Goal: Information Seeking & Learning: Check status

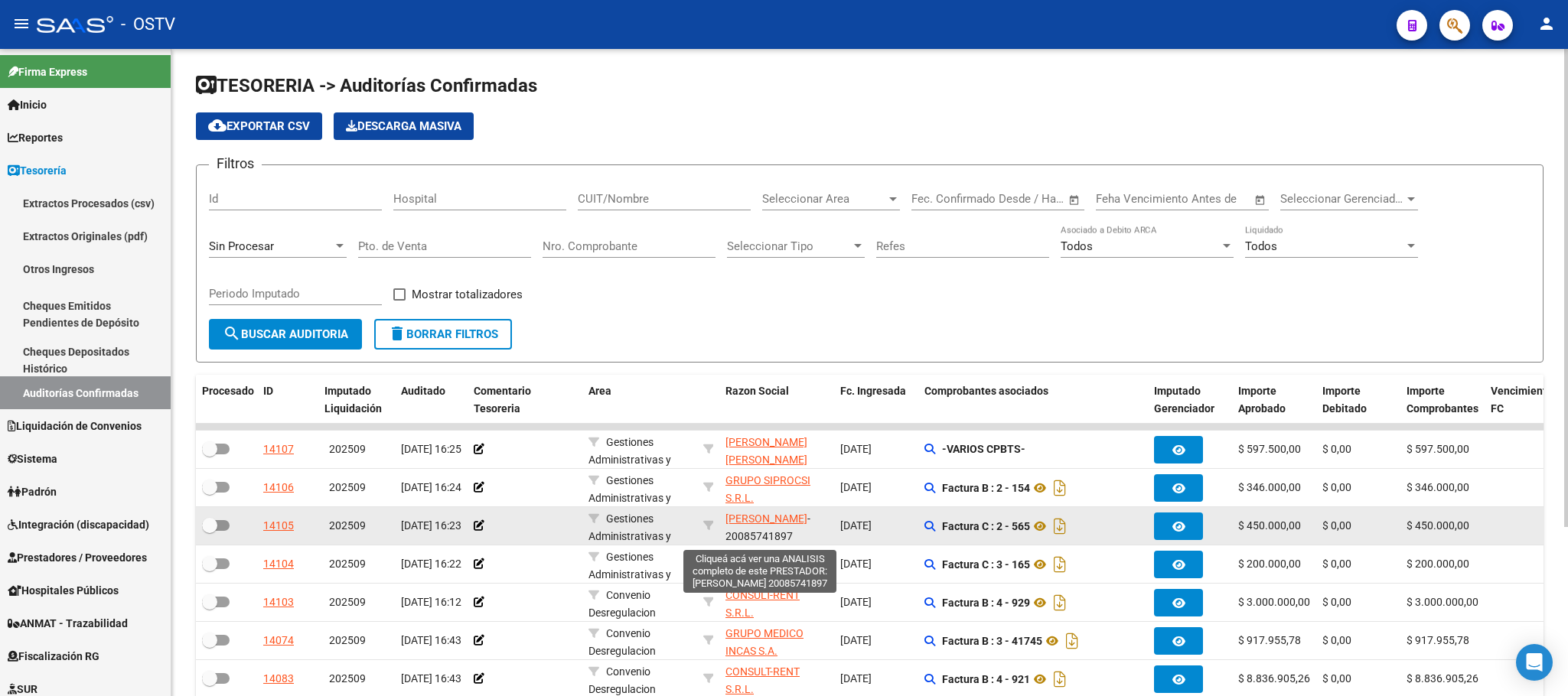
scroll to position [19, 0]
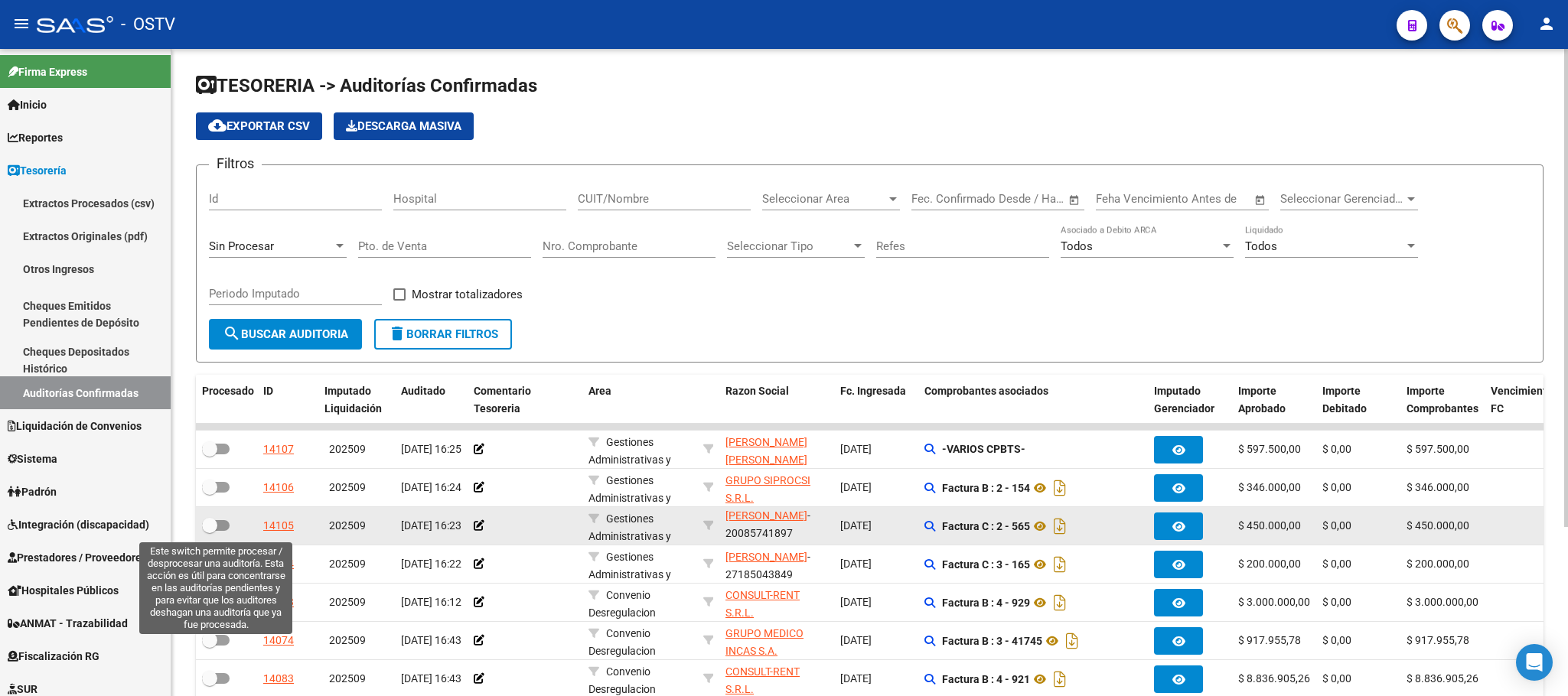
click at [214, 527] on span at bounding box center [210, 526] width 16 height 16
click at [210, 531] on input "checkbox" at bounding box center [209, 531] width 1 height 1
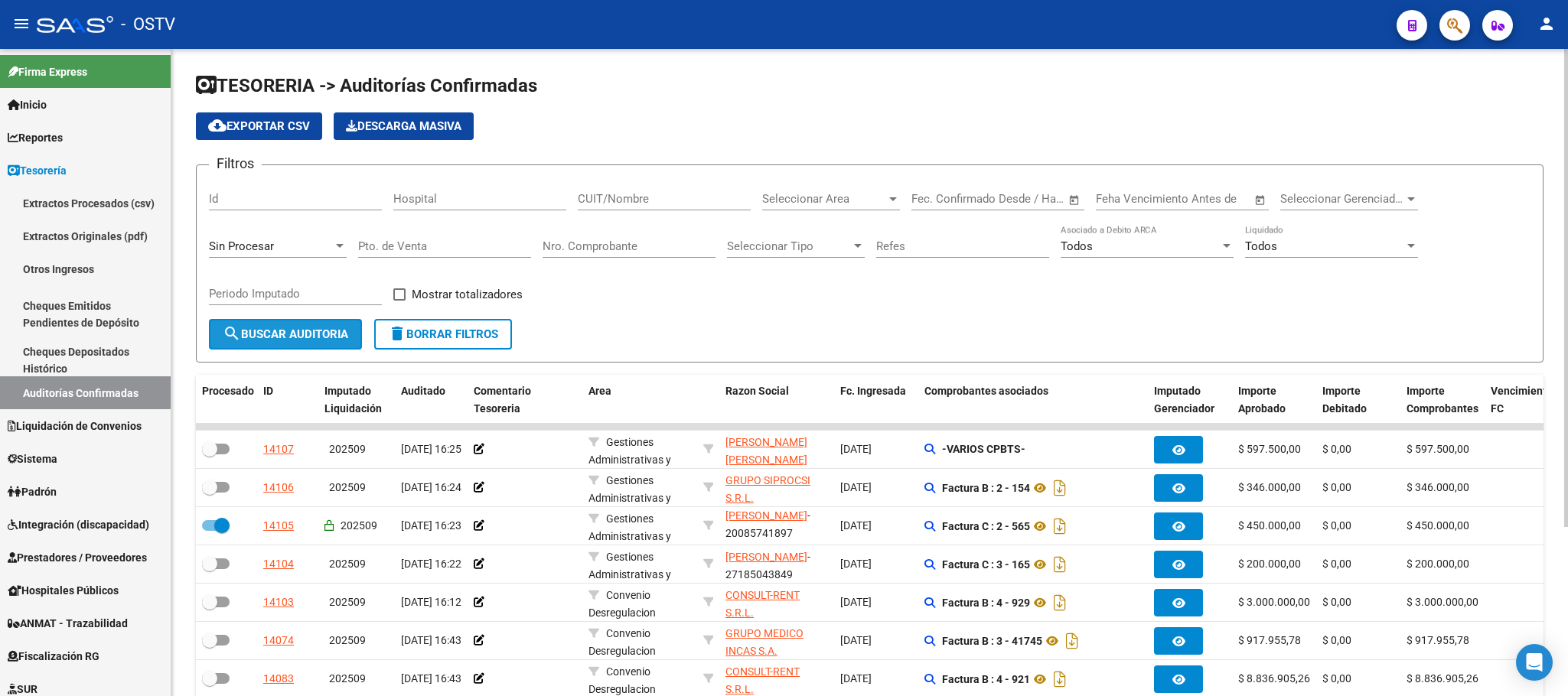
click at [287, 327] on span "search Buscar Auditoria" at bounding box center [286, 334] width 126 height 14
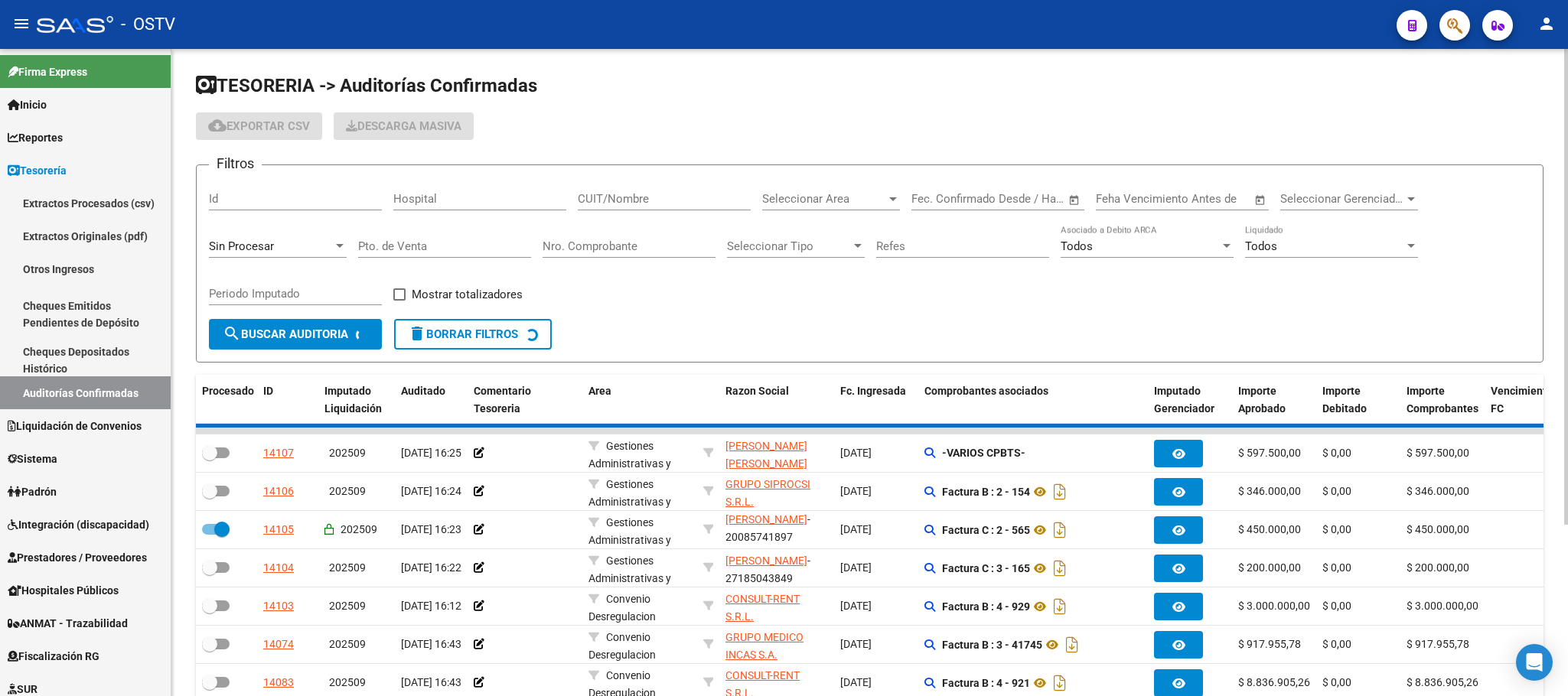
checkbox input "false"
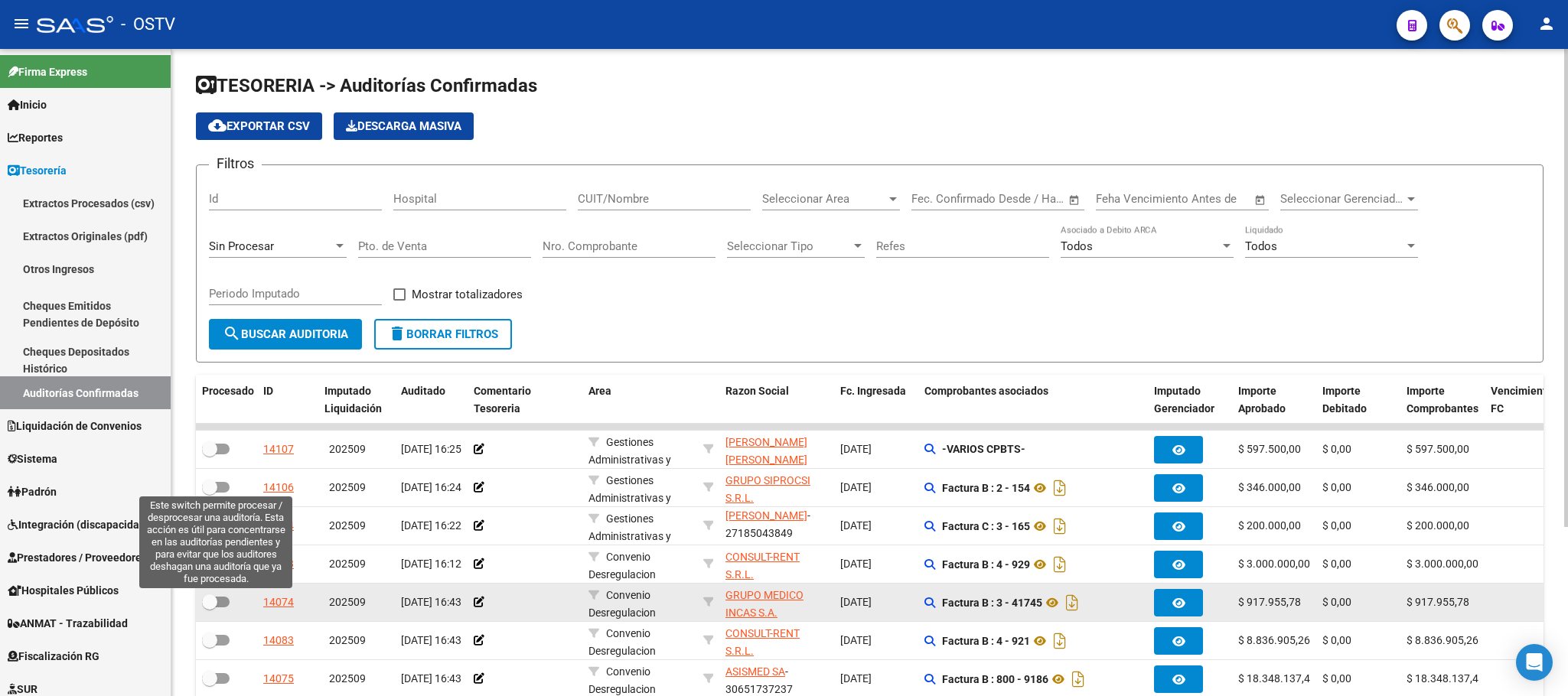
click at [218, 606] on span at bounding box center [215, 602] width 27 height 11
click at [210, 607] on input "checkbox" at bounding box center [209, 607] width 1 height 1
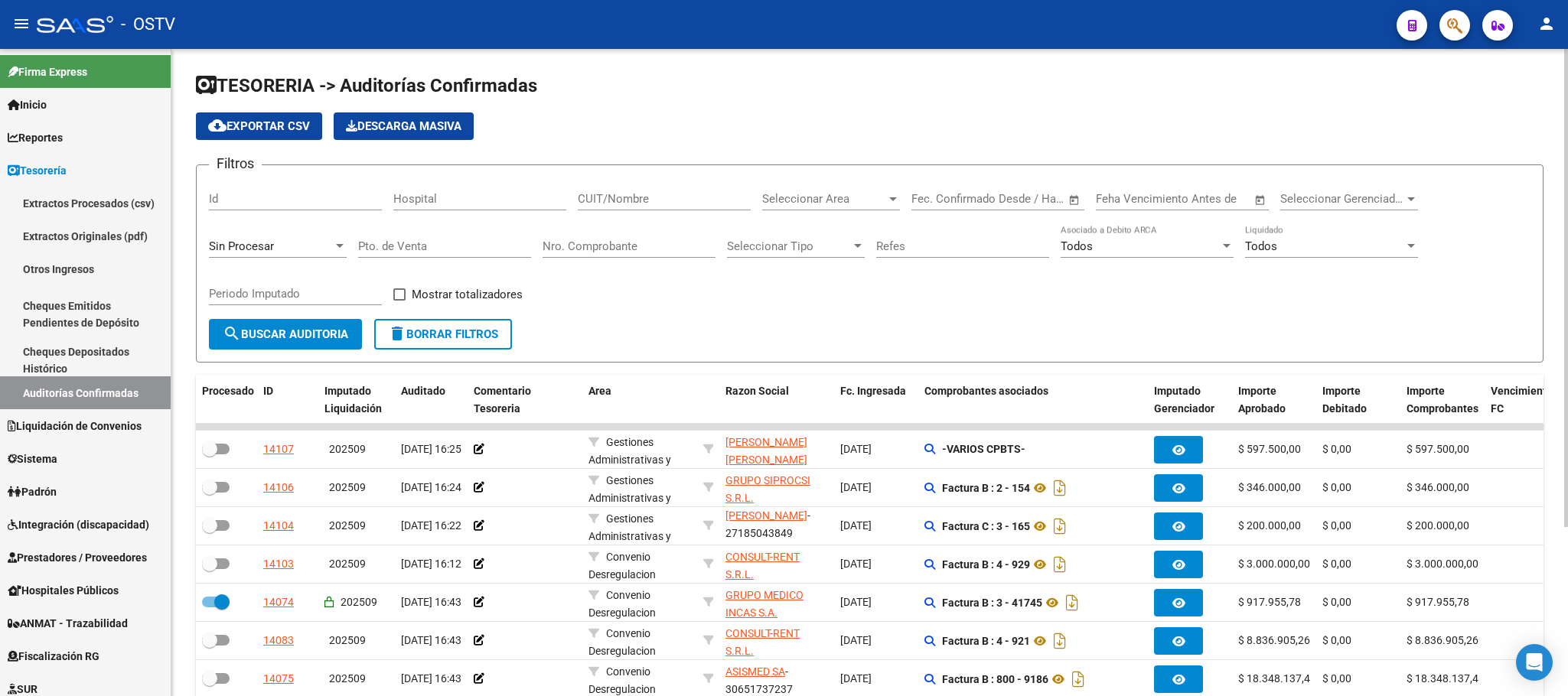
click at [305, 337] on span "search Buscar Auditoria" at bounding box center [286, 334] width 126 height 14
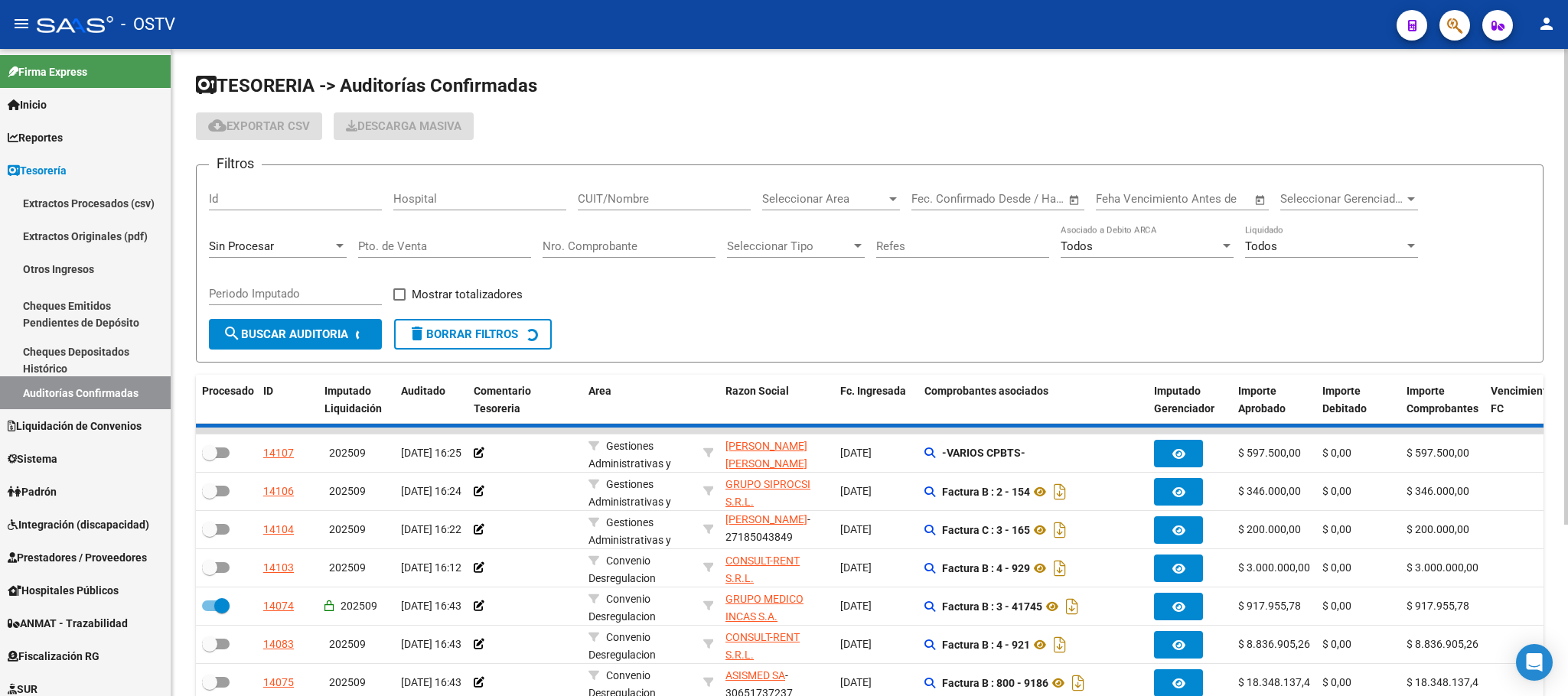
checkbox input "false"
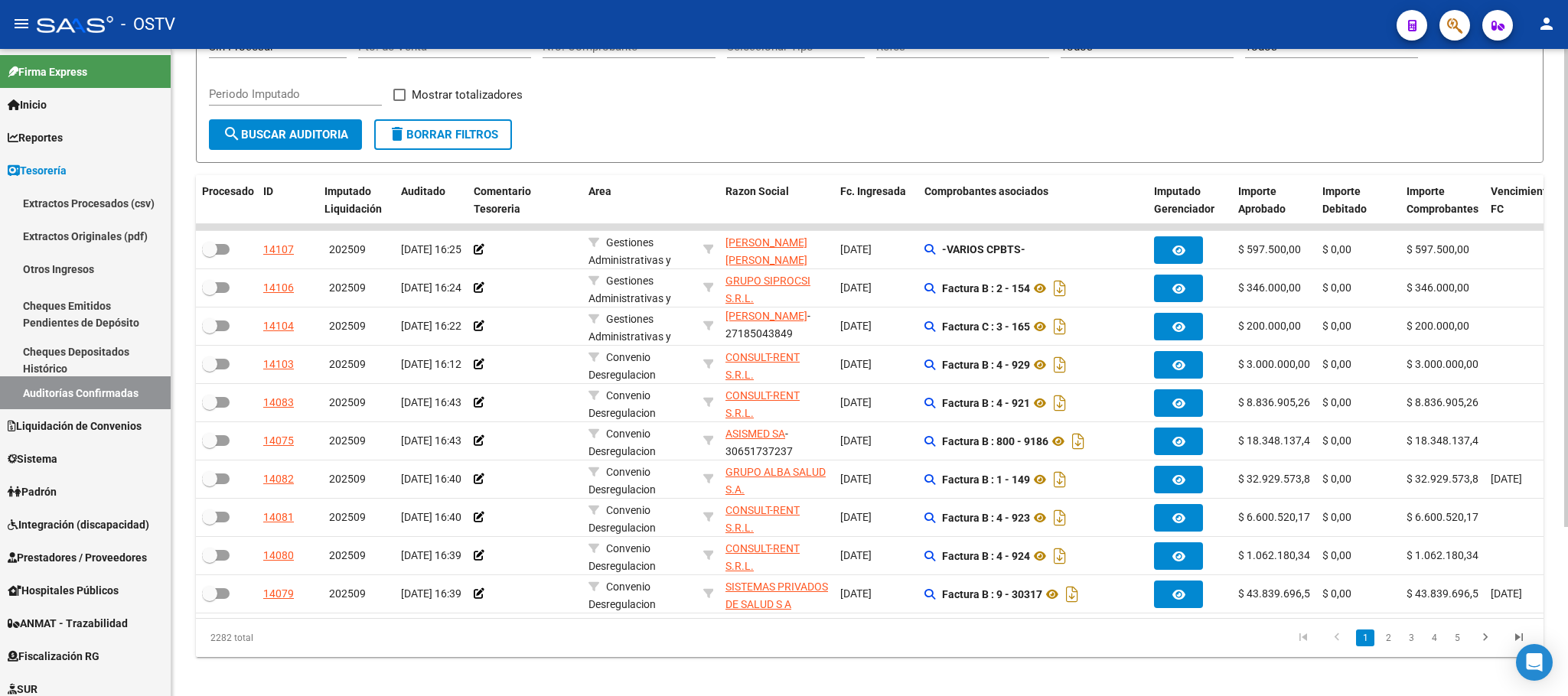
scroll to position [229, 0]
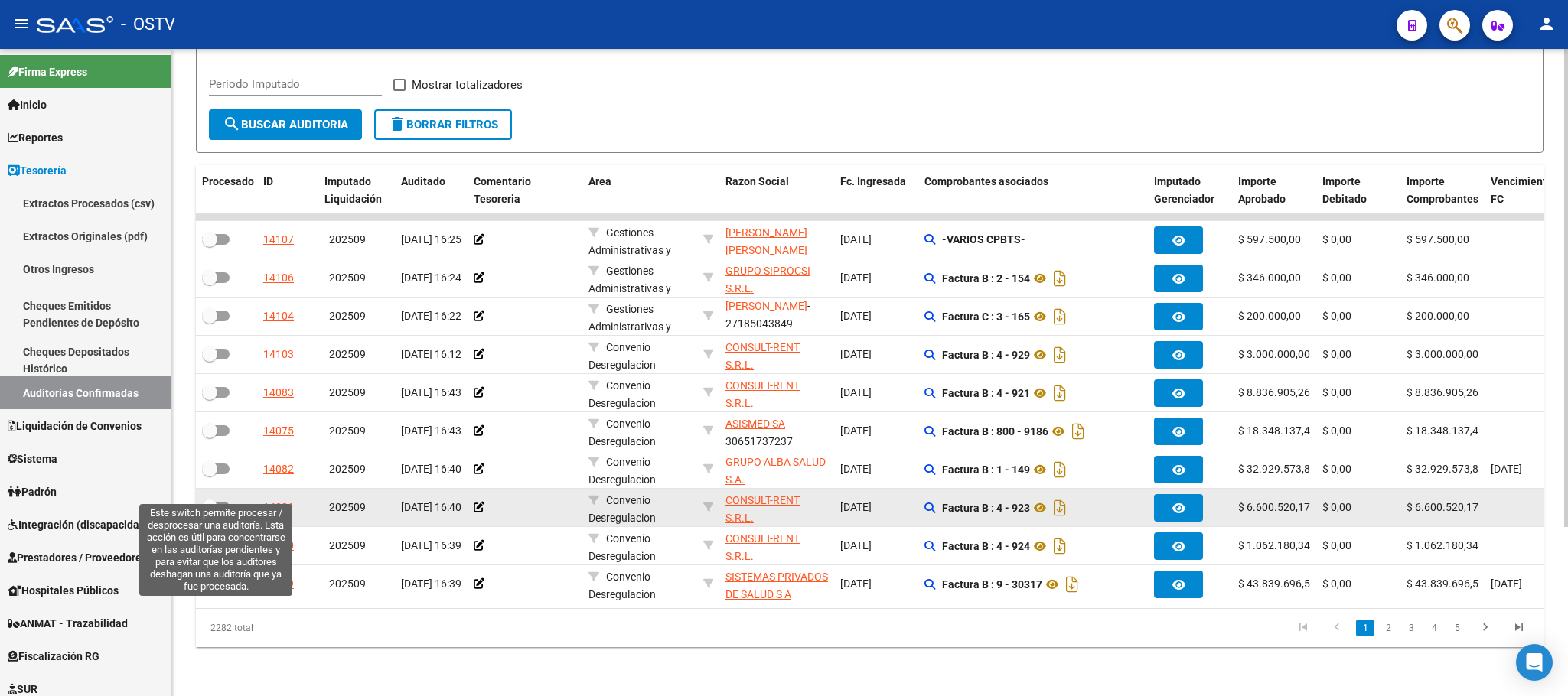
click at [227, 502] on span at bounding box center [215, 507] width 27 height 11
click at [210, 513] on input "checkbox" at bounding box center [209, 513] width 1 height 1
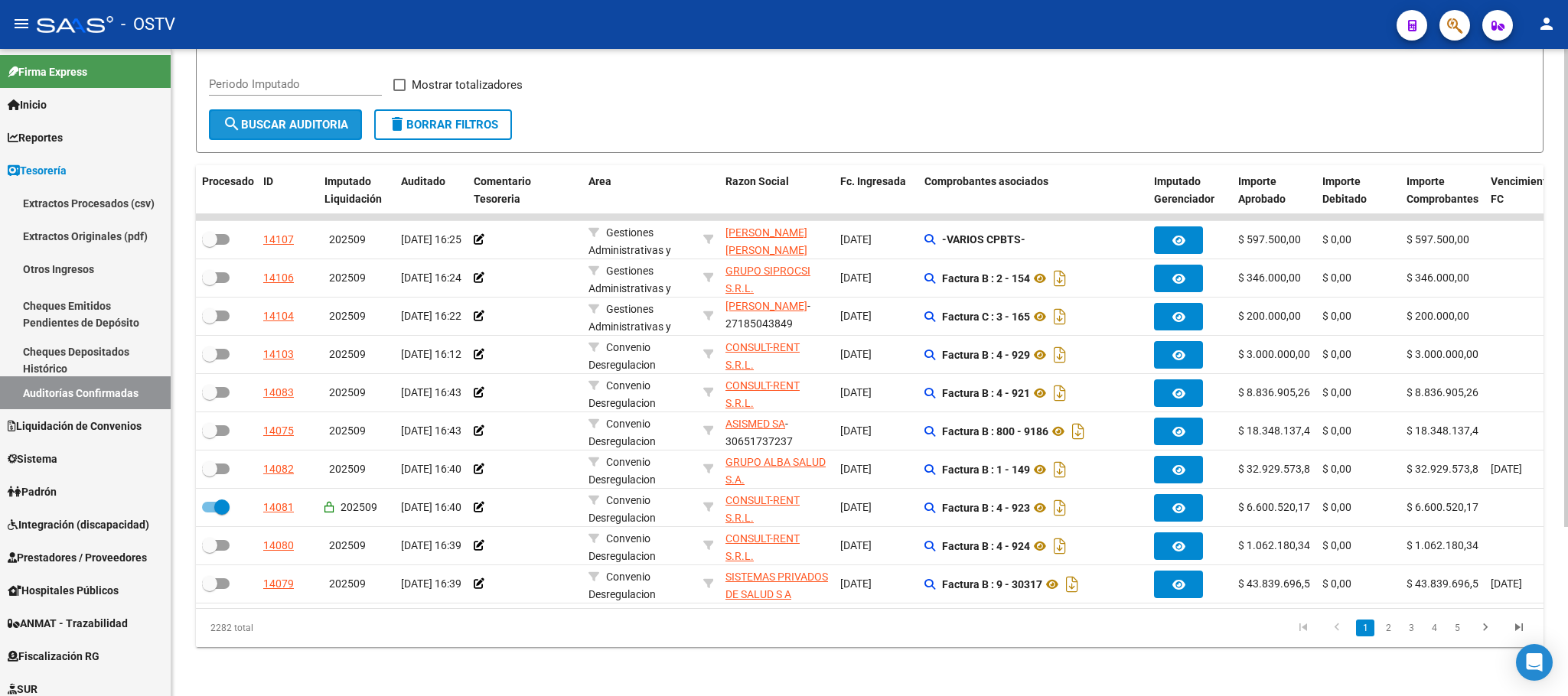
click at [270, 118] on span "search Buscar Auditoria" at bounding box center [286, 125] width 126 height 14
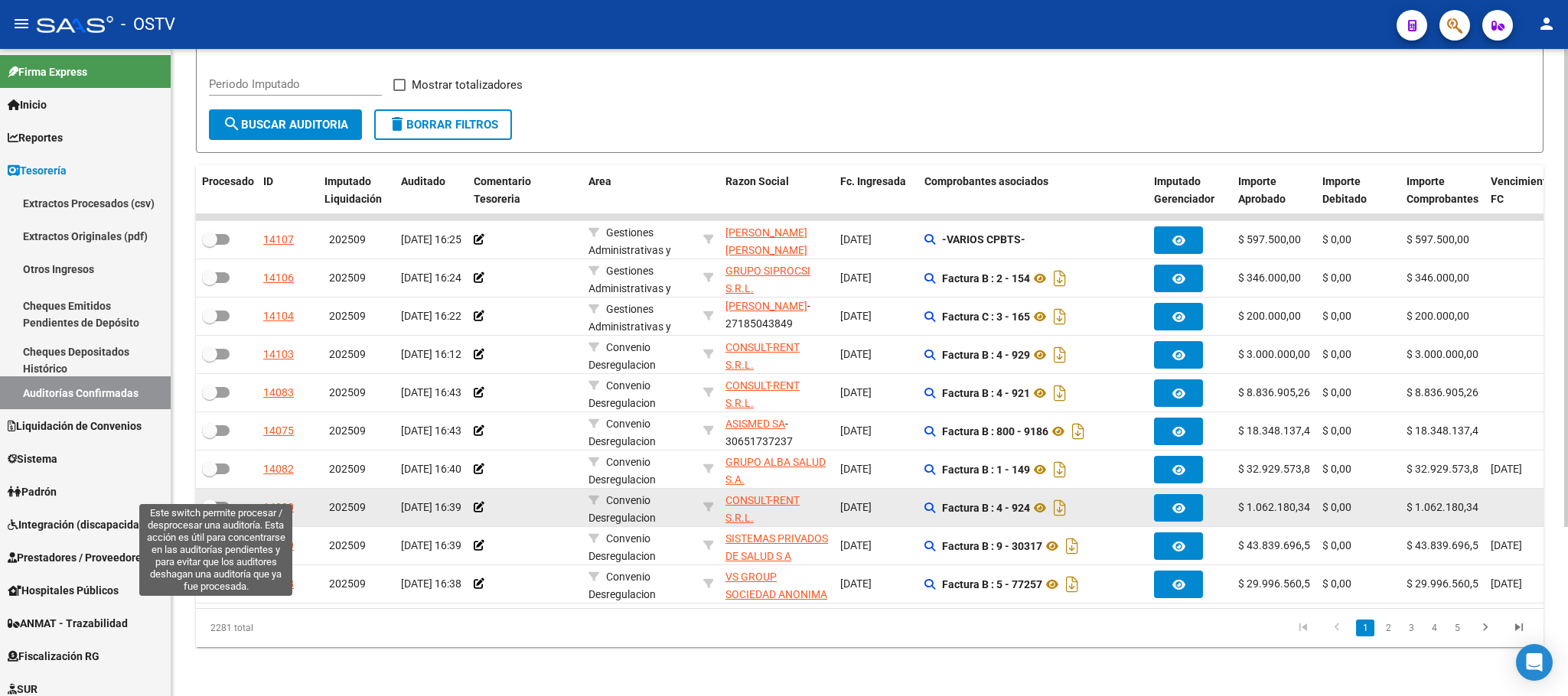
click at [219, 498] on label at bounding box center [215, 507] width 27 height 19
click at [210, 513] on input "checkbox" at bounding box center [209, 513] width 1 height 1
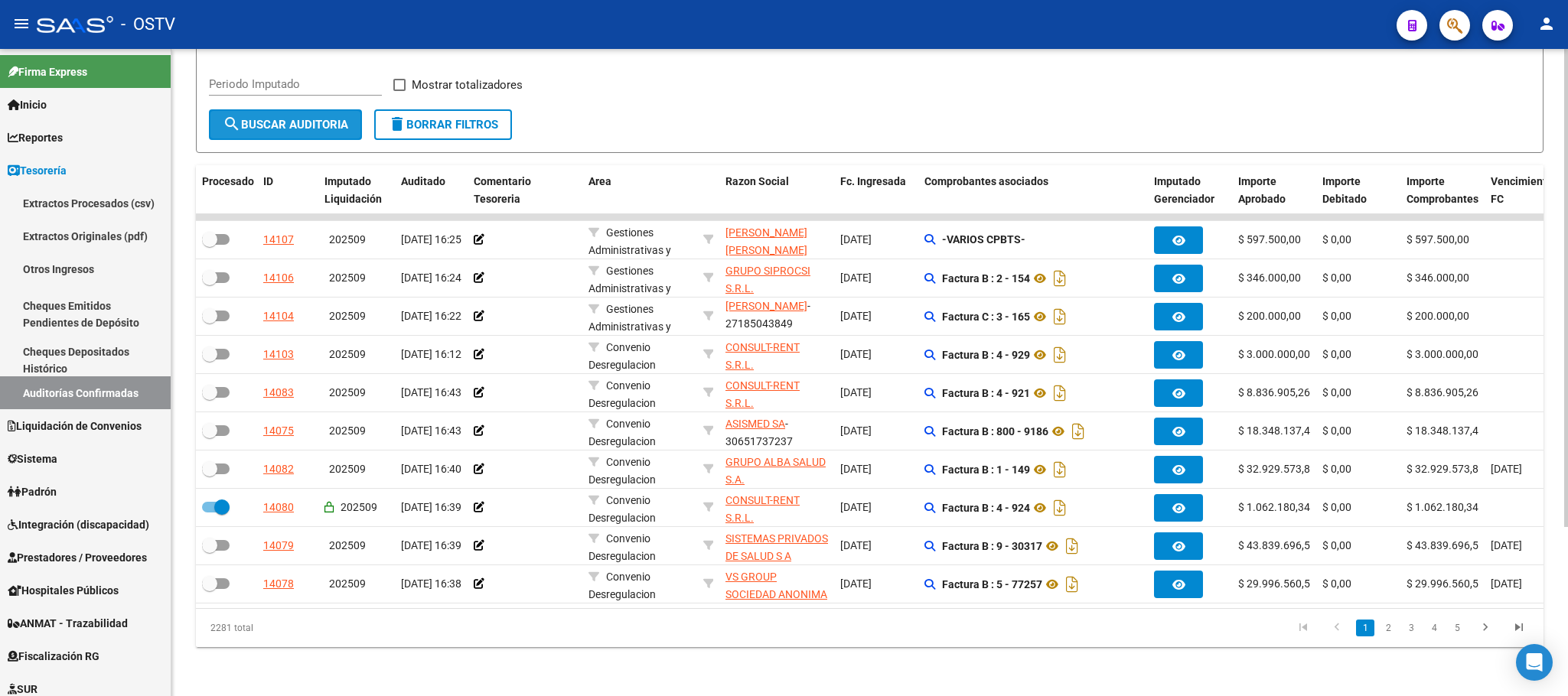
click at [285, 118] on span "search Buscar Auditoria" at bounding box center [286, 125] width 126 height 14
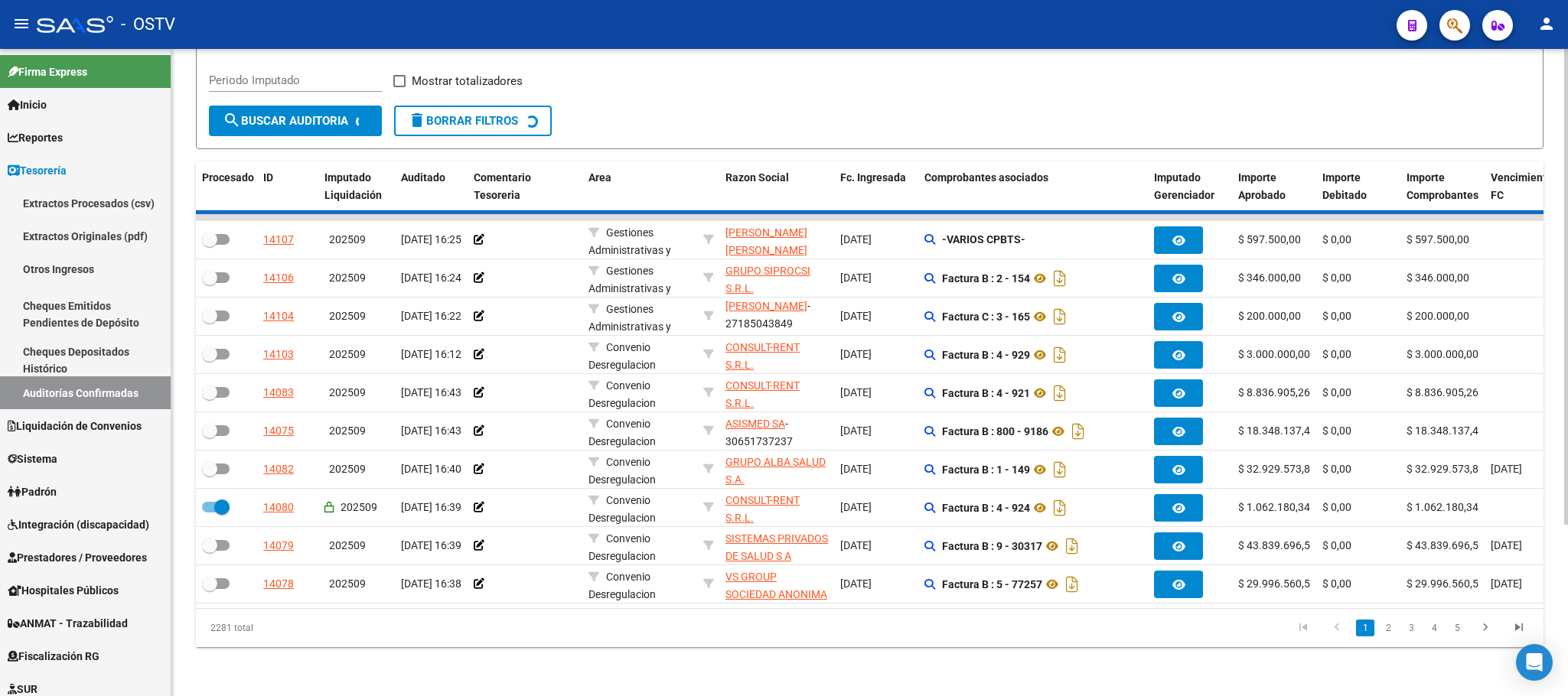
checkbox input "false"
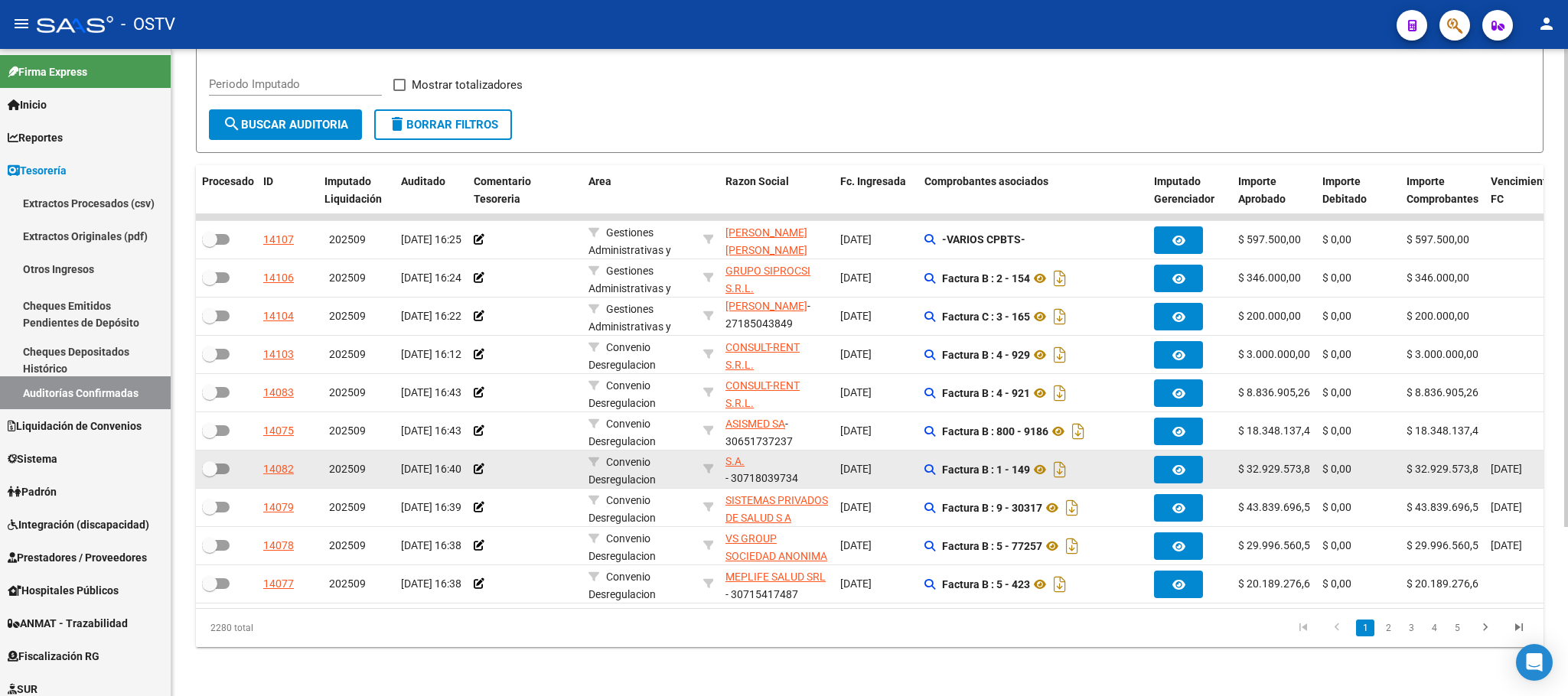
scroll to position [19, 0]
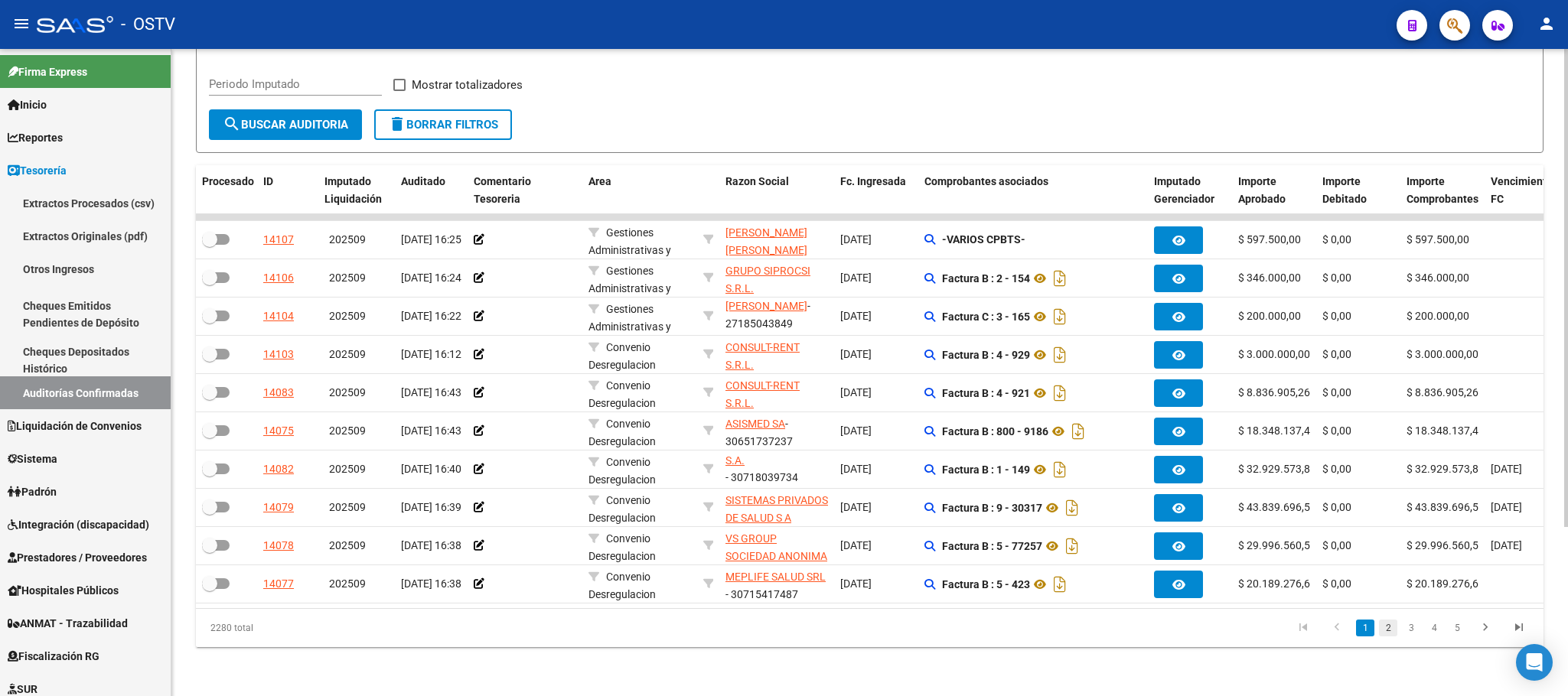
click at [1385, 628] on link "2" at bounding box center [1389, 628] width 19 height 17
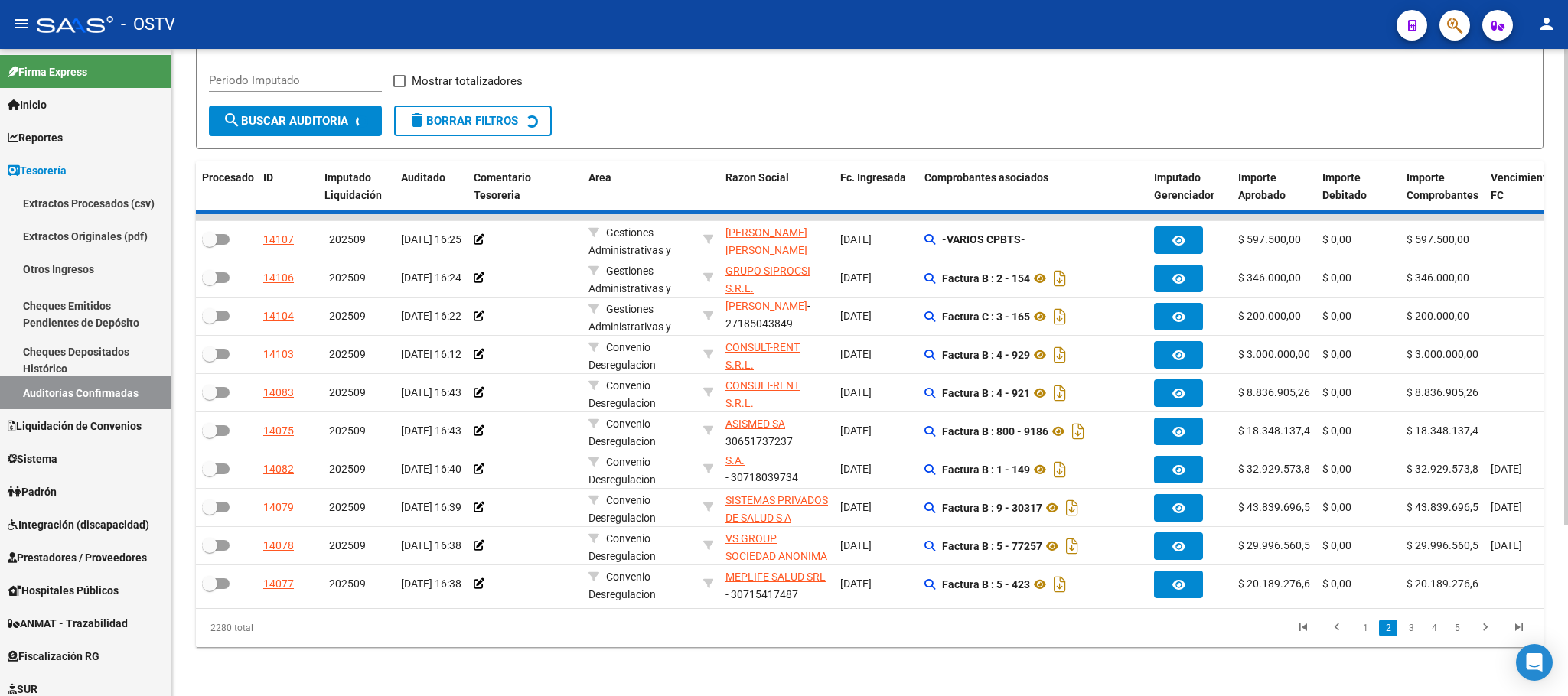
scroll to position [2, 0]
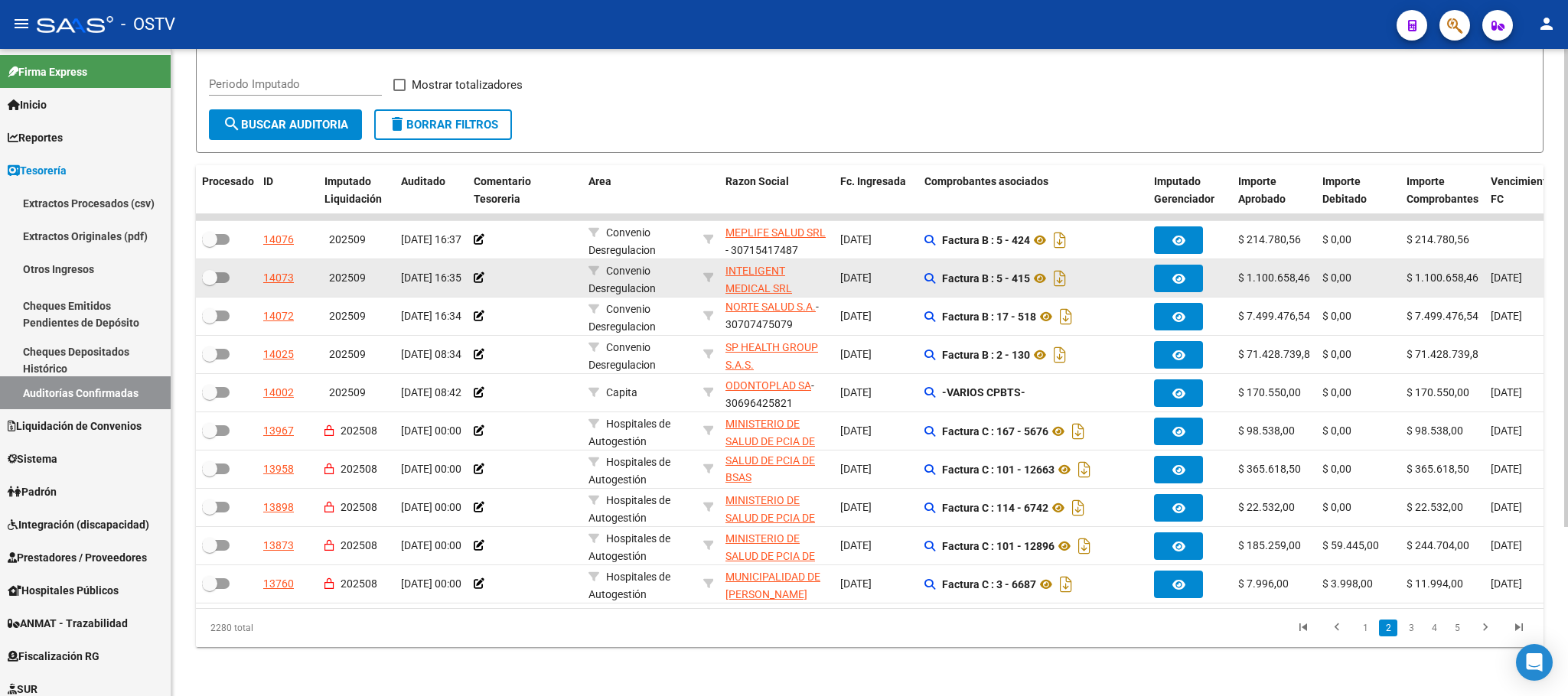
click at [229, 269] on div at bounding box center [226, 279] width 49 height 20
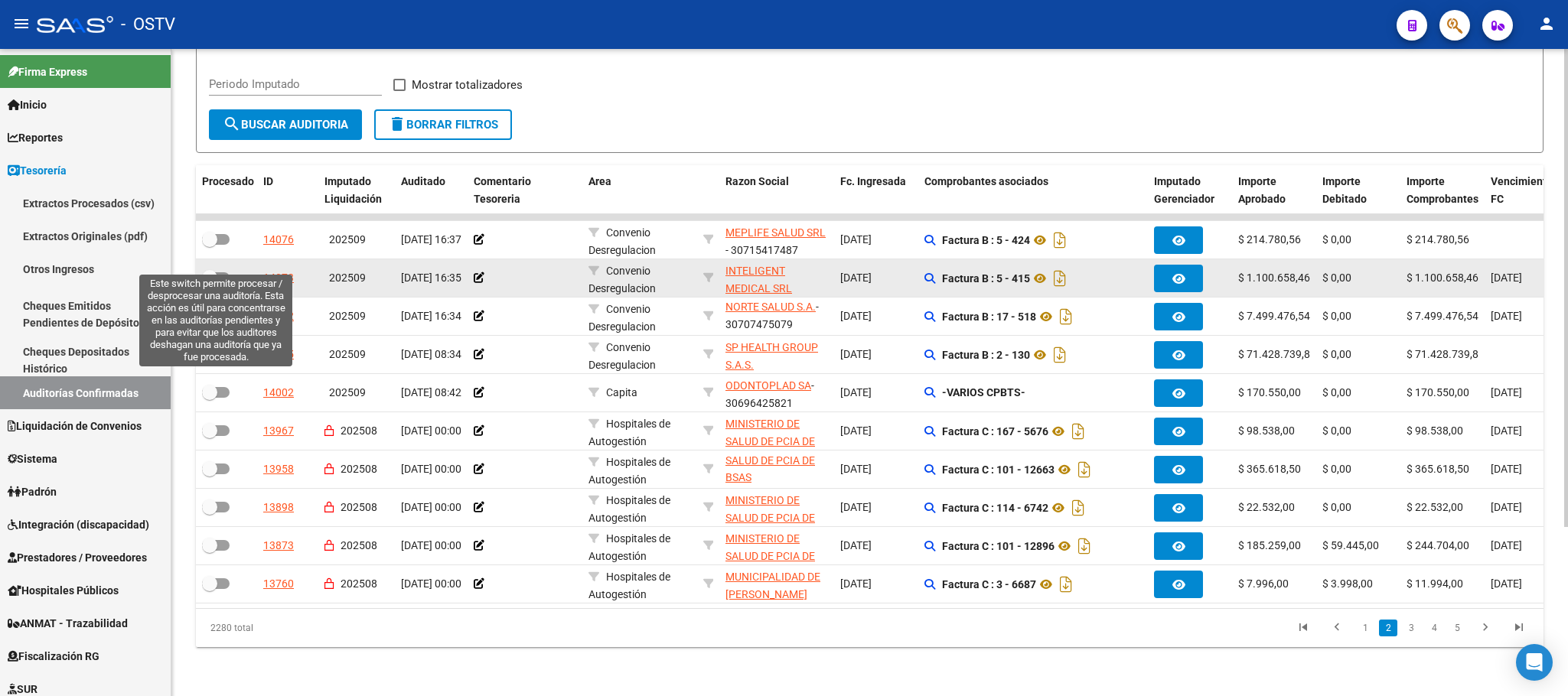
click at [227, 273] on span at bounding box center [215, 278] width 27 height 11
click at [210, 283] on input "checkbox" at bounding box center [209, 283] width 1 height 1
checkbox input "true"
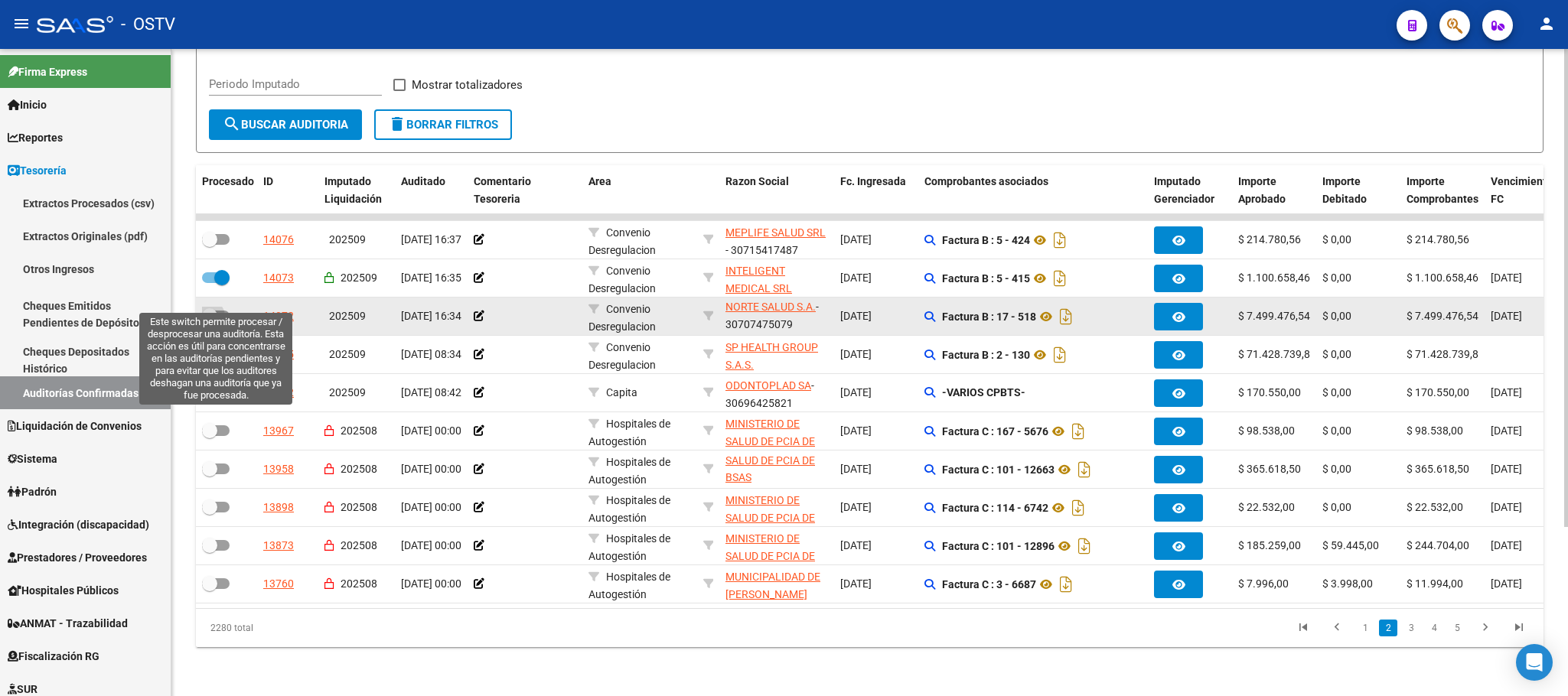
click at [219, 307] on label at bounding box center [215, 316] width 27 height 19
click at [210, 322] on input "checkbox" at bounding box center [209, 322] width 1 height 1
checkbox input "true"
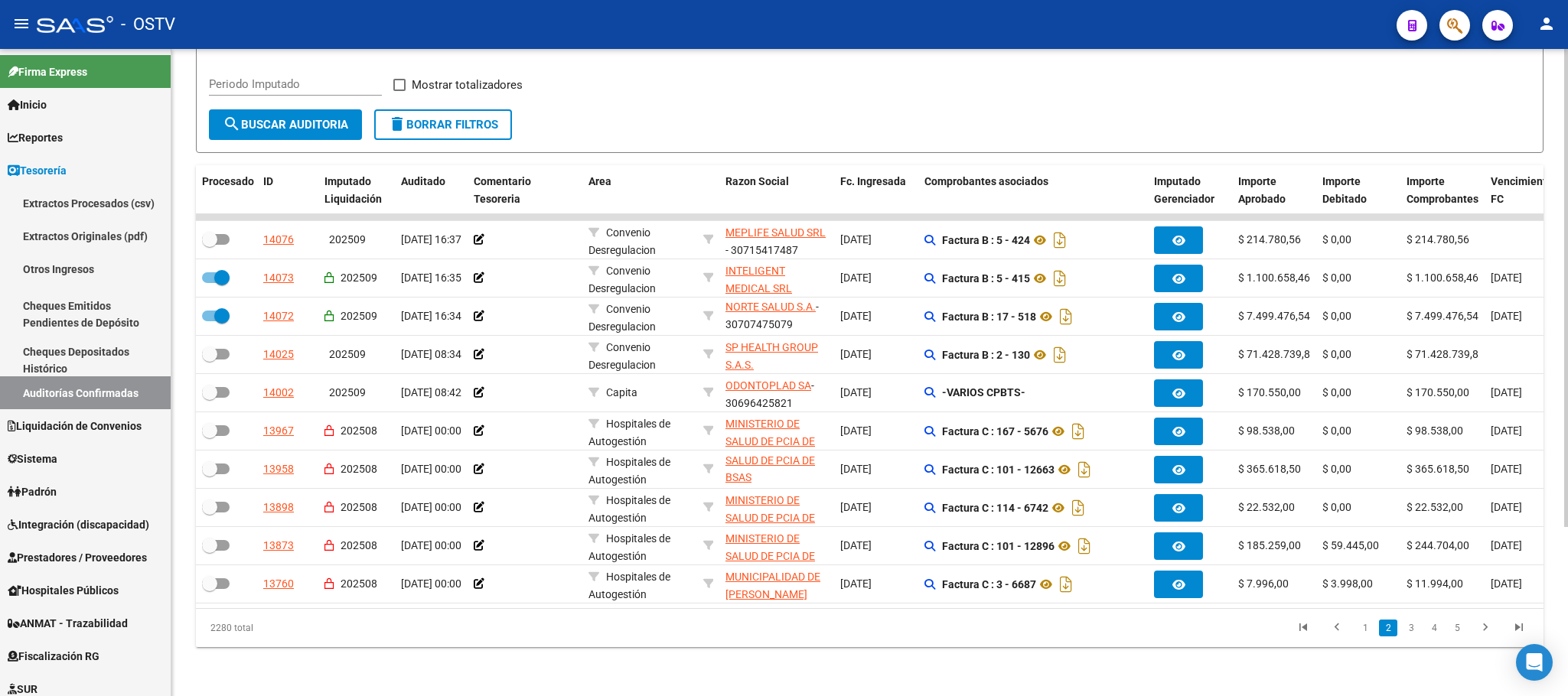
click at [285, 118] on span "search Buscar Auditoria" at bounding box center [286, 125] width 126 height 14
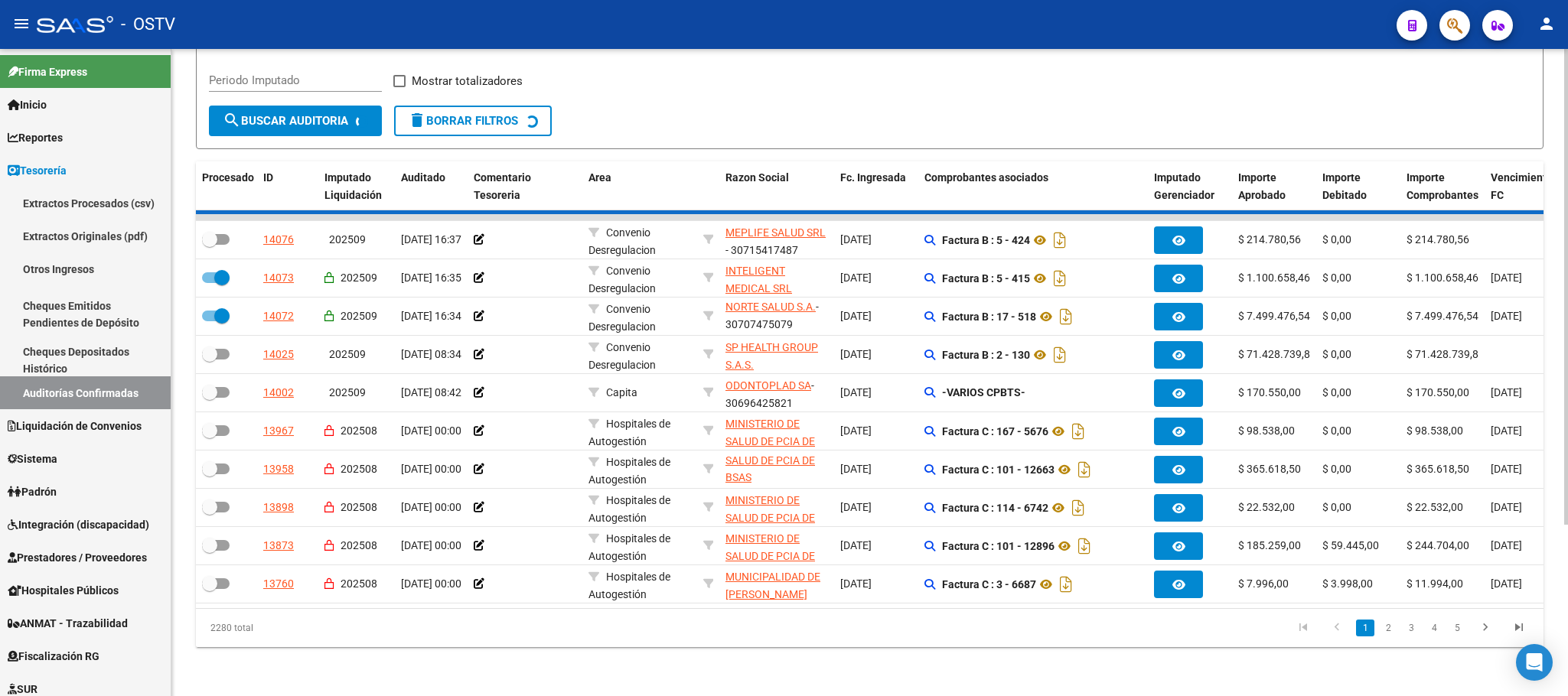
checkbox input "false"
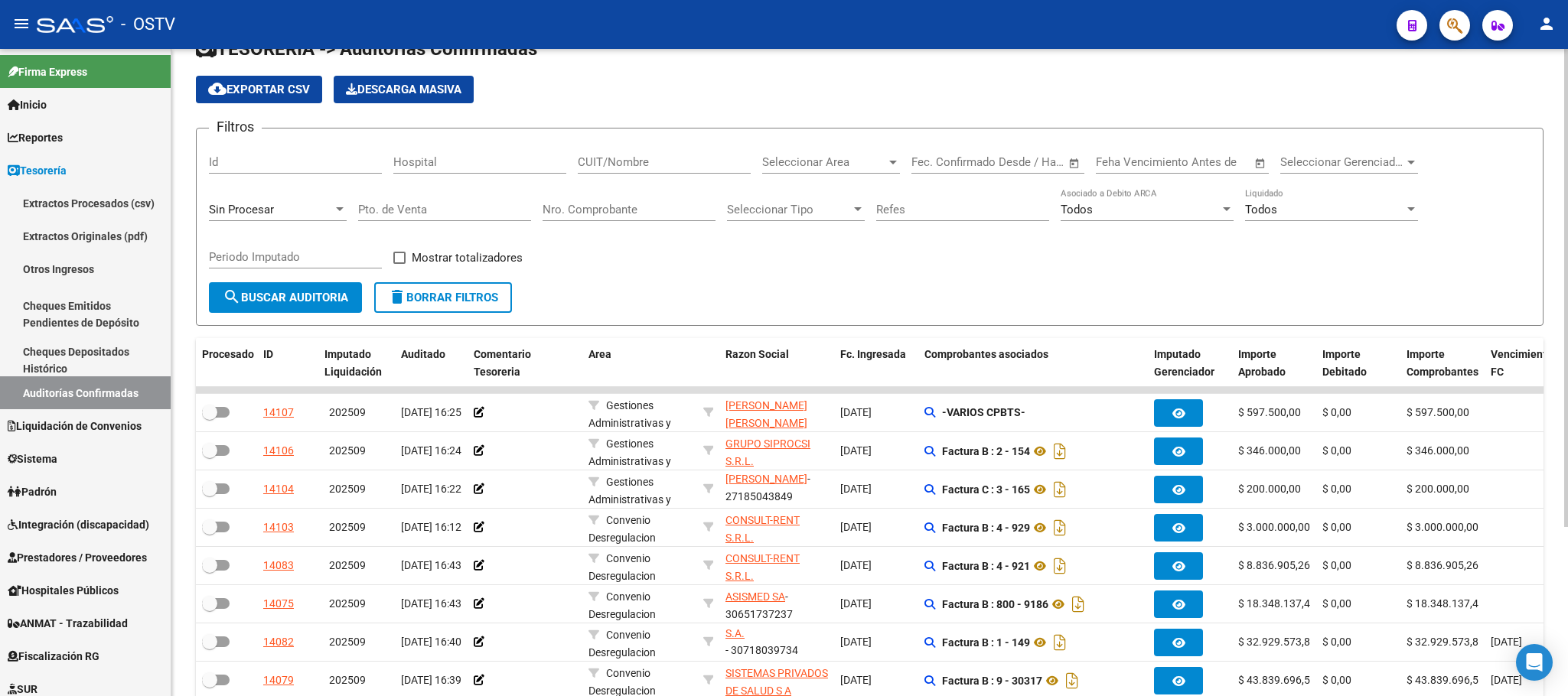
scroll to position [0, 0]
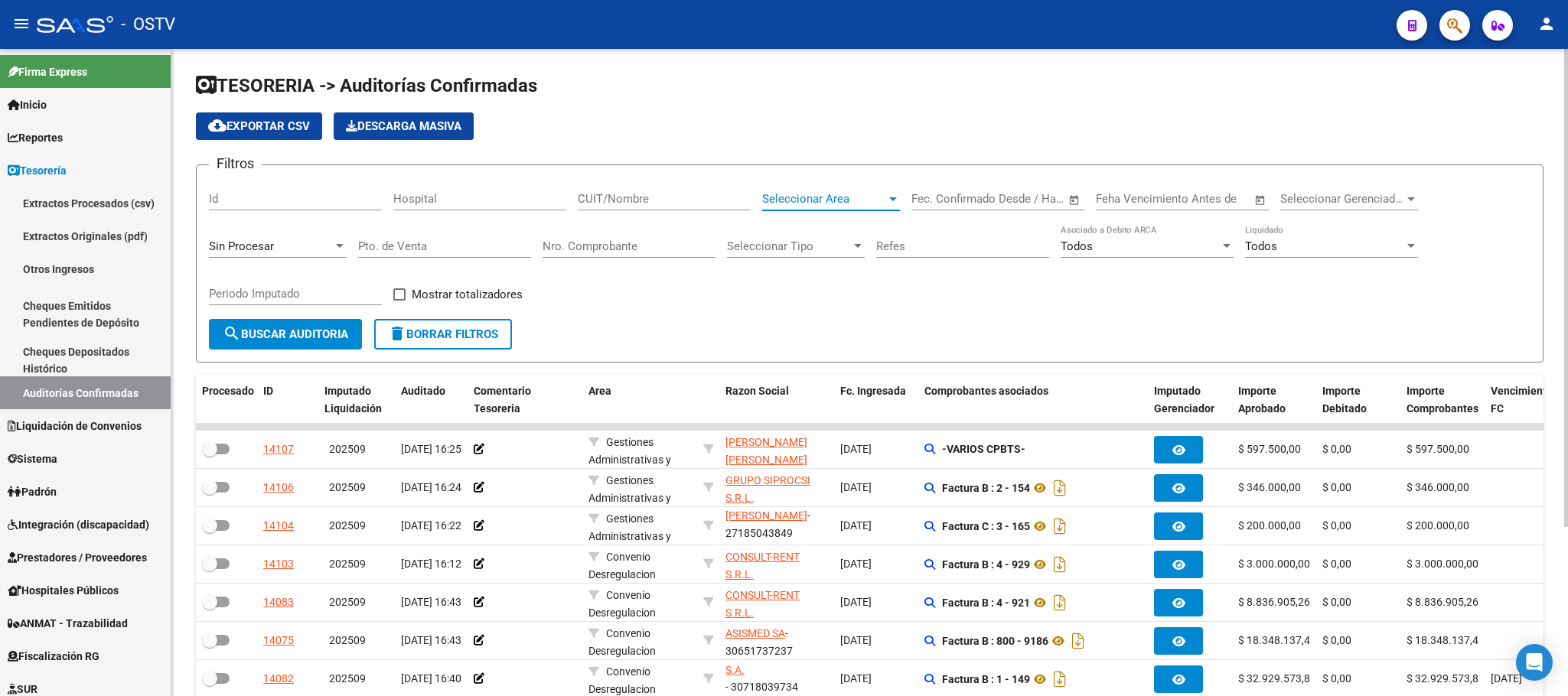
click at [877, 202] on span "Seleccionar Area" at bounding box center [824, 199] width 124 height 14
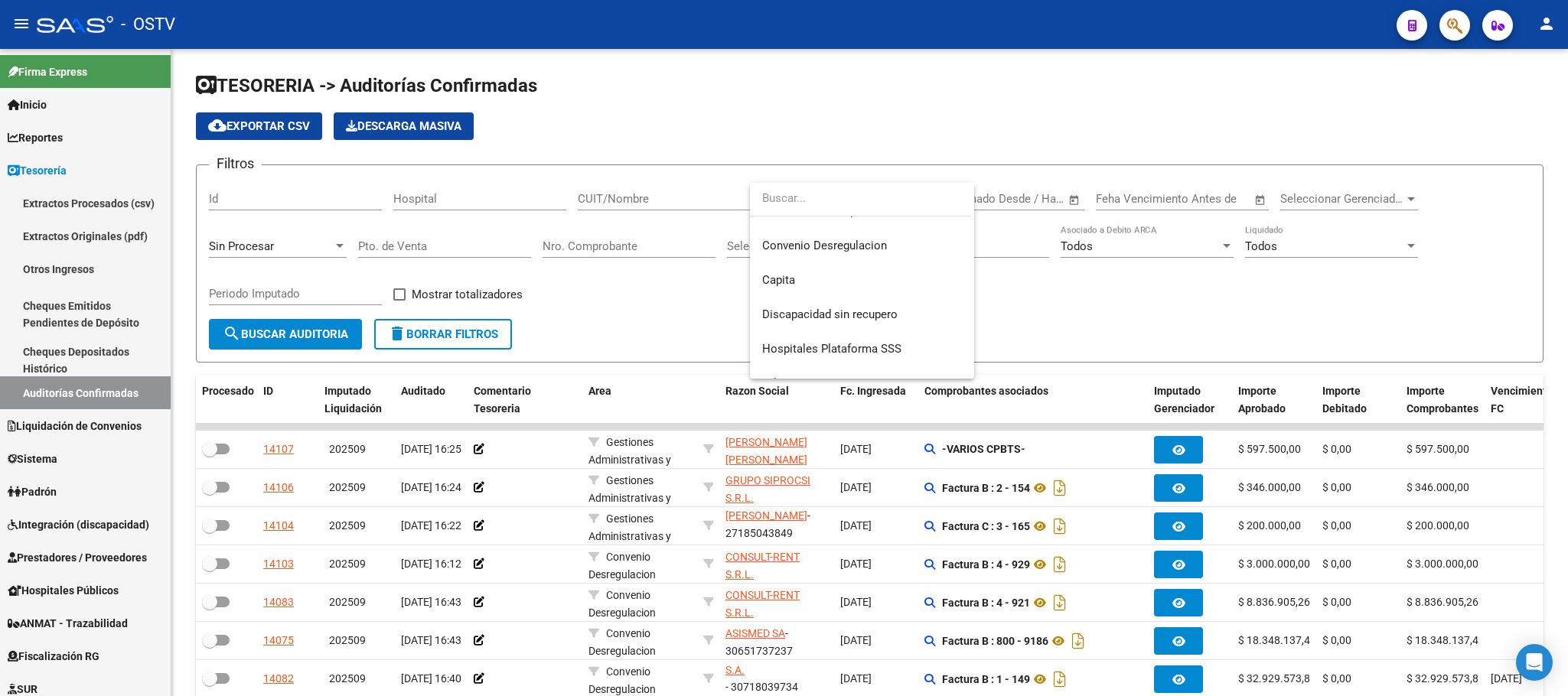
scroll to position [217, 0]
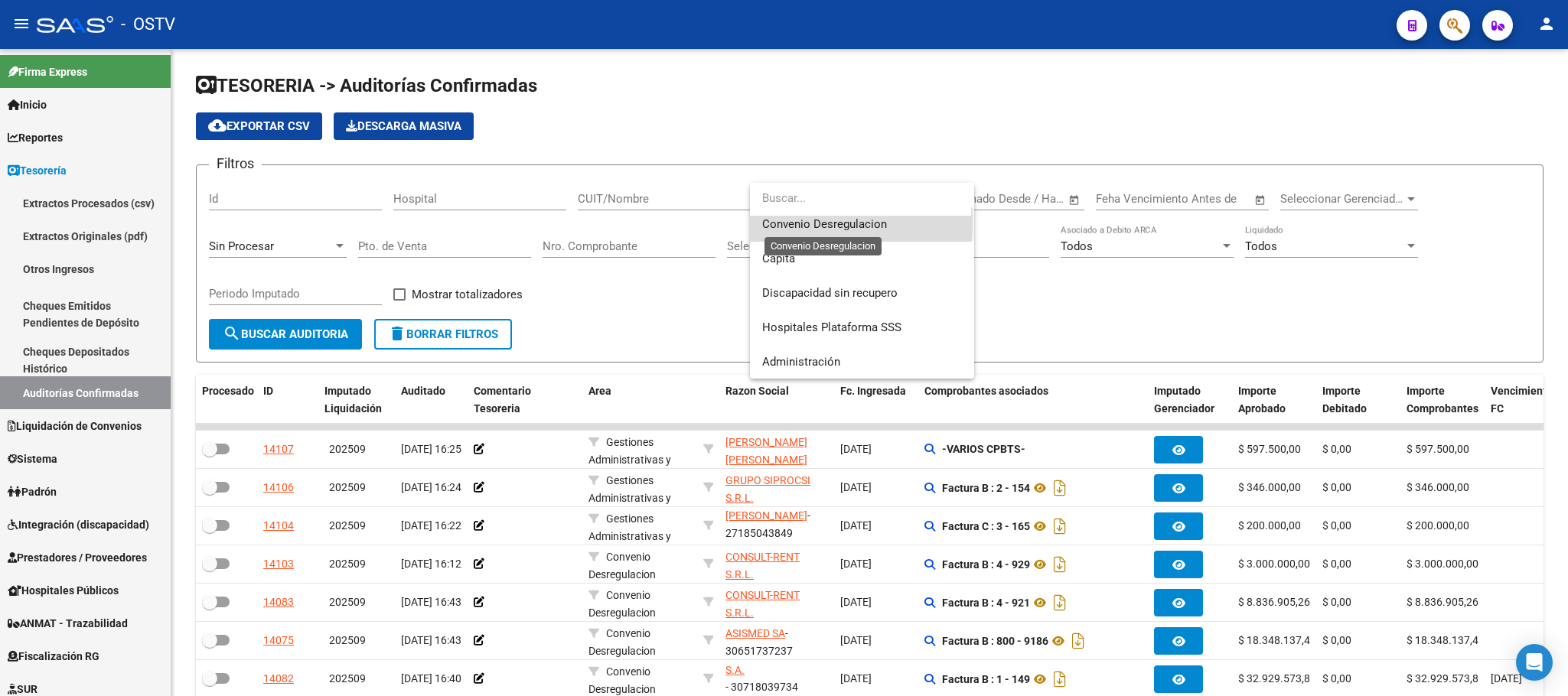
click at [810, 221] on span "Convenio Desregulacion" at bounding box center [824, 224] width 125 height 14
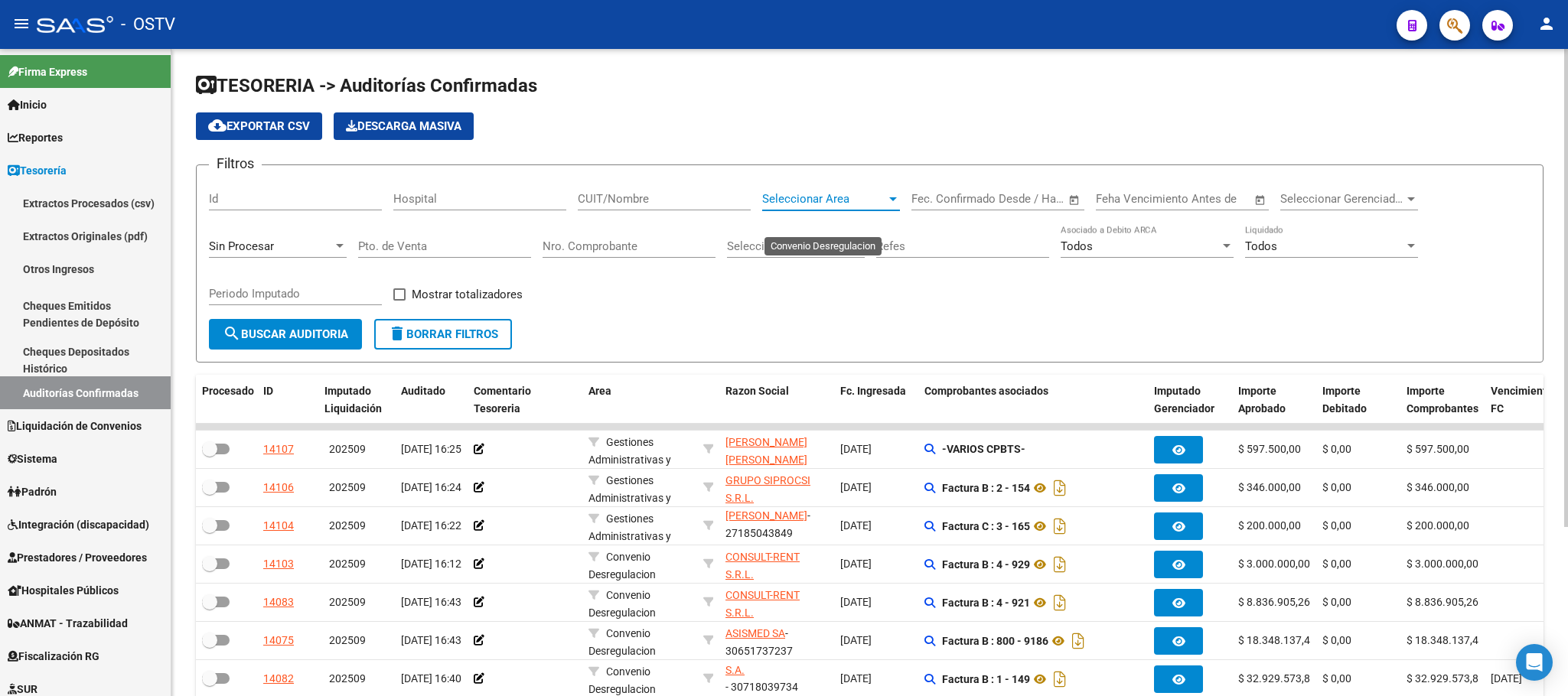
scroll to position [207, 0]
click at [263, 333] on span "search Buscar Auditoria" at bounding box center [286, 334] width 126 height 14
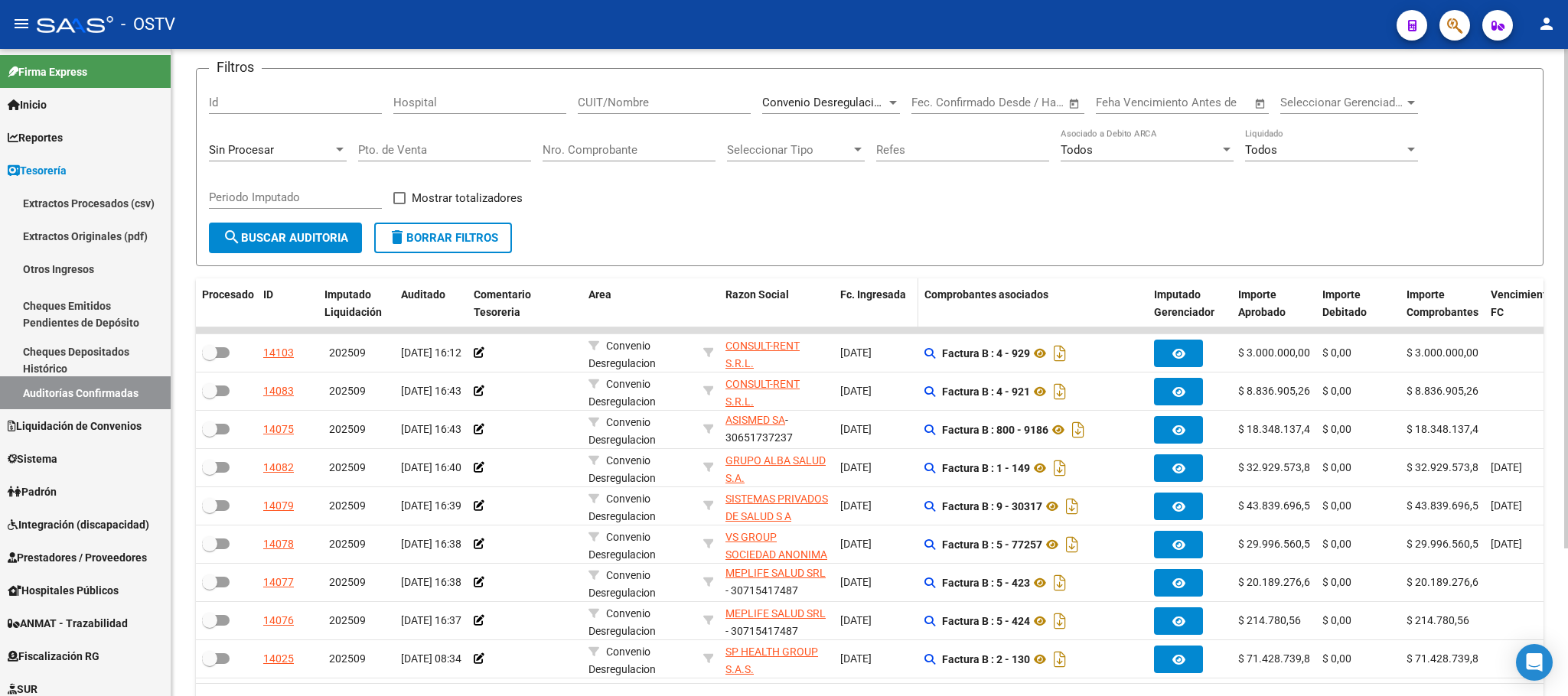
scroll to position [190, 0]
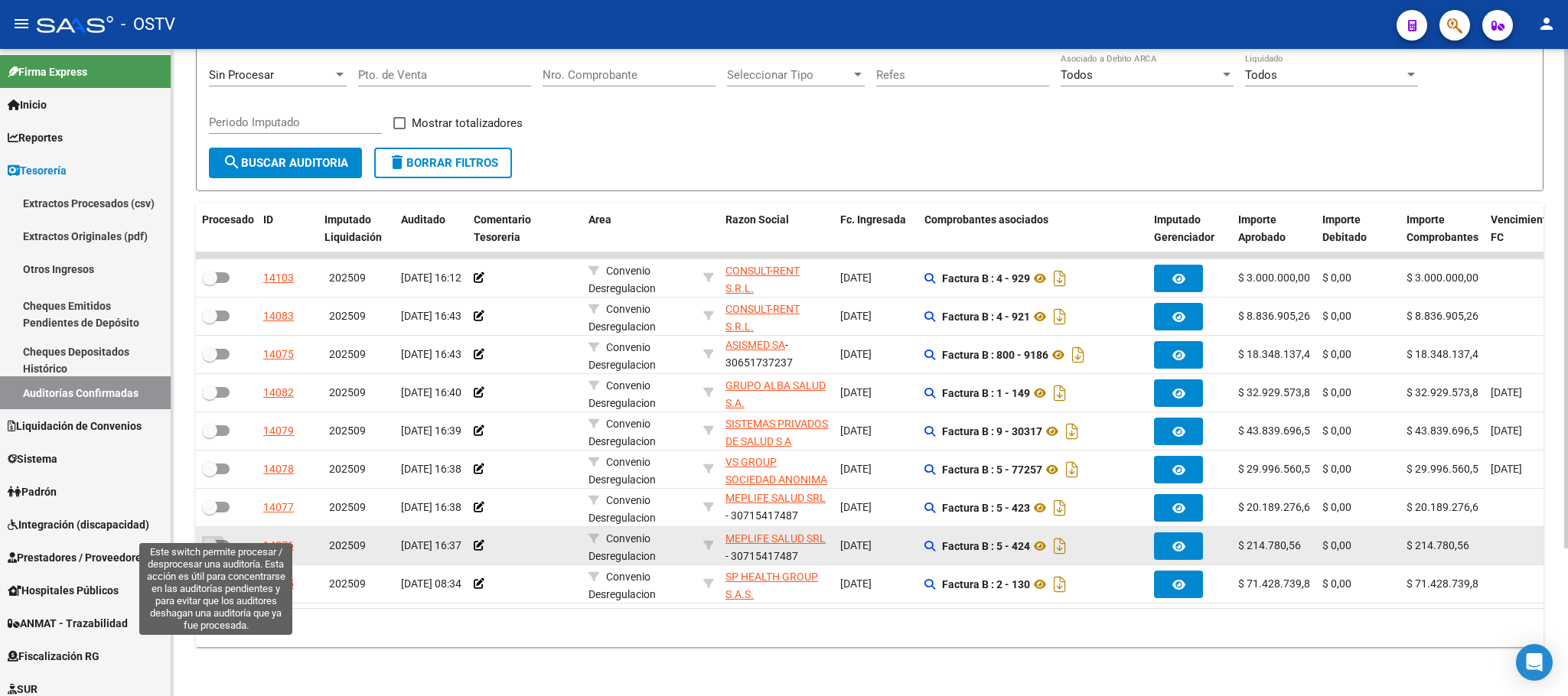
click at [219, 540] on span at bounding box center [215, 545] width 27 height 11
click at [210, 551] on input "checkbox" at bounding box center [209, 551] width 1 height 1
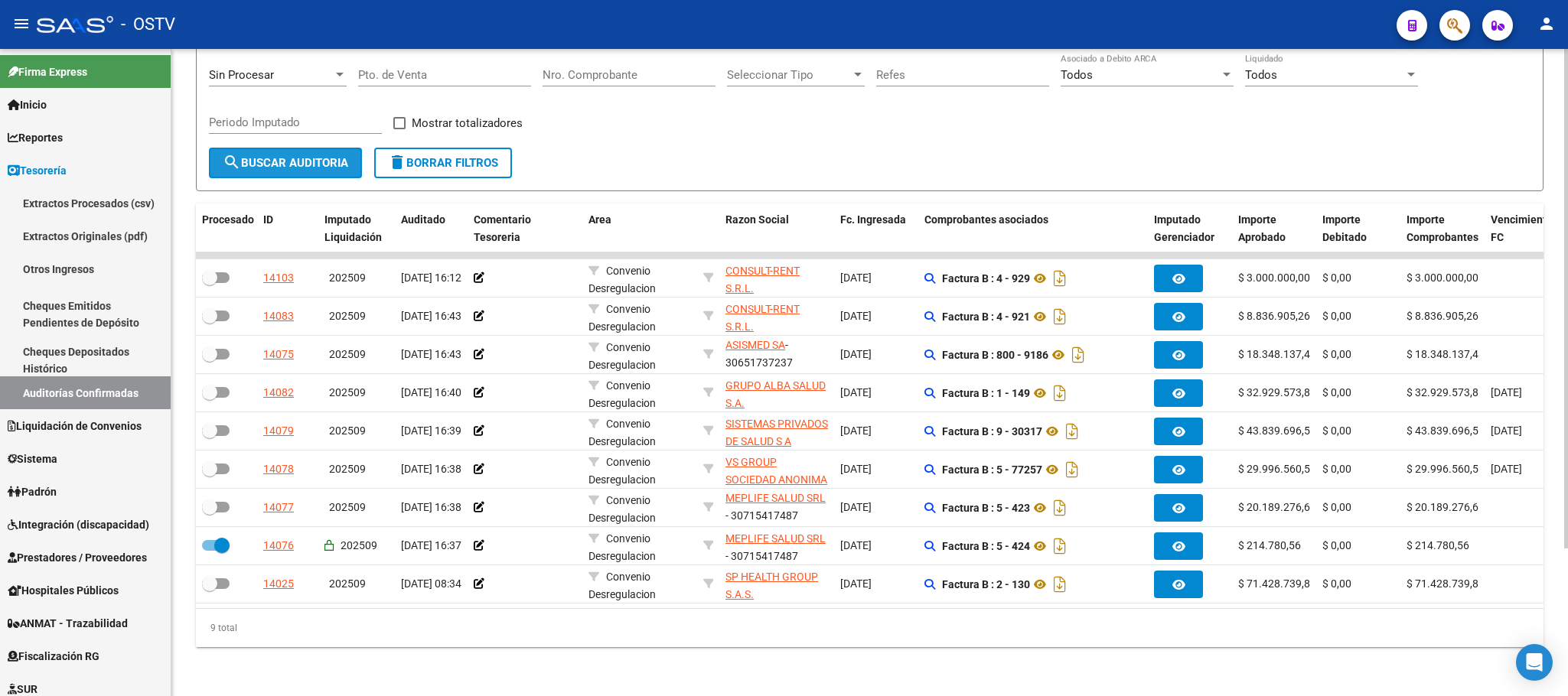
click at [260, 156] on span "search Buscar Auditoria" at bounding box center [286, 163] width 126 height 14
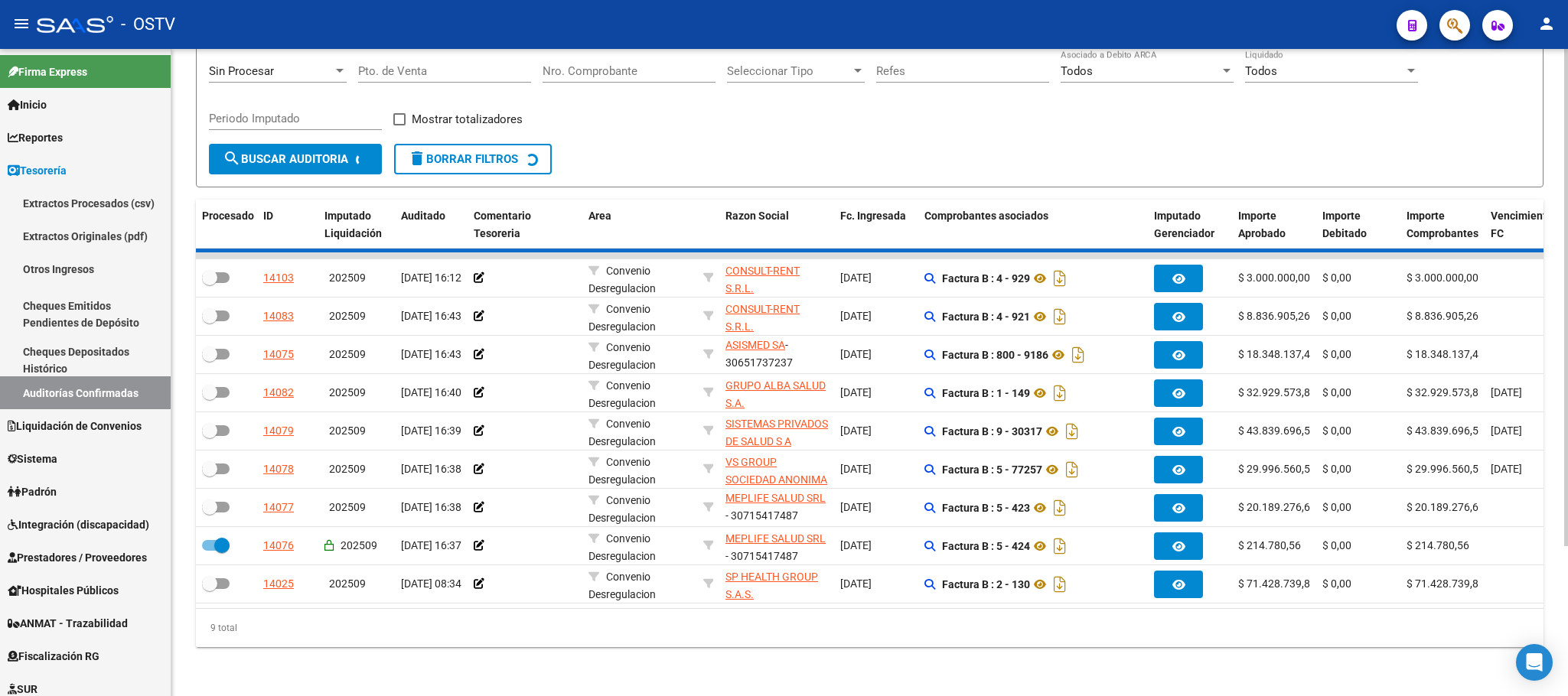
checkbox input "false"
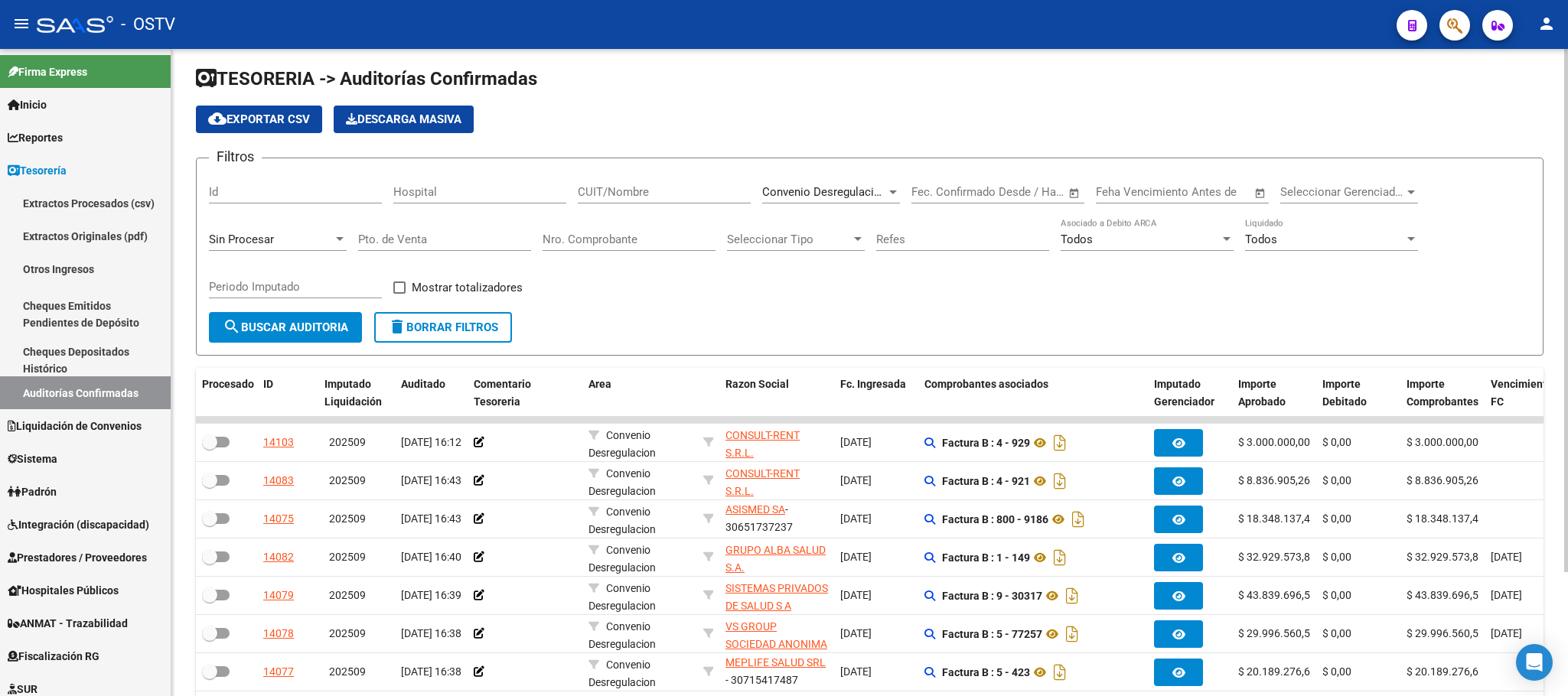
scroll to position [0, 0]
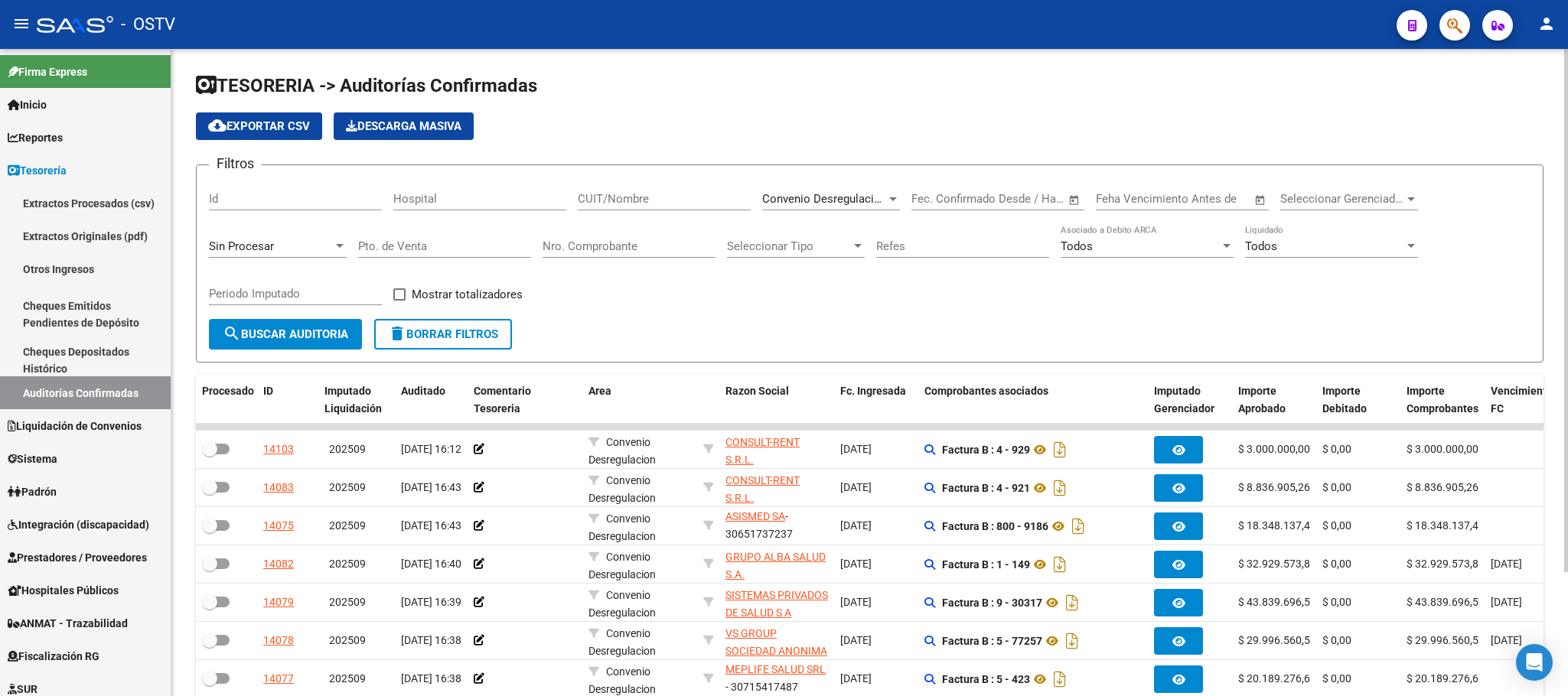
click at [230, 128] on span "cloud_download Exportar CSV" at bounding box center [259, 127] width 102 height 14
click at [427, 328] on span "delete Borrar Filtros" at bounding box center [443, 334] width 110 height 14
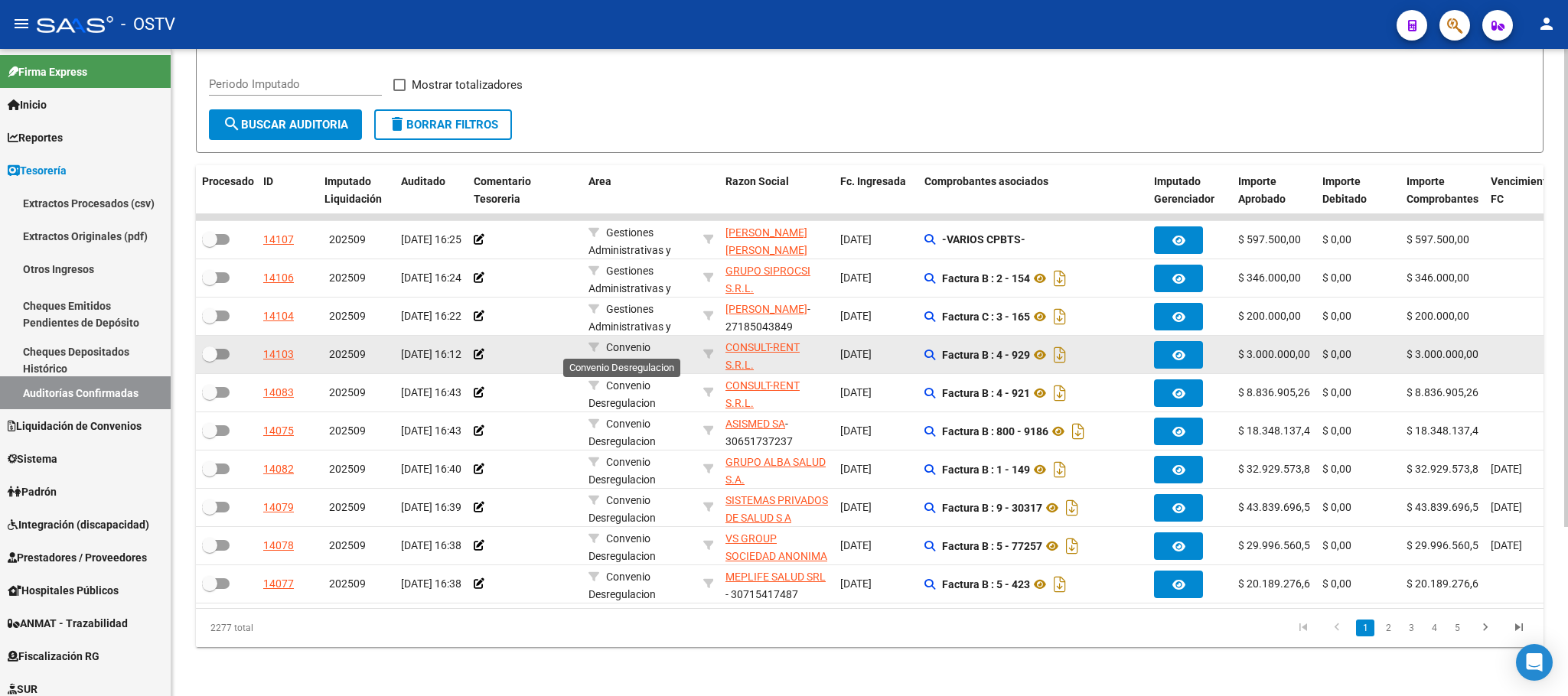
scroll to position [229, 0]
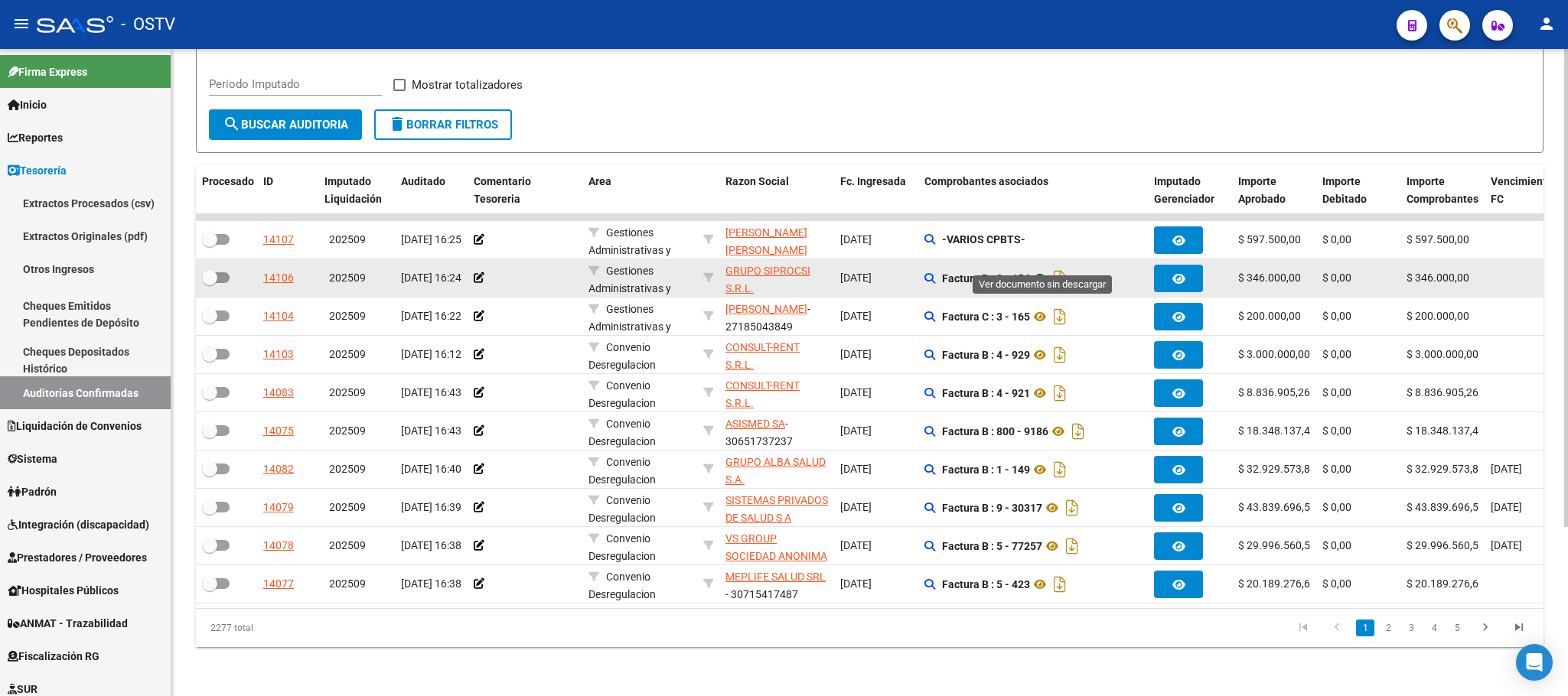
click at [1049, 270] on icon at bounding box center [1040, 279] width 20 height 19
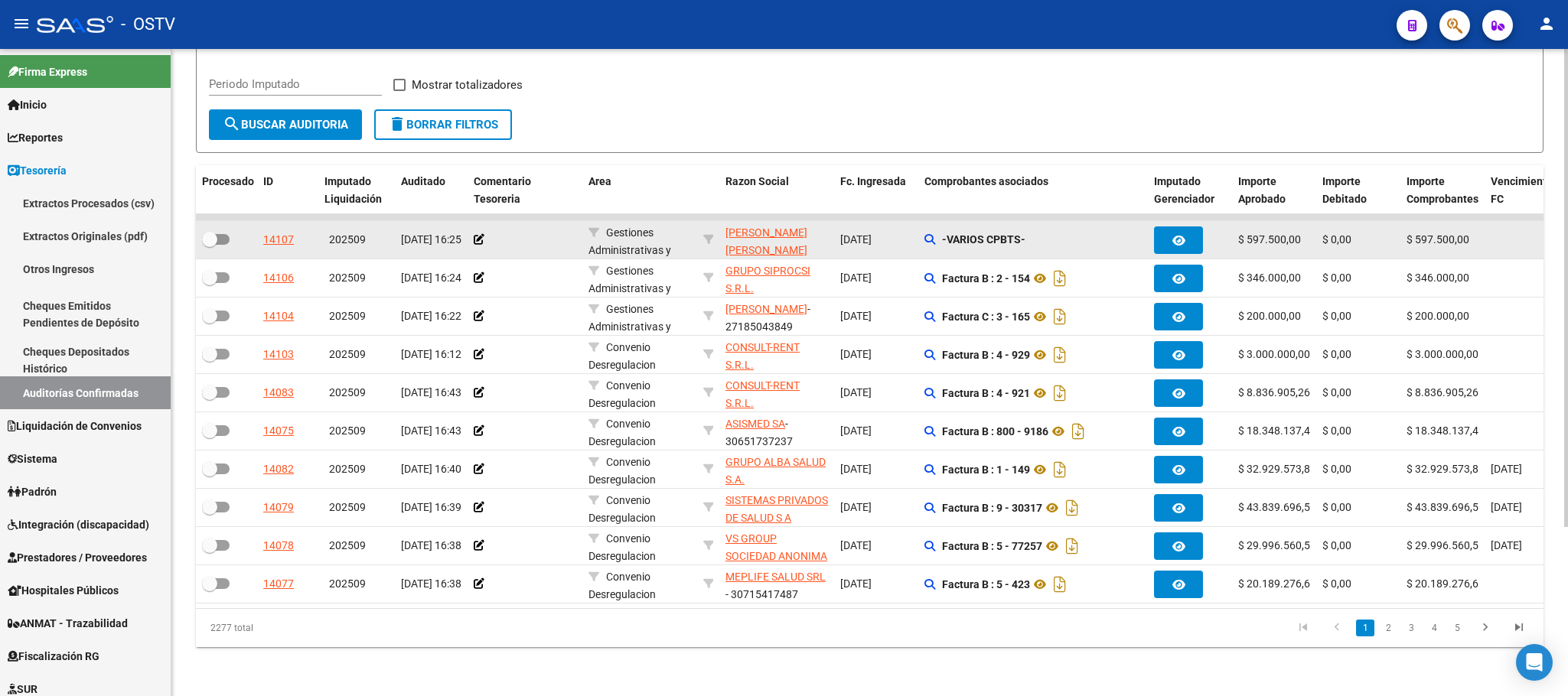
click at [955, 233] on strong "-VARIOS CPBTS-" at bounding box center [983, 239] width 83 height 12
click at [932, 234] on icon at bounding box center [930, 239] width 11 height 11
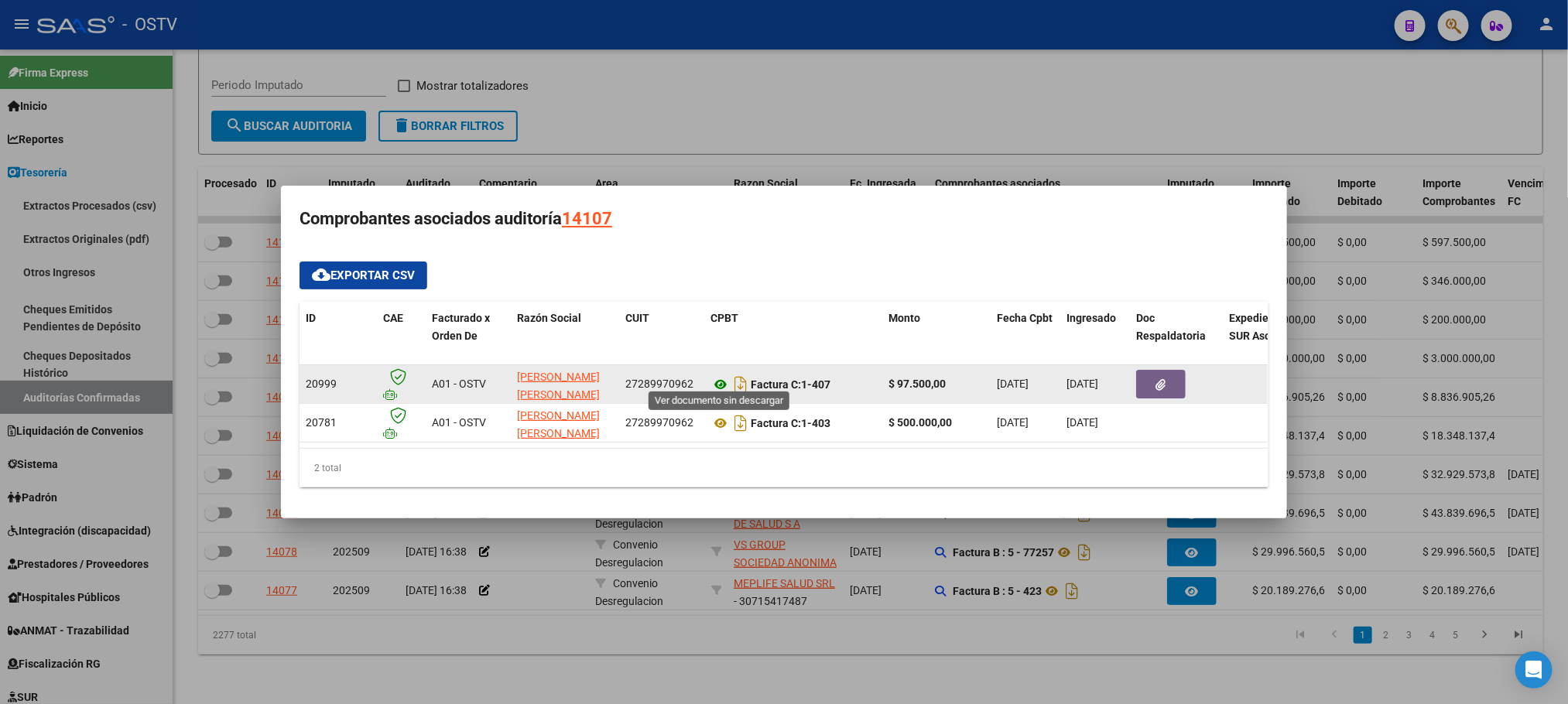
click at [727, 376] on icon at bounding box center [721, 385] width 20 height 19
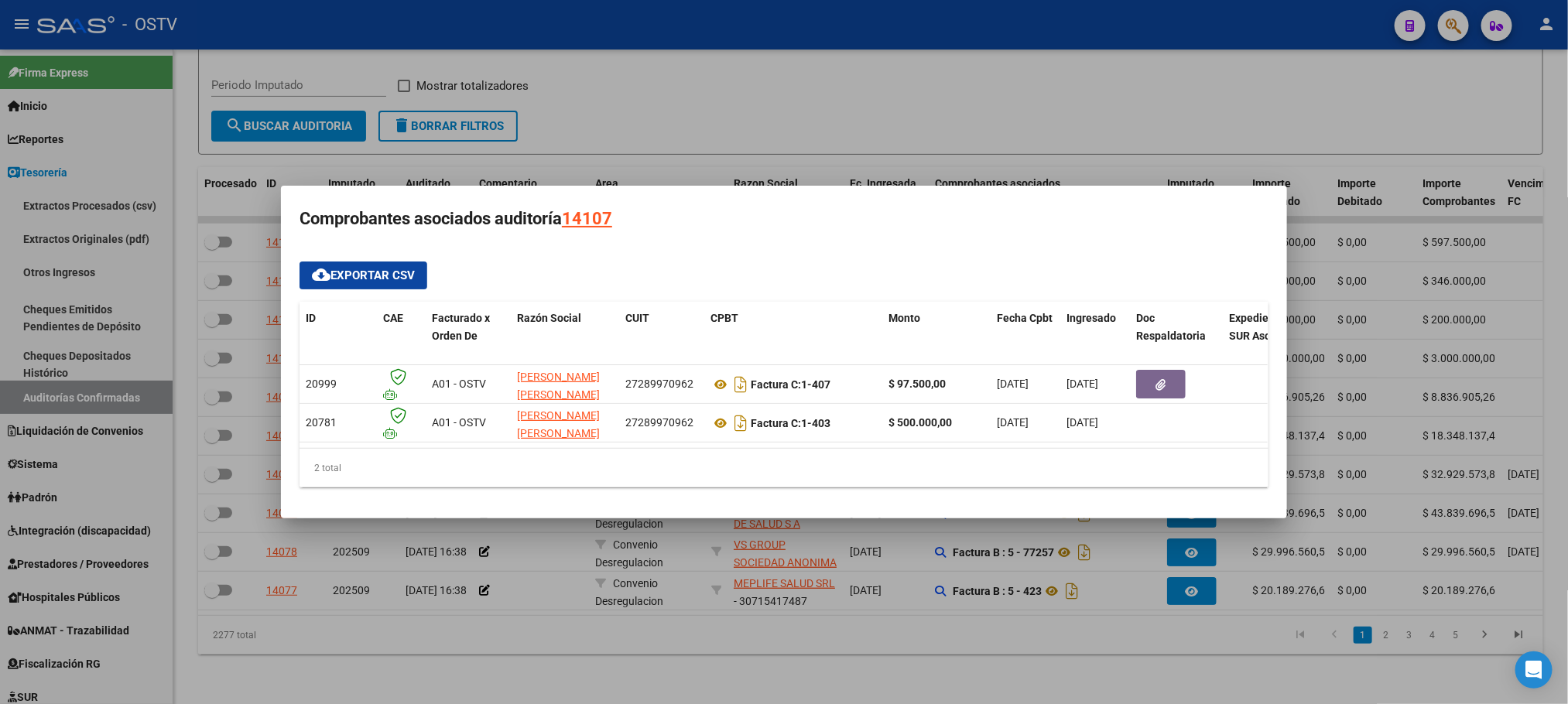
click at [553, 142] on div at bounding box center [784, 352] width 1568 height 704
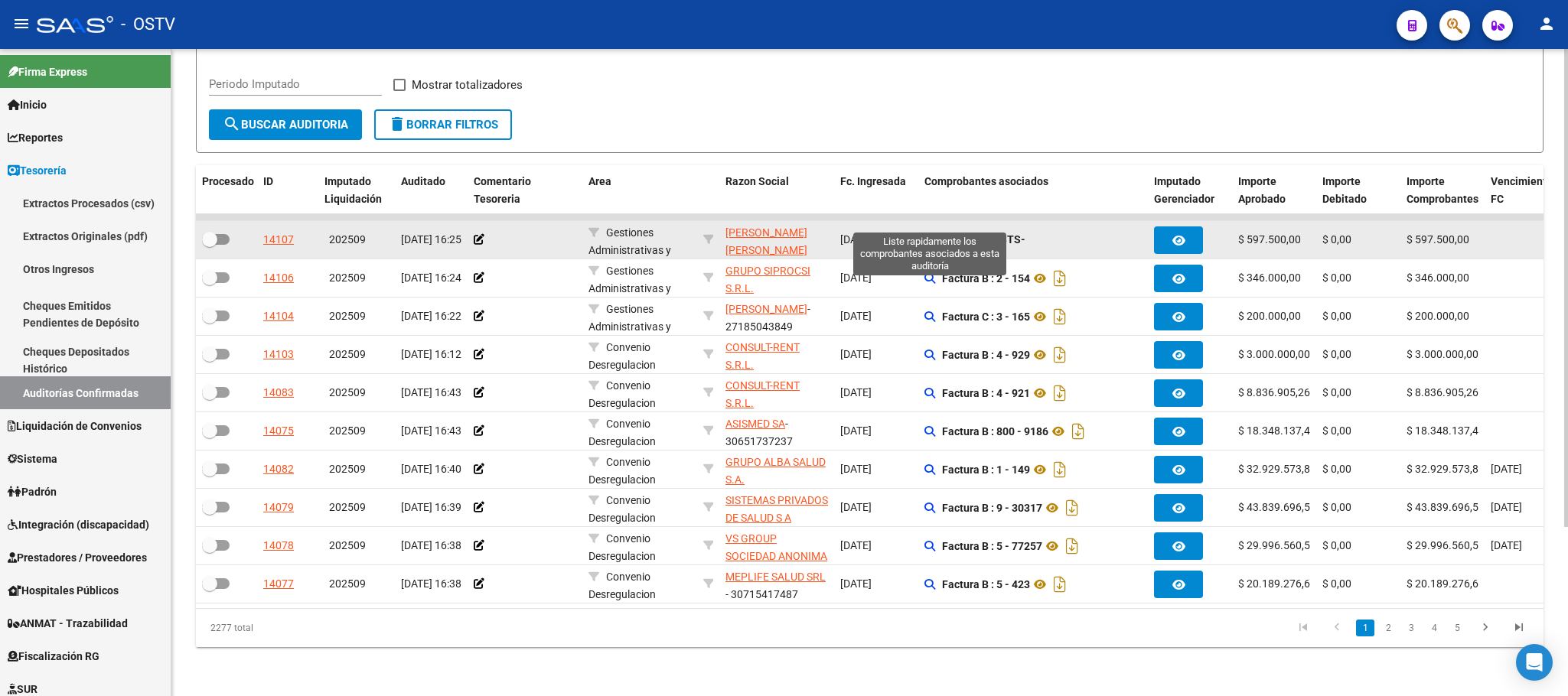
click at [925, 234] on icon at bounding box center [930, 239] width 11 height 11
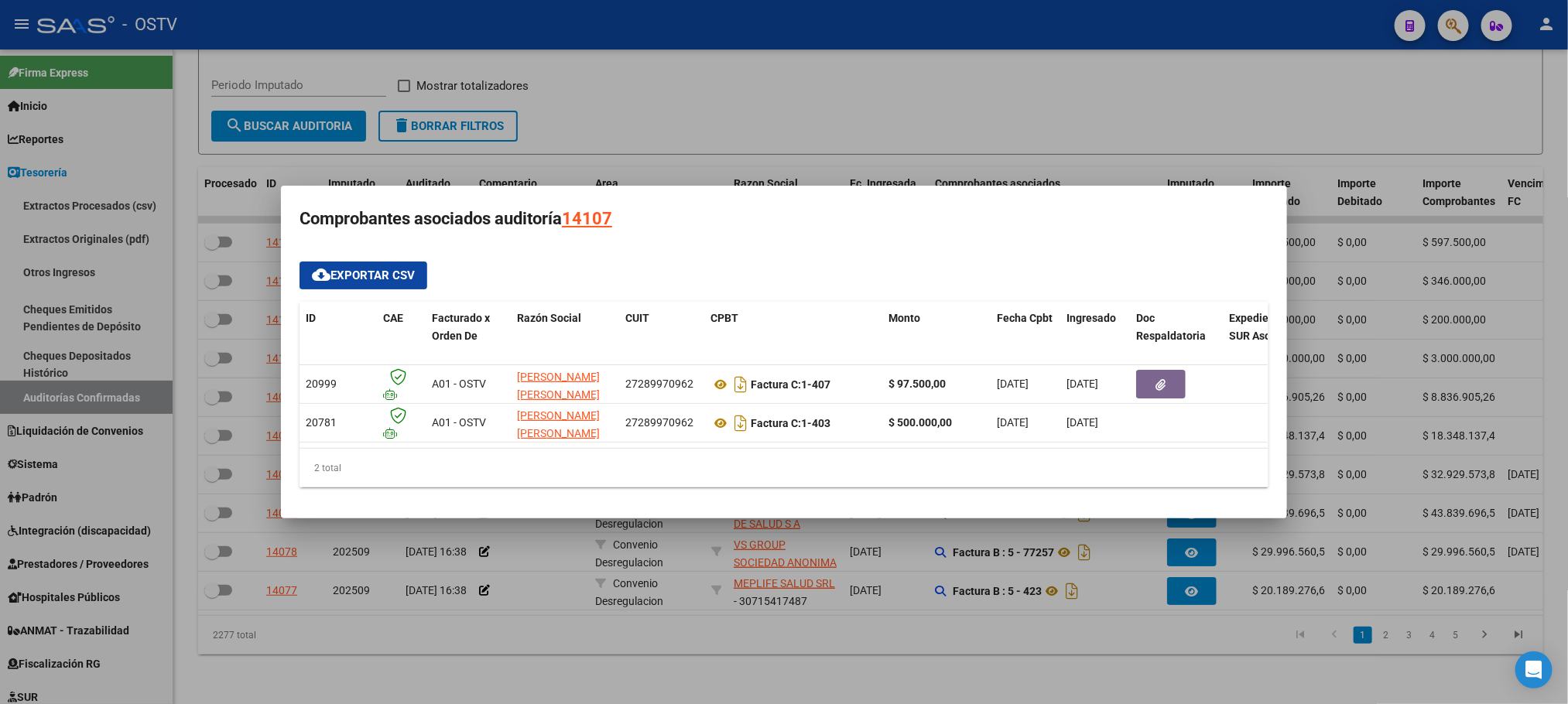
click at [945, 628] on div at bounding box center [784, 352] width 1568 height 704
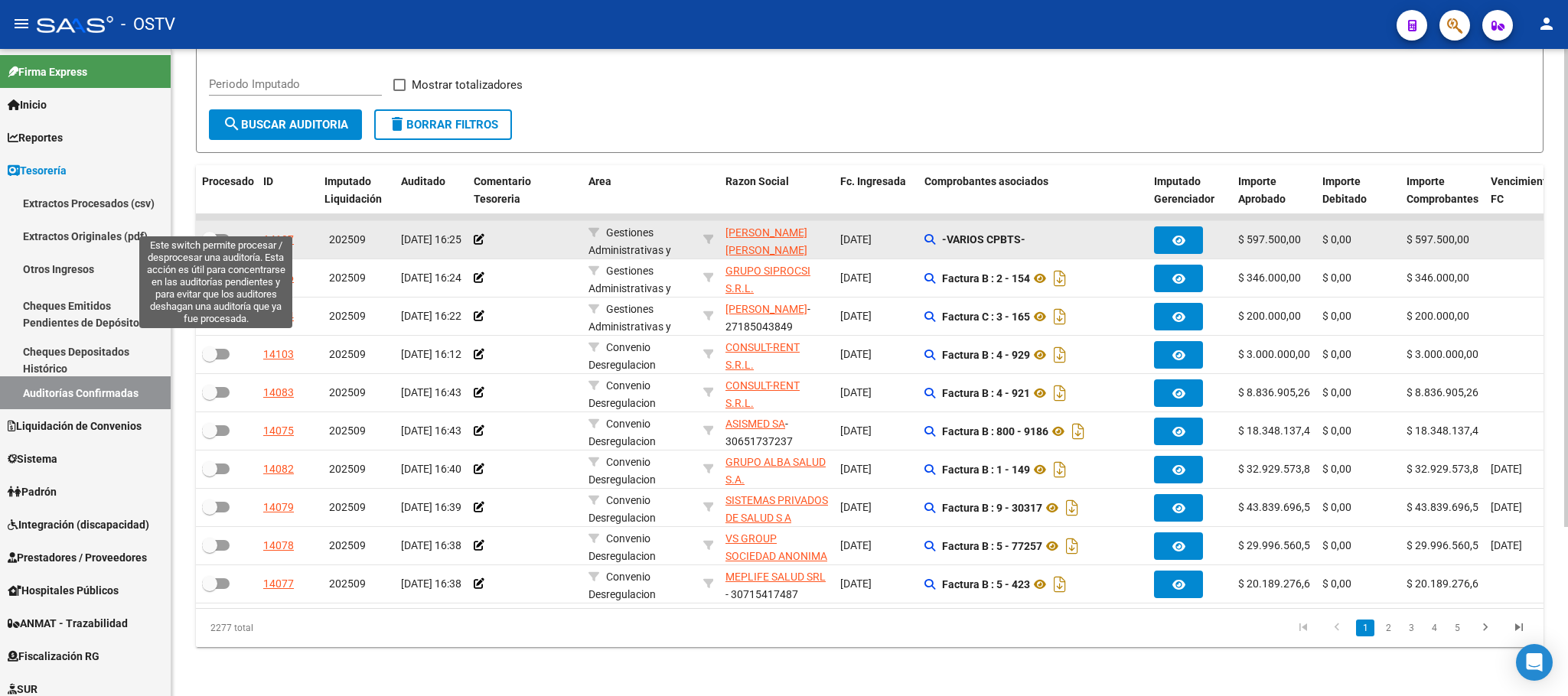
click at [223, 234] on span at bounding box center [215, 239] width 27 height 11
click at [210, 245] on input "checkbox" at bounding box center [209, 245] width 1 height 1
checkbox input "true"
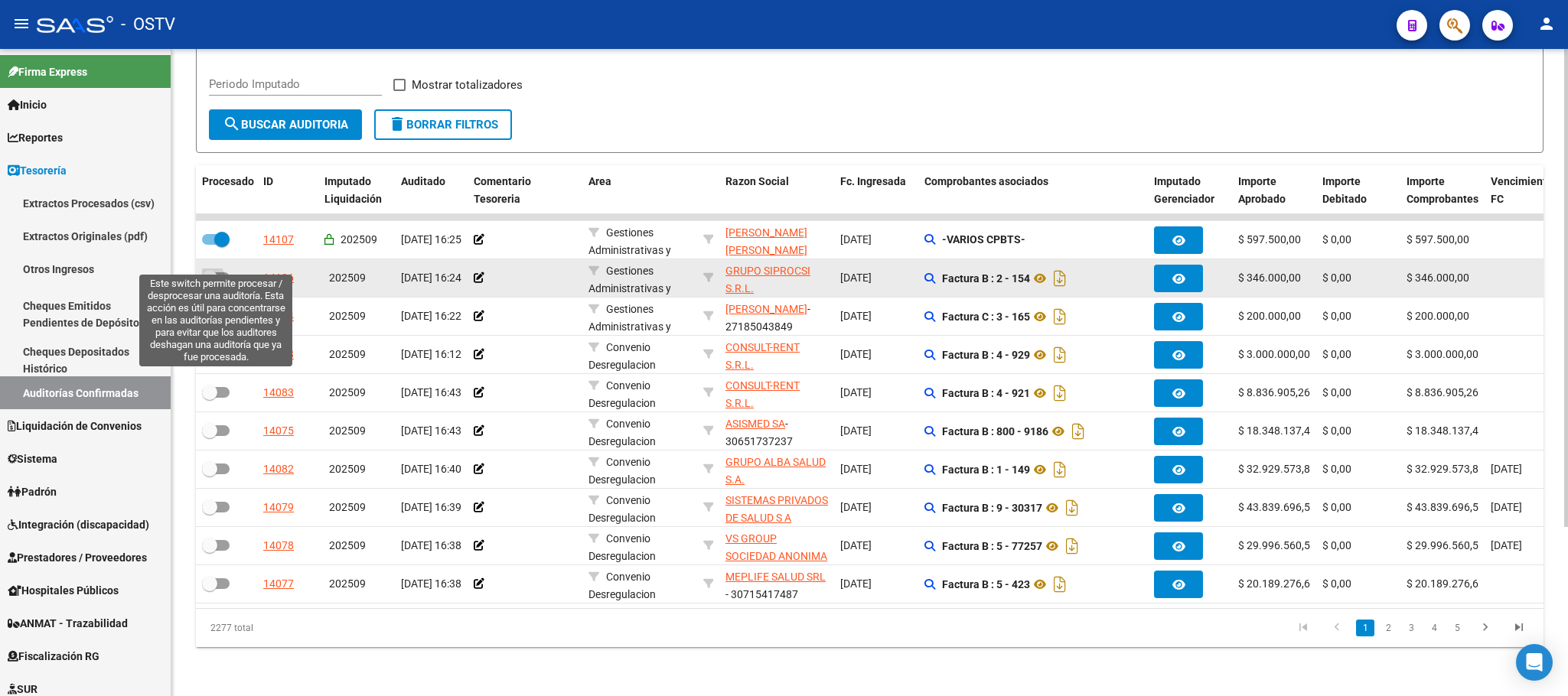
click at [214, 270] on span at bounding box center [210, 278] width 16 height 16
click at [210, 283] on input "checkbox" at bounding box center [209, 283] width 1 height 1
checkbox input "true"
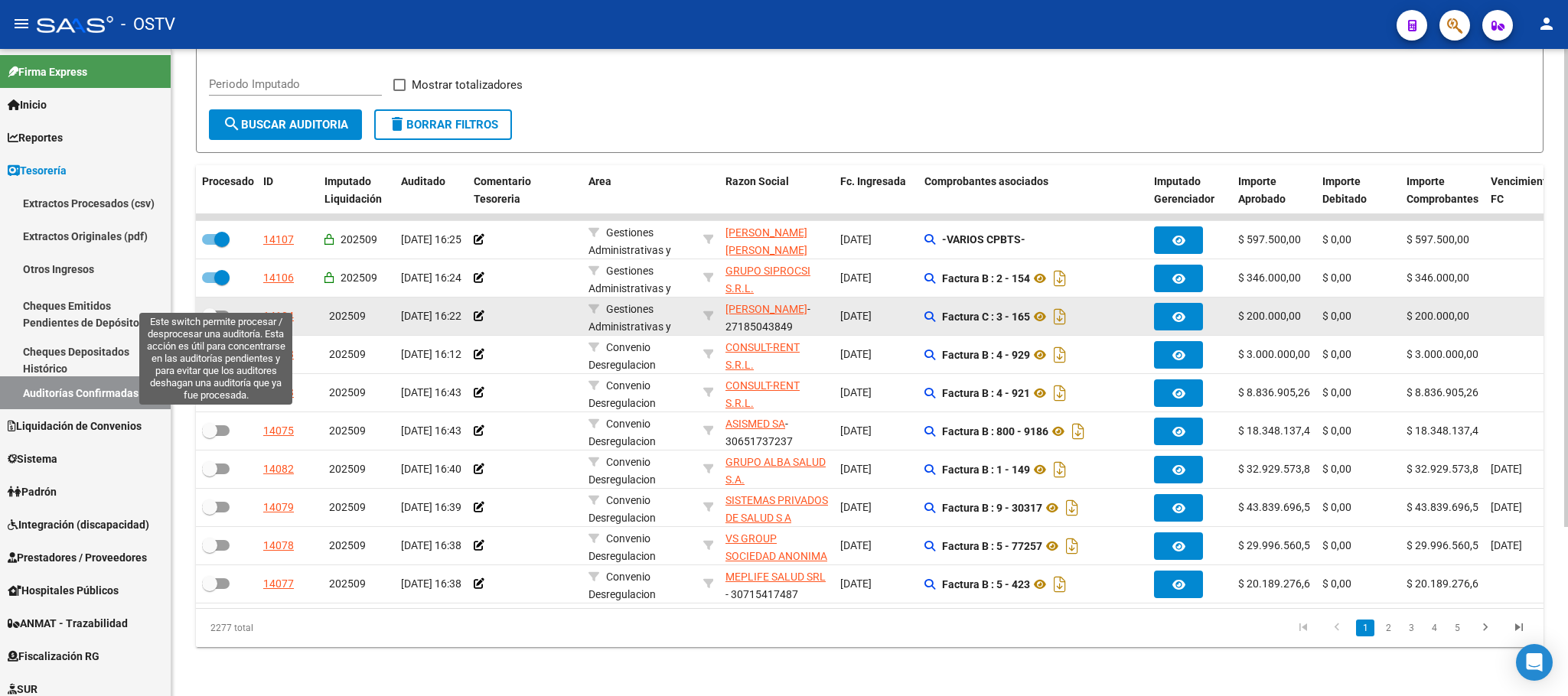
click at [221, 307] on label at bounding box center [215, 316] width 27 height 19
click at [210, 322] on input "checkbox" at bounding box center [209, 322] width 1 height 1
checkbox input "true"
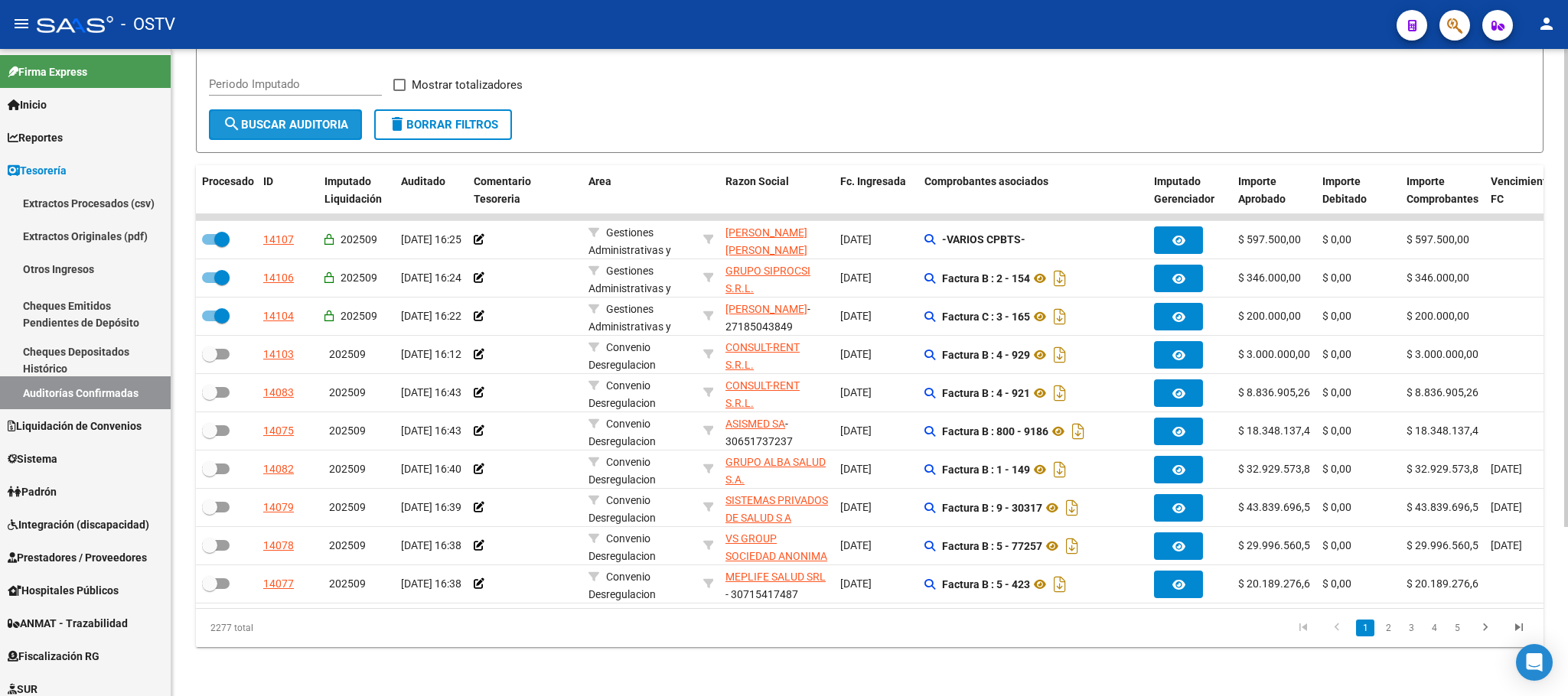
click at [267, 110] on button "search Buscar Auditoria" at bounding box center [285, 124] width 153 height 30
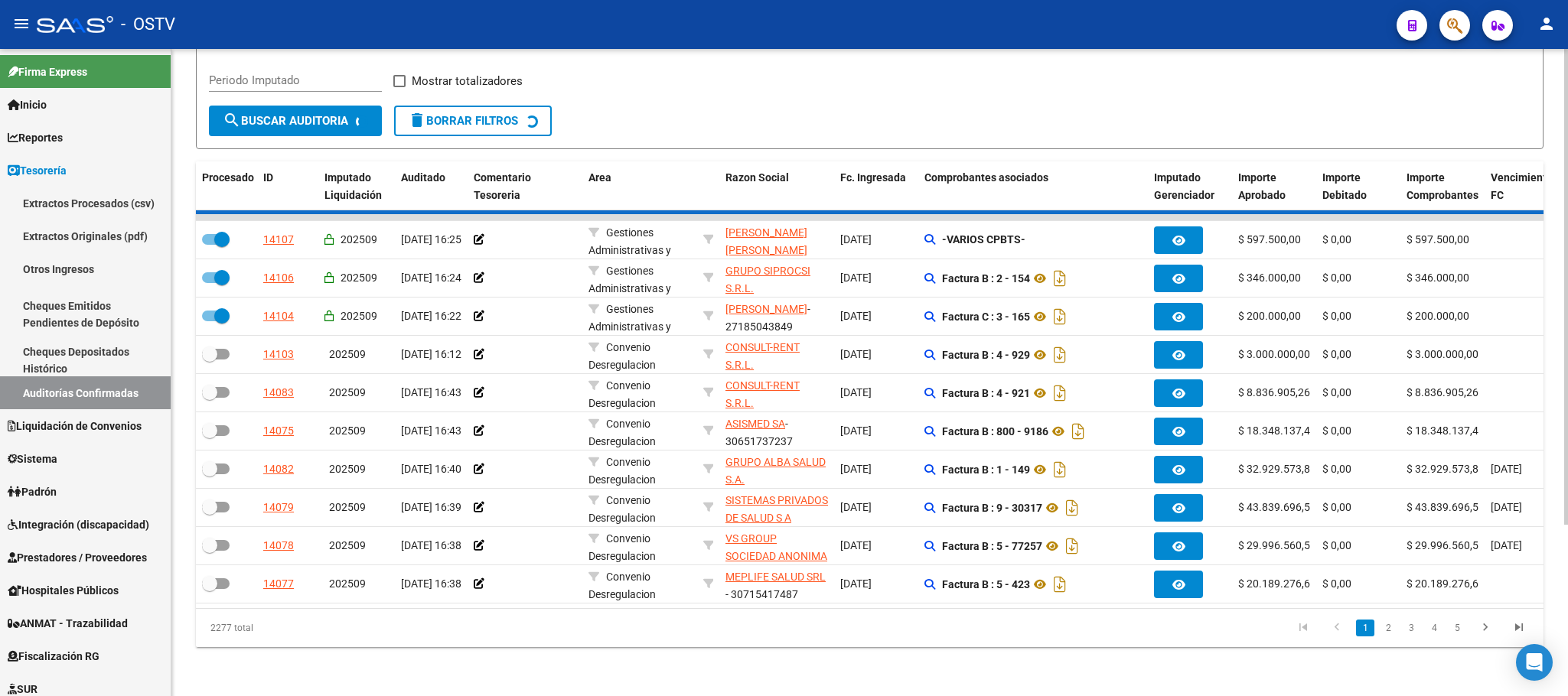
checkbox input "false"
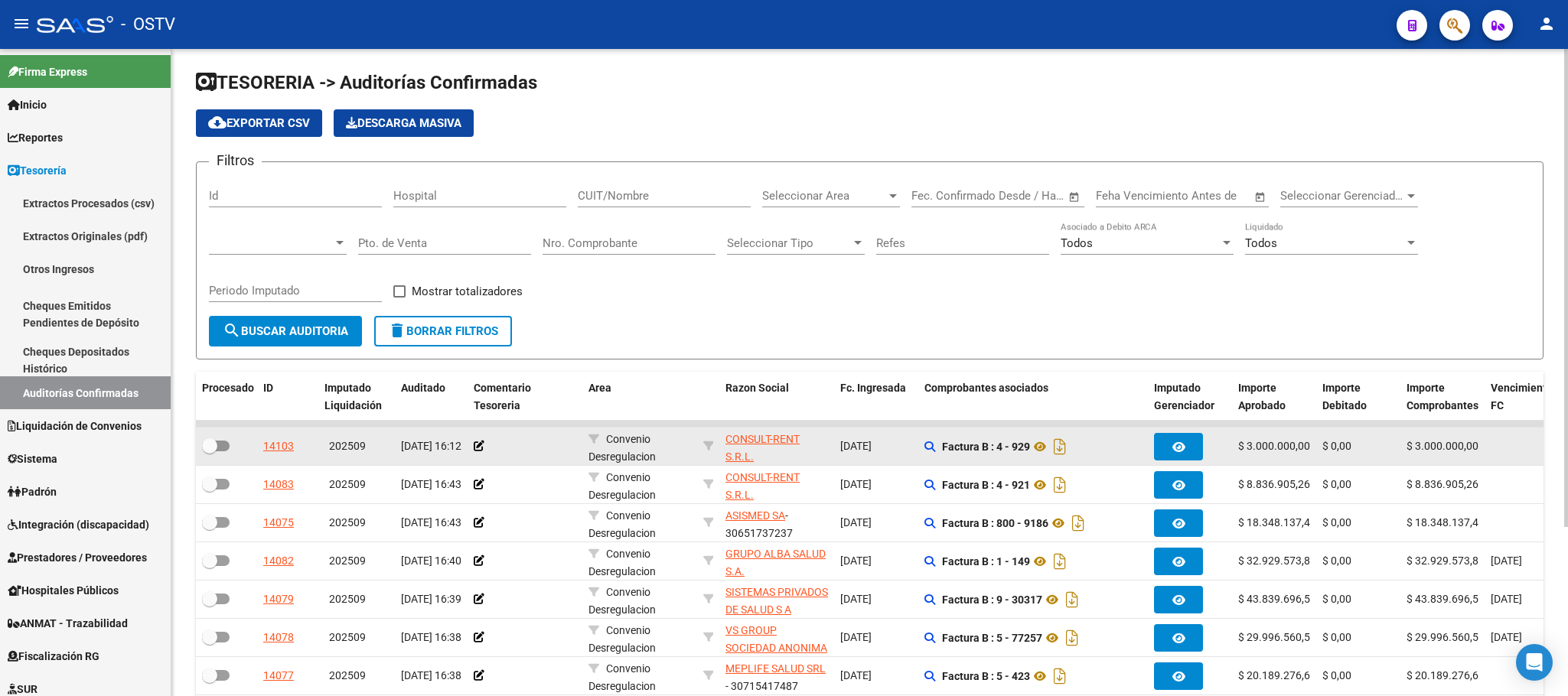
scroll to position [0, 0]
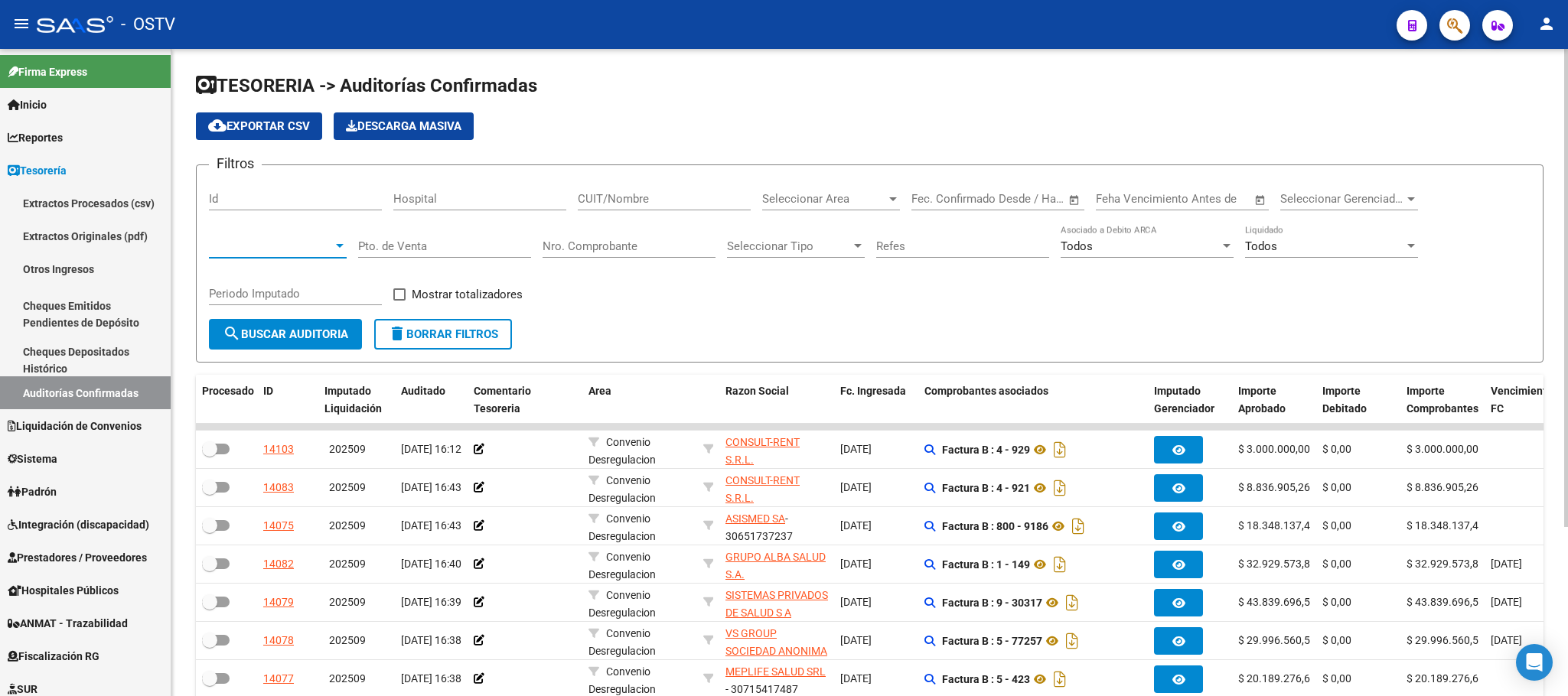
click at [328, 241] on span at bounding box center [271, 246] width 124 height 14
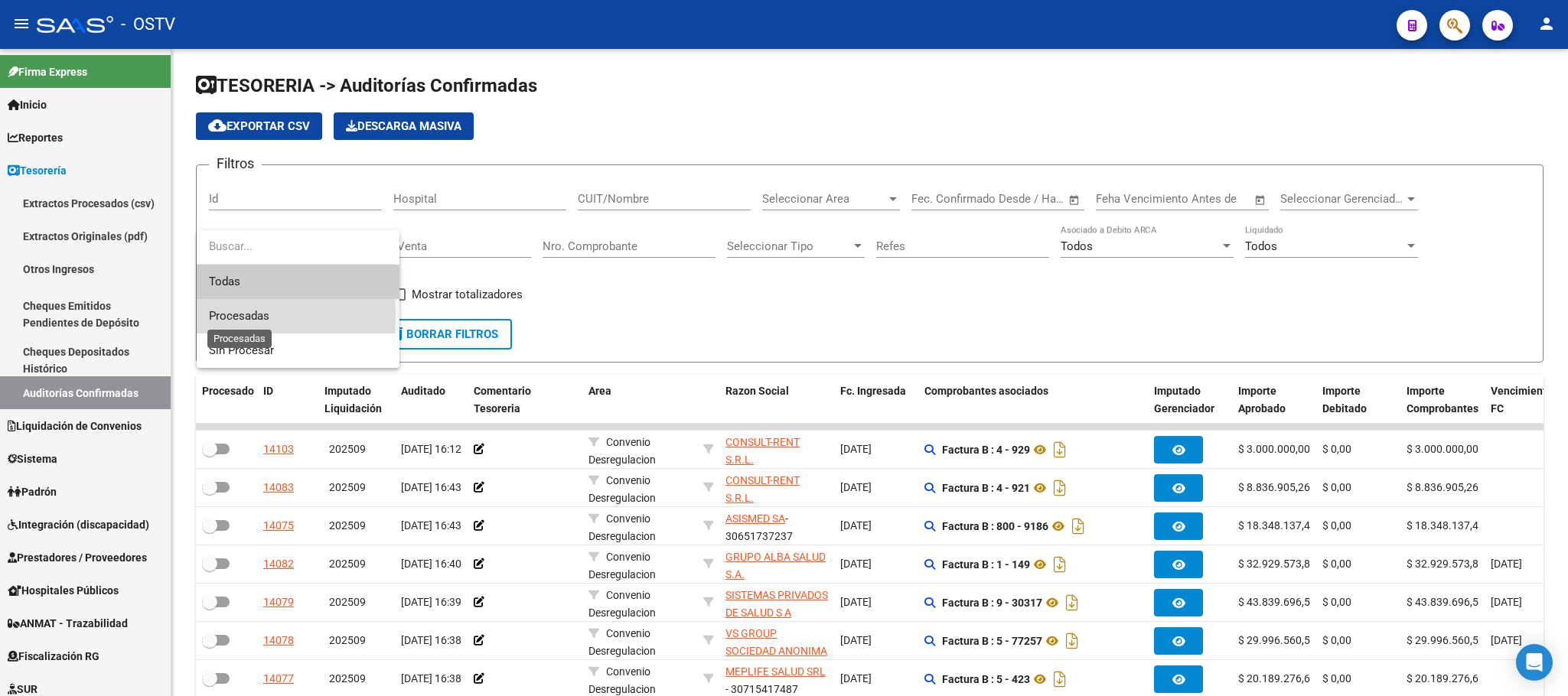
click at [225, 317] on span "Procesadas" at bounding box center [239, 316] width 61 height 14
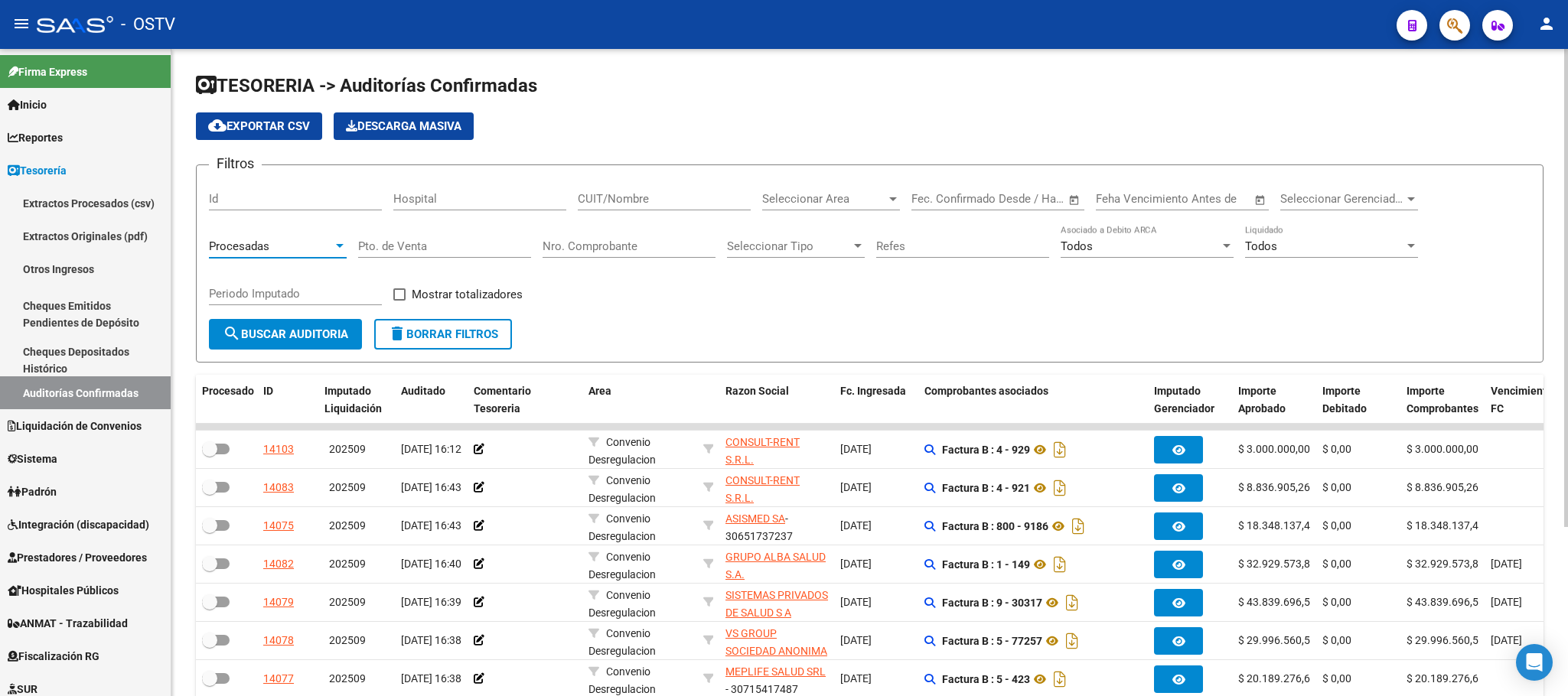
click at [242, 333] on span "search Buscar Auditoria" at bounding box center [286, 334] width 126 height 14
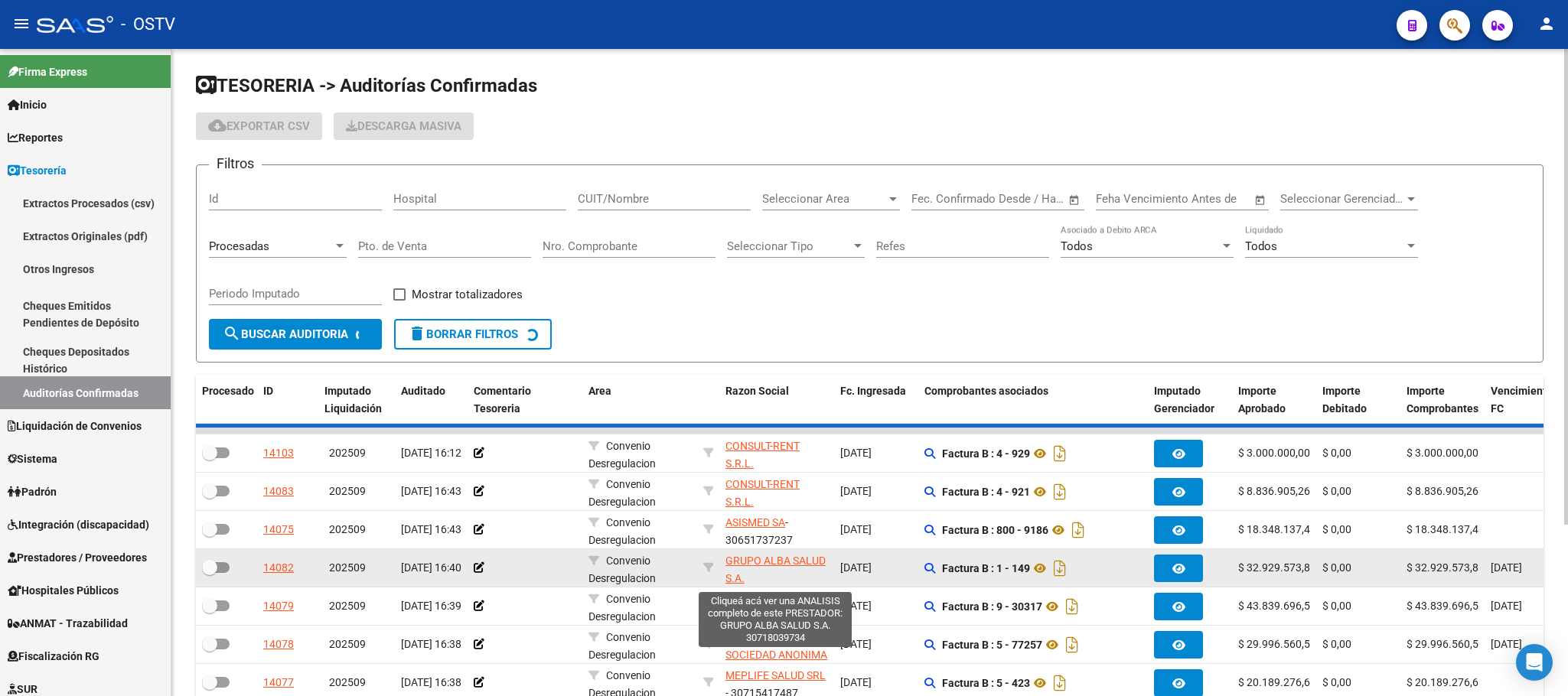
checkbox input "true"
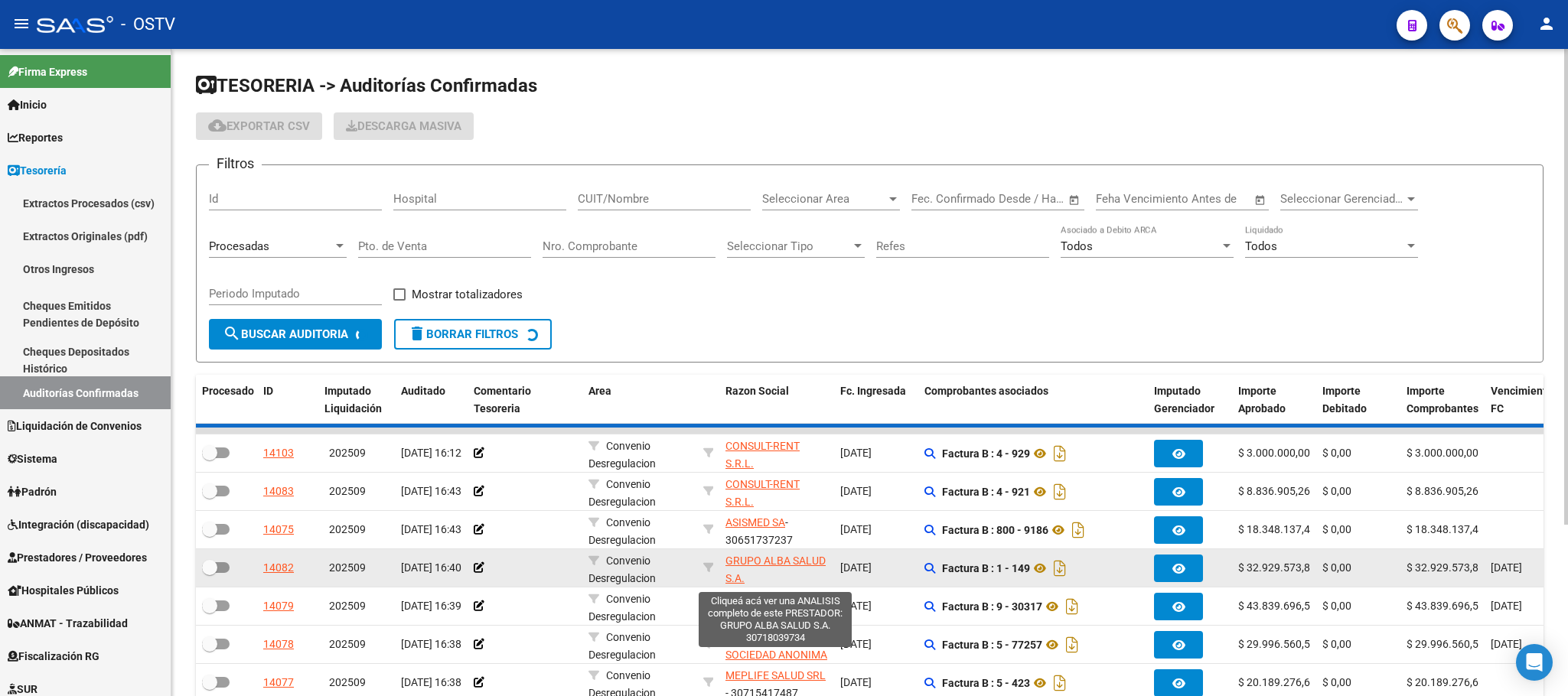
checkbox input "true"
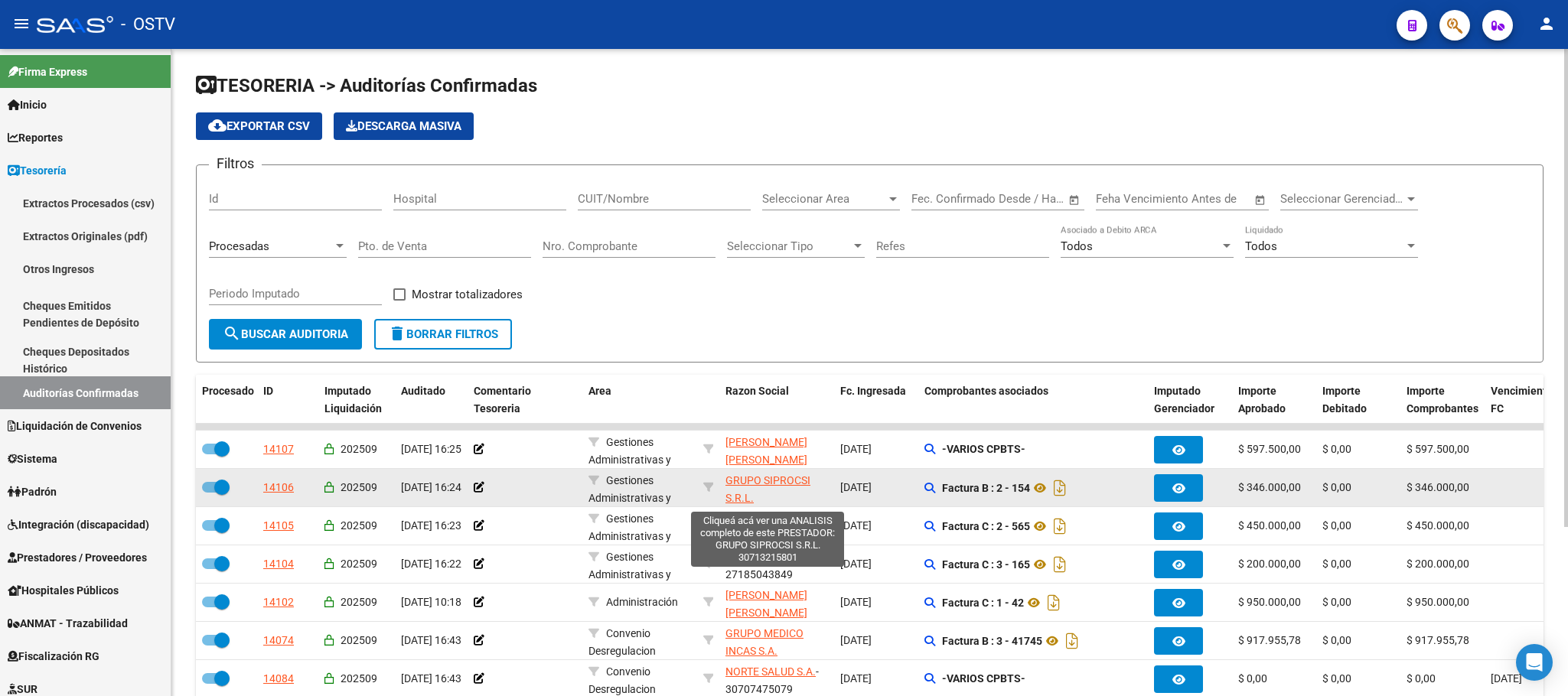
click at [776, 482] on span "GRUPO SIPROCSI S.R.L." at bounding box center [768, 489] width 85 height 30
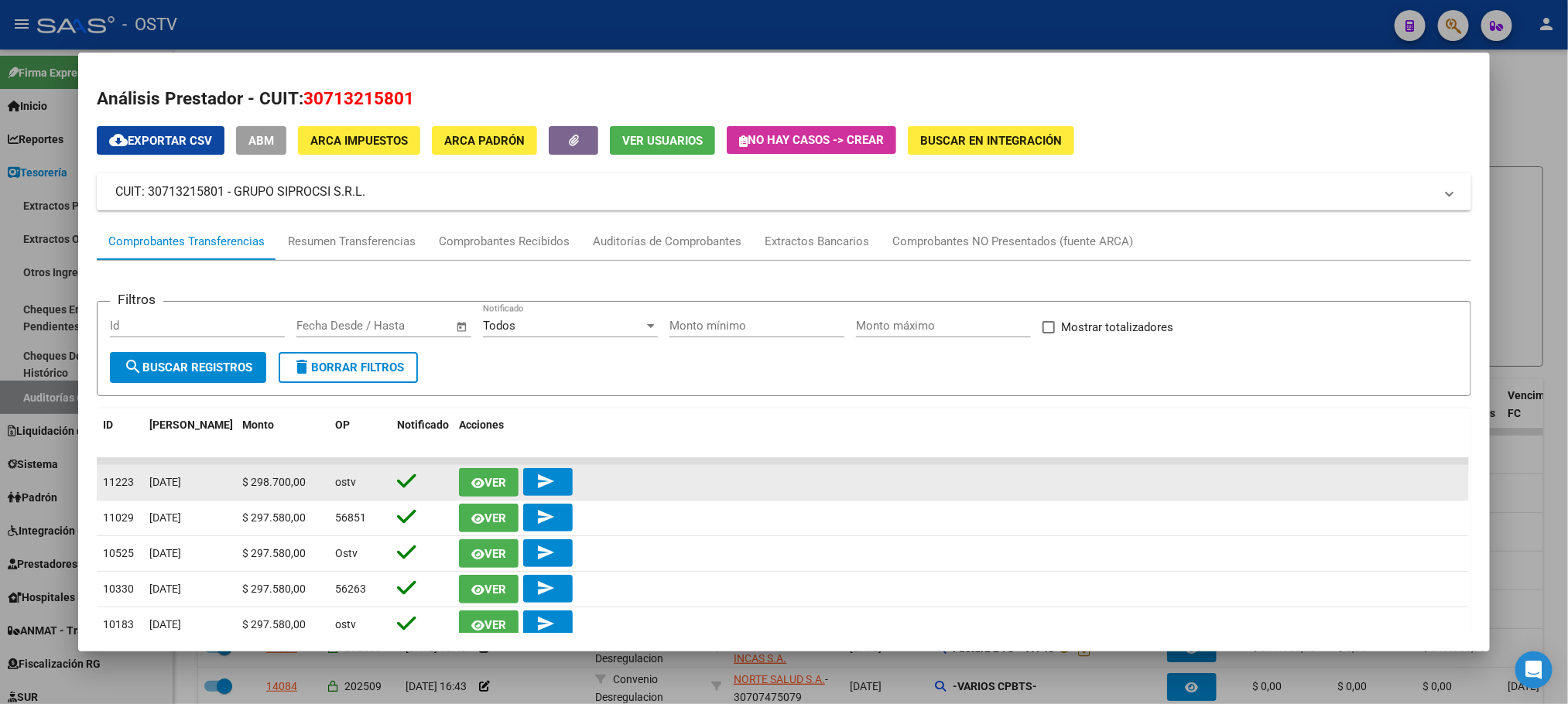
click at [497, 477] on span "Ver" at bounding box center [495, 483] width 22 height 14
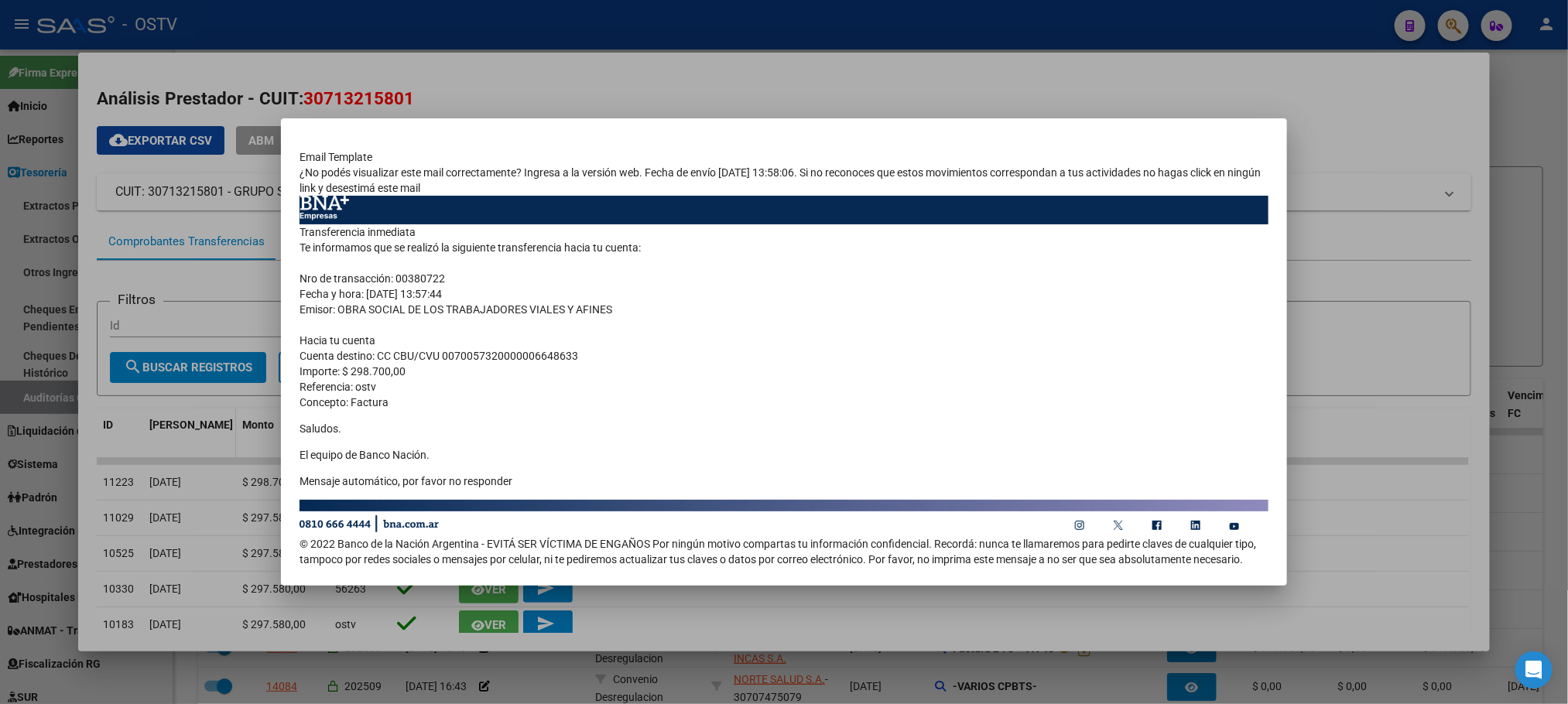
click at [186, 411] on div at bounding box center [784, 352] width 1568 height 704
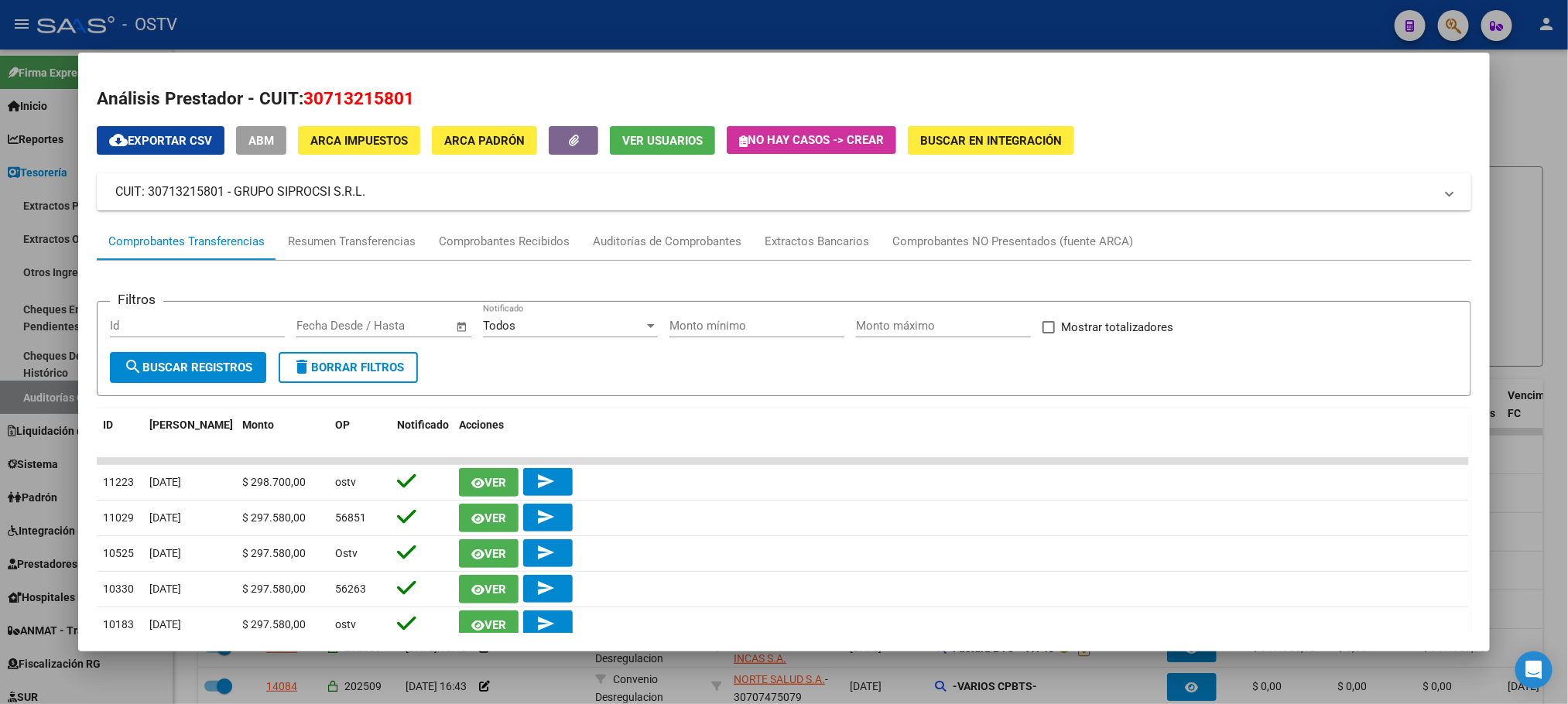
click at [58, 434] on div at bounding box center [784, 352] width 1568 height 704
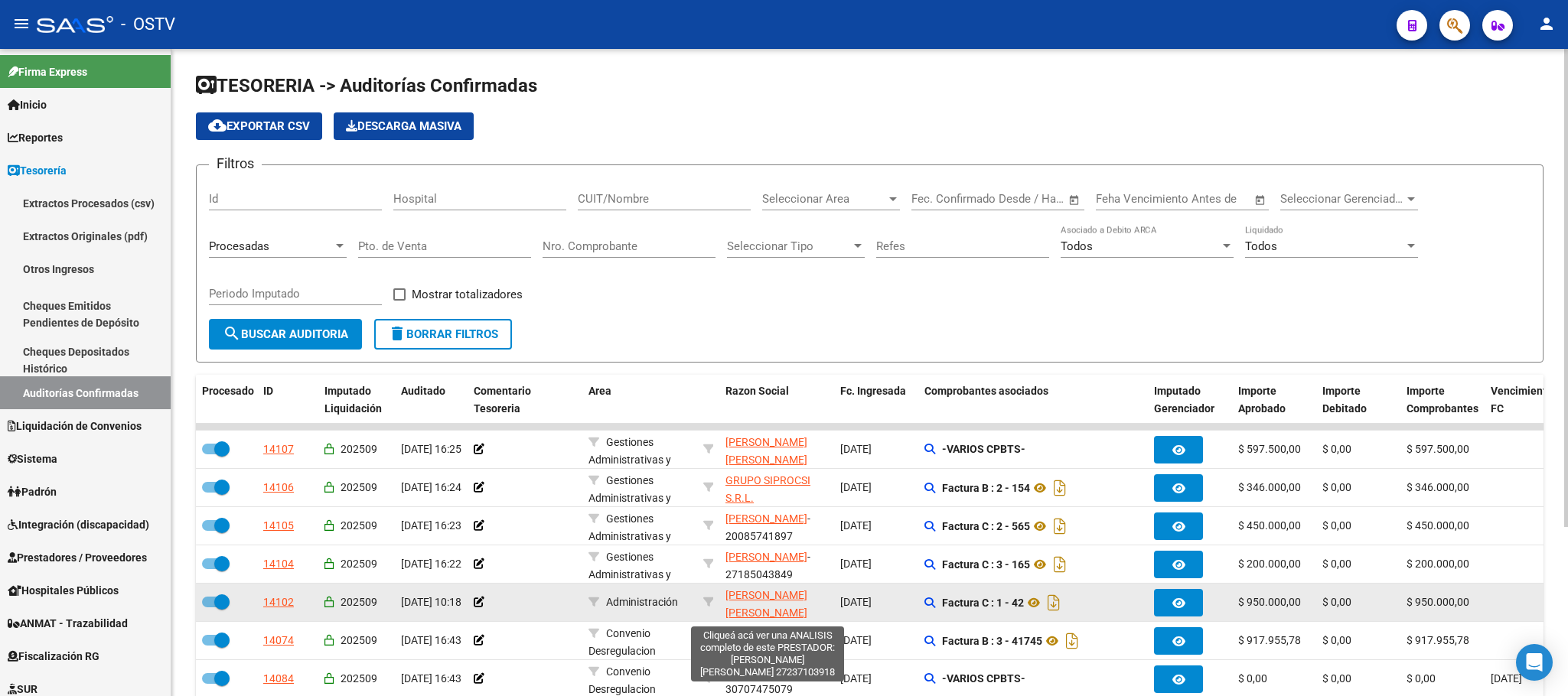
click at [742, 597] on span "GALDOS MONICA ROMINA" at bounding box center [766, 604] width 82 height 30
copy span "L"
type textarea "27237103918"
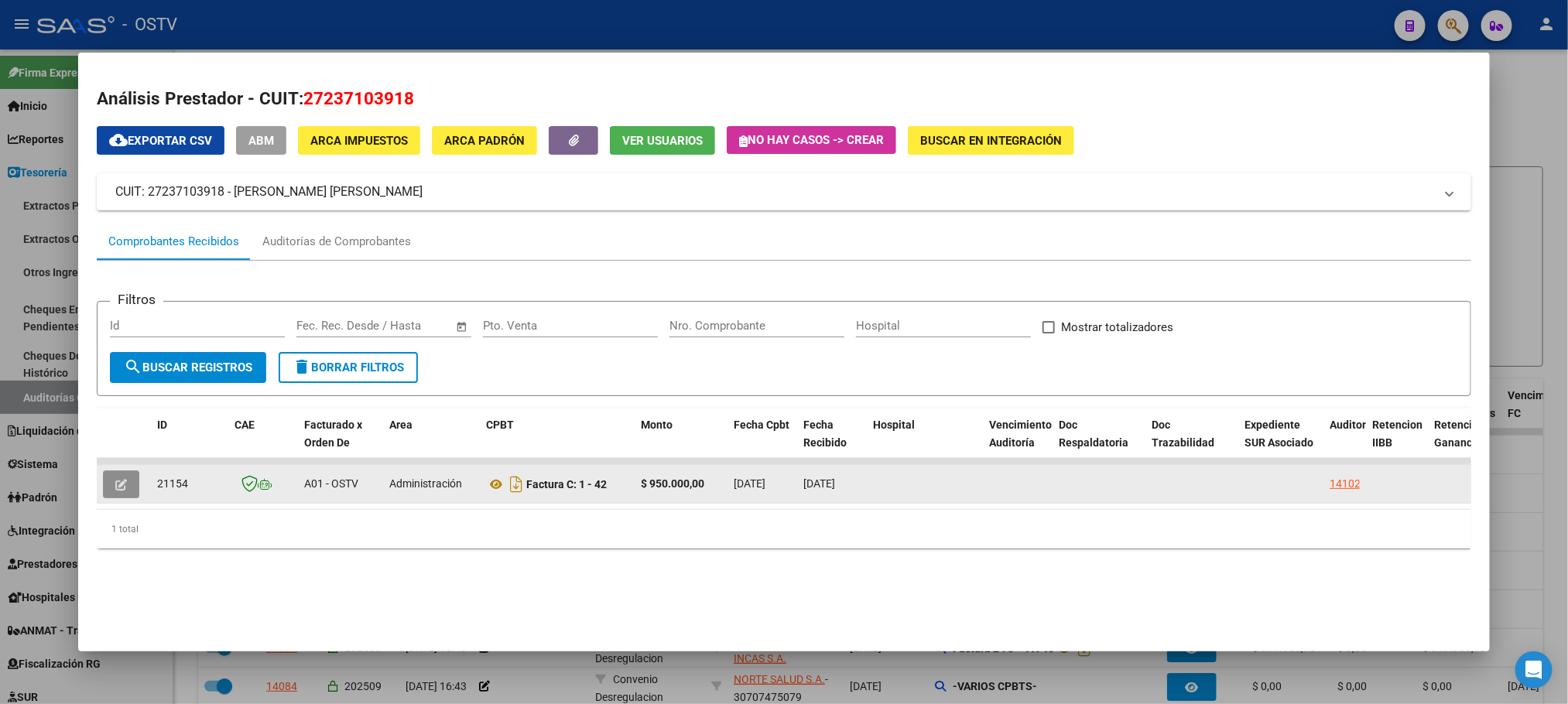
click at [107, 475] on button "button" at bounding box center [121, 484] width 36 height 28
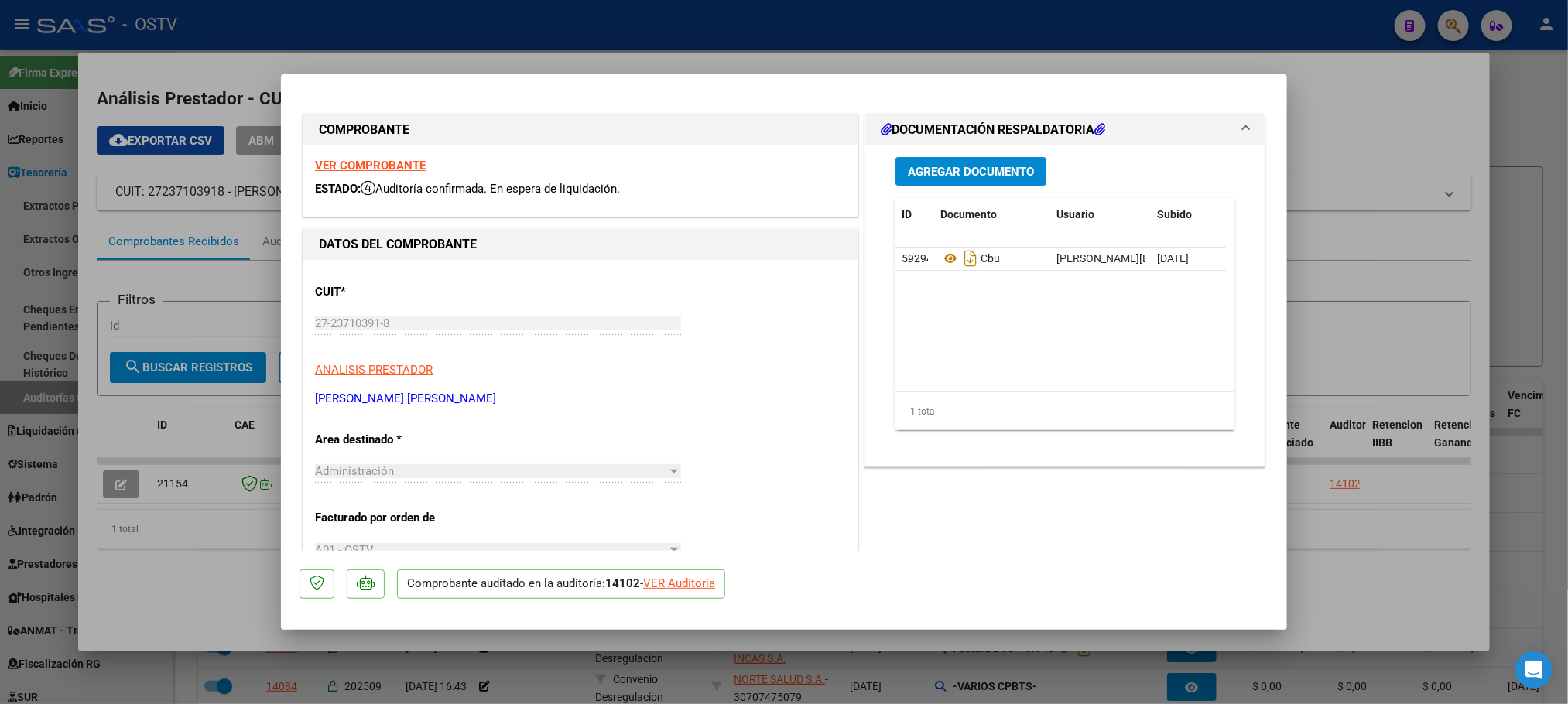
click at [1359, 273] on div at bounding box center [784, 352] width 1568 height 704
type input "$ 0,00"
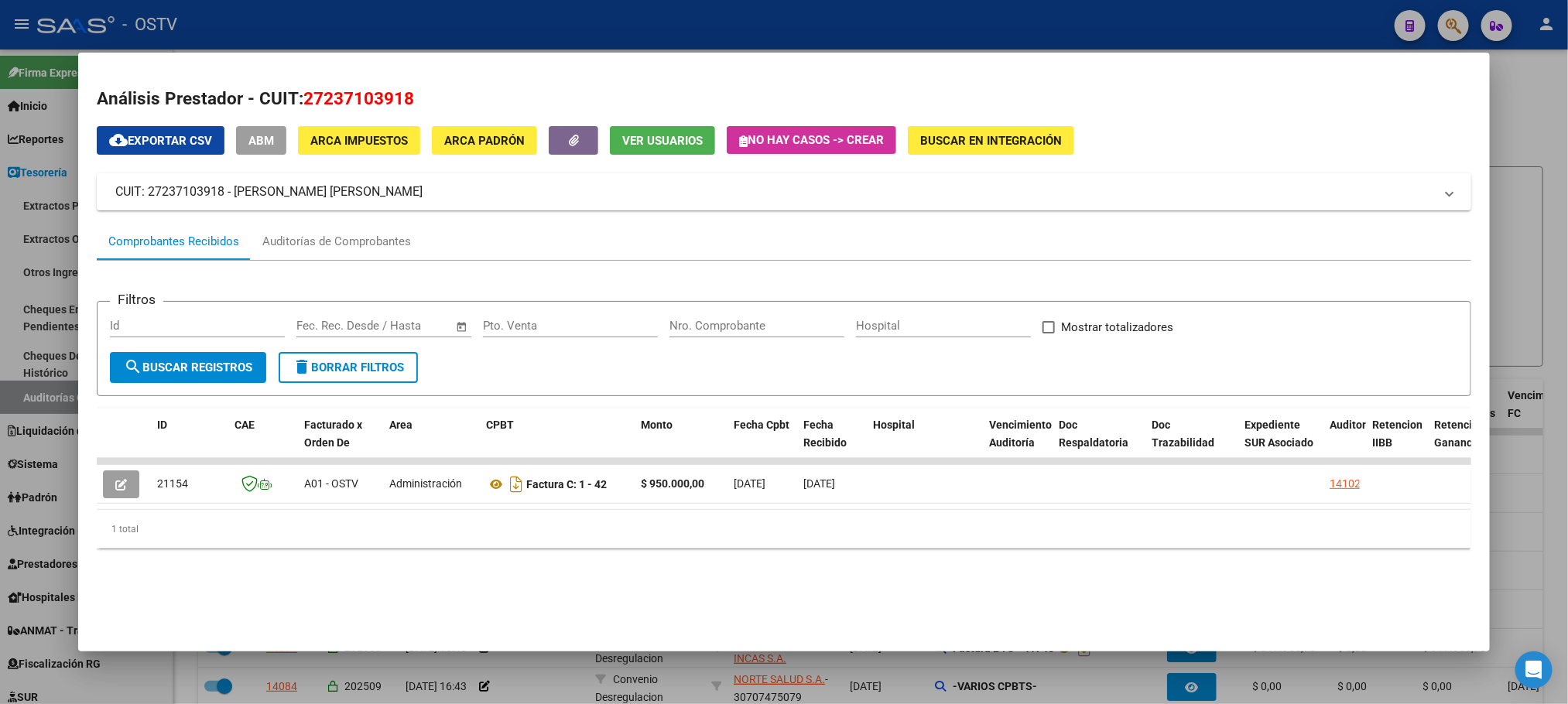
click at [261, 135] on span "ABM" at bounding box center [261, 141] width 25 height 14
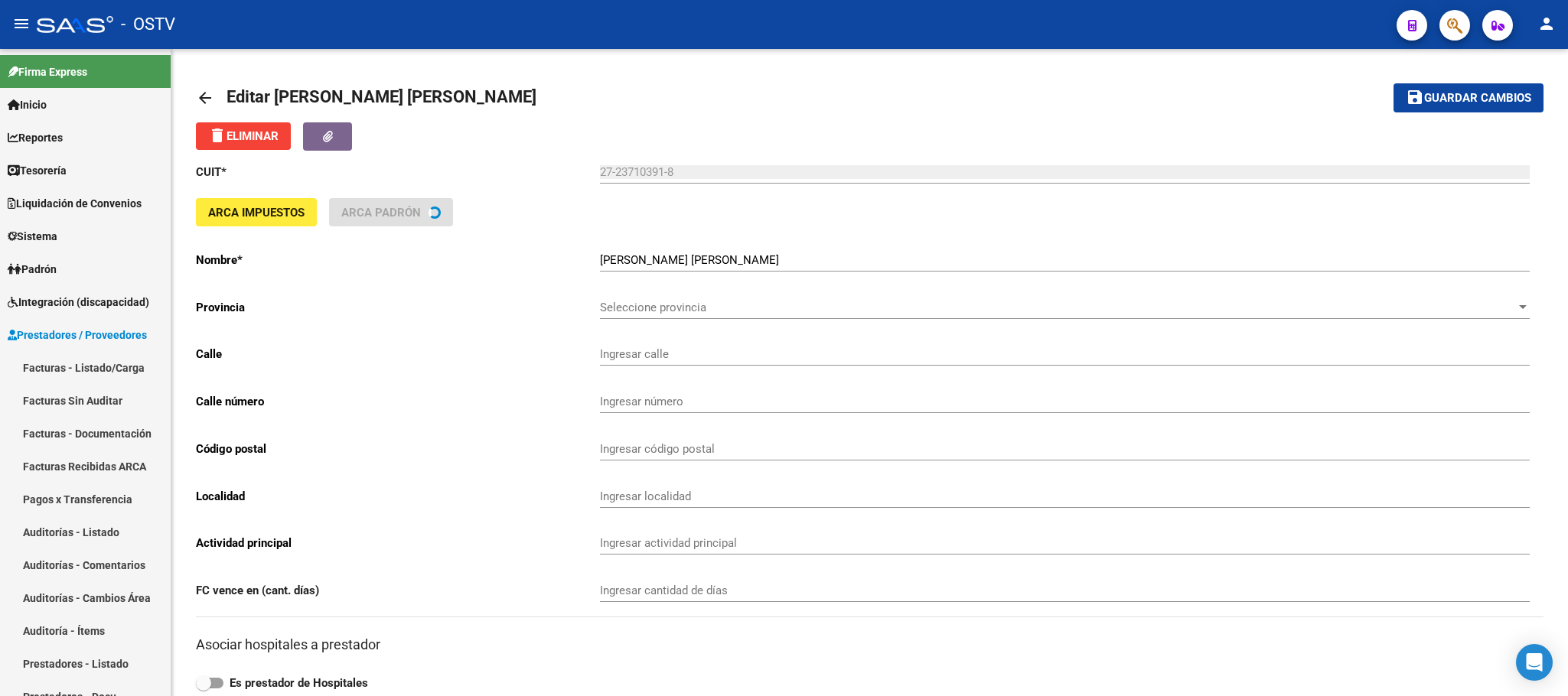
type input "URIBURU J. E. PTE."
type input "264"
type input "1027"
type input "CABA"
type input "869090"
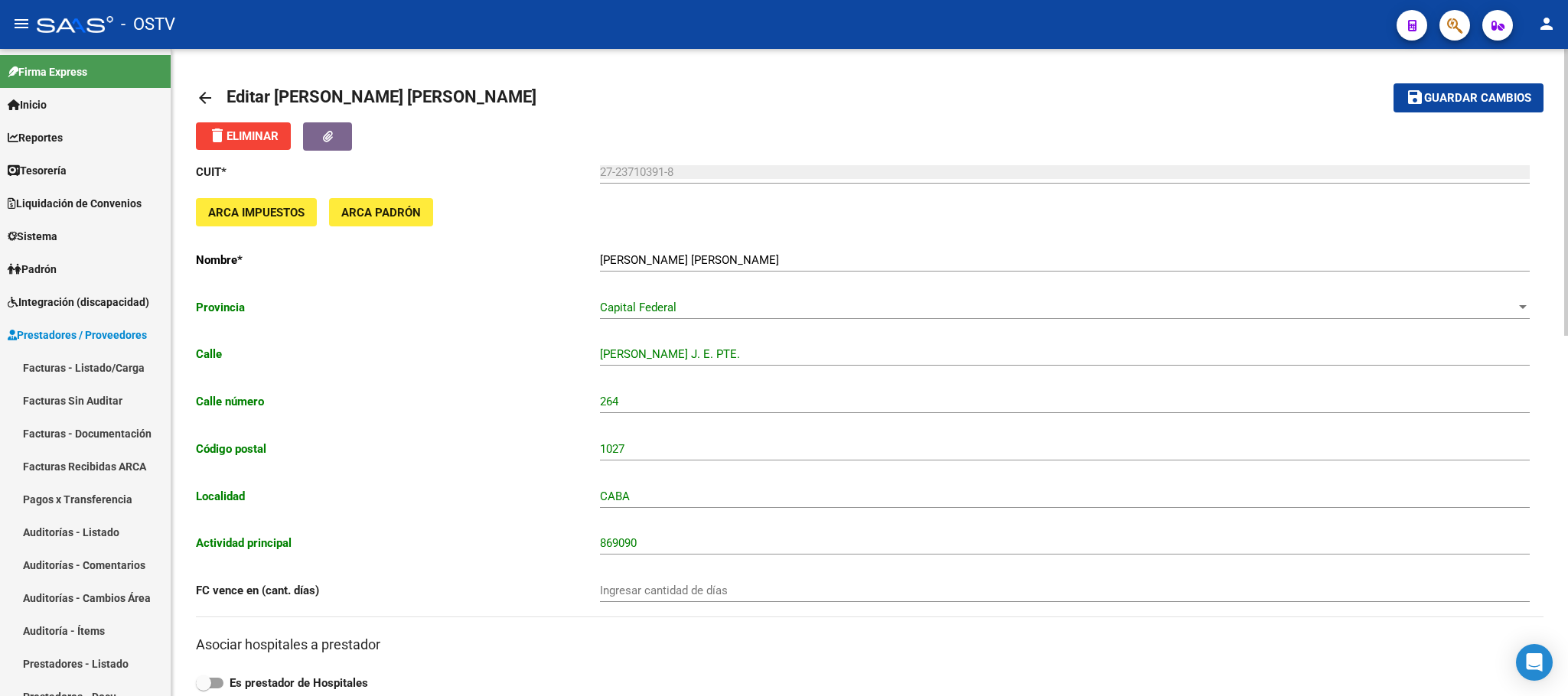
scroll to position [688, 0]
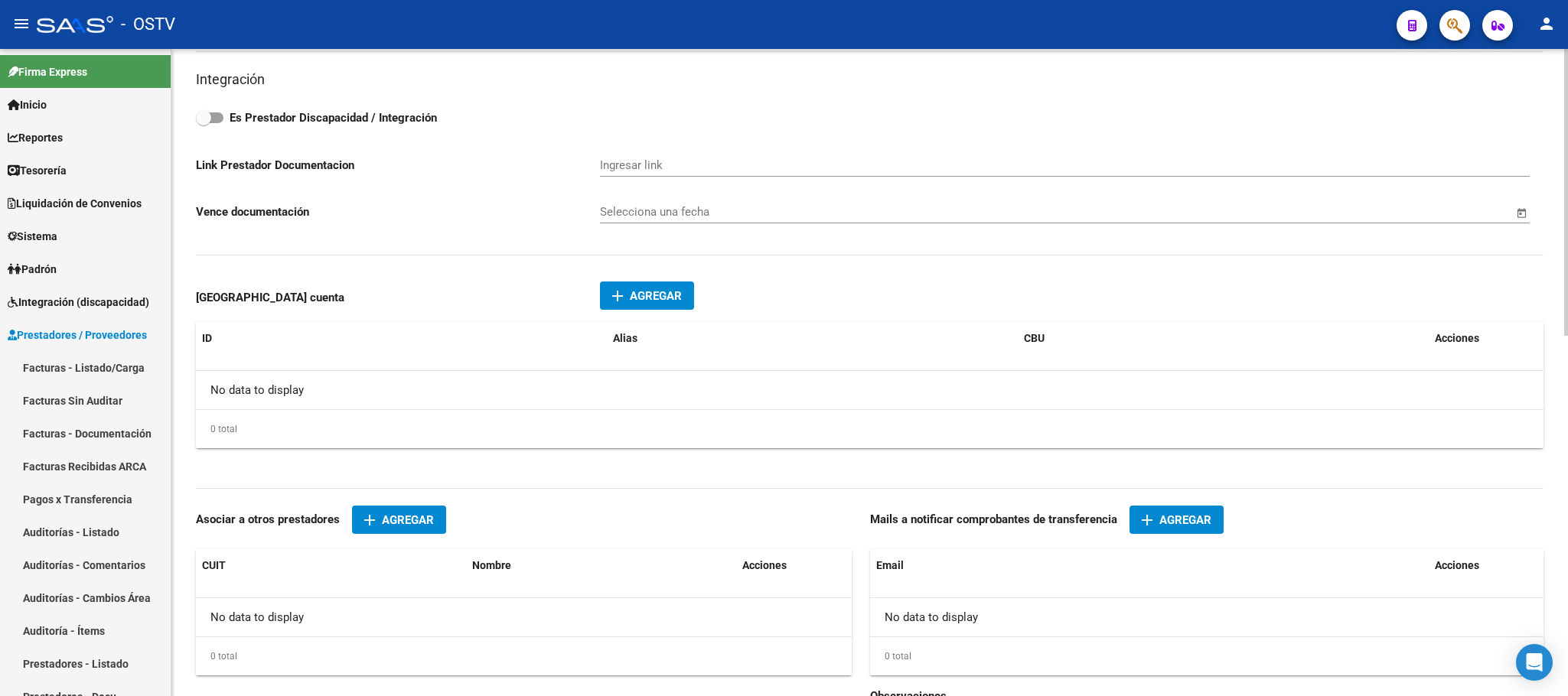
click at [662, 296] on span "Agregar" at bounding box center [655, 296] width 52 height 14
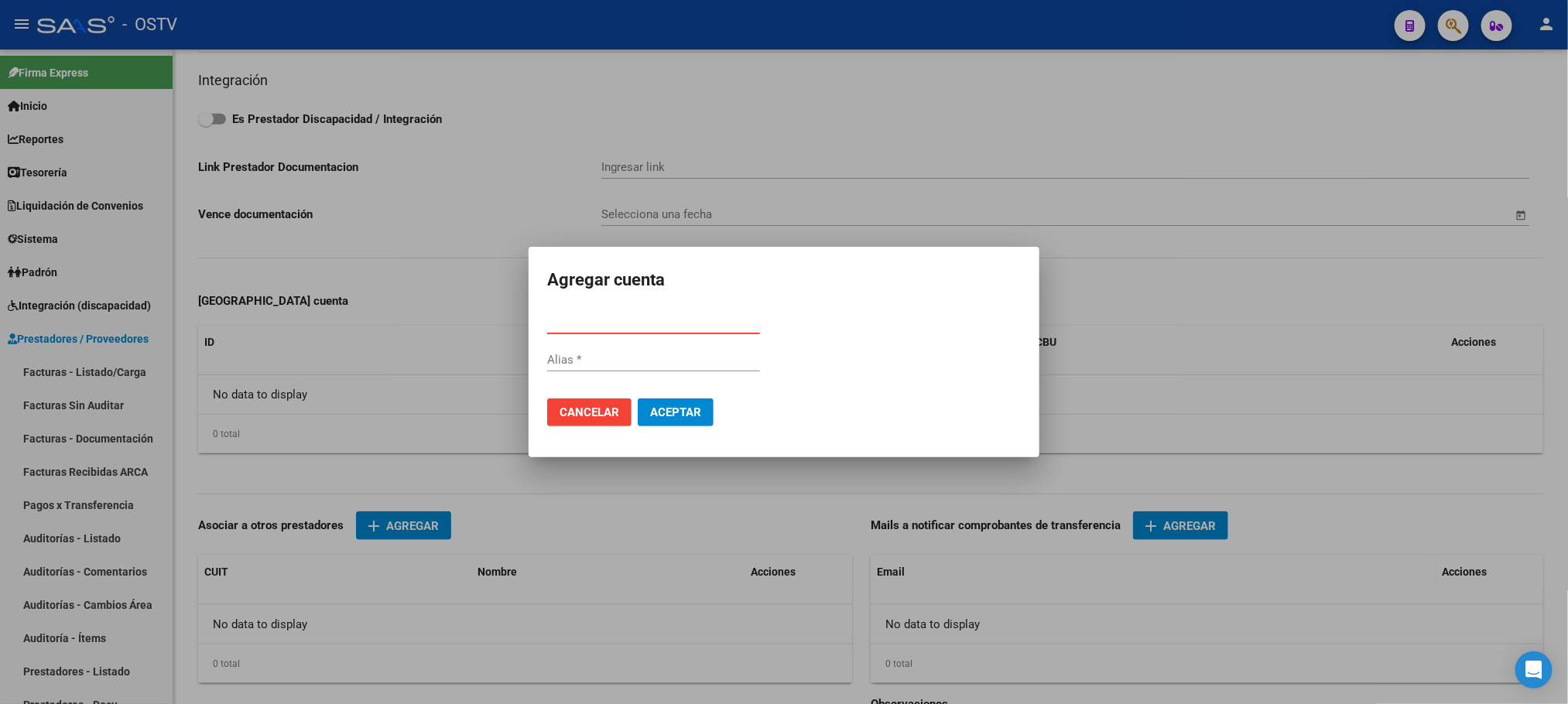
paste input "0720000788000008483704"
type input "0720000788000008483704"
click at [677, 409] on span "Aceptar" at bounding box center [675, 412] width 51 height 14
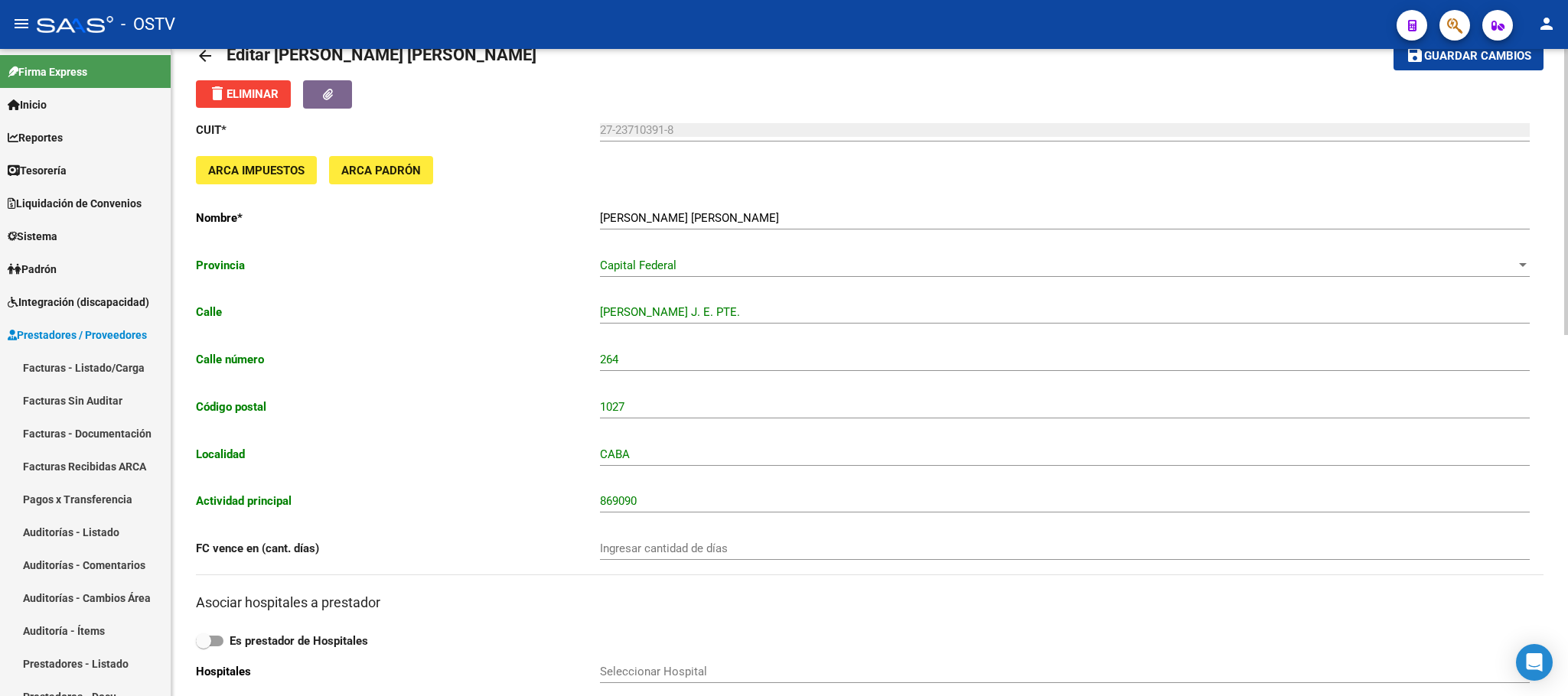
scroll to position [0, 0]
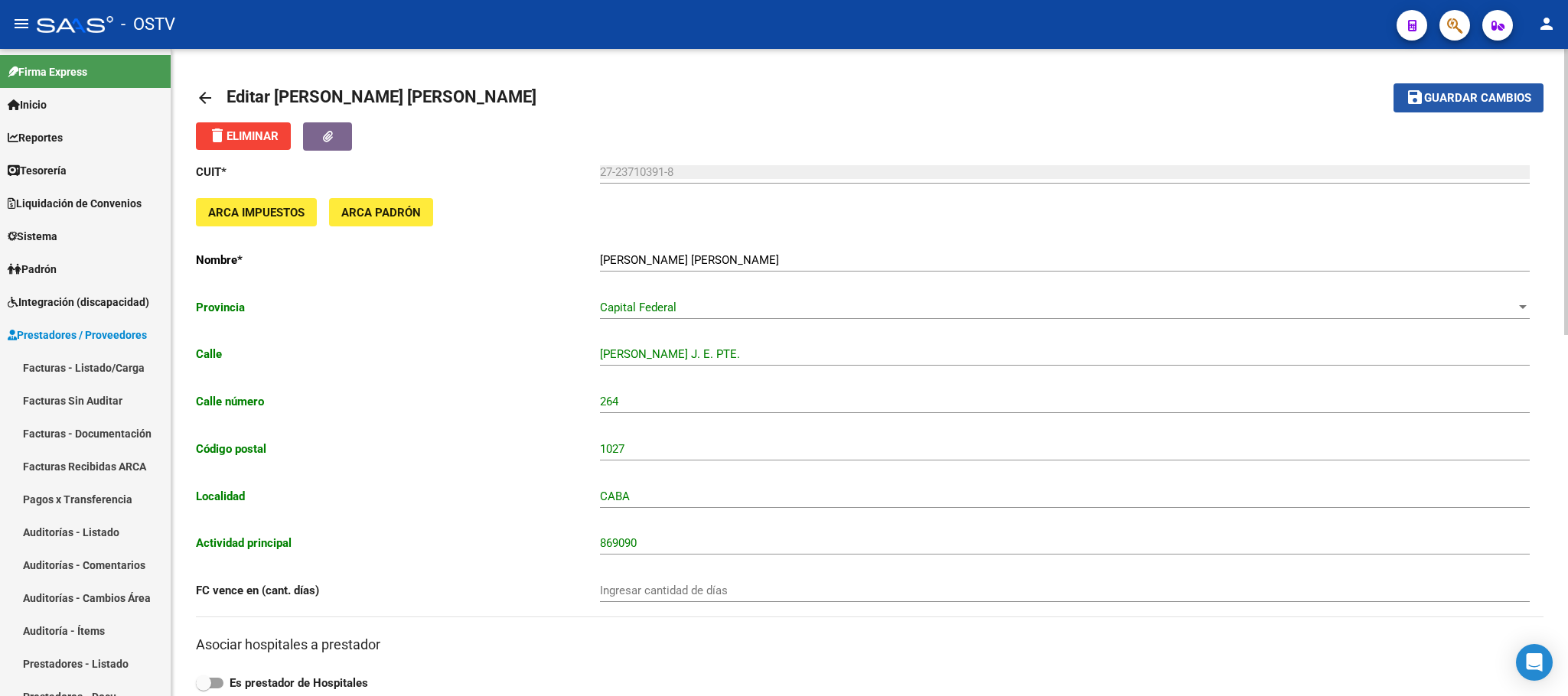
click at [1487, 96] on span "Guardar cambios" at bounding box center [1478, 99] width 107 height 14
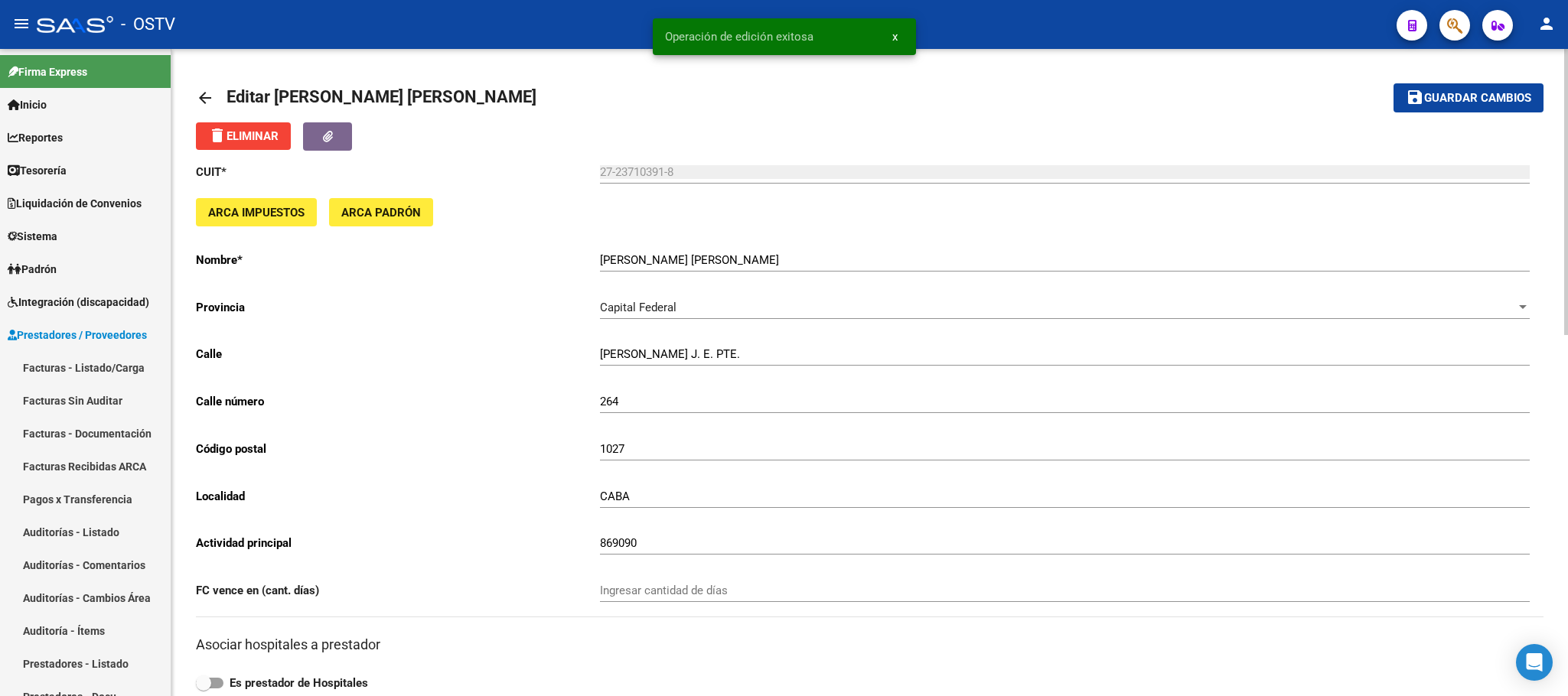
click at [200, 99] on mat-icon "arrow_back" at bounding box center [205, 98] width 19 height 19
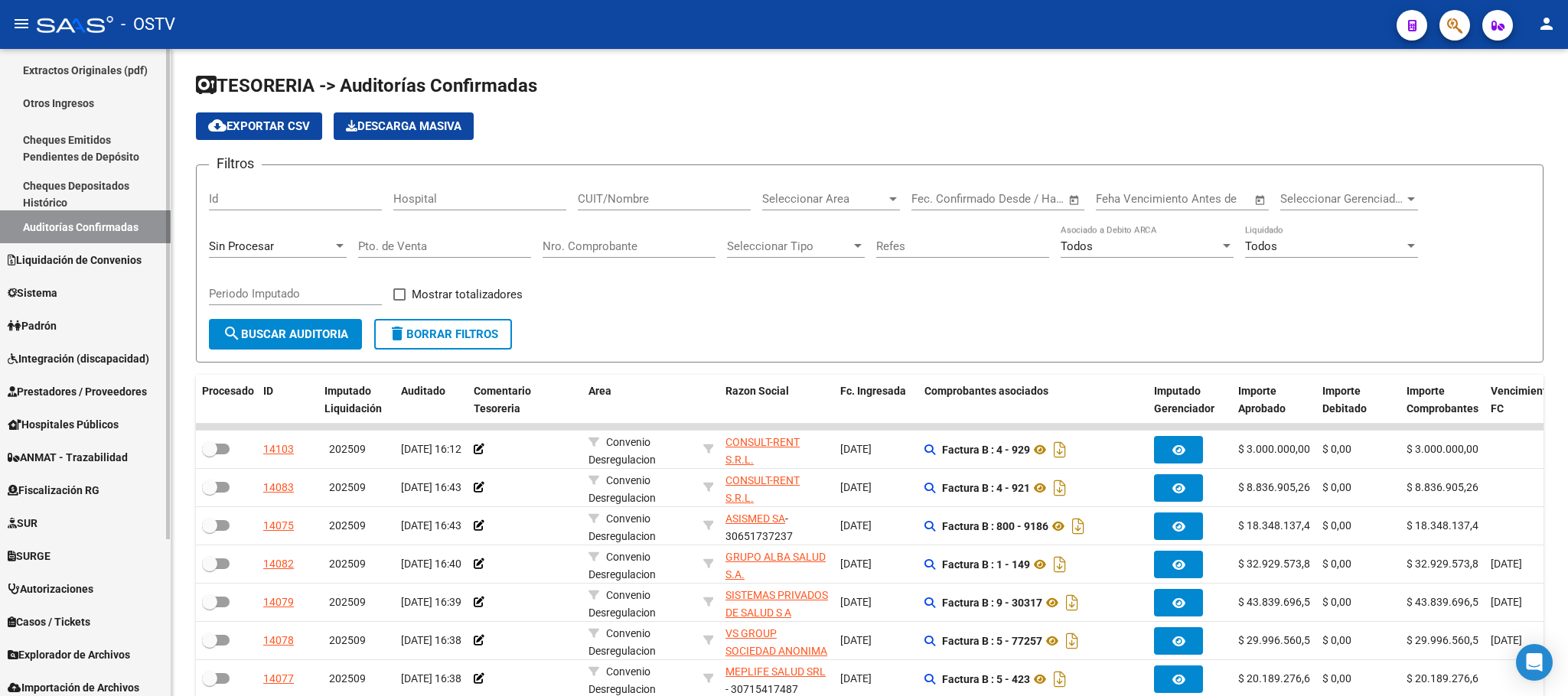
scroll to position [205, 0]
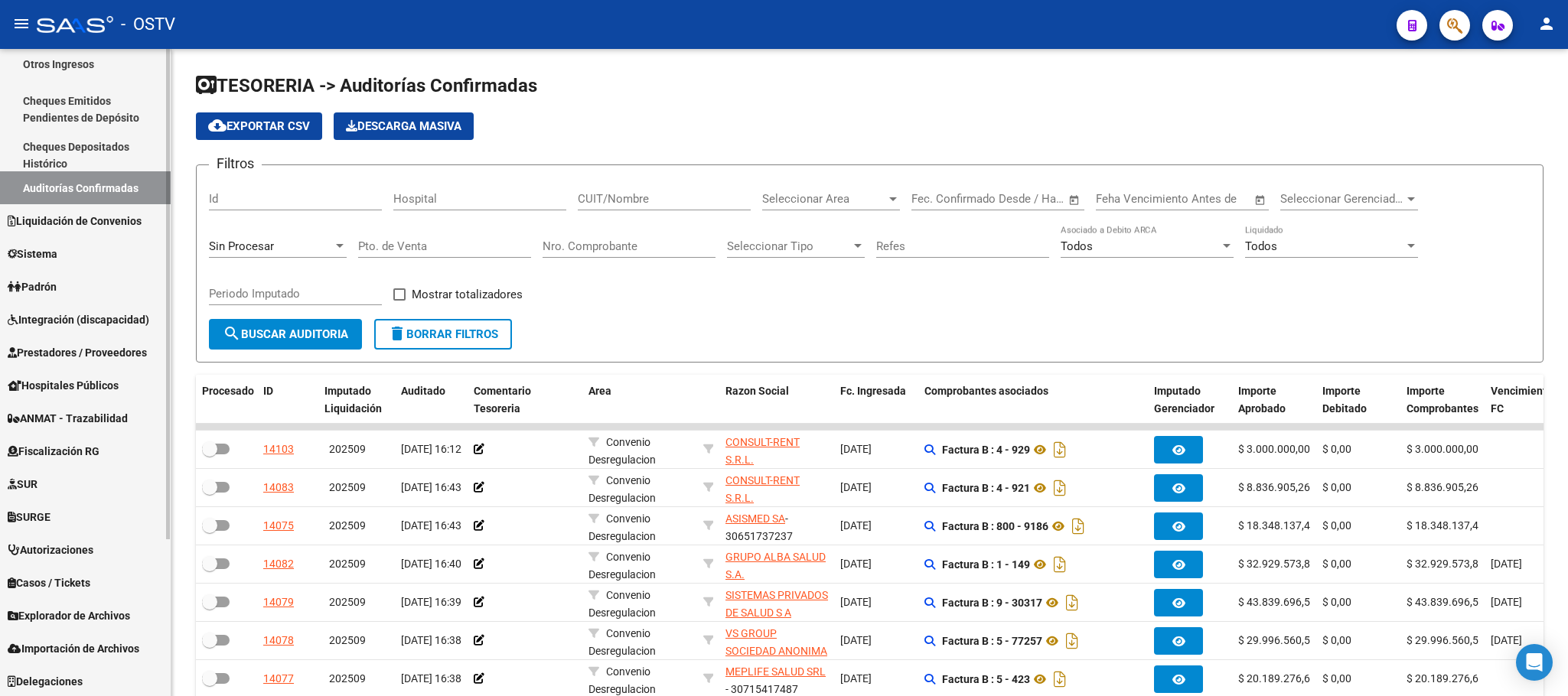
click at [67, 351] on span "Prestadores / Proveedores" at bounding box center [77, 353] width 139 height 17
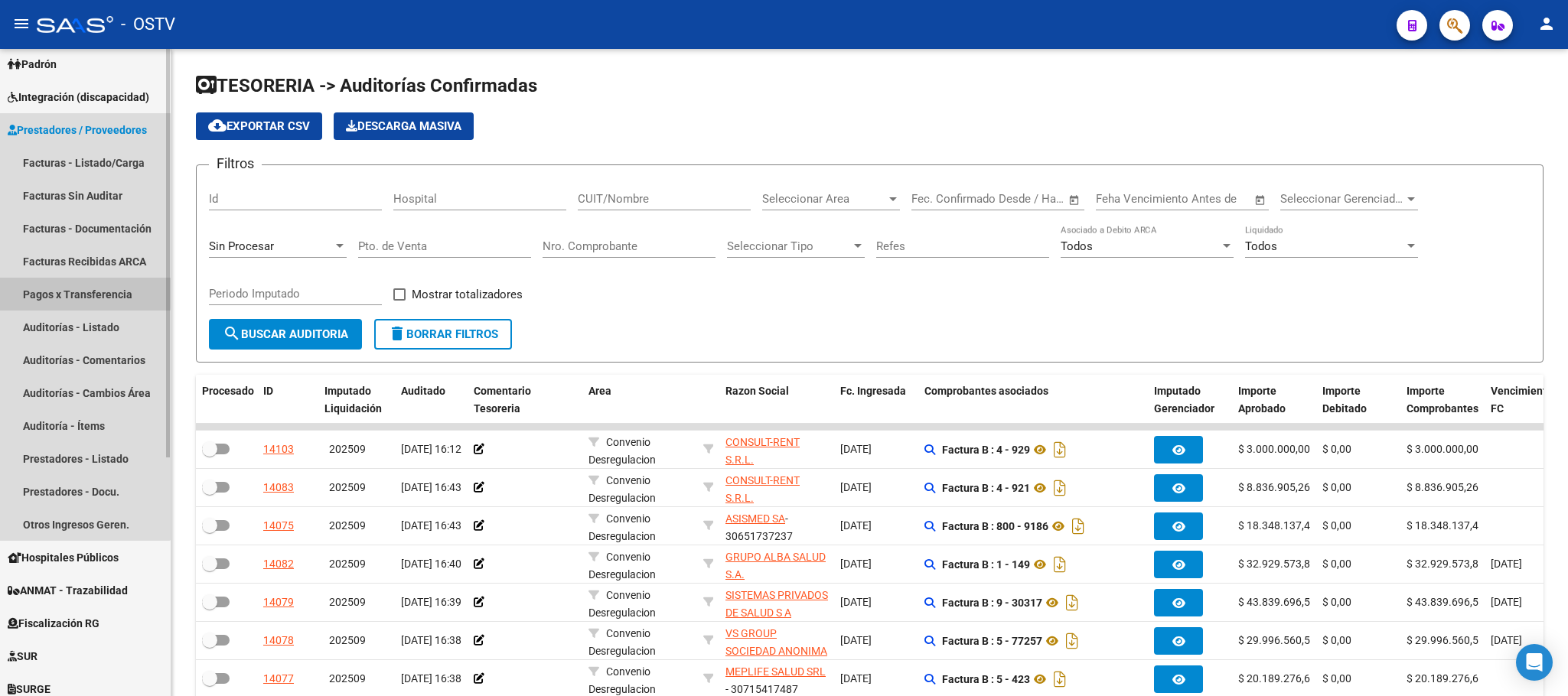
click at [76, 291] on link "Pagos x Transferencia" at bounding box center [85, 294] width 171 height 33
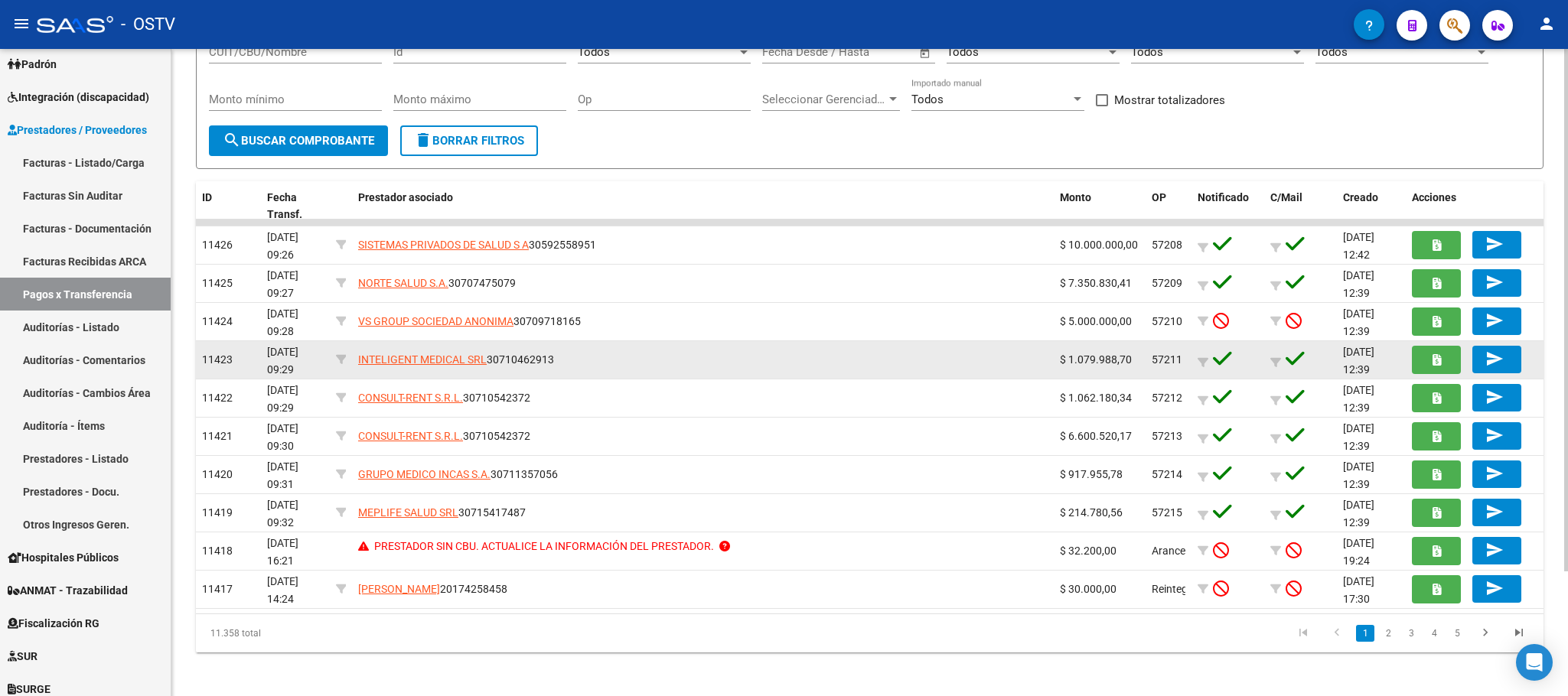
scroll to position [154, 0]
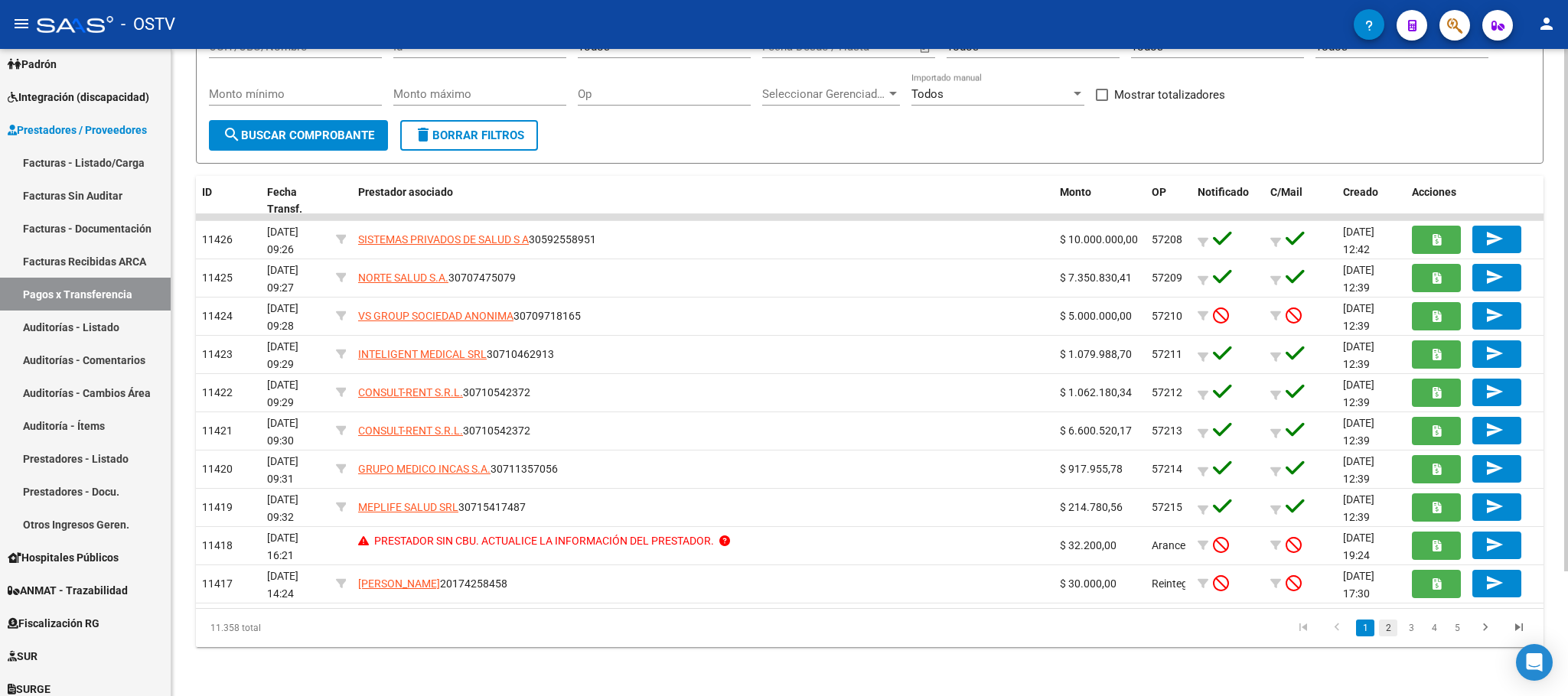
click at [1391, 629] on link "2" at bounding box center [1389, 628] width 19 height 17
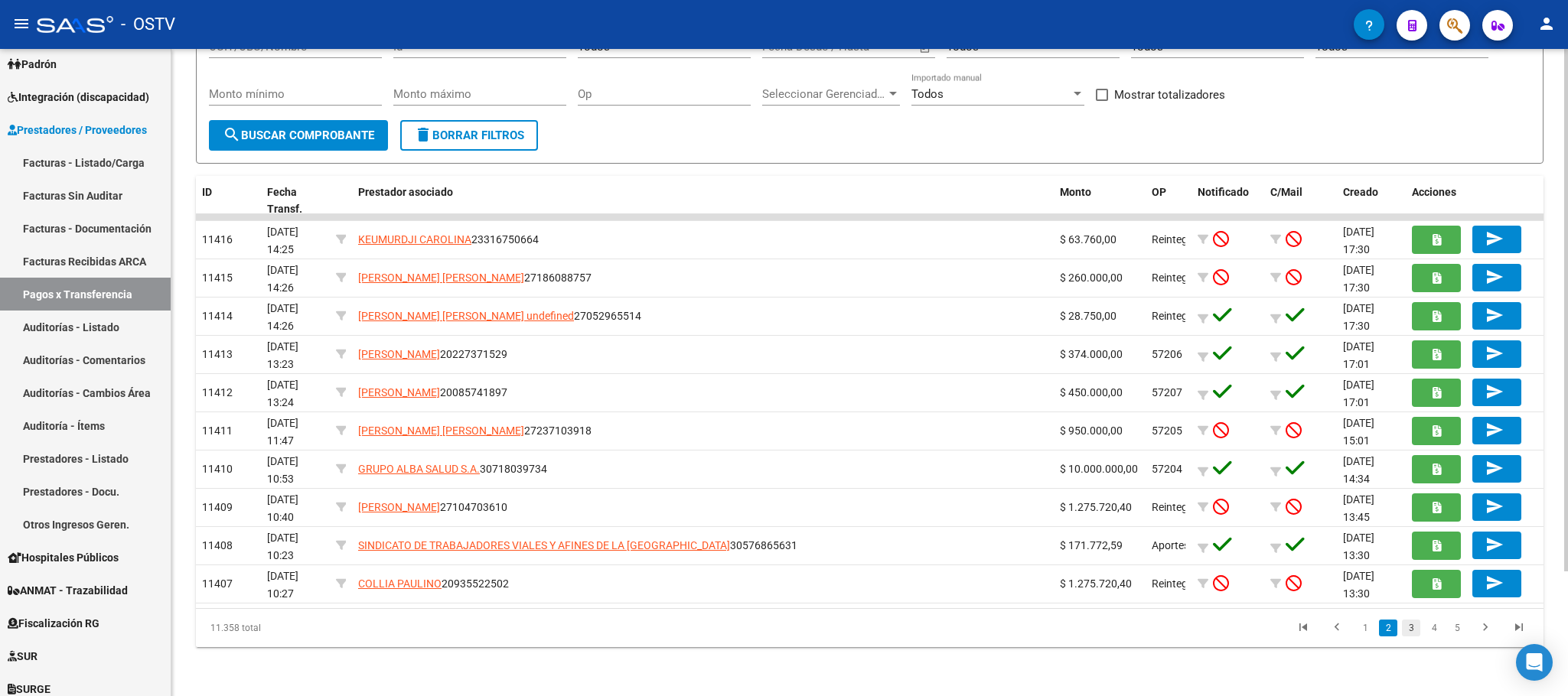
click at [1410, 633] on link "3" at bounding box center [1411, 628] width 19 height 17
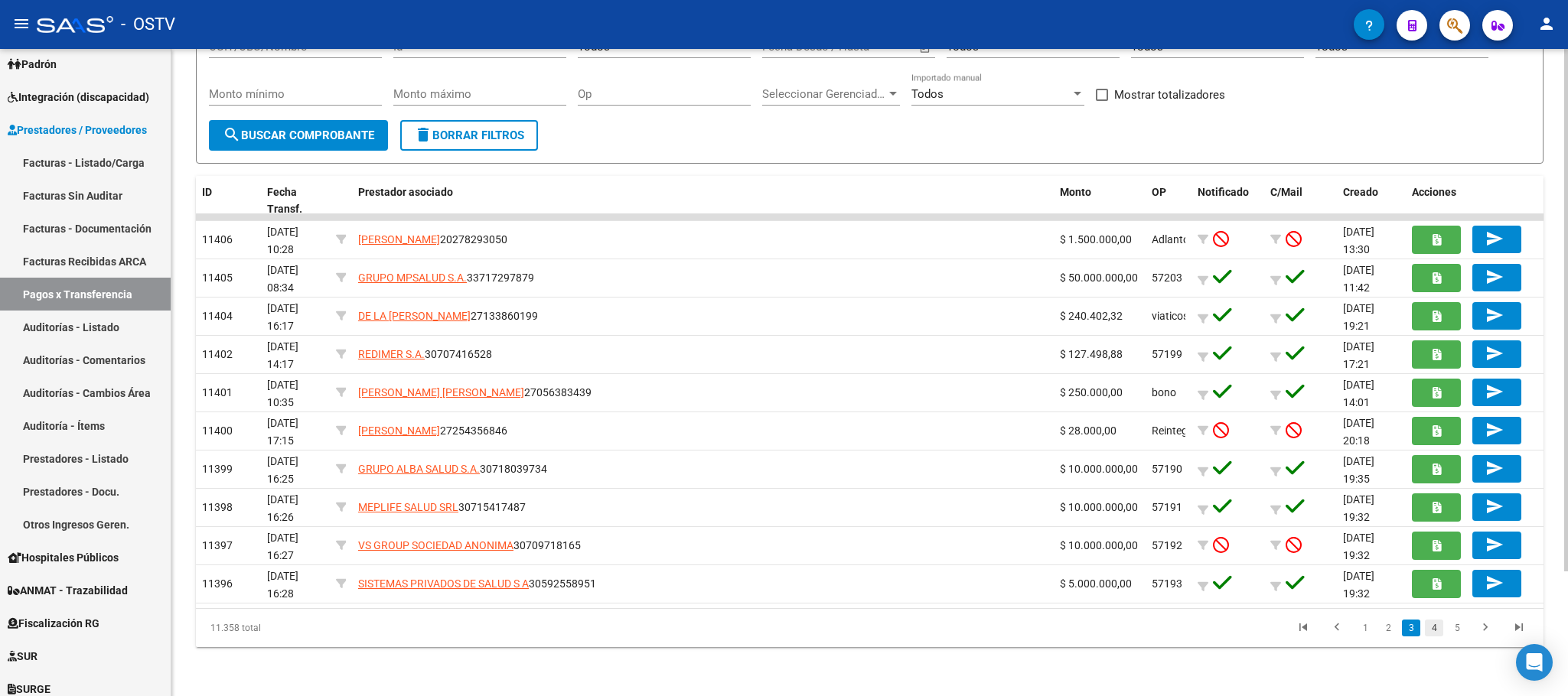
click at [1433, 634] on link "4" at bounding box center [1434, 628] width 19 height 17
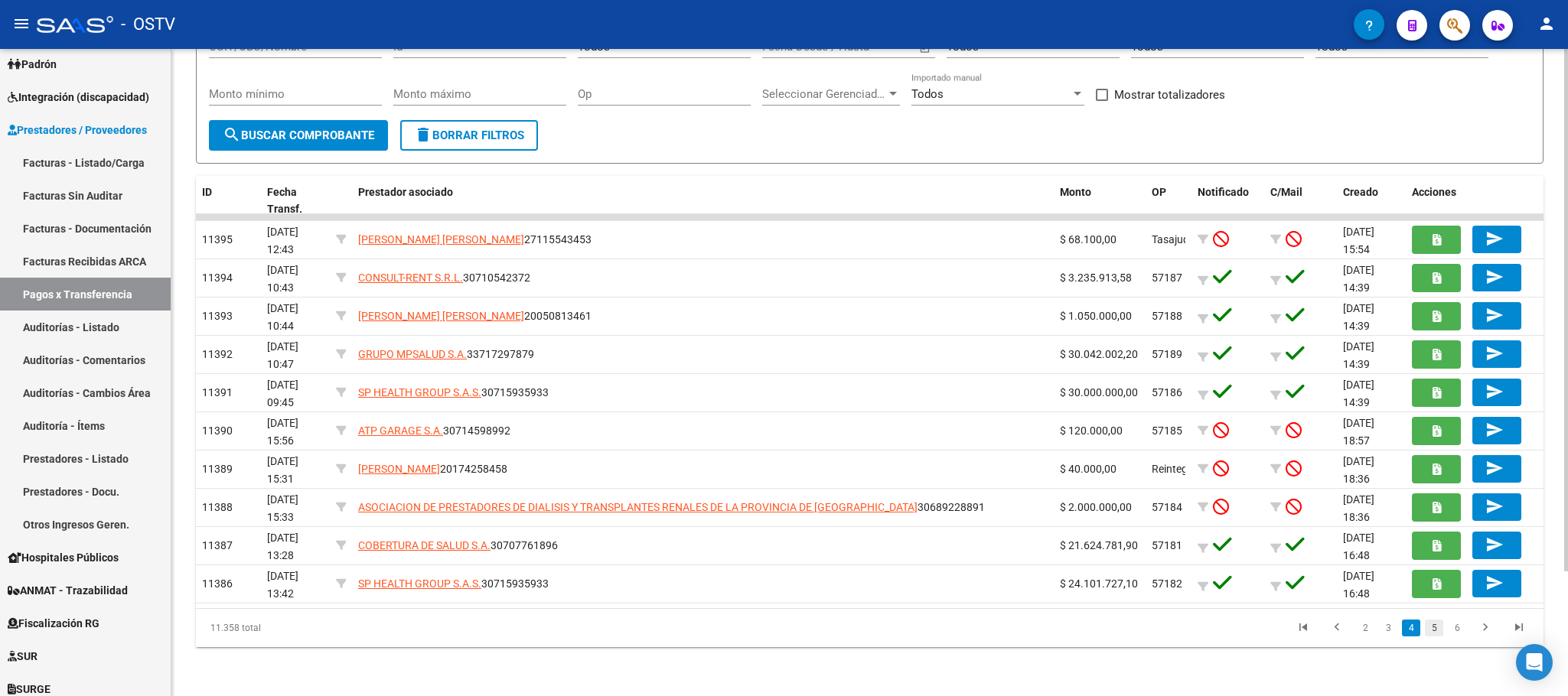
click at [1439, 632] on link "5" at bounding box center [1434, 628] width 19 height 17
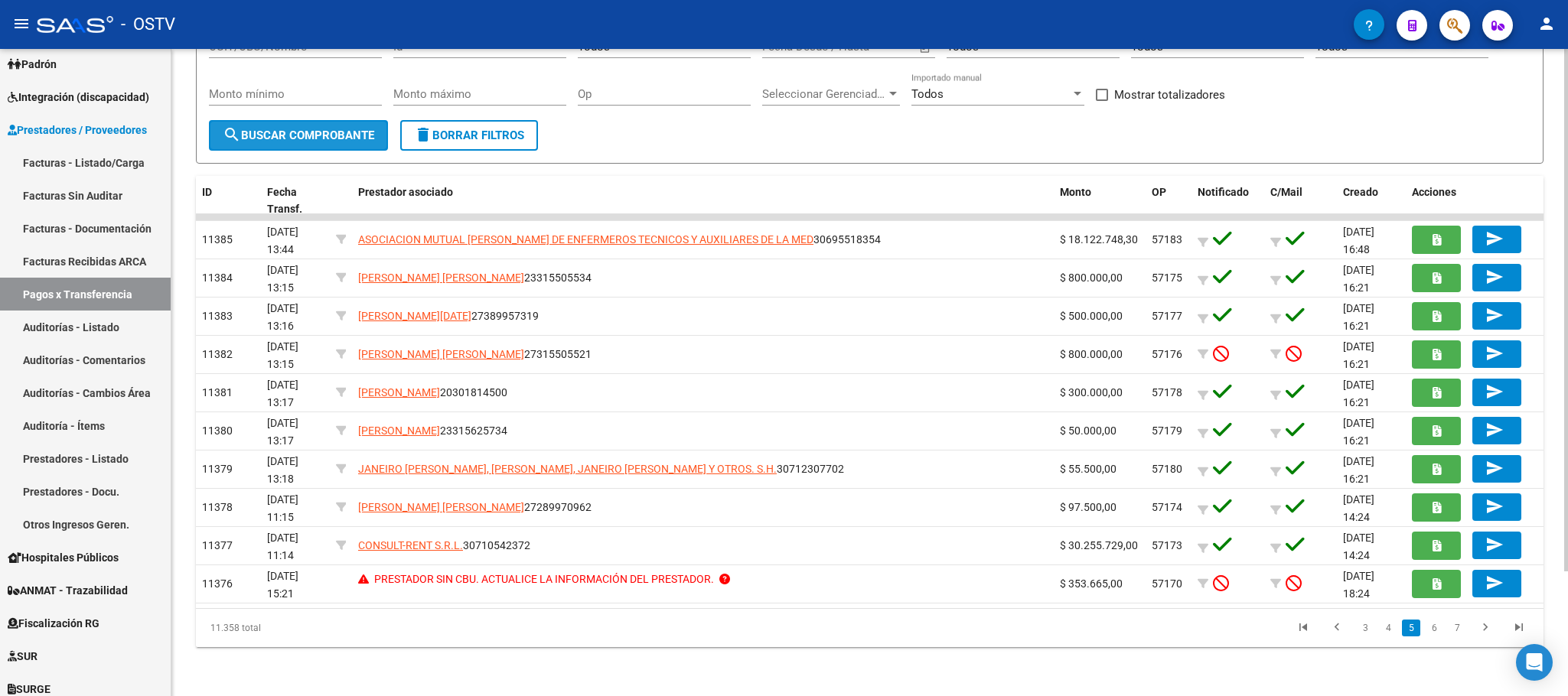
click at [269, 125] on button "search Buscar Comprobante" at bounding box center [298, 135] width 179 height 30
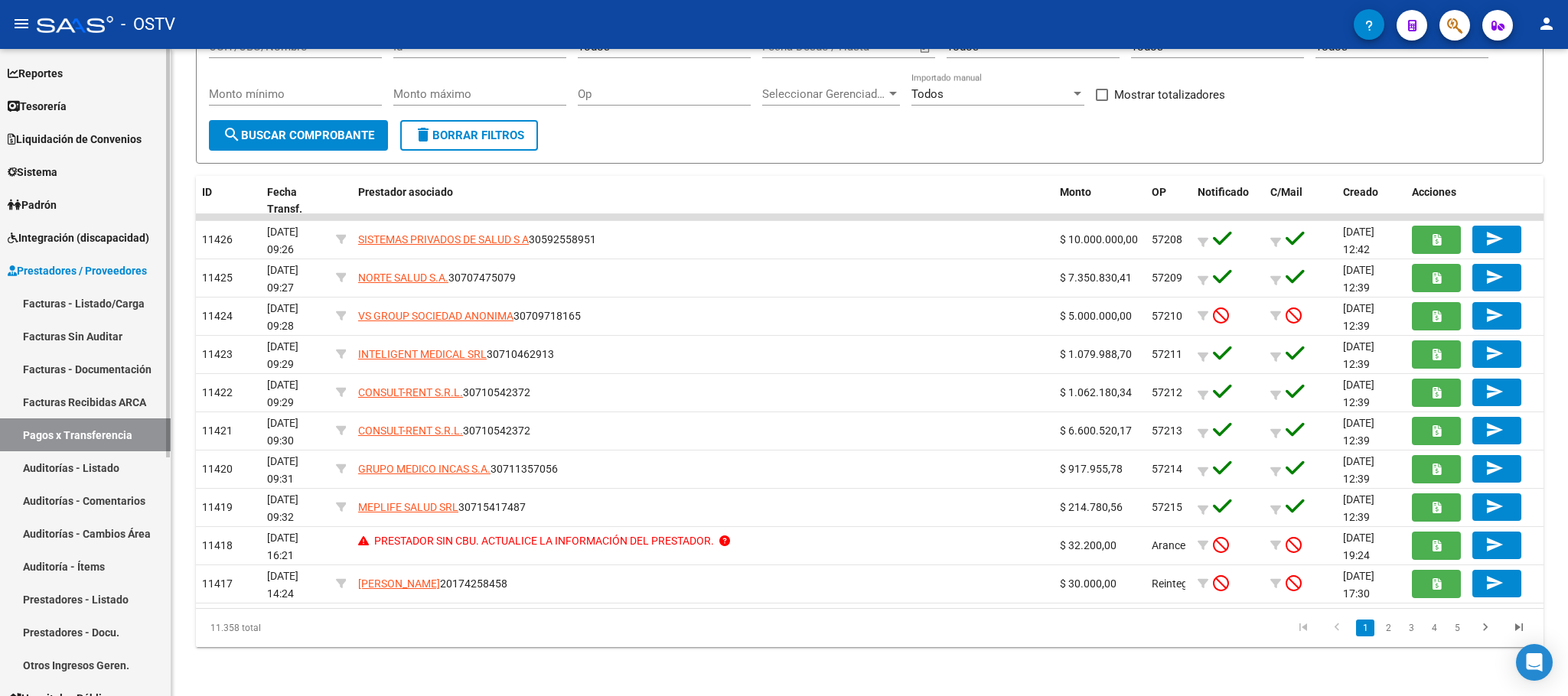
scroll to position [0, 0]
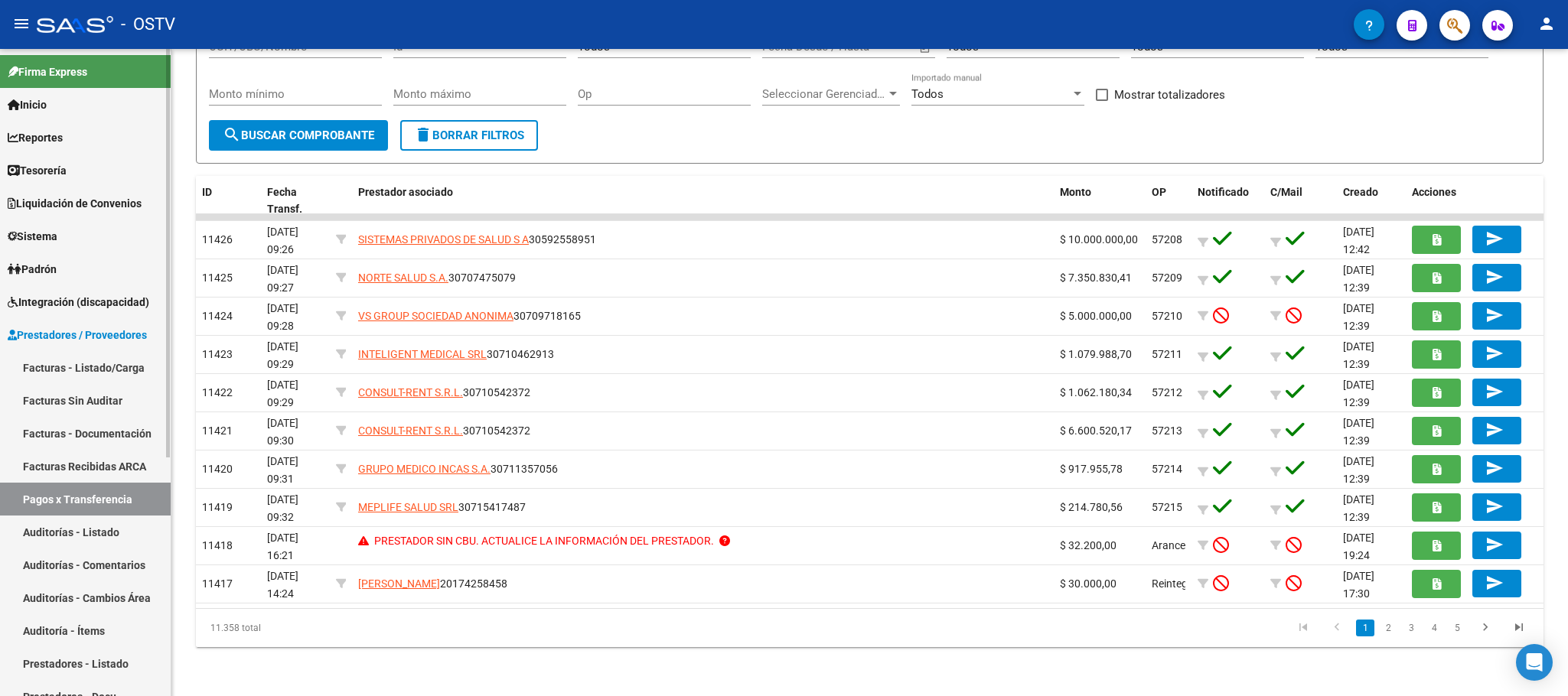
click at [51, 159] on link "Tesorería" at bounding box center [85, 170] width 171 height 33
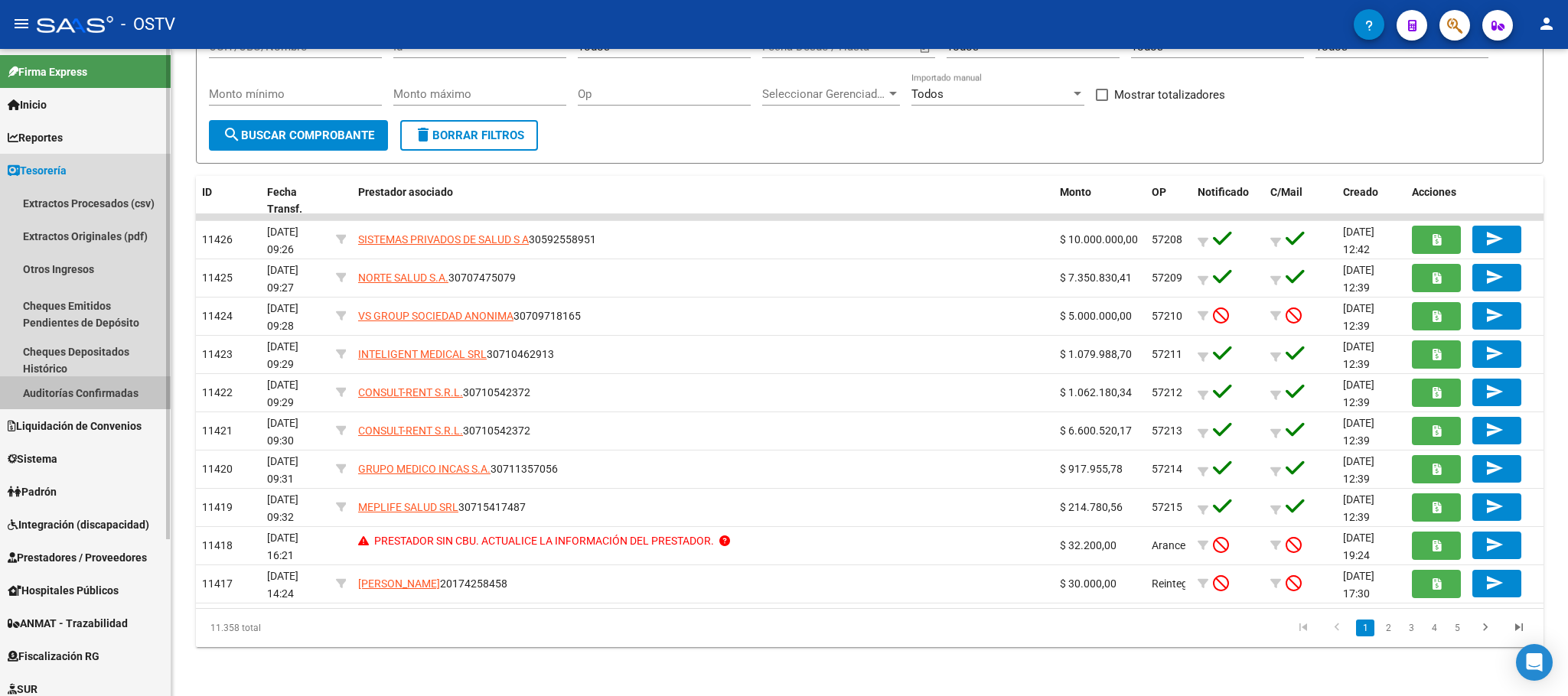
click at [70, 388] on link "Auditorías Confirmadas" at bounding box center [85, 393] width 171 height 33
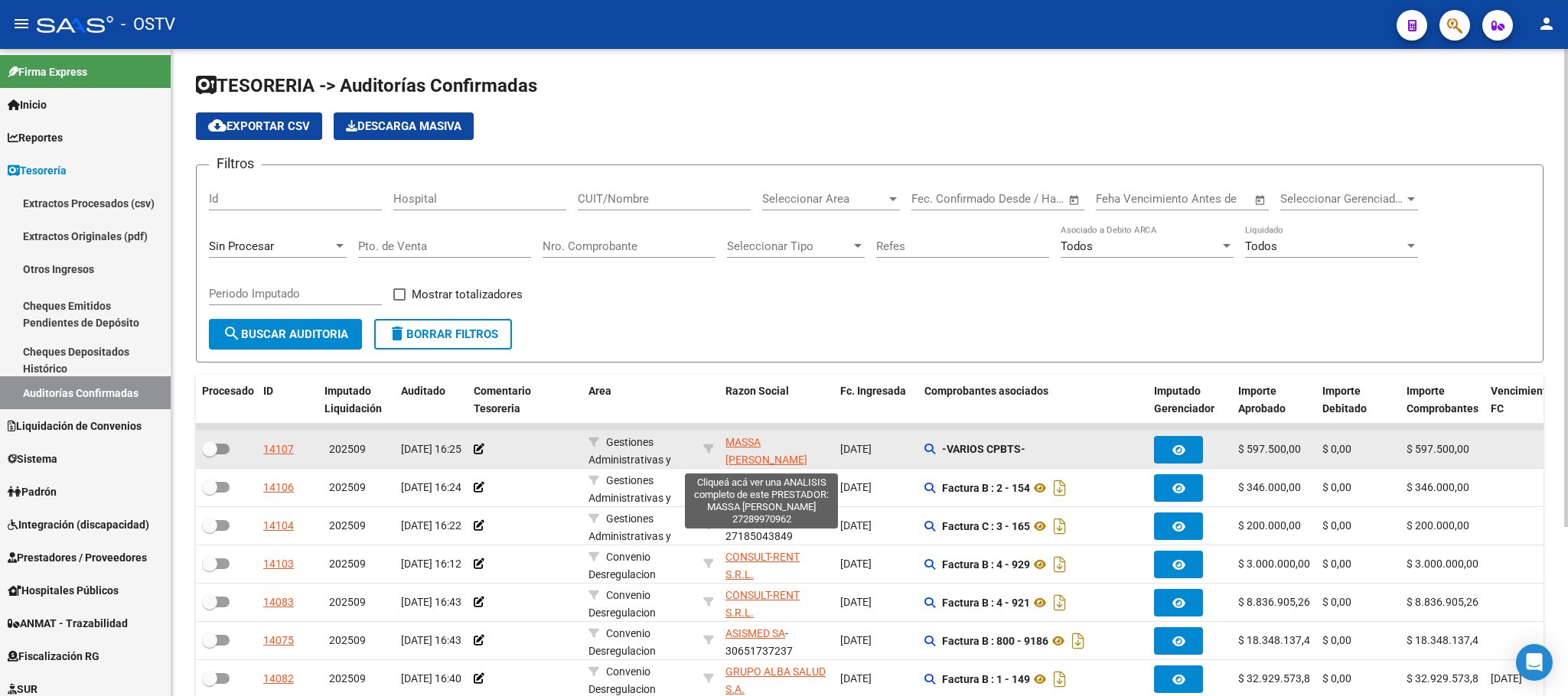
click at [742, 448] on span "[PERSON_NAME] [PERSON_NAME]" at bounding box center [766, 451] width 82 height 30
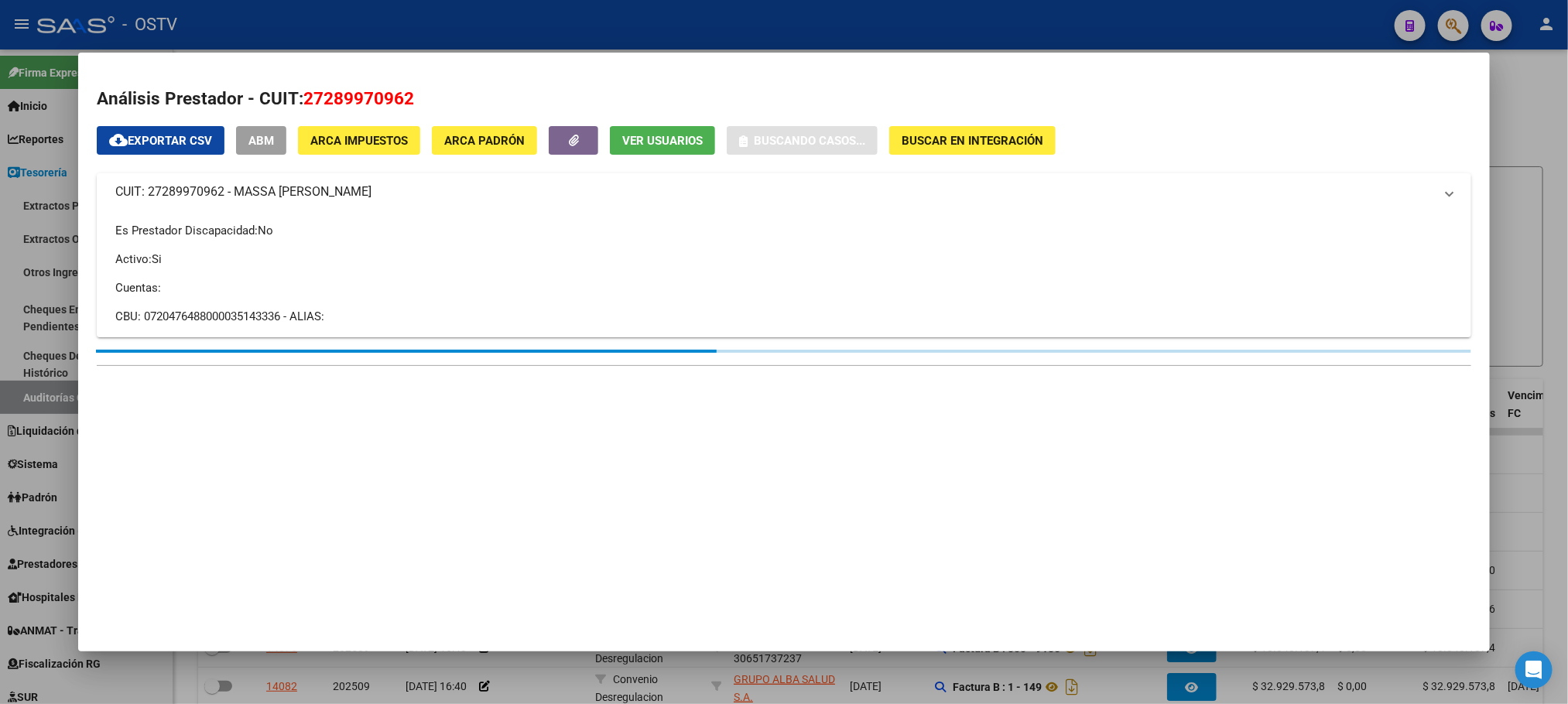
click at [21, 232] on div at bounding box center [784, 352] width 1568 height 704
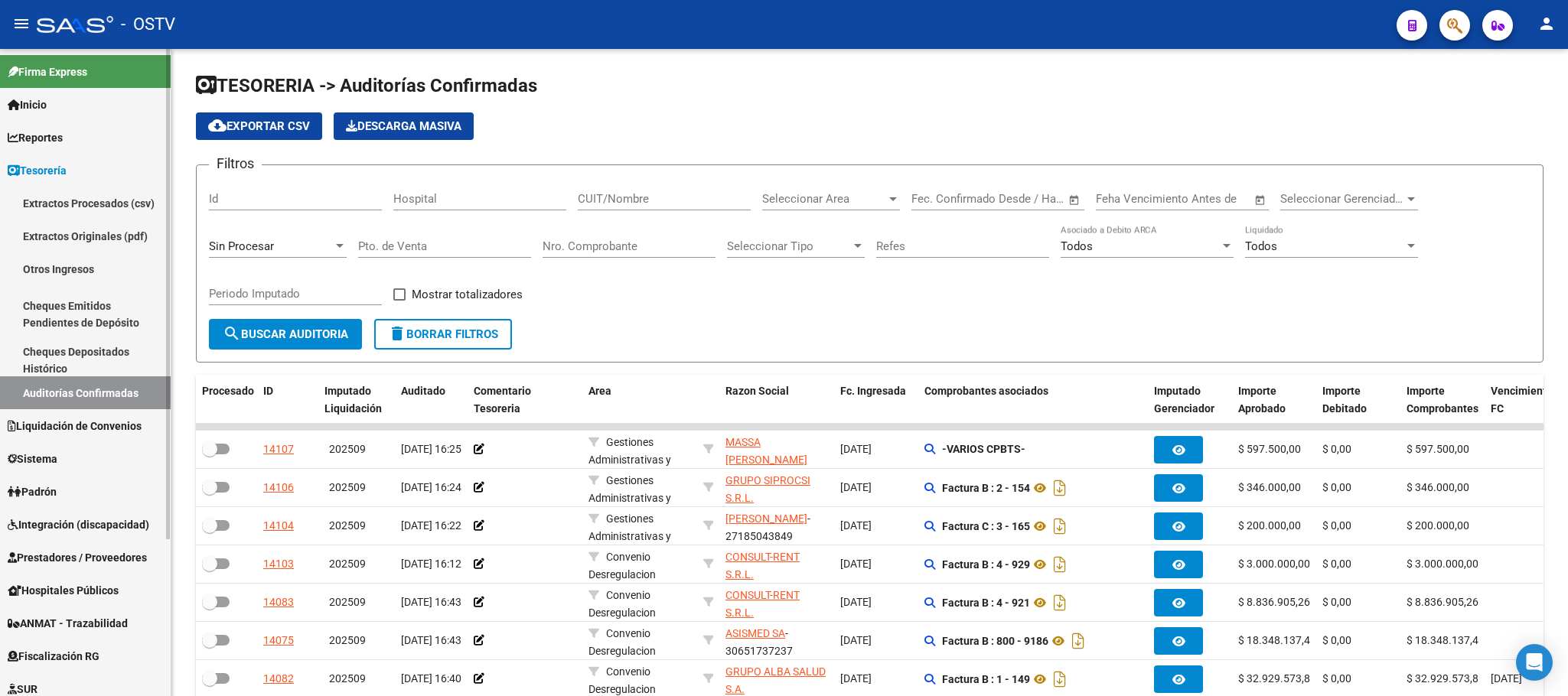
scroll to position [115, 0]
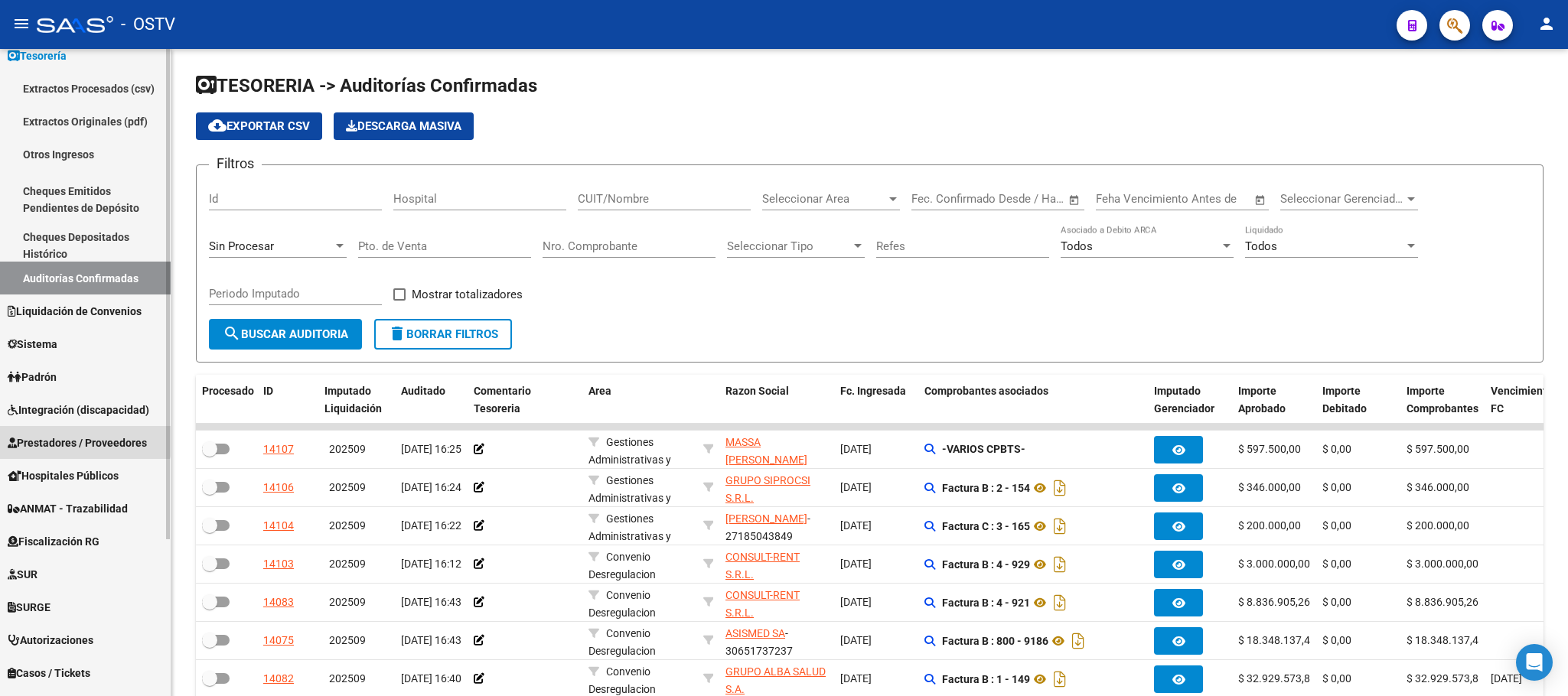
click at [85, 439] on span "Prestadores / Proveedores" at bounding box center [77, 443] width 139 height 17
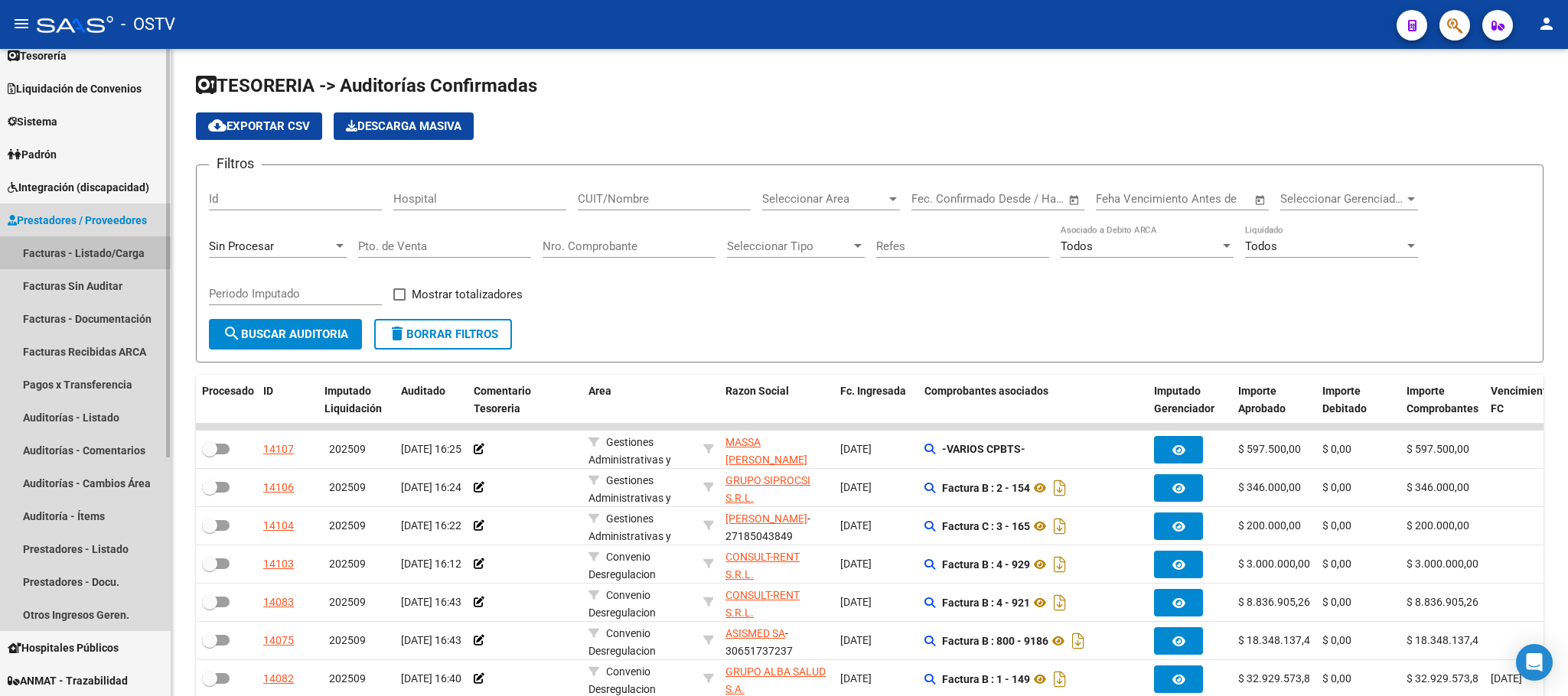
click at [85, 248] on link "Facturas - Listado/Carga" at bounding box center [85, 252] width 171 height 33
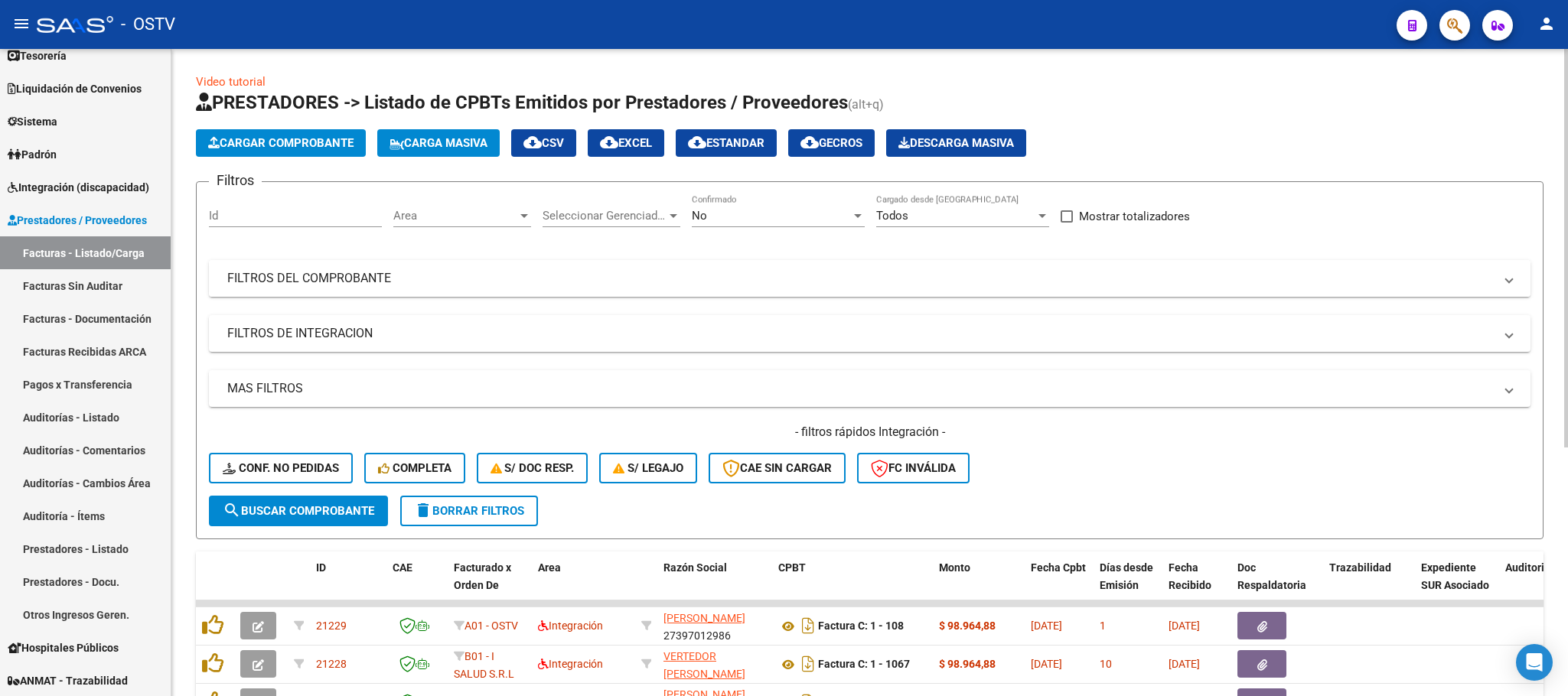
click at [769, 274] on mat-panel-title "FILTROS DEL COMPROBANTE" at bounding box center [860, 279] width 1267 height 17
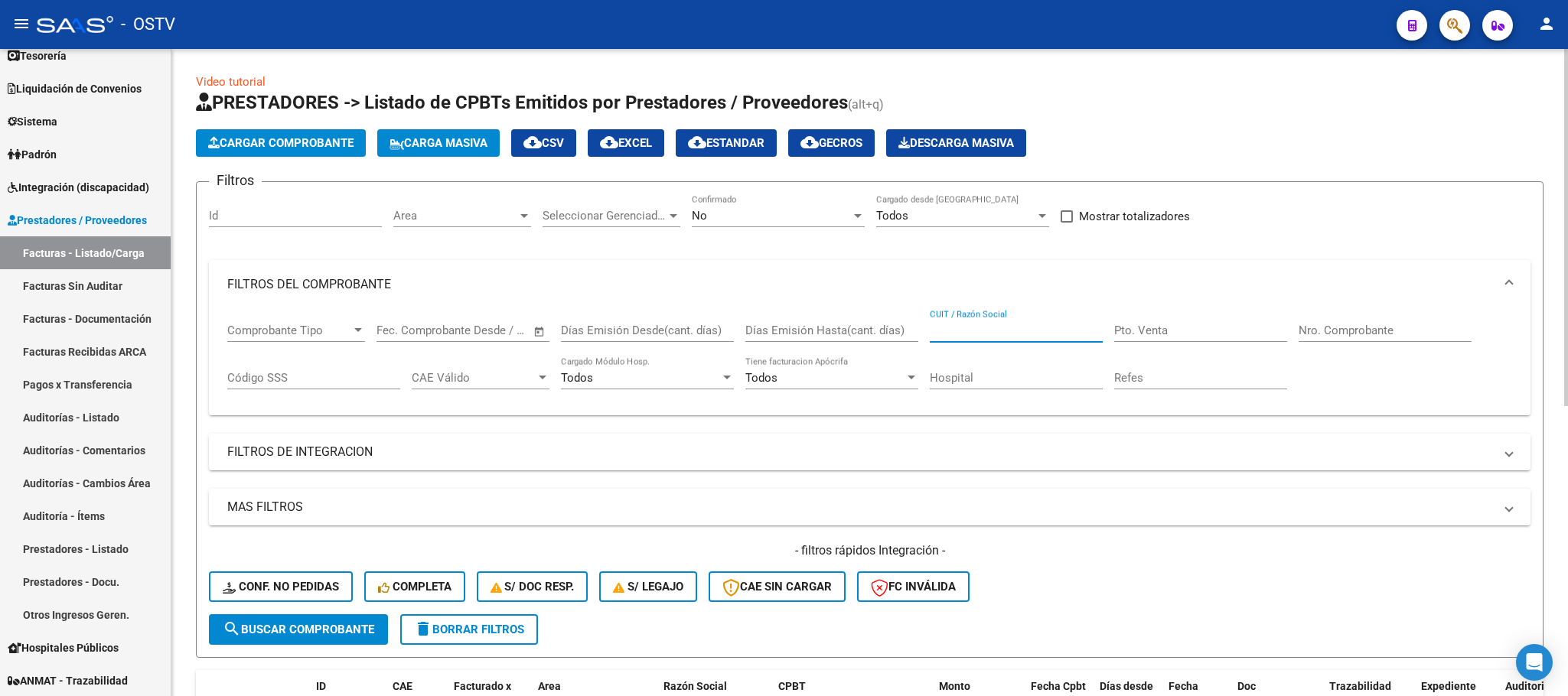
click at [981, 332] on input "CUIT / Razón Social" at bounding box center [1016, 331] width 173 height 14
paste input "27289970962"
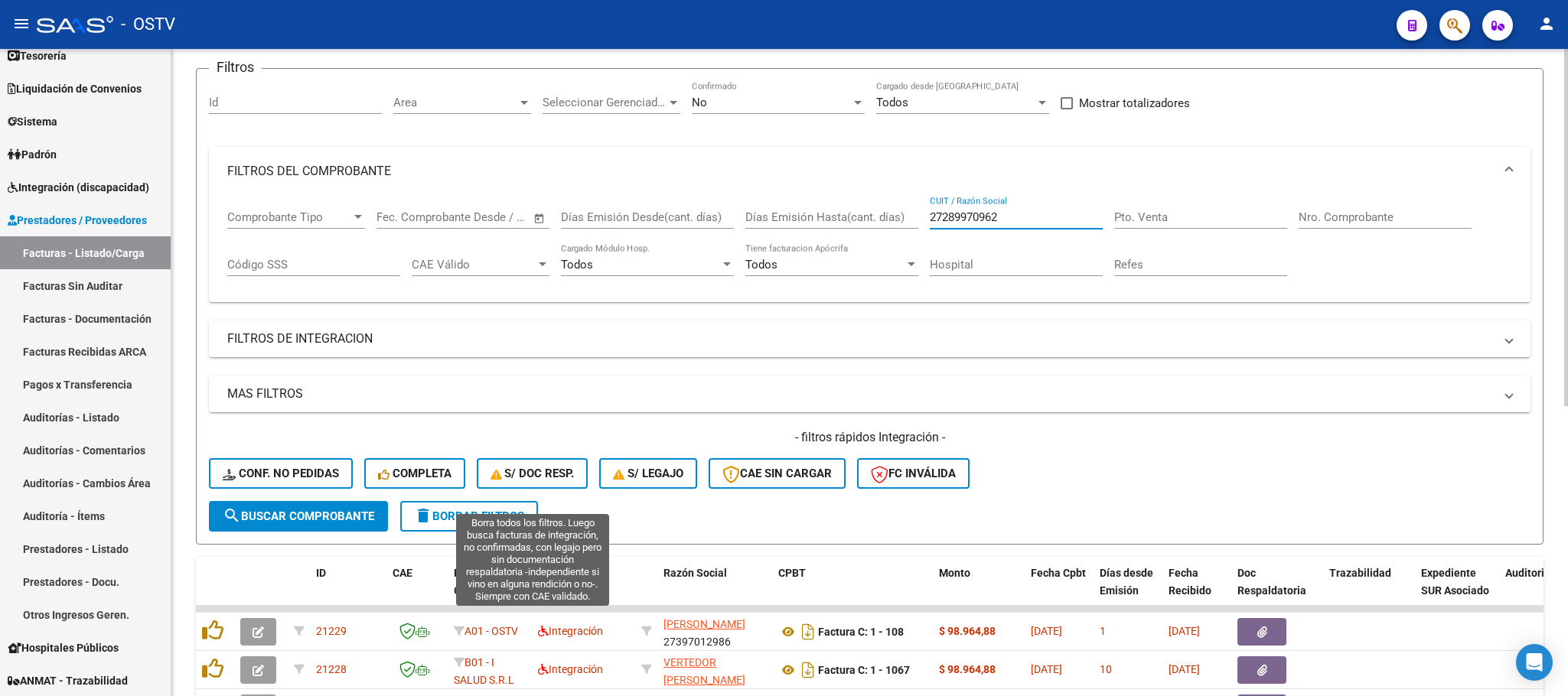
scroll to position [115, 0]
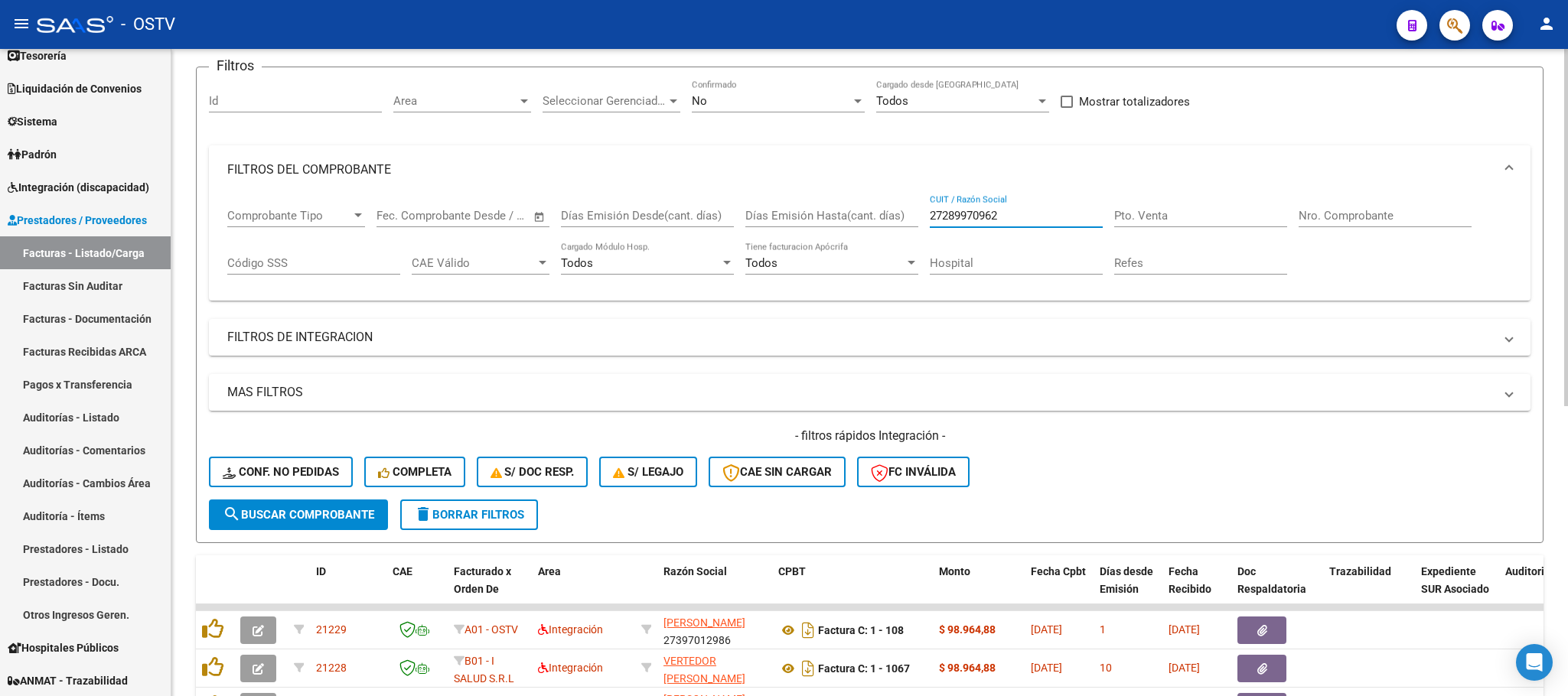
type input "27289970962"
click at [338, 510] on span "search Buscar Comprobante" at bounding box center [298, 515] width 152 height 14
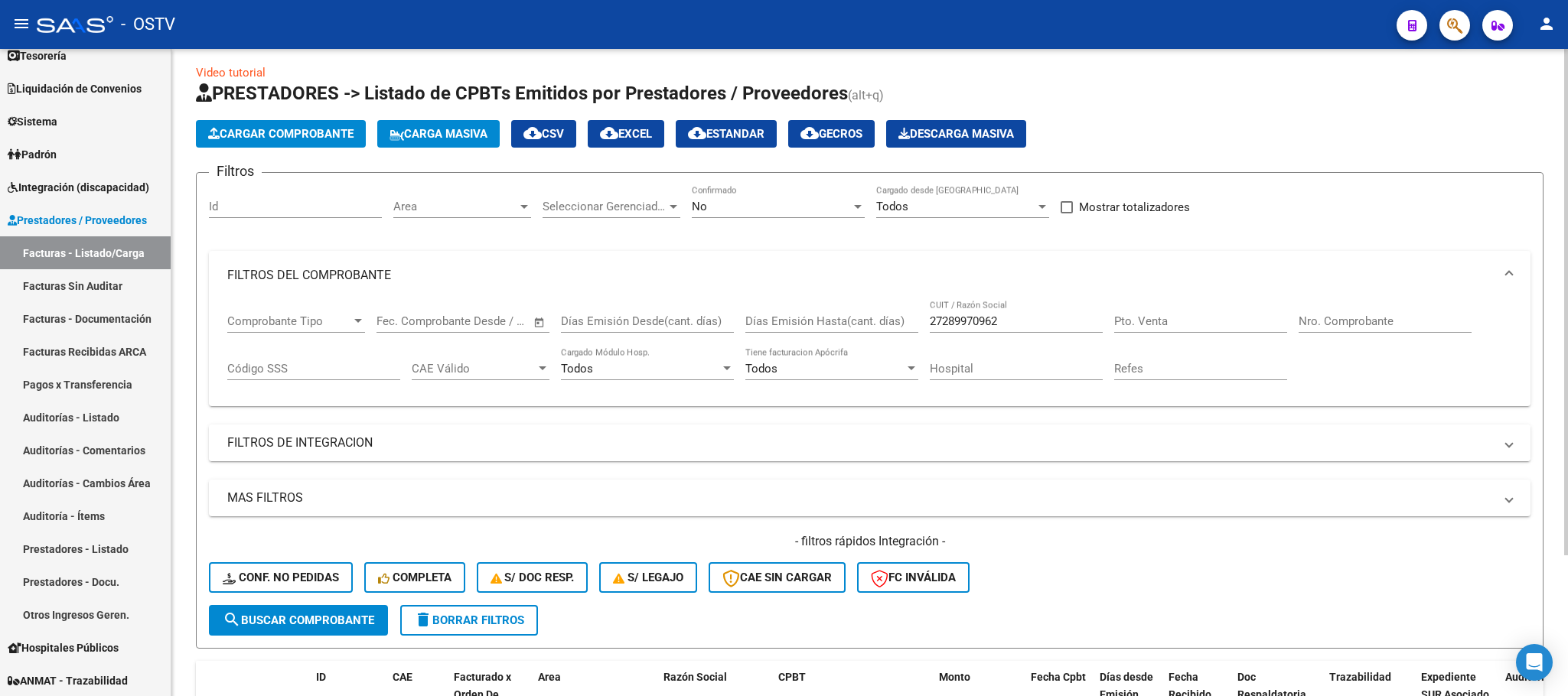
scroll to position [0, 0]
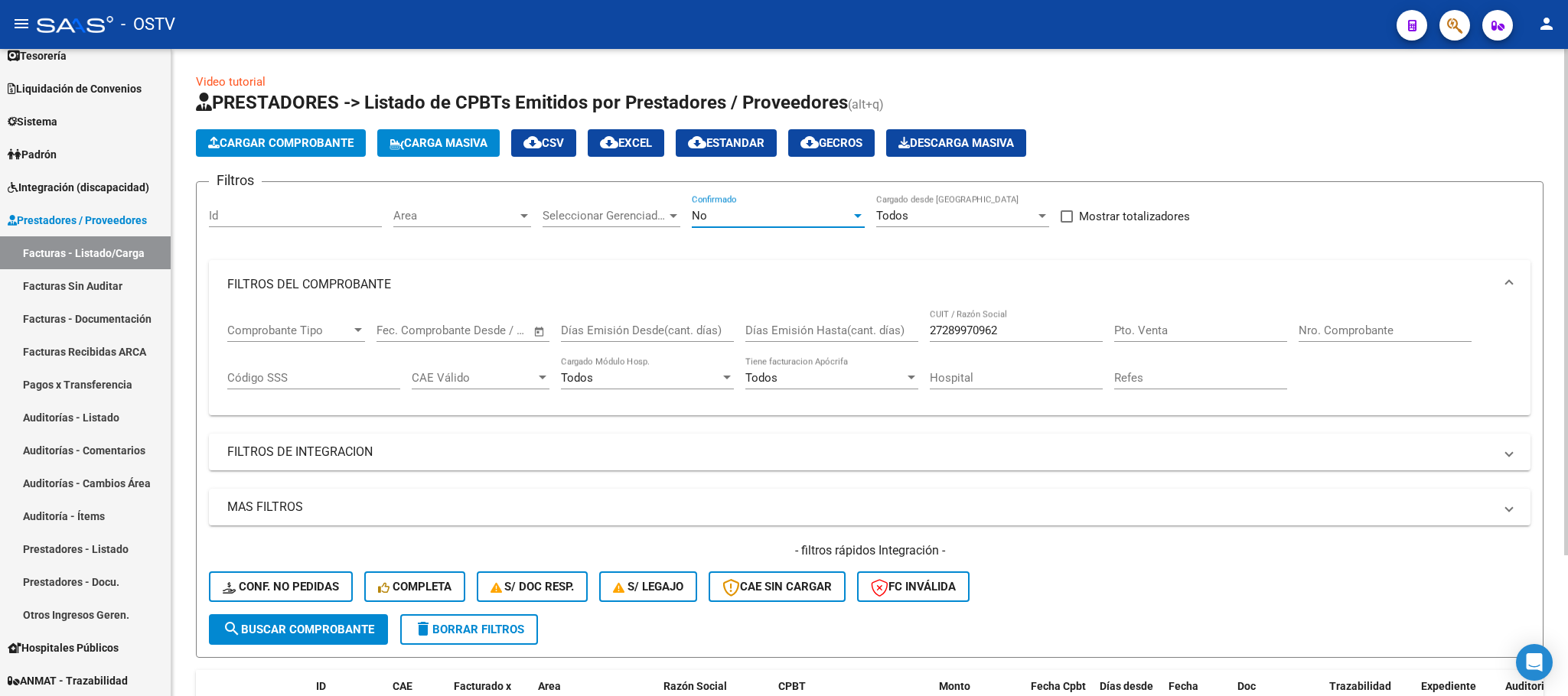
click at [744, 212] on div "No" at bounding box center [771, 216] width 159 height 14
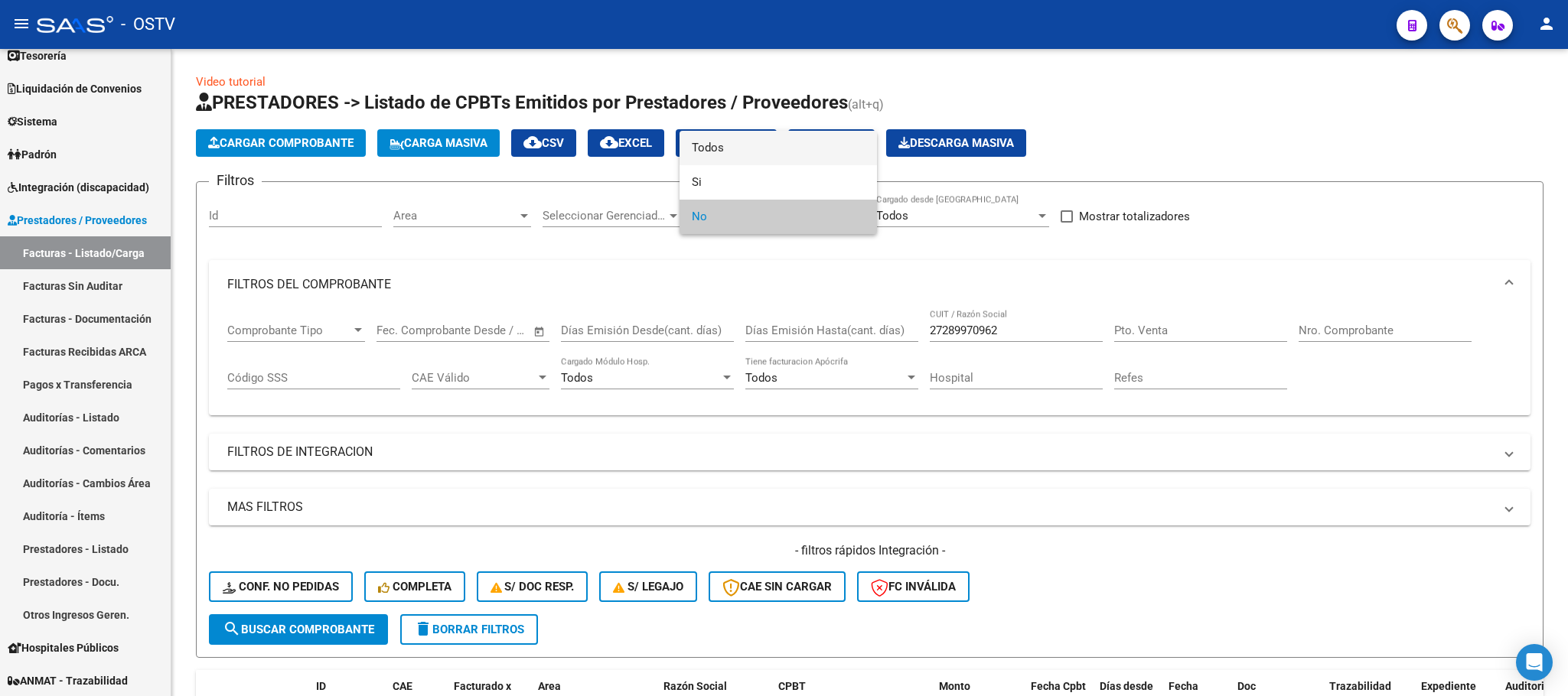
click at [706, 141] on span "Todos" at bounding box center [778, 148] width 173 height 34
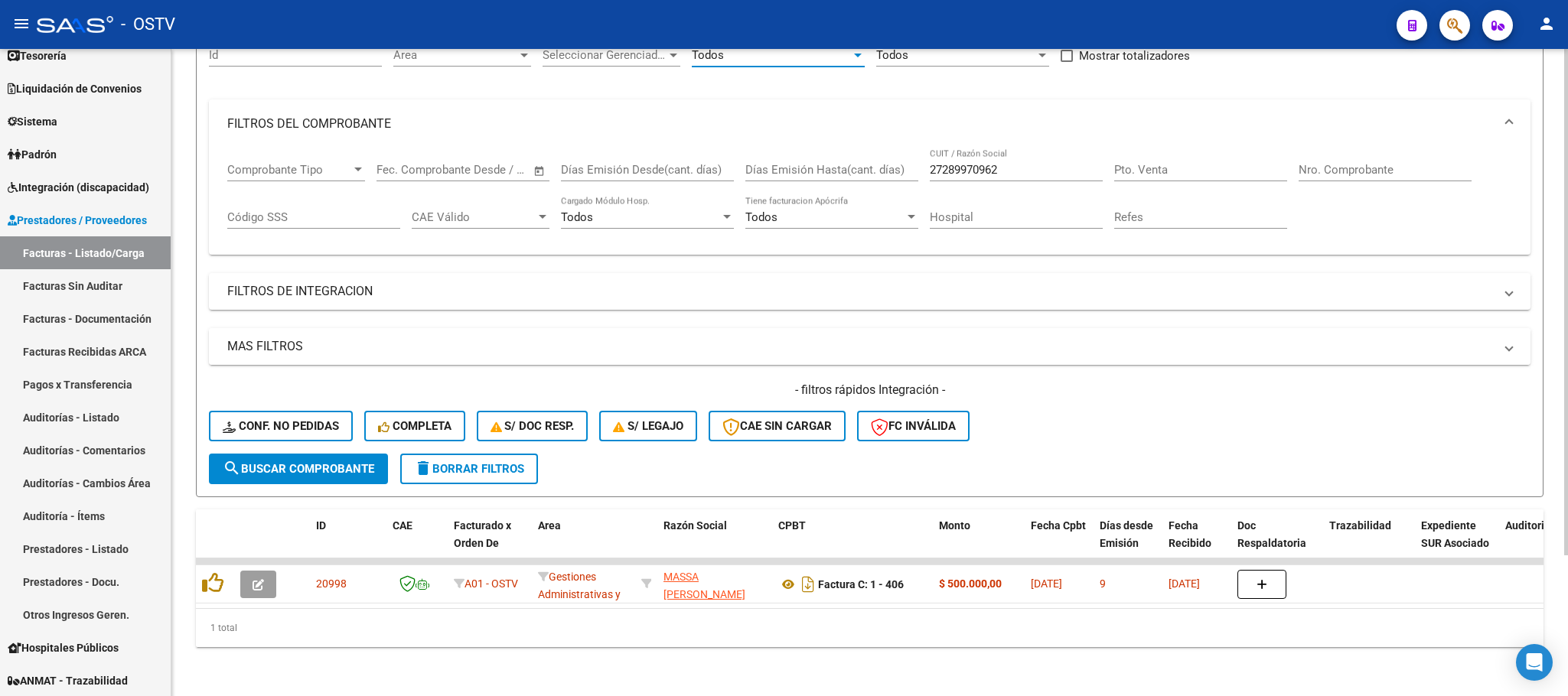
scroll to position [179, 0]
click at [274, 462] on span "search Buscar Comprobante" at bounding box center [298, 469] width 152 height 14
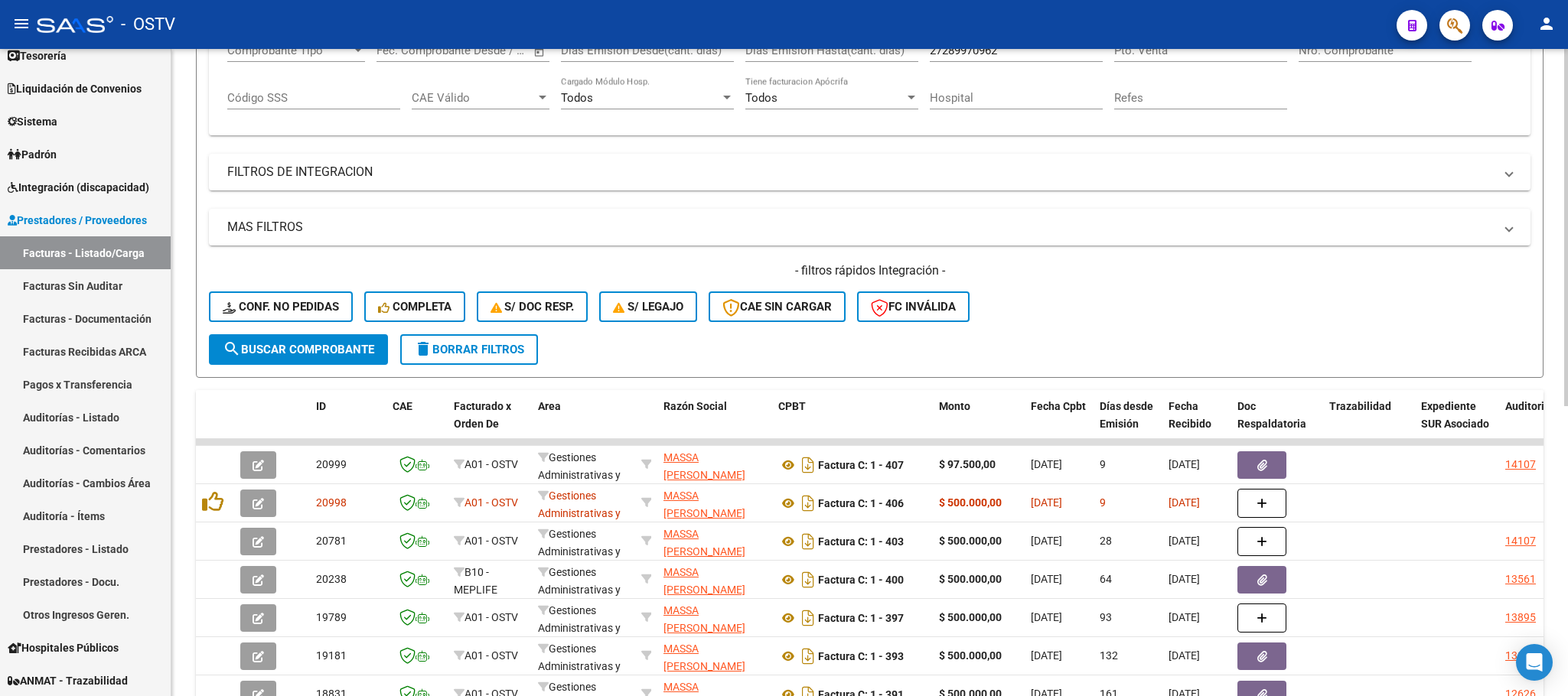
scroll to position [524, 0]
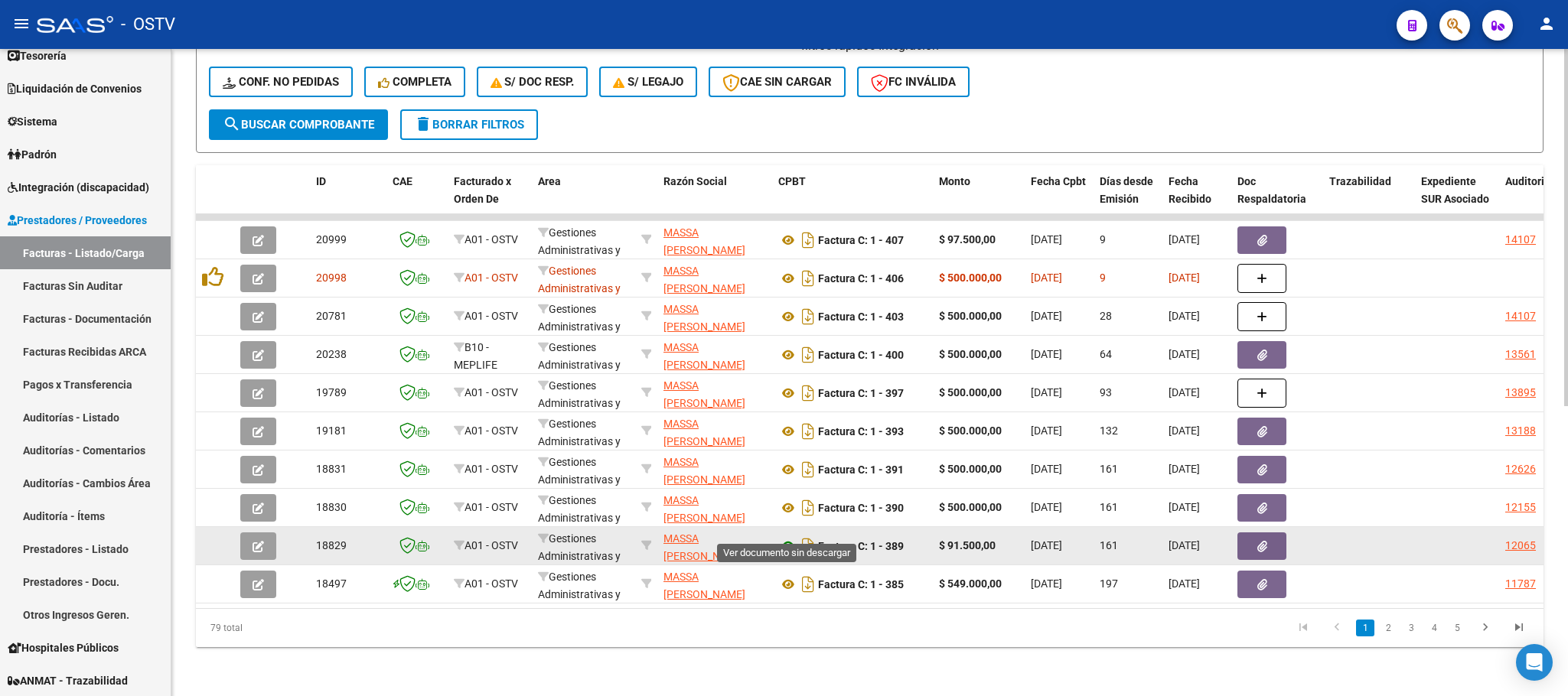
click at [789, 537] on icon at bounding box center [789, 546] width 20 height 19
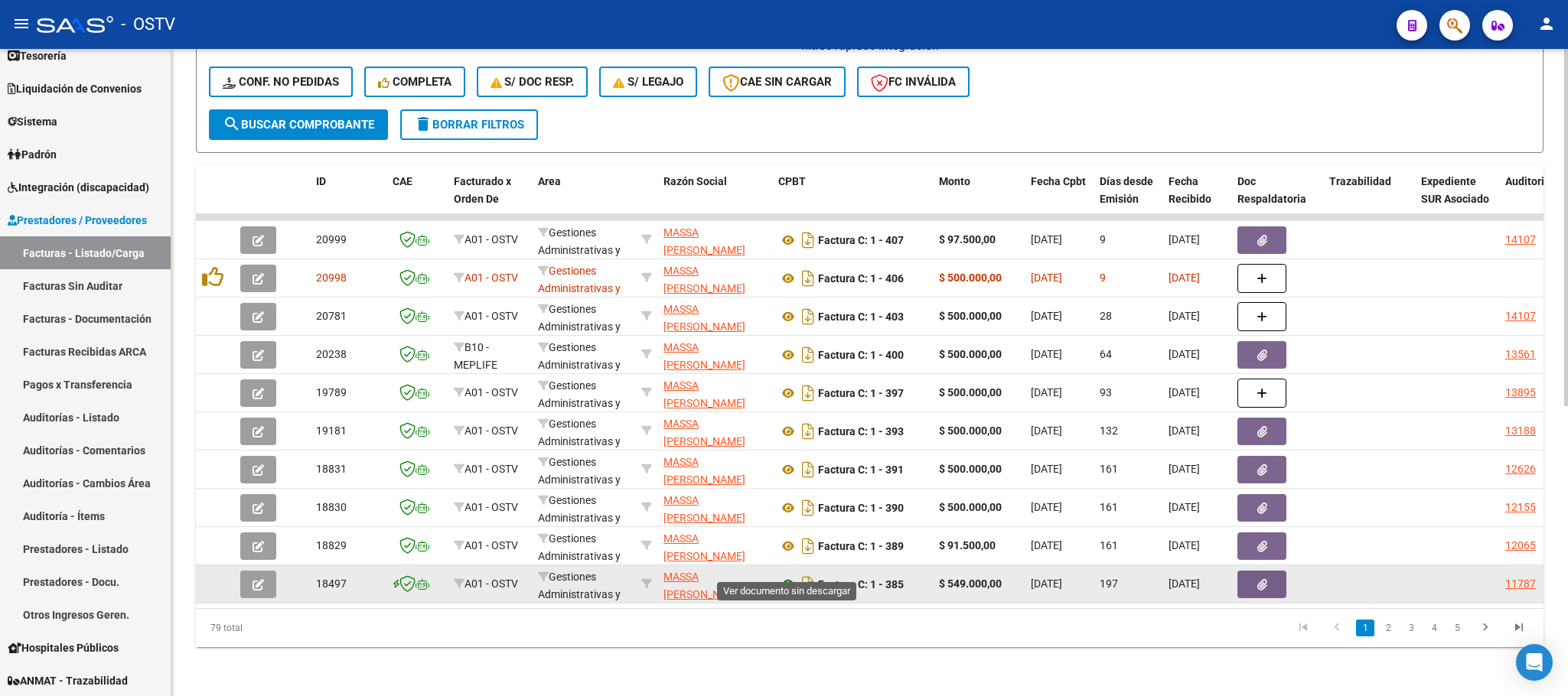
click at [788, 576] on icon at bounding box center [789, 585] width 20 height 19
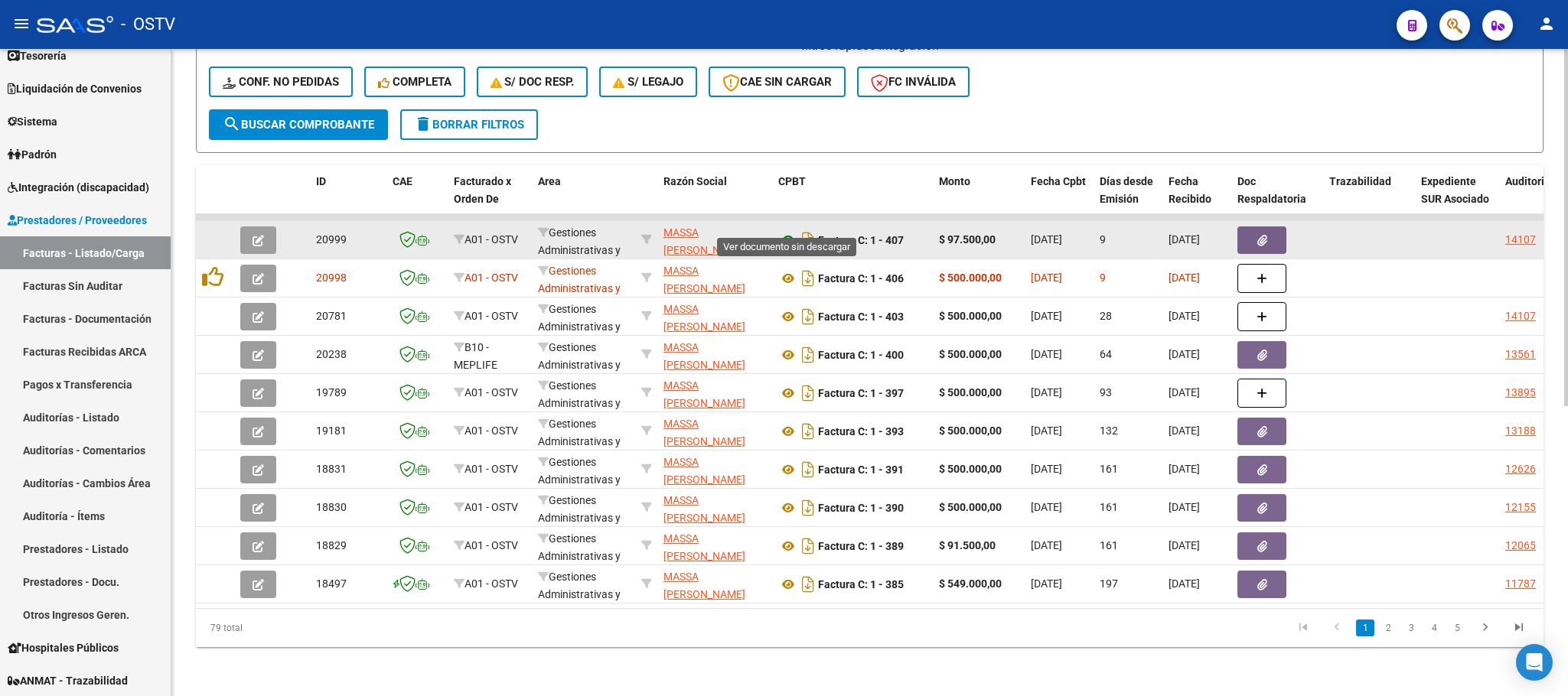
click at [786, 231] on icon at bounding box center [789, 240] width 20 height 19
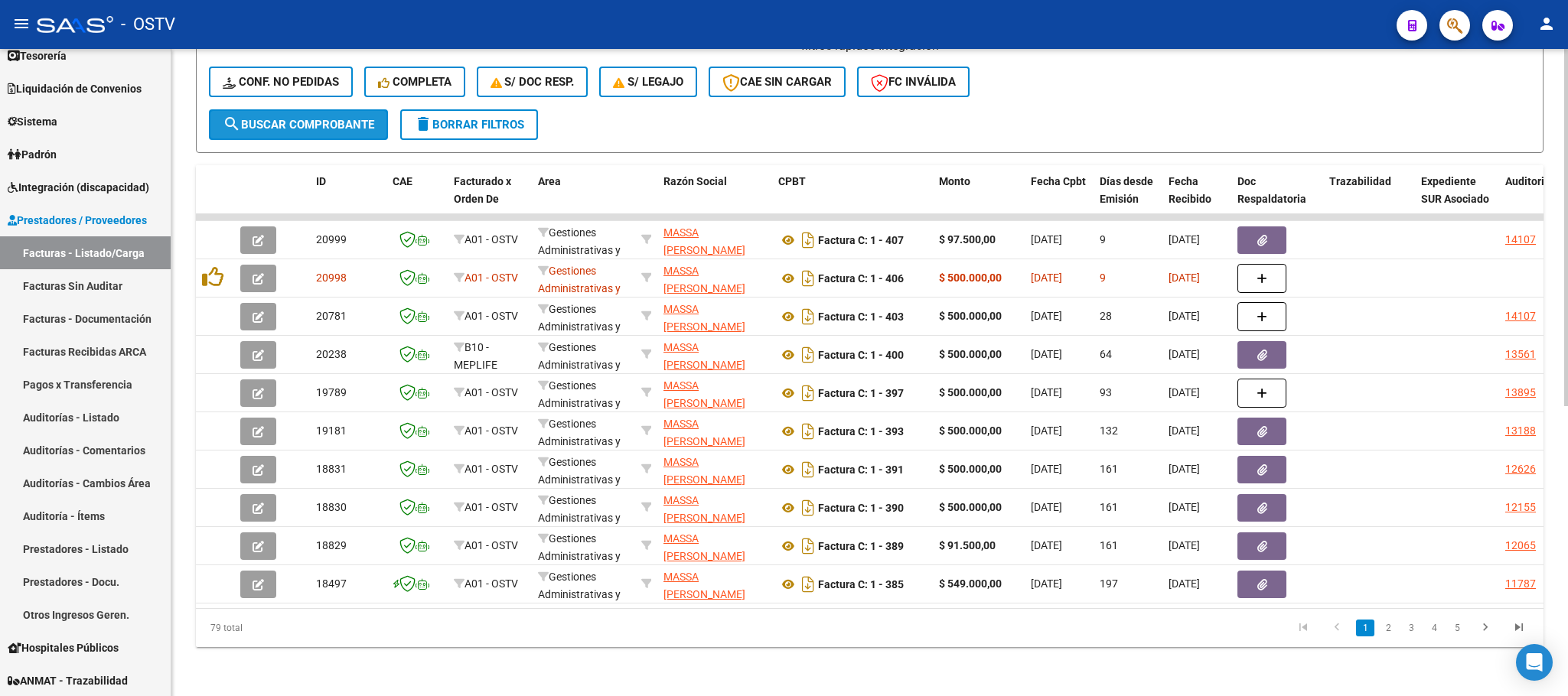
click at [304, 118] on span "search Buscar Comprobante" at bounding box center [298, 125] width 152 height 14
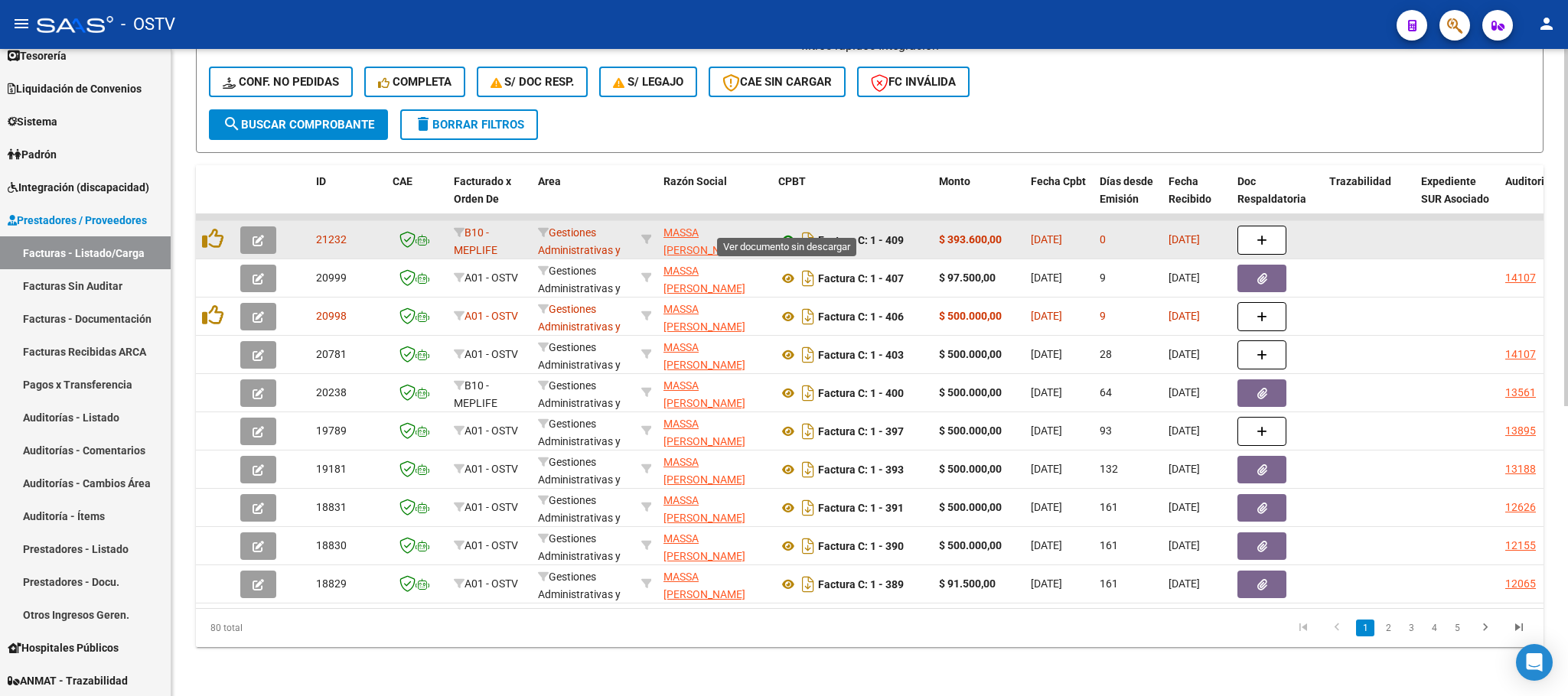
click at [792, 231] on icon at bounding box center [789, 240] width 20 height 19
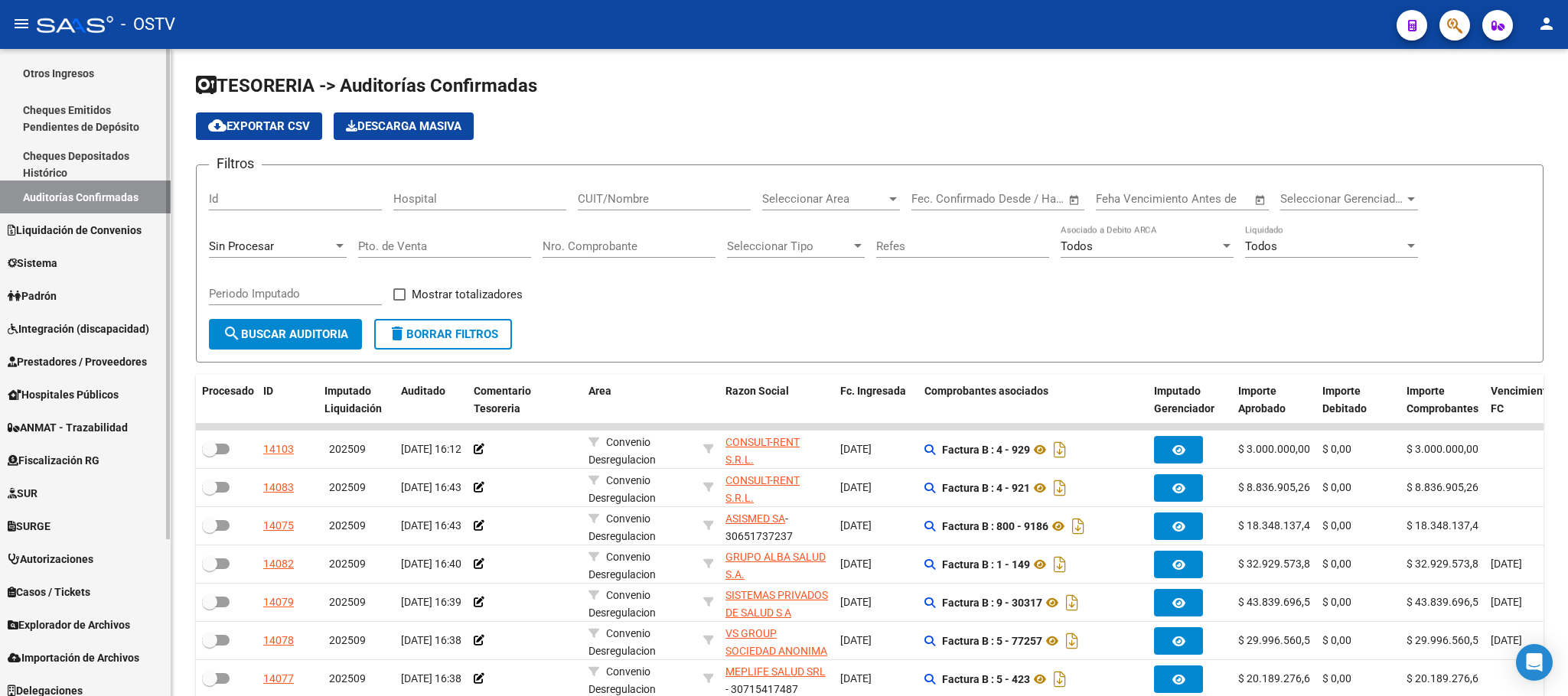
scroll to position [205, 0]
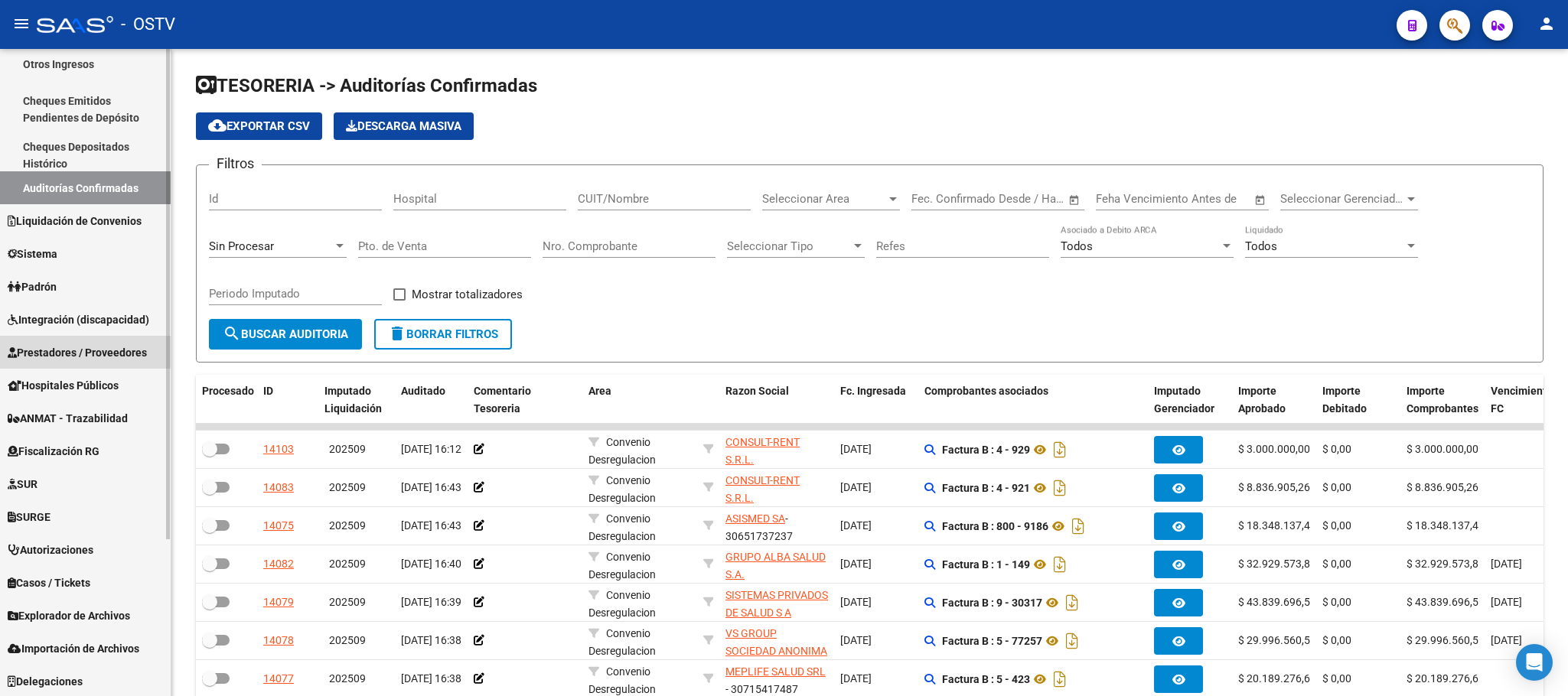
click at [69, 353] on span "Prestadores / Proveedores" at bounding box center [77, 353] width 139 height 17
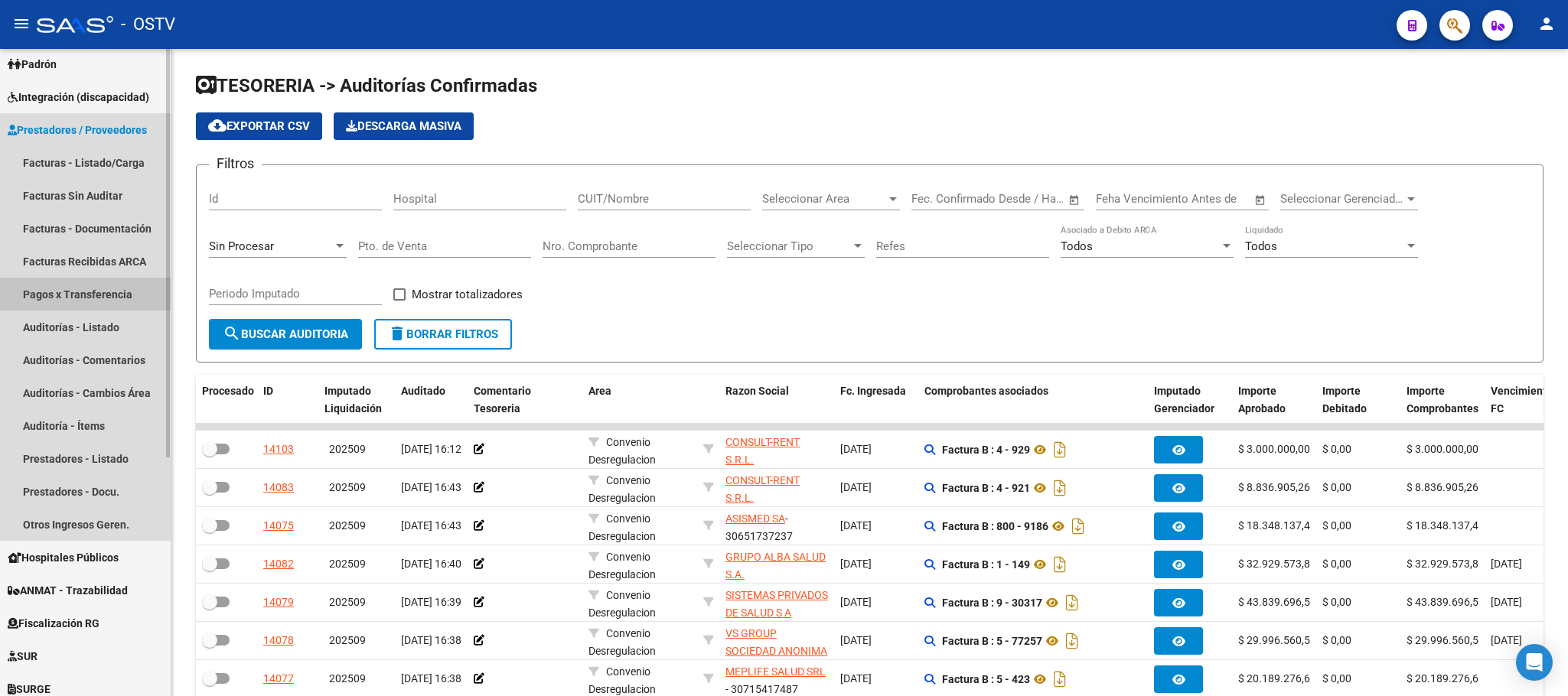
click at [88, 285] on link "Pagos x Transferencia" at bounding box center [85, 294] width 171 height 33
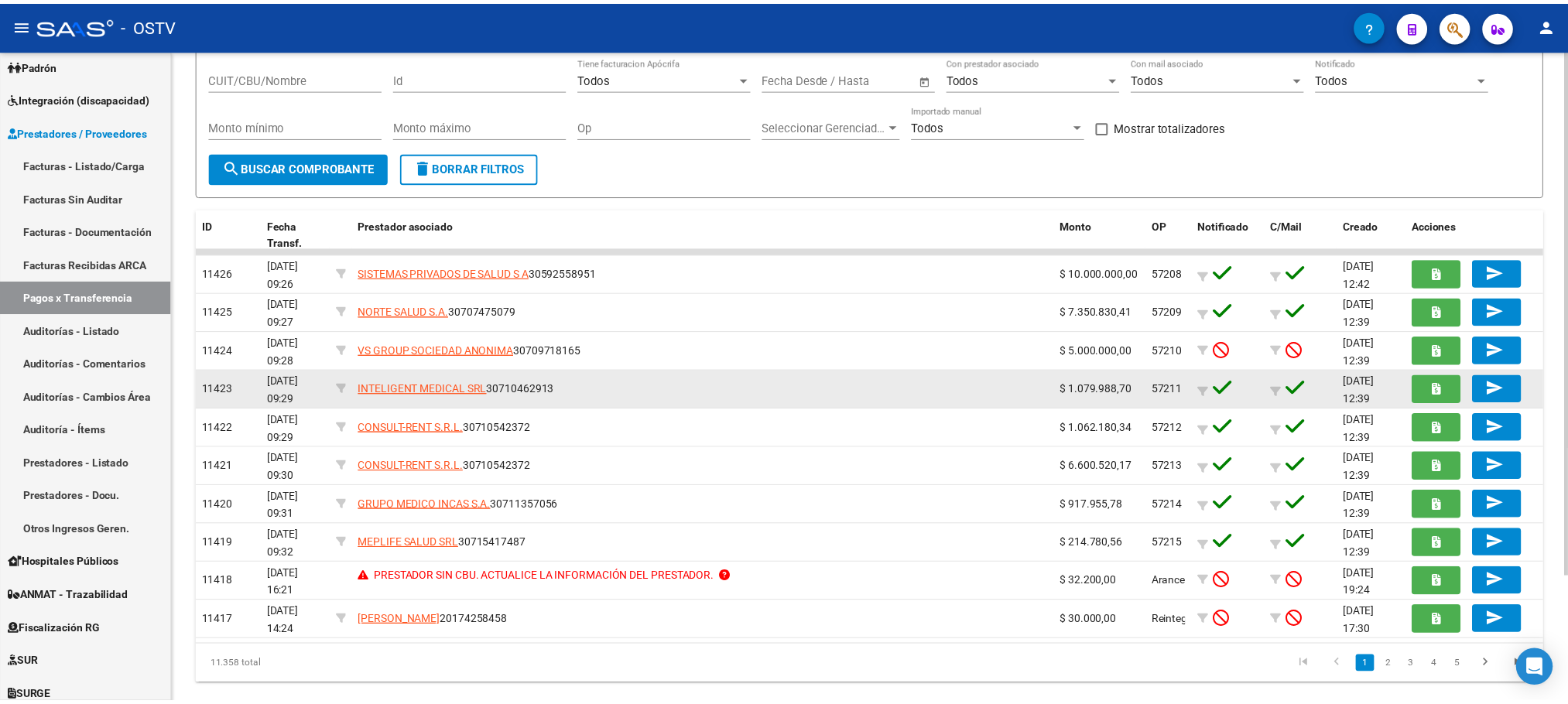
scroll to position [156, 0]
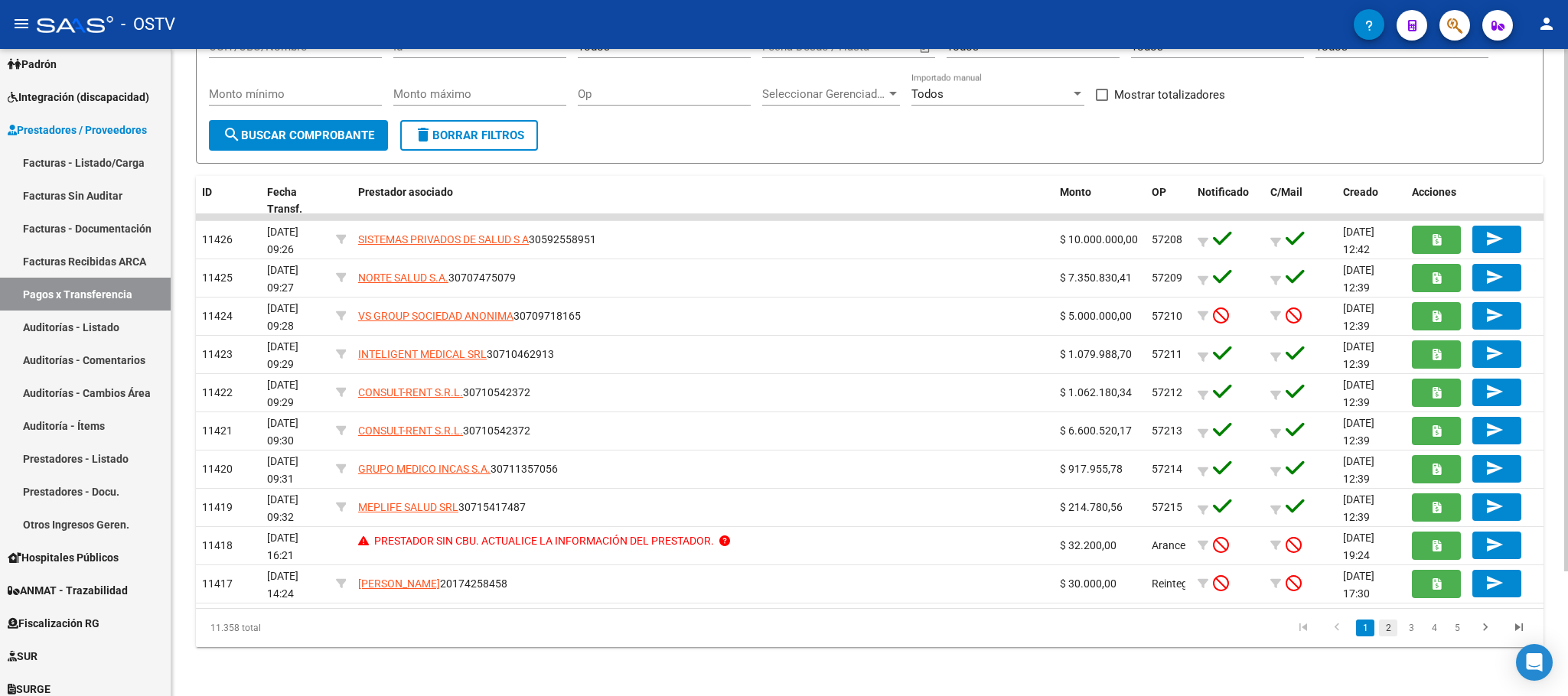
click at [1381, 627] on link "2" at bounding box center [1389, 628] width 19 height 17
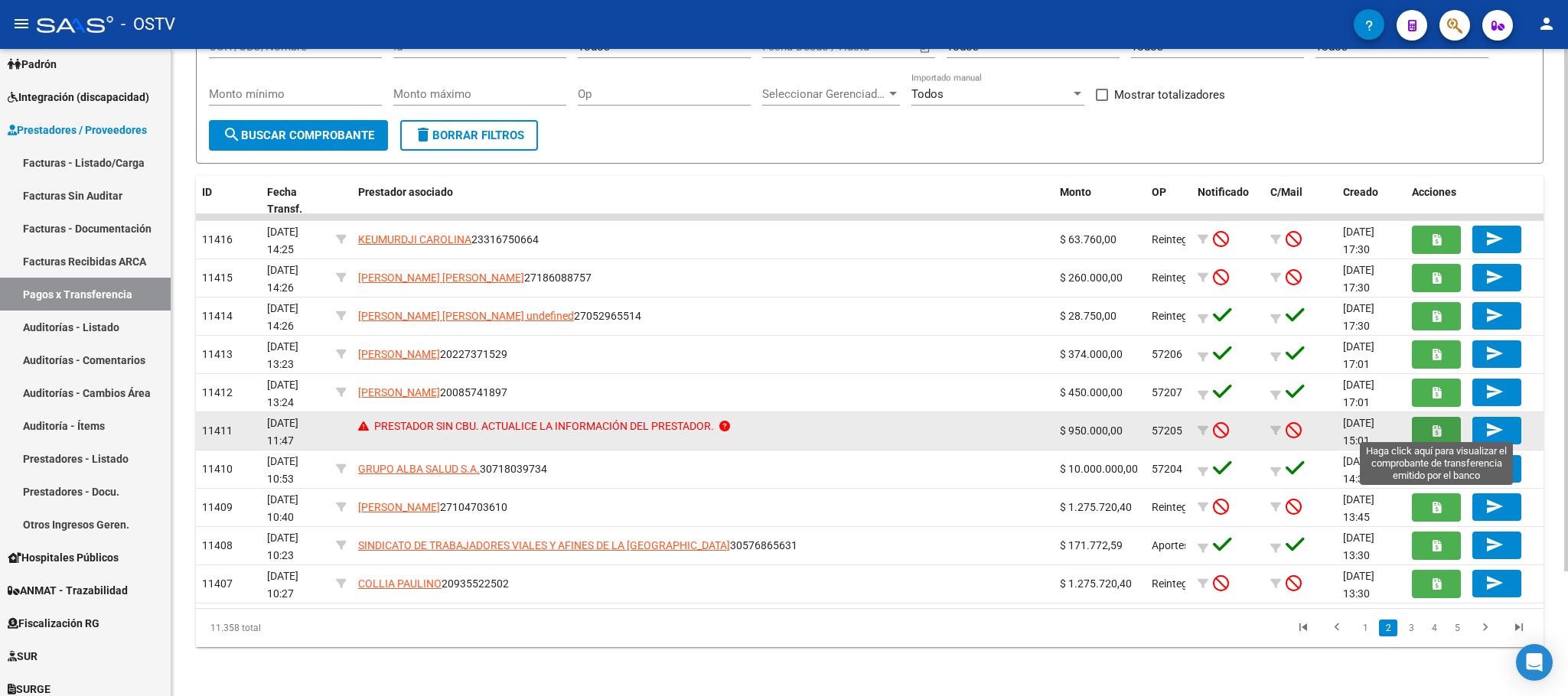
click at [1433, 426] on icon "button" at bounding box center [1436, 431] width 9 height 12
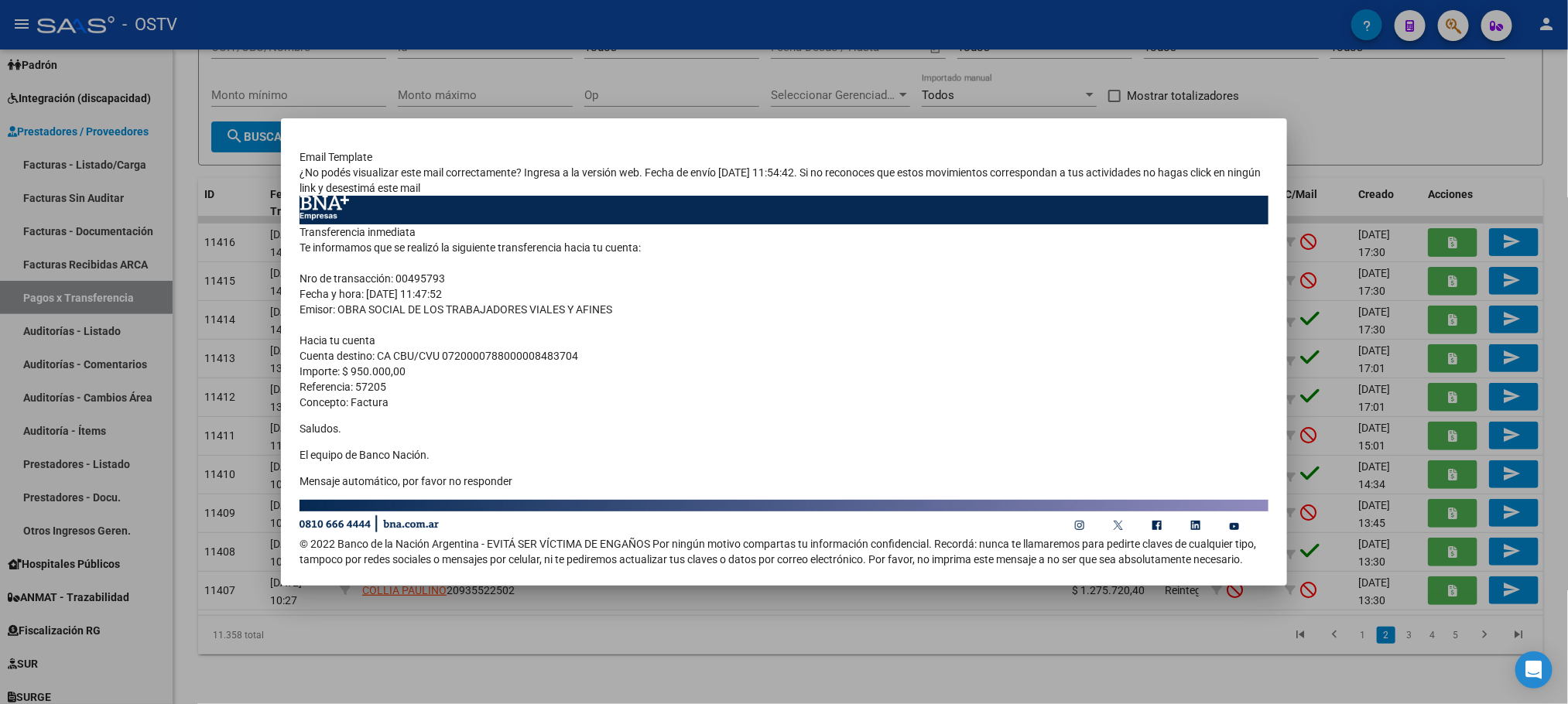
drag, startPoint x: 606, startPoint y: 346, endPoint x: 504, endPoint y: 344, distance: 102.0
click at [504, 344] on td "Transferencia inmediata Te informamos que se realizó la siguiente transferencia…" at bounding box center [784, 362] width 969 height 276
drag, startPoint x: 592, startPoint y: 361, endPoint x: 444, endPoint y: 349, distance: 148.5
click at [444, 349] on td "Transferencia inmediata Te informamos que se realizó la siguiente transferencia…" at bounding box center [784, 362] width 969 height 276
copy td "0720000788000008483704"
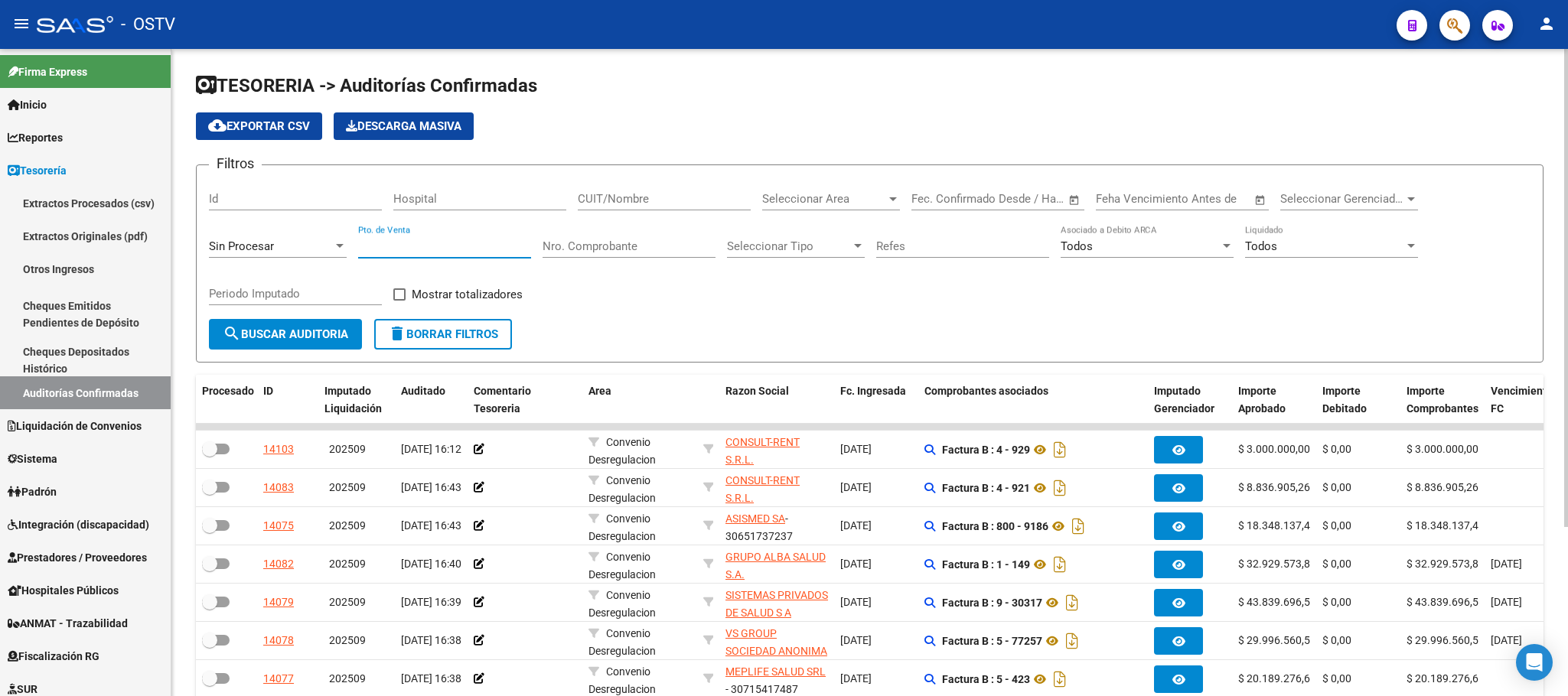
click at [385, 242] on input "Pto. de Venta" at bounding box center [444, 246] width 173 height 14
click at [223, 326] on mat-icon "search" at bounding box center [232, 334] width 19 height 19
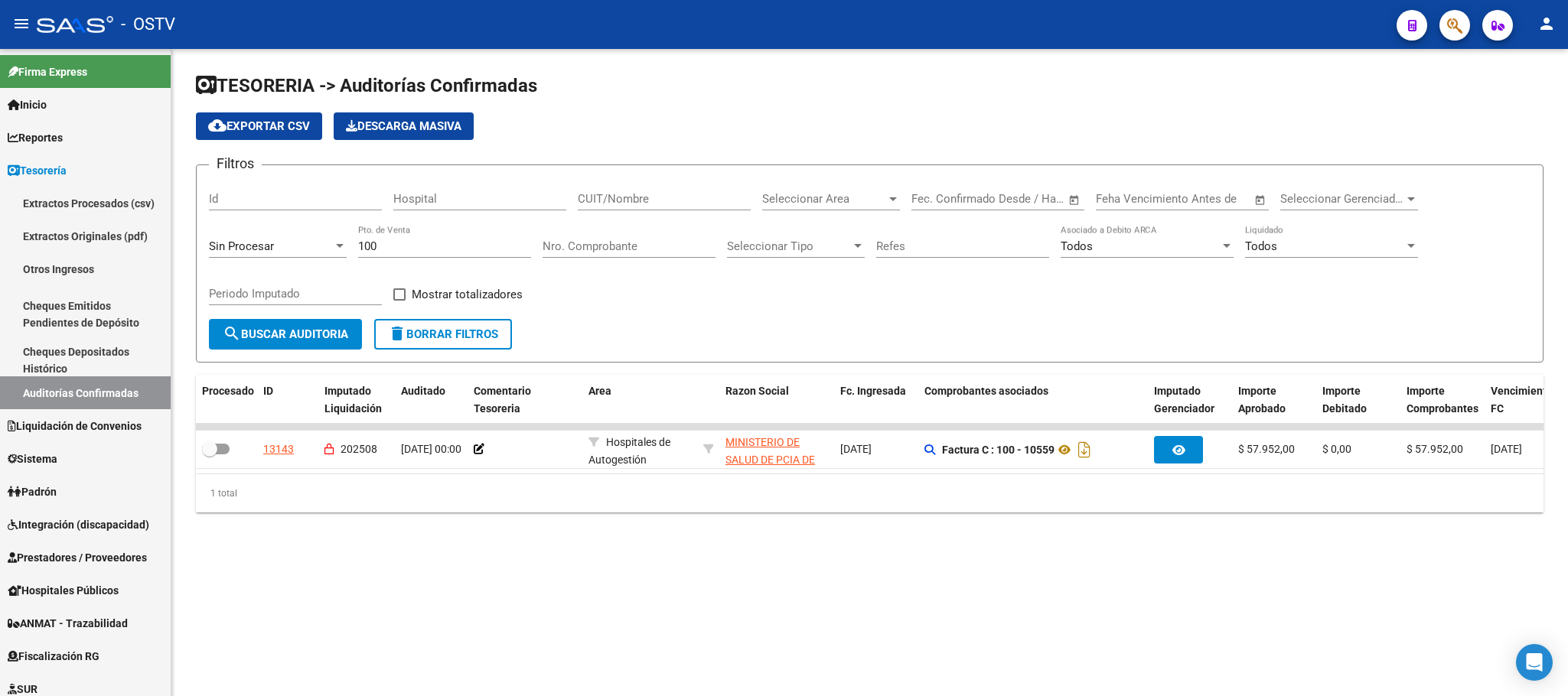
drag, startPoint x: 399, startPoint y: 238, endPoint x: 389, endPoint y: 235, distance: 10.4
click at [389, 235] on div "100 Pto. de Venta" at bounding box center [444, 242] width 173 height 33
drag, startPoint x: 389, startPoint y: 244, endPoint x: 250, endPoint y: 256, distance: 139.5
click at [267, 257] on div "Filtros Id Hospital CUIT/Nombre Seleccionar Area Seleccionar Area Fecha inicio …" at bounding box center [869, 248] width 1322 height 141
type input "114"
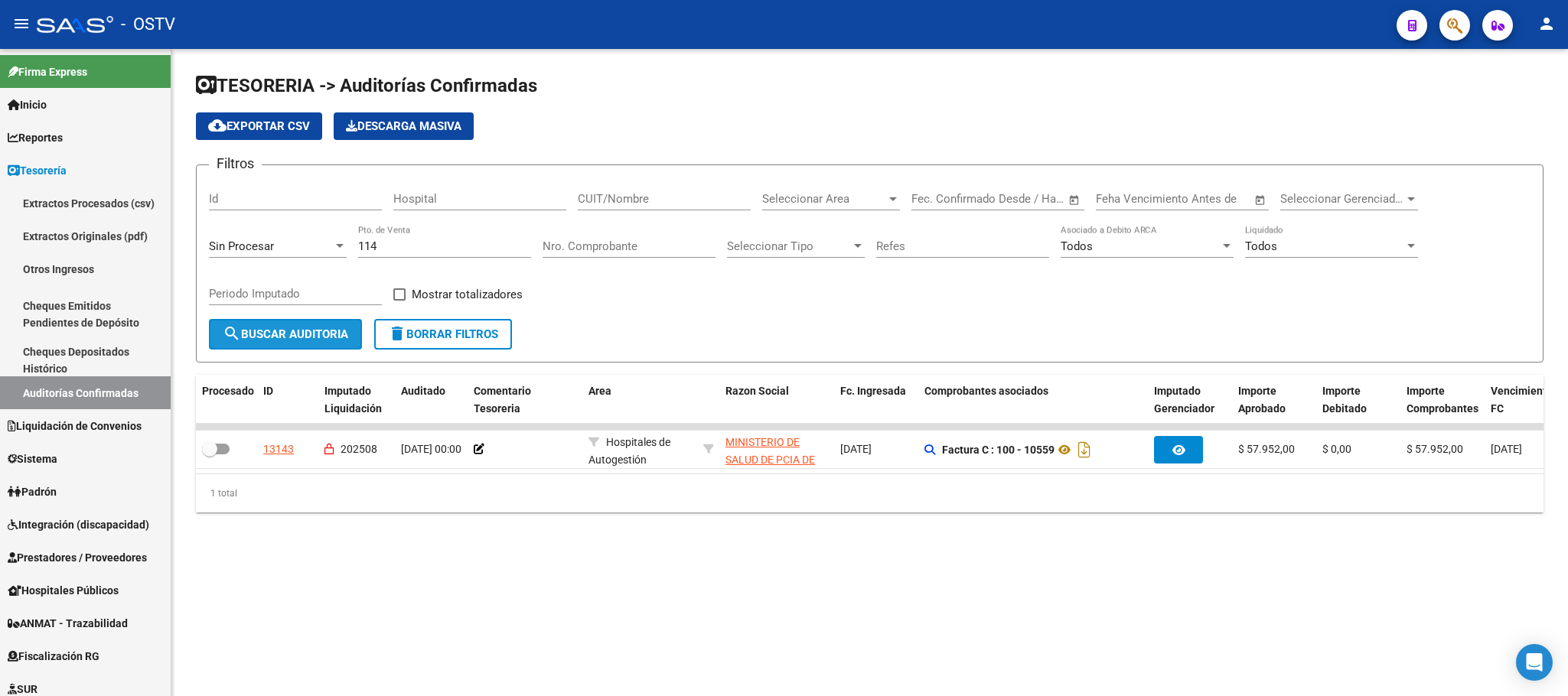
click at [243, 327] on span "search Buscar Auditoria" at bounding box center [286, 334] width 126 height 14
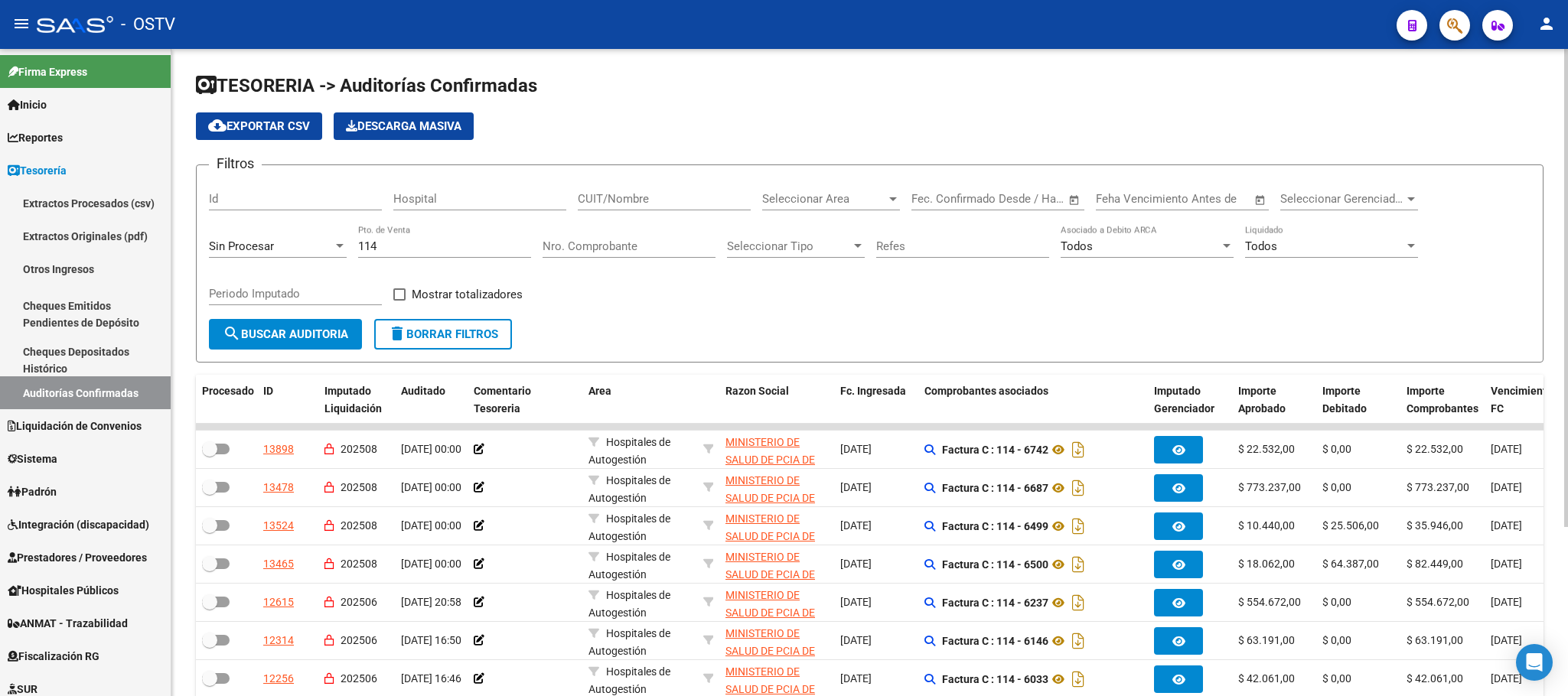
click at [265, 124] on span "cloud_download Exportar CSV" at bounding box center [259, 127] width 102 height 14
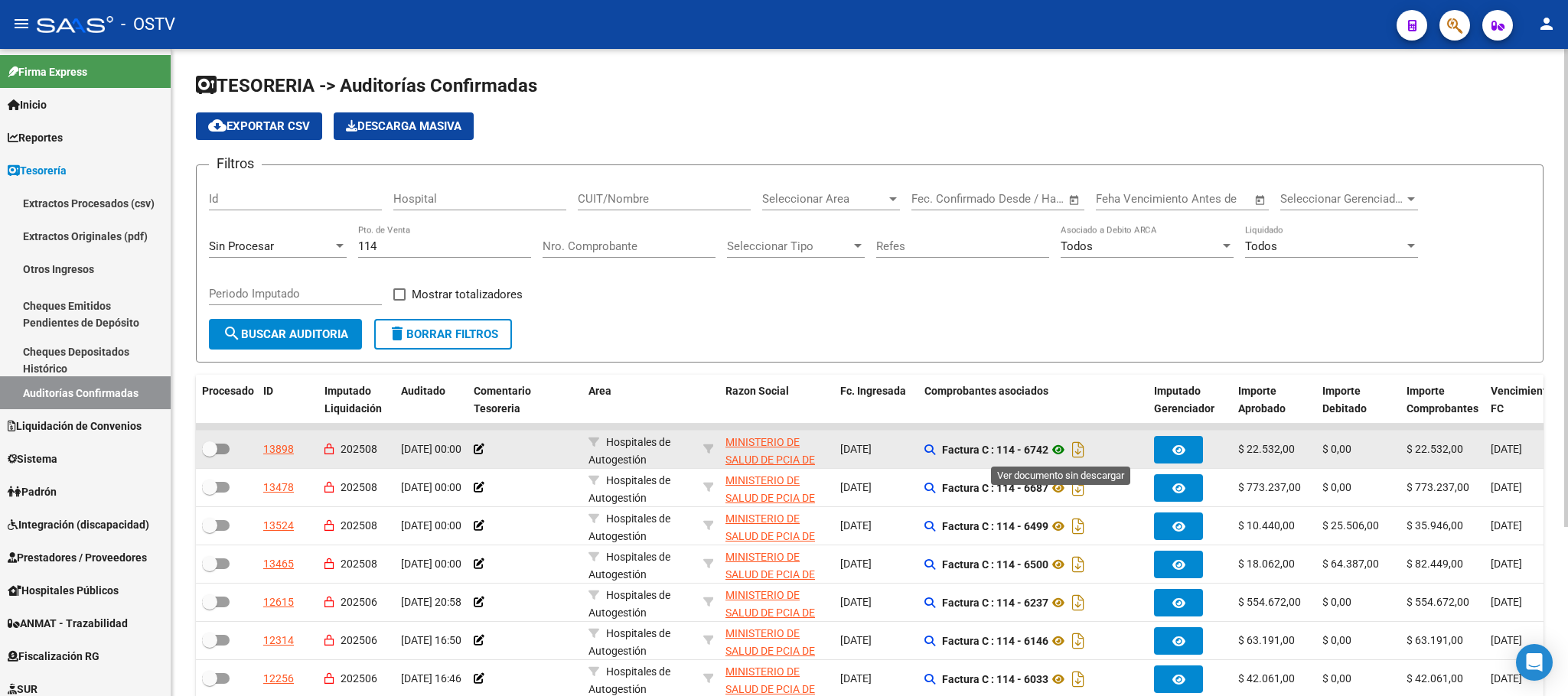
click at [1061, 451] on icon at bounding box center [1058, 450] width 20 height 19
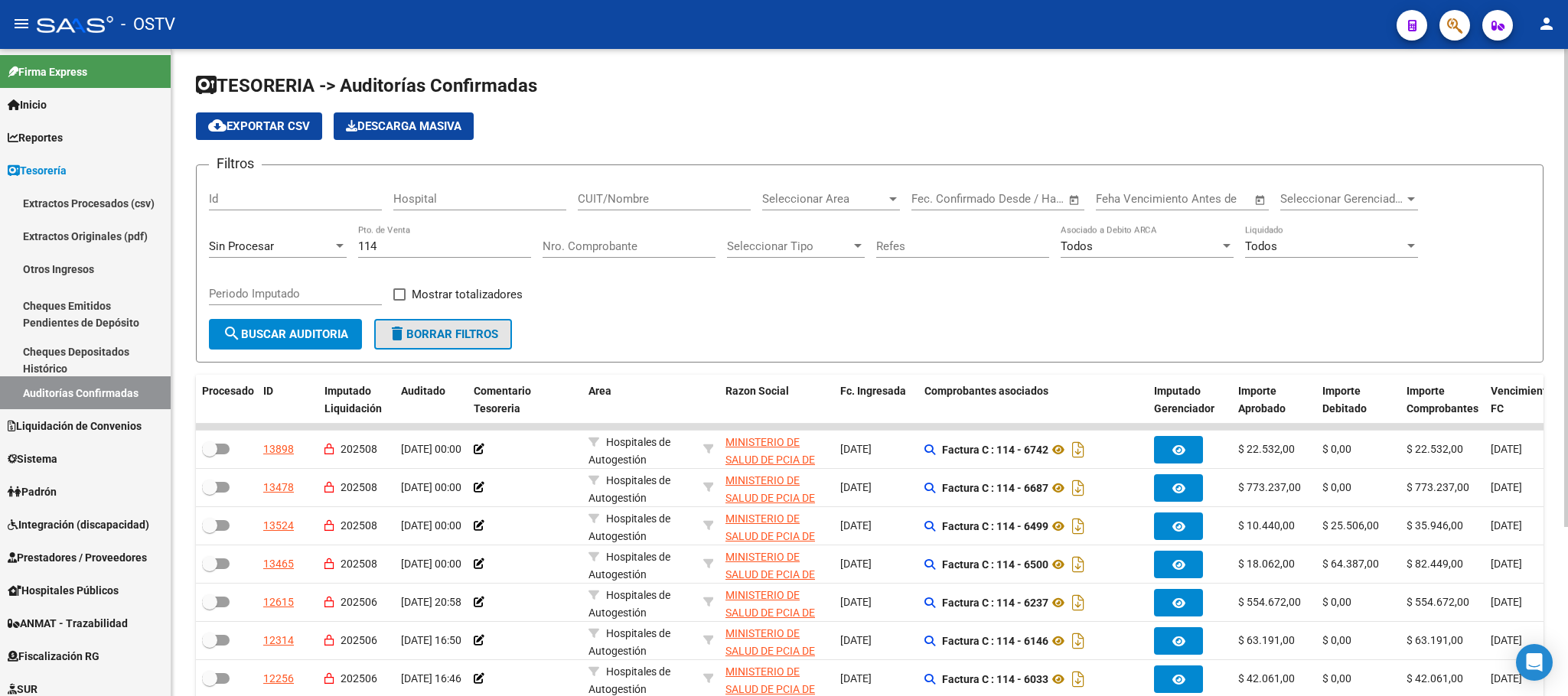
click at [436, 329] on span "delete Borrar Filtros" at bounding box center [443, 334] width 110 height 14
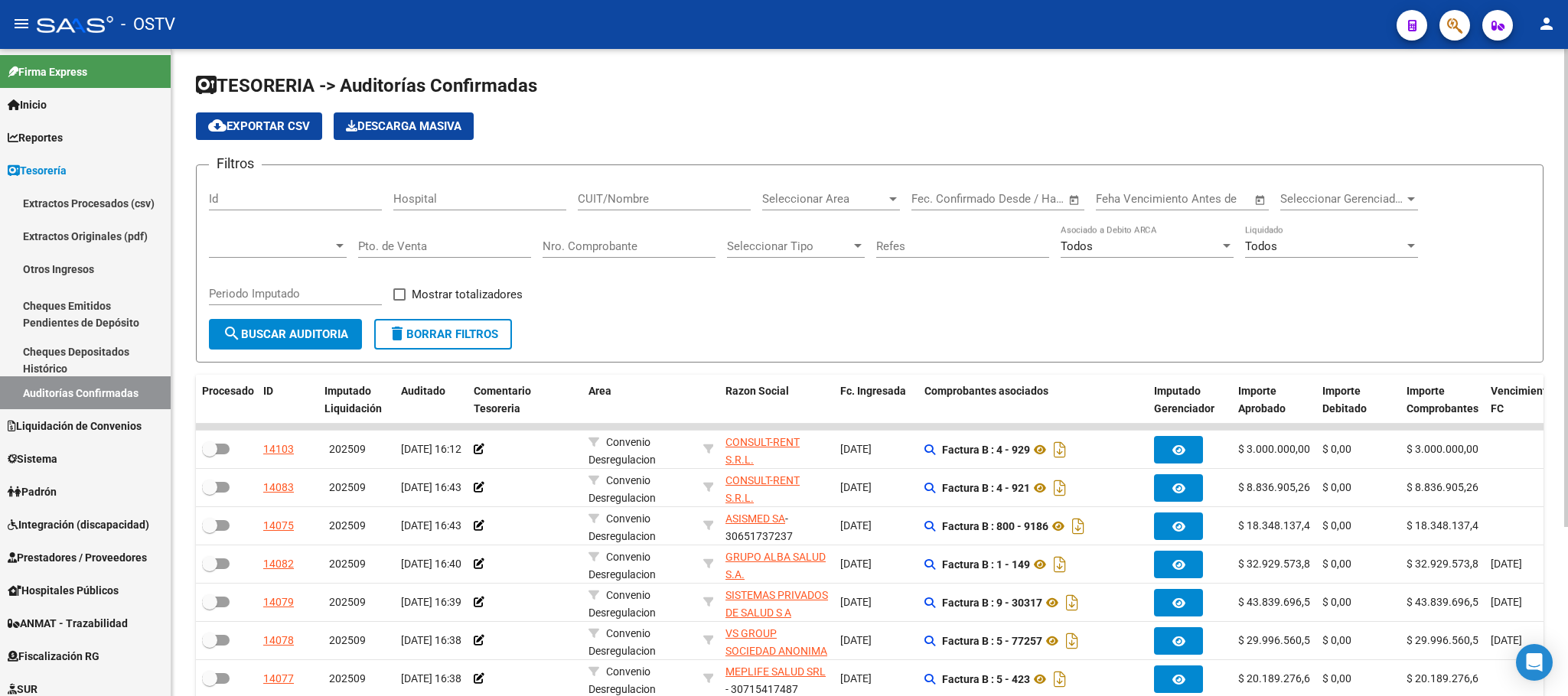
click at [382, 246] on input "Pto. de Venta" at bounding box center [444, 246] width 173 height 14
type input "195"
click at [272, 330] on span "search Buscar Auditoria" at bounding box center [286, 334] width 126 height 14
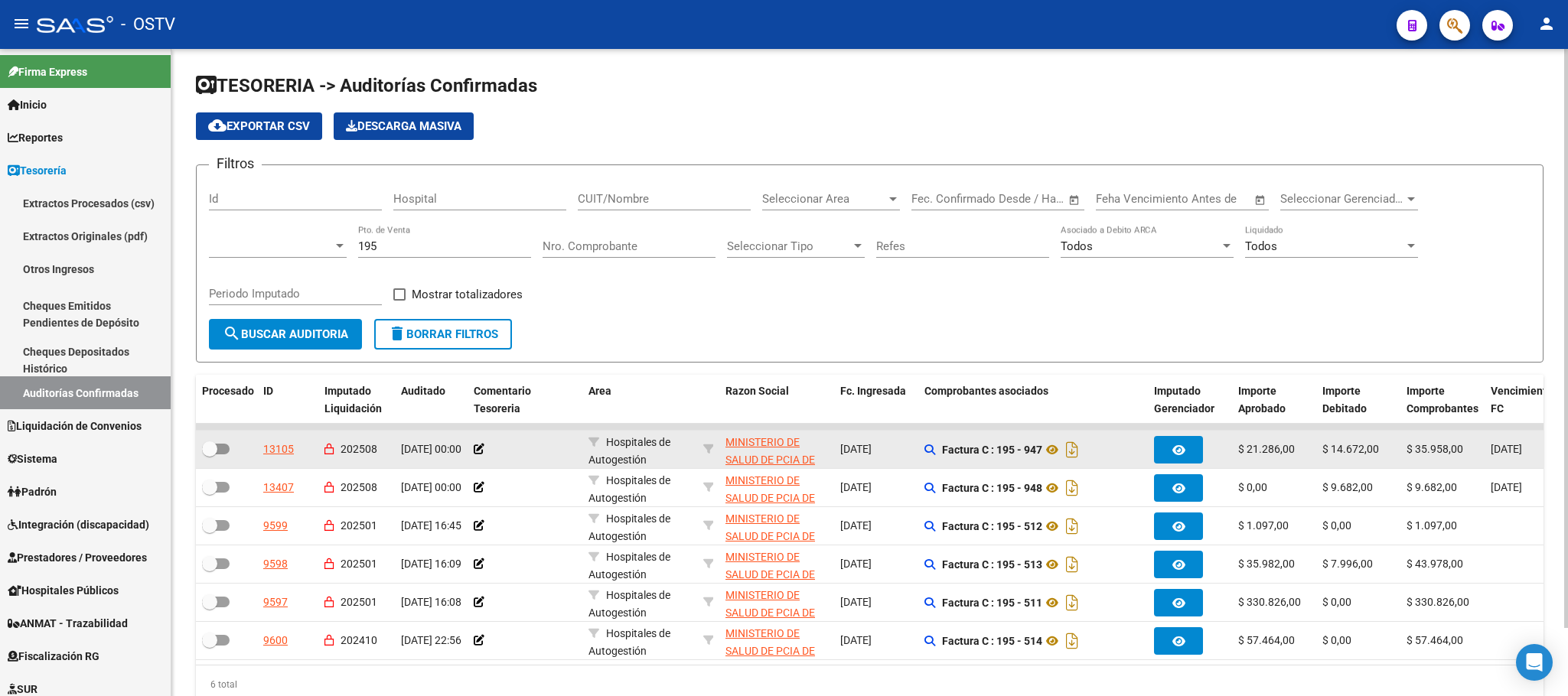
scroll to position [75, 0]
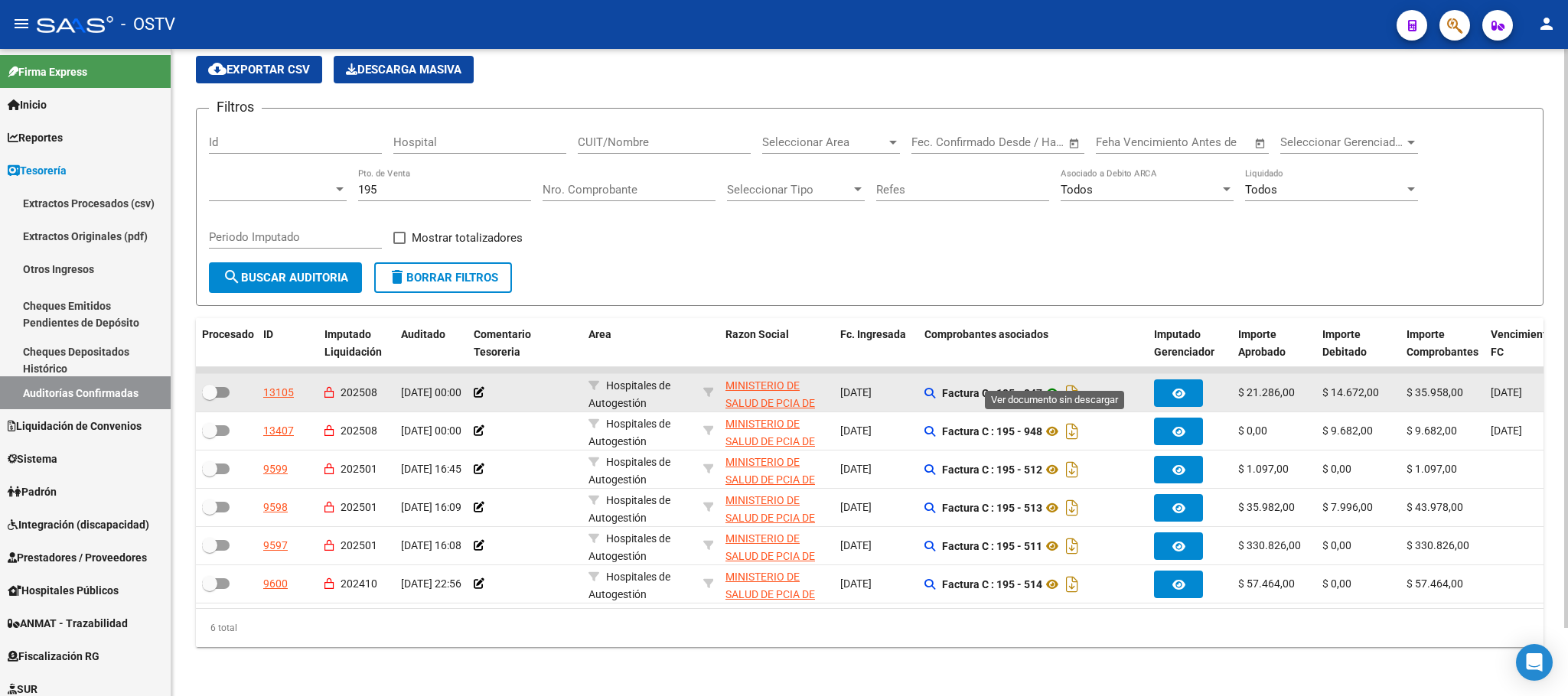
click at [1051, 384] on icon at bounding box center [1052, 393] width 20 height 19
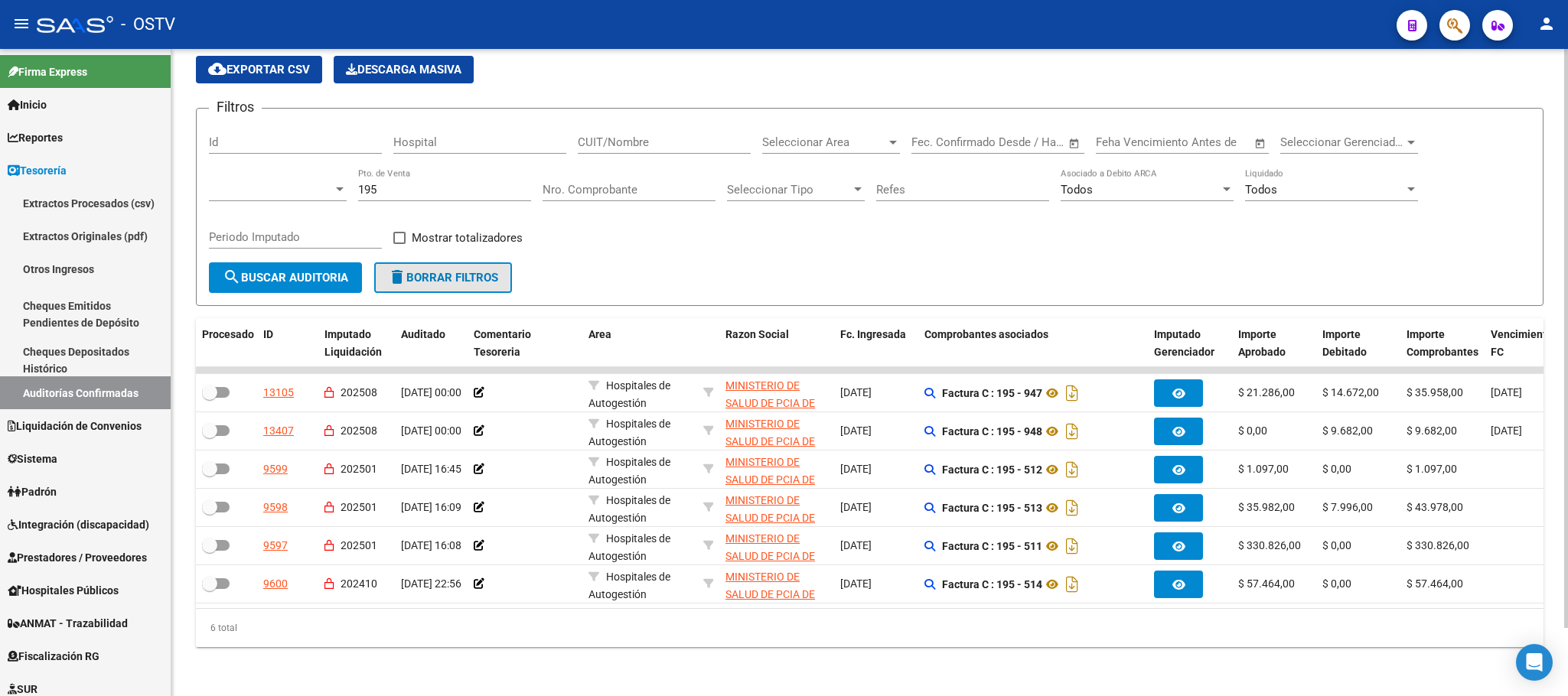
click at [462, 271] on span "delete Borrar Filtros" at bounding box center [443, 278] width 110 height 14
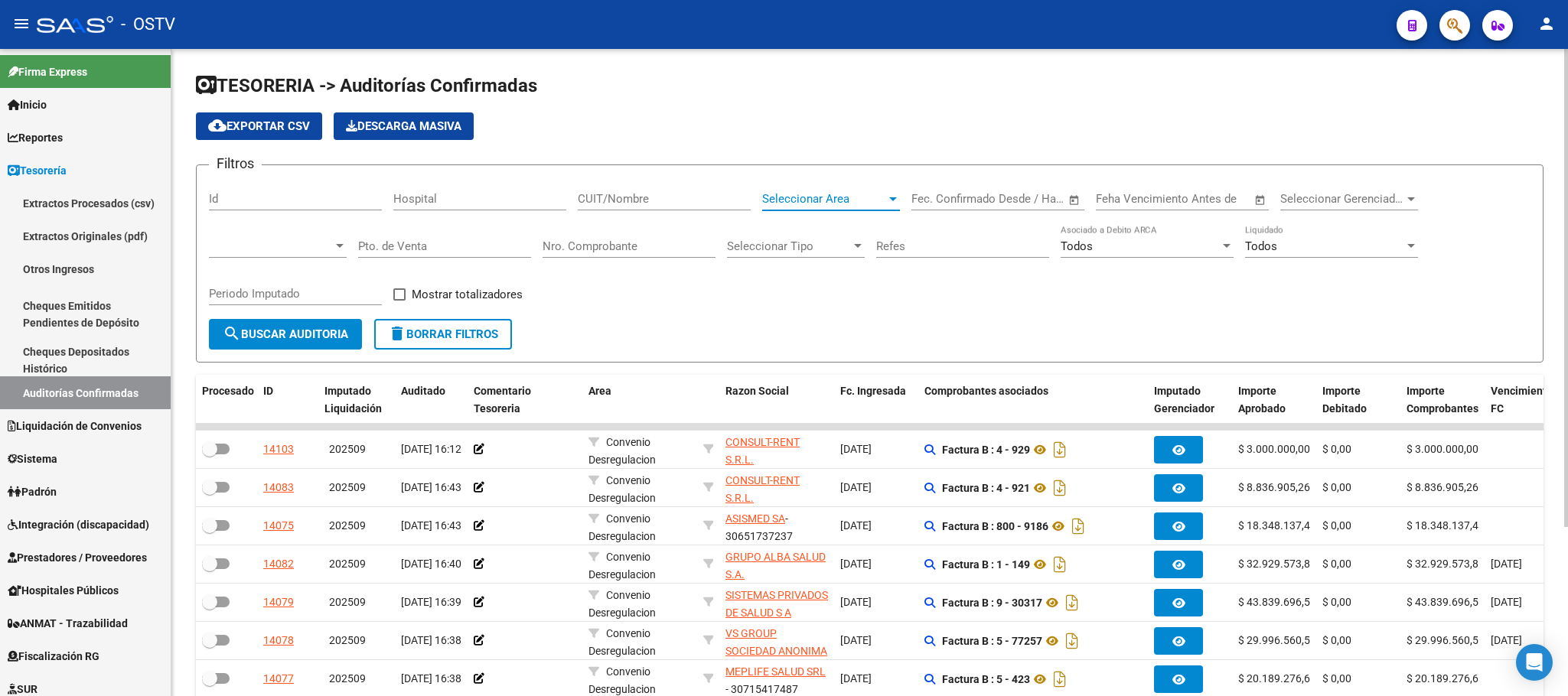
click at [889, 197] on div at bounding box center [893, 199] width 8 height 4
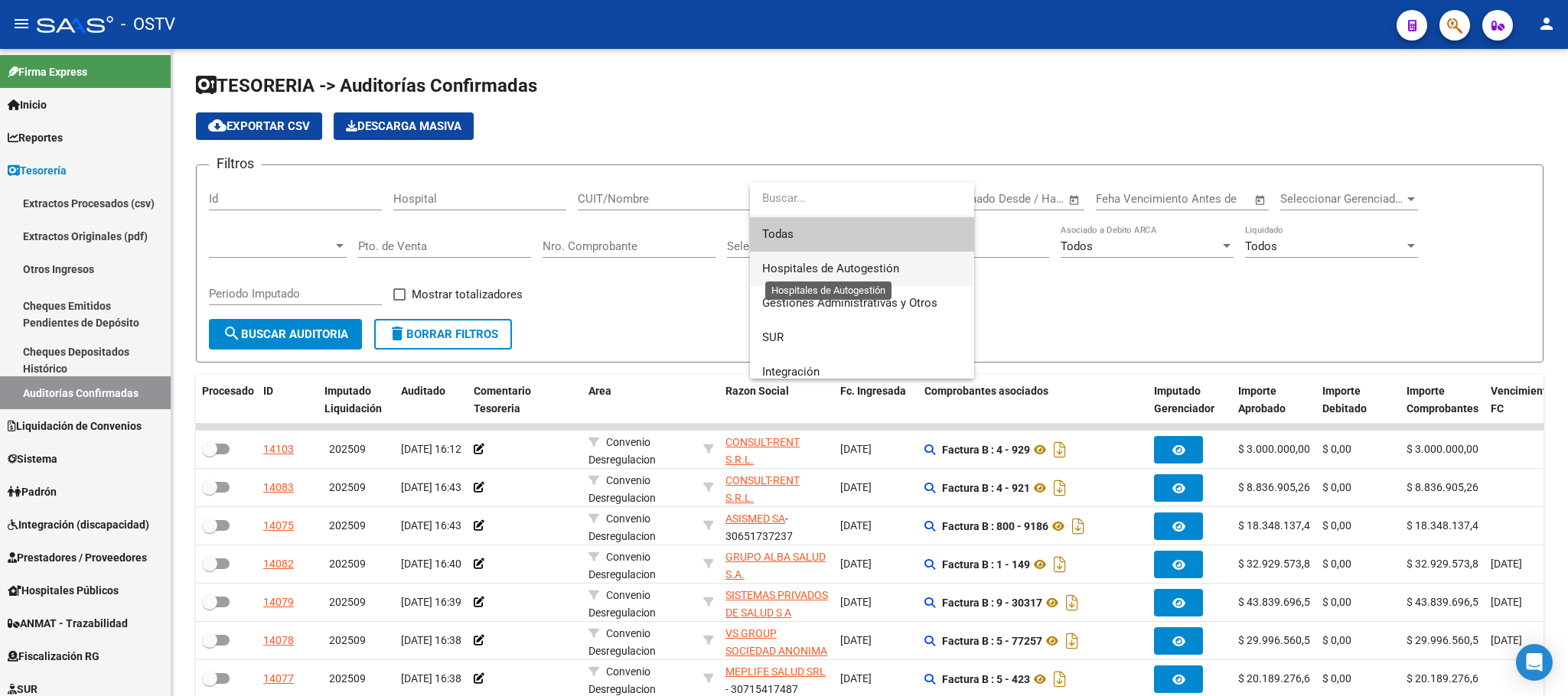
click at [843, 263] on span "Hospitales de Autogestión" at bounding box center [831, 269] width 137 height 14
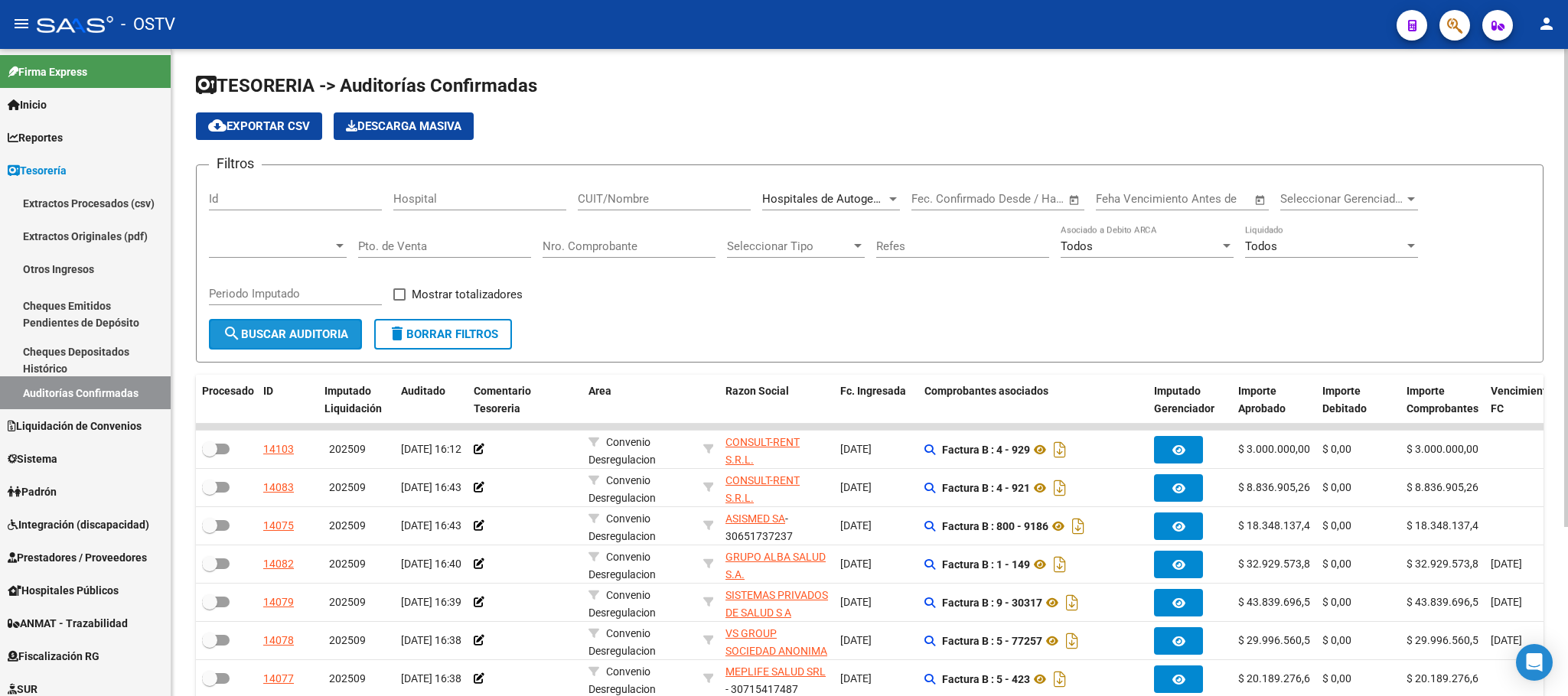
click at [280, 336] on span "search Buscar Auditoria" at bounding box center [286, 334] width 126 height 14
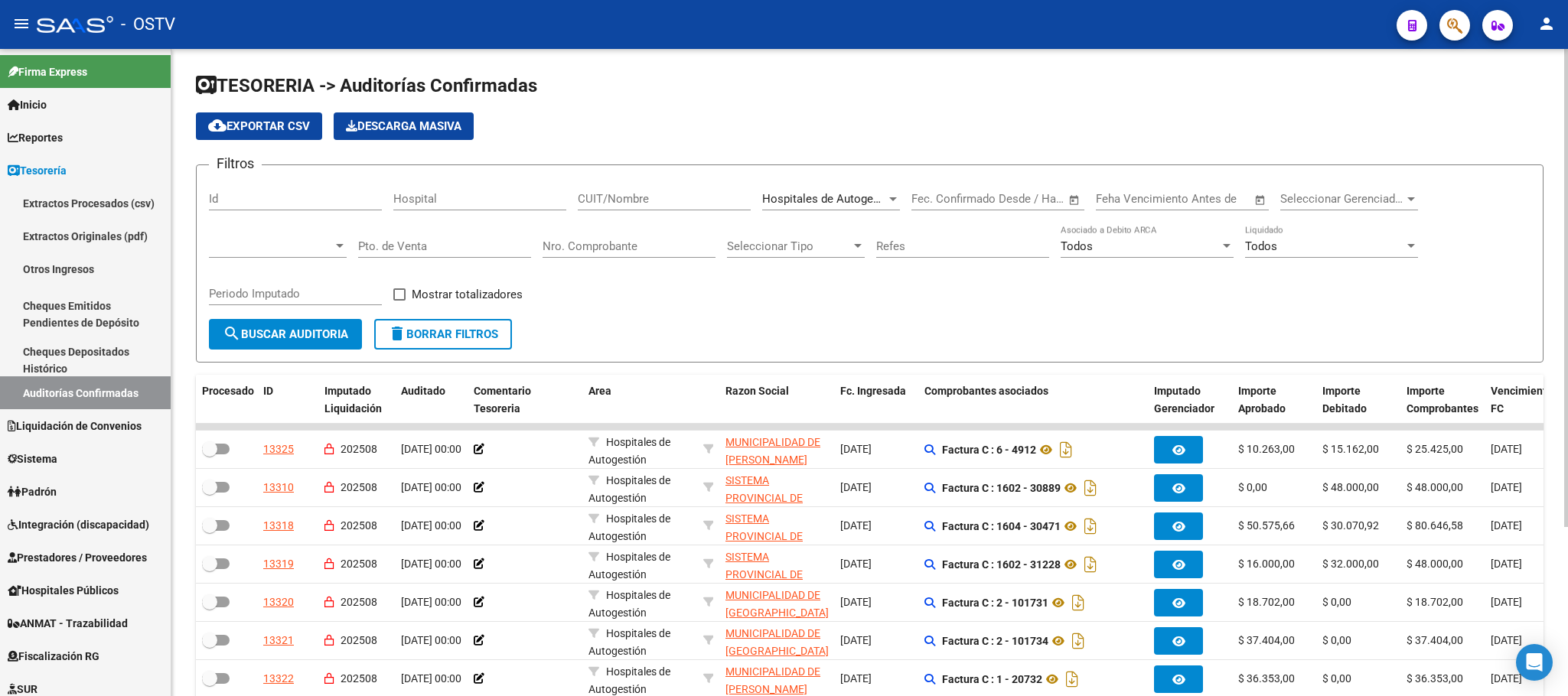
click at [224, 120] on mat-icon "cloud_download" at bounding box center [218, 126] width 19 height 19
click at [857, 200] on span "Hospitales de Autogestión" at bounding box center [831, 199] width 137 height 14
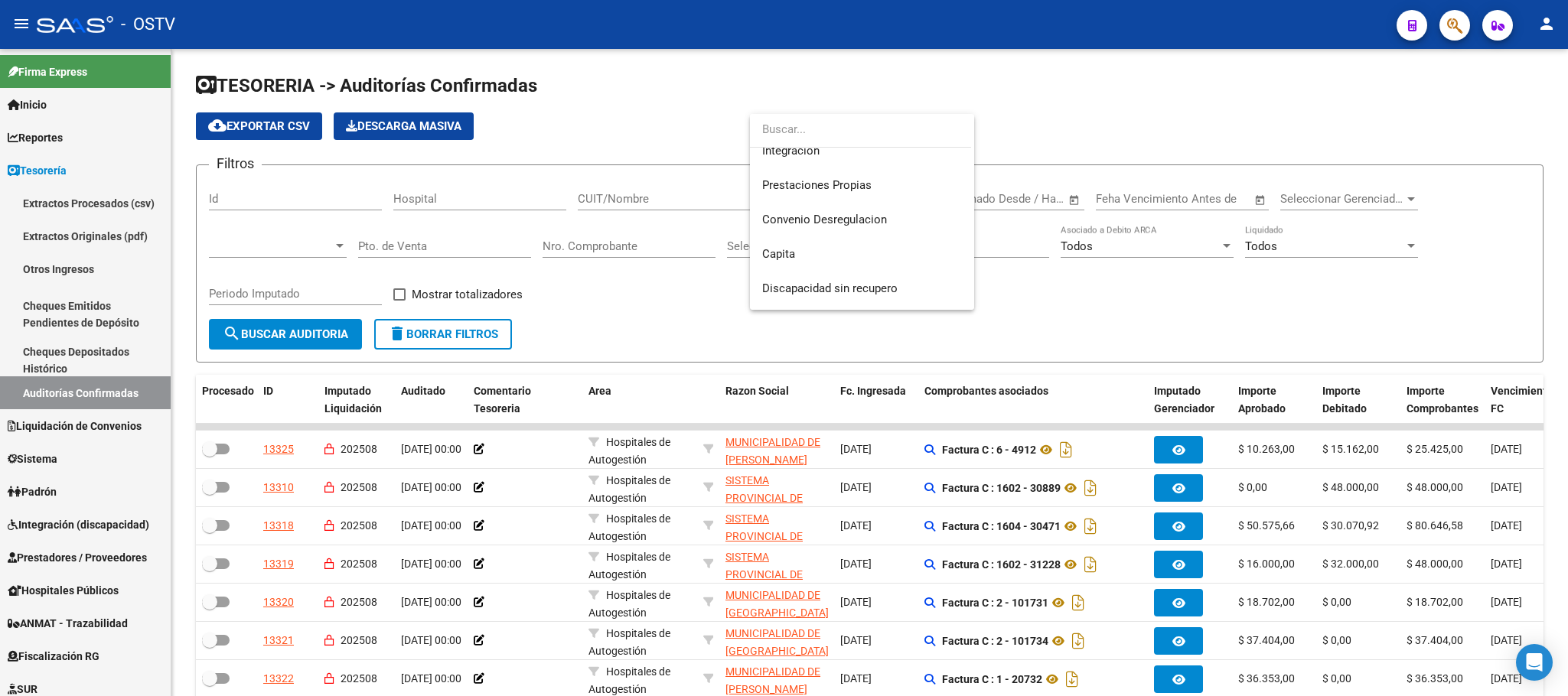
scroll to position [217, 0]
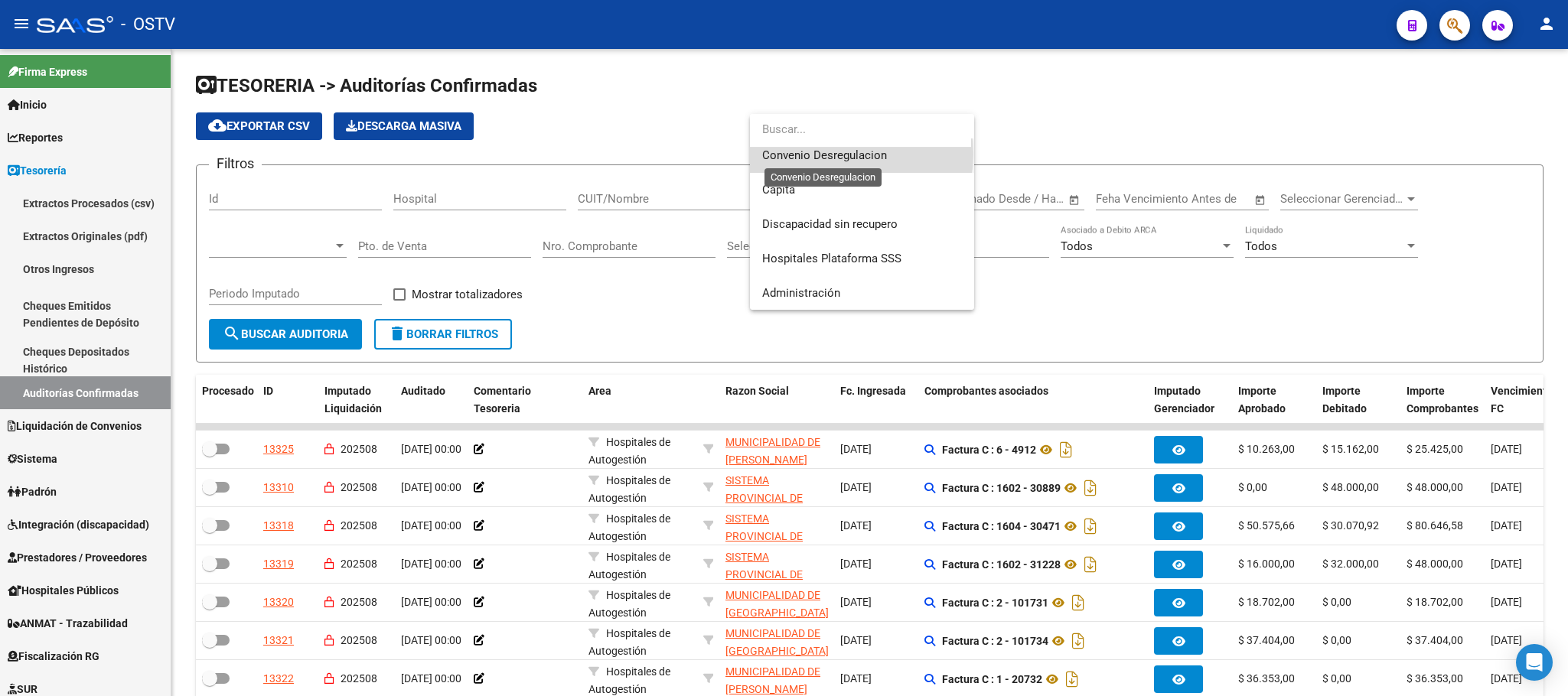
click at [841, 154] on span "Convenio Desregulacion" at bounding box center [824, 155] width 125 height 14
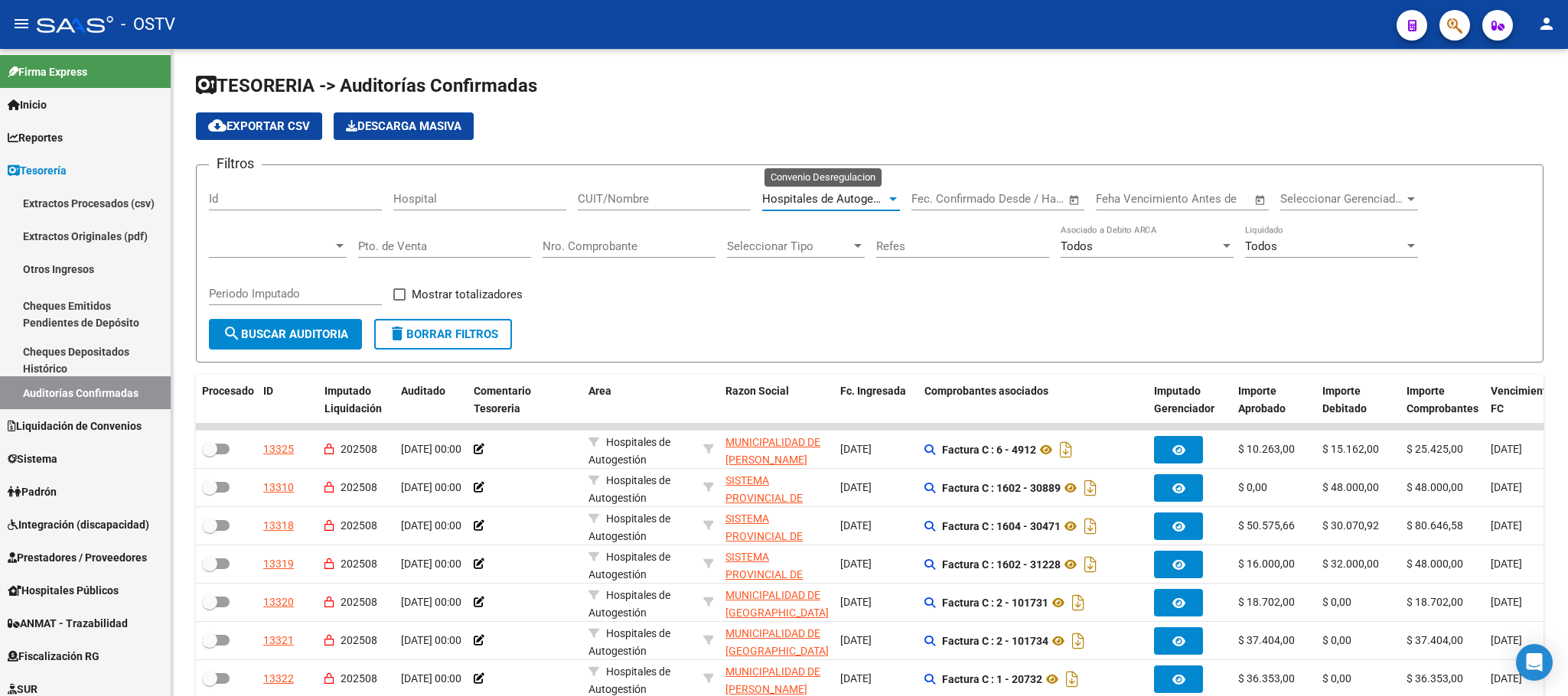
scroll to position [207, 0]
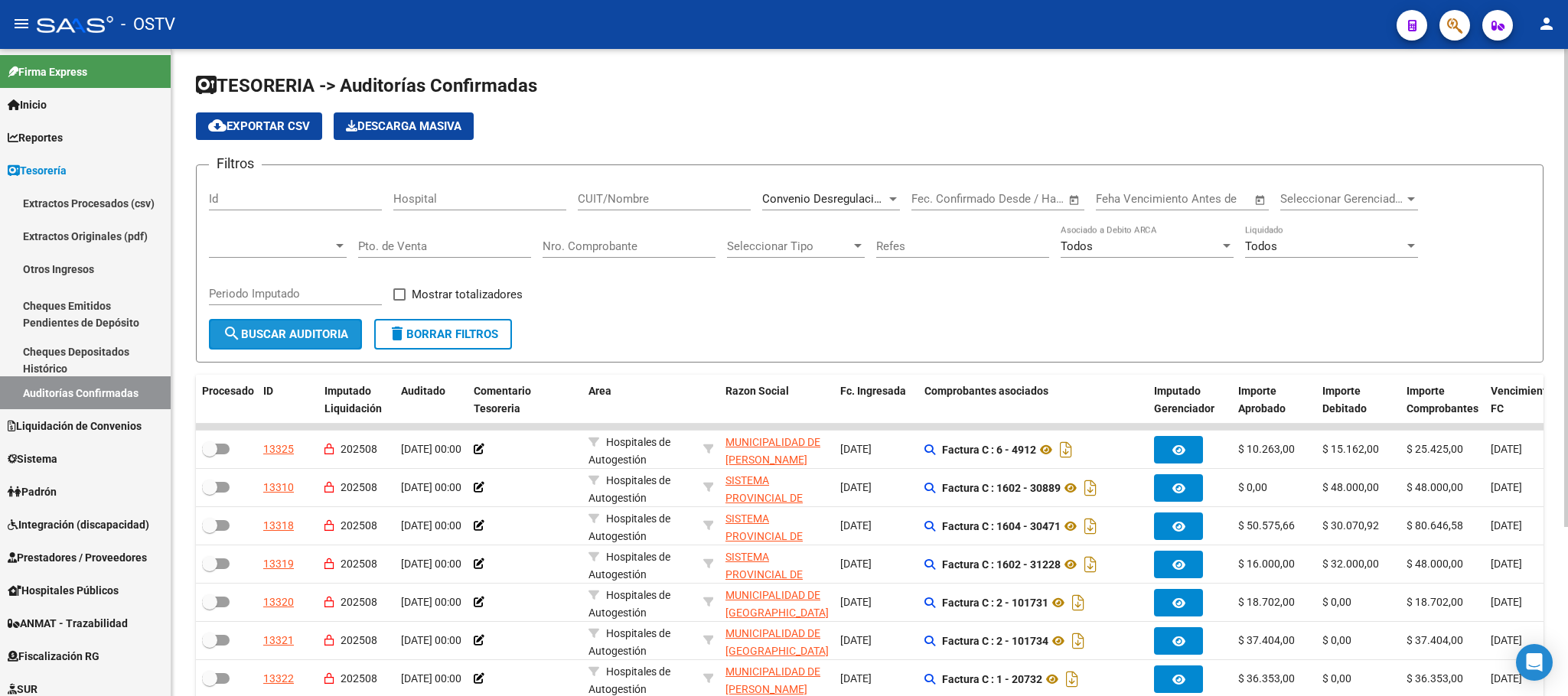
click at [285, 324] on button "search Buscar Auditoria" at bounding box center [285, 334] width 153 height 30
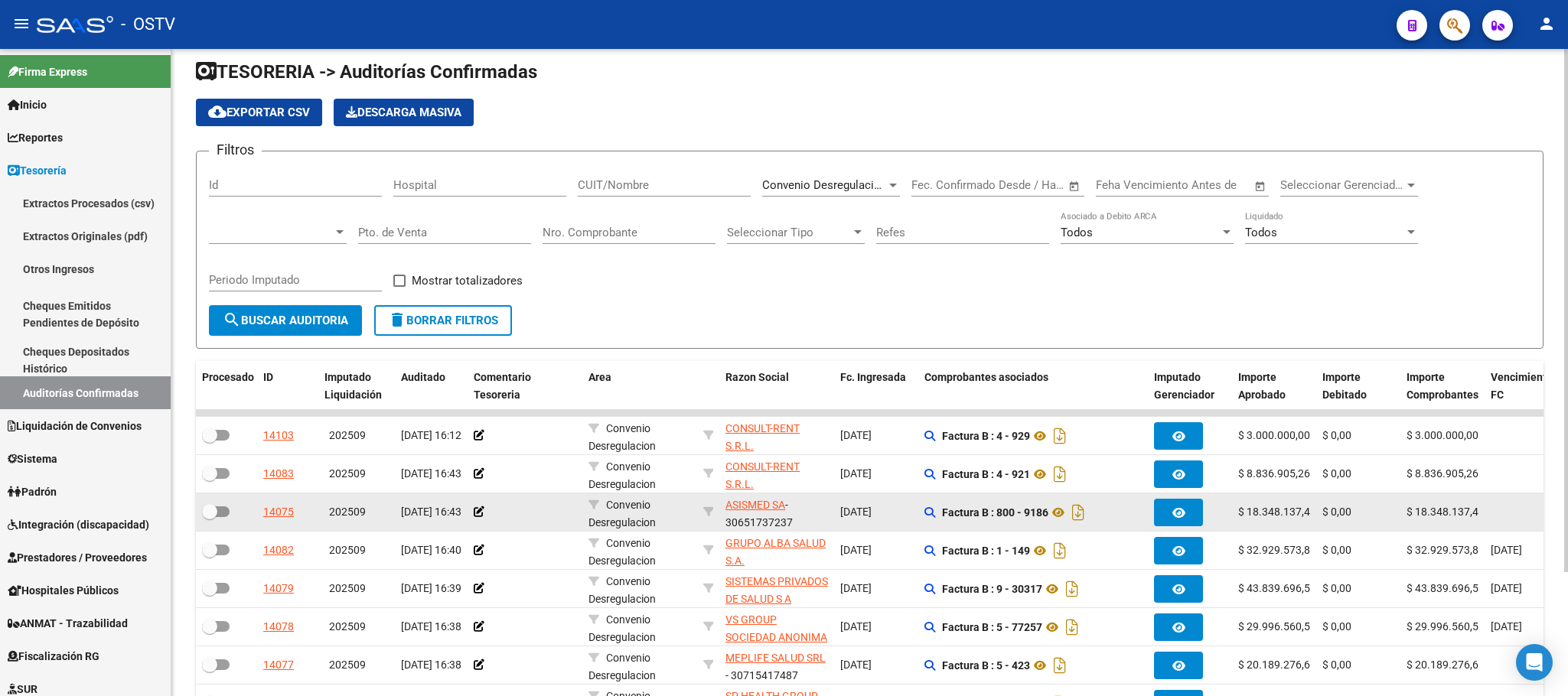
scroll to position [0, 0]
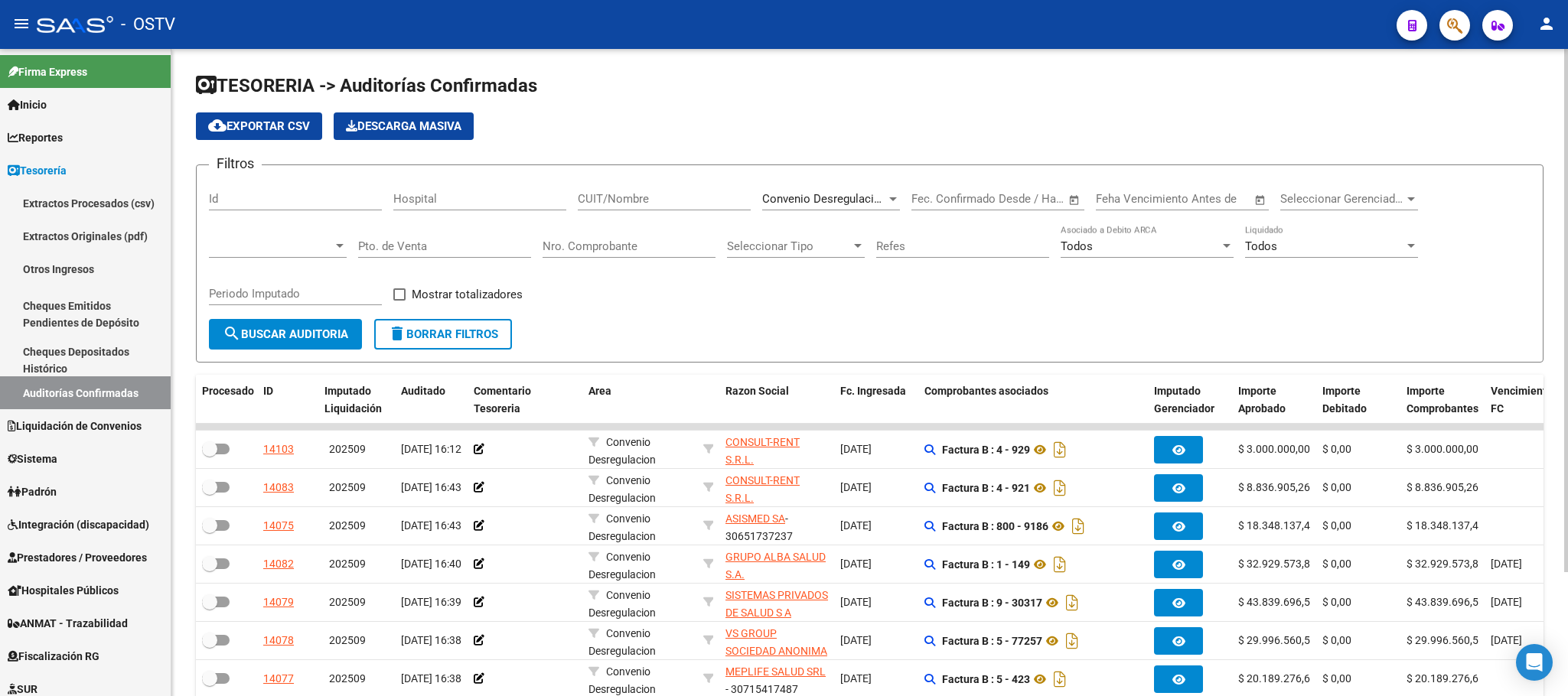
click at [262, 123] on span "cloud_download Exportar CSV" at bounding box center [259, 127] width 102 height 14
click at [287, 332] on span "search Buscar Auditoria" at bounding box center [286, 334] width 126 height 14
click at [802, 196] on span "Convenio Desregulacion" at bounding box center [824, 199] width 125 height 14
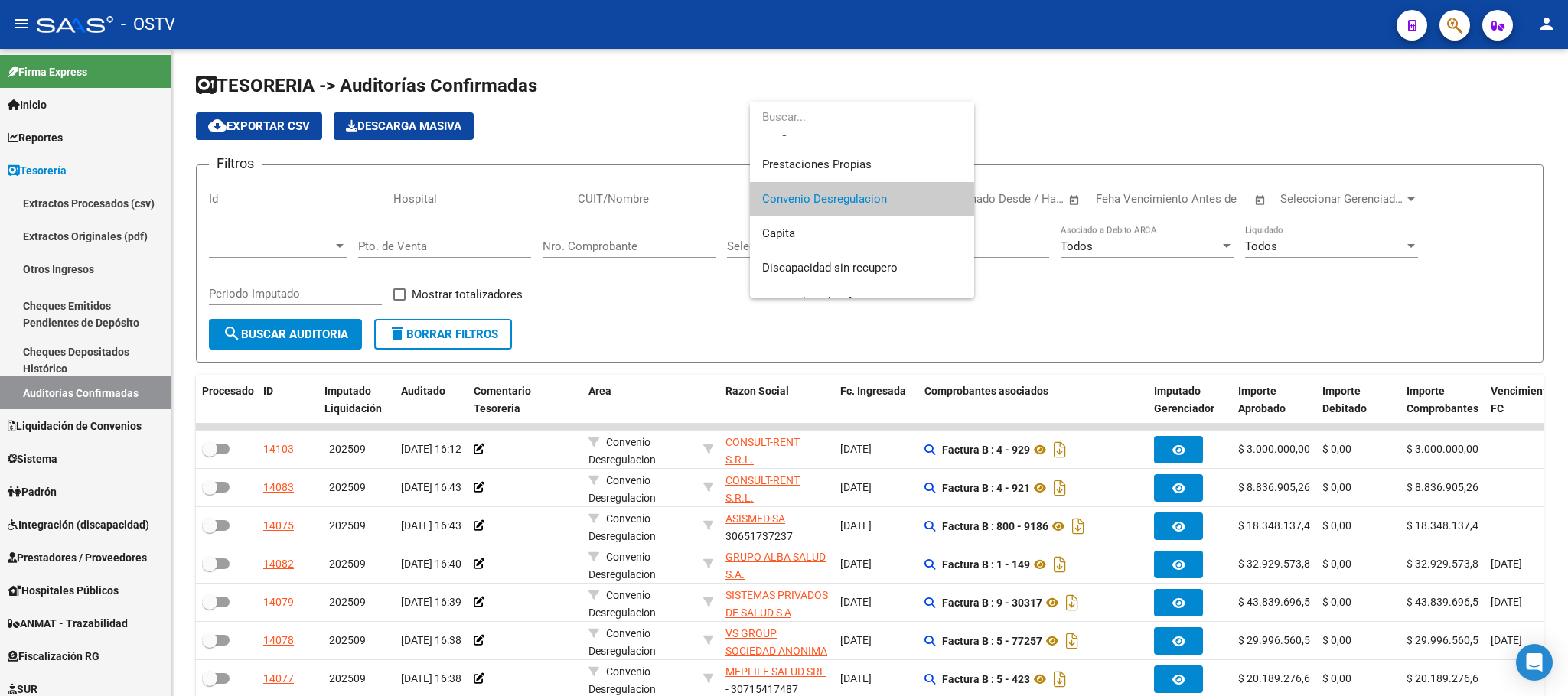
click at [451, 329] on div at bounding box center [784, 348] width 1568 height 696
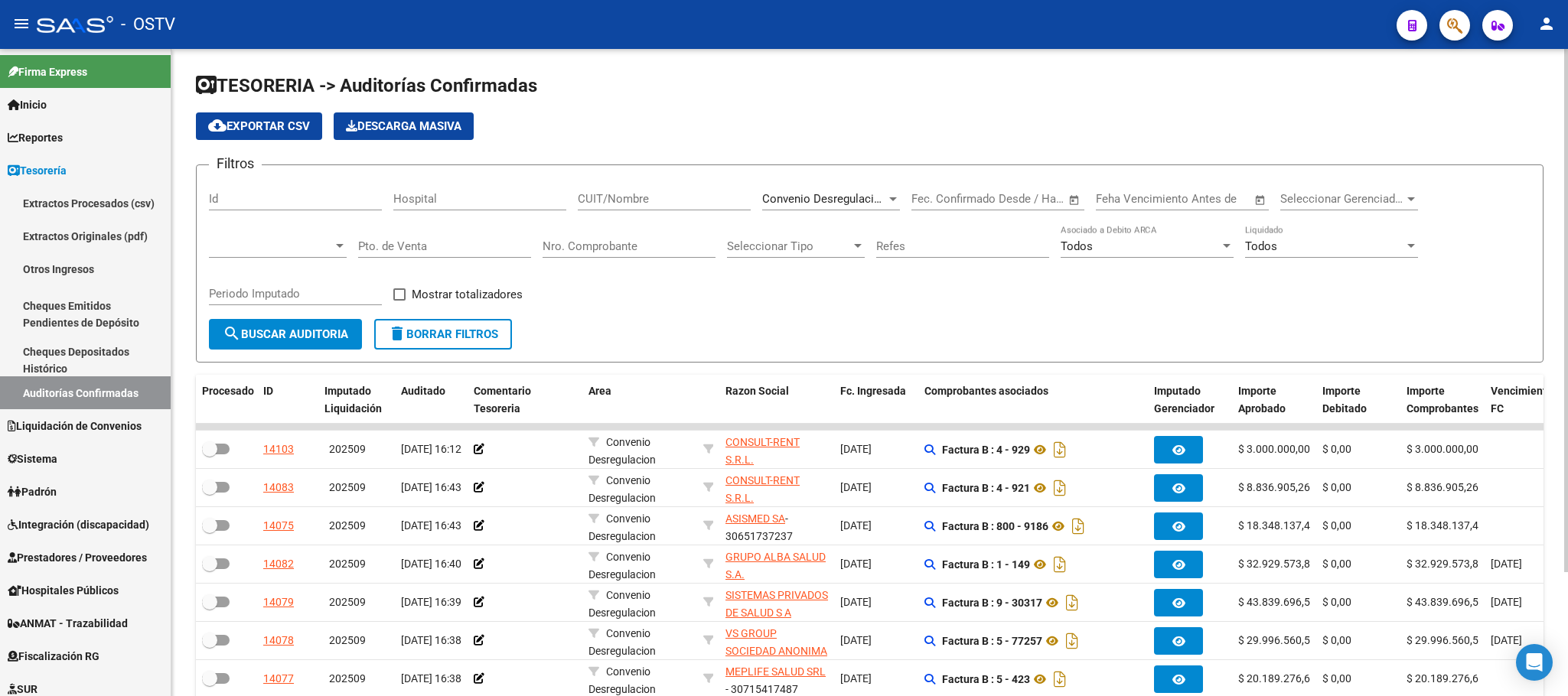
click at [297, 337] on span "search Buscar Auditoria" at bounding box center [286, 334] width 126 height 14
click at [852, 198] on span "Convenio Desregulacion" at bounding box center [824, 199] width 125 height 14
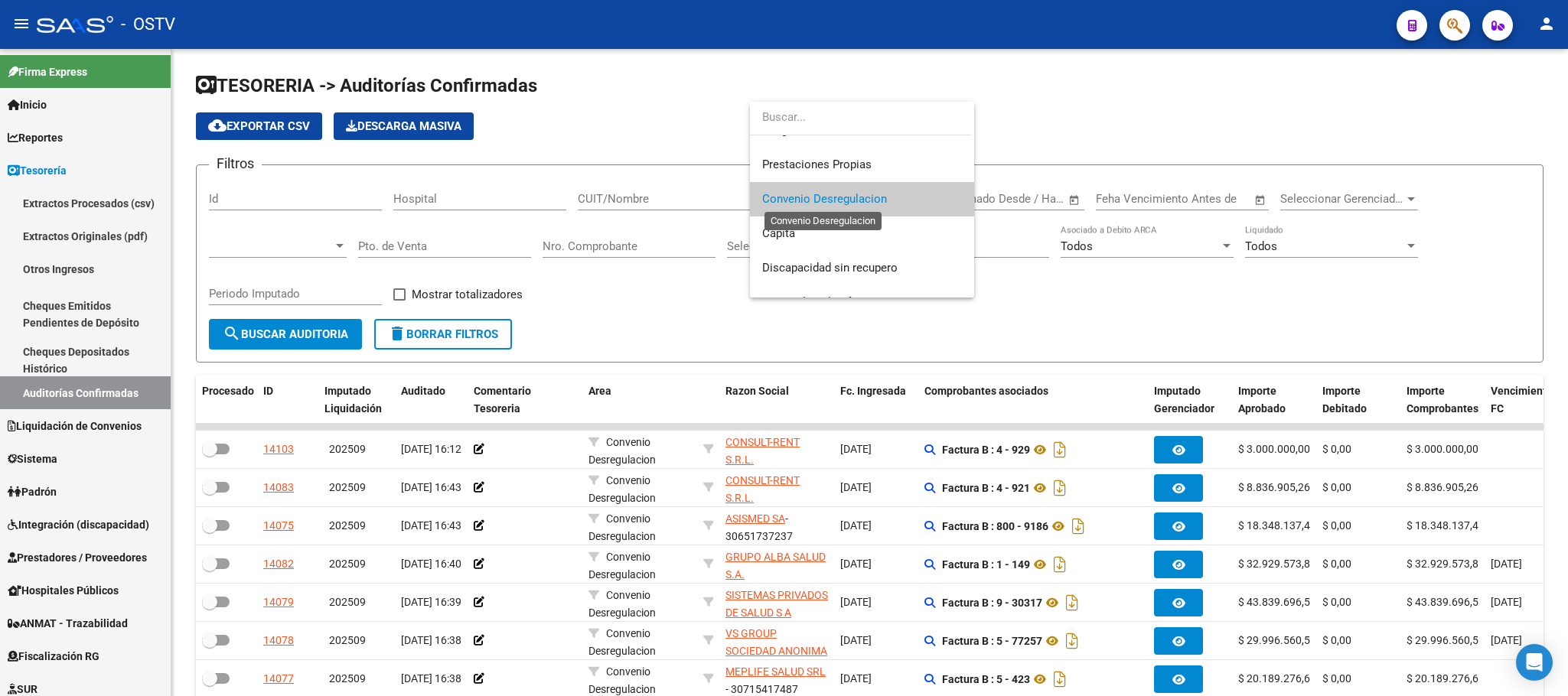
click at [852, 192] on span "Convenio Desregulacion" at bounding box center [824, 199] width 125 height 14
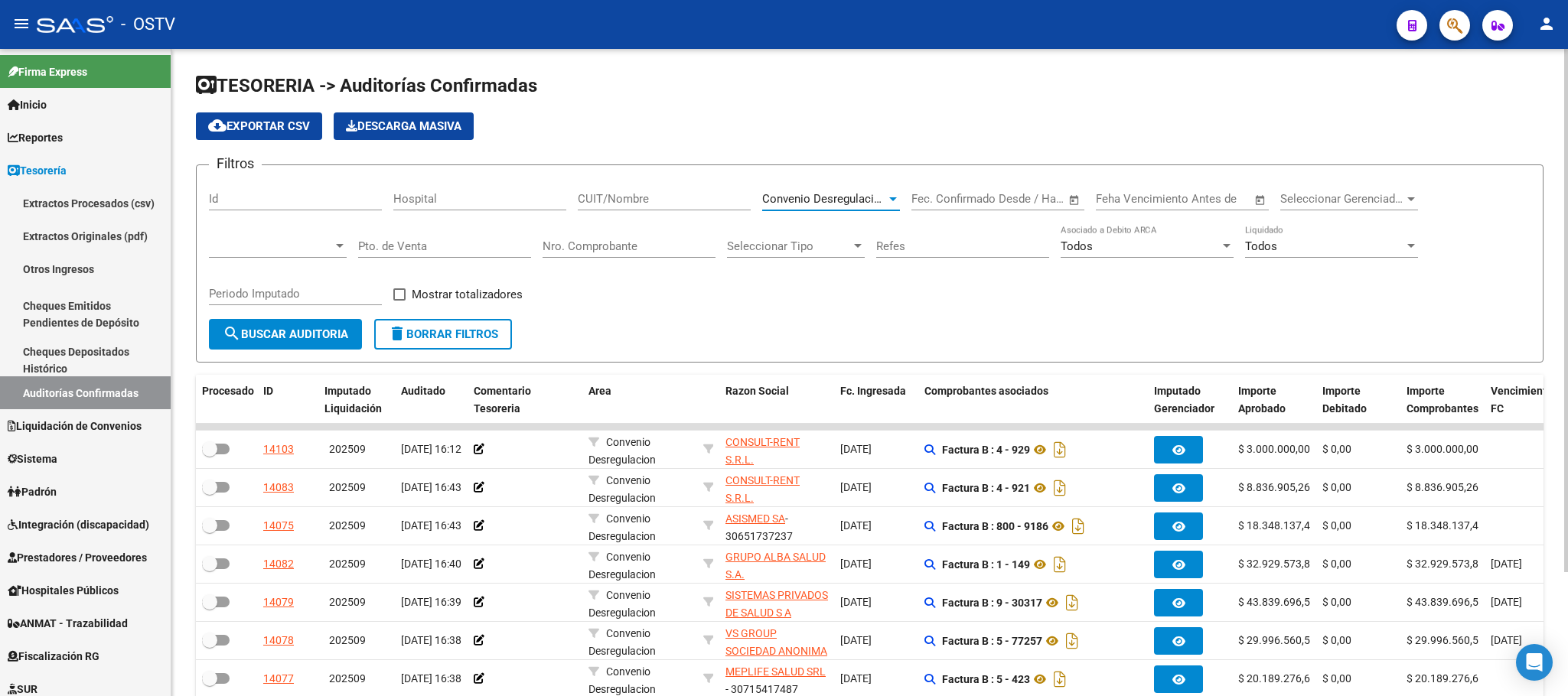
click at [429, 339] on span "delete Borrar Filtros" at bounding box center [443, 334] width 110 height 14
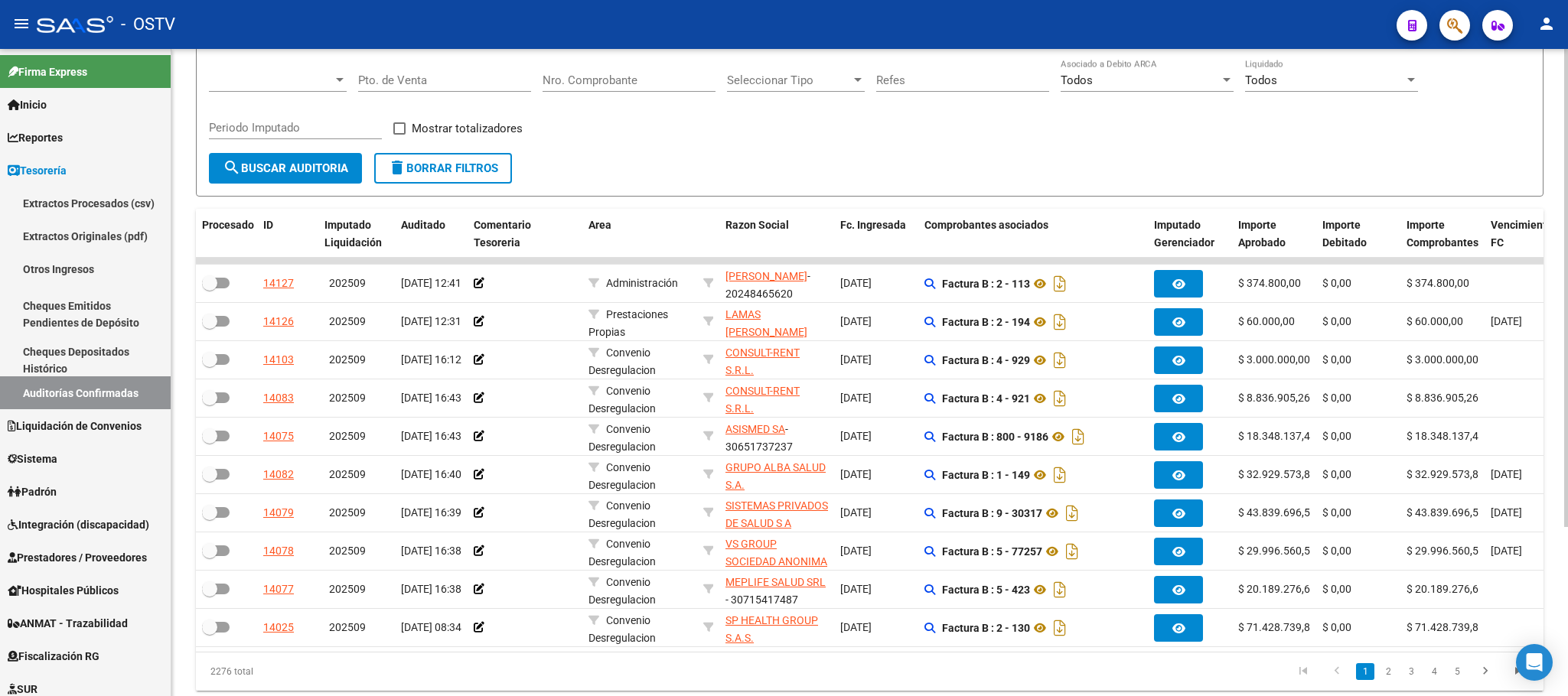
scroll to position [229, 0]
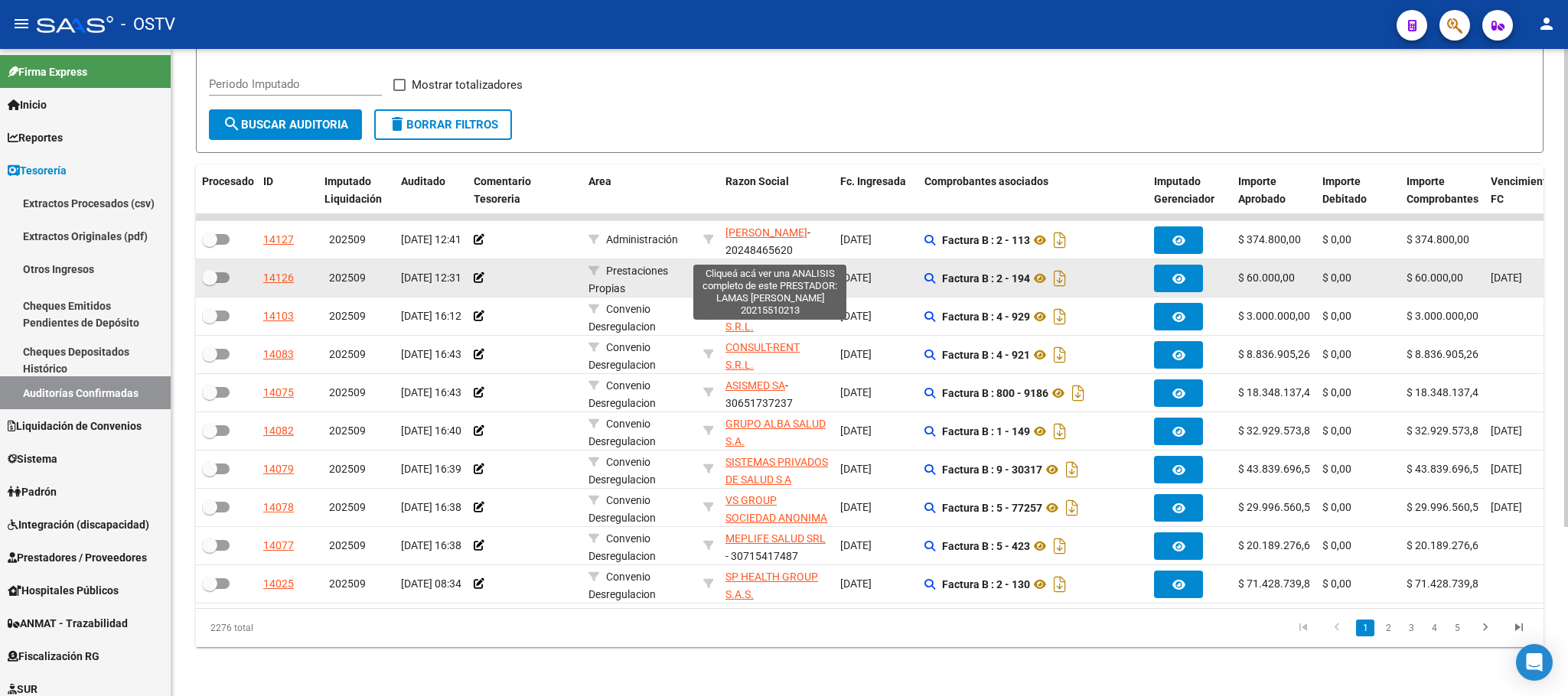
click at [763, 265] on span "LAMAS JOSE LUIS" at bounding box center [766, 280] width 82 height 30
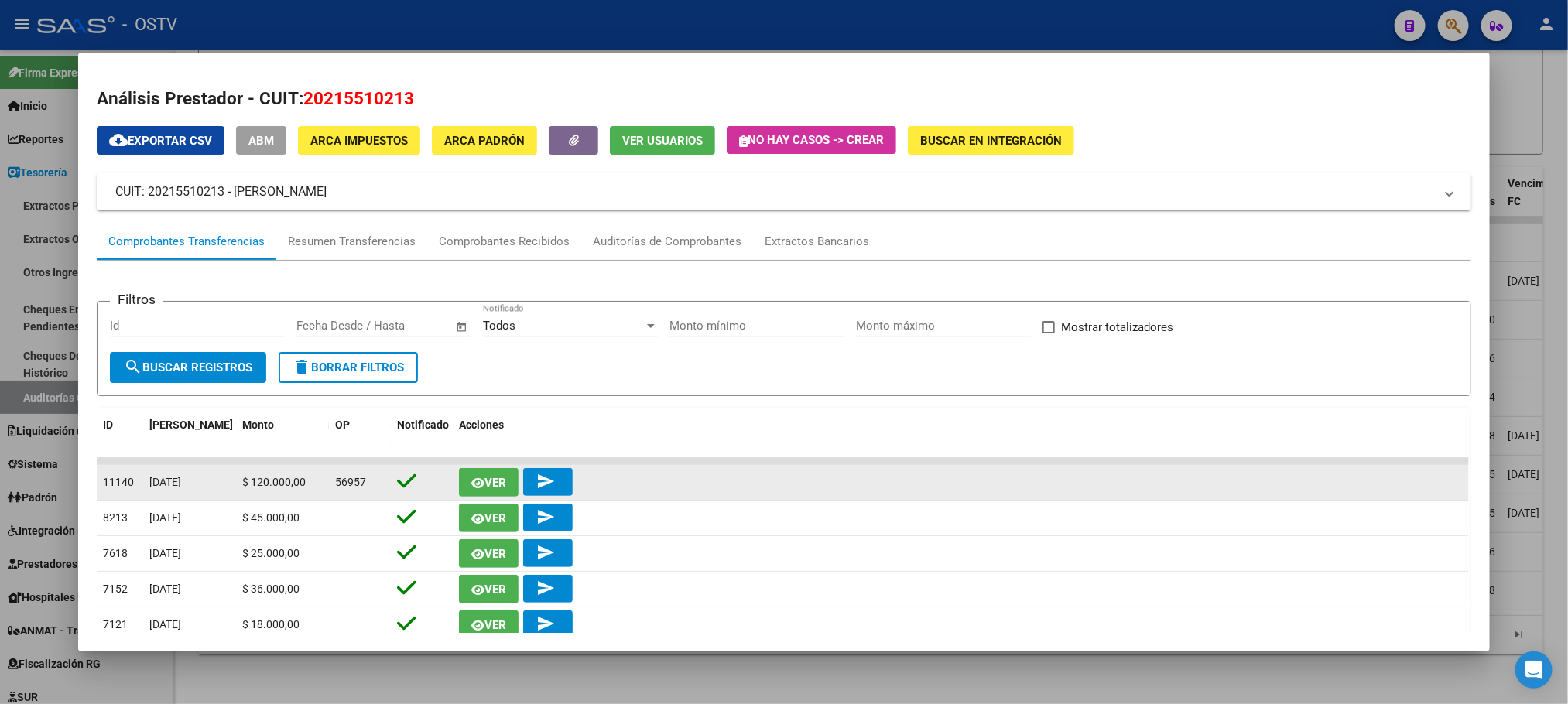
click at [472, 479] on icon "button" at bounding box center [478, 483] width 13 height 12
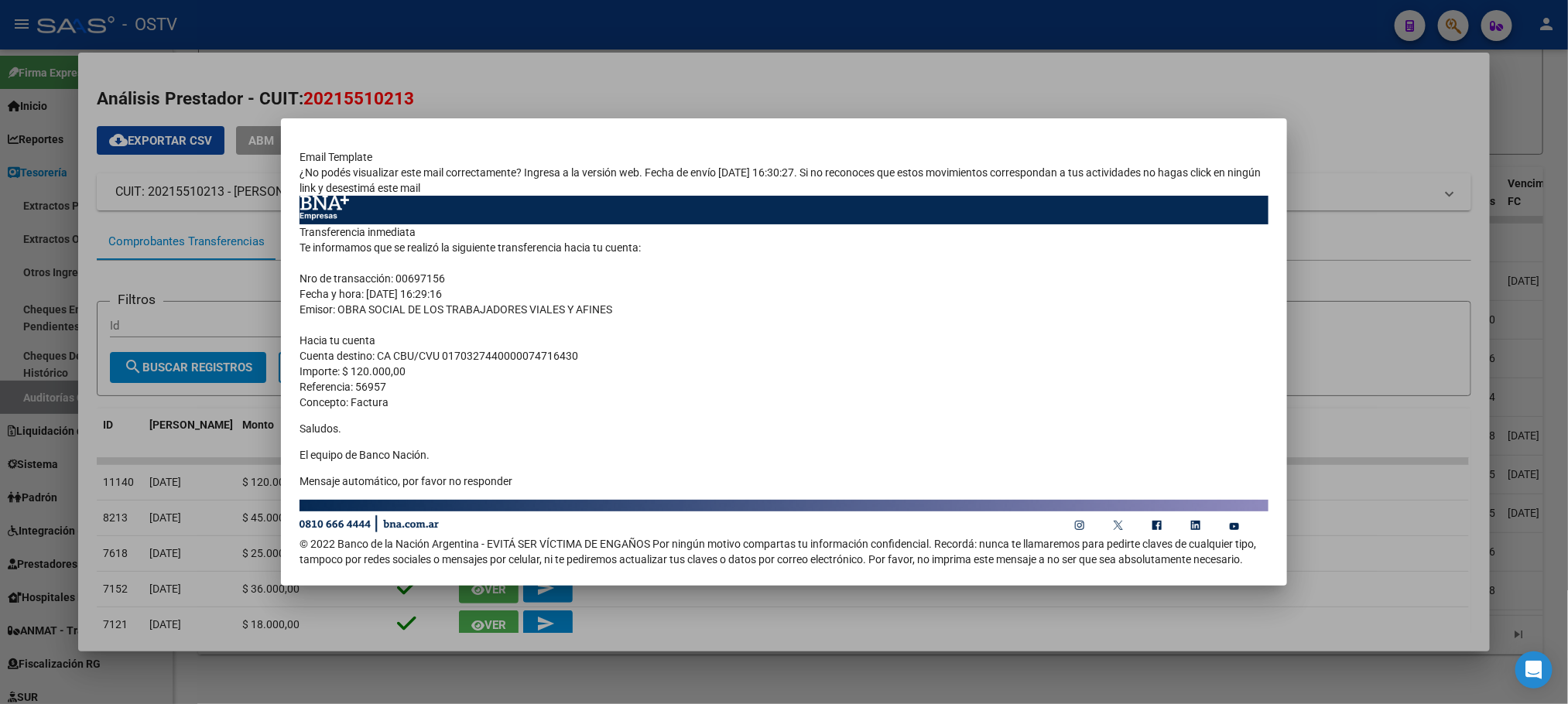
click at [1414, 251] on div at bounding box center [784, 352] width 1568 height 704
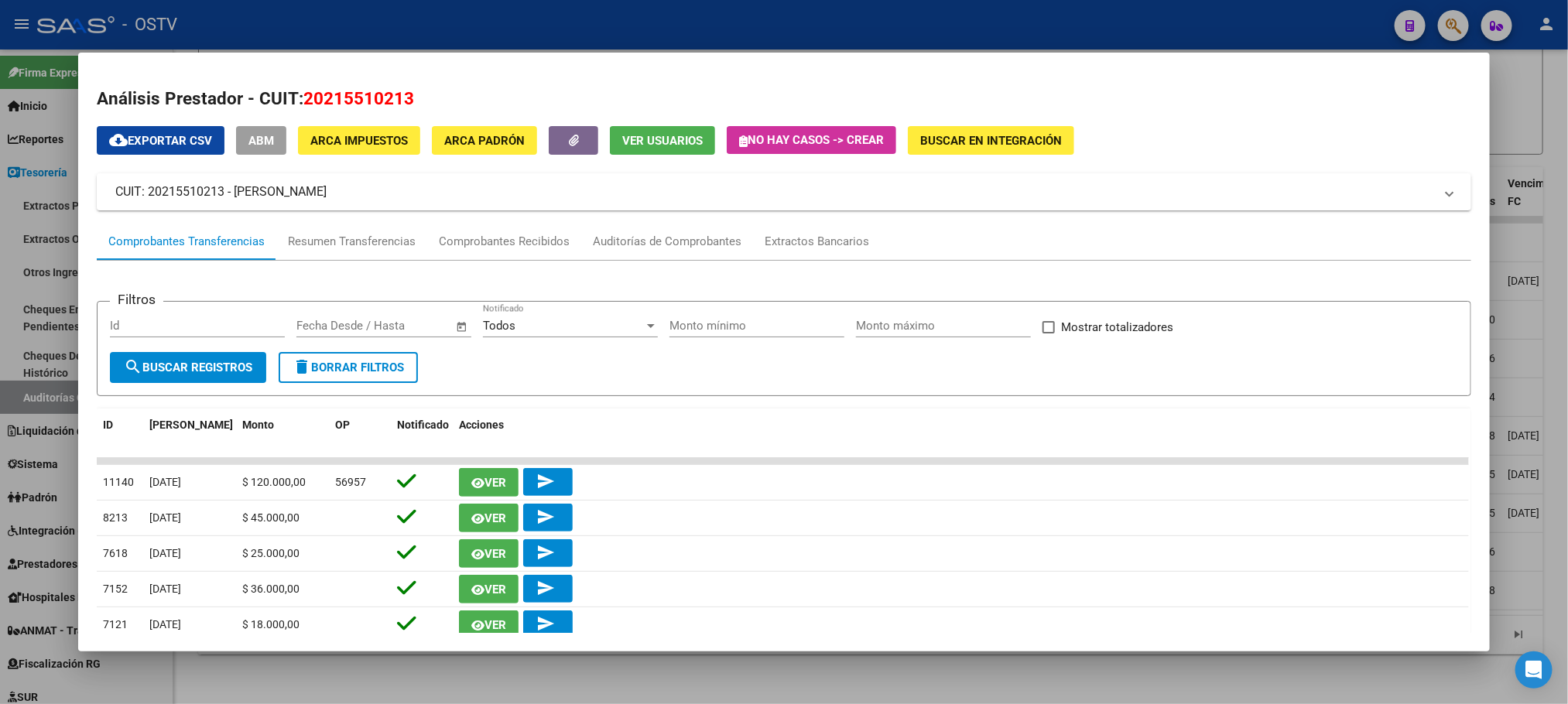
click at [8, 178] on div at bounding box center [784, 352] width 1568 height 704
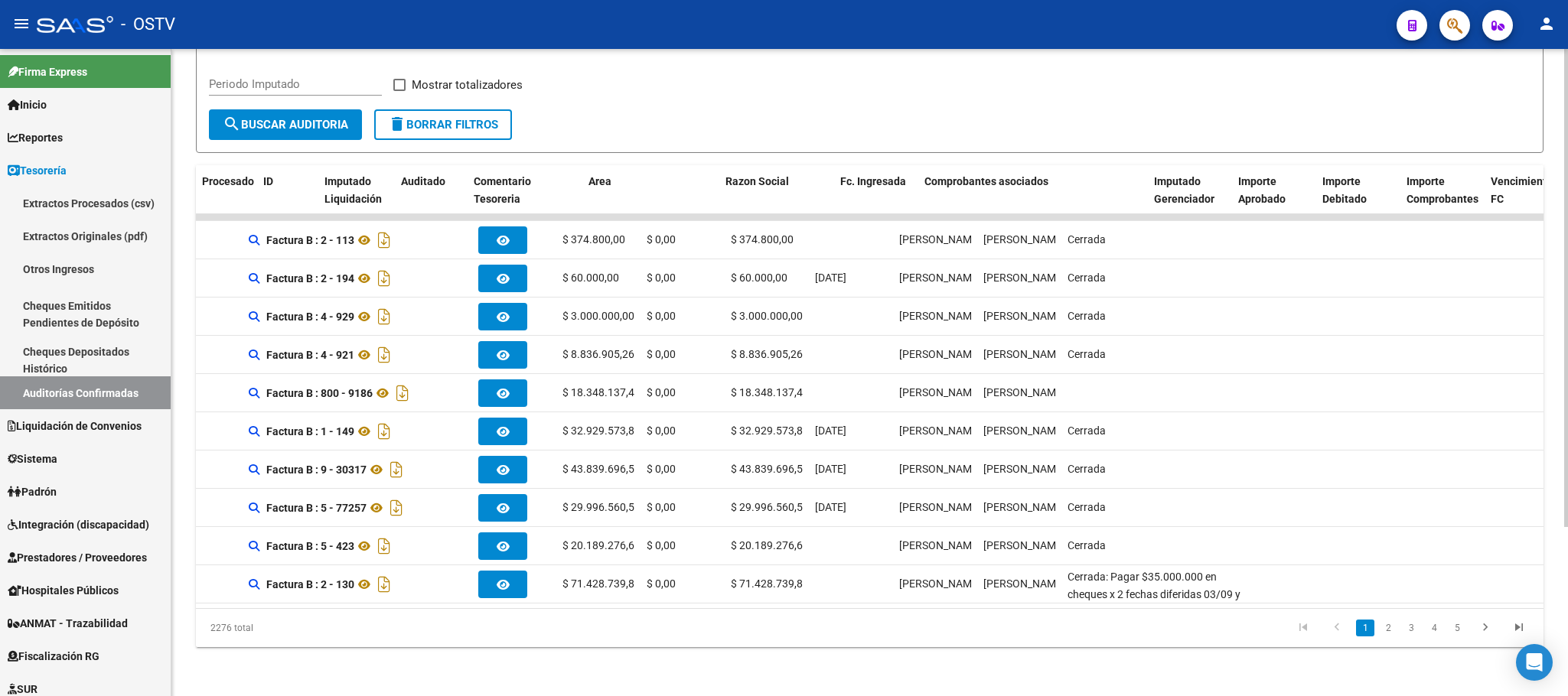
scroll to position [0, 0]
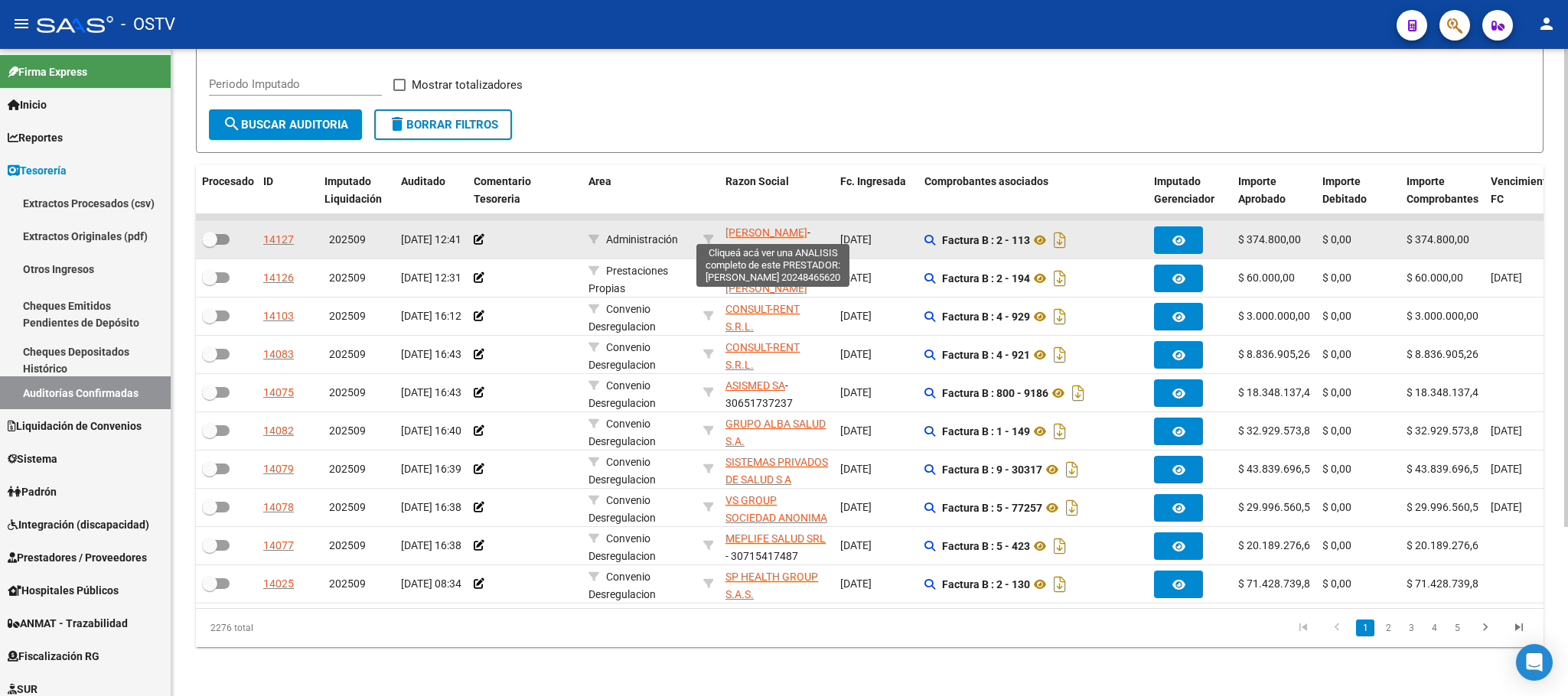
click at [769, 226] on span "FIGUEROA HERNAN DIEGO" at bounding box center [766, 232] width 82 height 12
type textarea "20248465620"
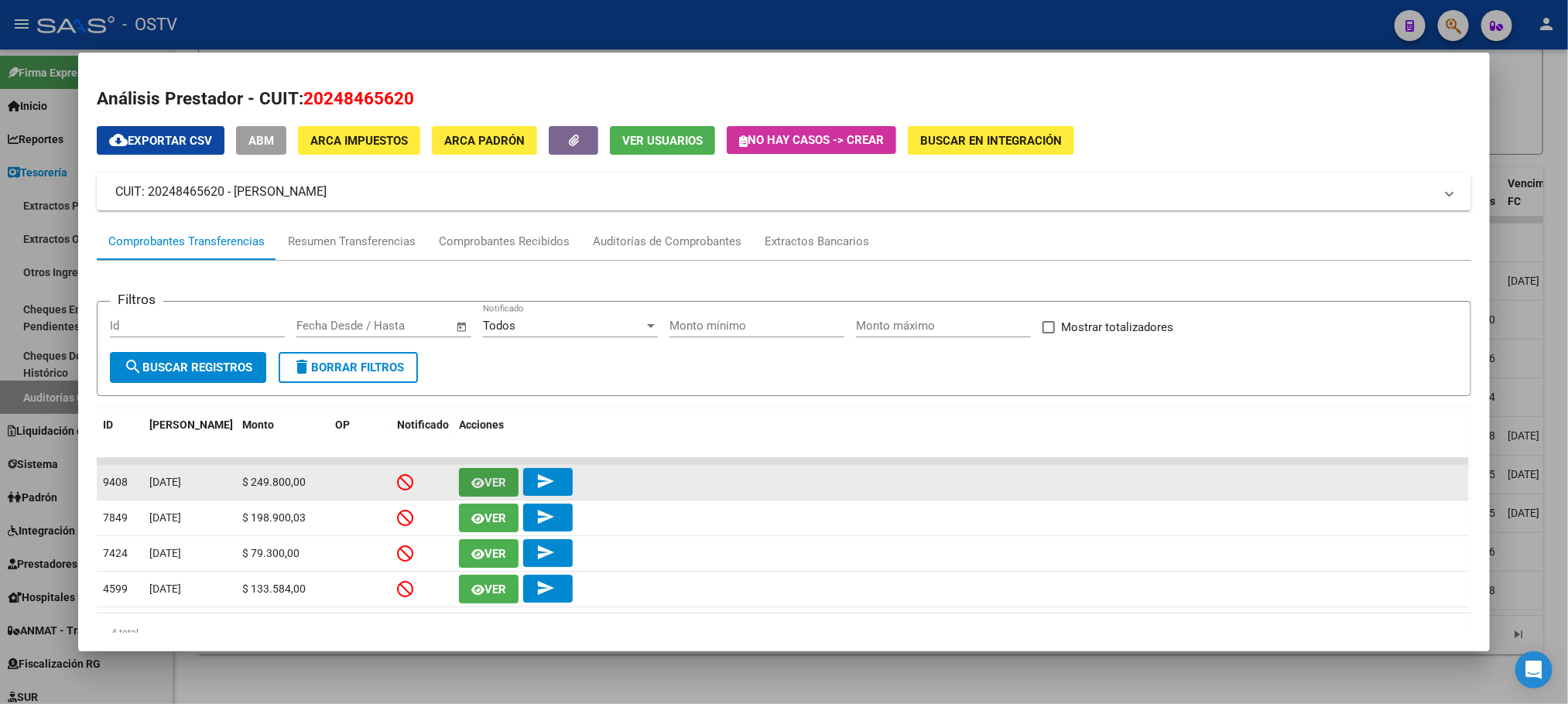
click at [494, 486] on span "Ver" at bounding box center [495, 483] width 22 height 14
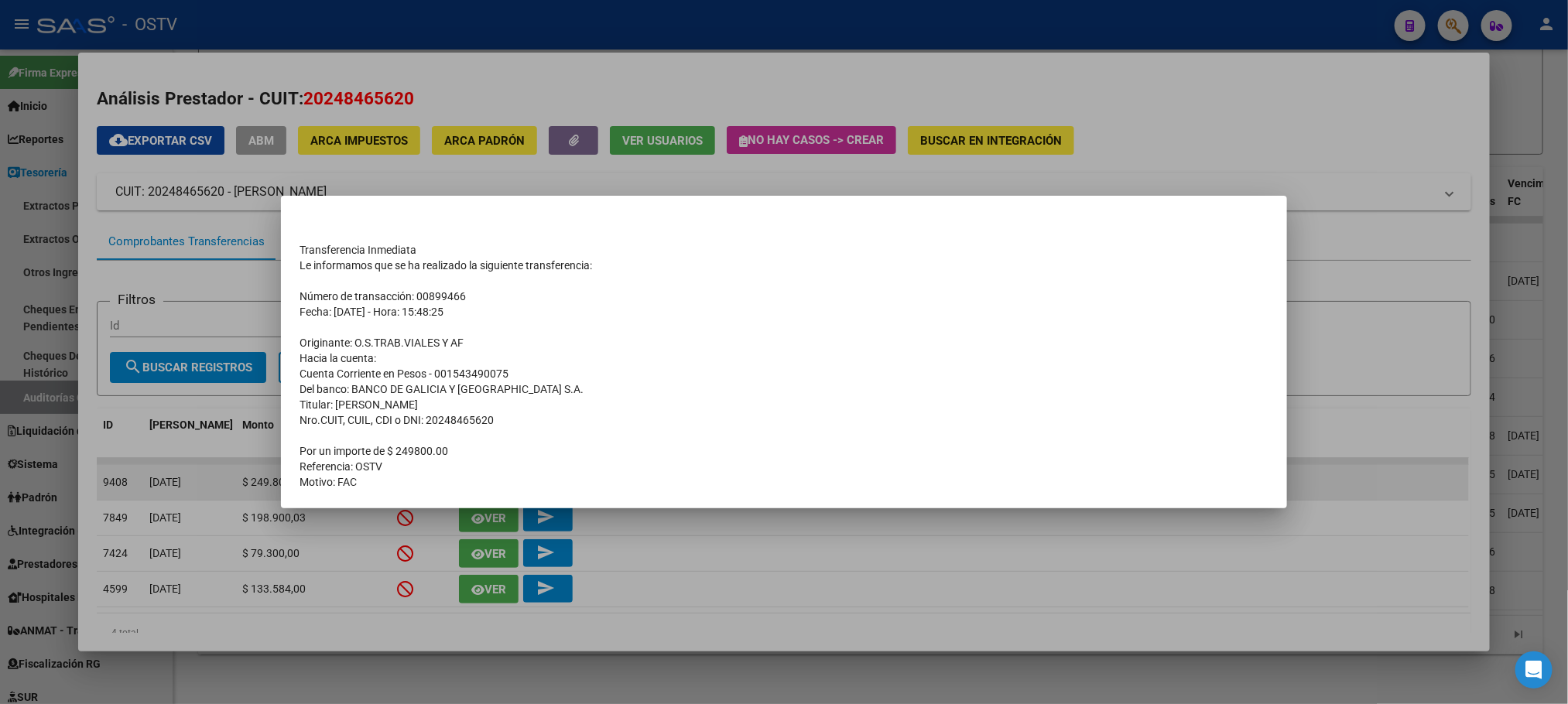
click at [494, 486] on td "Motivo: FAC" at bounding box center [784, 482] width 969 height 16
click at [685, 545] on div at bounding box center [784, 352] width 1568 height 704
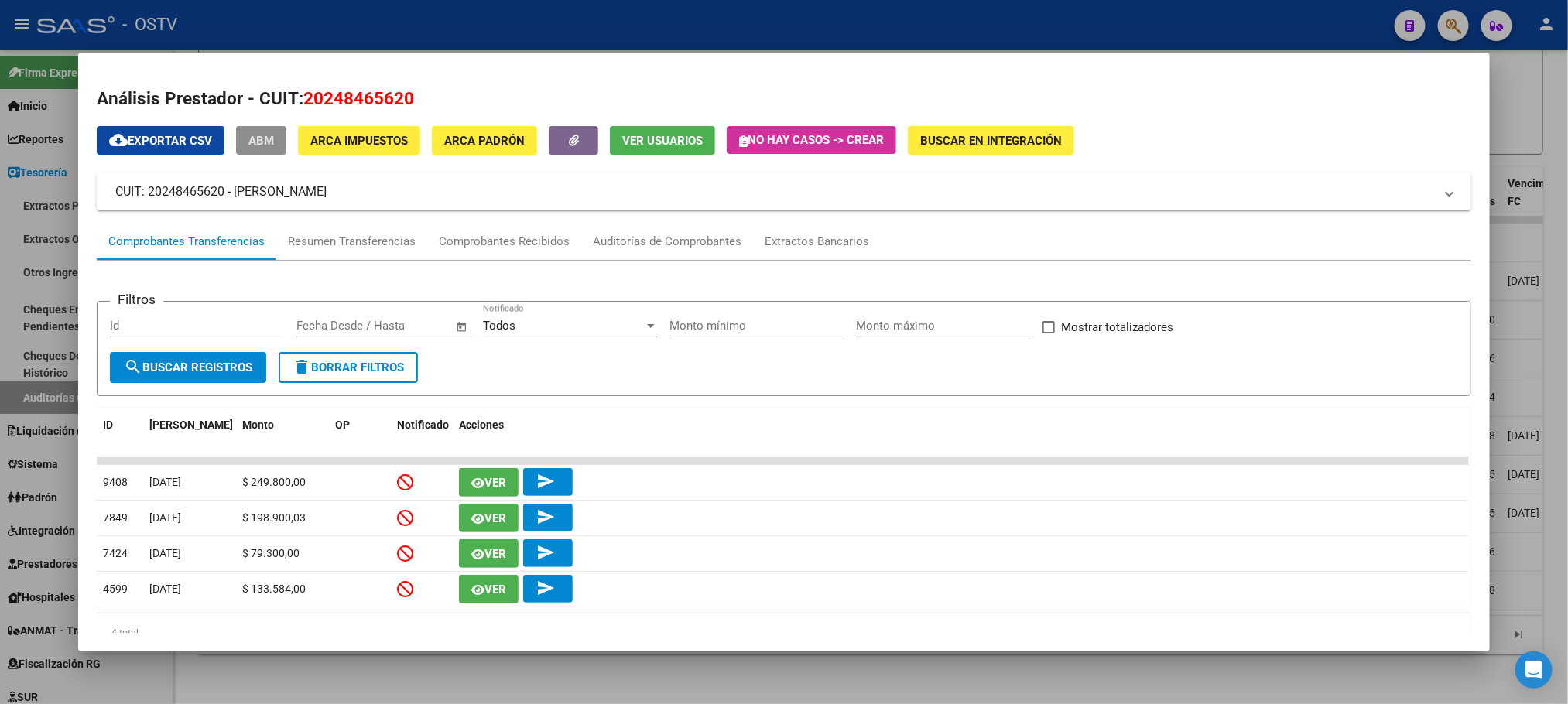
click at [260, 134] on span "ABM" at bounding box center [261, 141] width 25 height 14
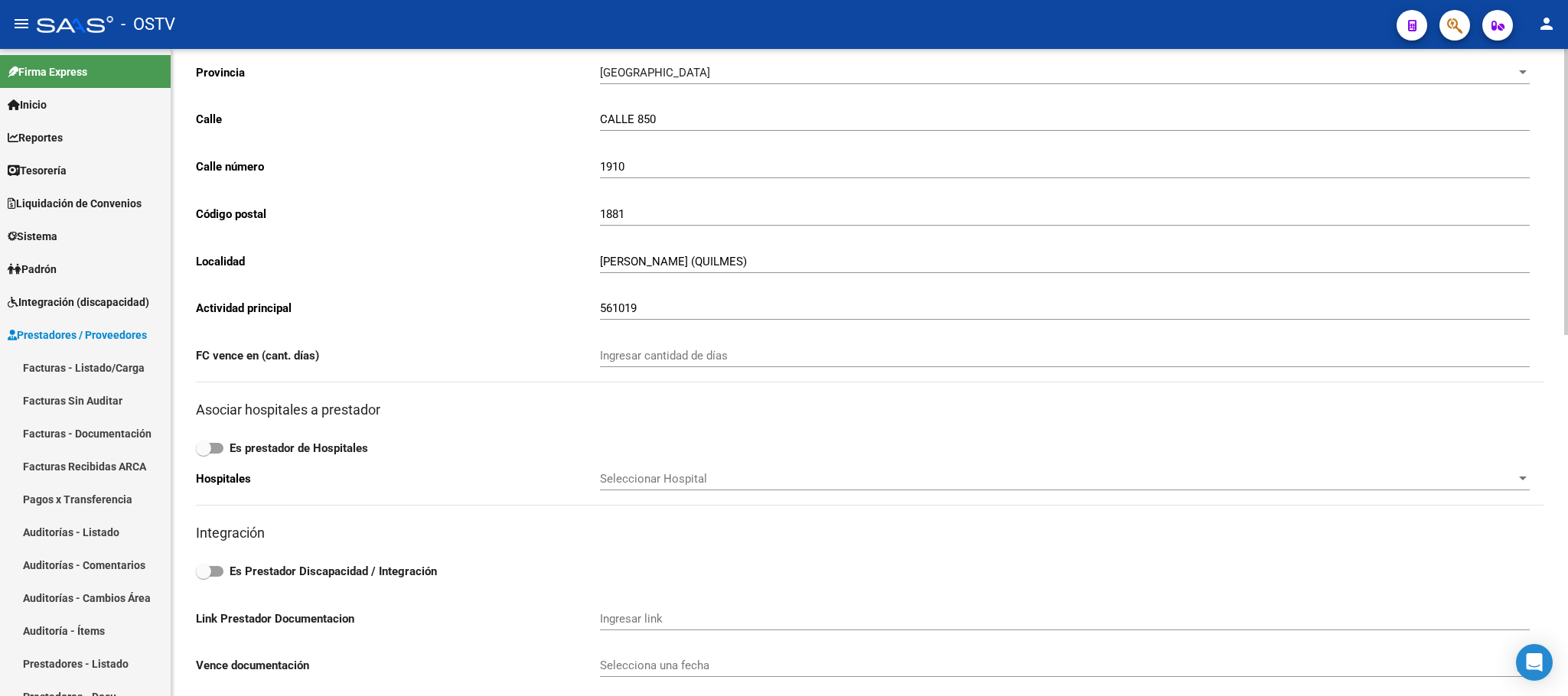
scroll to position [126, 0]
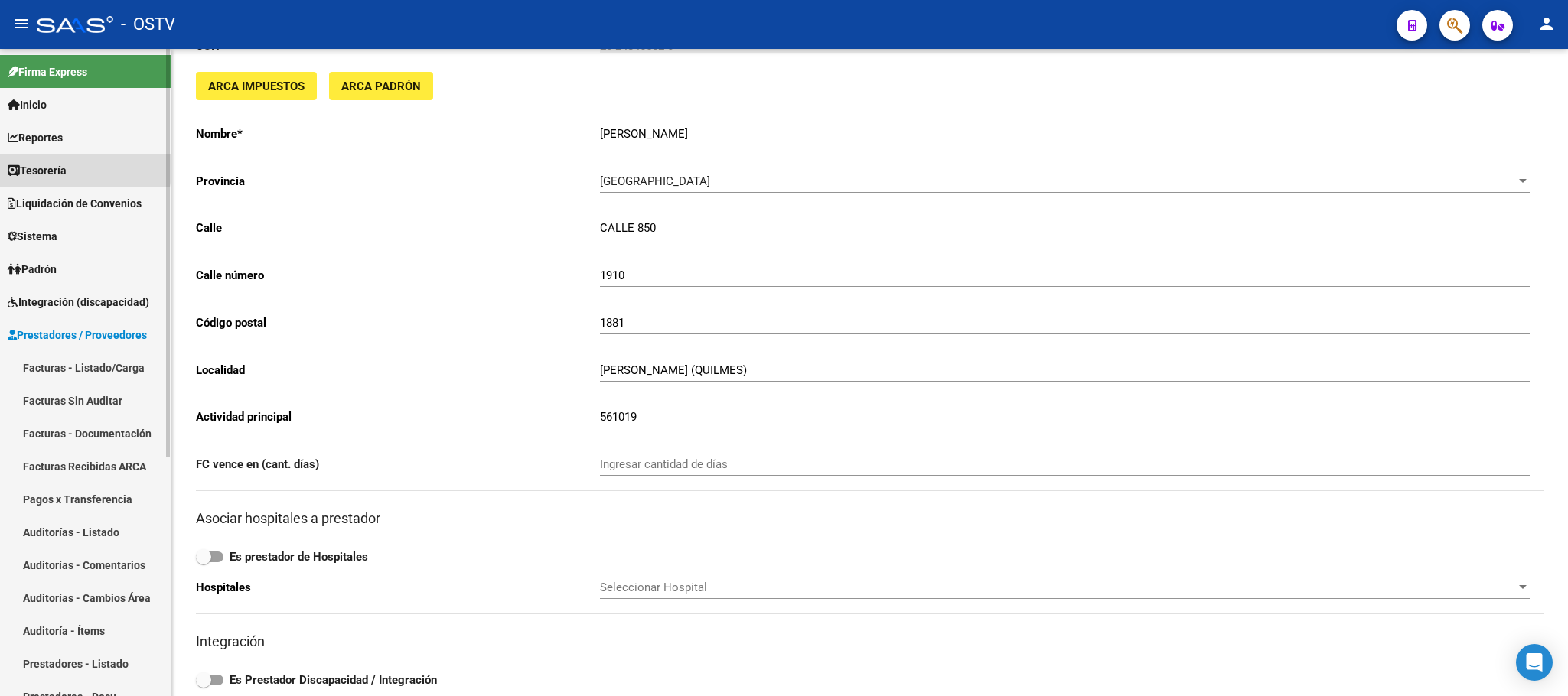
click at [65, 165] on span "Tesorería" at bounding box center [37, 171] width 59 height 17
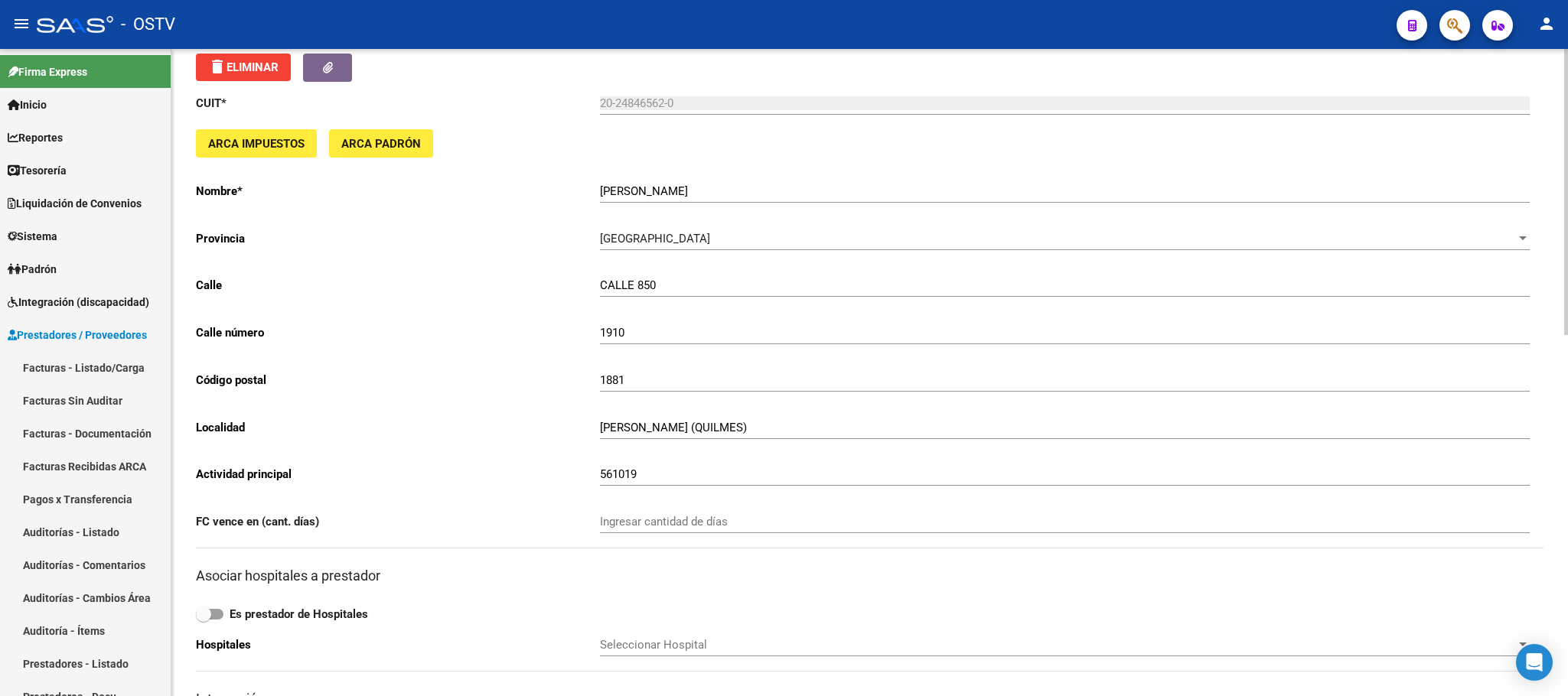
scroll to position [0, 0]
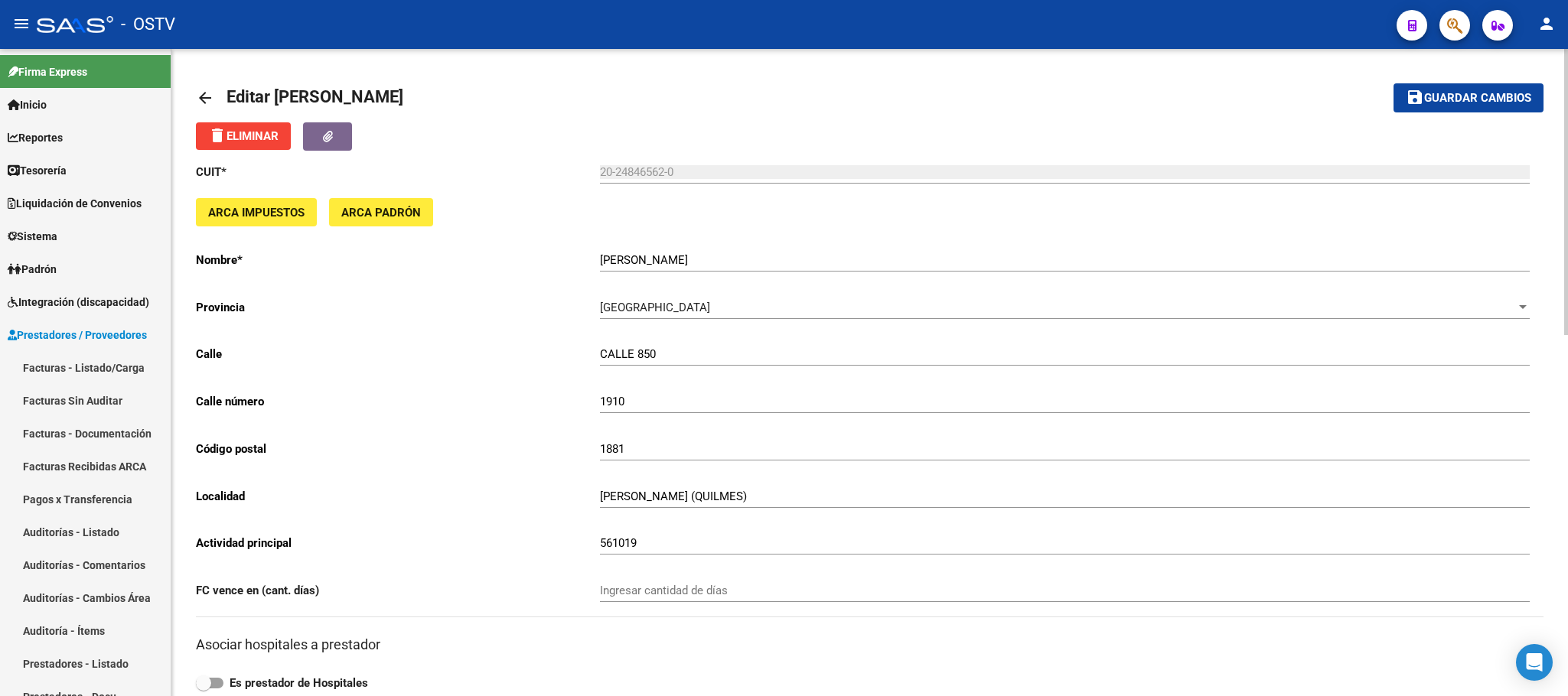
click at [198, 101] on mat-icon "arrow_back" at bounding box center [205, 98] width 19 height 19
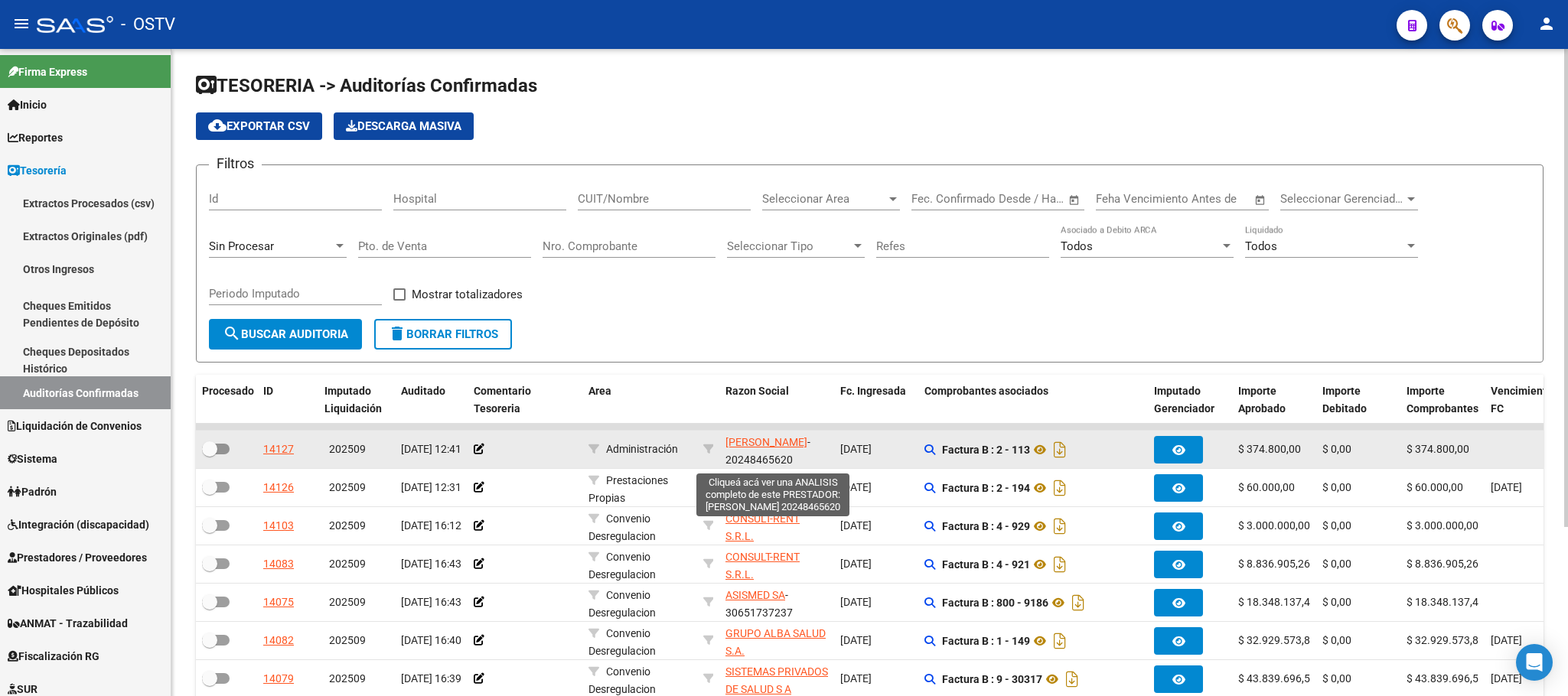
click at [792, 445] on span "FIGUEROA HERNAN DIEGO" at bounding box center [766, 442] width 82 height 12
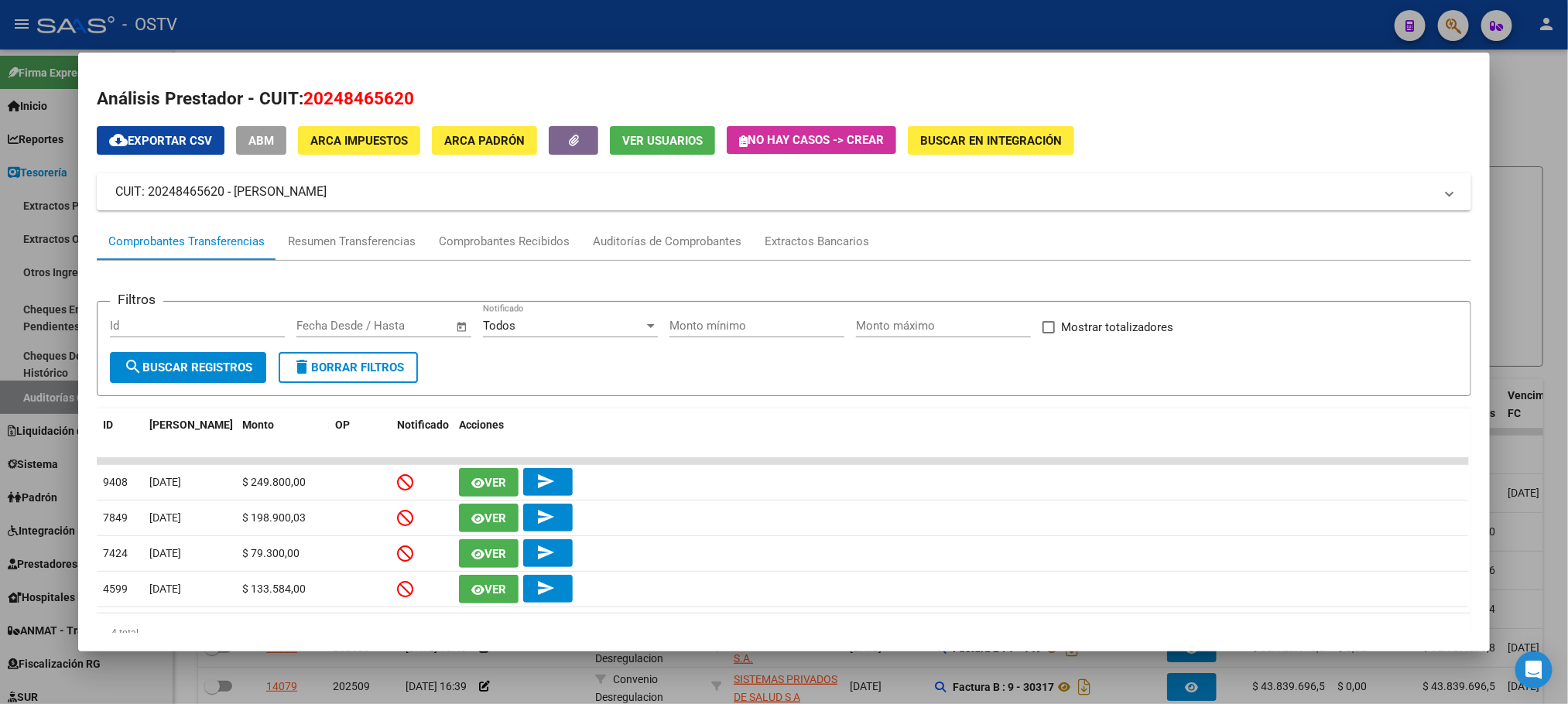
click at [1551, 200] on div at bounding box center [784, 352] width 1568 height 704
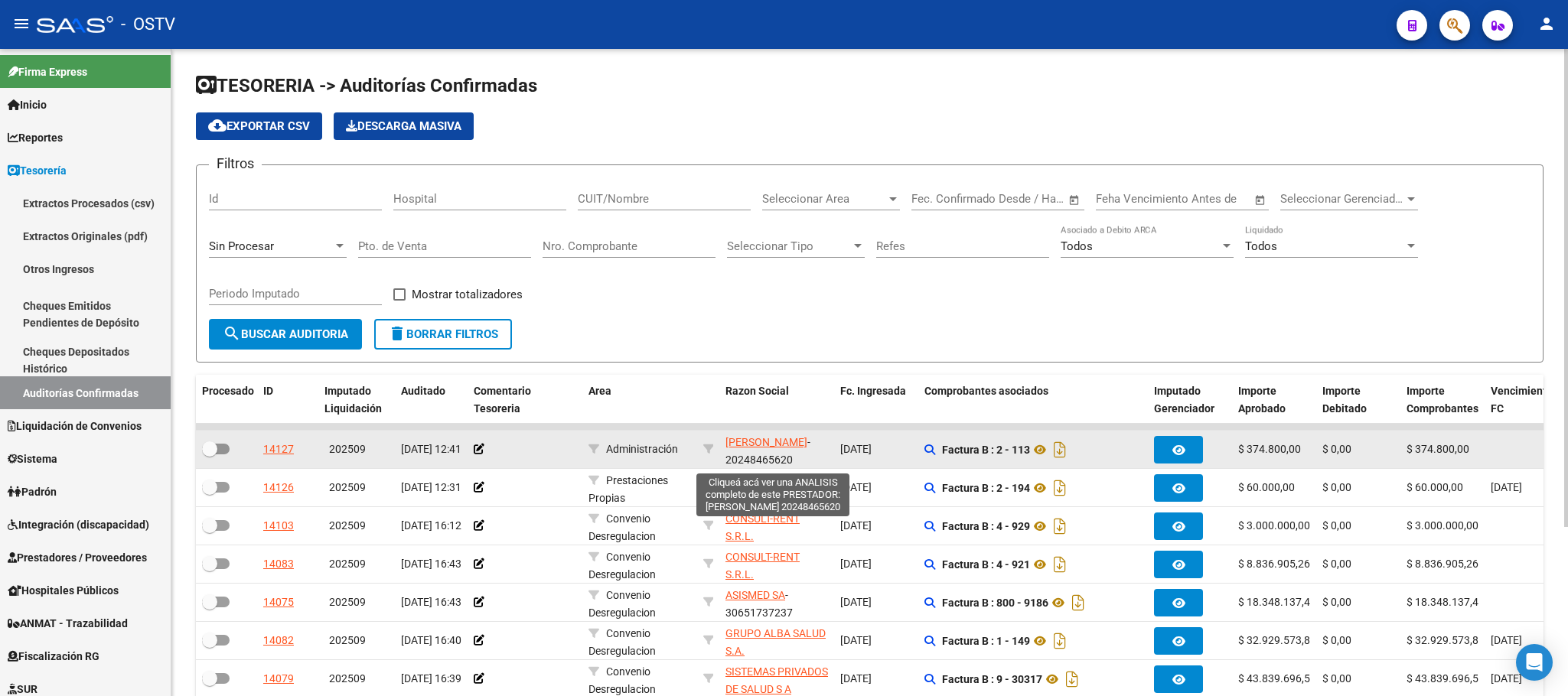
click at [748, 446] on span "FIGUEROA HERNAN DIEGO" at bounding box center [766, 442] width 82 height 12
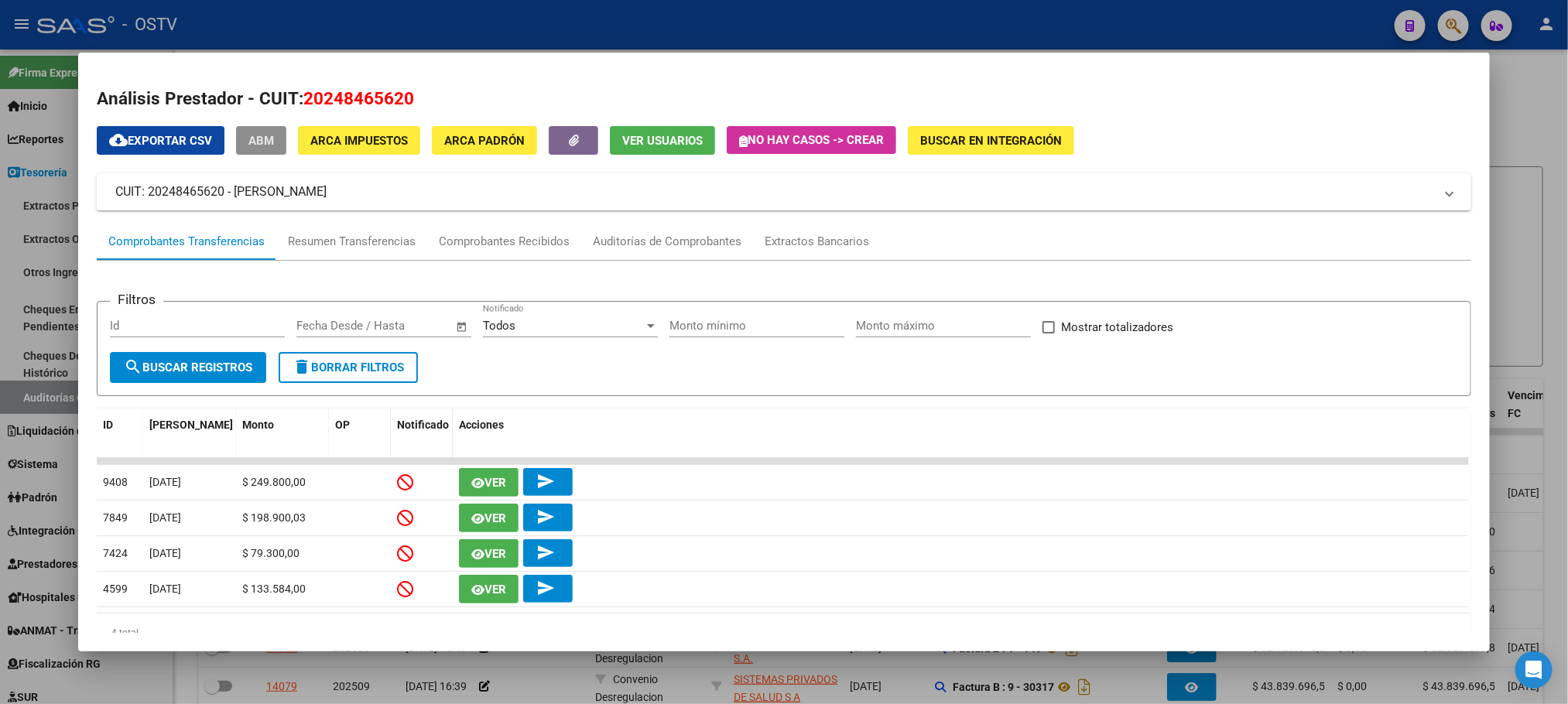
click at [256, 130] on button "ABM" at bounding box center [261, 141] width 50 height 28
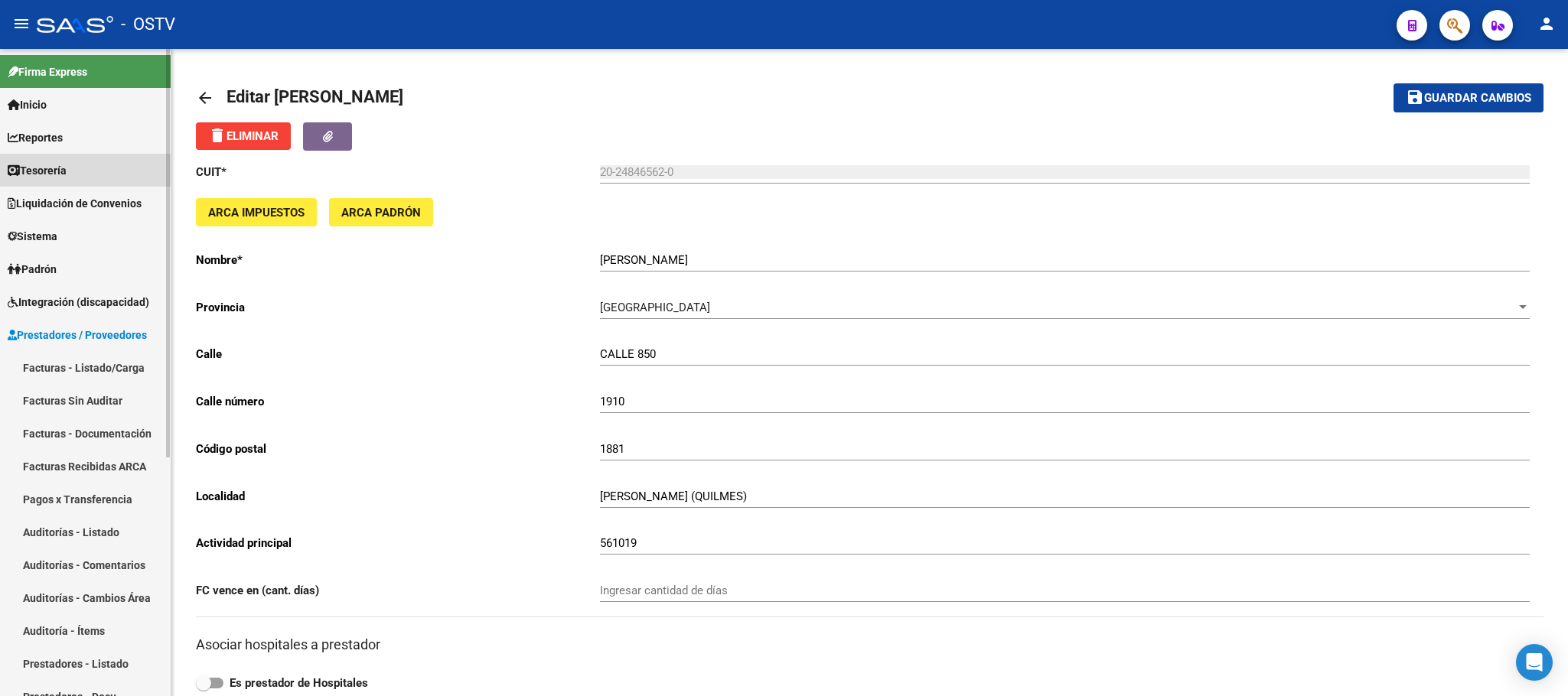
click at [67, 172] on span "Tesorería" at bounding box center [37, 171] width 59 height 17
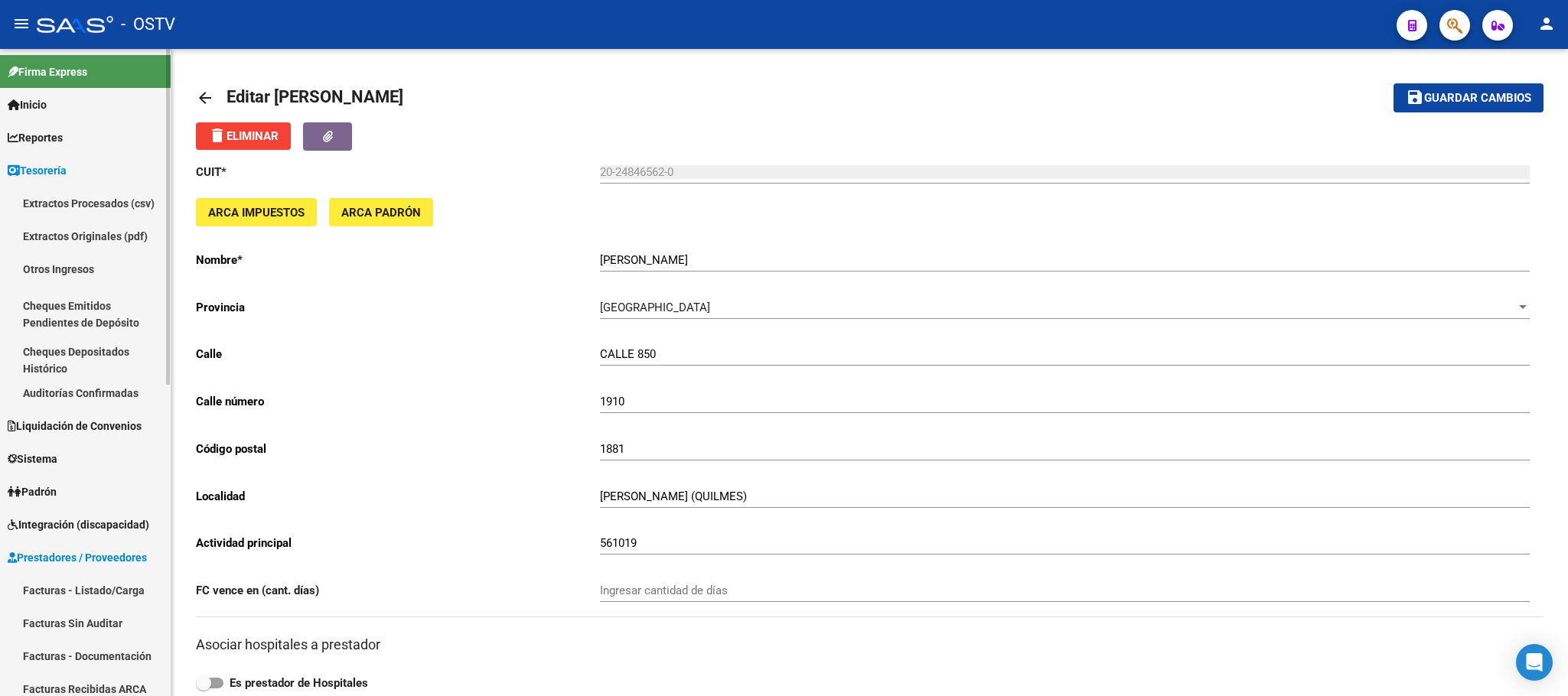
click at [96, 395] on link "Auditorías Confirmadas" at bounding box center [85, 393] width 171 height 33
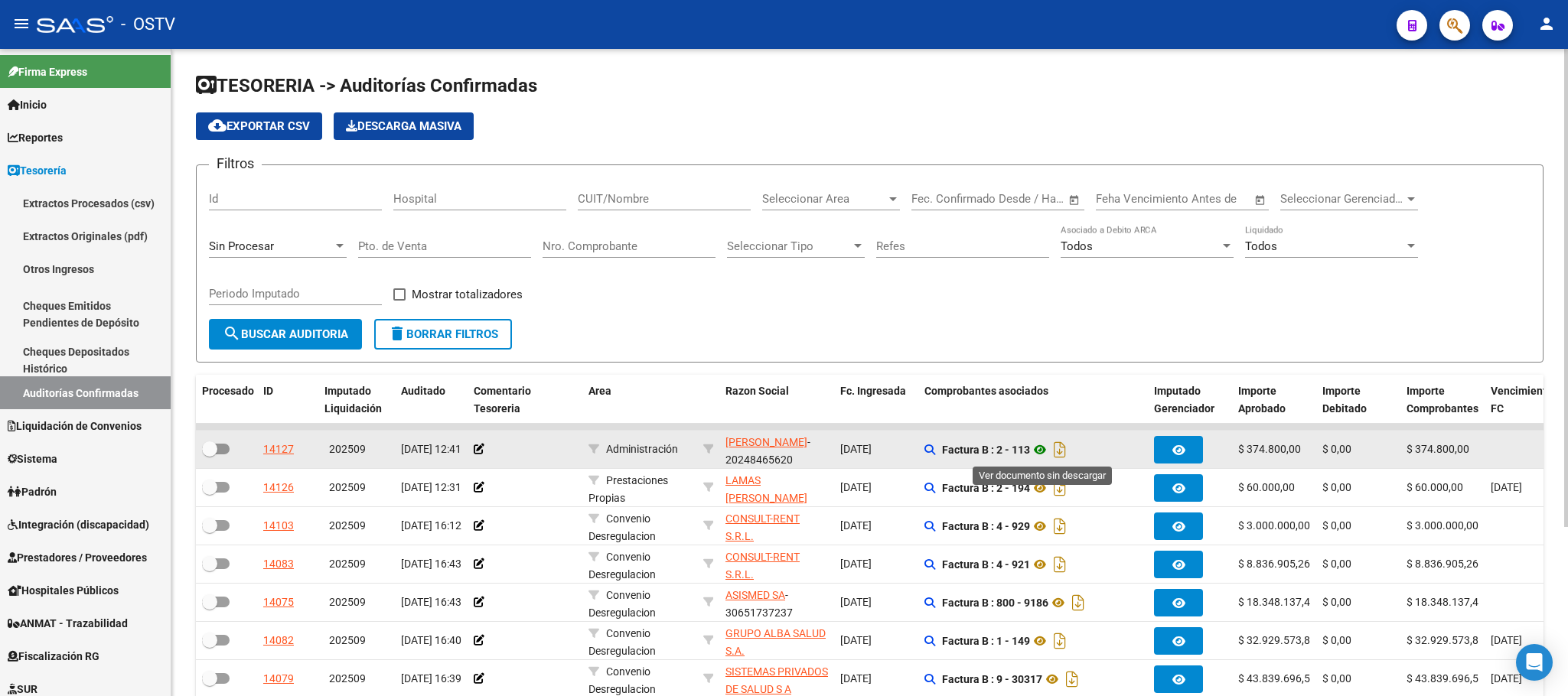
click at [1044, 451] on icon at bounding box center [1040, 450] width 20 height 19
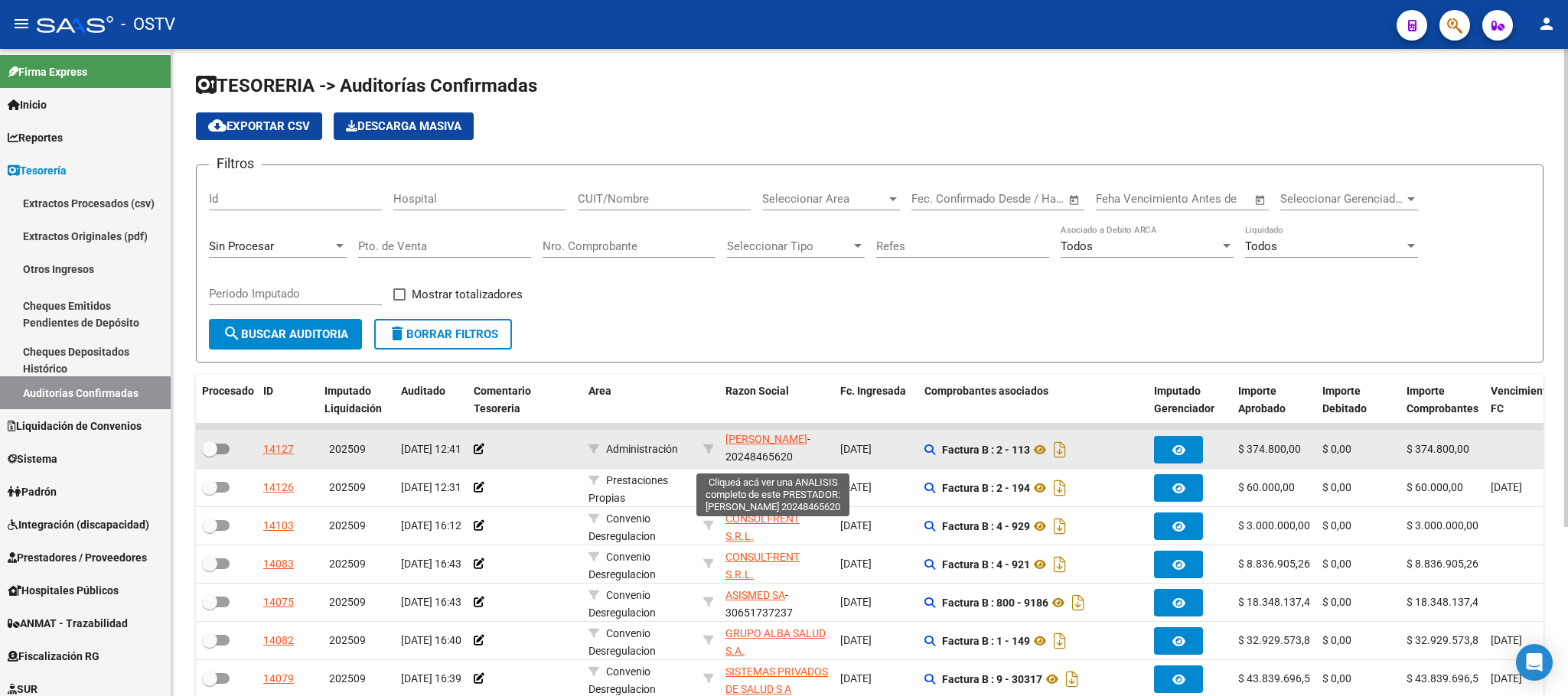
scroll to position [19, 0]
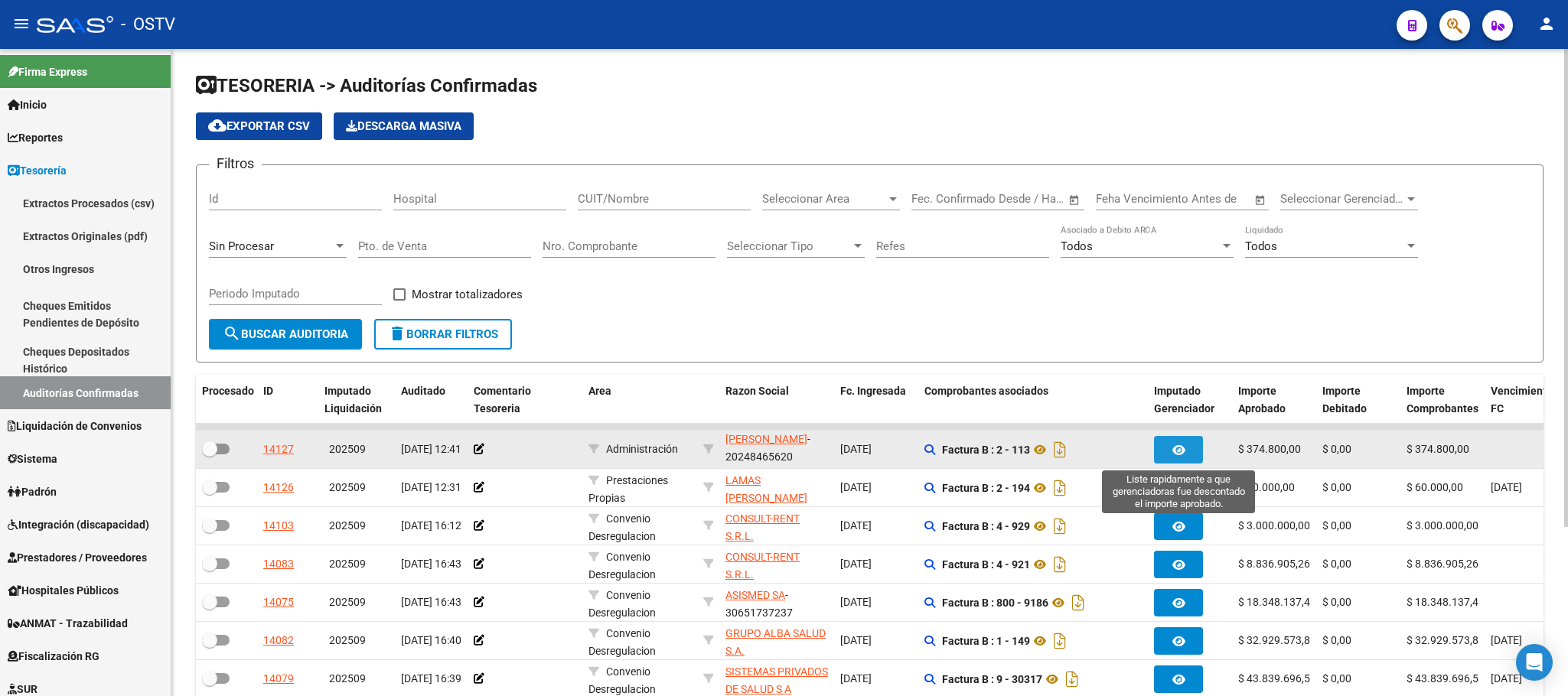
click at [1173, 445] on icon "button" at bounding box center [1179, 450] width 13 height 12
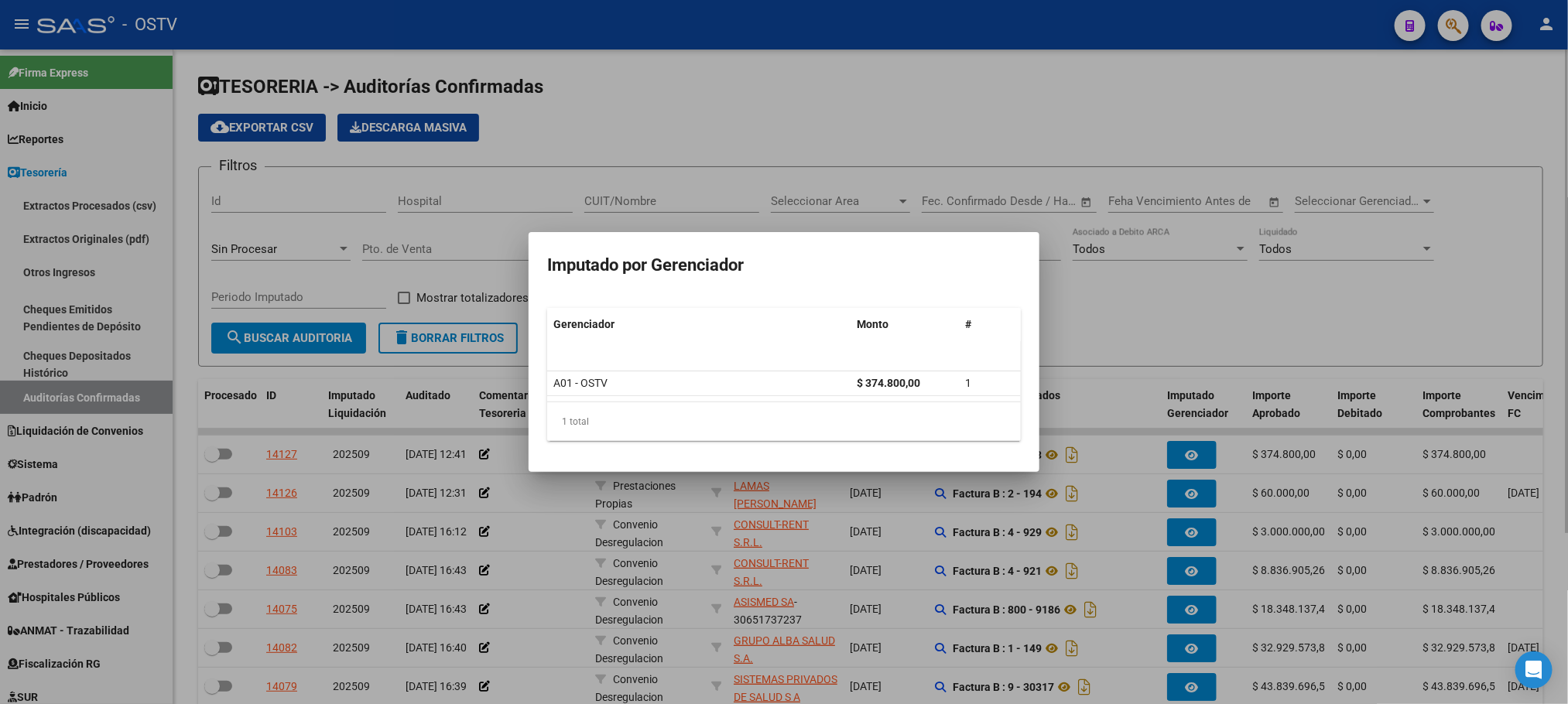
click at [1217, 298] on div at bounding box center [784, 352] width 1568 height 704
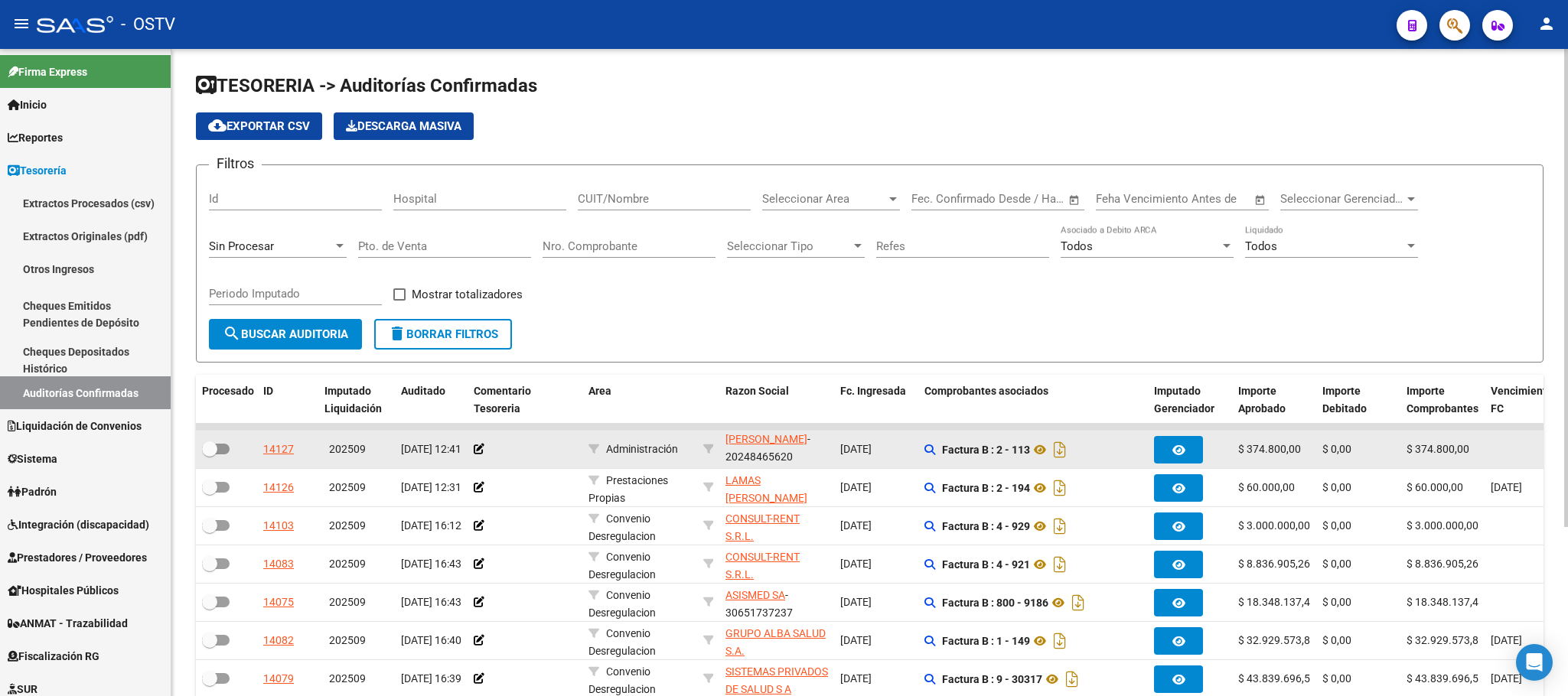
click at [721, 462] on datatable-body-cell "FIGUEROA HERNAN DIEGO - 20248465620" at bounding box center [777, 449] width 115 height 37
click at [1040, 447] on icon at bounding box center [1040, 450] width 20 height 19
click at [749, 437] on span "FIGUEROA HERNAN DIEGO" at bounding box center [766, 442] width 82 height 12
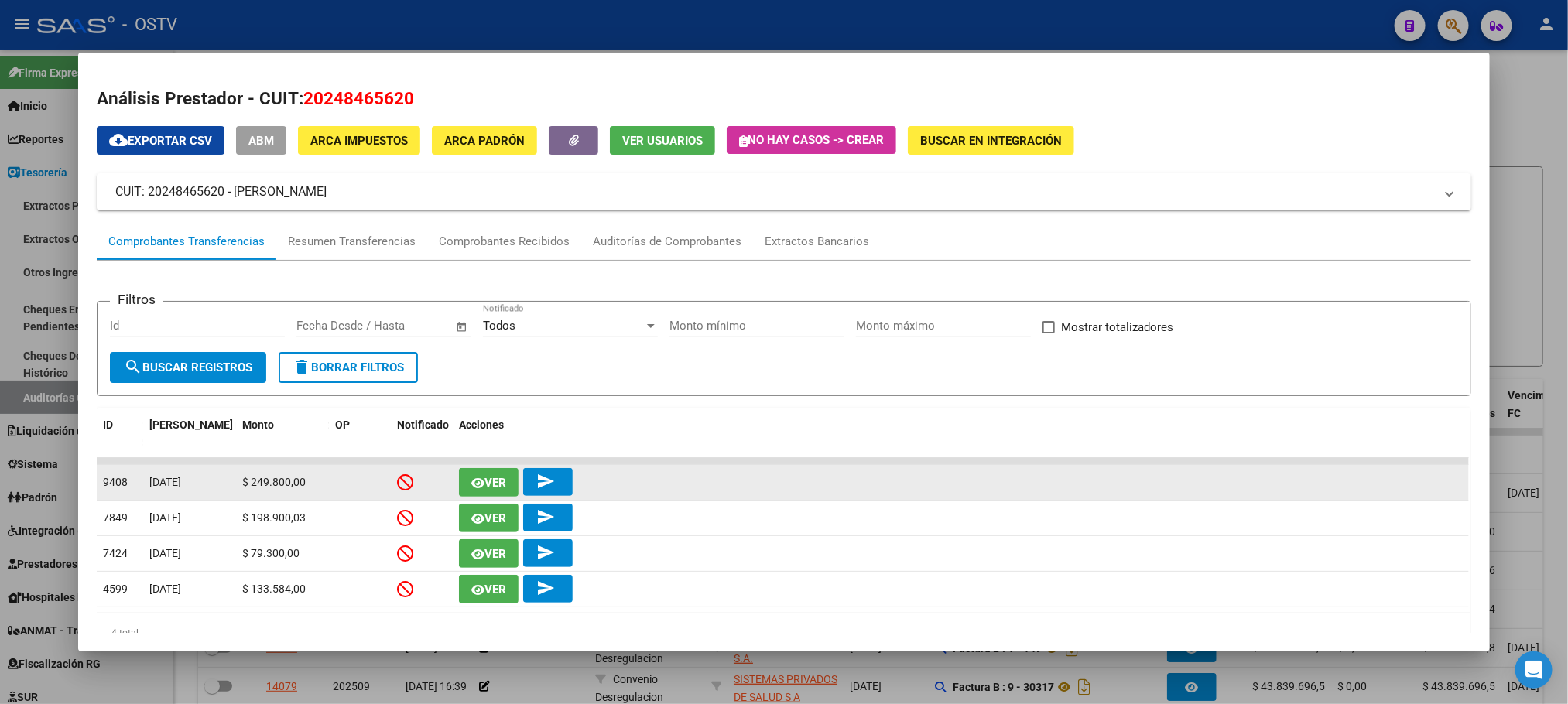
click at [484, 483] on span "Ver" at bounding box center [495, 483] width 22 height 14
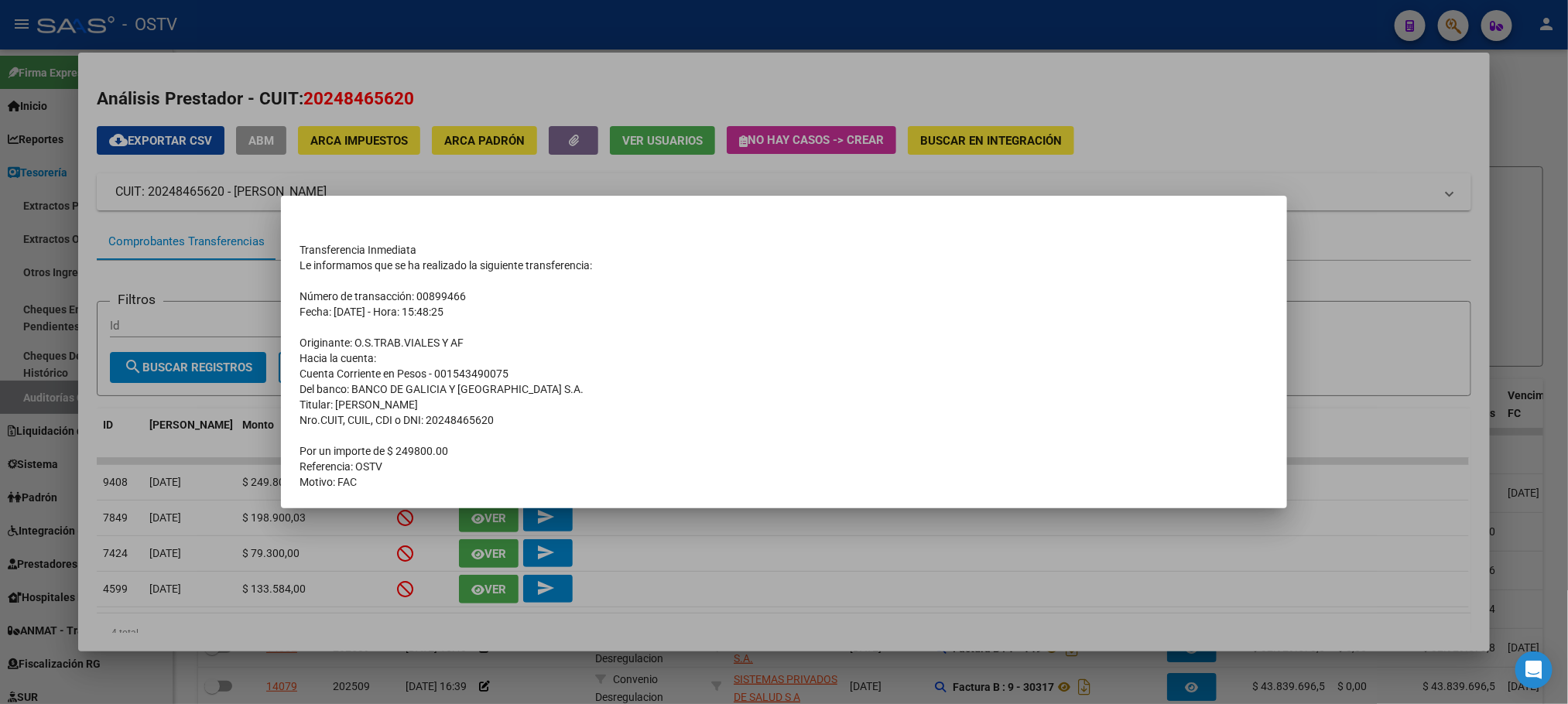
click at [532, 101] on div at bounding box center [784, 352] width 1568 height 704
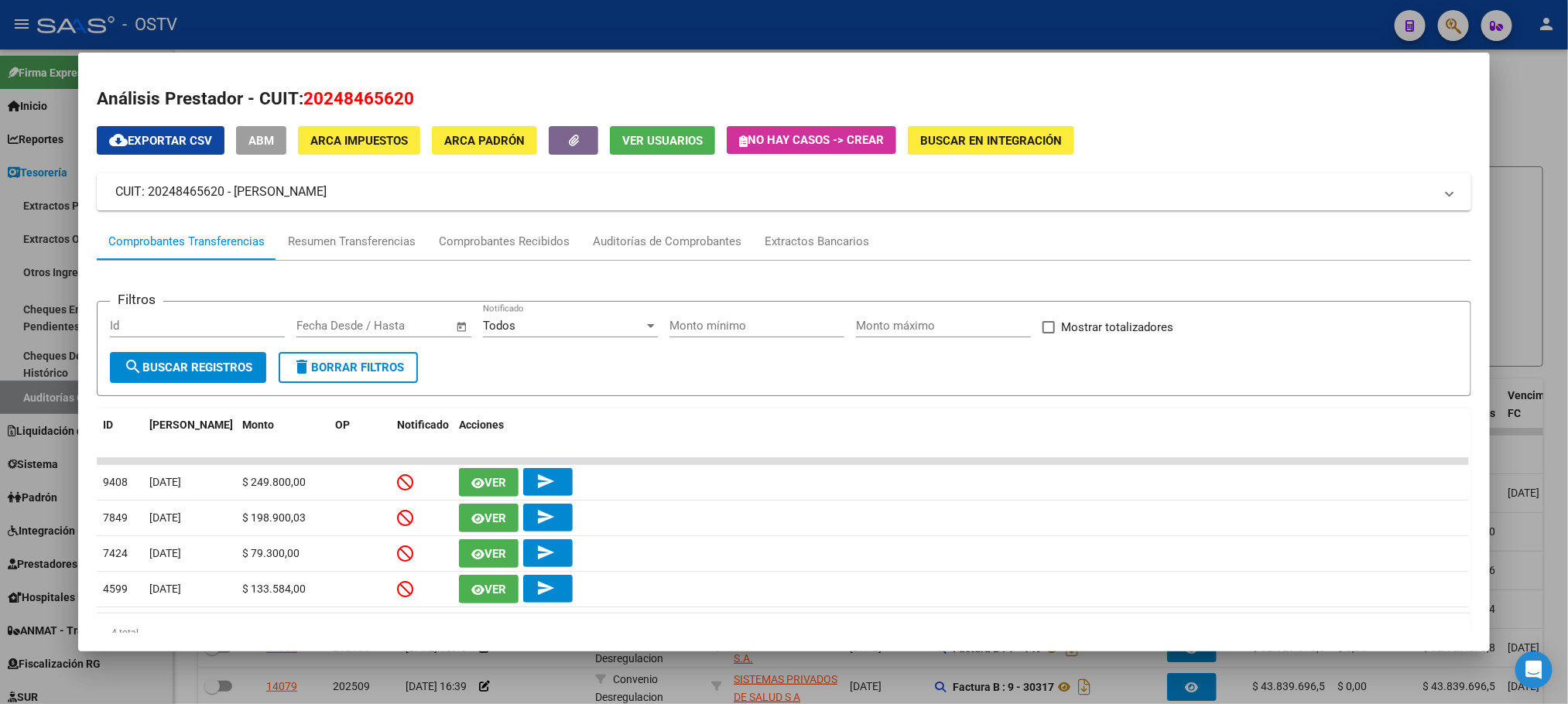
click at [50, 286] on div at bounding box center [784, 352] width 1568 height 704
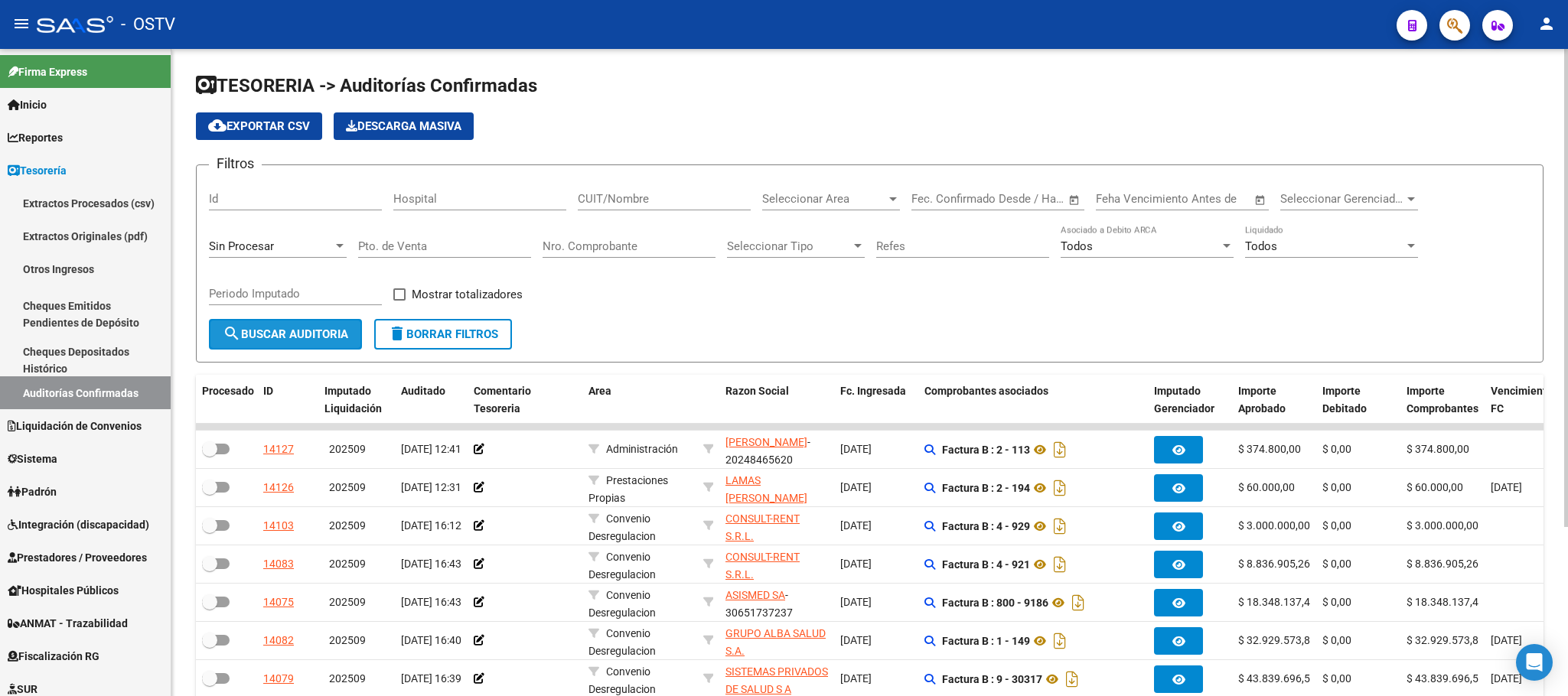
click at [271, 335] on span "search Buscar Auditoria" at bounding box center [286, 334] width 126 height 14
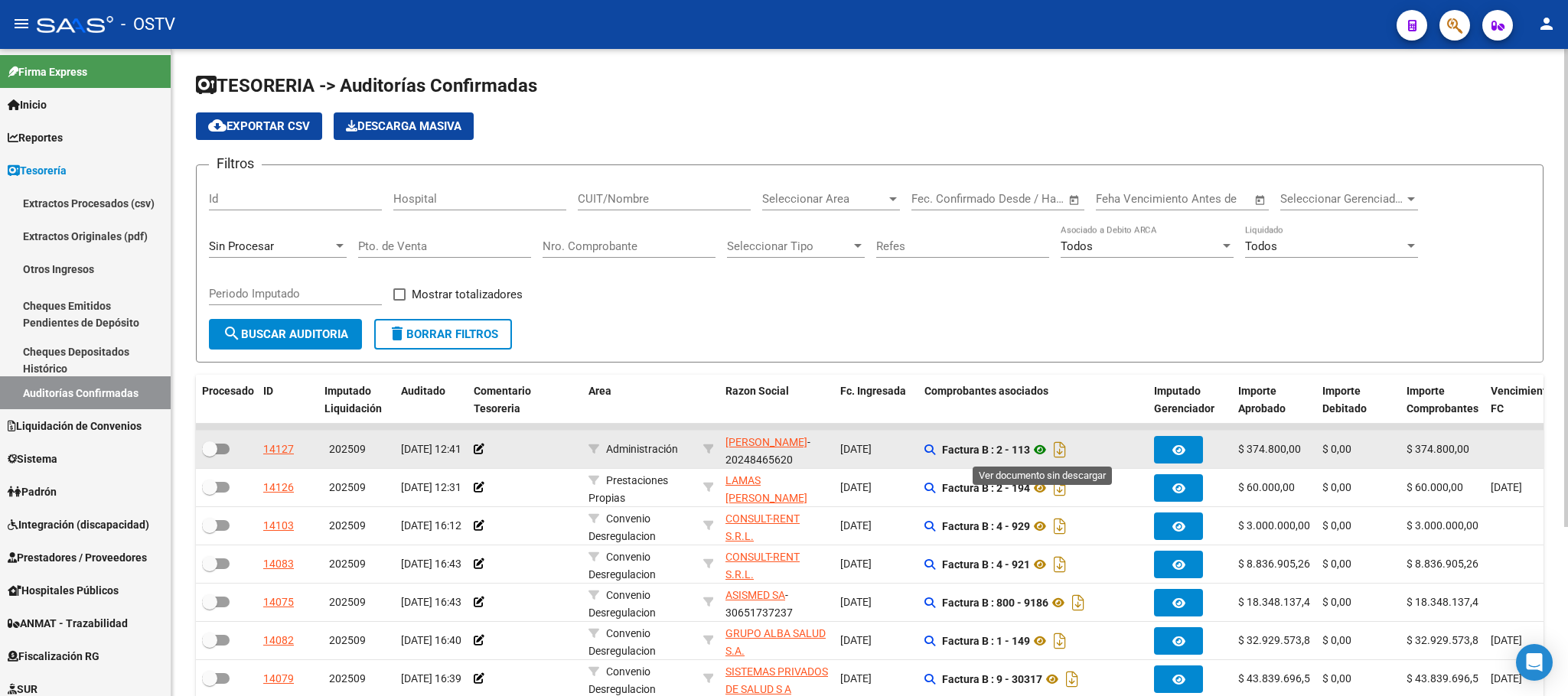
click at [1047, 454] on icon at bounding box center [1040, 450] width 20 height 19
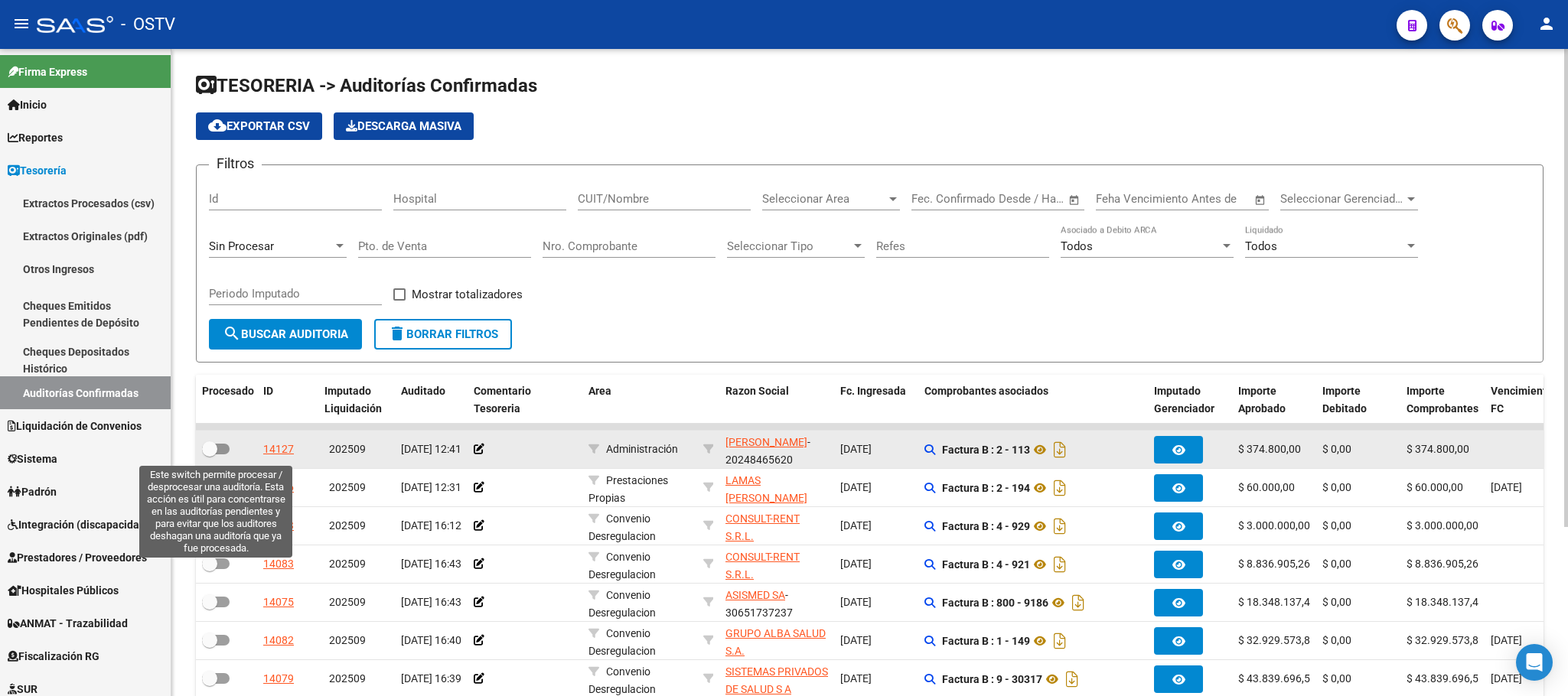
click at [224, 448] on span at bounding box center [215, 449] width 27 height 11
click at [210, 454] on input "checkbox" at bounding box center [209, 454] width 1 height 1
checkbox input "true"
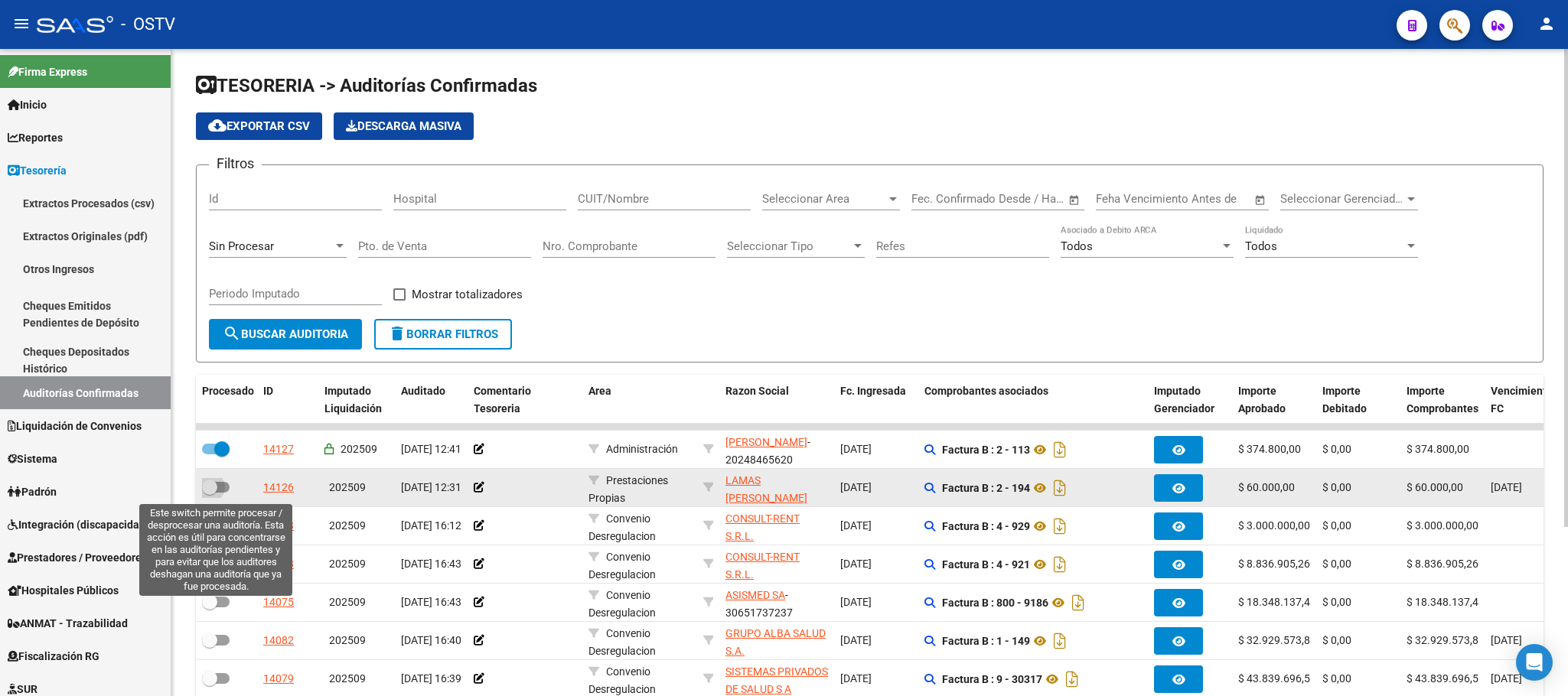
click at [219, 486] on span at bounding box center [215, 487] width 27 height 11
click at [210, 492] on input "checkbox" at bounding box center [209, 492] width 1 height 1
checkbox input "true"
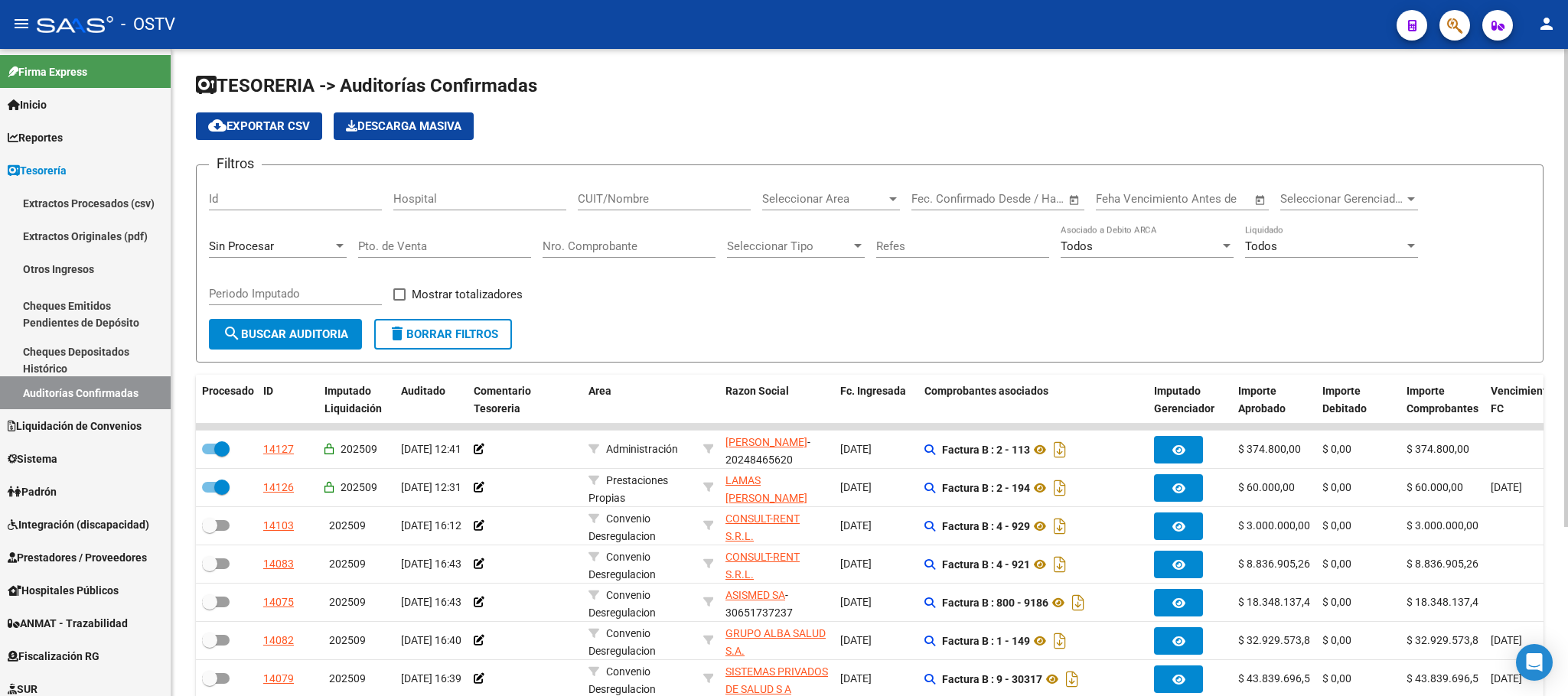
click at [253, 331] on span "search Buscar Auditoria" at bounding box center [286, 334] width 126 height 14
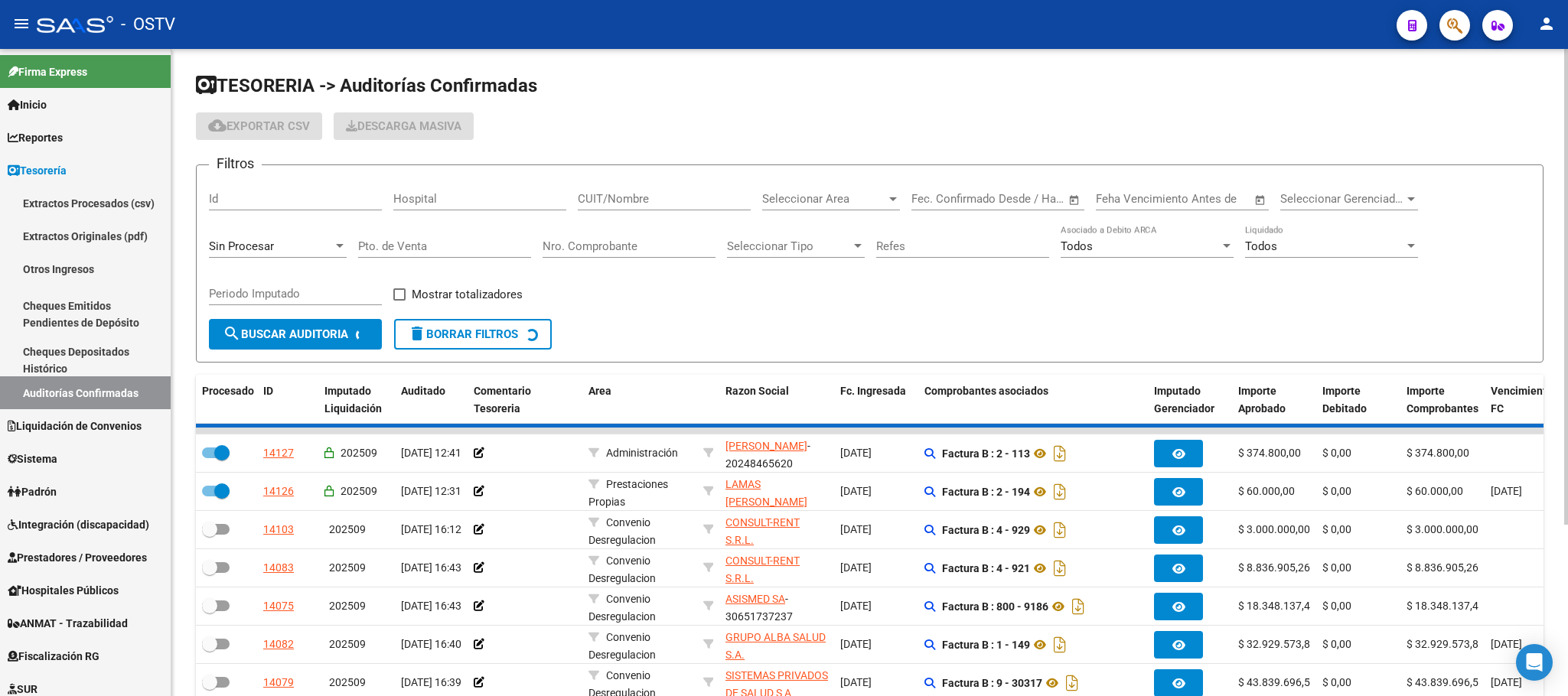
checkbox input "false"
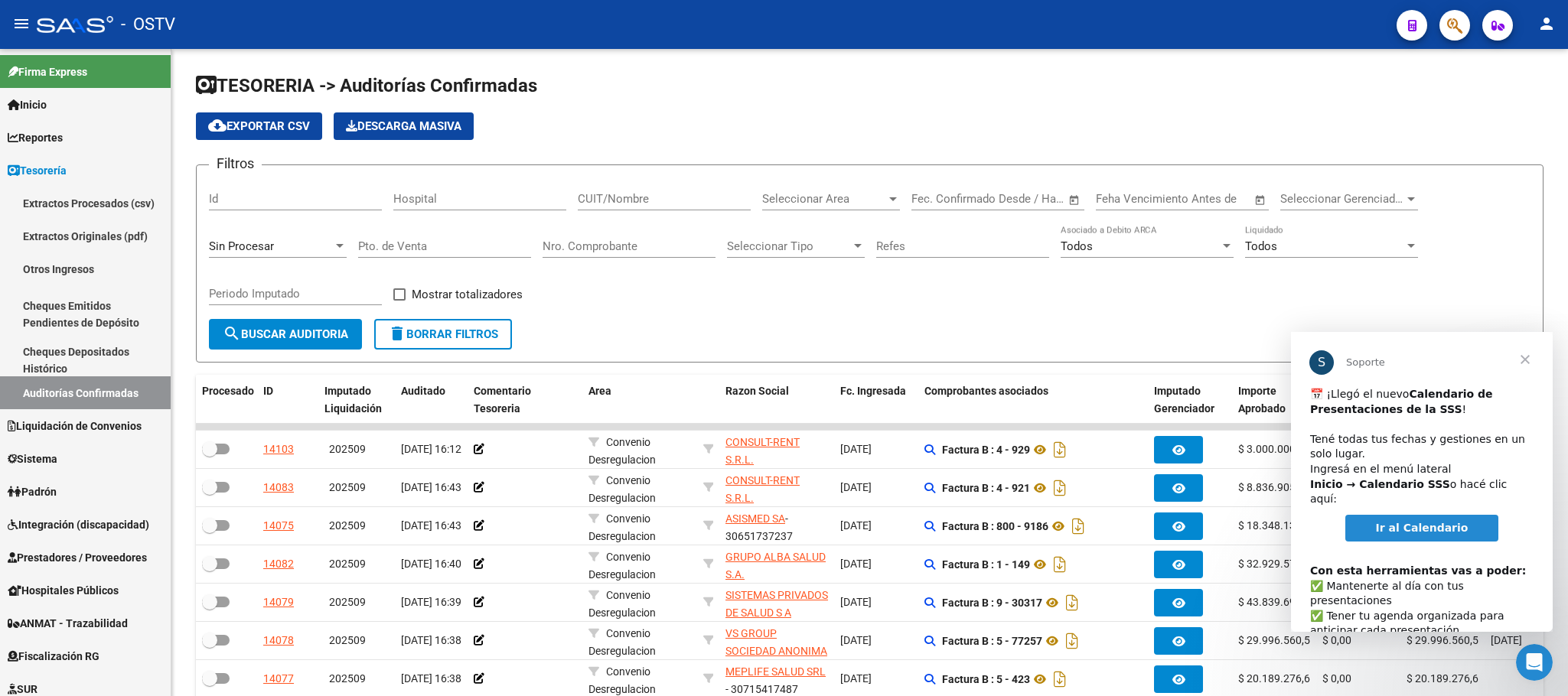
click at [1413, 522] on span "Ir al Calendario" at bounding box center [1422, 528] width 92 height 12
click at [1525, 355] on span "Cerrar" at bounding box center [1524, 359] width 55 height 55
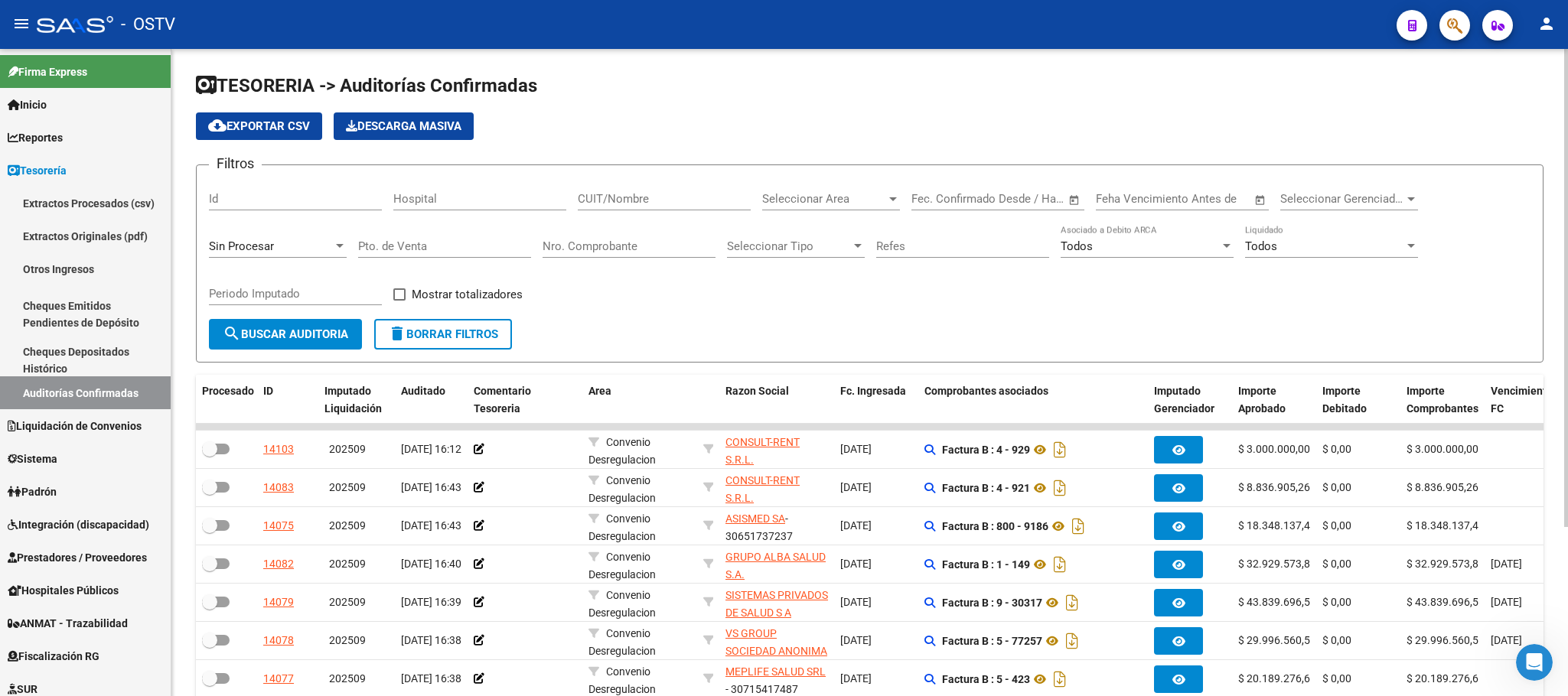
click at [284, 326] on button "search Buscar Auditoria" at bounding box center [285, 334] width 153 height 30
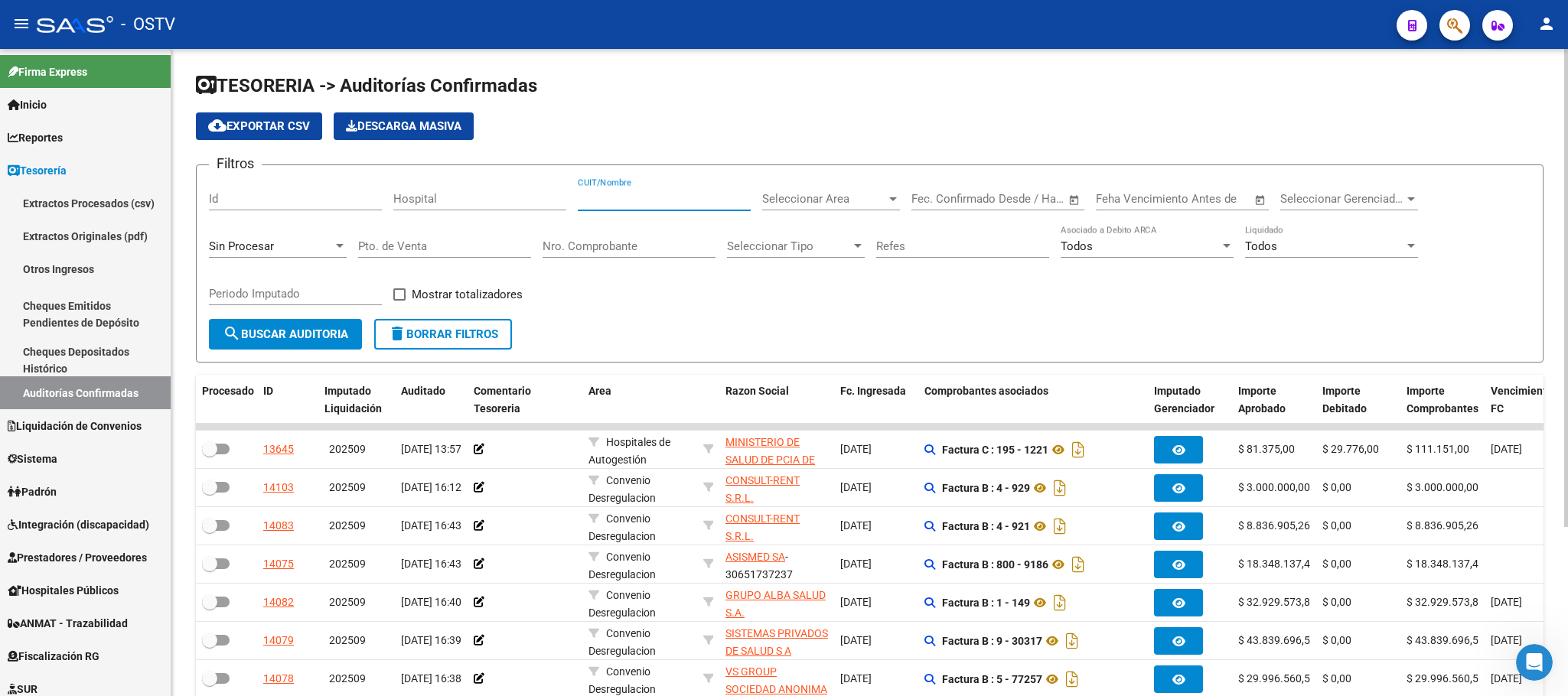
click at [636, 196] on input "CUIT/Nombre" at bounding box center [664, 199] width 173 height 14
type input "garraham"
click at [248, 339] on span "search Buscar Auditoria" at bounding box center [286, 334] width 126 height 14
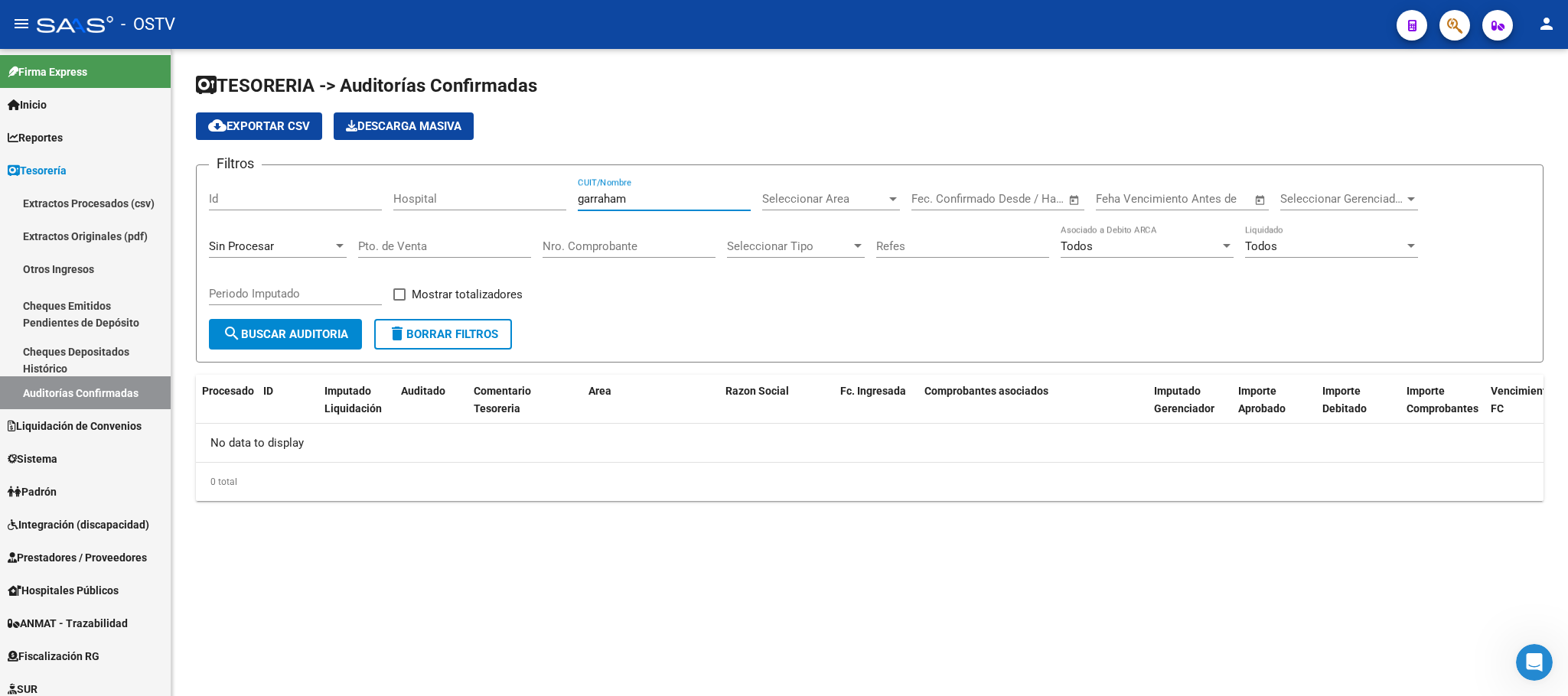
drag, startPoint x: 647, startPoint y: 200, endPoint x: 561, endPoint y: 207, distance: 86.3
click at [561, 207] on div "Filtros Id Hospital garraham CUIT/Nombre Seleccionar Area Seleccionar Area Fech…" at bounding box center [869, 248] width 1322 height 141
click at [299, 330] on span "search Buscar Auditoria" at bounding box center [286, 334] width 126 height 14
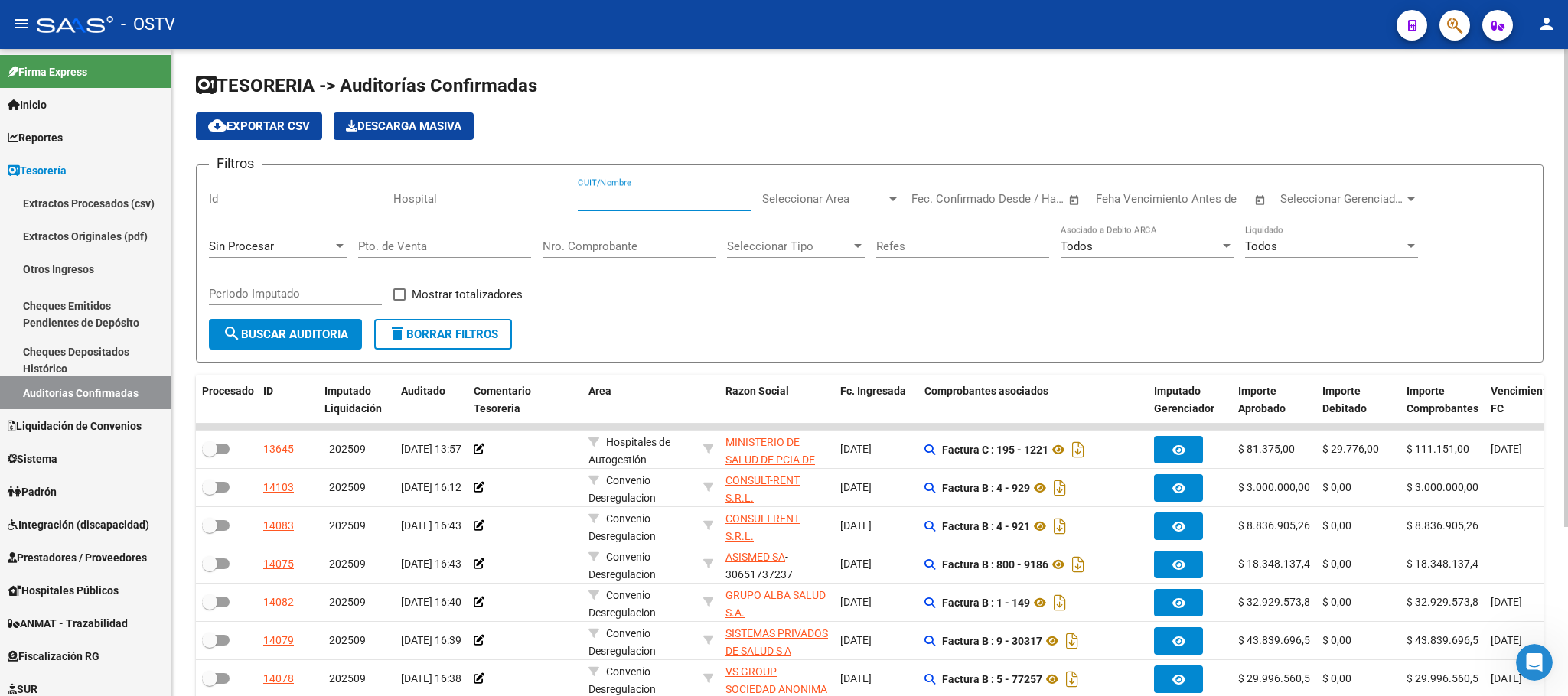
click at [609, 198] on input "CUIT/Nombre" at bounding box center [664, 199] width 173 height 14
paste input "20248465620"
click at [333, 328] on span "search Buscar Auditoria" at bounding box center [286, 334] width 126 height 14
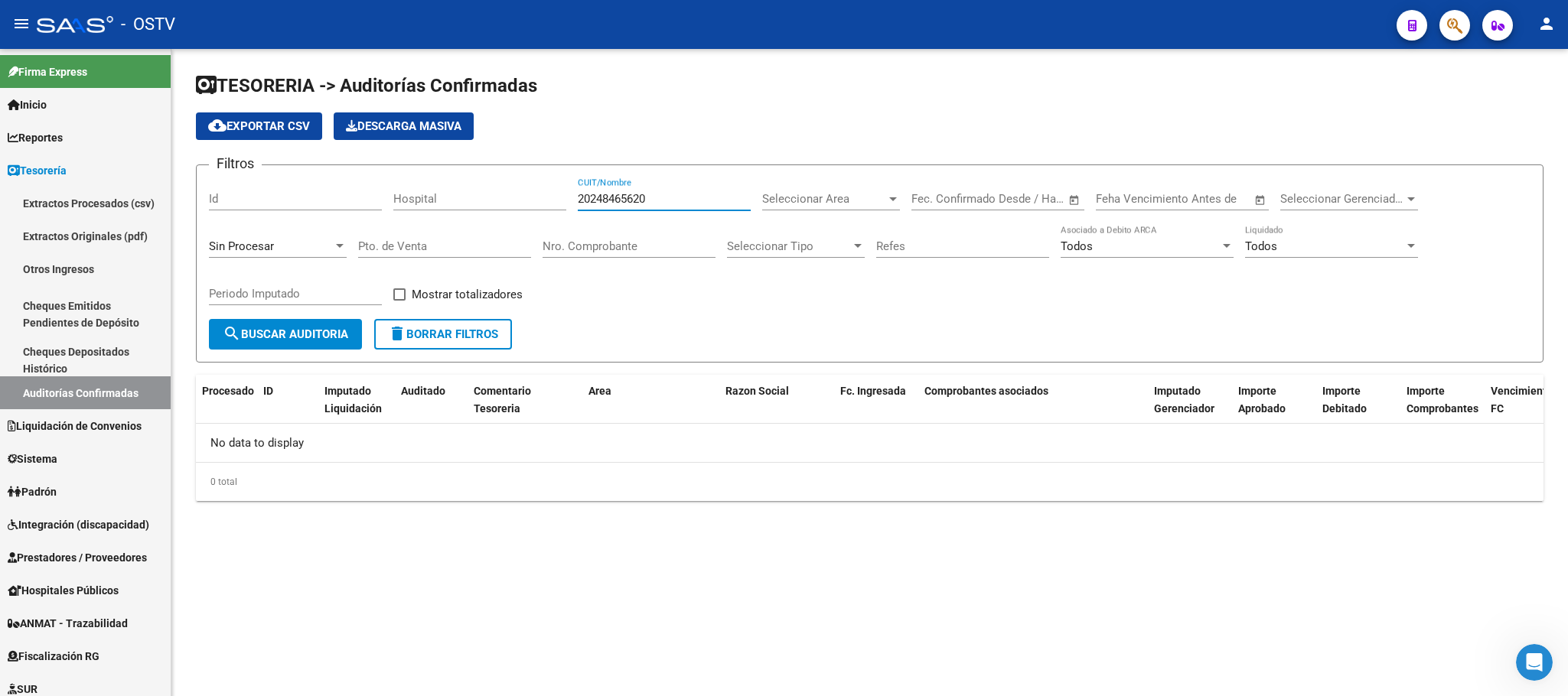
drag, startPoint x: 691, startPoint y: 193, endPoint x: 457, endPoint y: 193, distance: 234.0
click at [457, 193] on div "Filtros Id Hospital 20248465620 CUIT/Nombre Seleccionar Area Seleccionar Area F…" at bounding box center [869, 248] width 1322 height 141
paste input "30615915544"
click at [263, 325] on button "search Buscar Auditoria" at bounding box center [285, 334] width 153 height 30
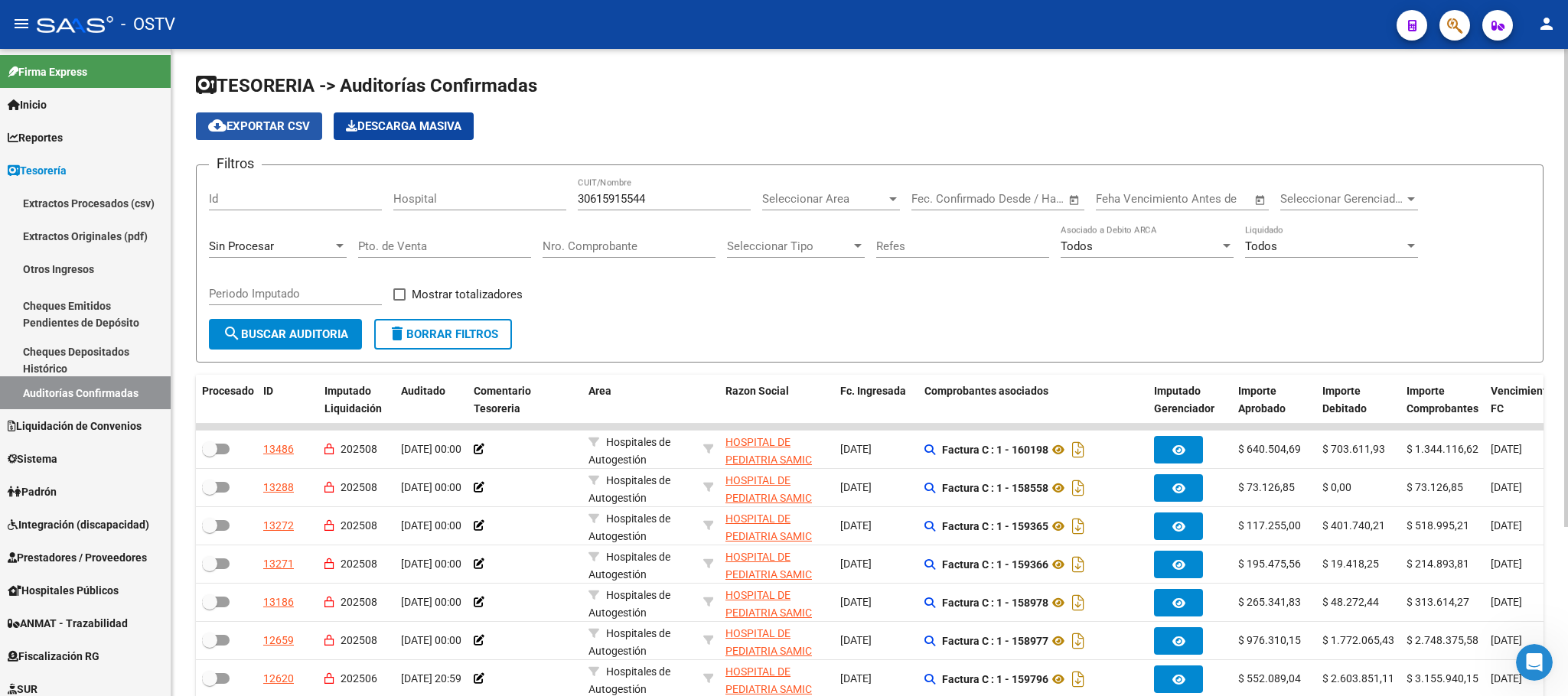
click at [270, 128] on span "cloud_download Exportar CSV" at bounding box center [259, 127] width 102 height 14
drag, startPoint x: 657, startPoint y: 195, endPoint x: 591, endPoint y: 193, distance: 66.0
click at [591, 193] on input "30615915544" at bounding box center [664, 199] width 173 height 14
click at [715, 200] on input "30615915544" at bounding box center [664, 199] width 173 height 14
click at [708, 200] on input "30615915544" at bounding box center [664, 199] width 173 height 14
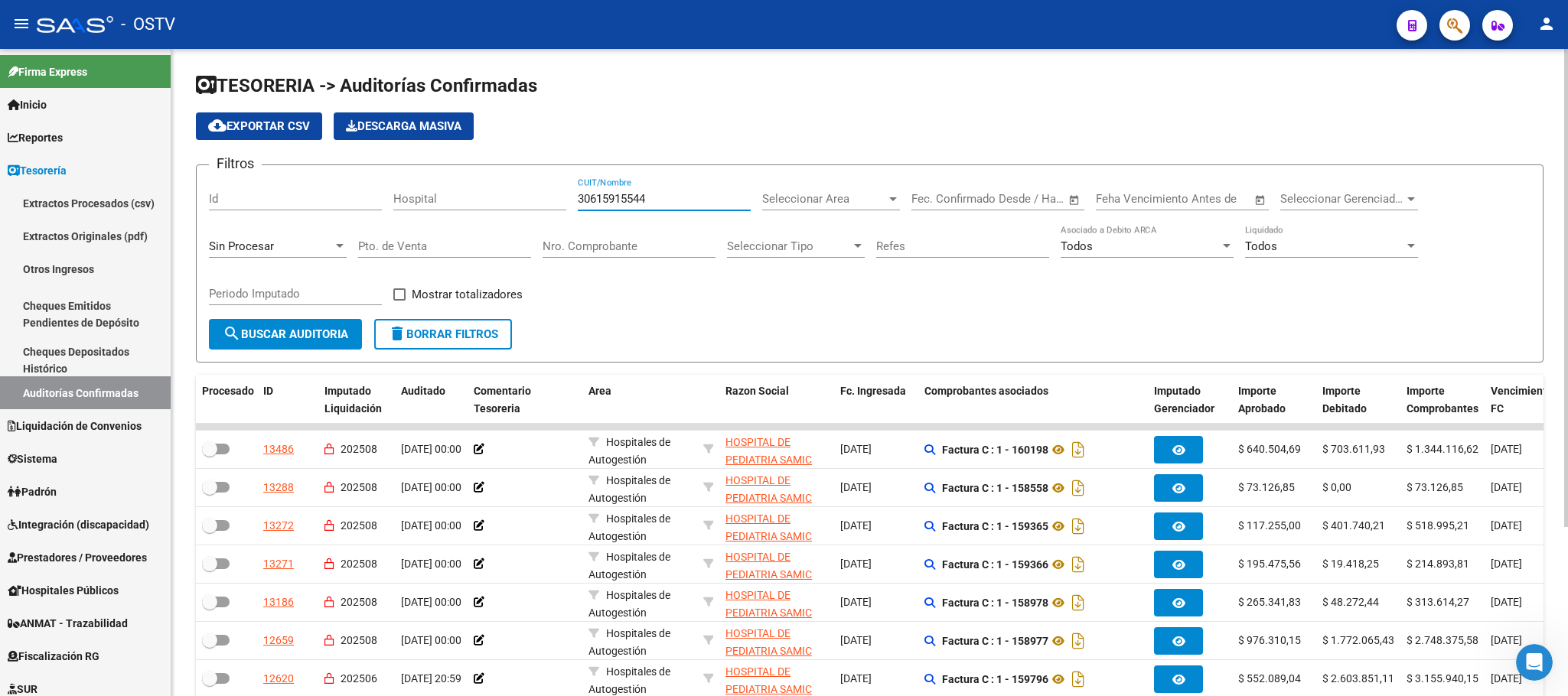
drag, startPoint x: 708, startPoint y: 200, endPoint x: 458, endPoint y: 200, distance: 250.0
click at [458, 200] on div "Filtros Id Hospital 30615915544 CUIT/Nombre Seleccionar Area Seleccionar Area F…" at bounding box center [869, 248] width 1322 height 141
drag, startPoint x: 621, startPoint y: 184, endPoint x: 577, endPoint y: 282, distance: 107.4
click at [577, 285] on div "Filtros Id Hospital 30615915544 CUIT/Nombre Seleccionar Area Seleccionar Area F…" at bounding box center [869, 248] width 1322 height 141
drag, startPoint x: 660, startPoint y: 196, endPoint x: 441, endPoint y: 198, distance: 219.0
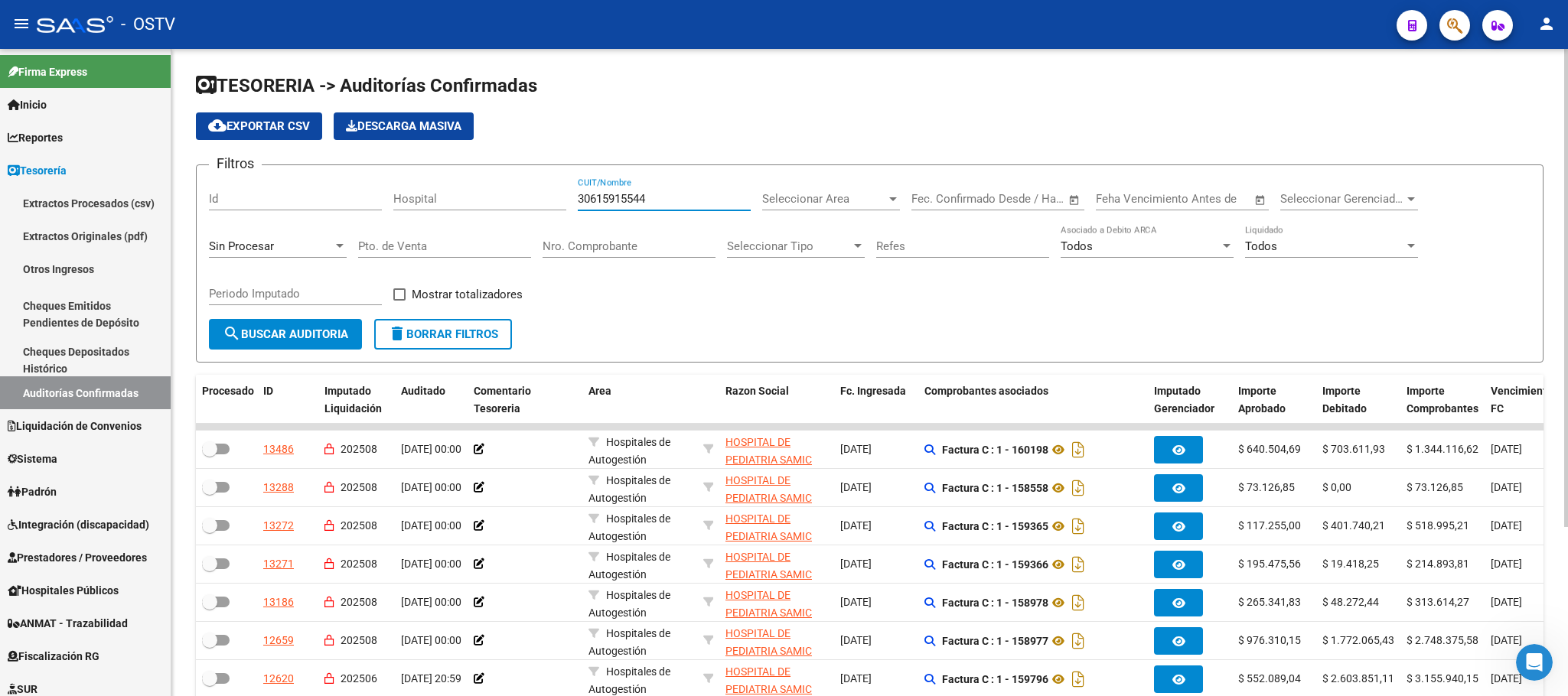
click at [441, 198] on div "Filtros Id Hospital 30615915544 CUIT/Nombre Seleccionar Area Seleccionar Area F…" at bounding box center [869, 248] width 1322 height 141
paste input "545681508"
type input "30545681508"
click at [308, 329] on span "search Buscar Auditoria" at bounding box center [286, 334] width 126 height 14
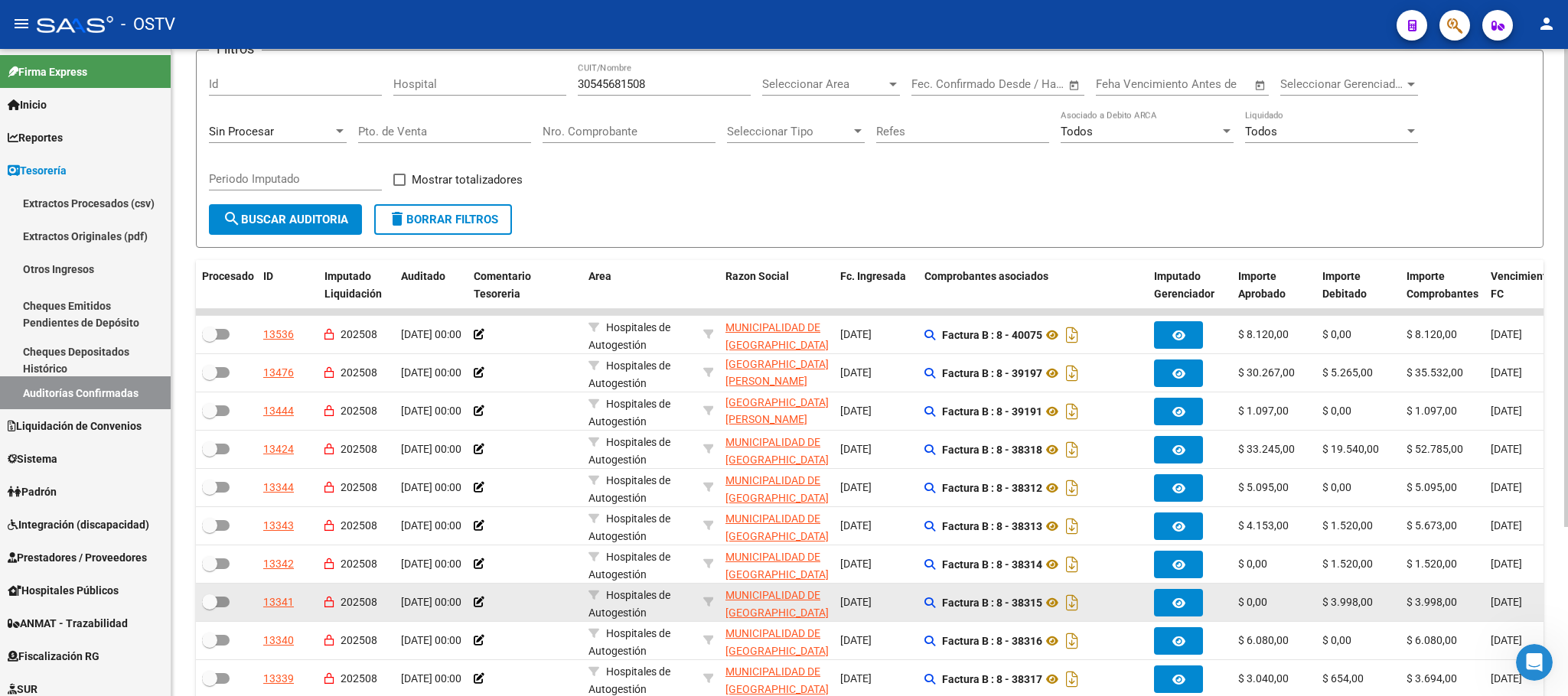
scroll to position [229, 0]
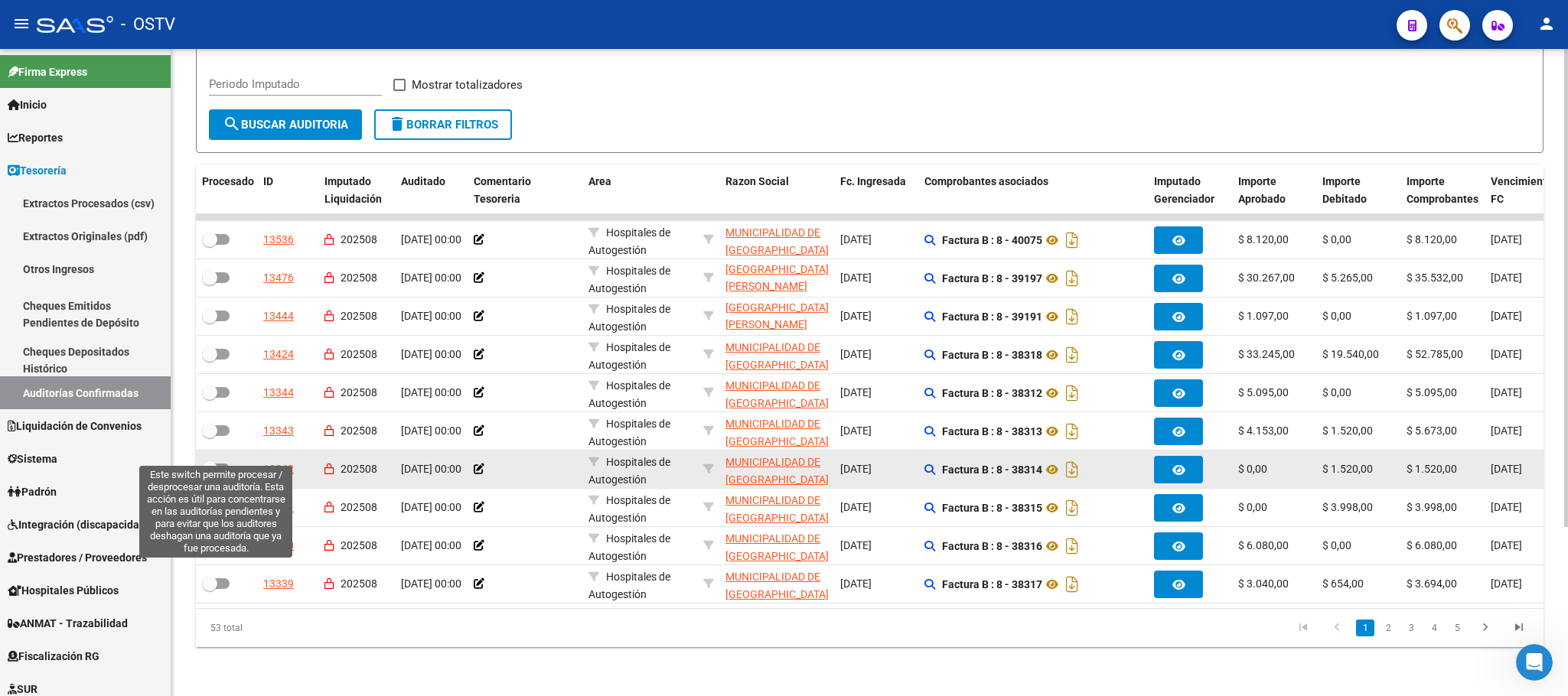
click at [224, 460] on label at bounding box center [215, 469] width 27 height 19
click at [210, 475] on input "checkbox" at bounding box center [209, 475] width 1 height 1
checkbox input "true"
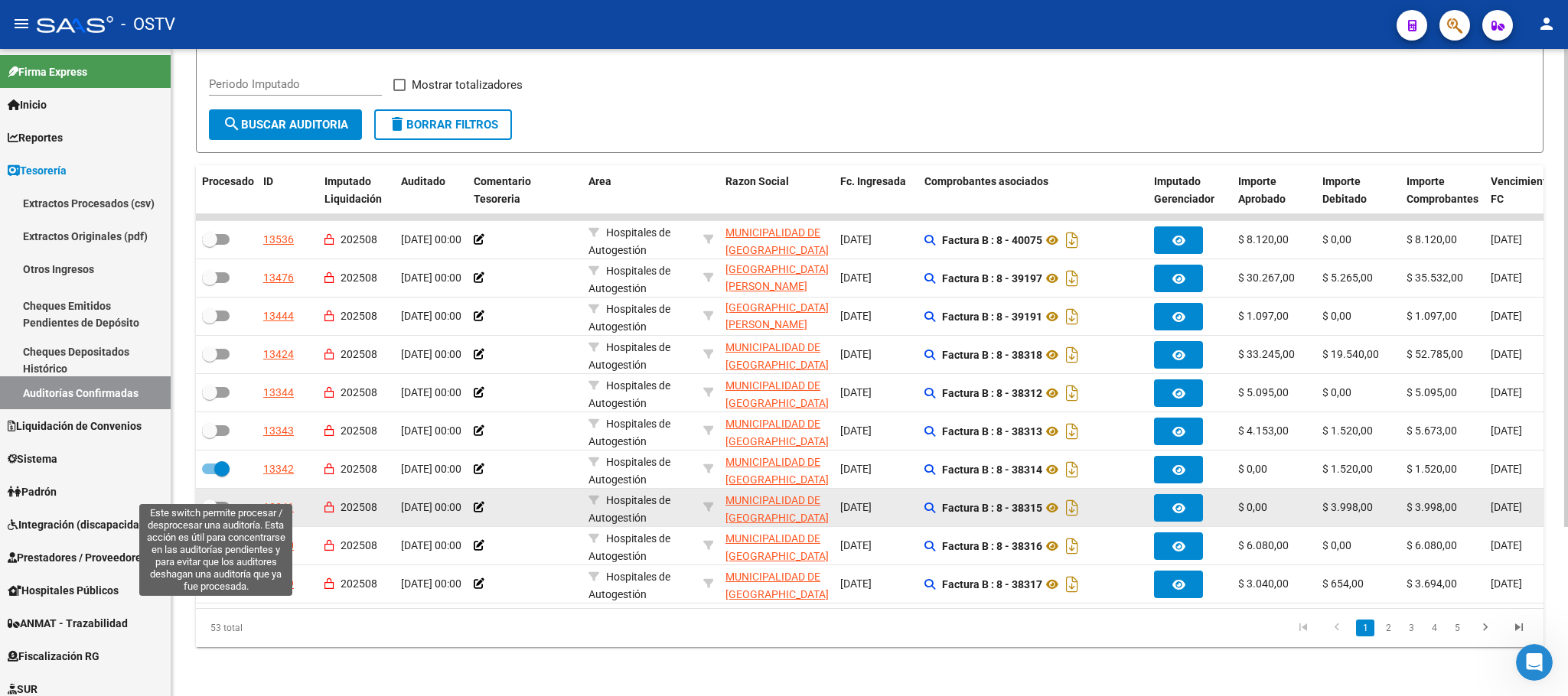
click at [218, 502] on span at bounding box center [215, 507] width 27 height 11
click at [210, 513] on input "checkbox" at bounding box center [209, 513] width 1 height 1
checkbox input "true"
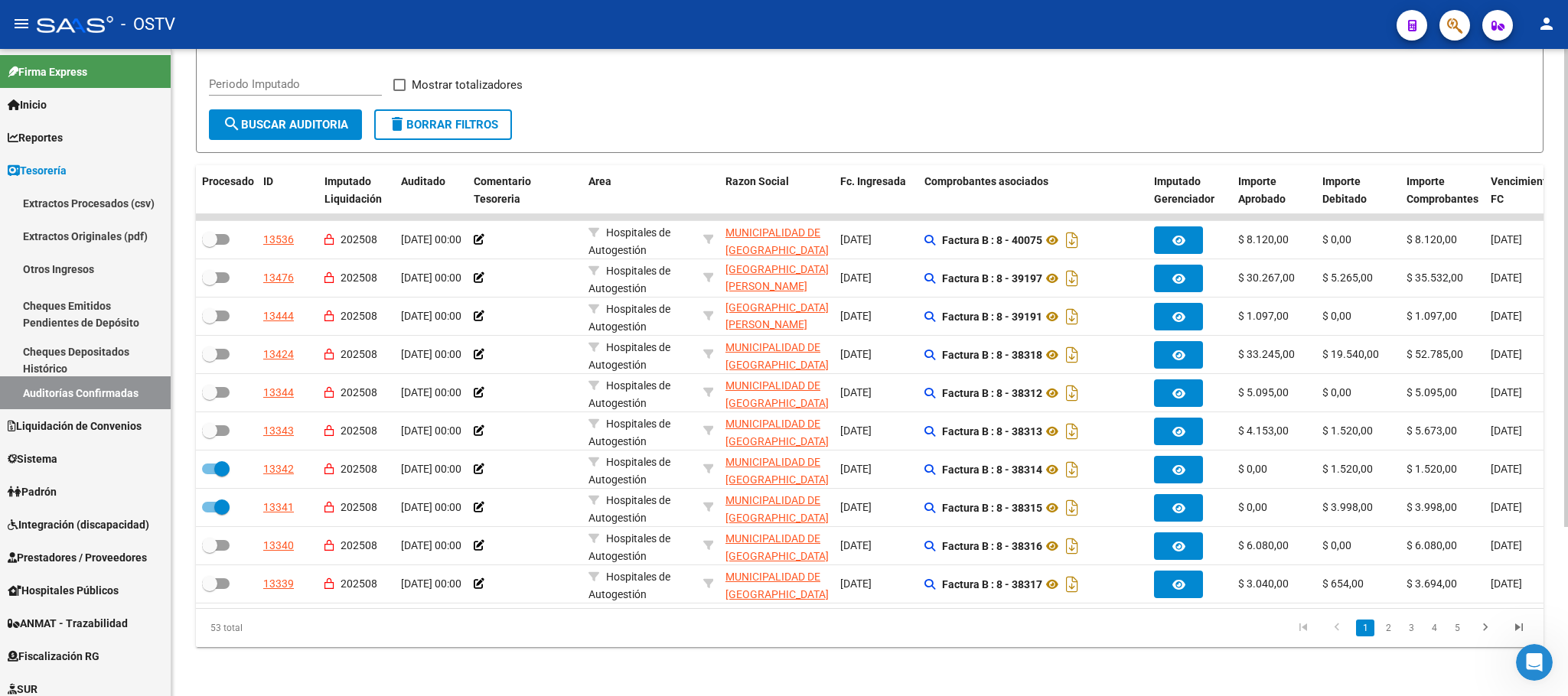
click at [243, 118] on span "search Buscar Auditoria" at bounding box center [286, 125] width 126 height 14
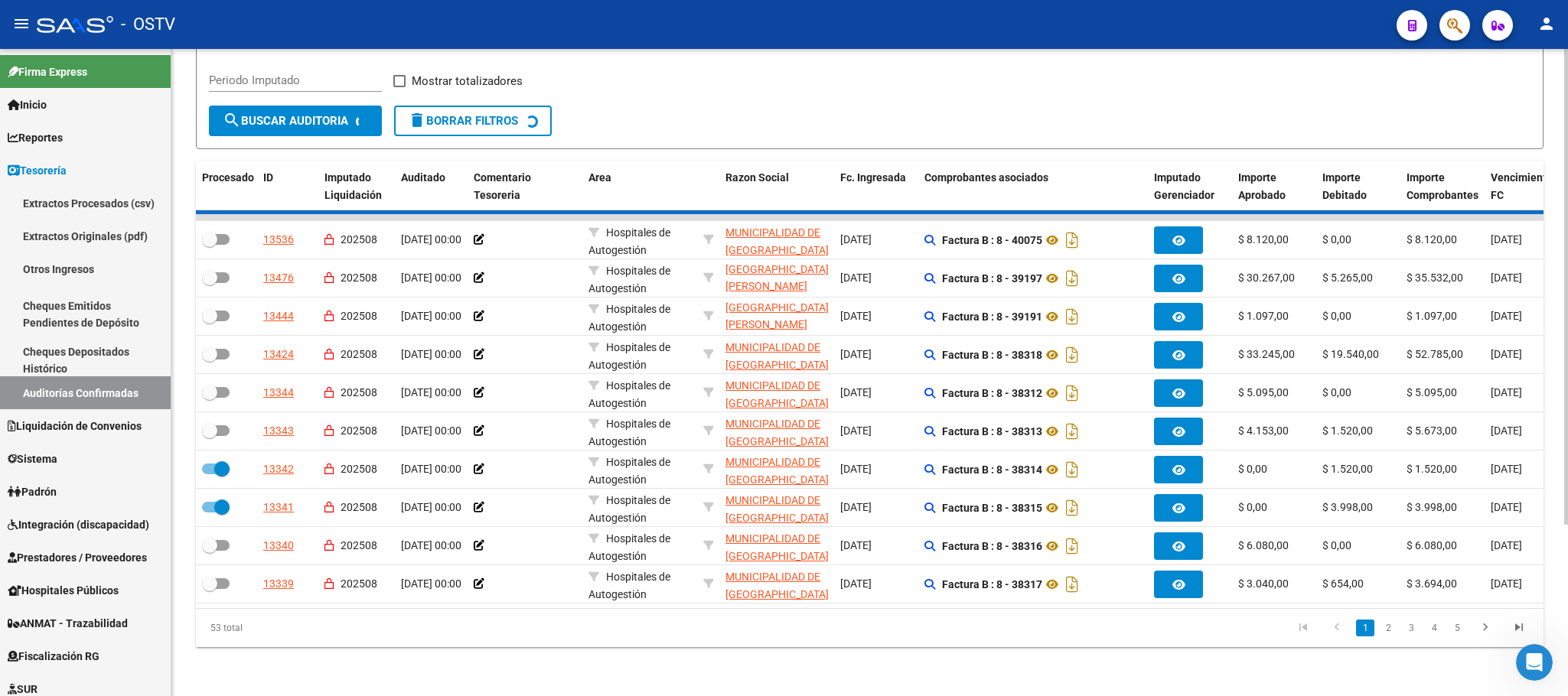
checkbox input "false"
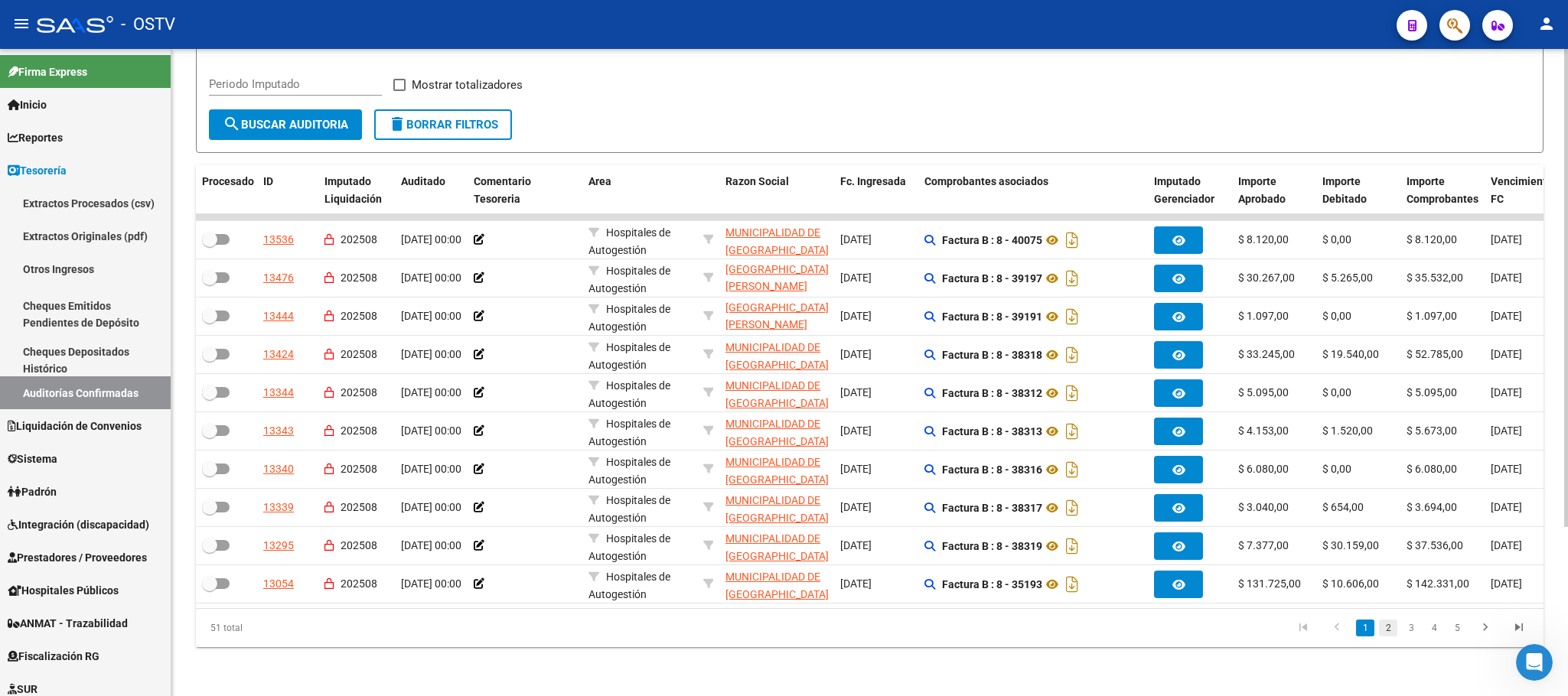
click at [1387, 629] on link "2" at bounding box center [1389, 628] width 19 height 17
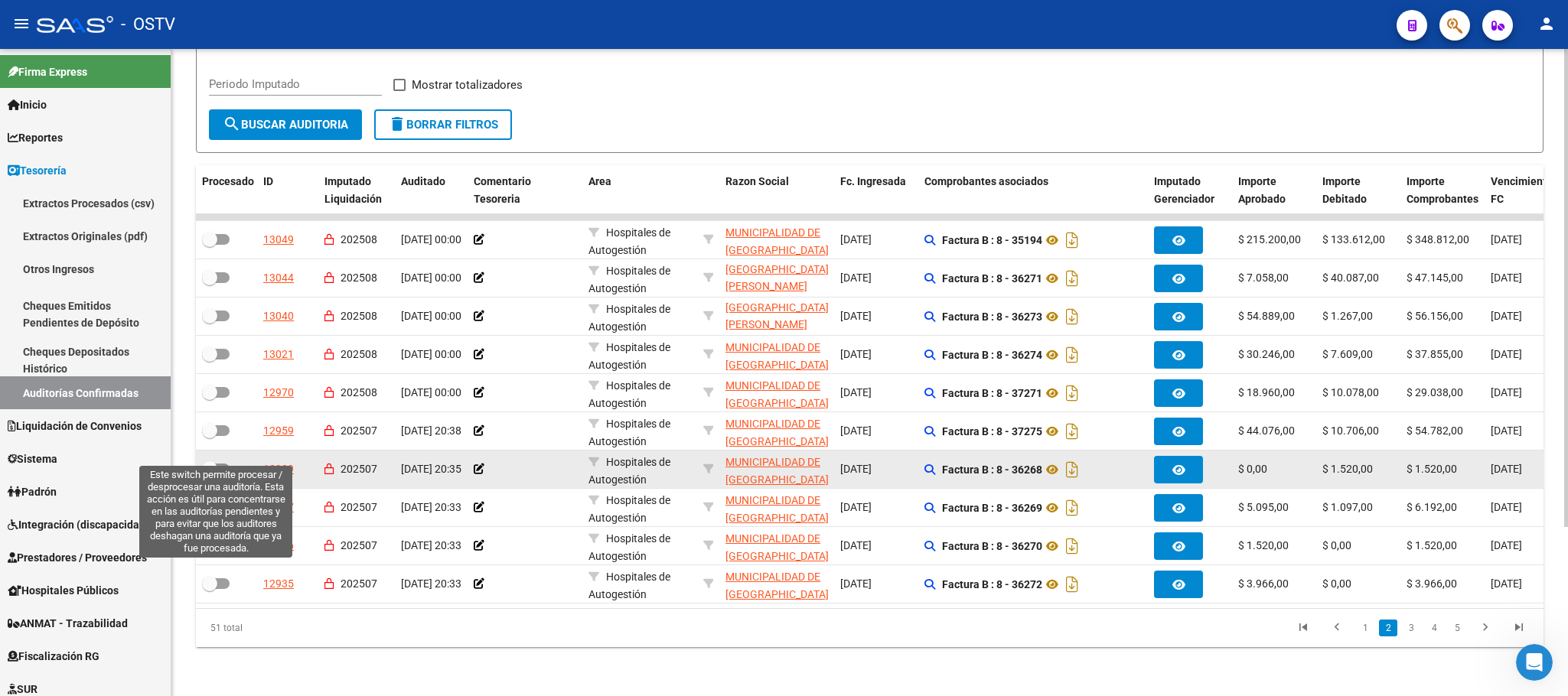
click at [211, 460] on label at bounding box center [215, 469] width 27 height 19
click at [210, 475] on input "checkbox" at bounding box center [209, 475] width 1 height 1
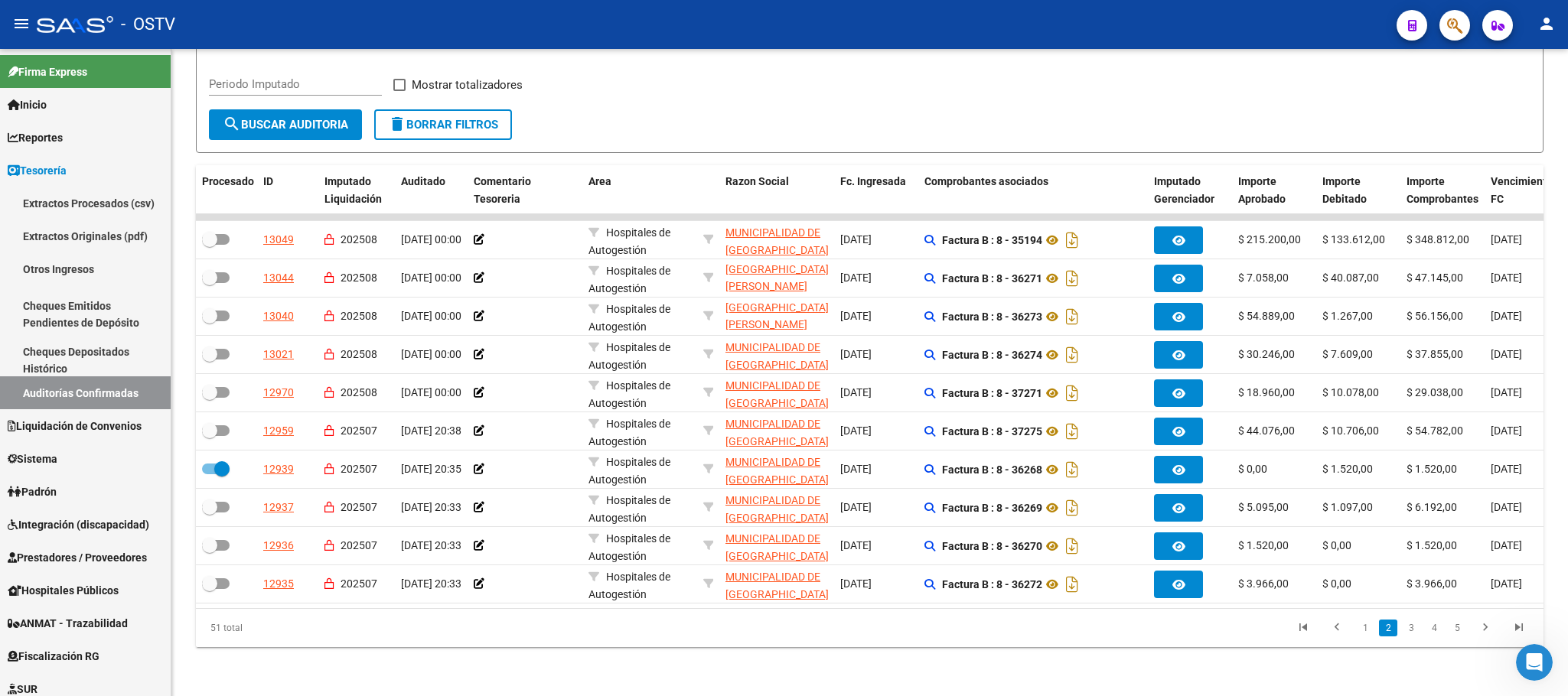
click at [1413, 635] on link "3" at bounding box center [1411, 628] width 19 height 17
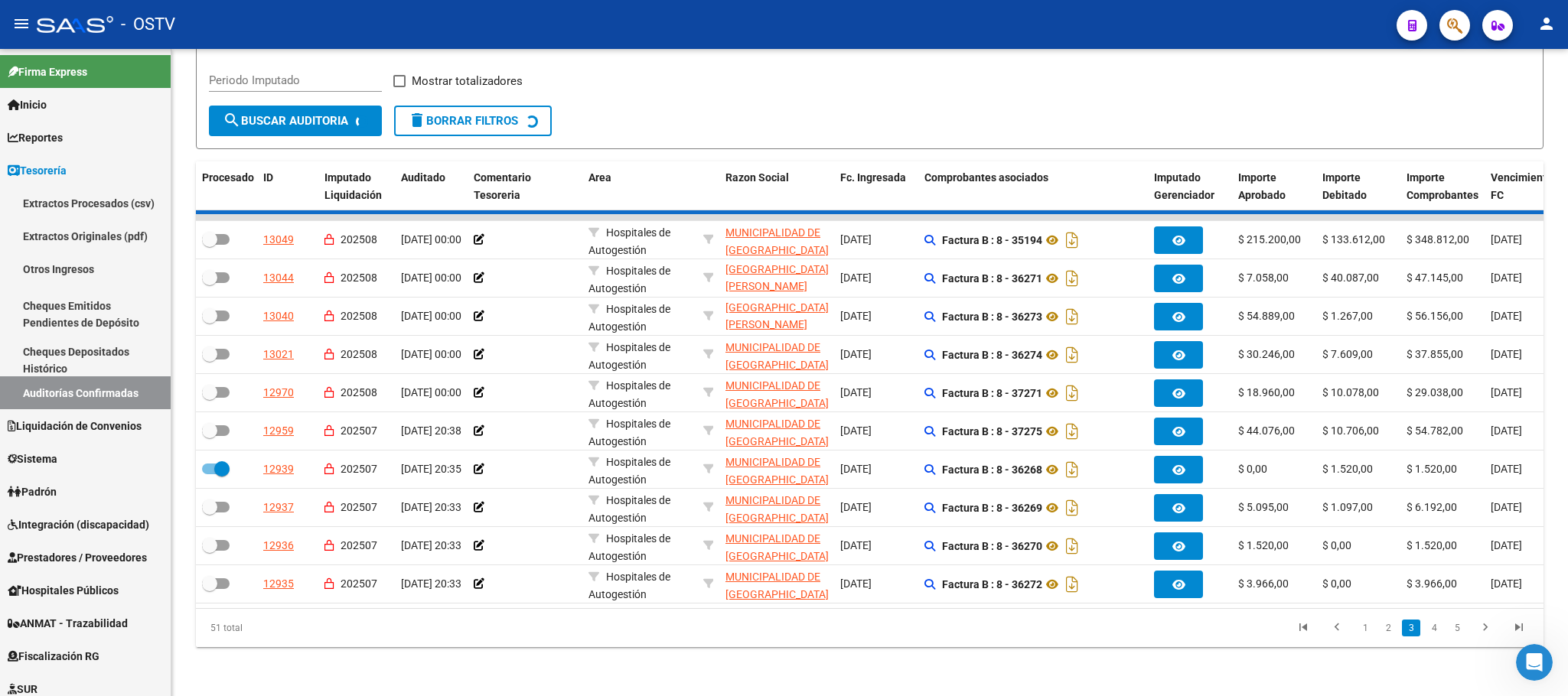
checkbox input "false"
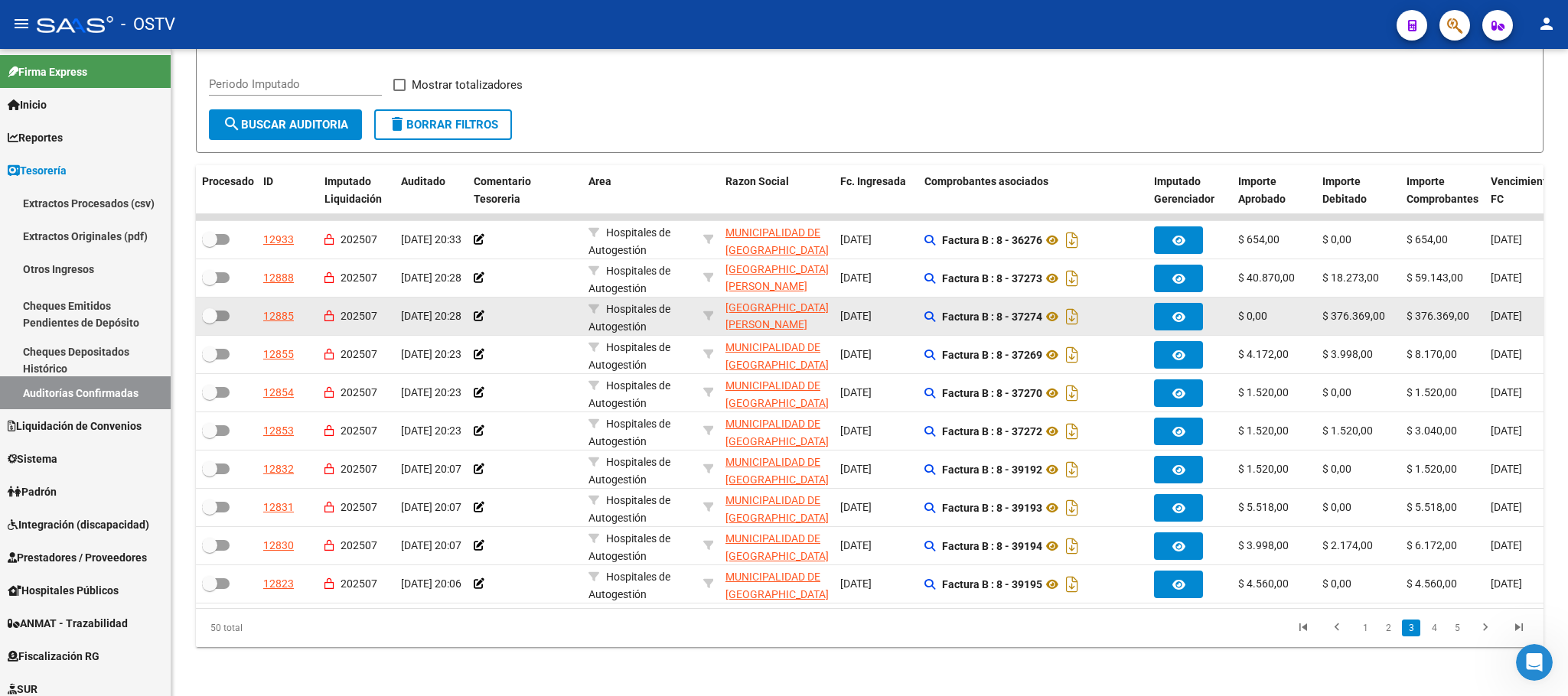
click at [229, 307] on div at bounding box center [226, 317] width 49 height 20
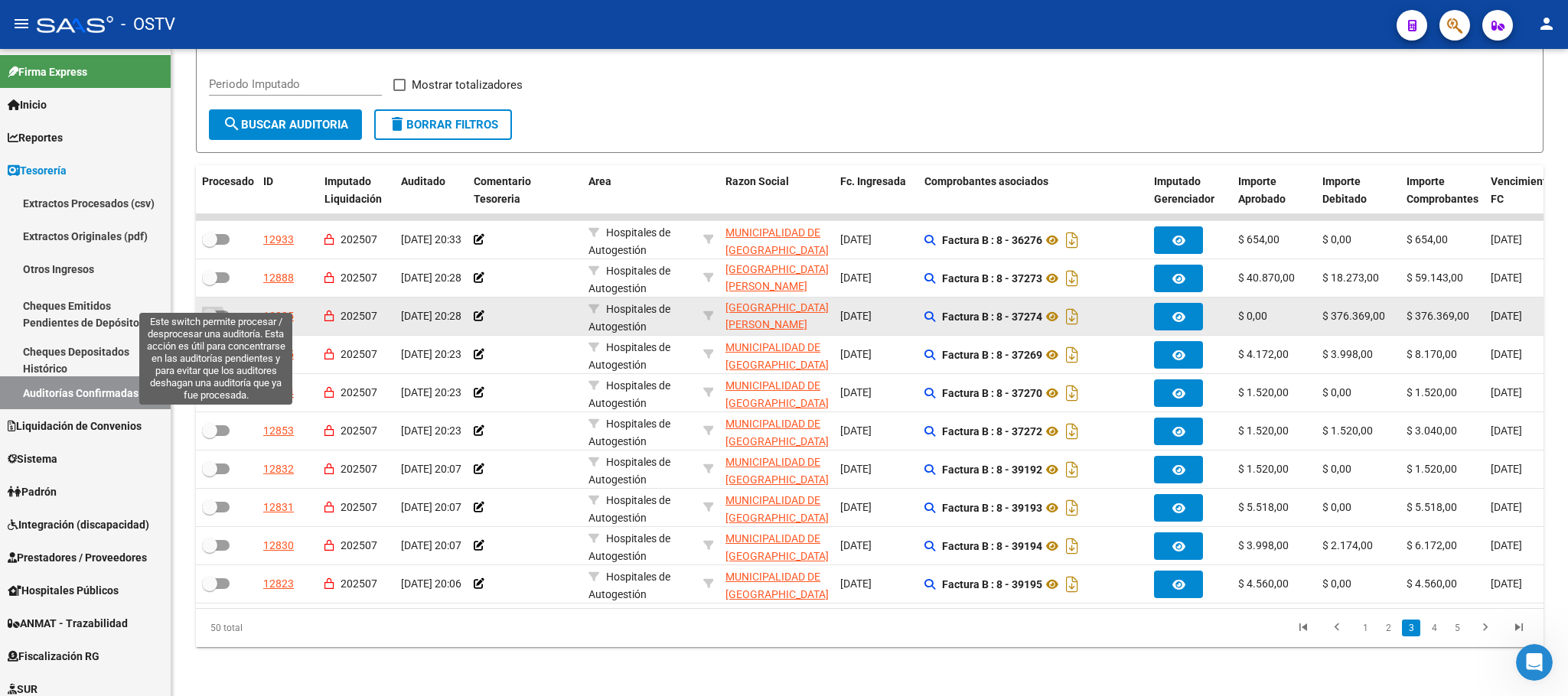
click at [226, 311] on span at bounding box center [215, 316] width 27 height 11
click at [210, 322] on input "checkbox" at bounding box center [209, 322] width 1 height 1
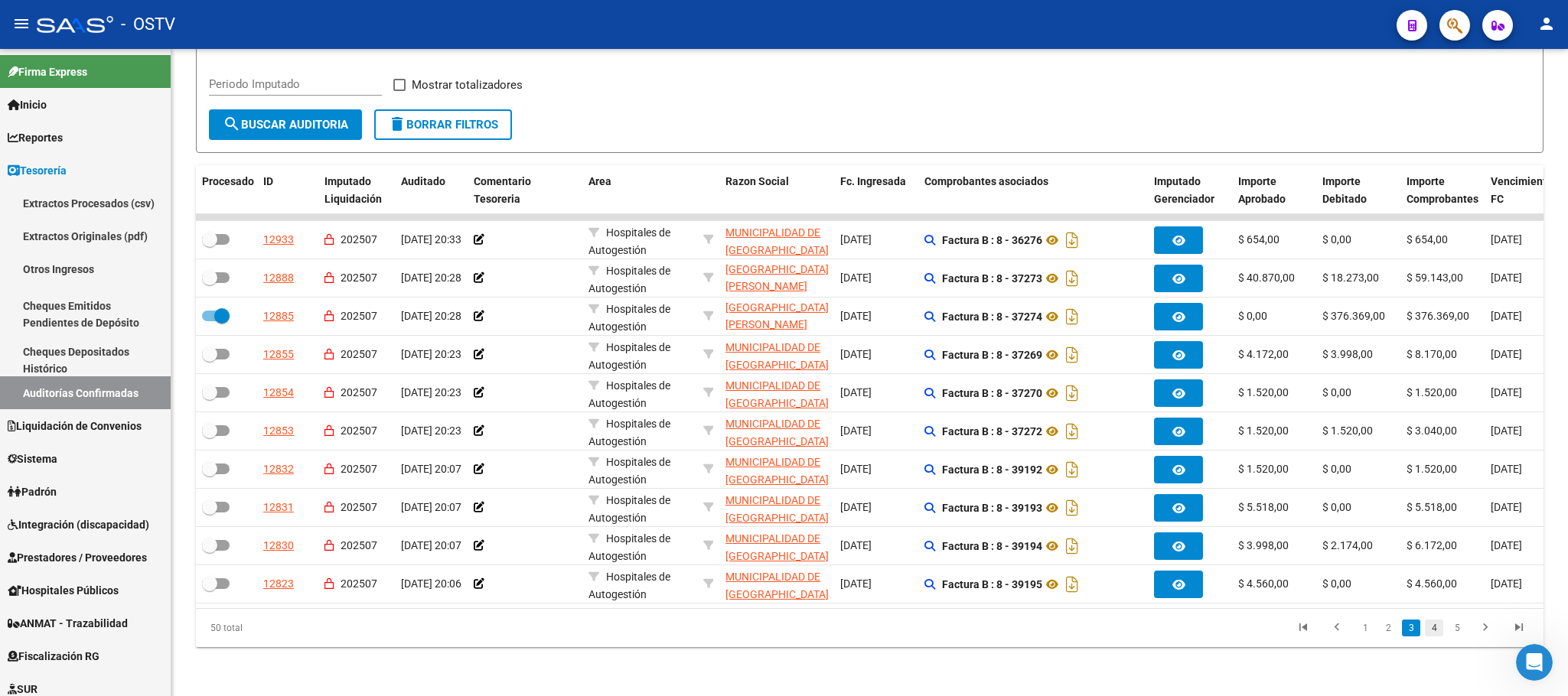
click at [1433, 629] on link "4" at bounding box center [1434, 628] width 19 height 17
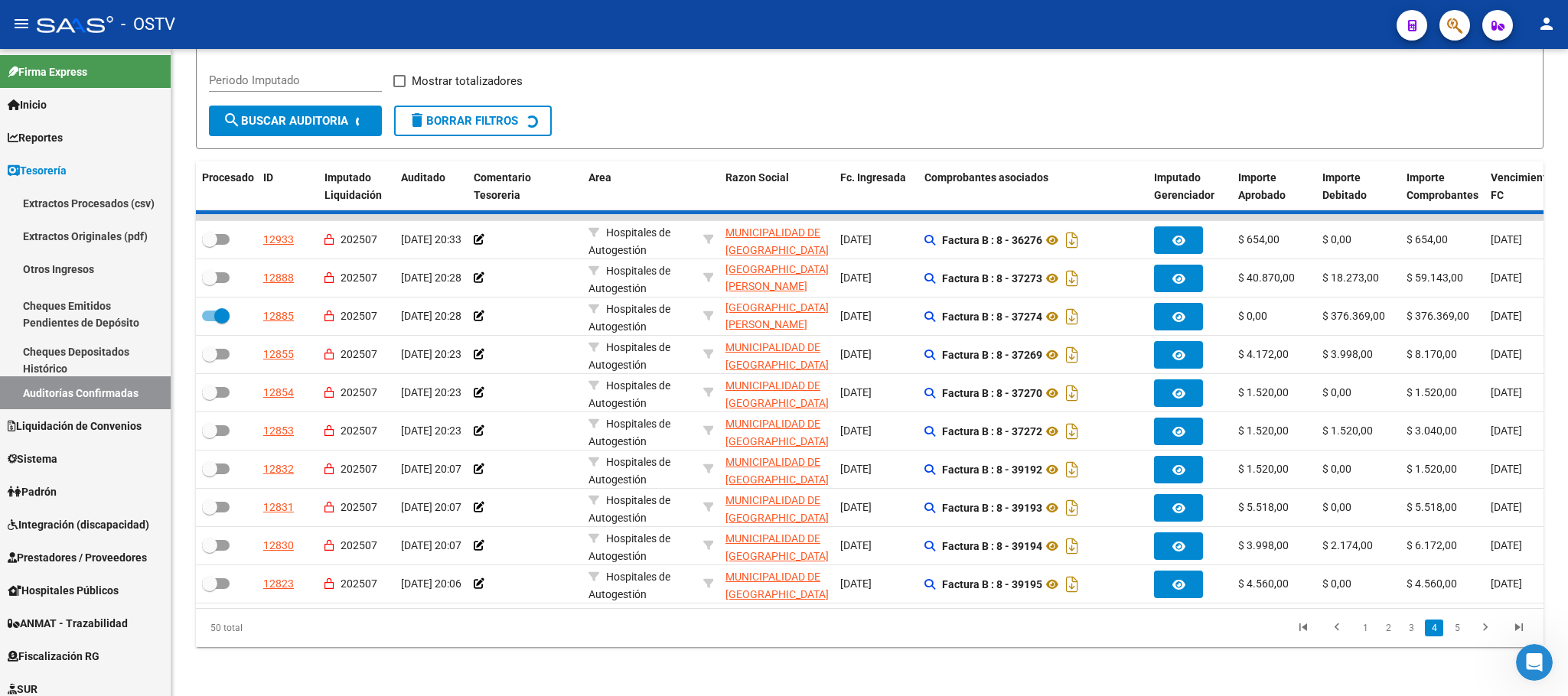
checkbox input "false"
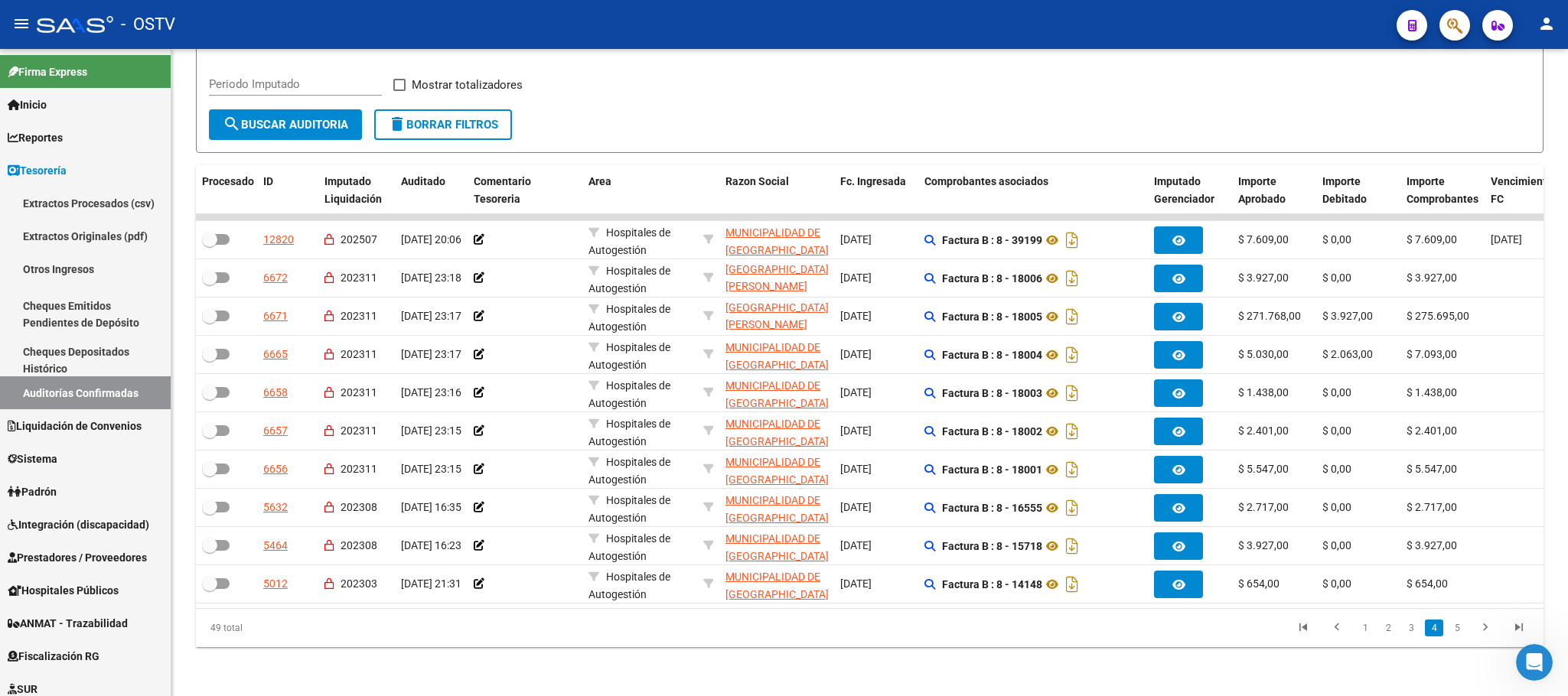
click at [1462, 625] on link "5" at bounding box center [1457, 628] width 19 height 17
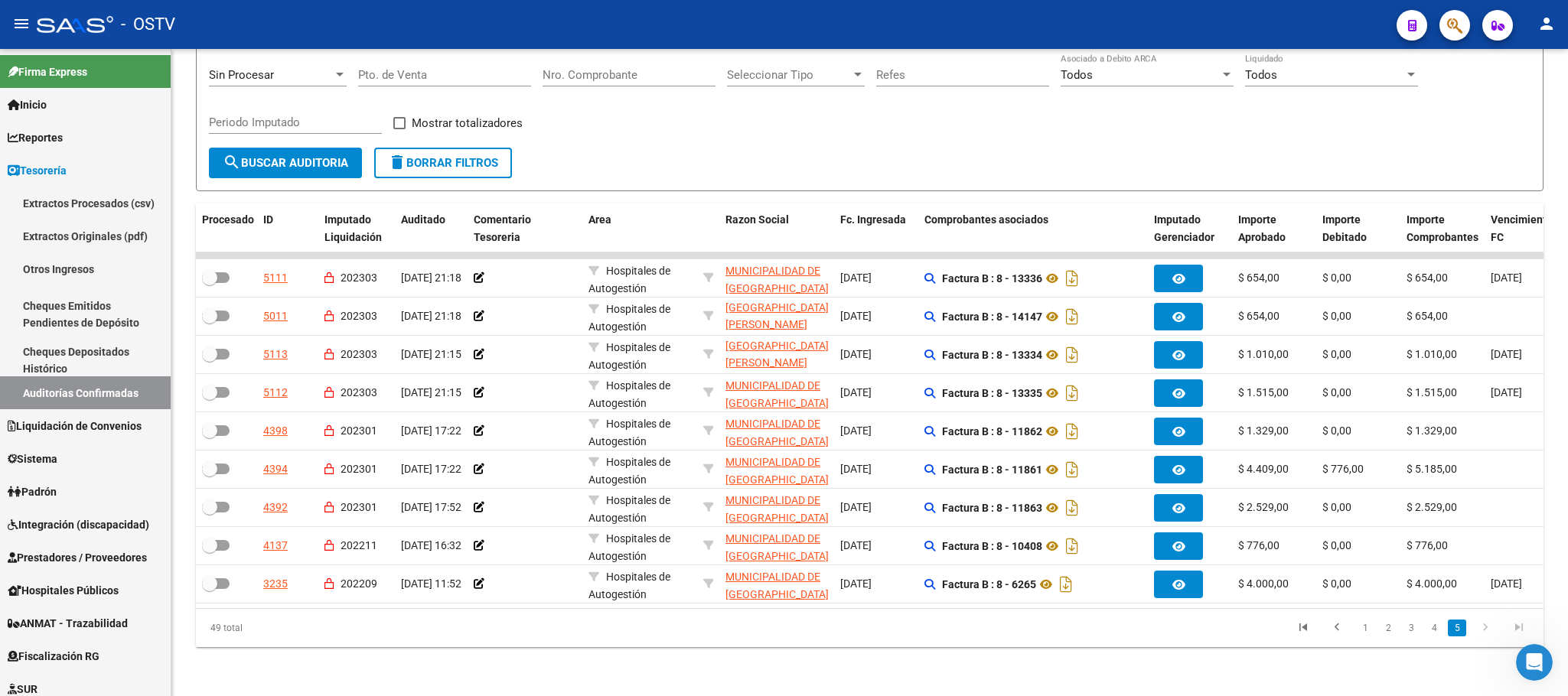
scroll to position [191, 0]
click at [276, 156] on span "search Buscar Auditoria" at bounding box center [286, 163] width 126 height 14
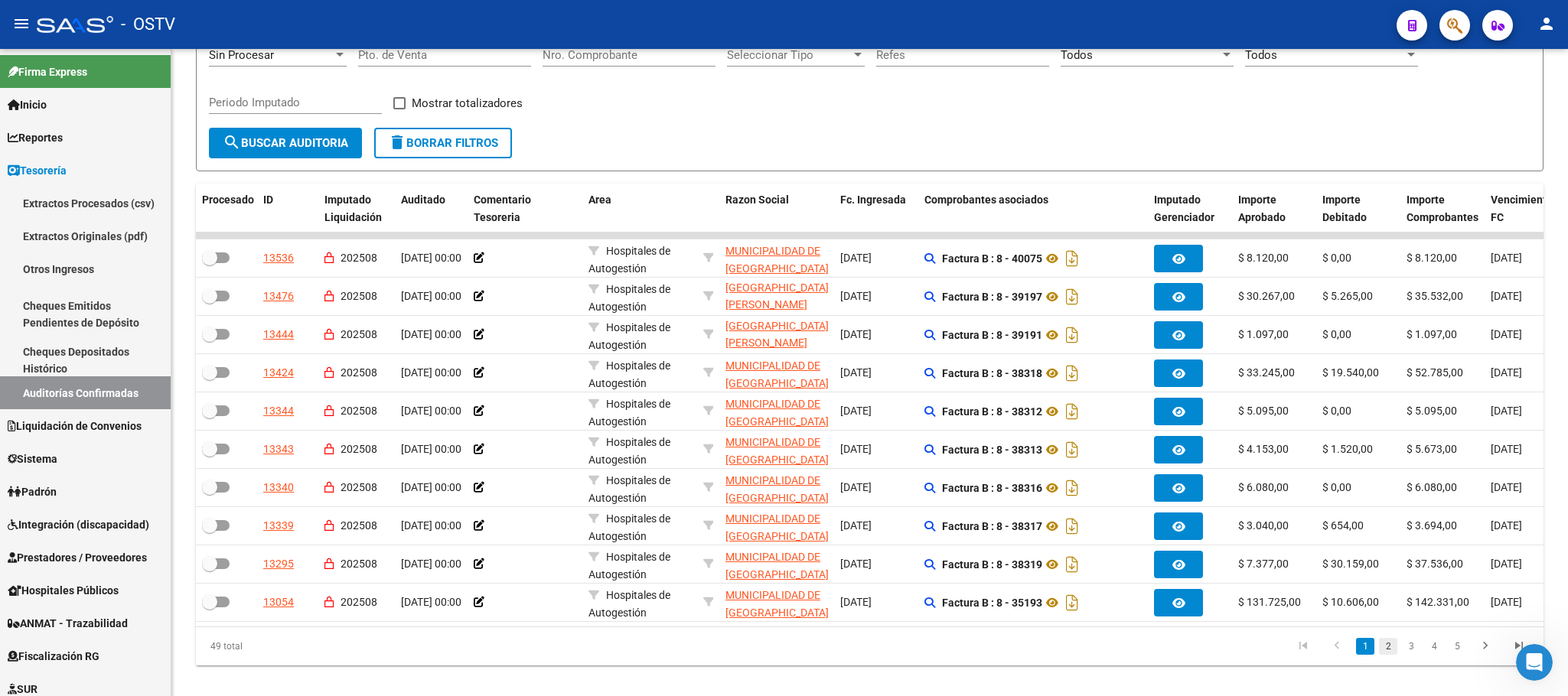
click at [1382, 655] on link "2" at bounding box center [1389, 646] width 19 height 17
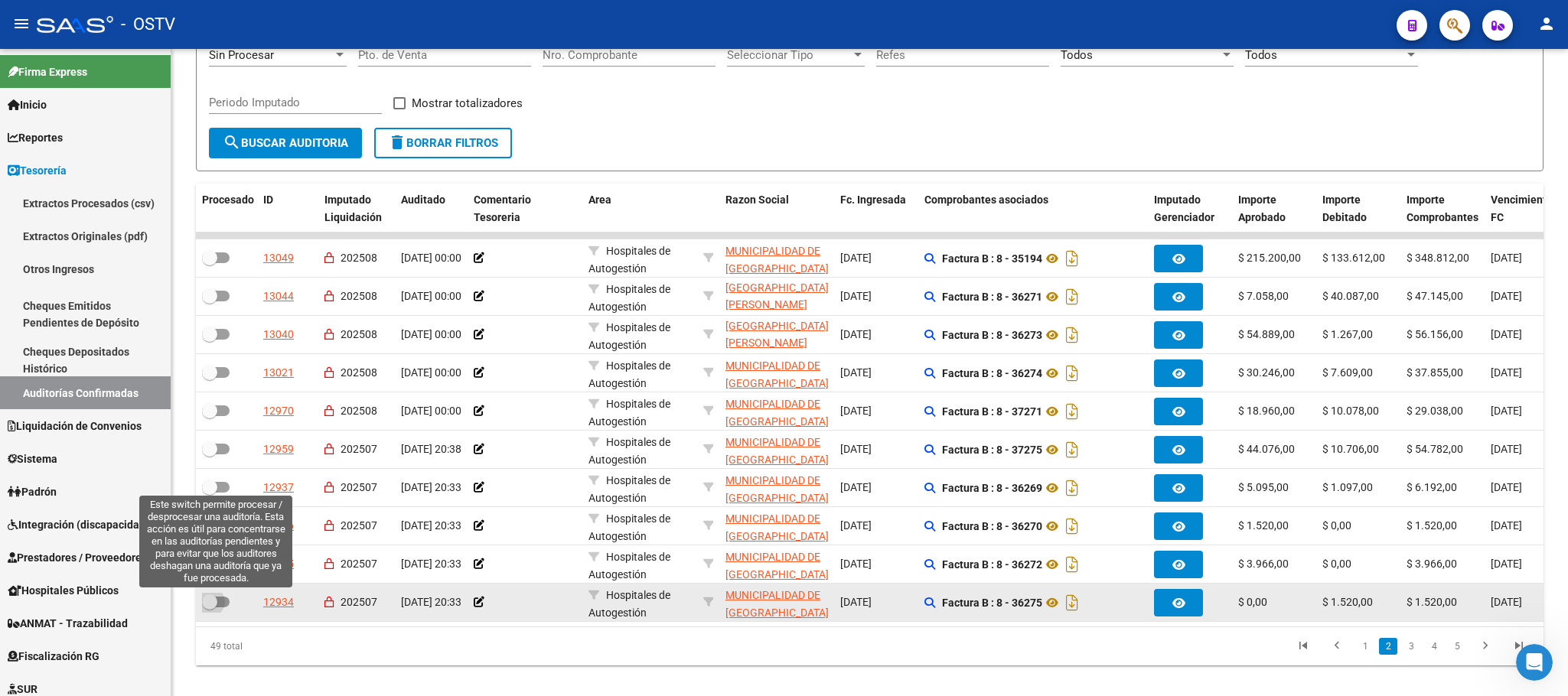
click at [216, 607] on span at bounding box center [210, 602] width 16 height 16
click at [210, 607] on input "checkbox" at bounding box center [209, 607] width 1 height 1
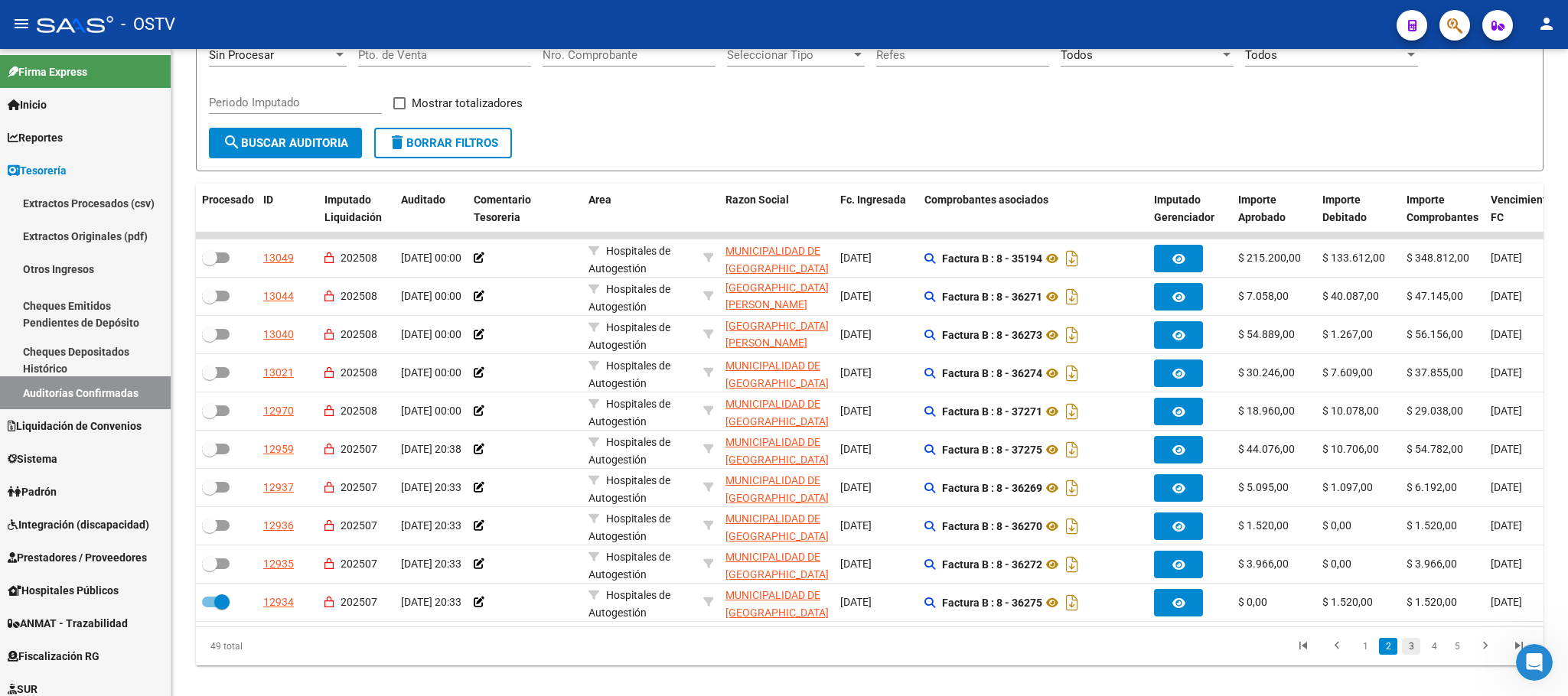
click at [1406, 655] on link "3" at bounding box center [1411, 646] width 19 height 17
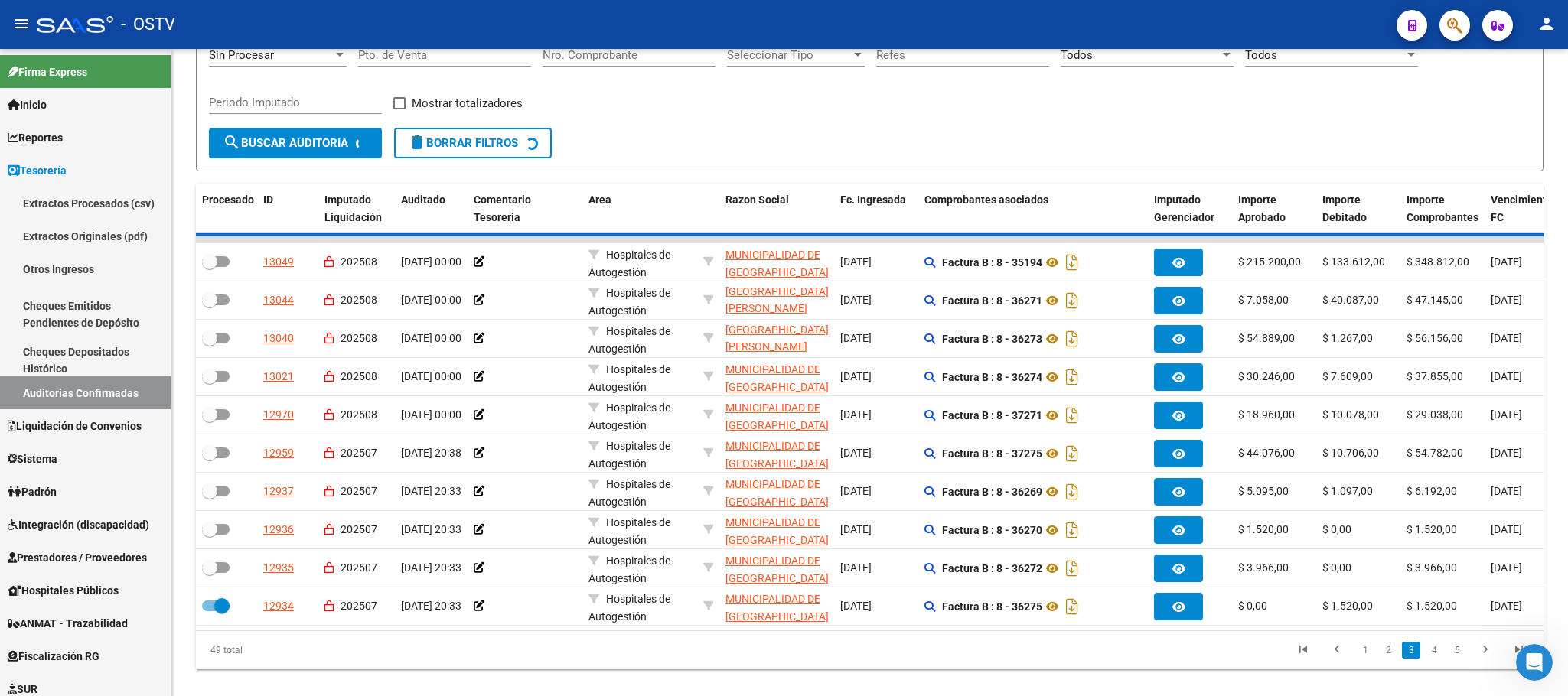
checkbox input "false"
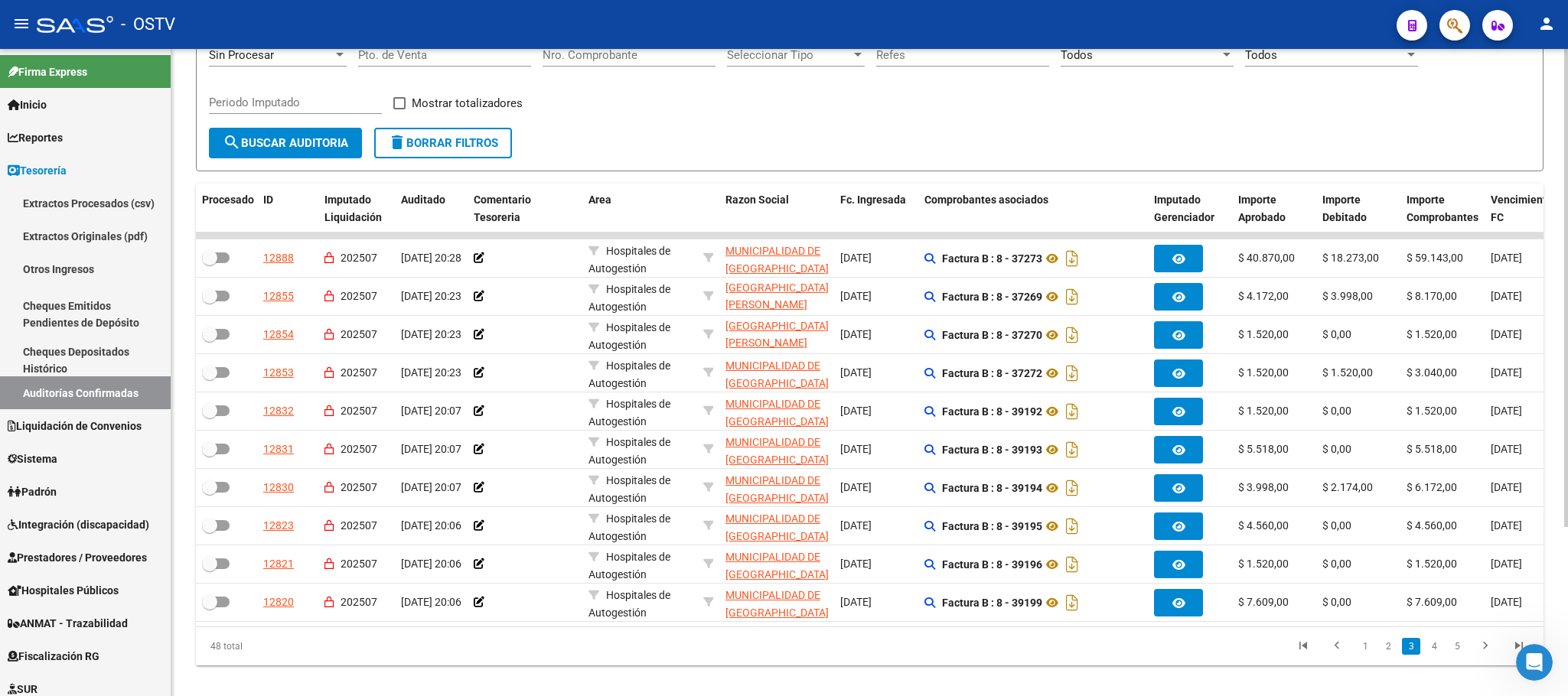
click at [280, 137] on span "search Buscar Auditoria" at bounding box center [286, 143] width 126 height 14
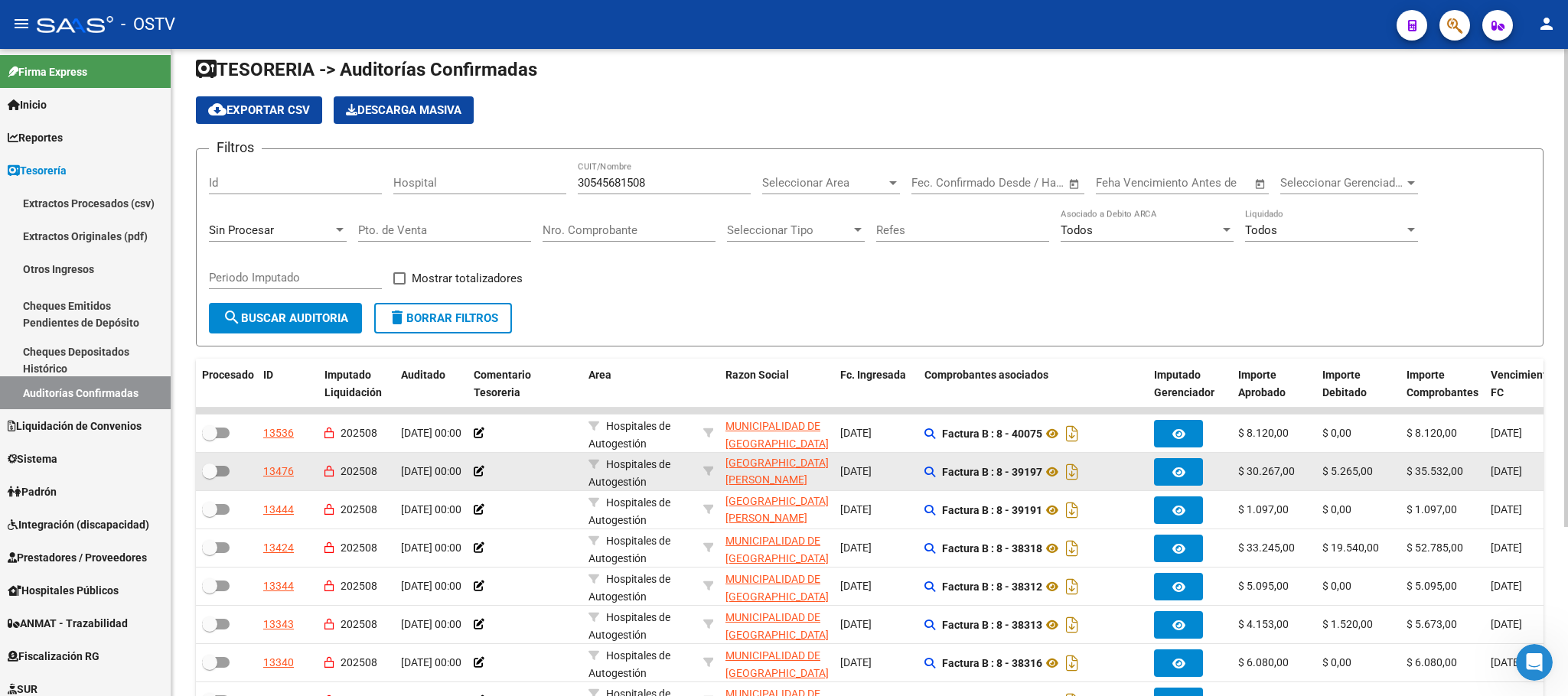
scroll to position [0, 0]
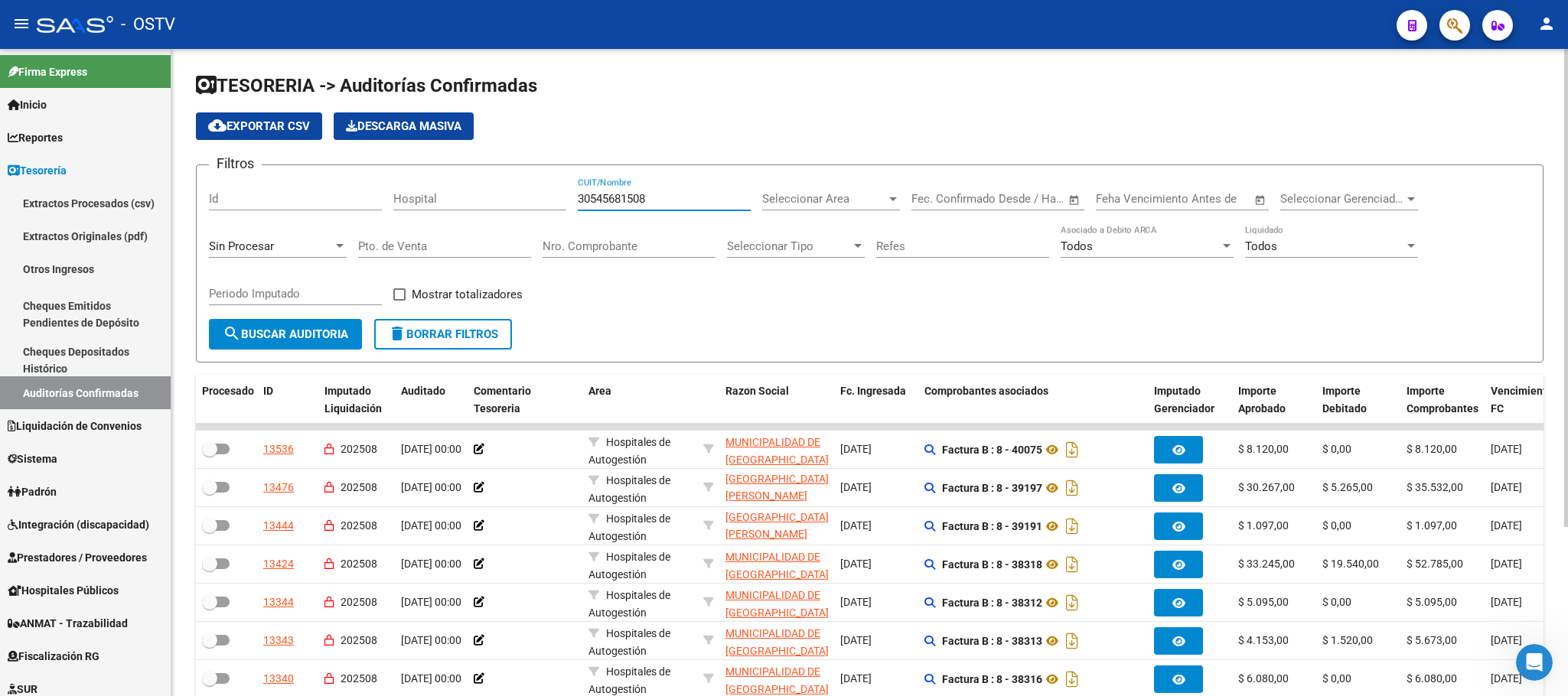
drag, startPoint x: 664, startPoint y: 200, endPoint x: 506, endPoint y: 230, distance: 160.8
click at [441, 229] on div "Filtros Id Hospital 30545681508 CUIT/Nombre Seleccionar Area Seleccionar Area F…" at bounding box center [869, 248] width 1322 height 141
paste input "6662434"
type input "30546662434"
click at [299, 336] on span "search Buscar Auditoria" at bounding box center [286, 334] width 126 height 14
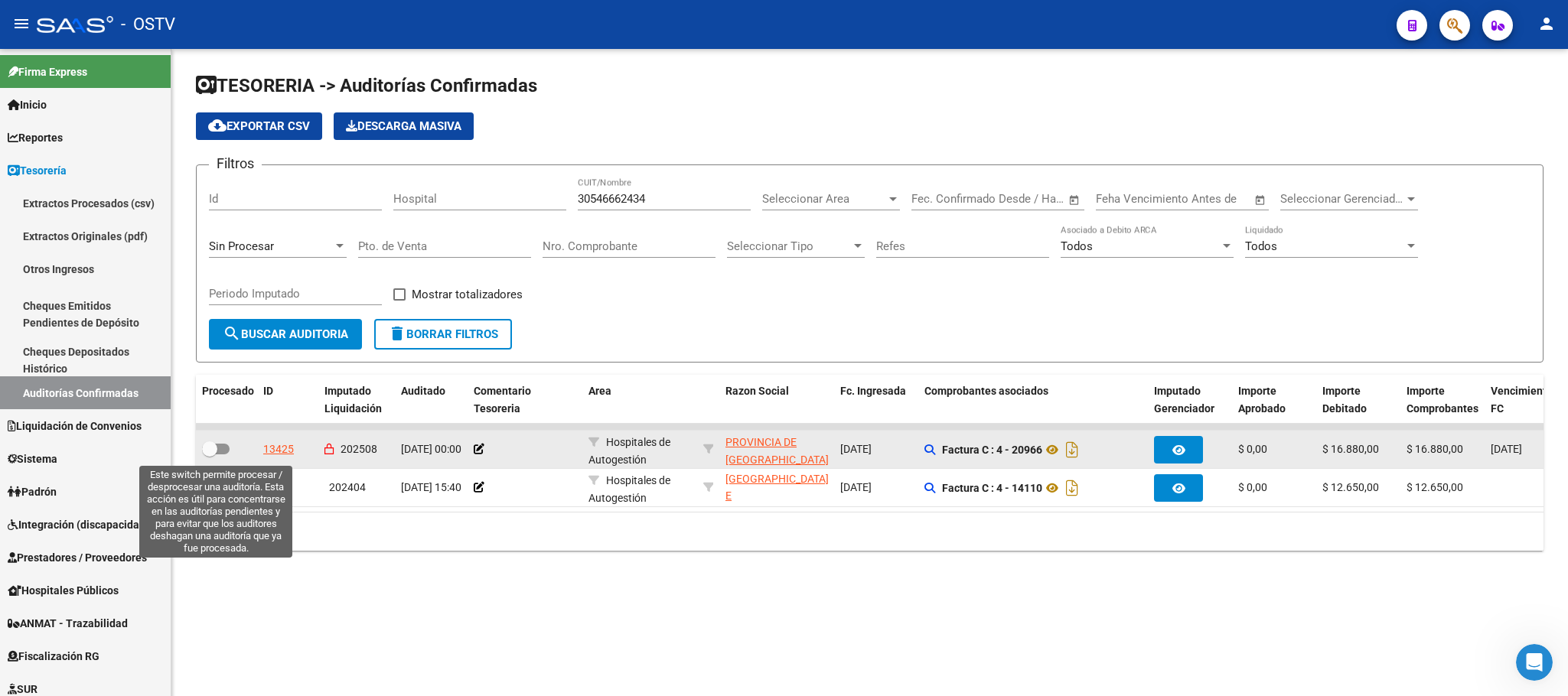
click at [214, 447] on span at bounding box center [210, 449] width 16 height 16
click at [210, 454] on input "checkbox" at bounding box center [209, 454] width 1 height 1
checkbox input "true"
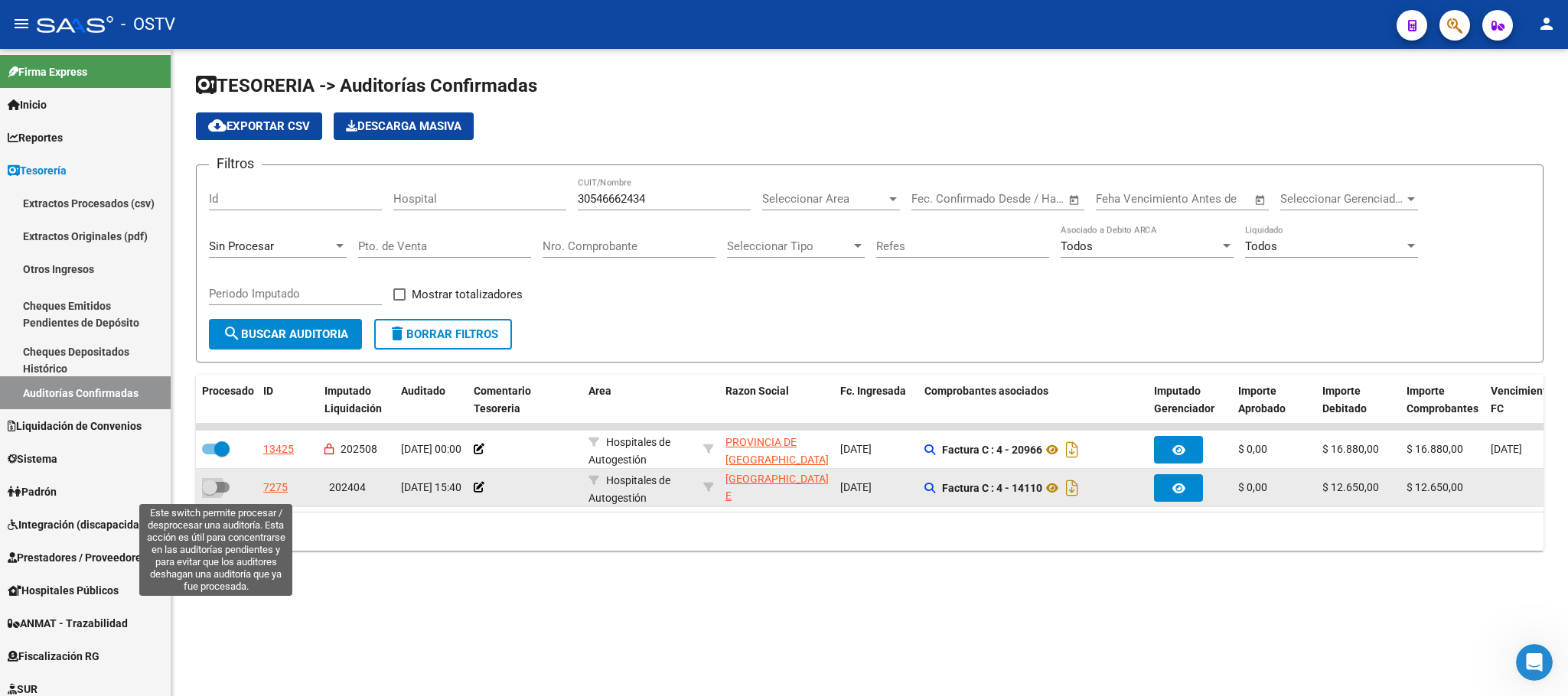
click at [228, 494] on label at bounding box center [215, 487] width 27 height 19
click at [210, 493] on input "checkbox" at bounding box center [209, 492] width 1 height 1
checkbox input "true"
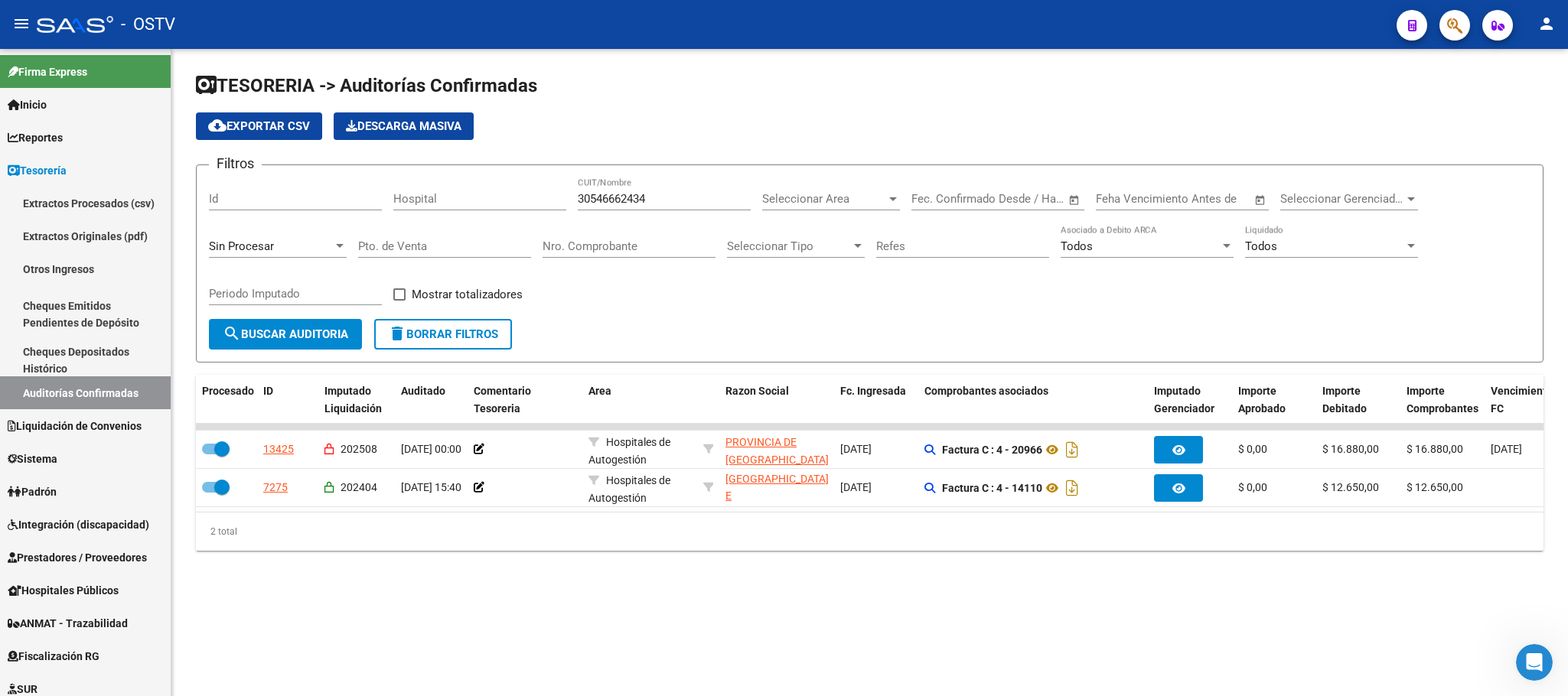
click at [290, 328] on span "search Buscar Auditoria" at bounding box center [286, 334] width 126 height 14
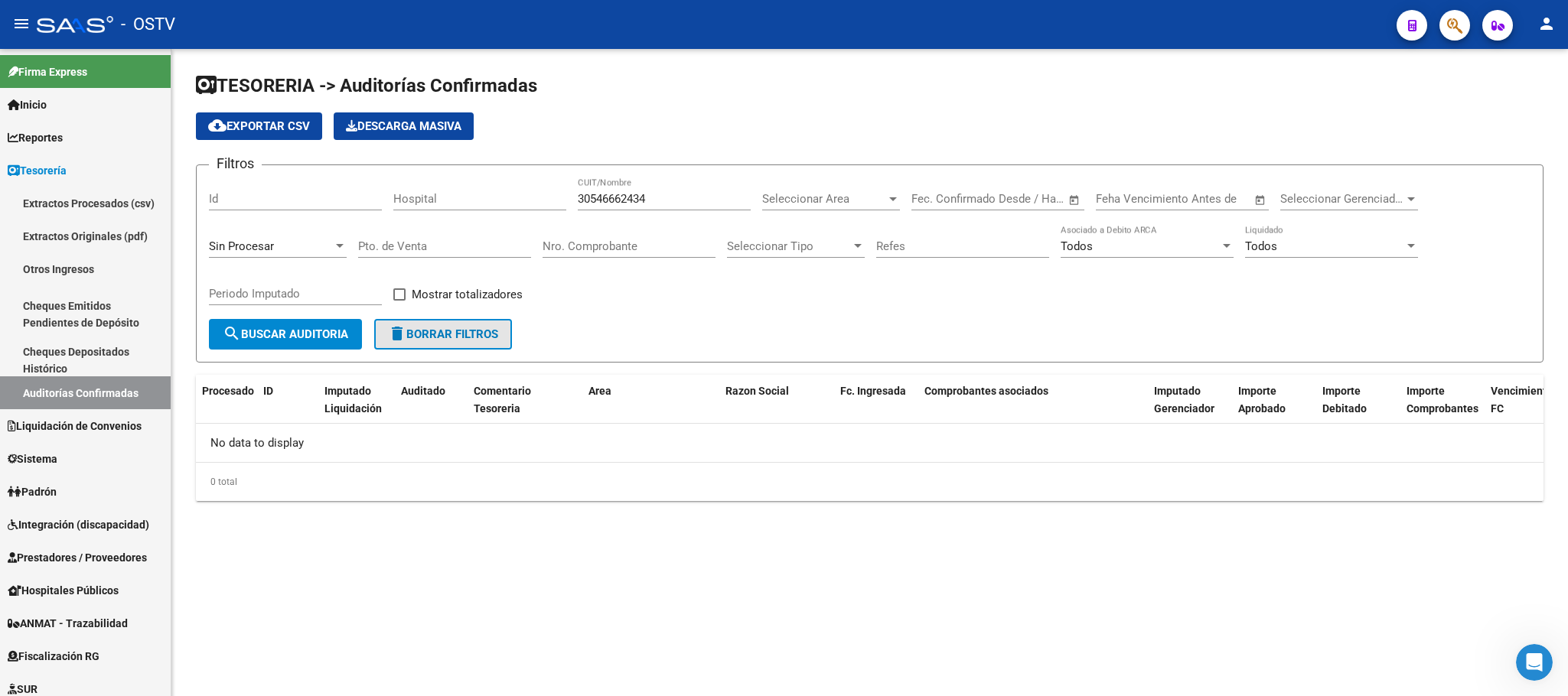
click at [414, 326] on button "delete Borrar Filtros" at bounding box center [443, 334] width 138 height 30
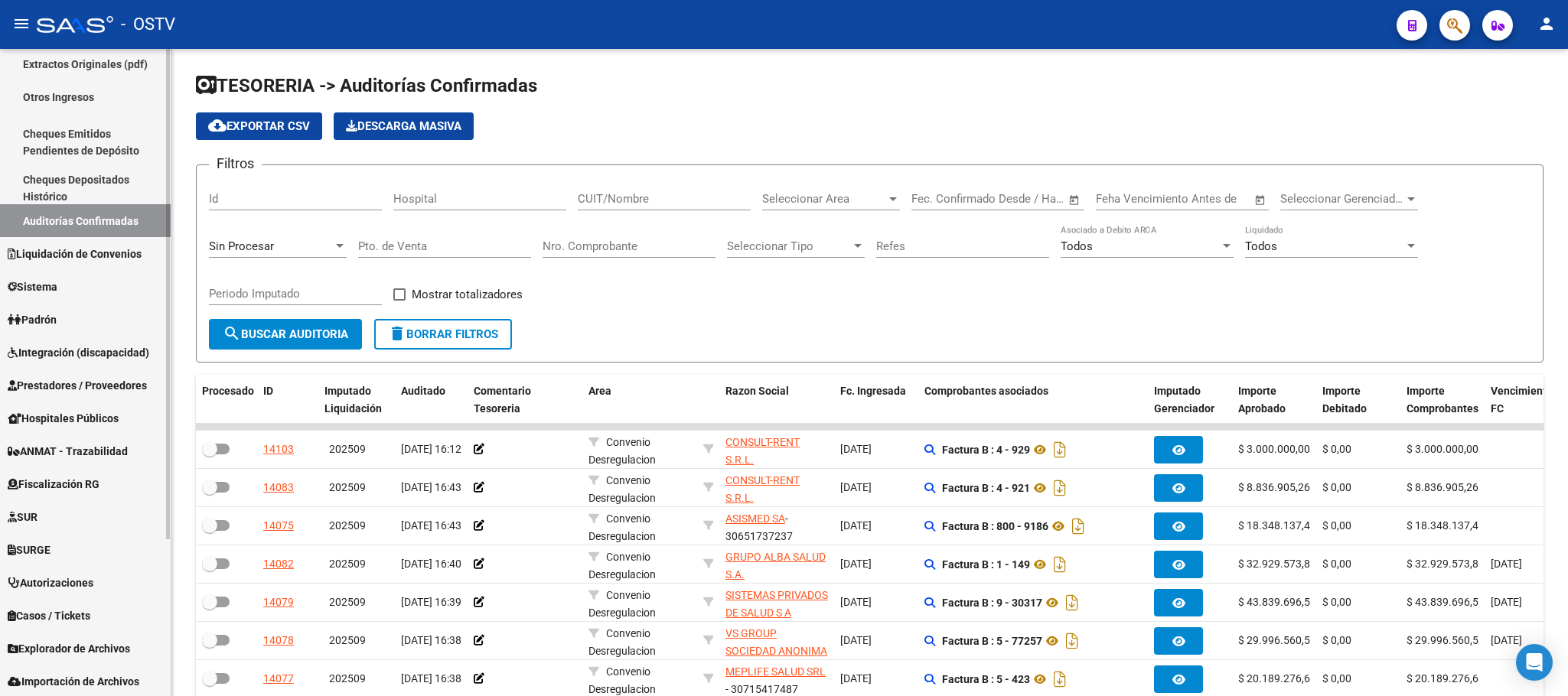
scroll to position [205, 0]
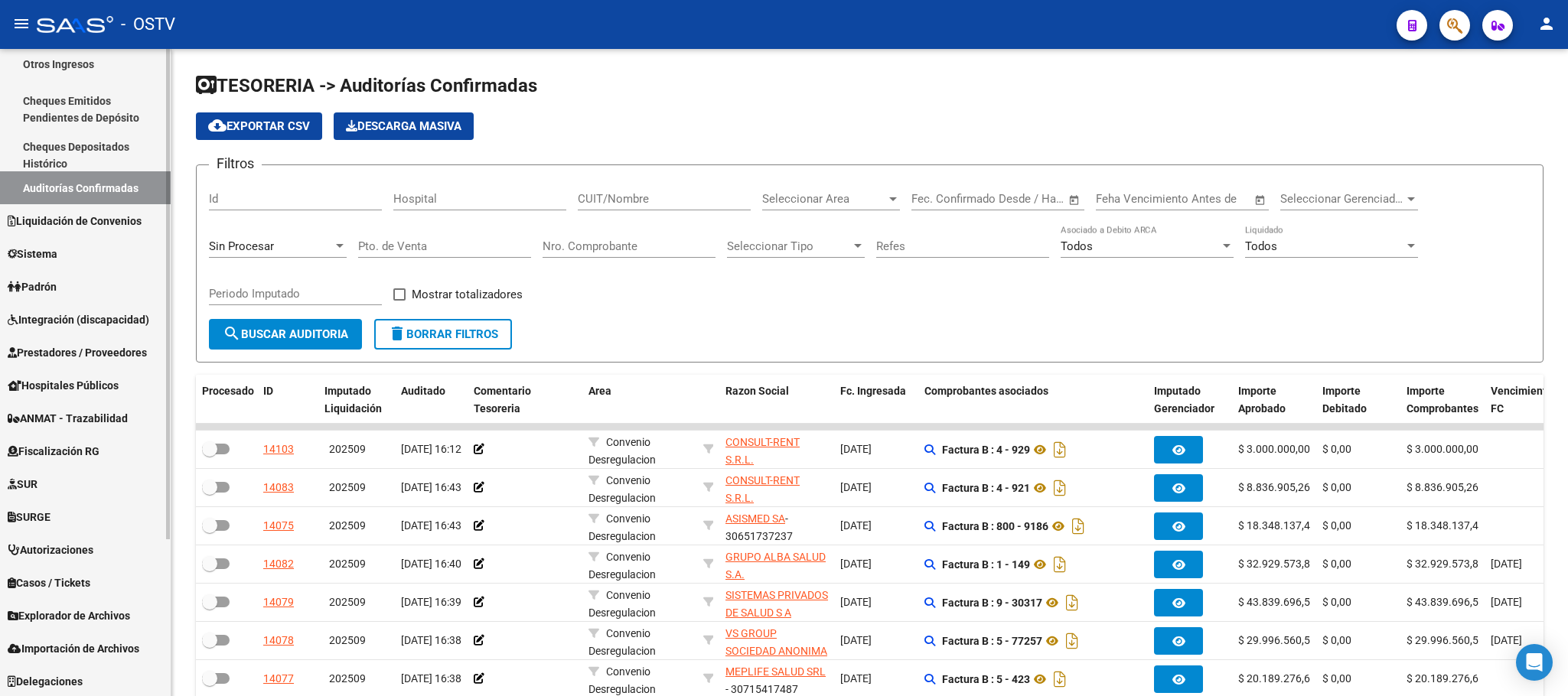
click at [80, 349] on span "Prestadores / Proveedores" at bounding box center [77, 353] width 139 height 17
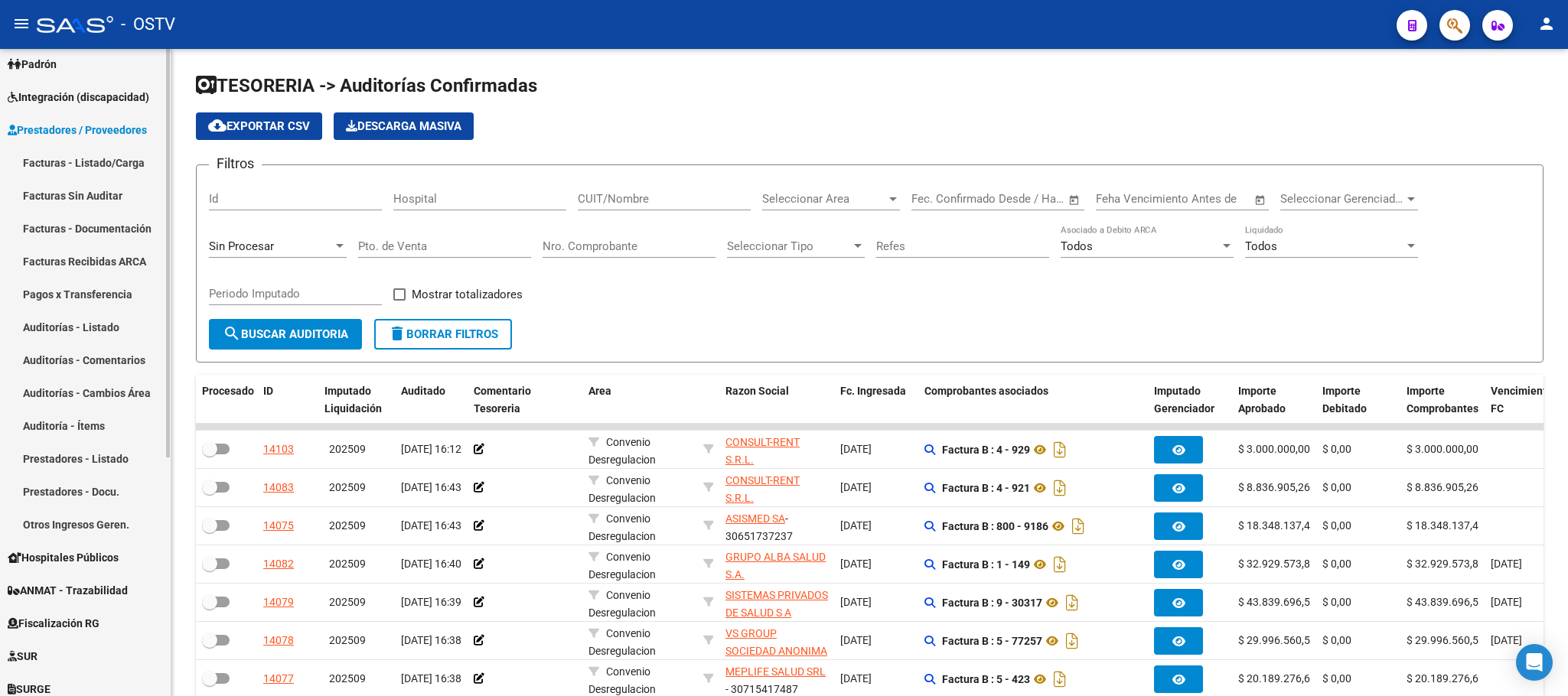
click at [97, 158] on link "Facturas - Listado/Carga" at bounding box center [85, 162] width 171 height 33
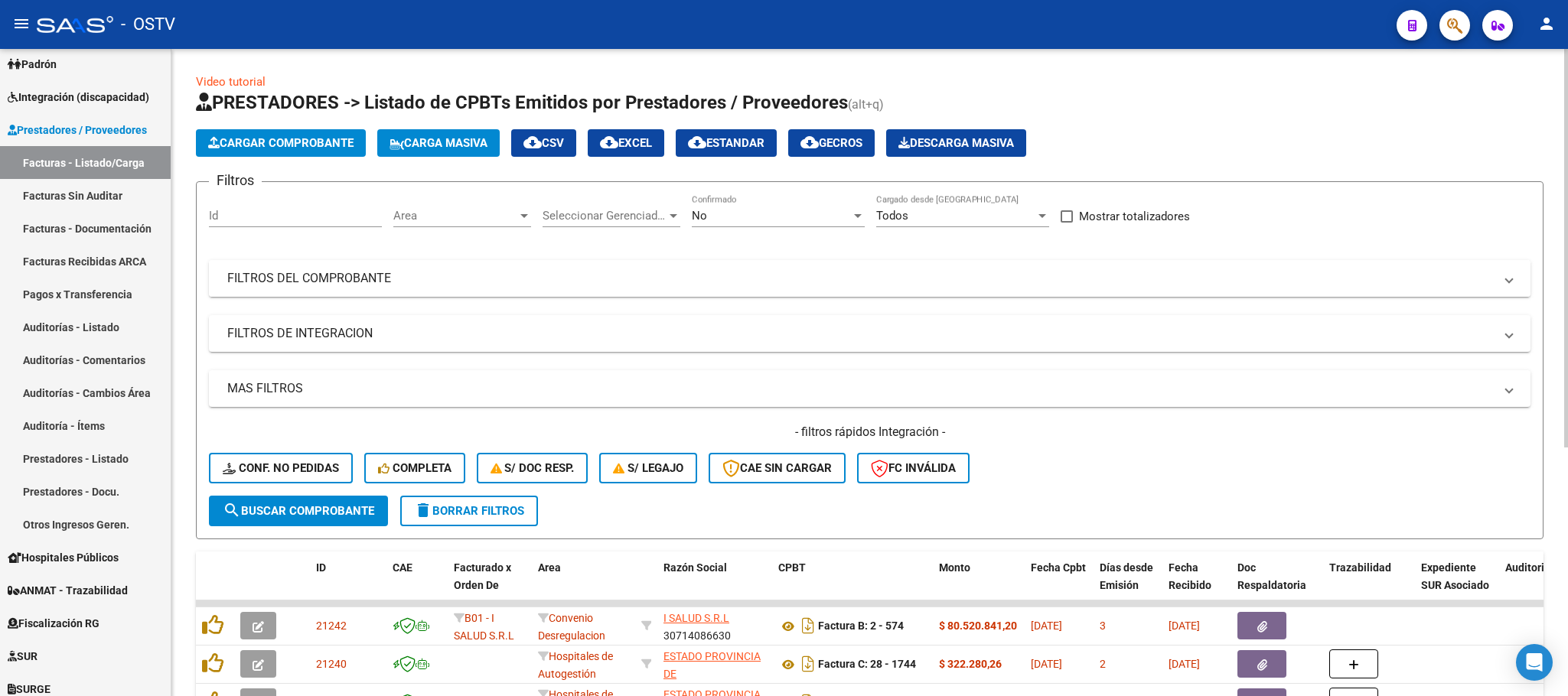
click at [1090, 276] on mat-panel-title "FILTROS DEL COMPROBANTE" at bounding box center [860, 279] width 1267 height 17
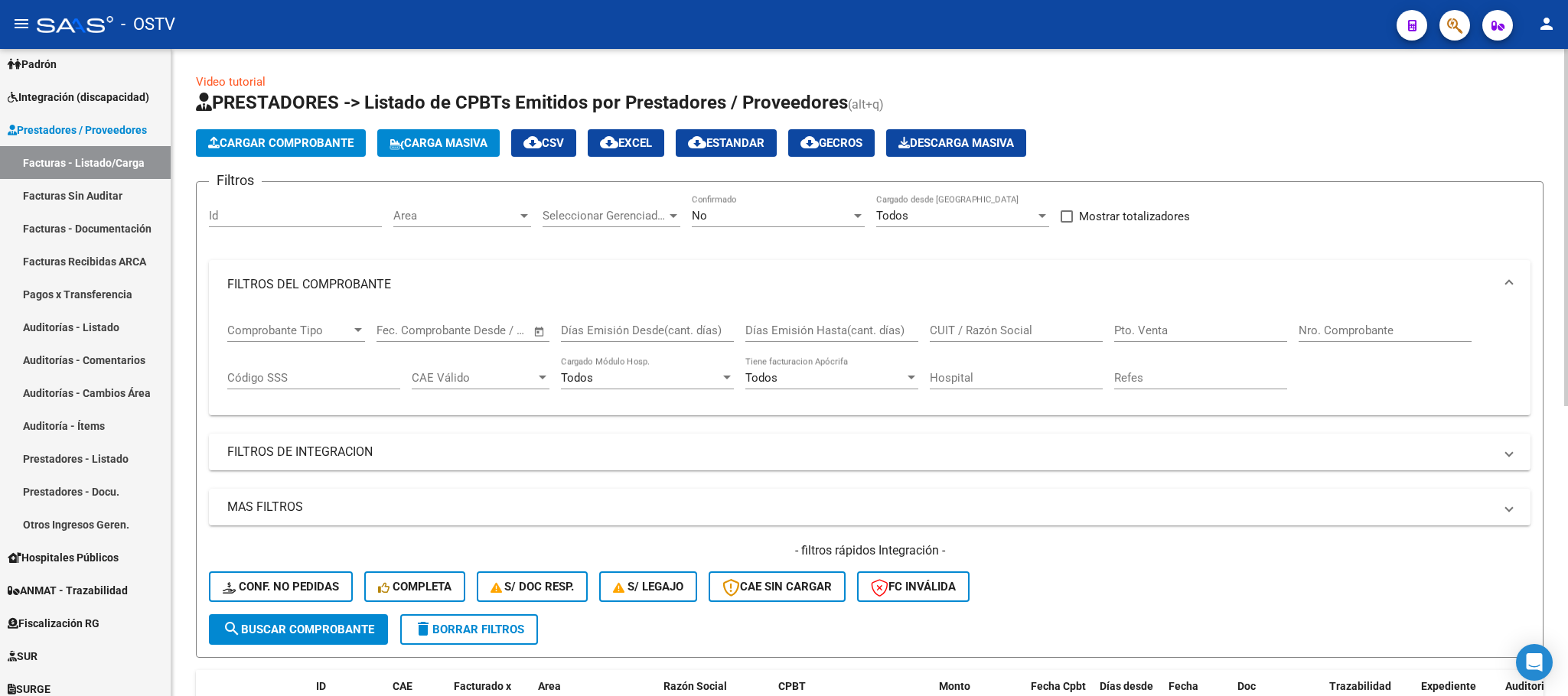
click at [1345, 331] on input "Nro. Comprobante" at bounding box center [1385, 331] width 173 height 14
type input "113"
click at [713, 210] on div "No" at bounding box center [771, 216] width 159 height 14
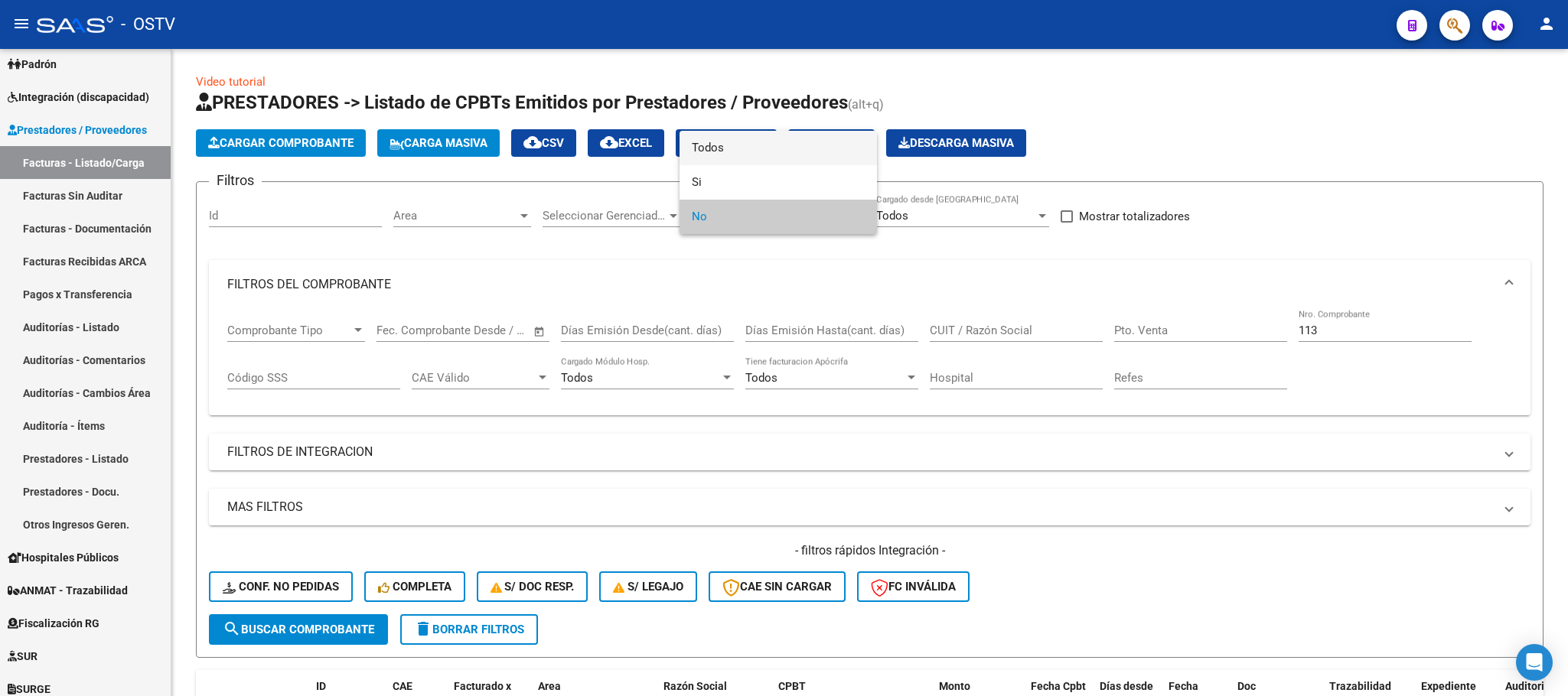
click at [716, 149] on span "Todos" at bounding box center [778, 148] width 173 height 34
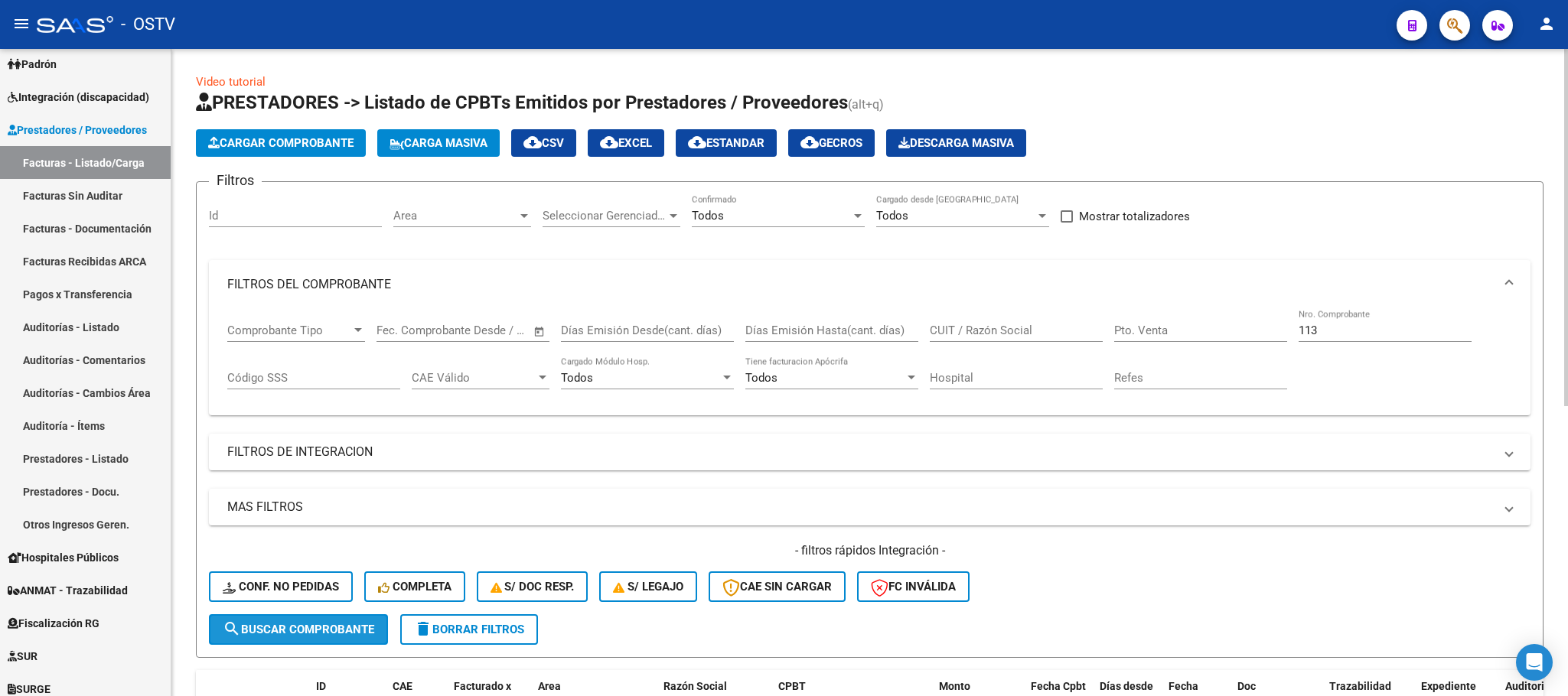
click at [335, 625] on span "search Buscar Comprobante" at bounding box center [298, 630] width 152 height 14
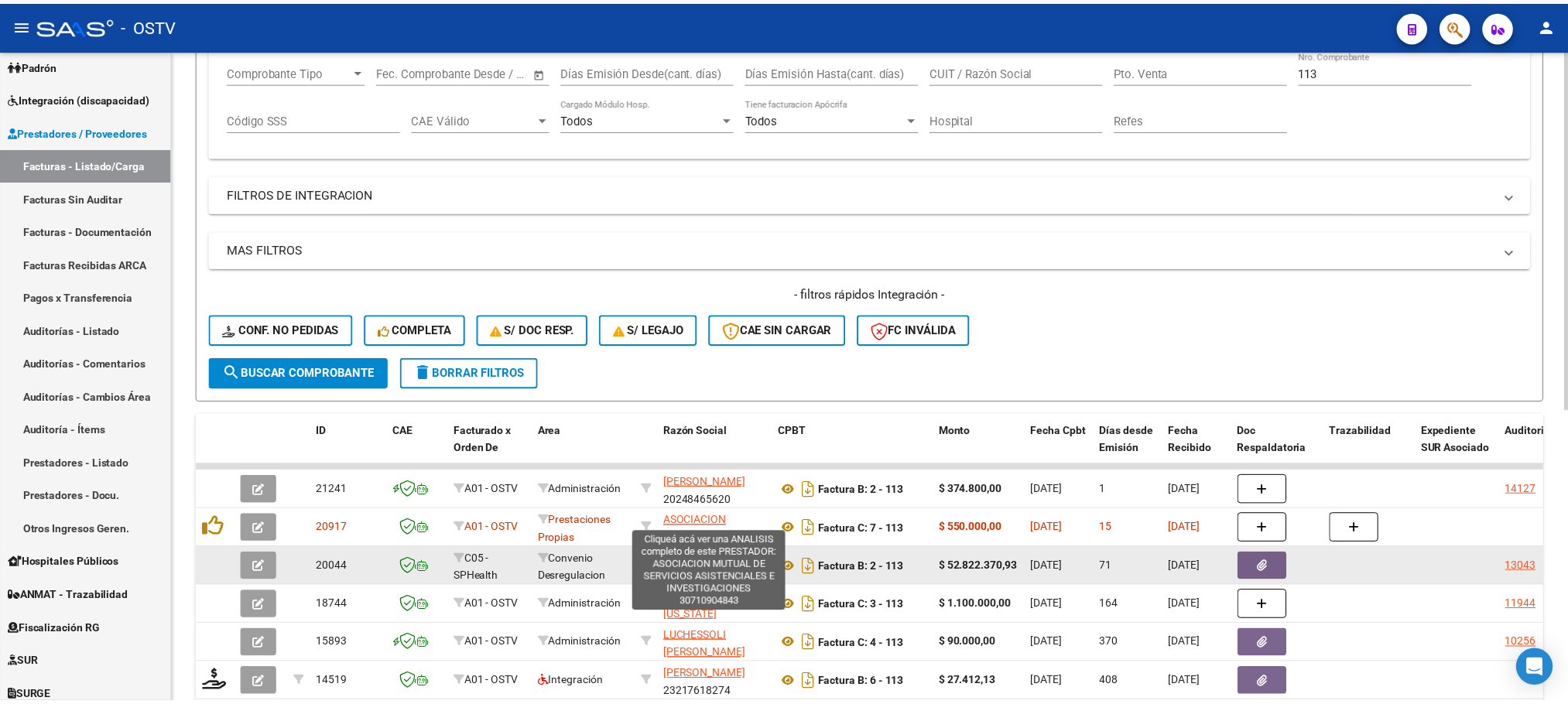
scroll to position [348, 0]
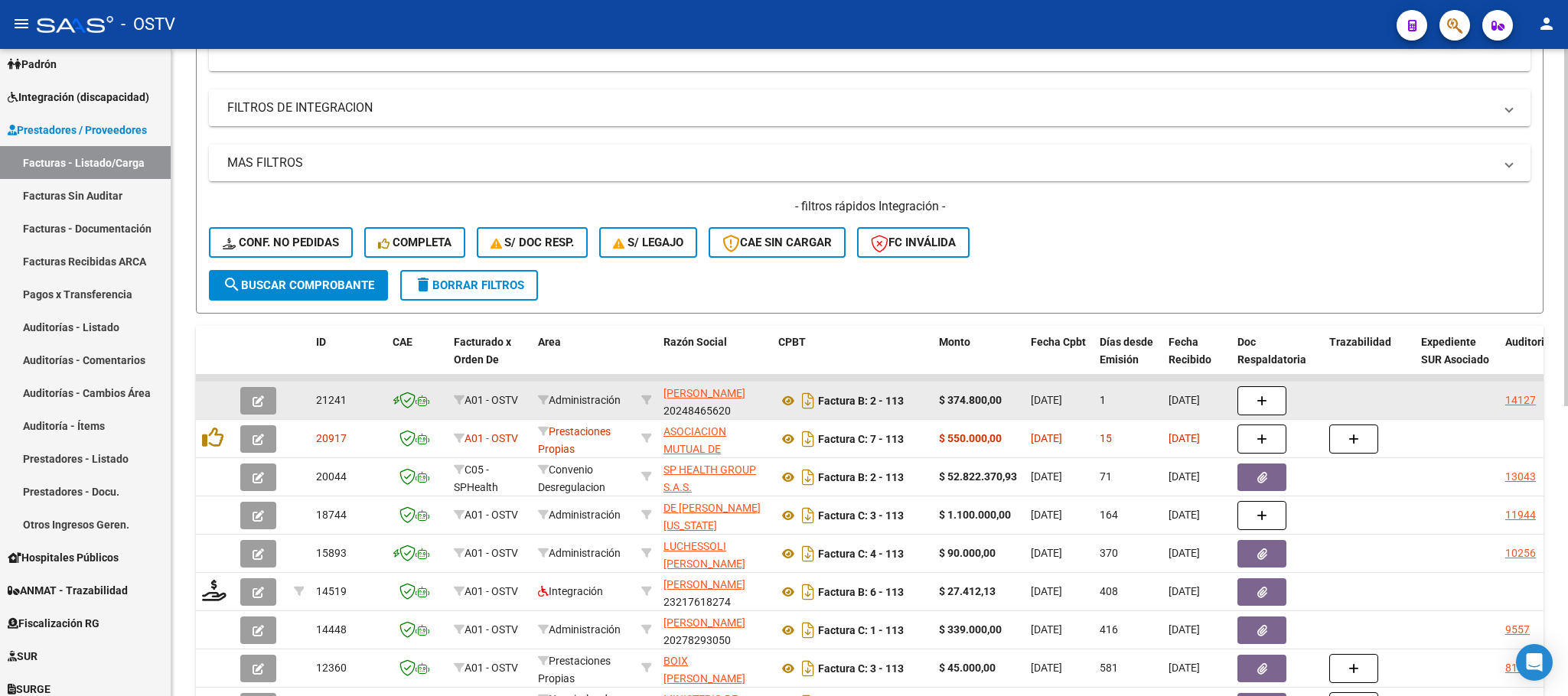
click at [246, 393] on button "button" at bounding box center [258, 400] width 36 height 27
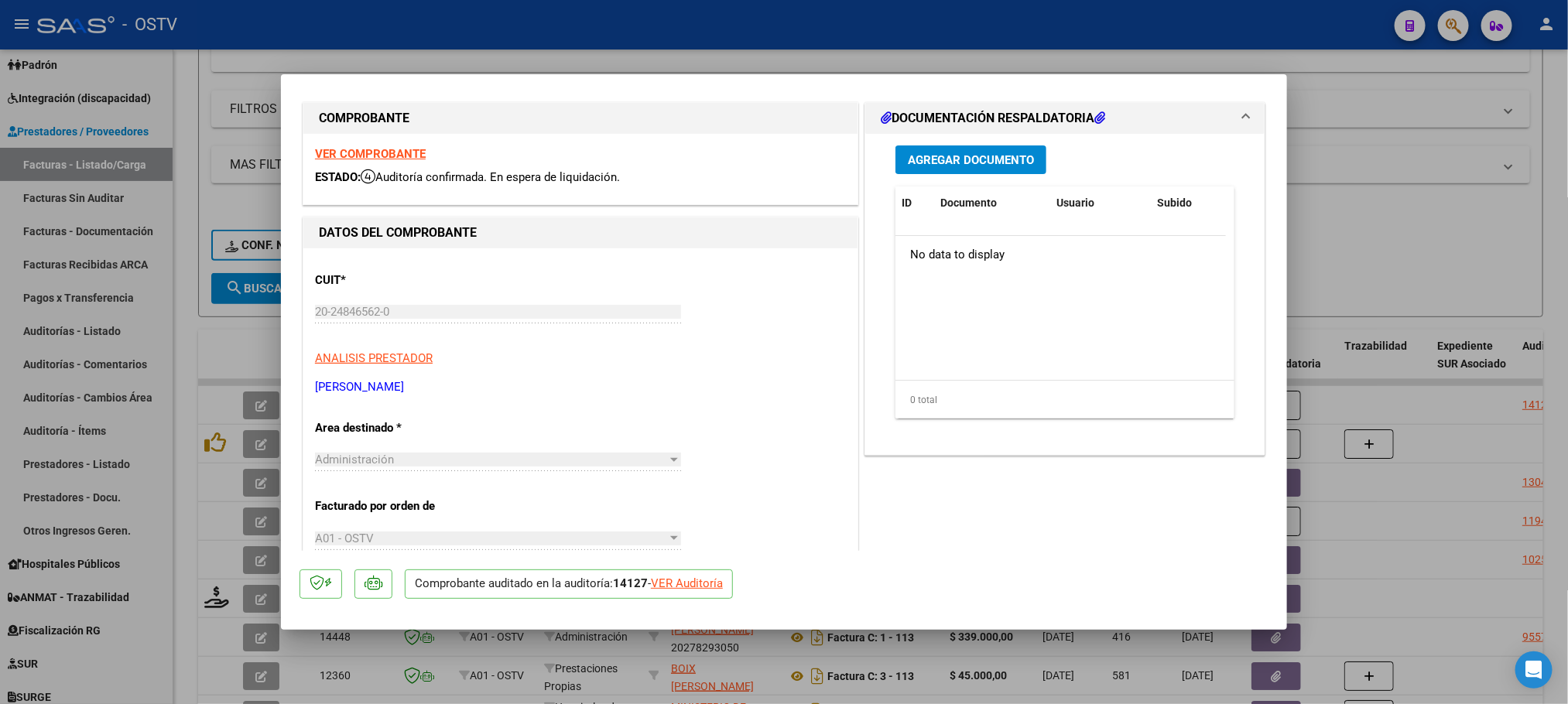
scroll to position [0, 0]
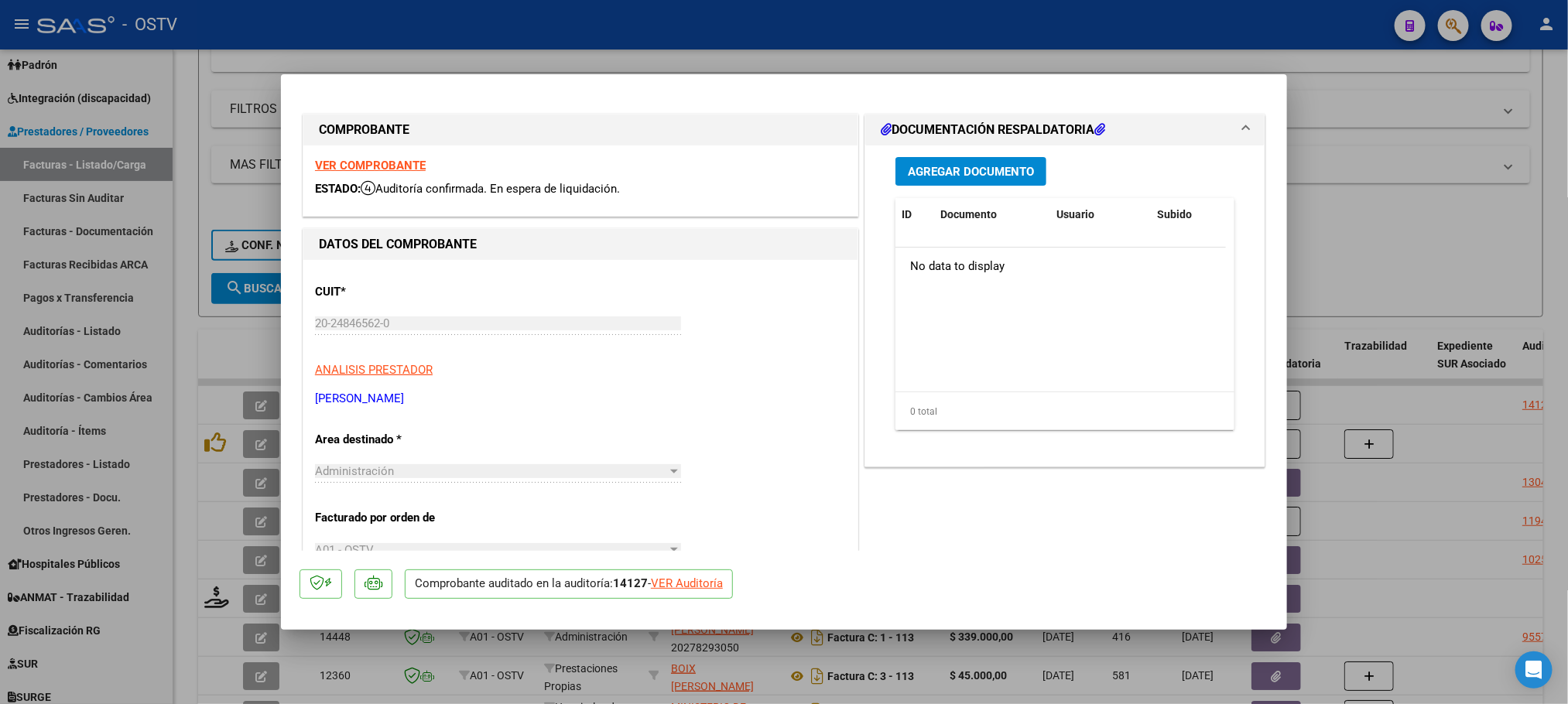
click at [222, 356] on div at bounding box center [784, 352] width 1568 height 704
type input "$ 0,00"
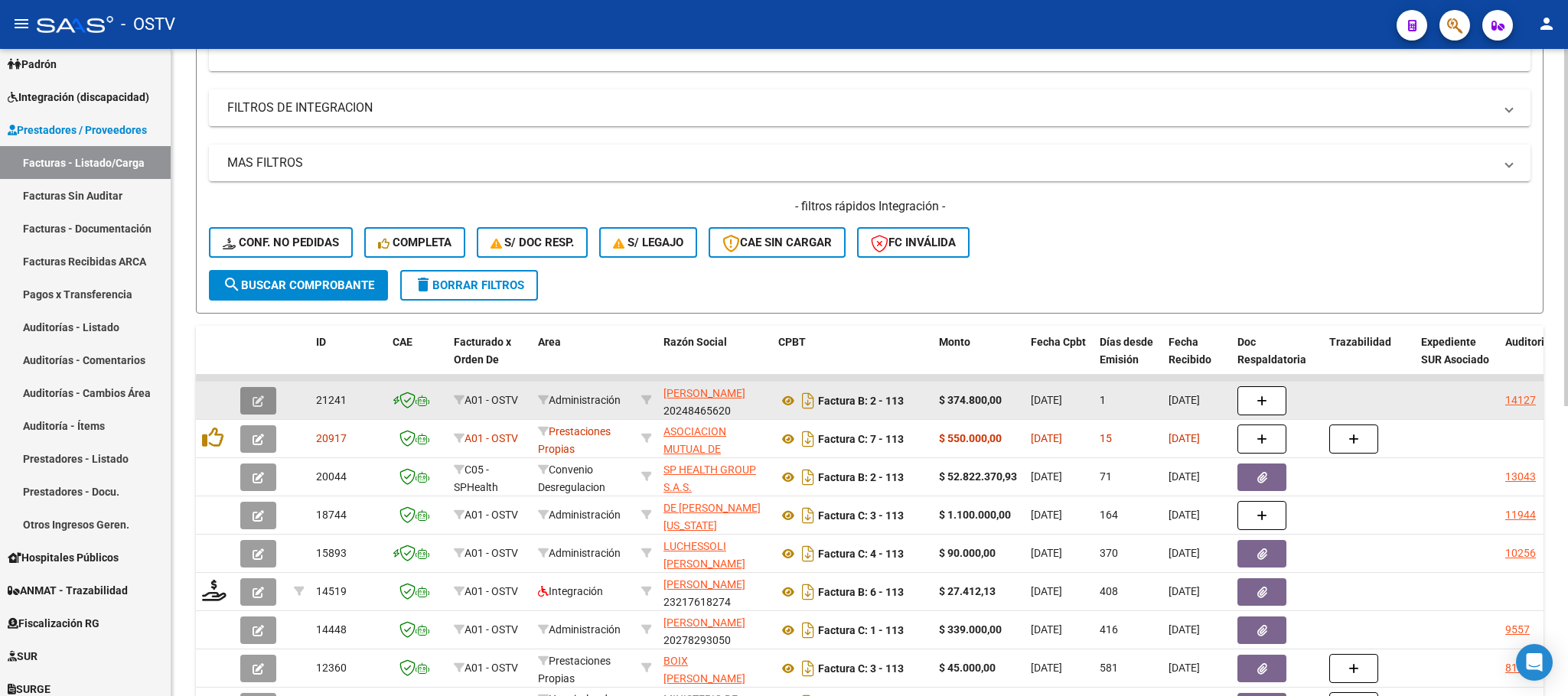
click at [249, 405] on button "button" at bounding box center [258, 400] width 36 height 27
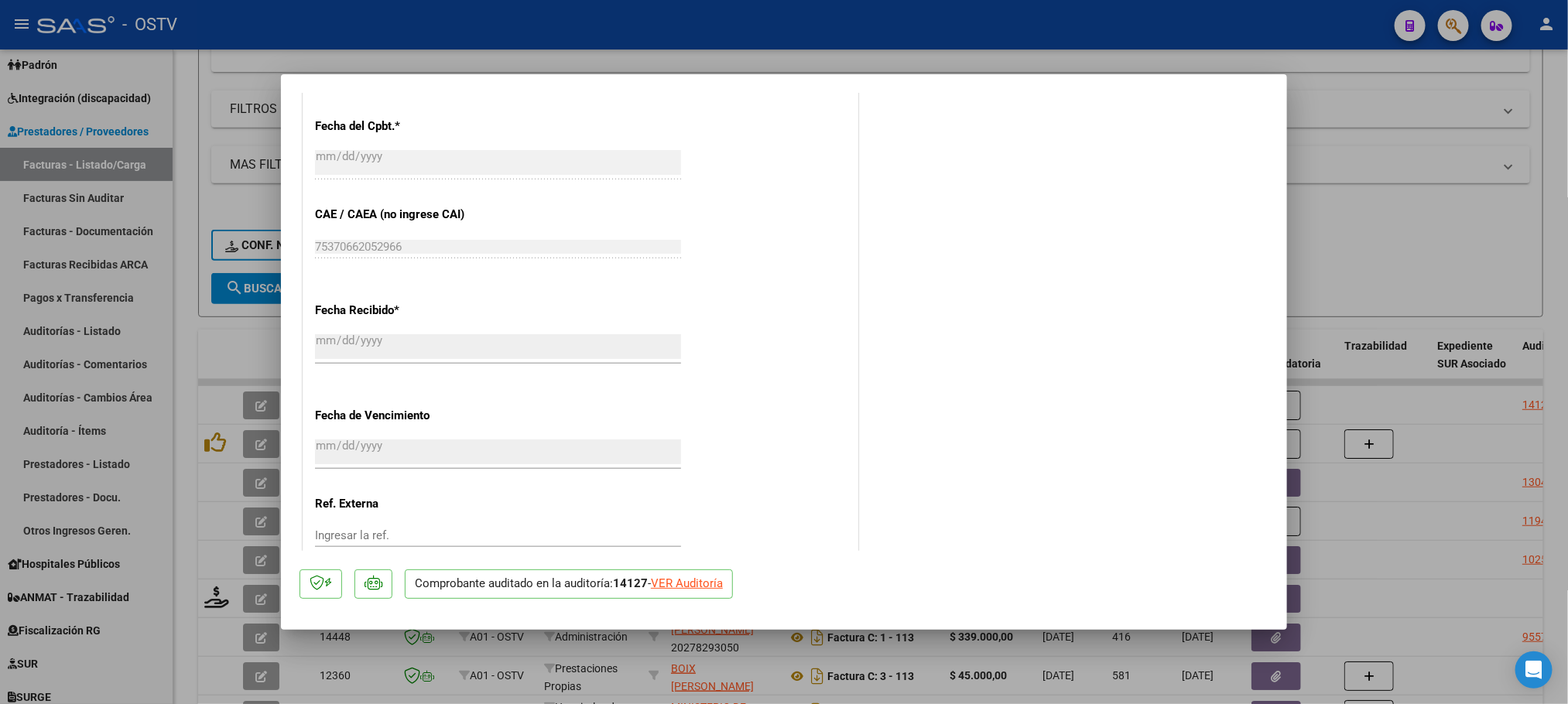
scroll to position [889, 0]
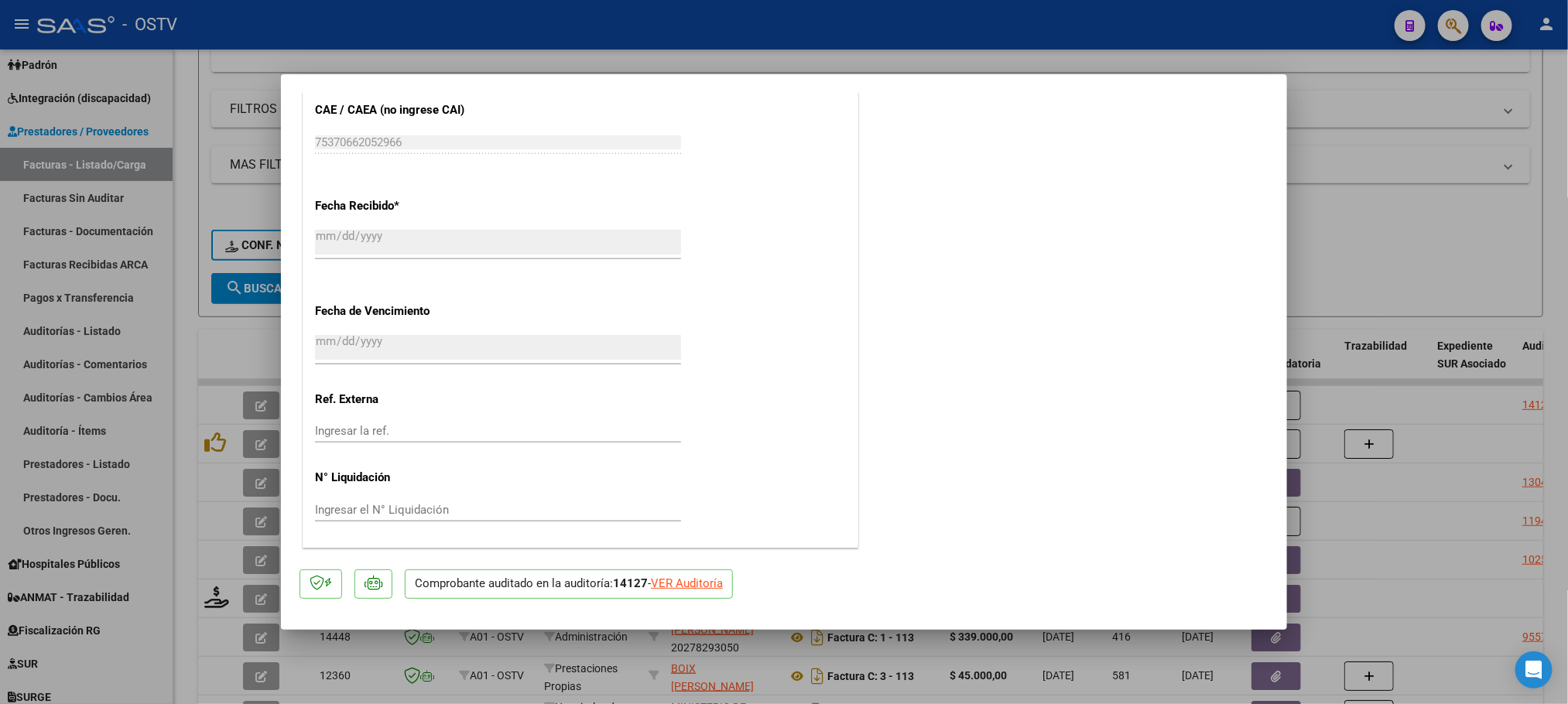
click at [684, 589] on div "VER Auditoría" at bounding box center [687, 584] width 72 height 18
type input "$ 0,00"
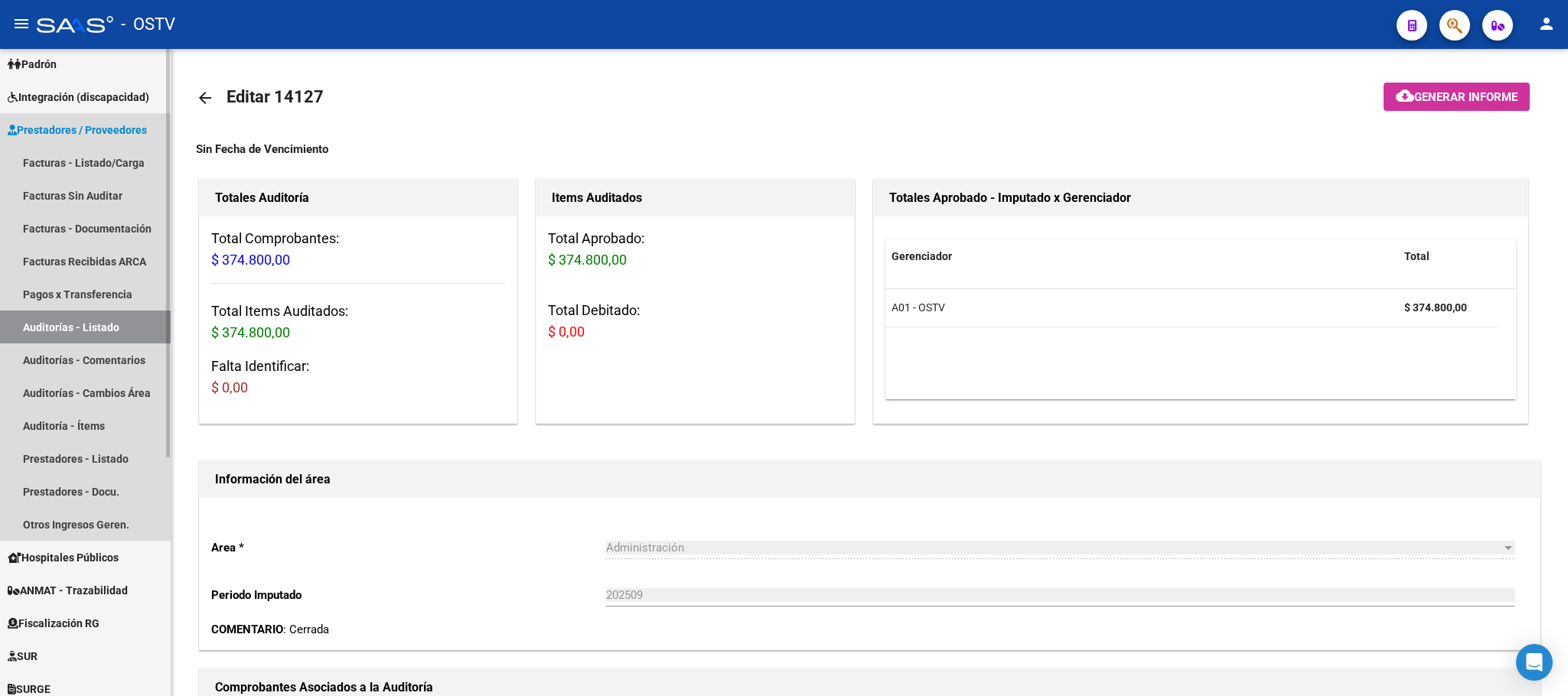
click at [56, 318] on link "Auditorías - Listado" at bounding box center [85, 327] width 171 height 33
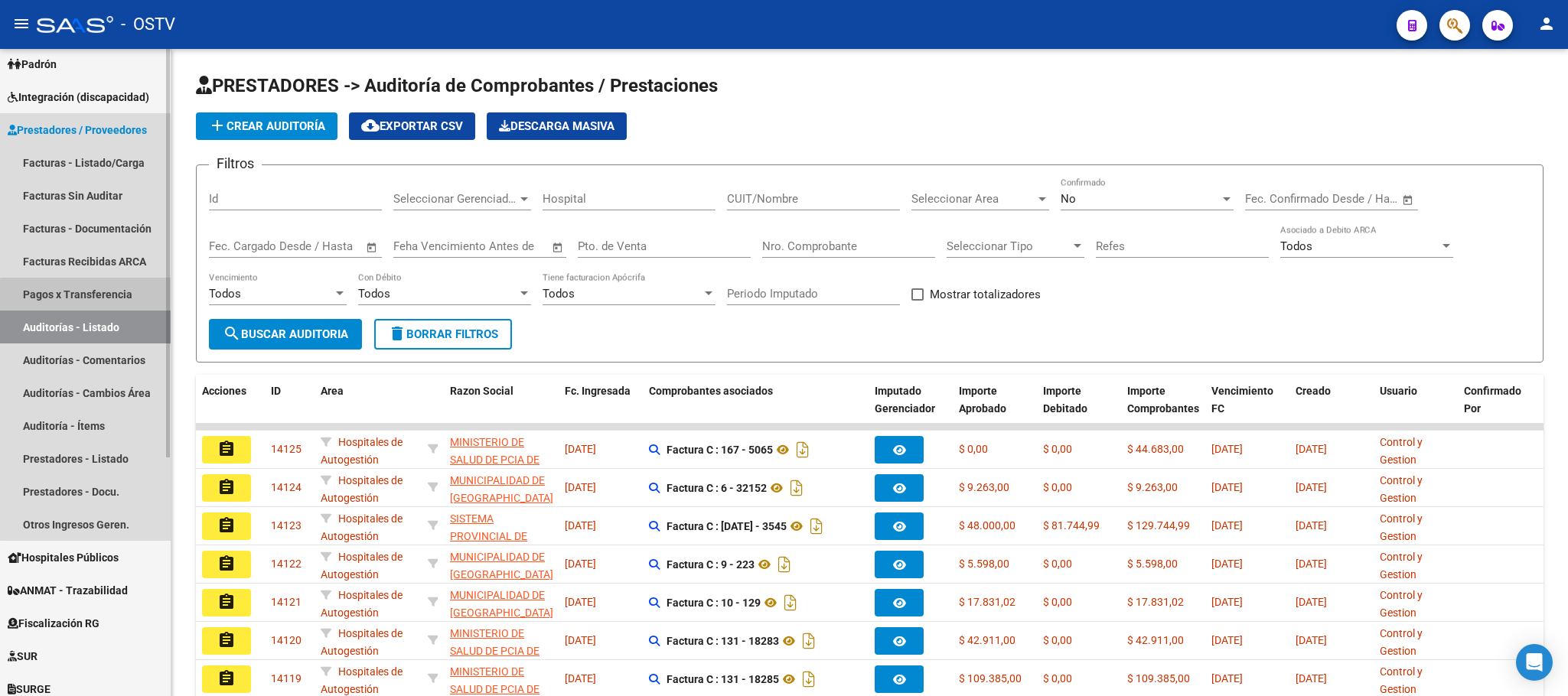
click at [92, 296] on link "Pagos x Transferencia" at bounding box center [85, 294] width 171 height 33
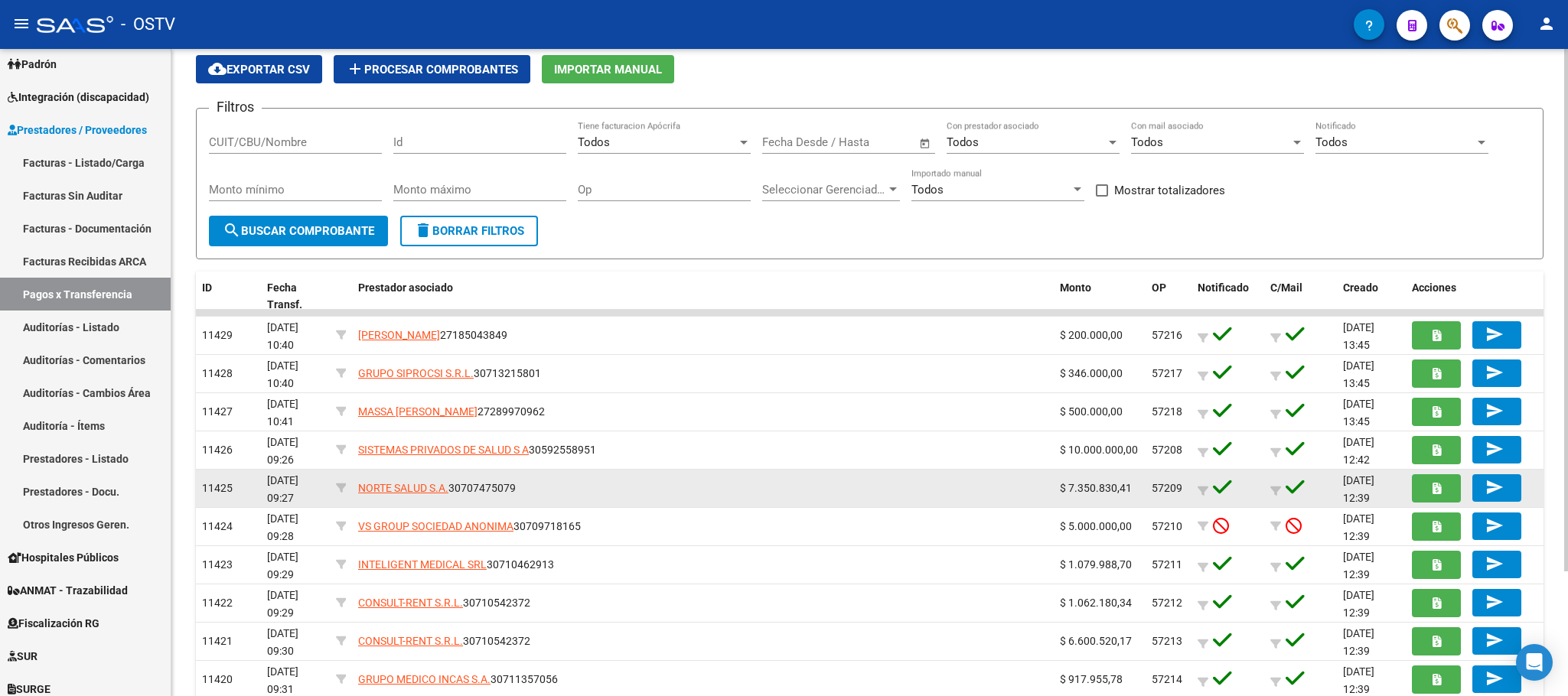
scroll to position [115, 0]
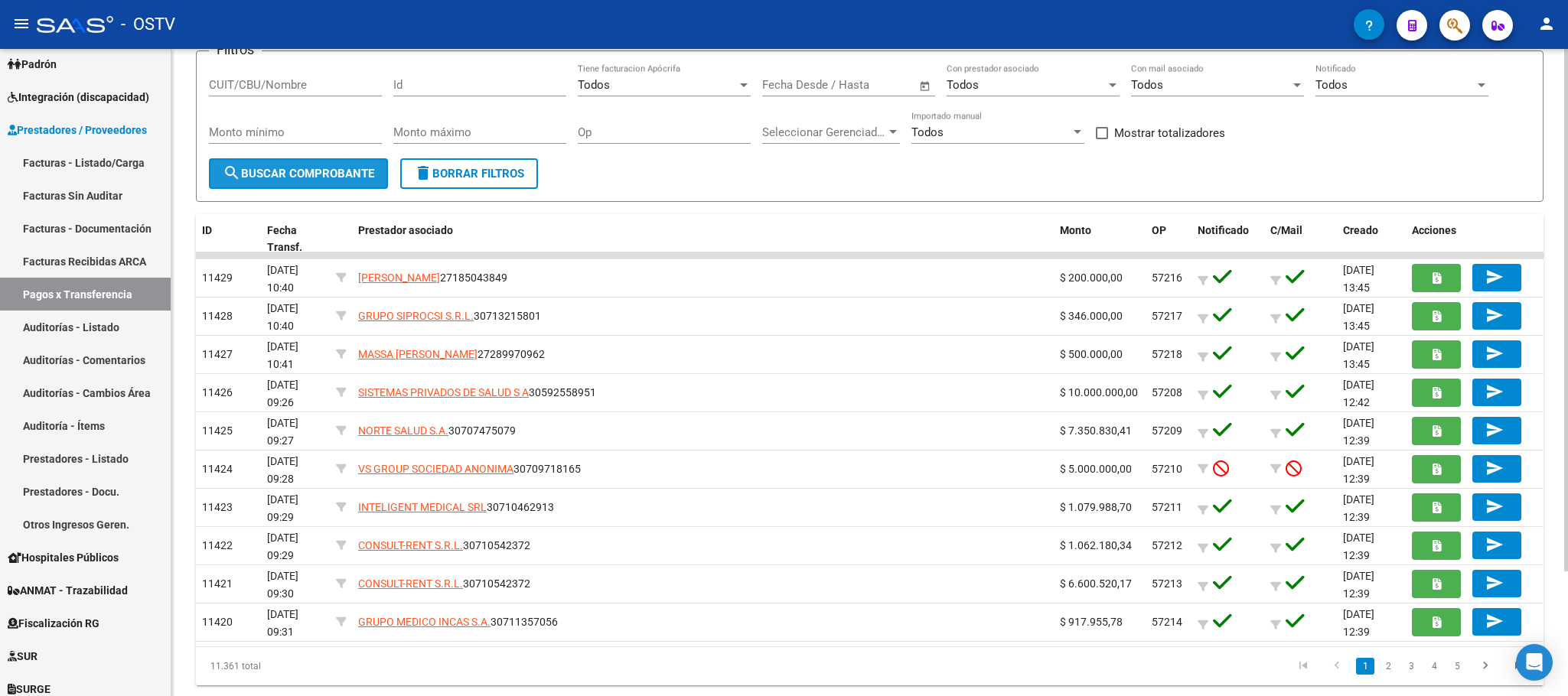
click at [315, 167] on span "search Buscar Comprobante" at bounding box center [298, 174] width 152 height 14
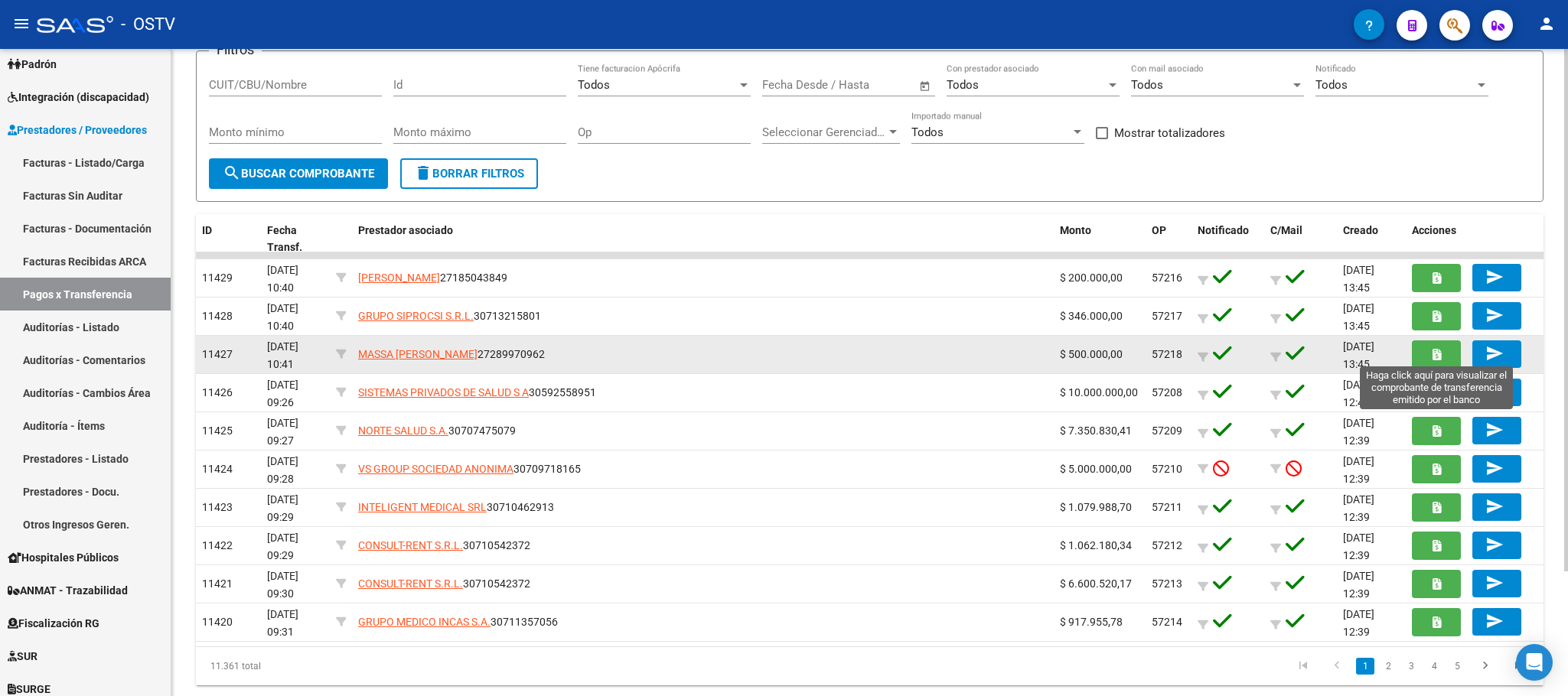
click at [1433, 351] on icon "button" at bounding box center [1436, 354] width 9 height 12
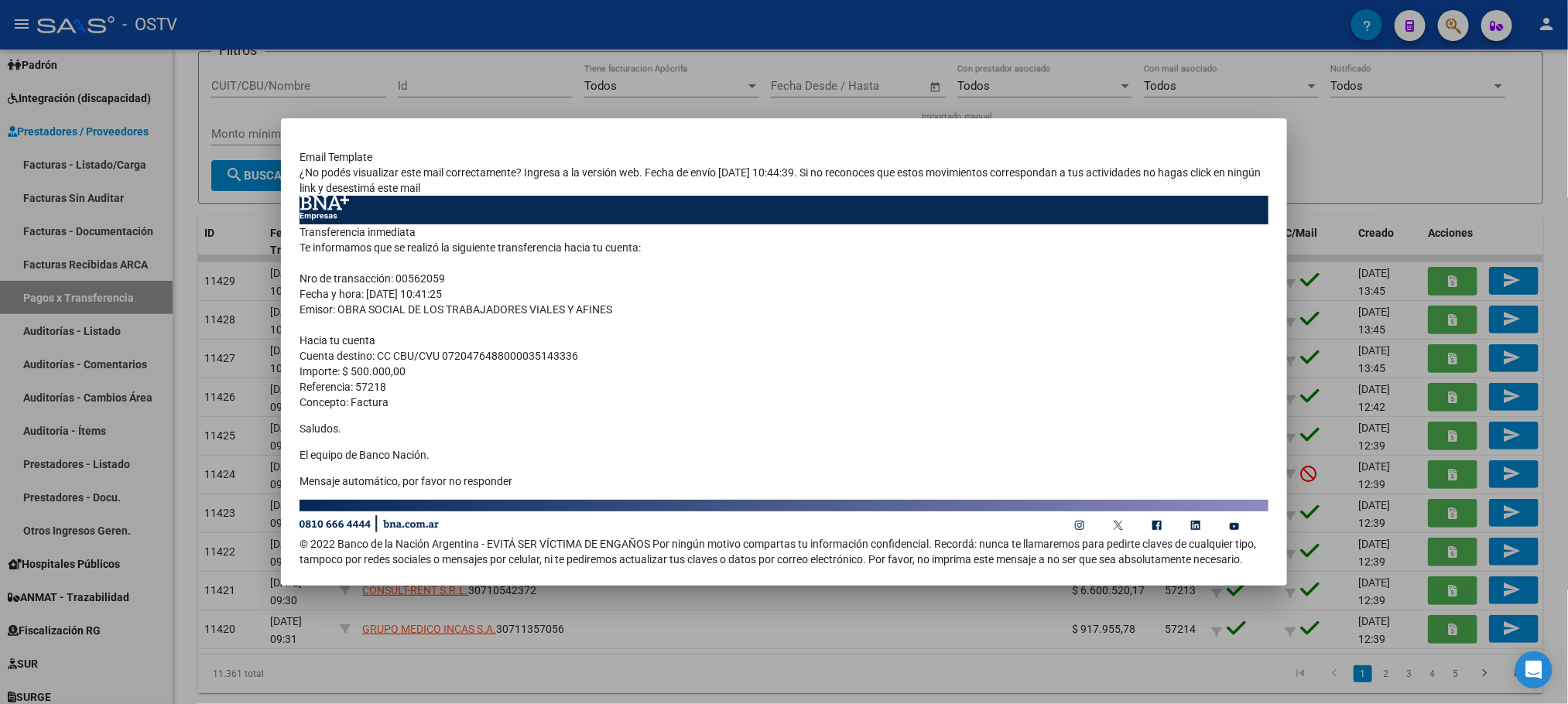
click at [490, 625] on div at bounding box center [784, 352] width 1568 height 704
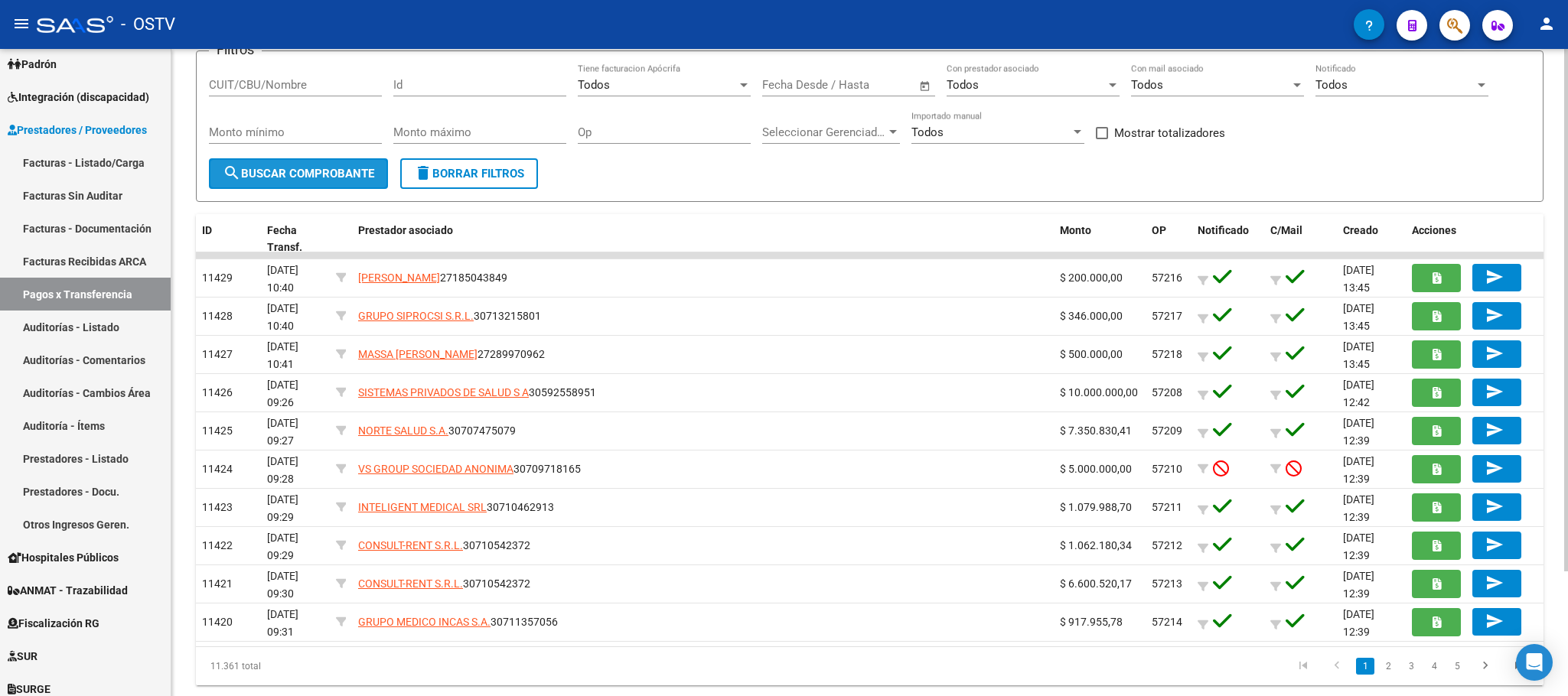
click at [319, 172] on span "search Buscar Comprobante" at bounding box center [298, 174] width 152 height 14
click at [319, 173] on span "search Buscar Comprobante" at bounding box center [298, 174] width 152 height 14
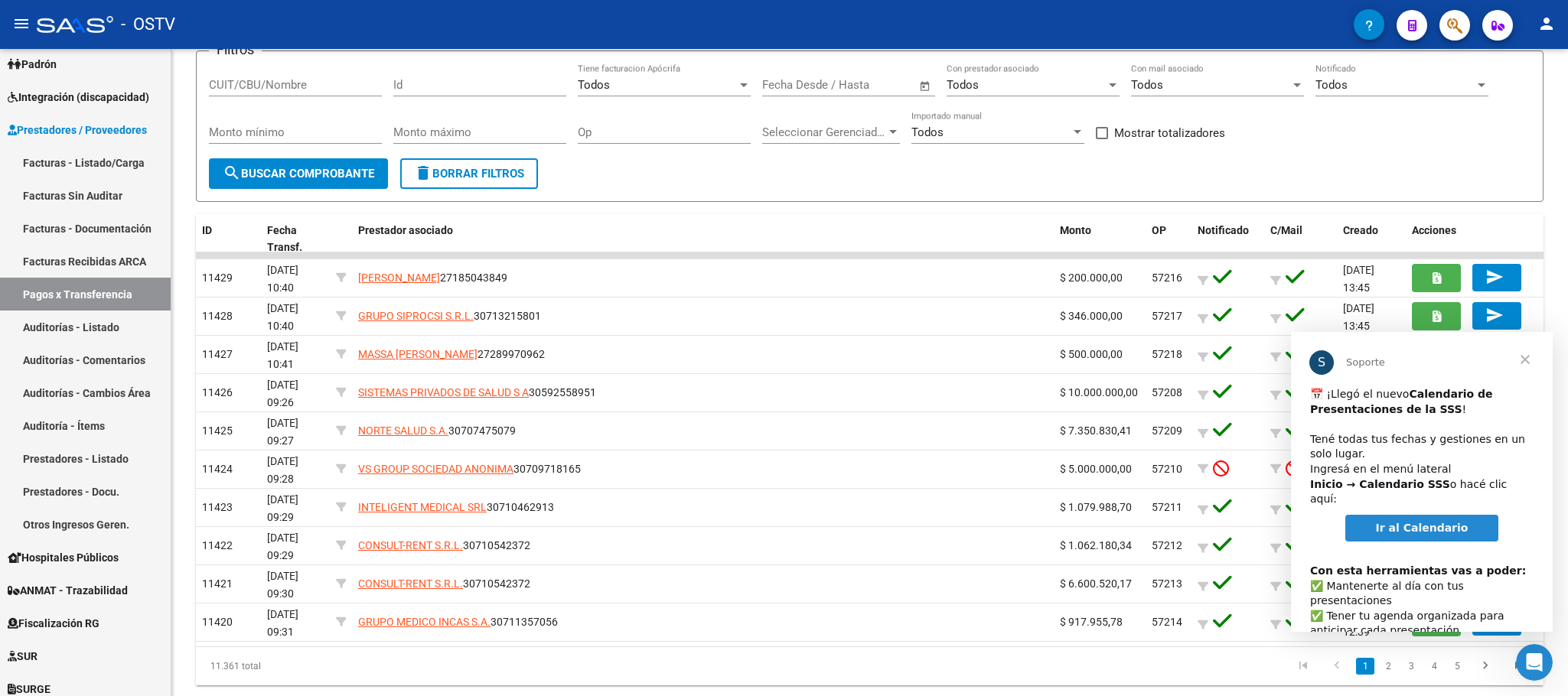
scroll to position [0, 0]
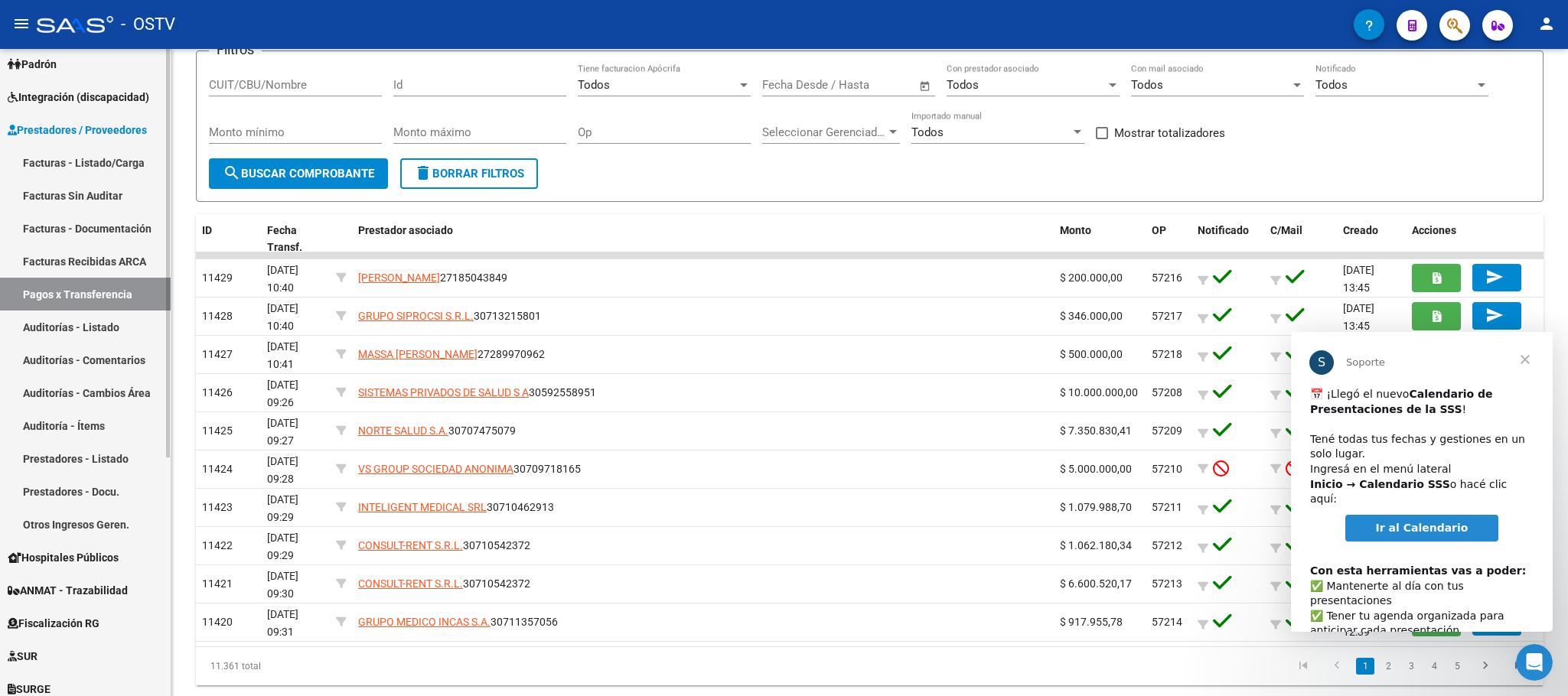
click at [78, 159] on link "Facturas - Listado/Carga" at bounding box center [85, 162] width 171 height 33
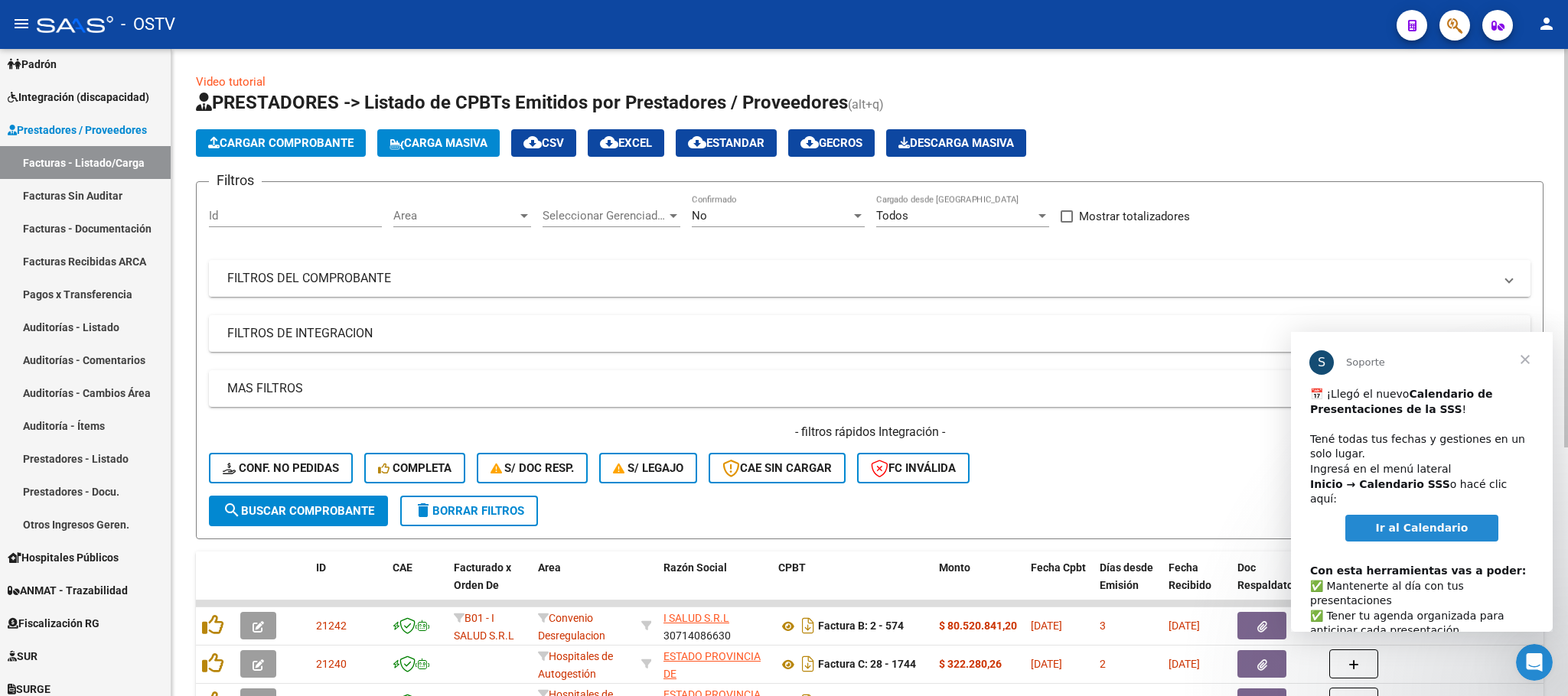
click at [607, 277] on mat-panel-title "FILTROS DEL COMPROBANTE" at bounding box center [860, 279] width 1267 height 17
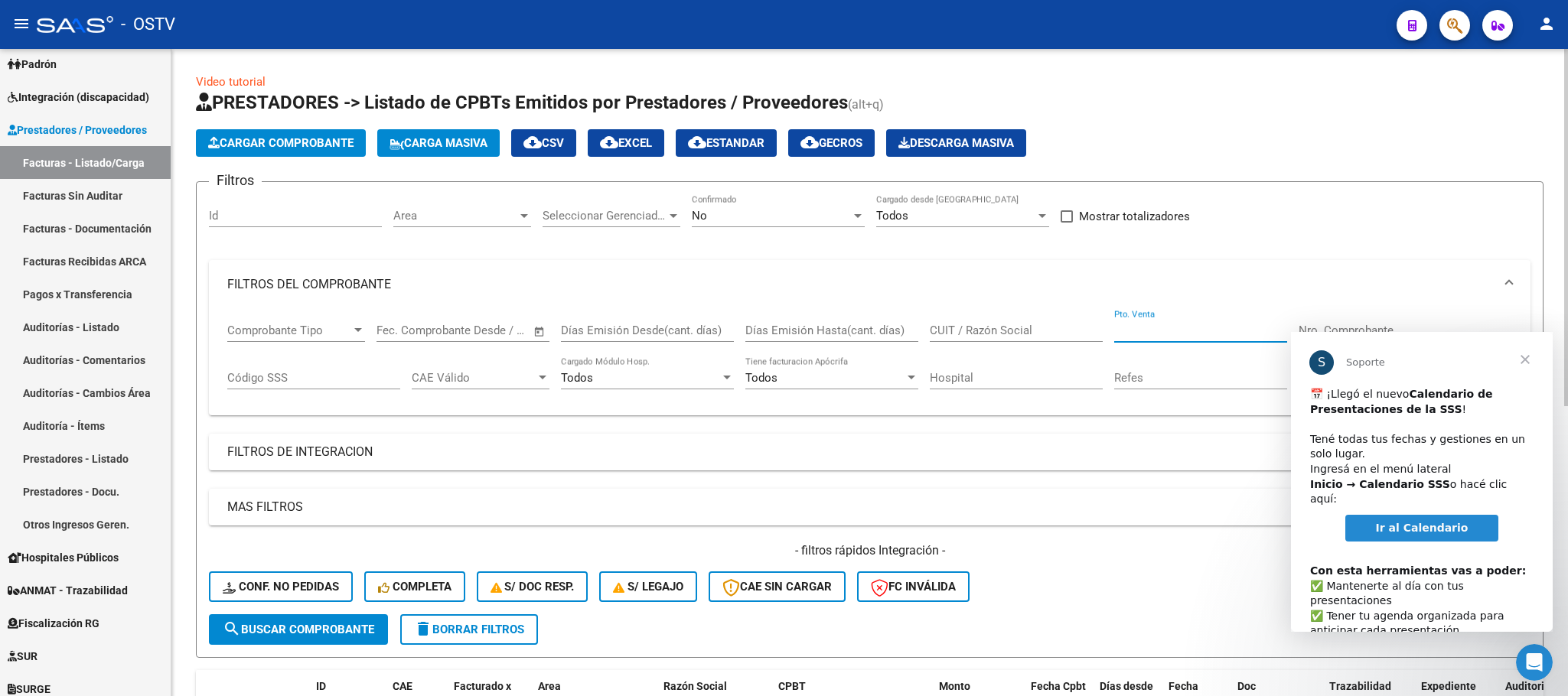
click at [1136, 331] on input "Pto. Venta" at bounding box center [1200, 331] width 173 height 14
click at [1338, 315] on div "Nro. Comprobante" at bounding box center [1385, 325] width 173 height 33
click at [1539, 369] on span "Cerrar" at bounding box center [1524, 359] width 55 height 55
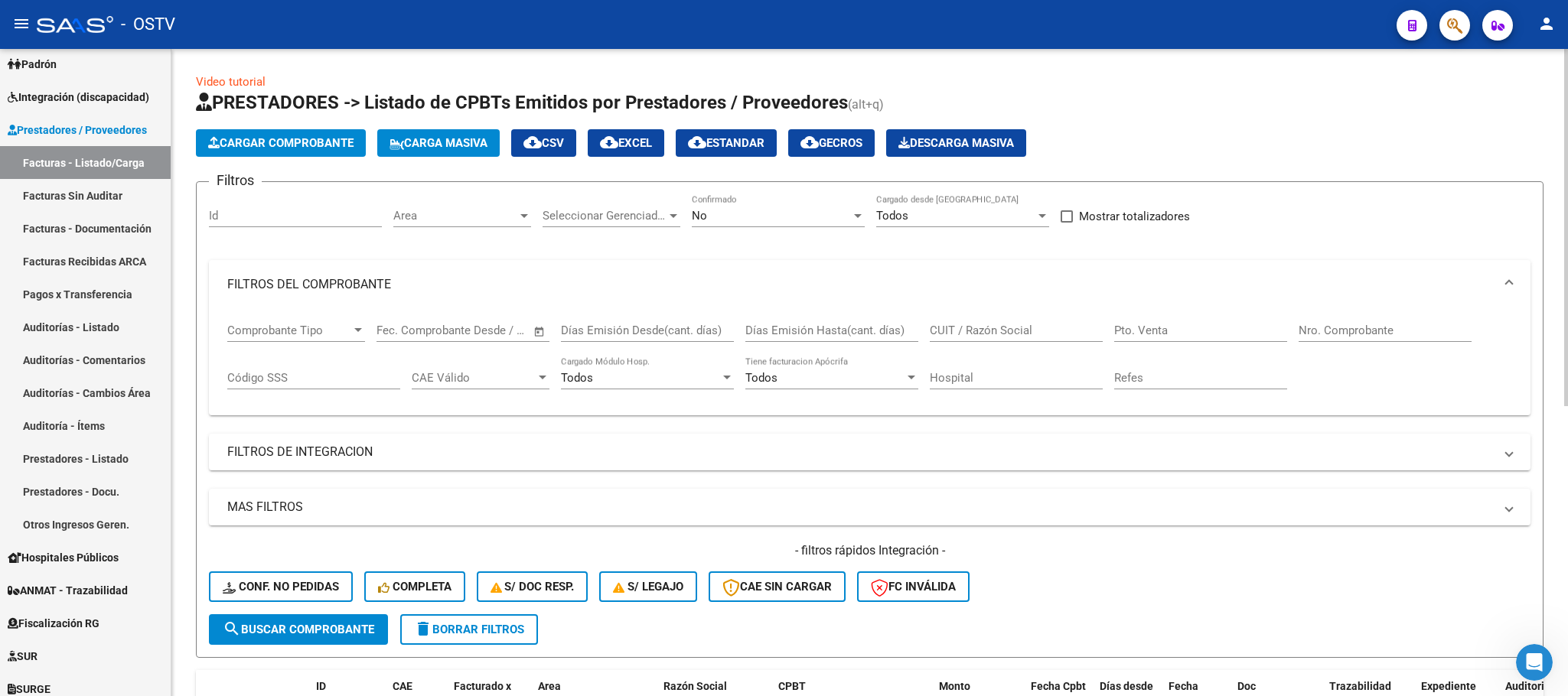
click at [1319, 320] on div "Nro. Comprobante" at bounding box center [1385, 325] width 173 height 33
type input "1221"
click at [724, 214] on div "No" at bounding box center [771, 216] width 159 height 14
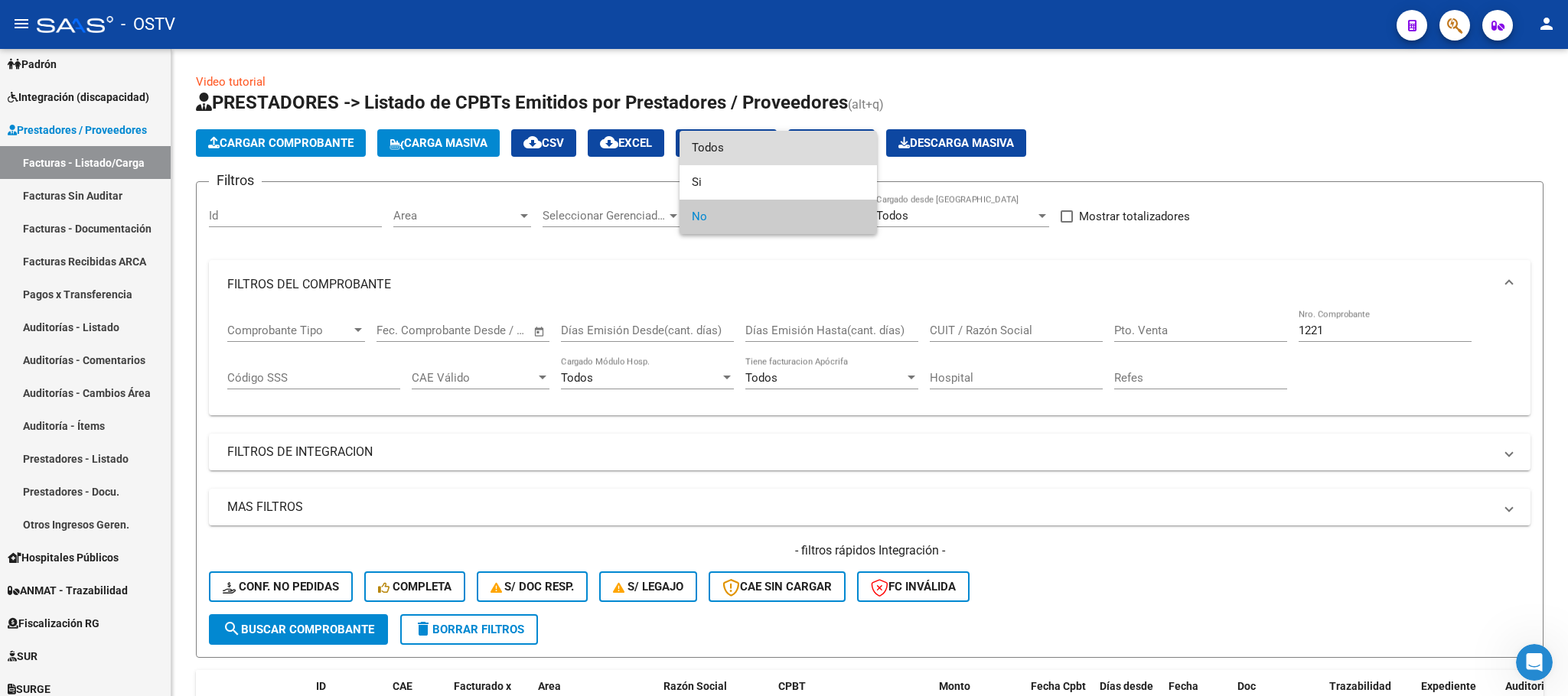
click at [721, 148] on span "Todos" at bounding box center [778, 148] width 173 height 34
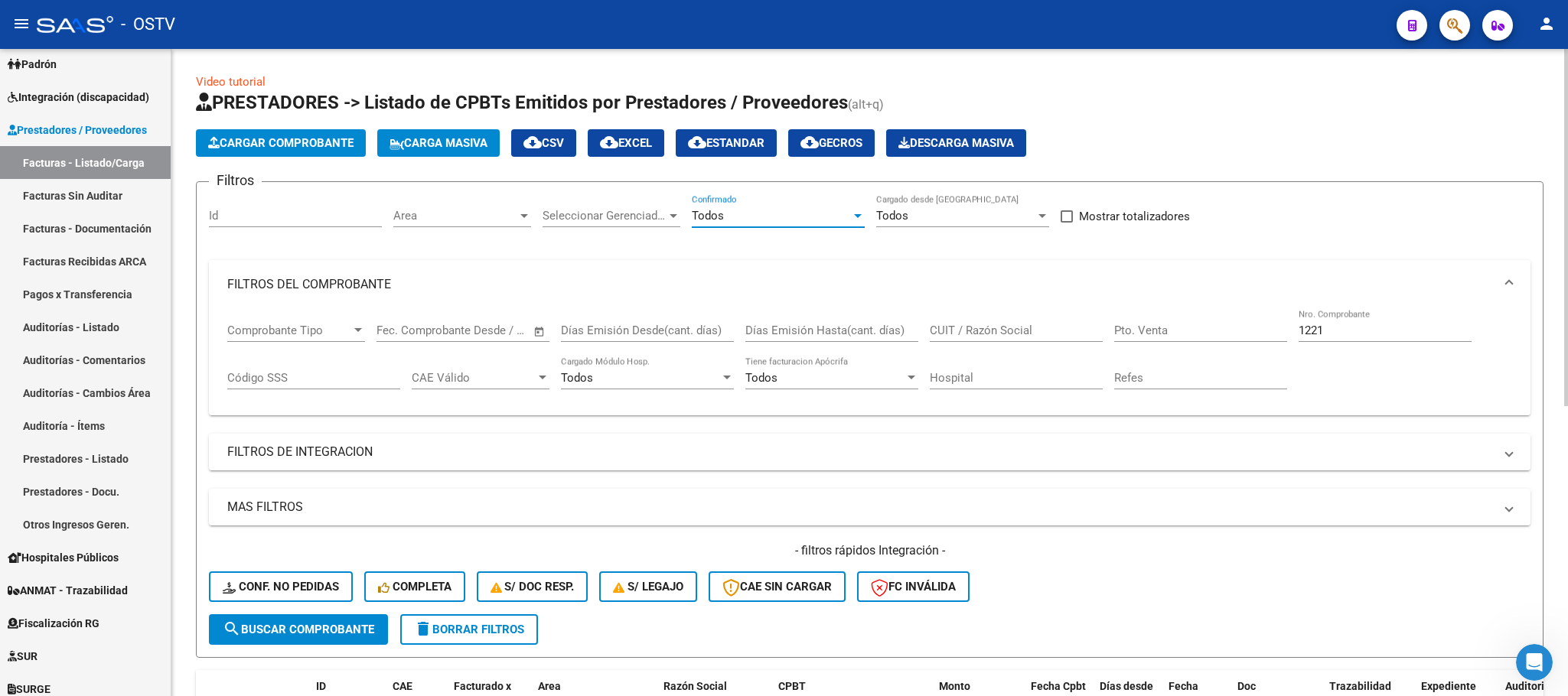
click at [326, 629] on span "search Buscar Comprobante" at bounding box center [298, 630] width 152 height 14
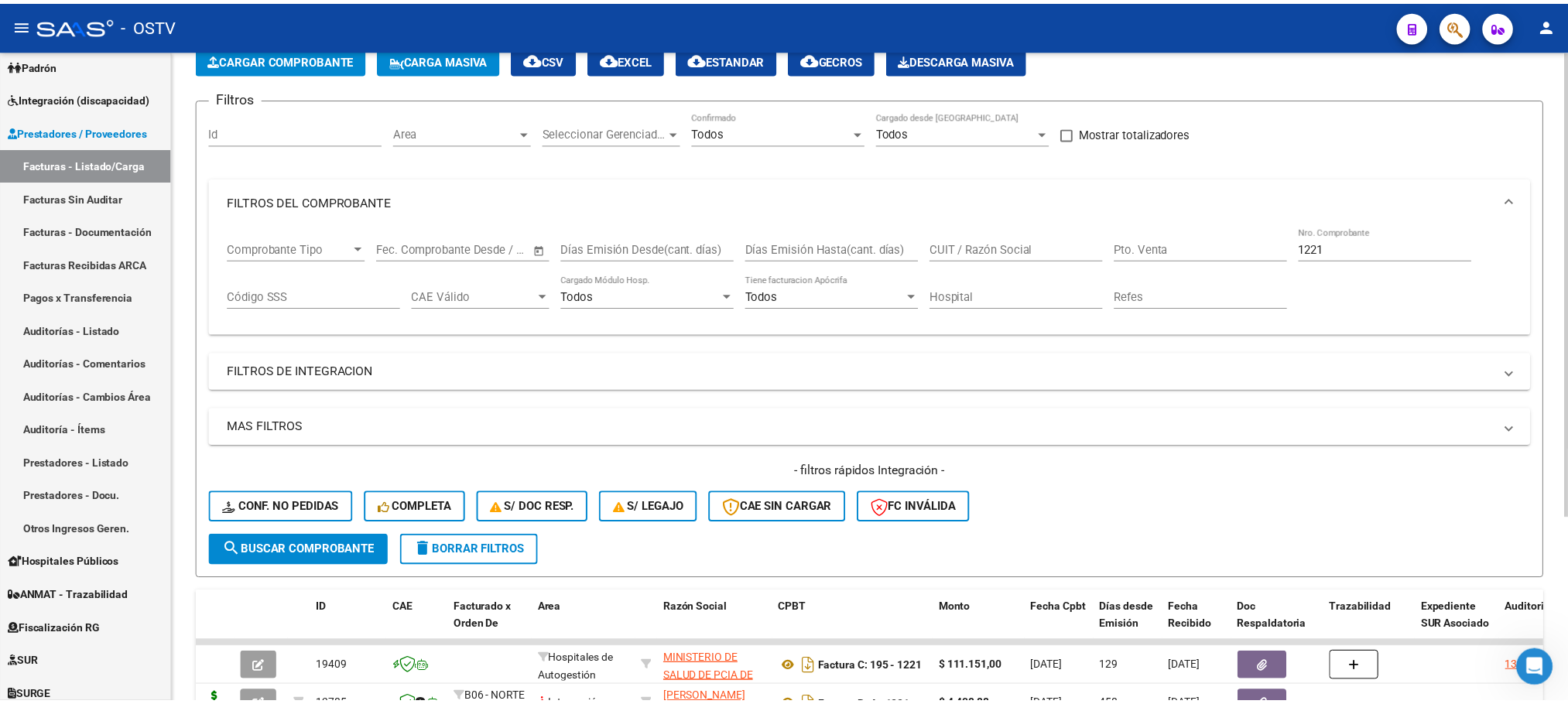
scroll to position [258, 0]
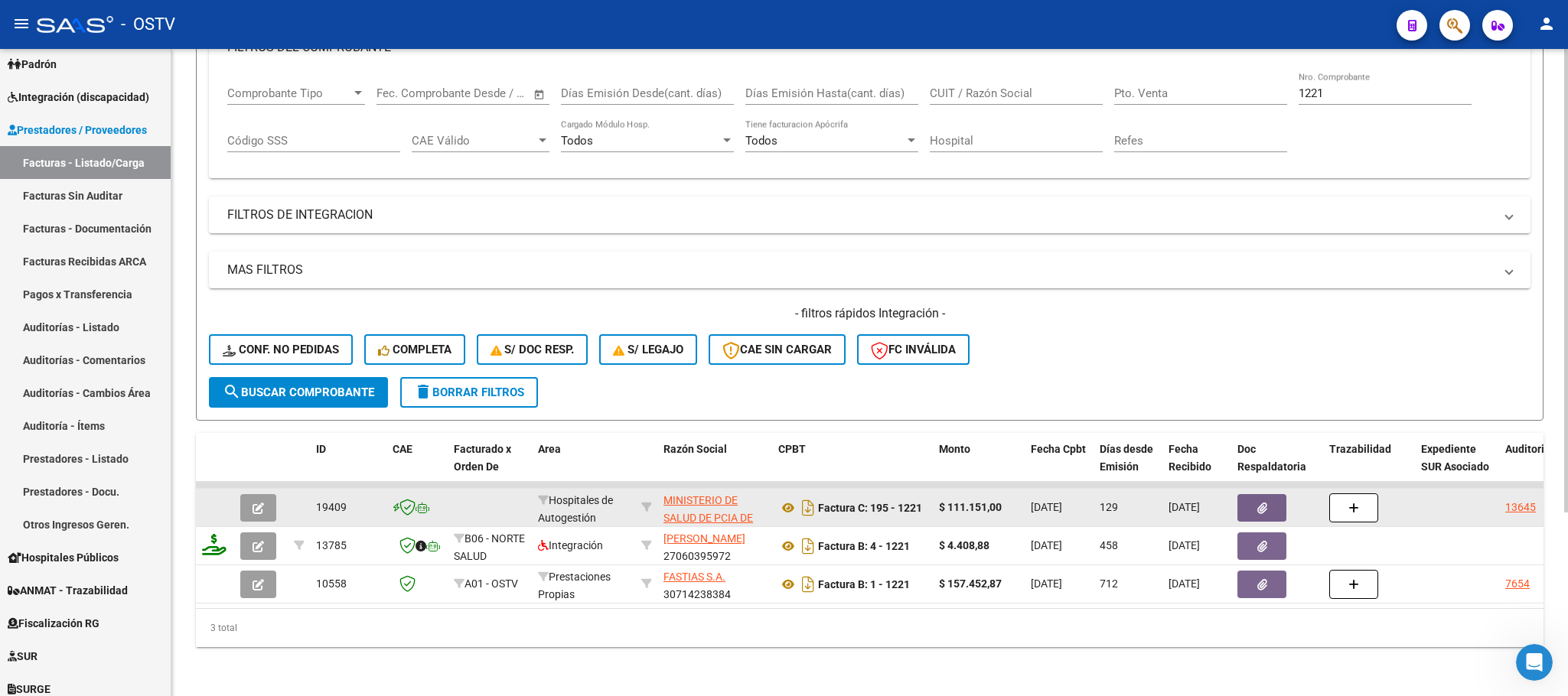
click at [253, 503] on icon "button" at bounding box center [258, 508] width 12 height 12
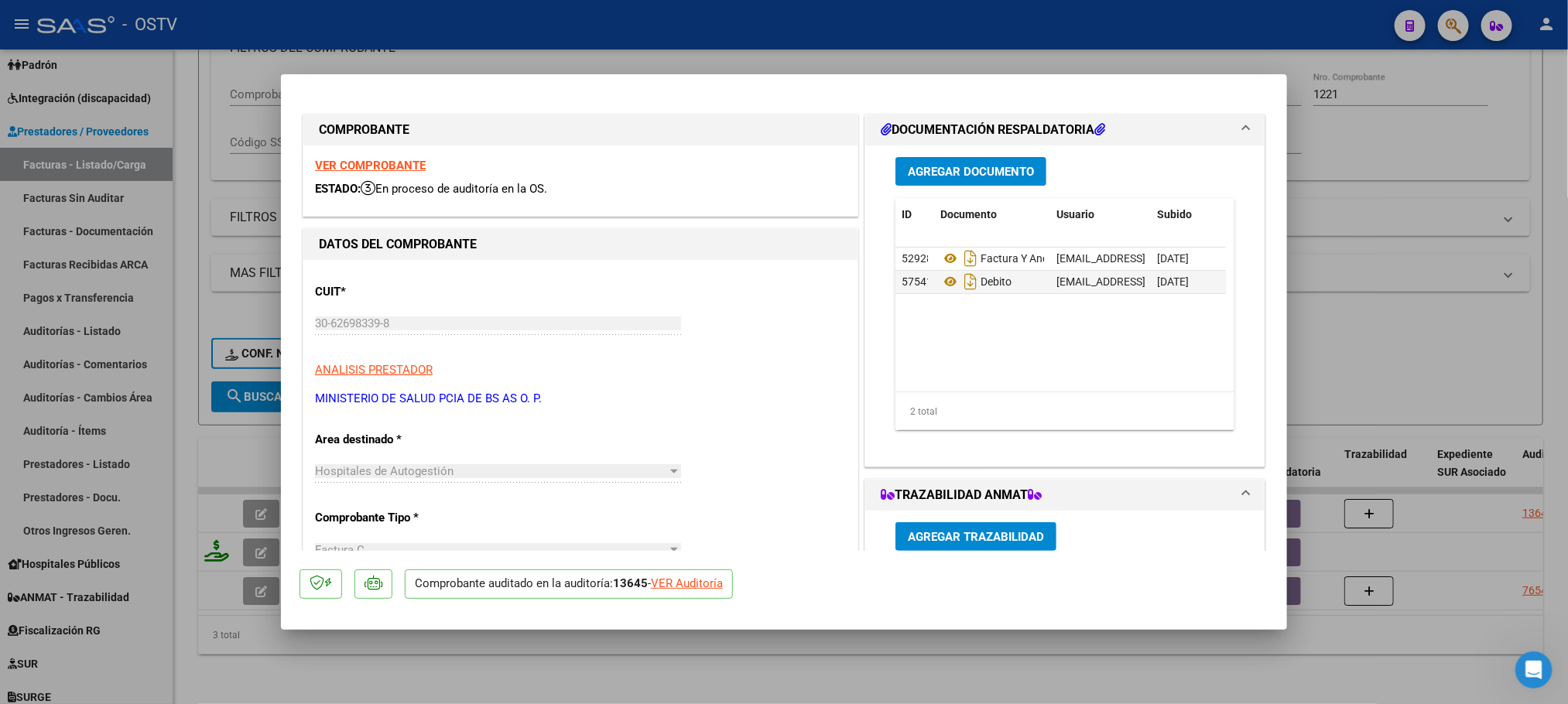
click at [697, 581] on div "VER Auditoría" at bounding box center [687, 584] width 72 height 18
type input "$ 0,00"
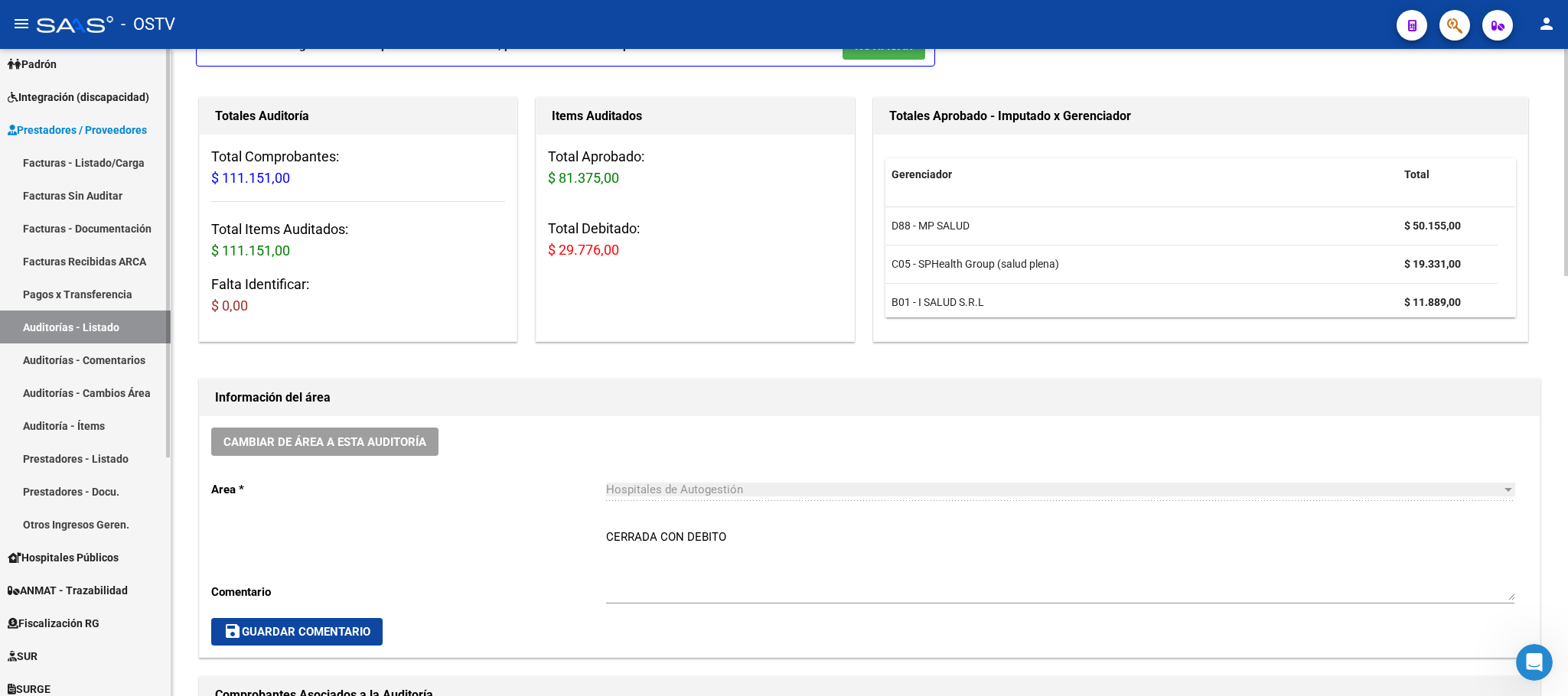
click at [85, 159] on link "Facturas - Listado/Carga" at bounding box center [85, 162] width 171 height 33
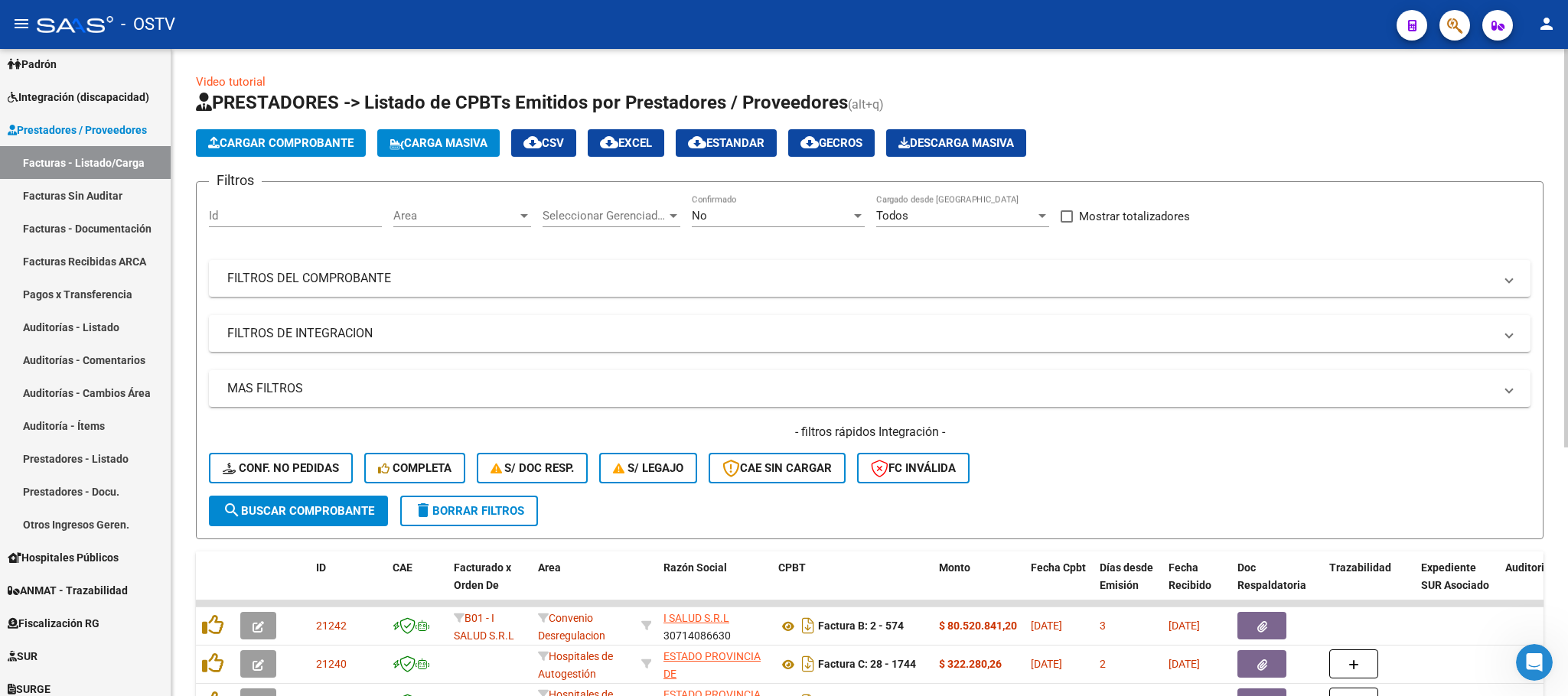
click at [751, 204] on div "No Confirmado" at bounding box center [778, 211] width 173 height 33
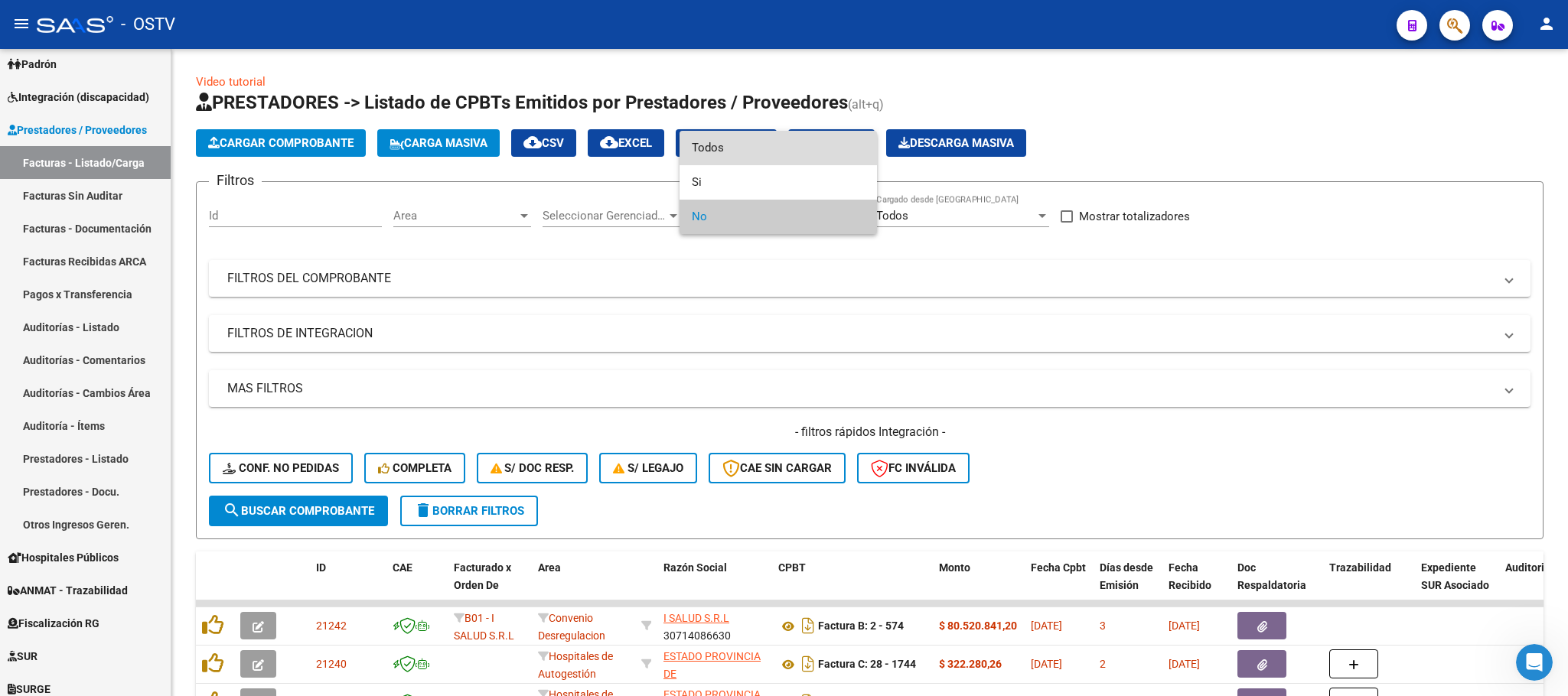
click at [702, 144] on span "Todos" at bounding box center [778, 148] width 173 height 34
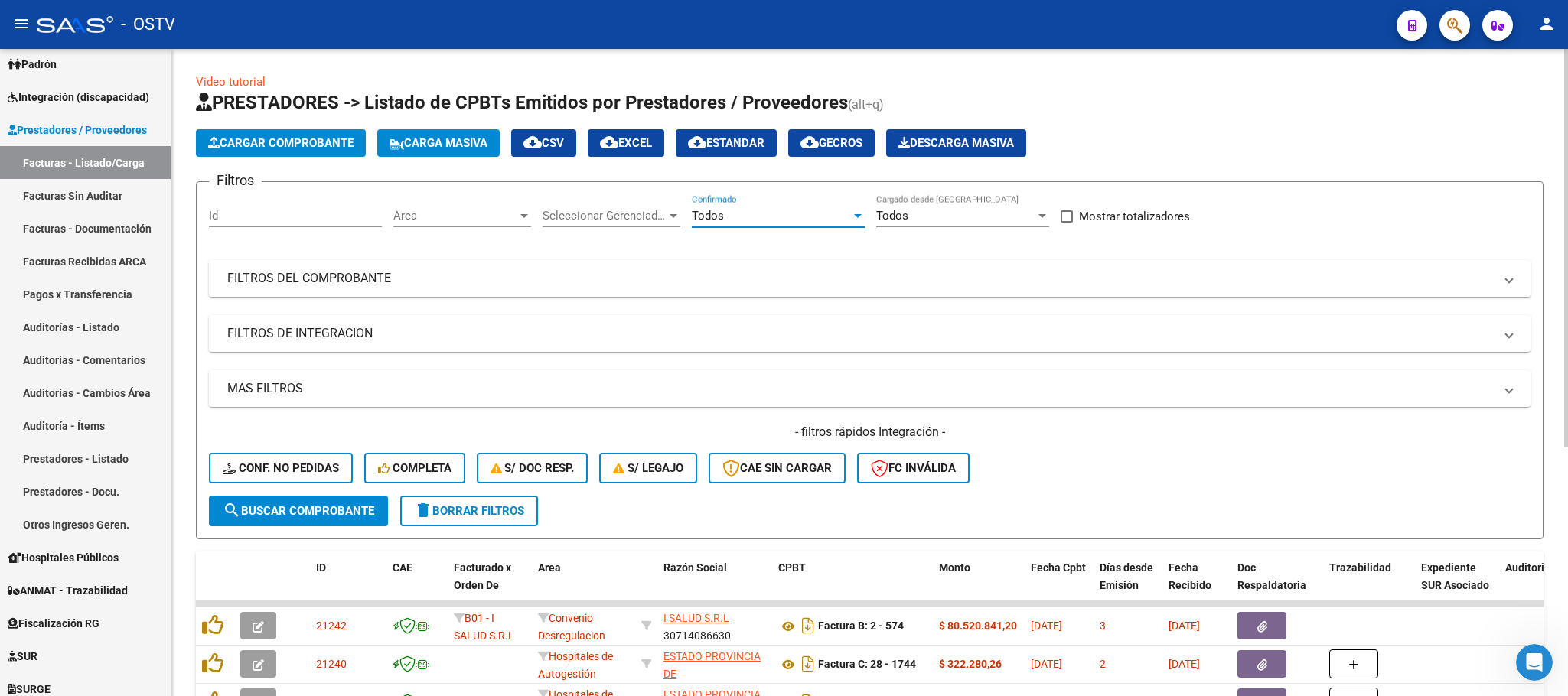
click at [1040, 287] on mat-expansion-panel-header "FILTROS DEL COMPROBANTE" at bounding box center [869, 278] width 1322 height 37
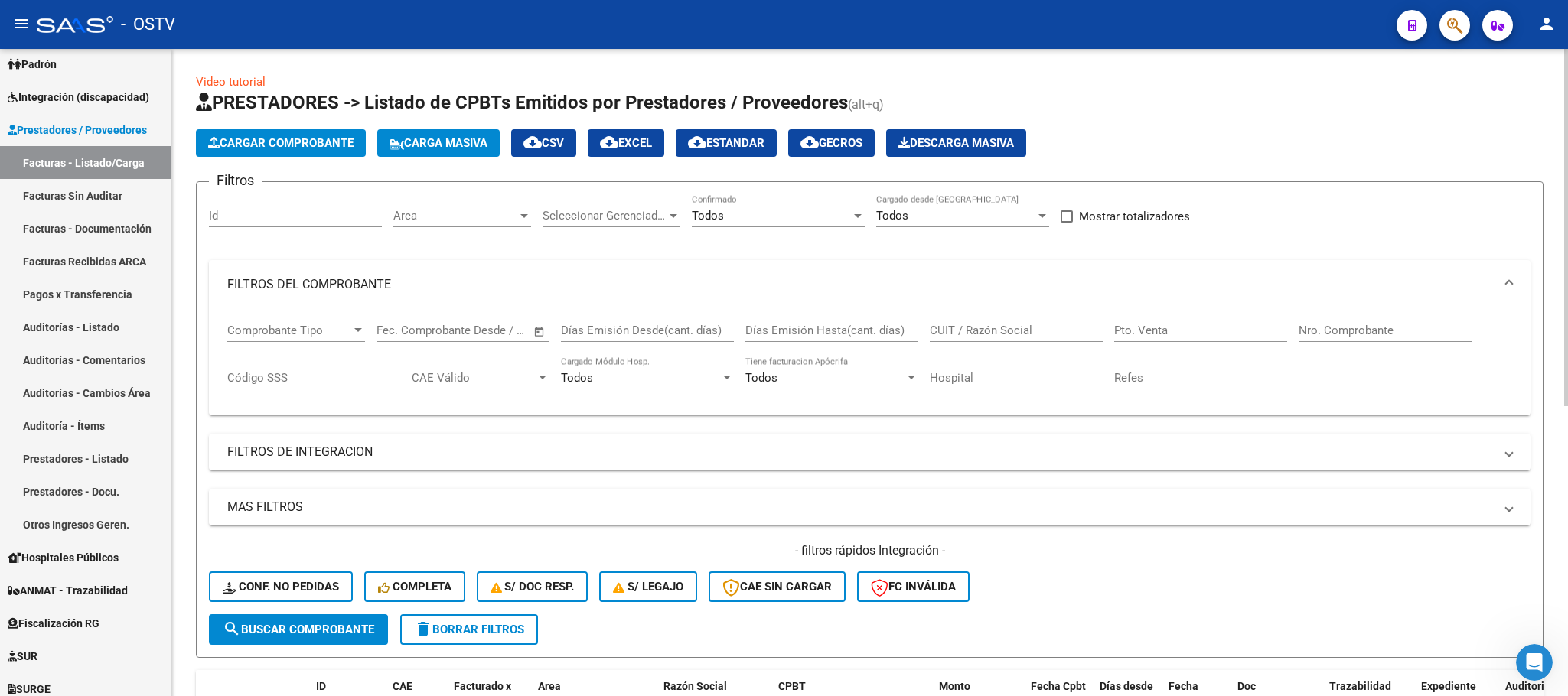
click at [1325, 322] on div "Nro. Comprobante" at bounding box center [1385, 325] width 173 height 33
click at [290, 635] on span "search Buscar Comprobante" at bounding box center [298, 630] width 152 height 14
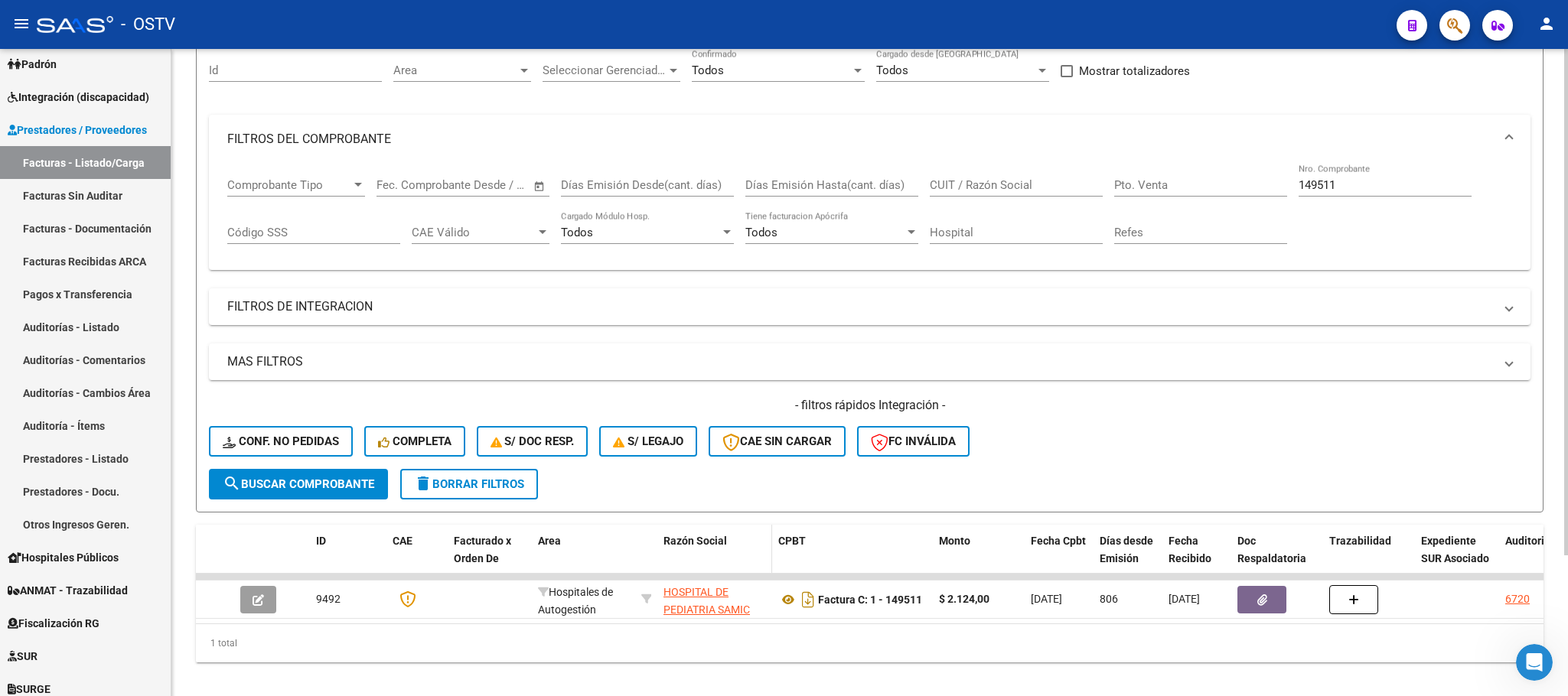
scroll to position [179, 0]
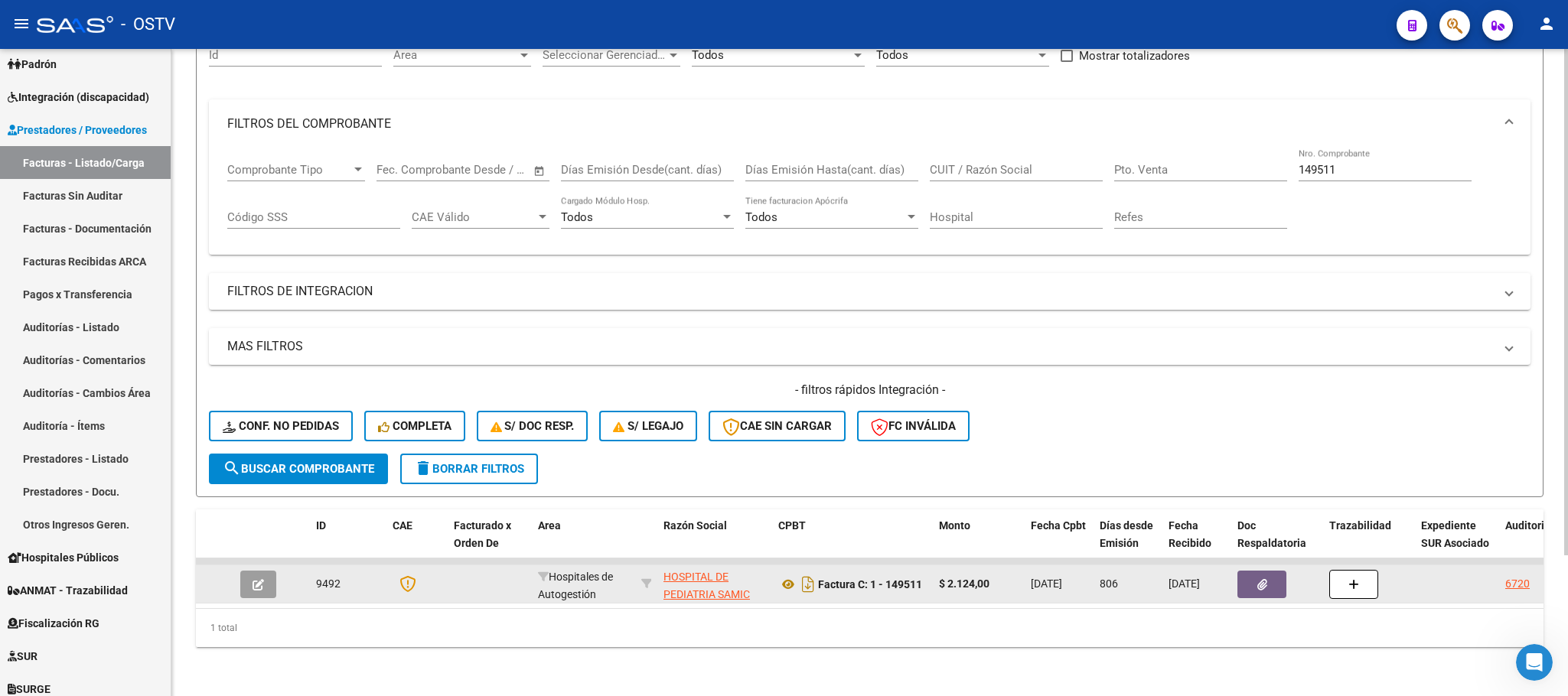
click at [710, 569] on app-link-go-to "HOSPITAL DE PEDIATRIA SAMIC "PROFESOR DR JUAN P GARRAHAN"" at bounding box center [715, 604] width 103 height 70
click at [708, 571] on span "HOSPITAL DE PEDIATRIA SAMIC "PROFESOR DR JUAN P GARRAHAN"" at bounding box center [706, 603] width 86 height 64
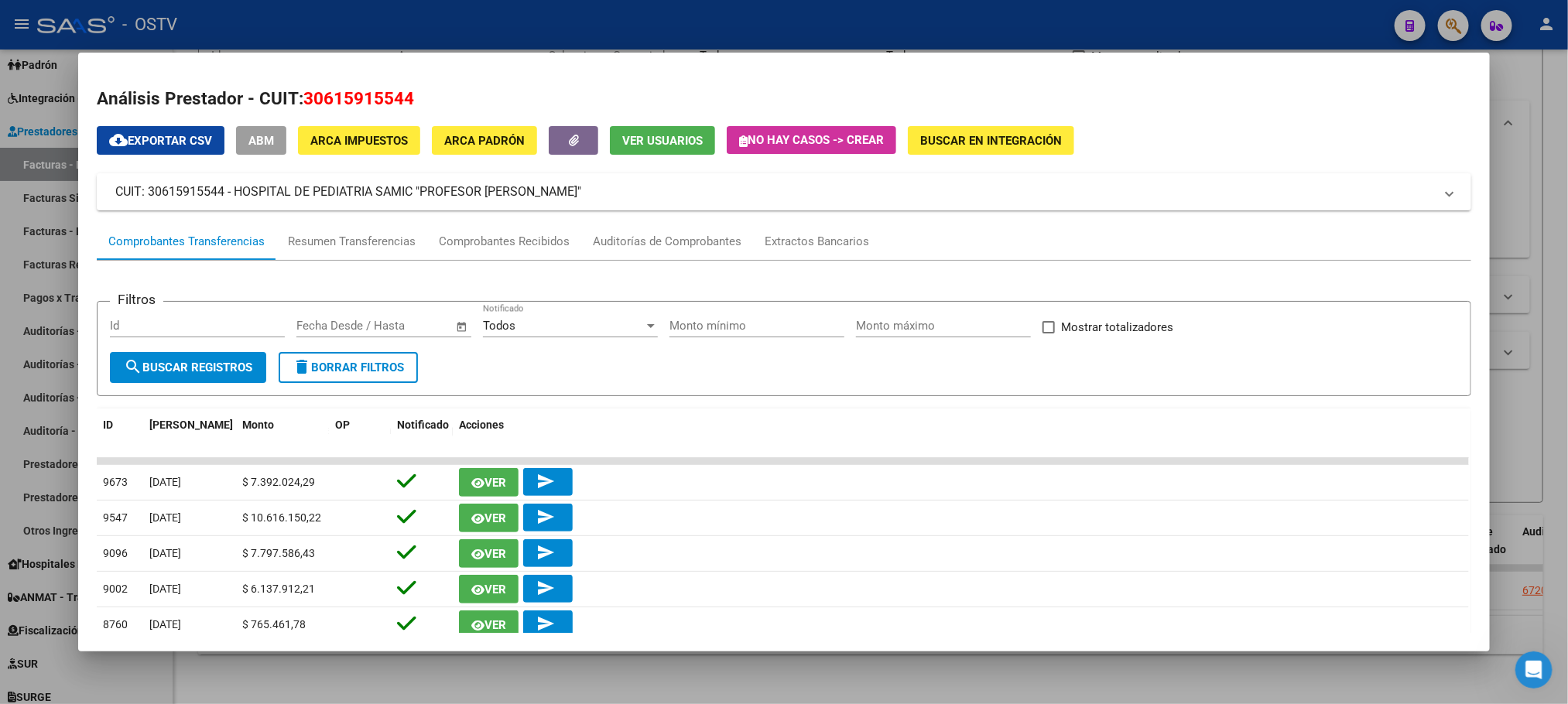
click at [42, 356] on div at bounding box center [784, 352] width 1568 height 704
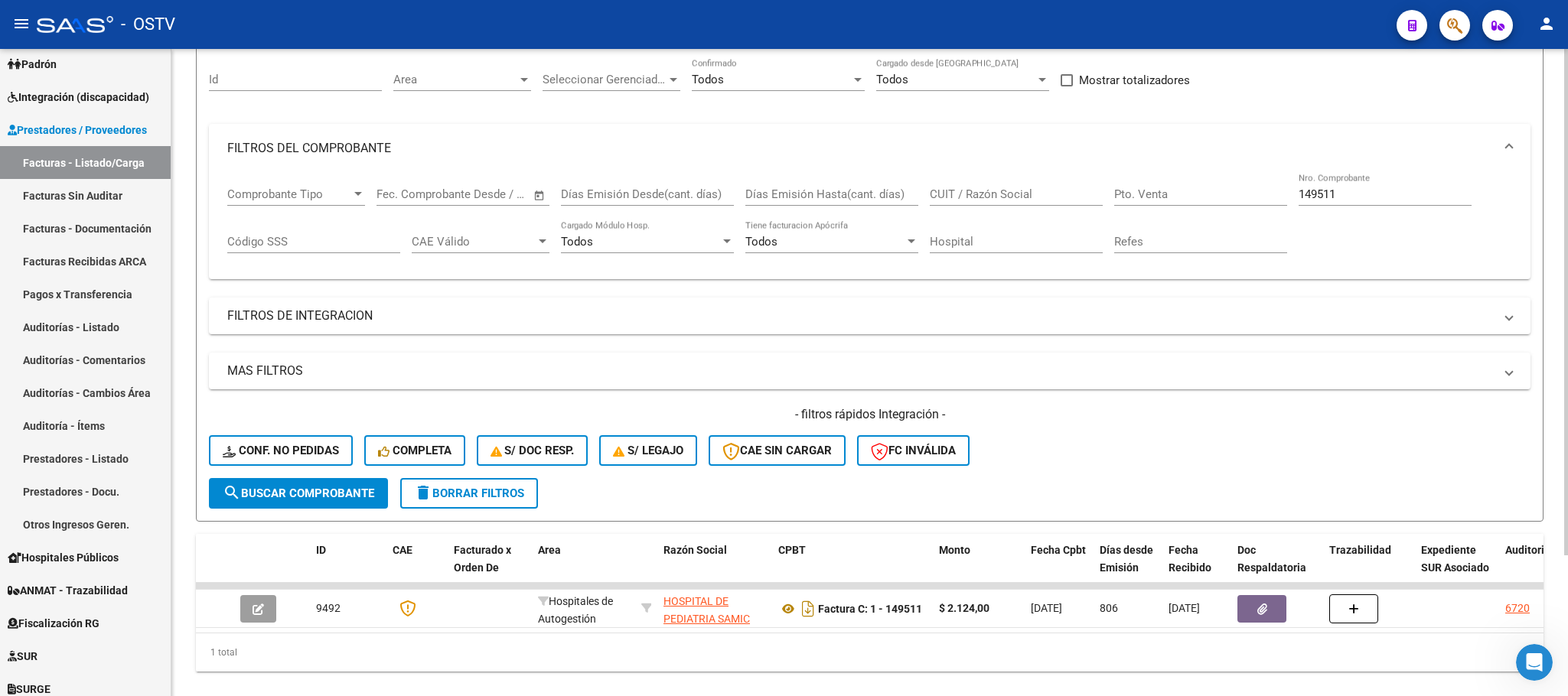
scroll to position [64, 0]
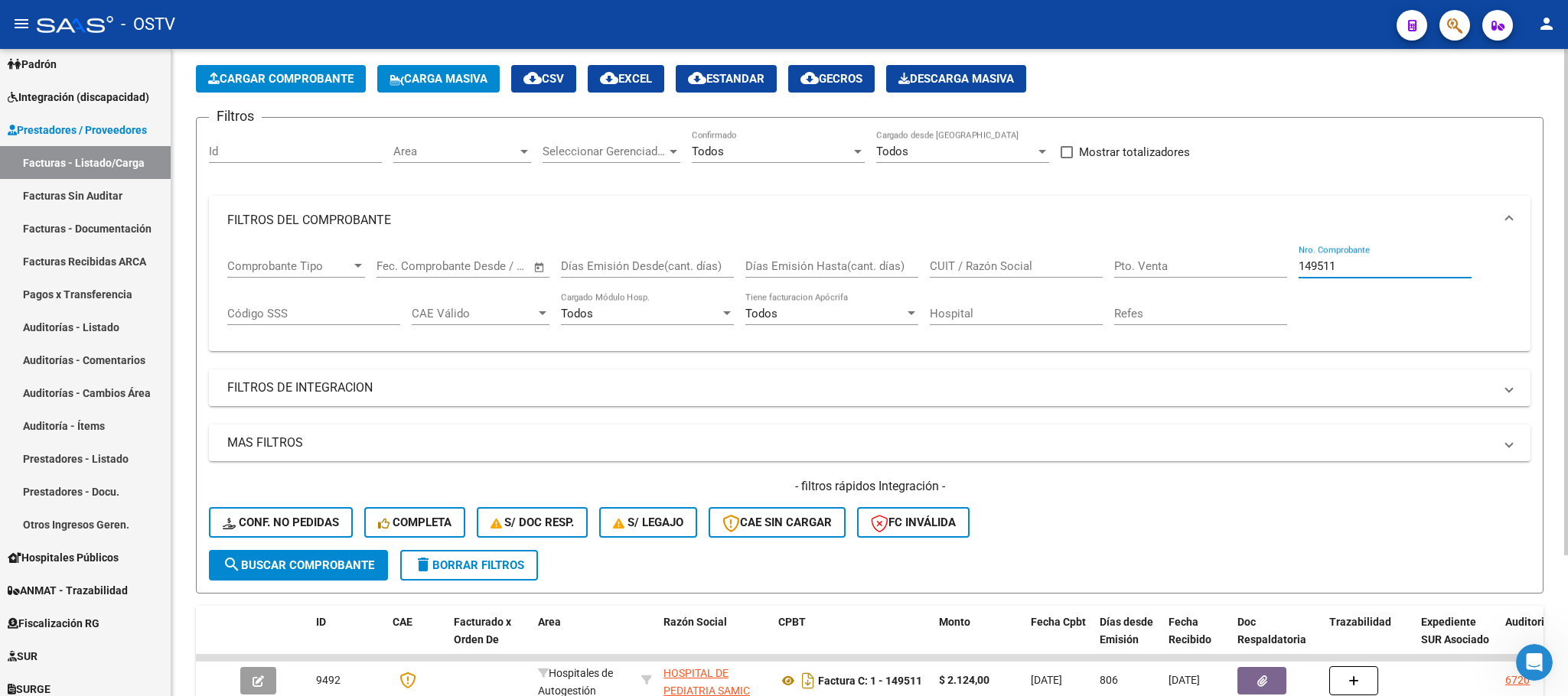
drag, startPoint x: 1400, startPoint y: 263, endPoint x: 1120, endPoint y: 285, distance: 280.9
click at [1120, 284] on div "Comprobante Tipo Comprobante Tipo Fecha inicio – Fecha fin Fec. Comprobante Des…" at bounding box center [869, 292] width 1284 height 95
type input "156691"
click at [280, 570] on span "search Buscar Comprobante" at bounding box center [298, 566] width 152 height 14
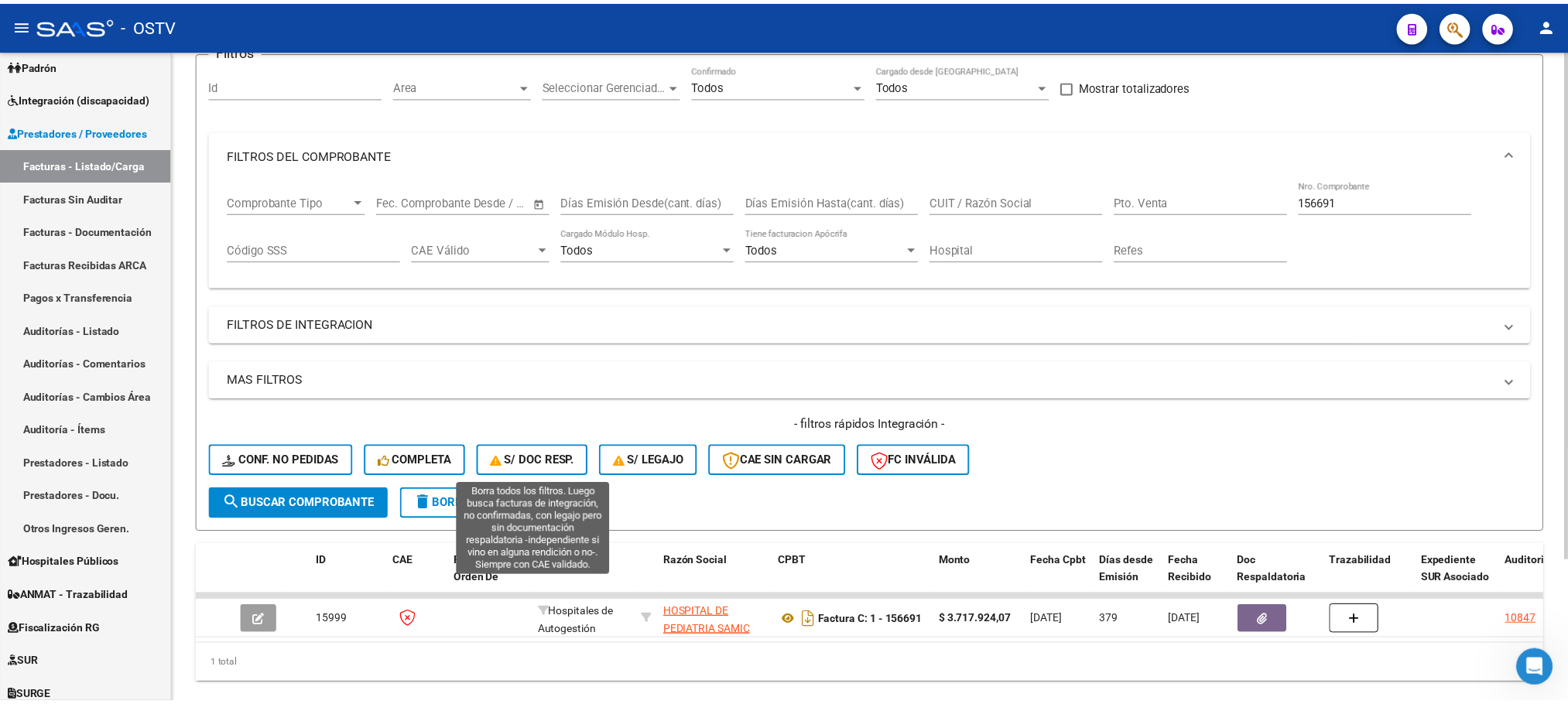
scroll to position [181, 0]
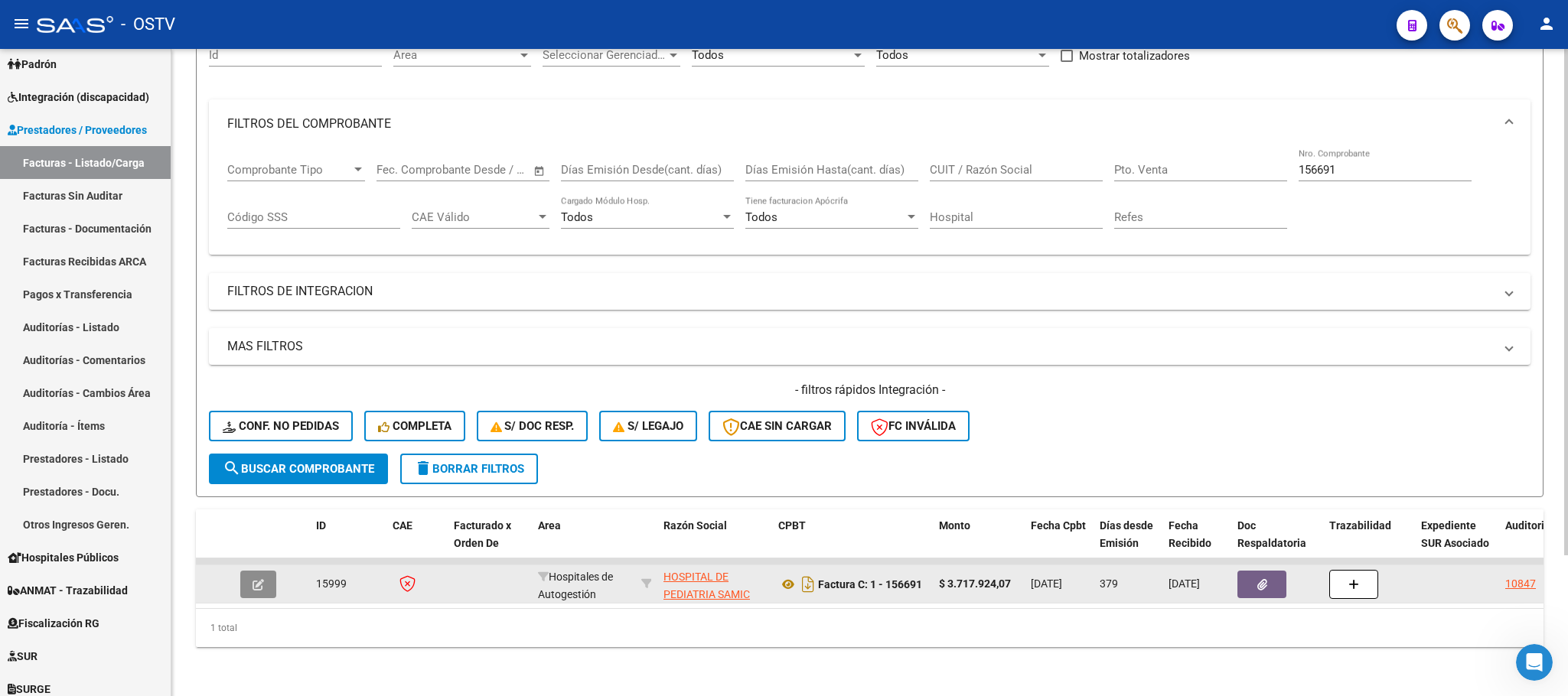
click at [250, 571] on button "button" at bounding box center [258, 584] width 36 height 27
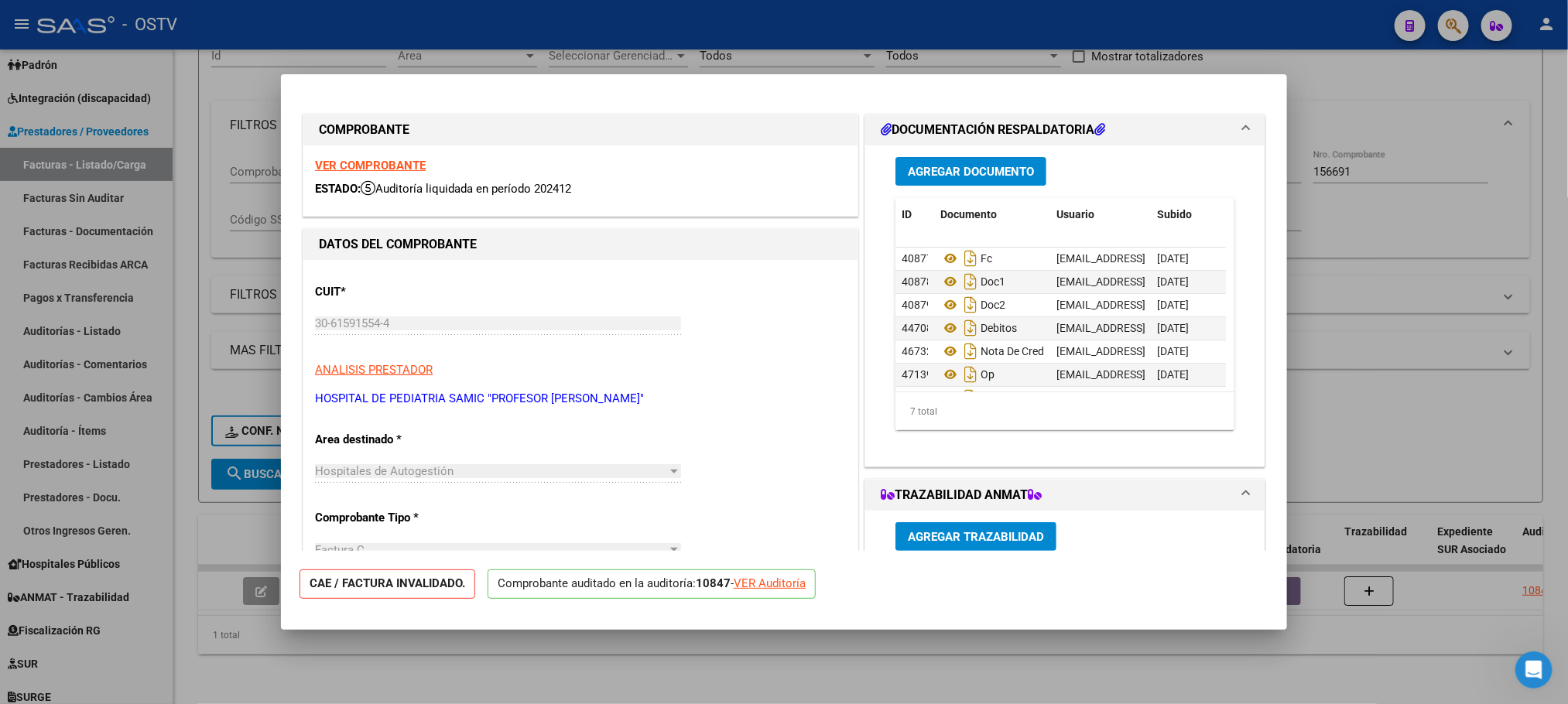
click at [760, 585] on div "VER Auditoría" at bounding box center [770, 584] width 72 height 18
type input "$ 0,00"
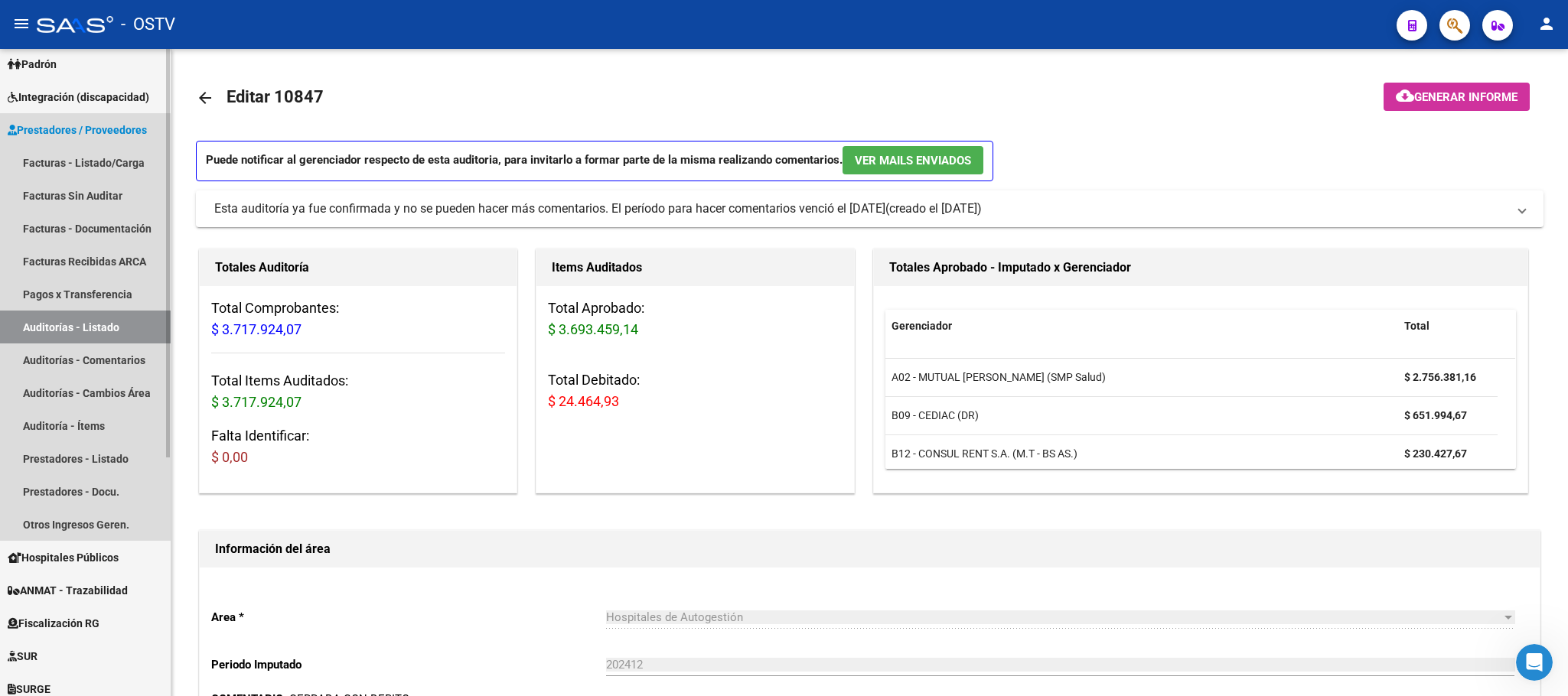
click at [110, 125] on span "Prestadores / Proveedores" at bounding box center [77, 130] width 139 height 17
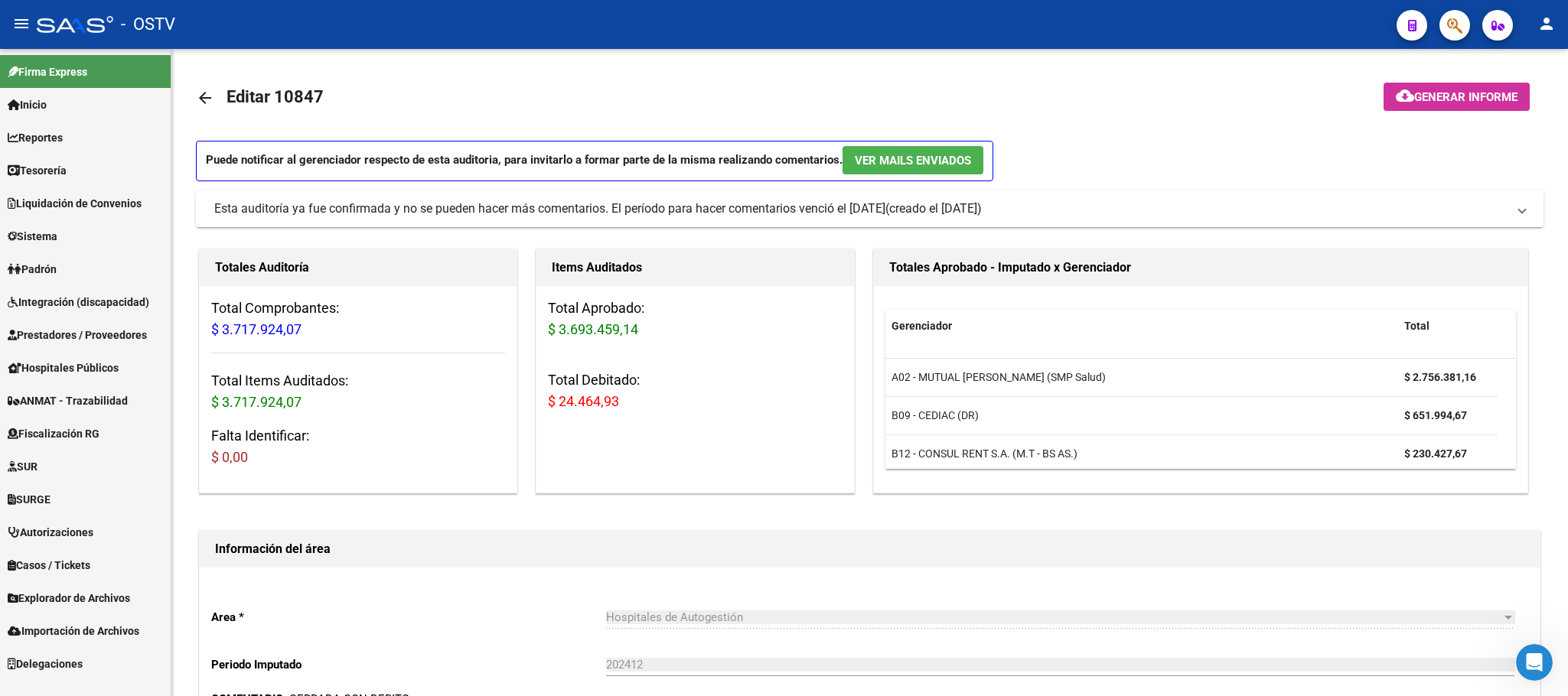
click at [62, 332] on span "Prestadores / Proveedores" at bounding box center [77, 335] width 139 height 17
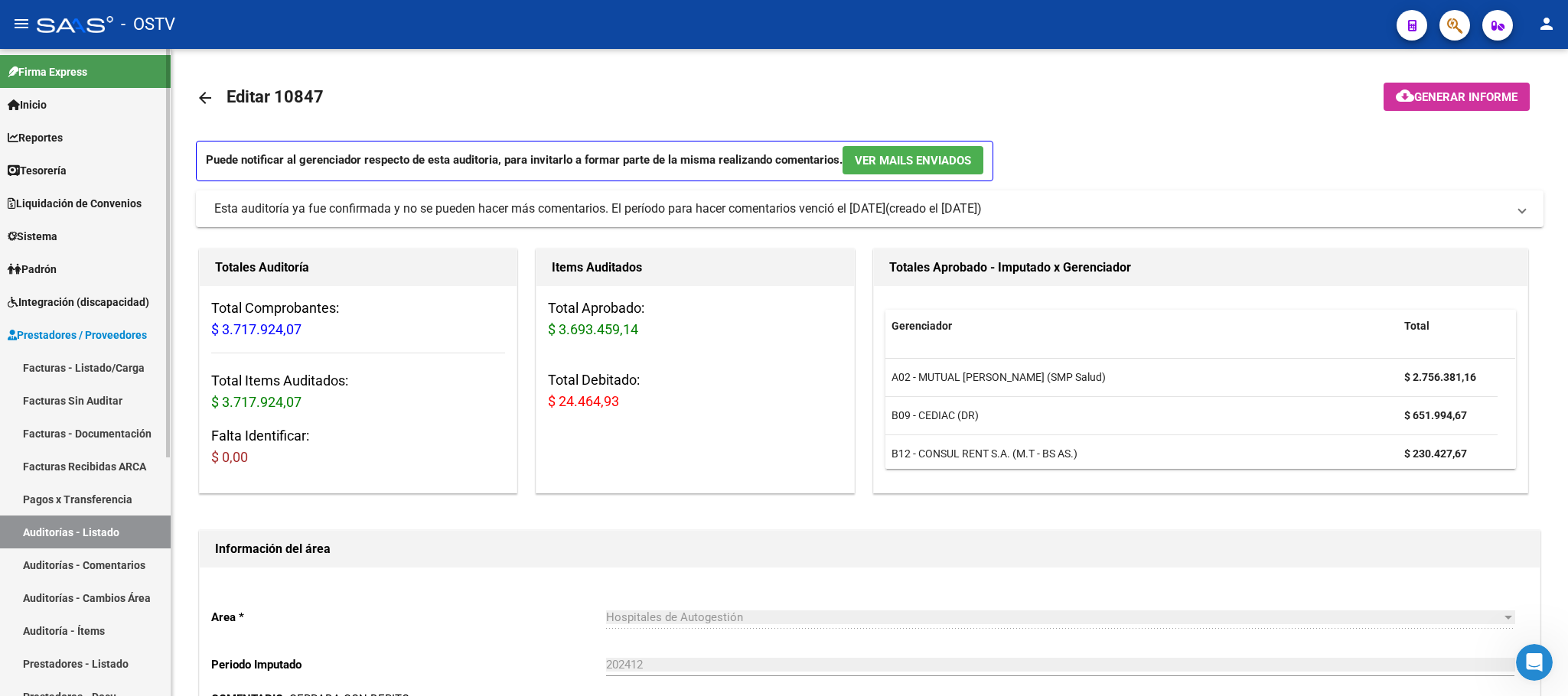
click at [70, 366] on link "Facturas - Listado/Carga" at bounding box center [85, 367] width 171 height 33
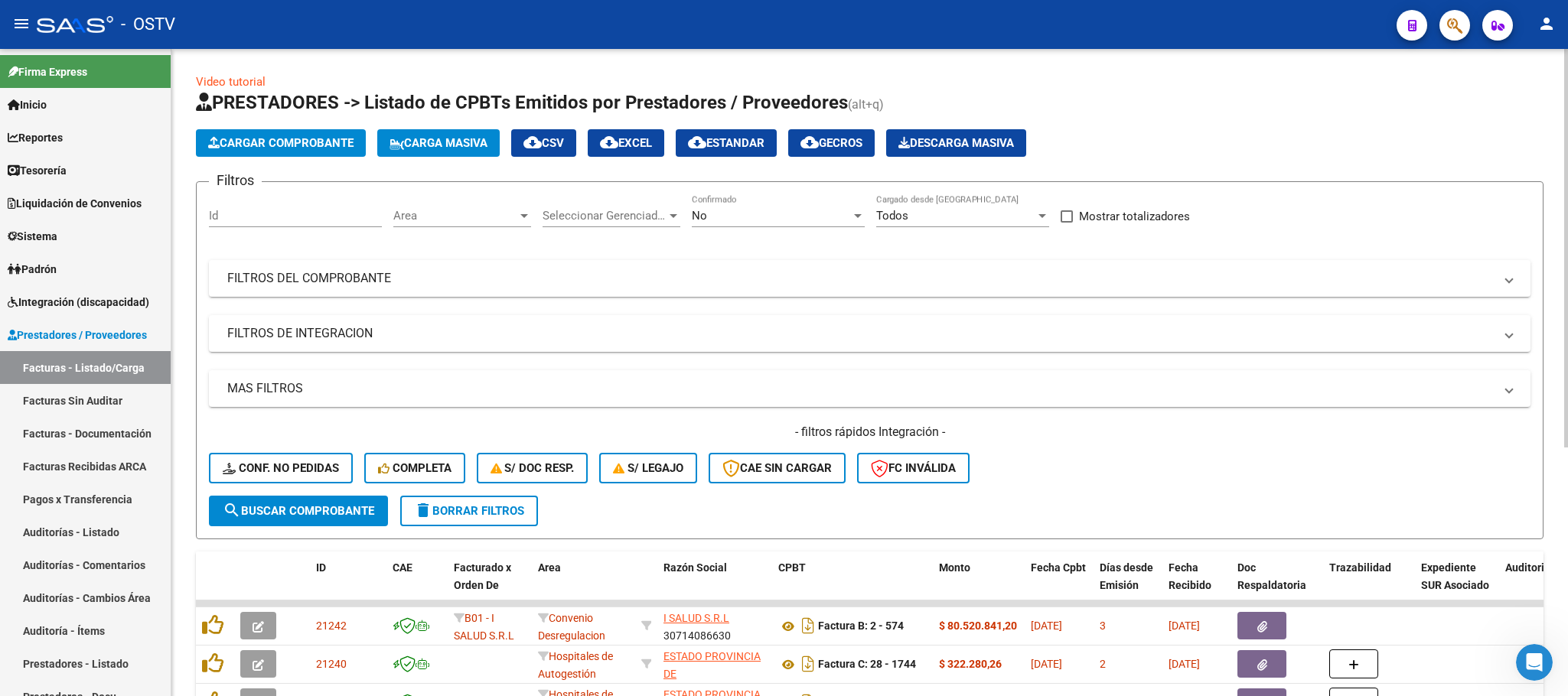
click at [758, 217] on div "No" at bounding box center [771, 216] width 159 height 14
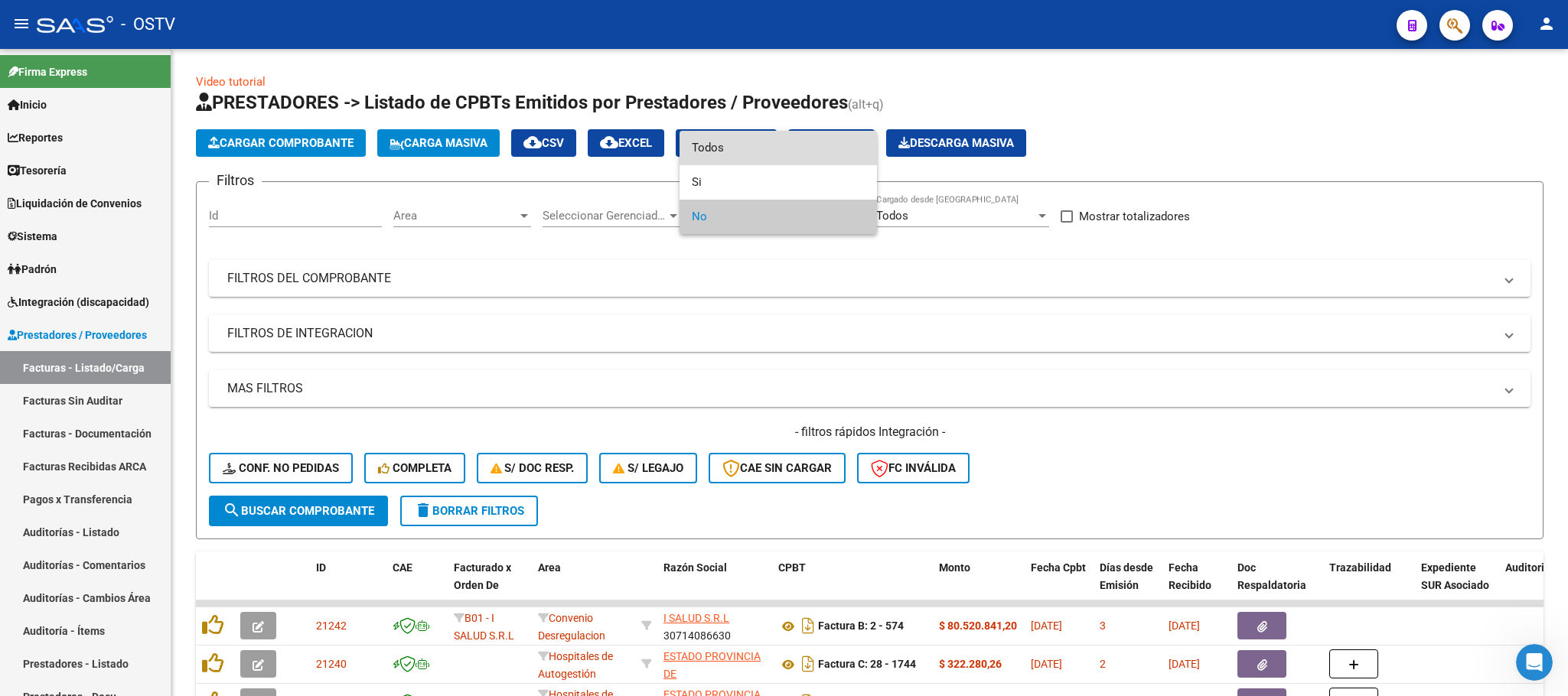
click at [713, 147] on span "Todos" at bounding box center [778, 148] width 173 height 34
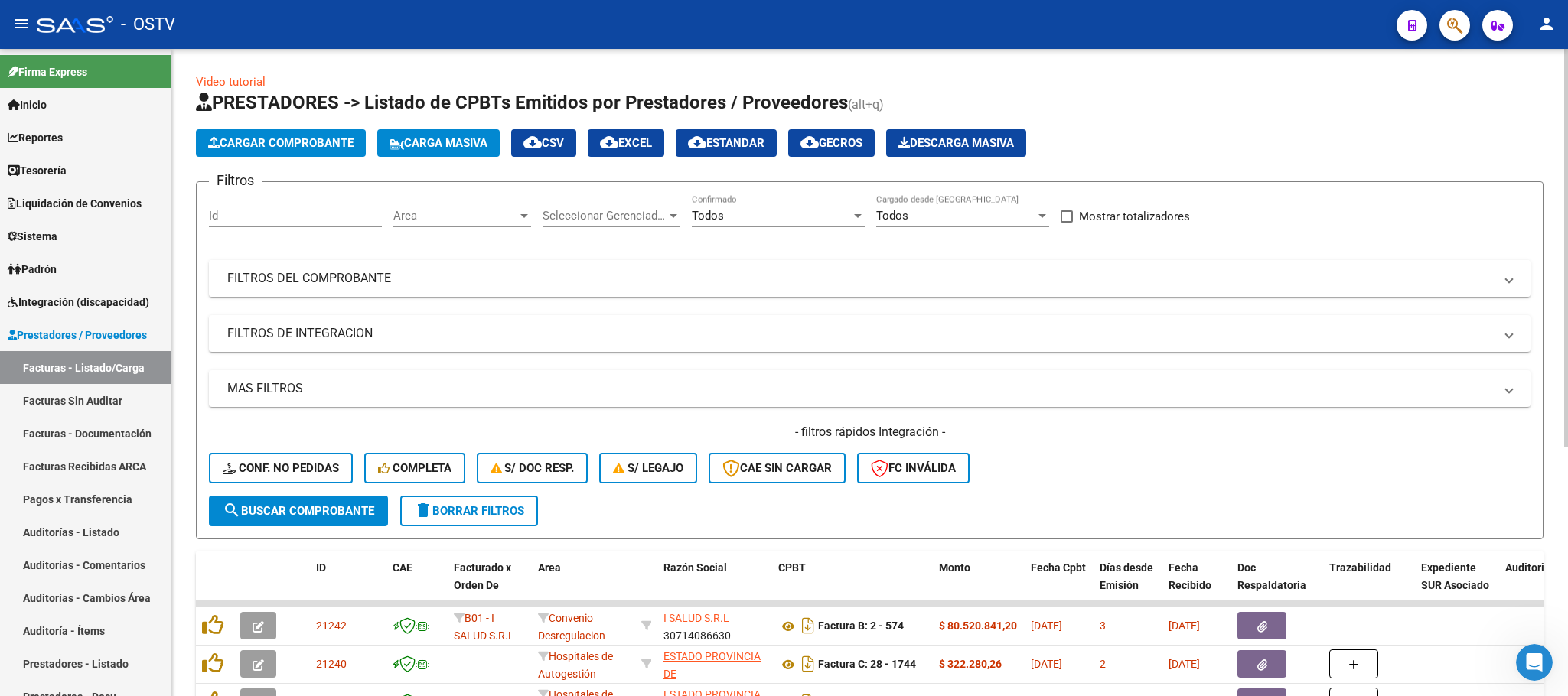
click at [1239, 272] on mat-panel-title "FILTROS DEL COMPROBANTE" at bounding box center [860, 279] width 1267 height 17
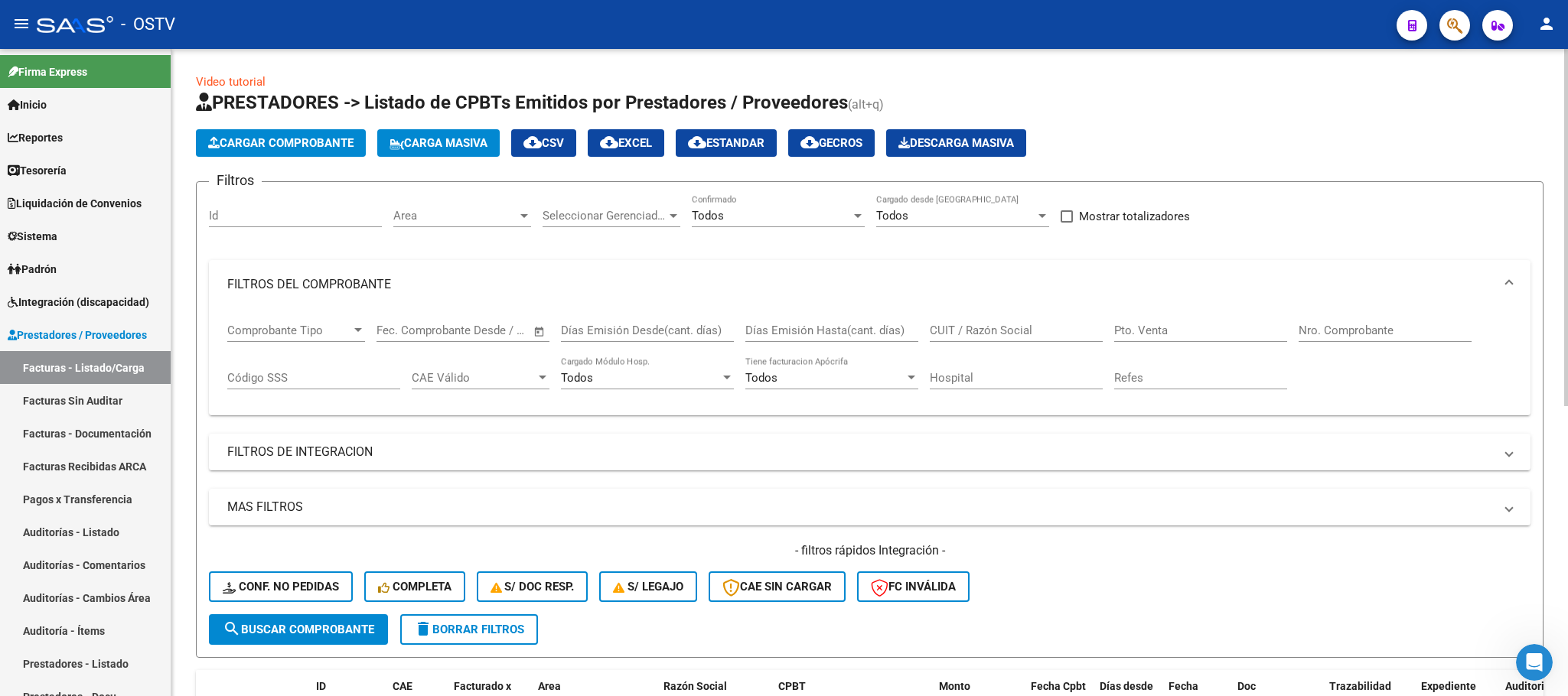
click at [1332, 331] on input "Nro. Comprobante" at bounding box center [1385, 331] width 173 height 14
type input "161497"
click at [285, 625] on span "search Buscar Comprobante" at bounding box center [298, 630] width 152 height 14
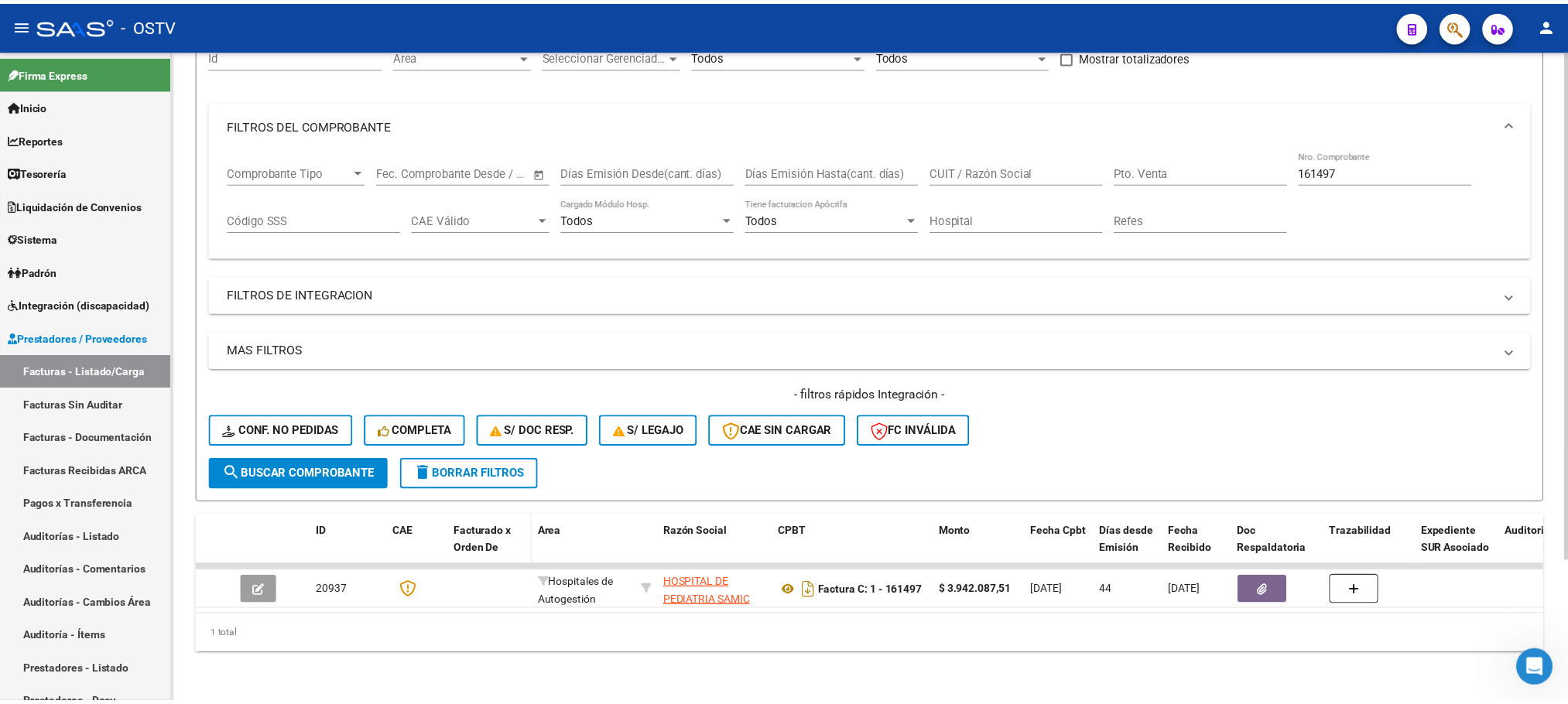
scroll to position [181, 0]
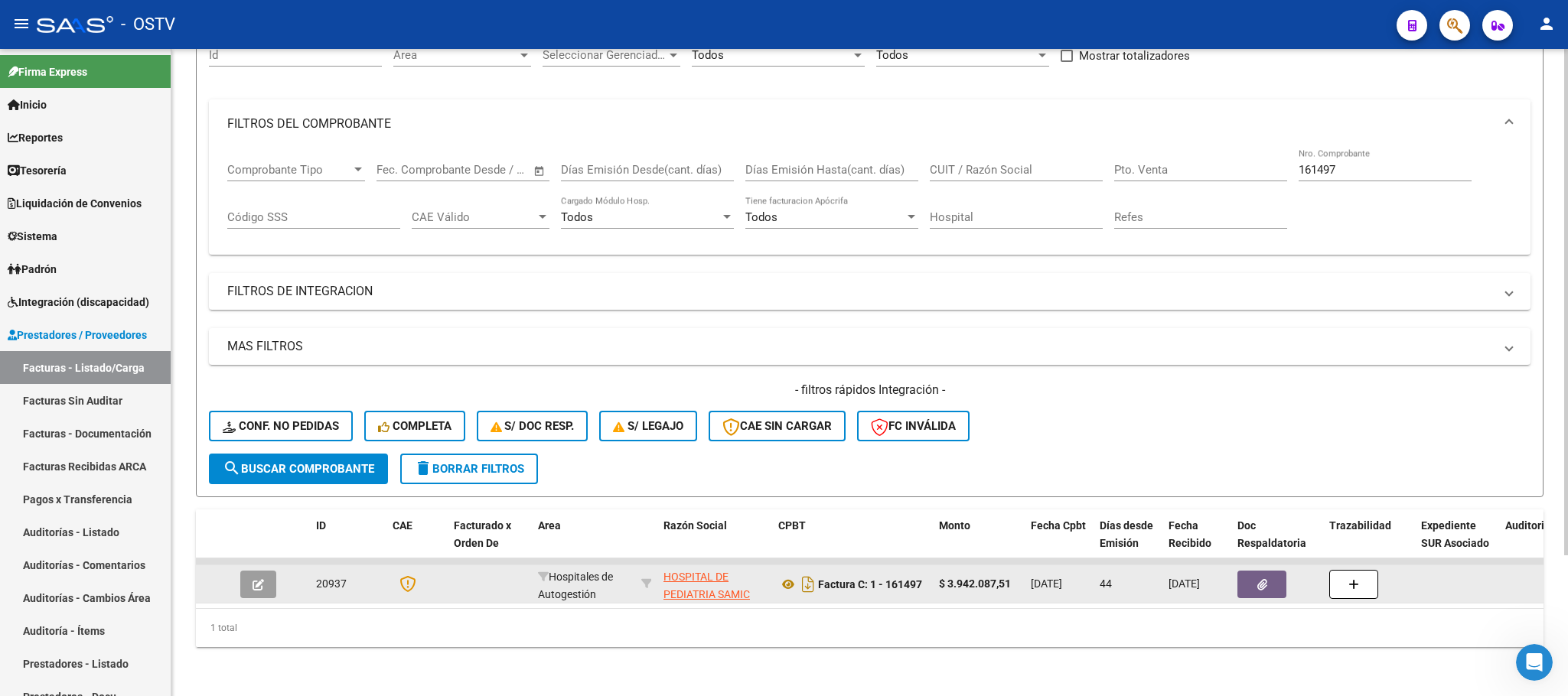
click at [264, 574] on button "button" at bounding box center [258, 584] width 36 height 27
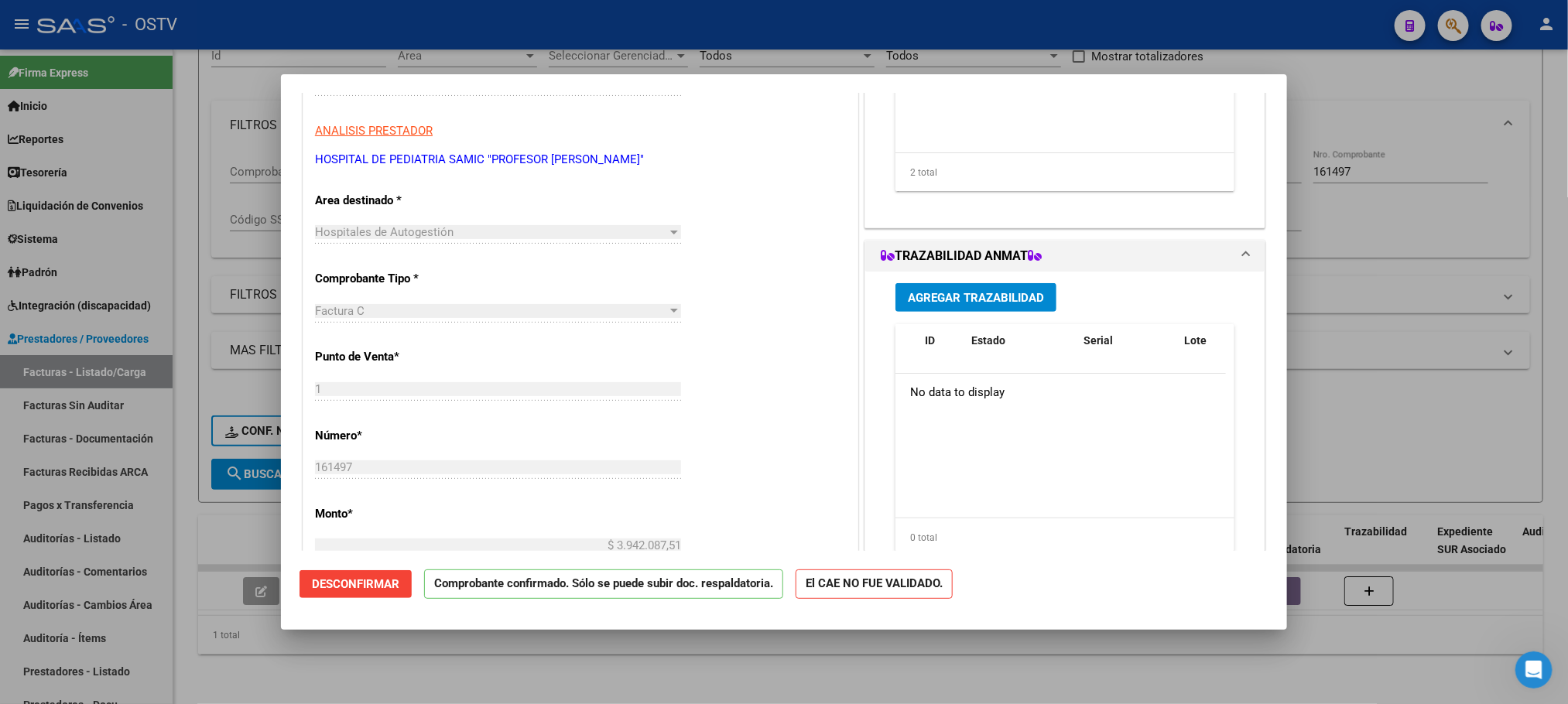
scroll to position [115, 0]
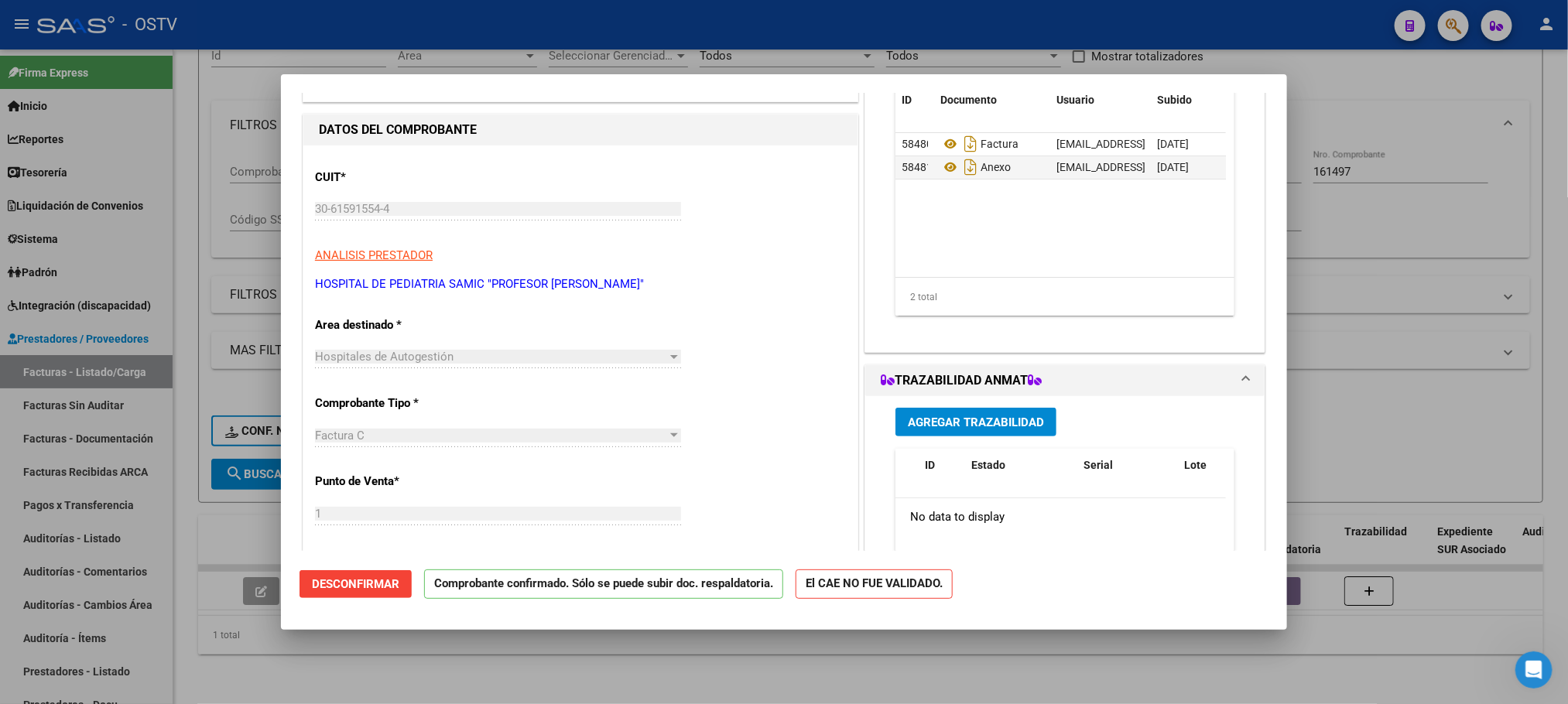
click at [1400, 216] on div at bounding box center [784, 352] width 1568 height 704
type input "$ 0,00"
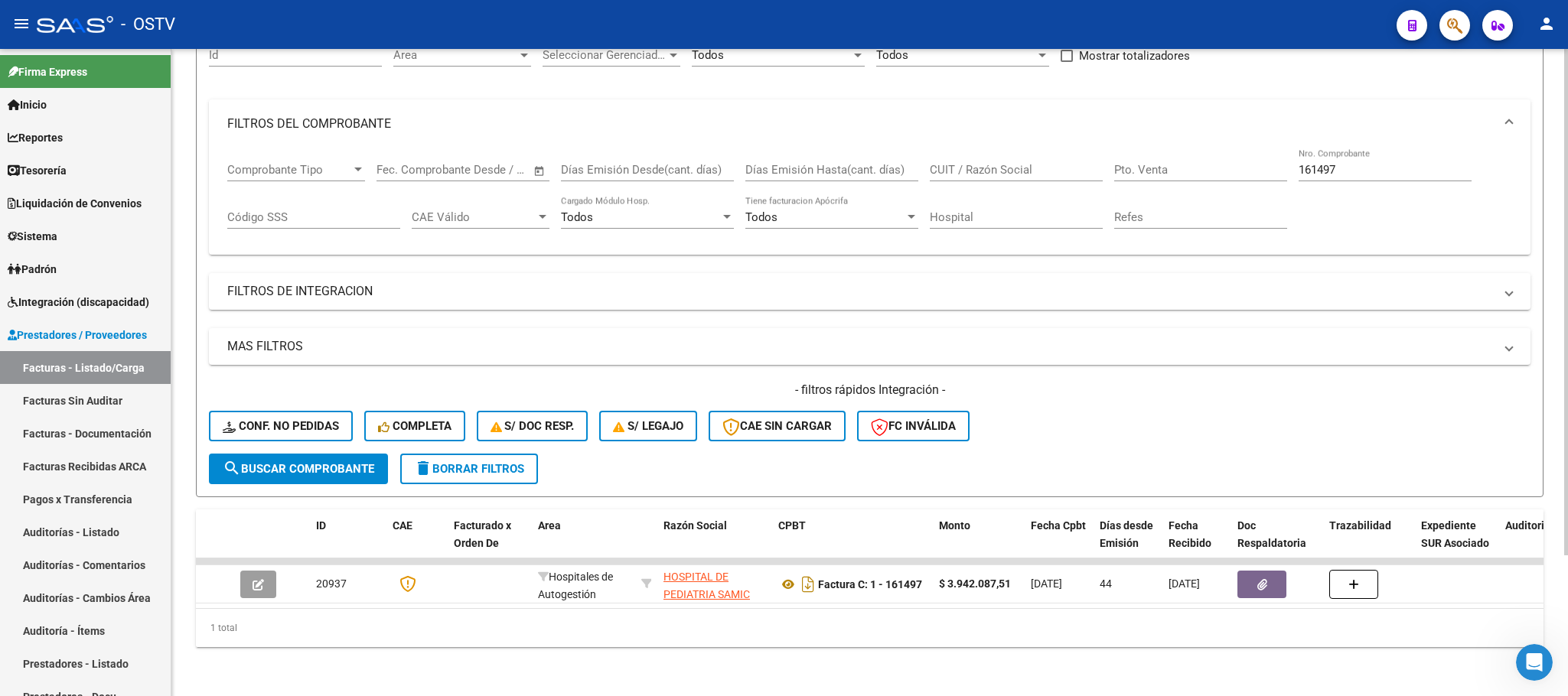
click at [1398, 148] on div "161497 Nro. Comprobante" at bounding box center [1385, 165] width 173 height 33
drag, startPoint x: 1389, startPoint y: 150, endPoint x: 1235, endPoint y: 168, distance: 155.0
click at [1235, 168] on div "Comprobante Tipo Comprobante Tipo Fecha inicio – Fecha fin Fec. Comprobante Des…" at bounding box center [869, 196] width 1284 height 95
type input "160681"
click at [292, 454] on button "search Buscar Comprobante" at bounding box center [298, 468] width 179 height 30
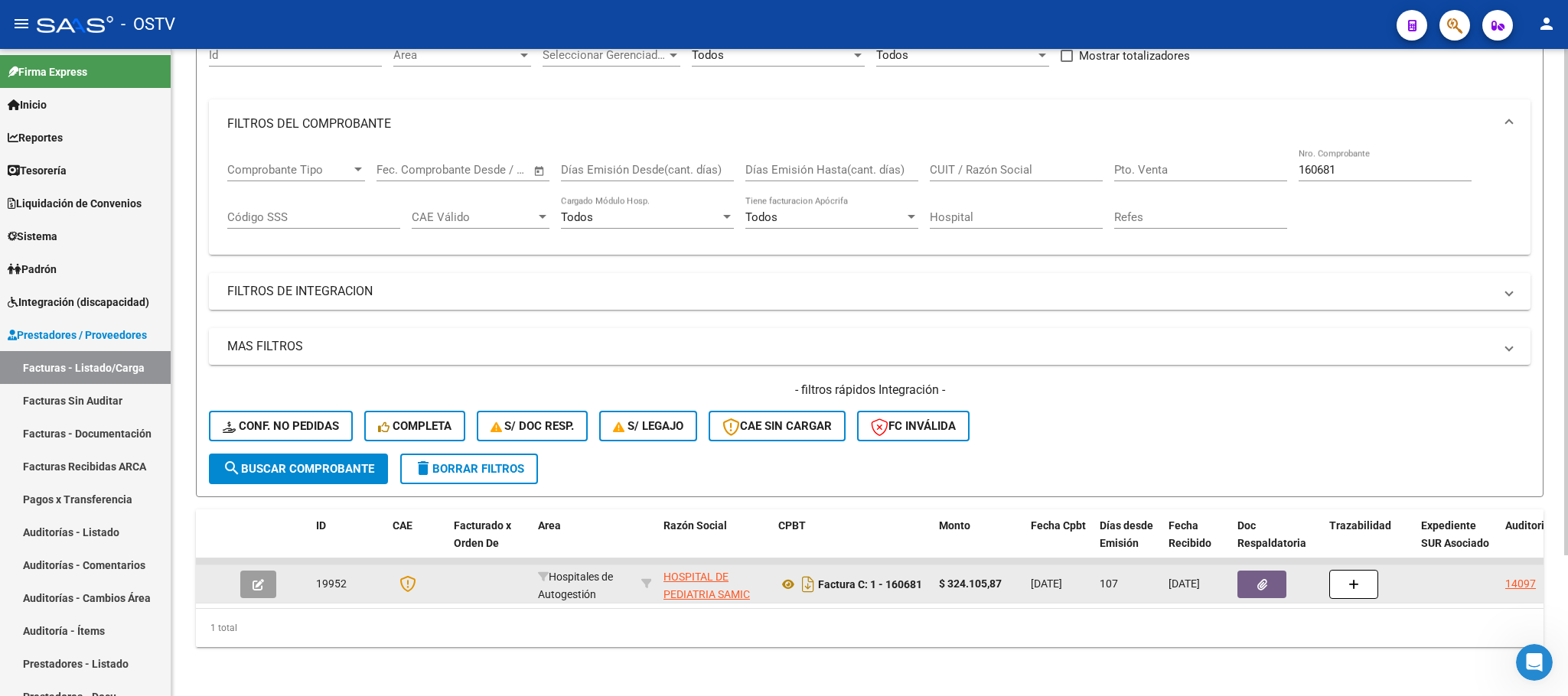
click at [276, 571] on div at bounding box center [260, 584] width 41 height 27
click at [253, 579] on icon "button" at bounding box center [258, 584] width 12 height 12
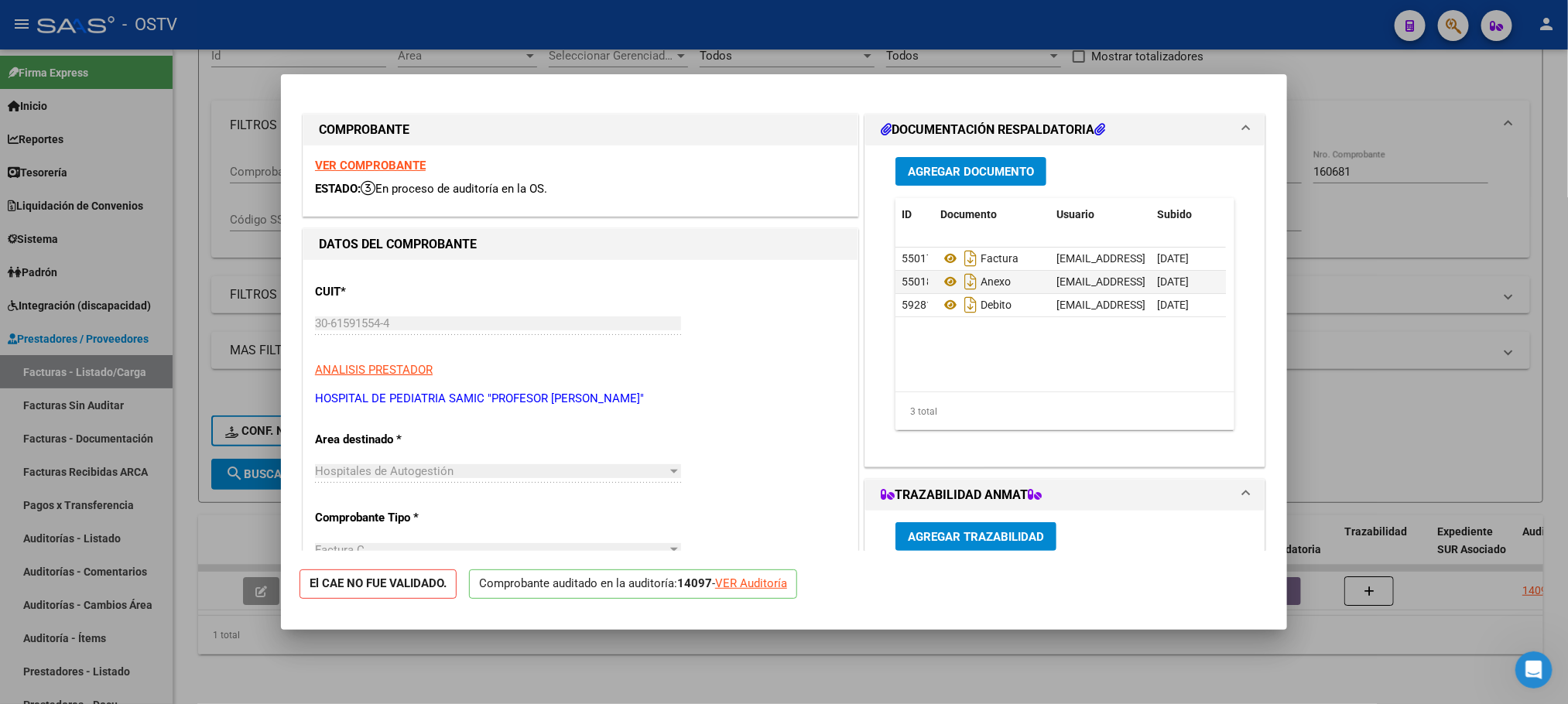
click at [777, 584] on div "VER Auditoría" at bounding box center [751, 584] width 72 height 18
type input "$ 0,00"
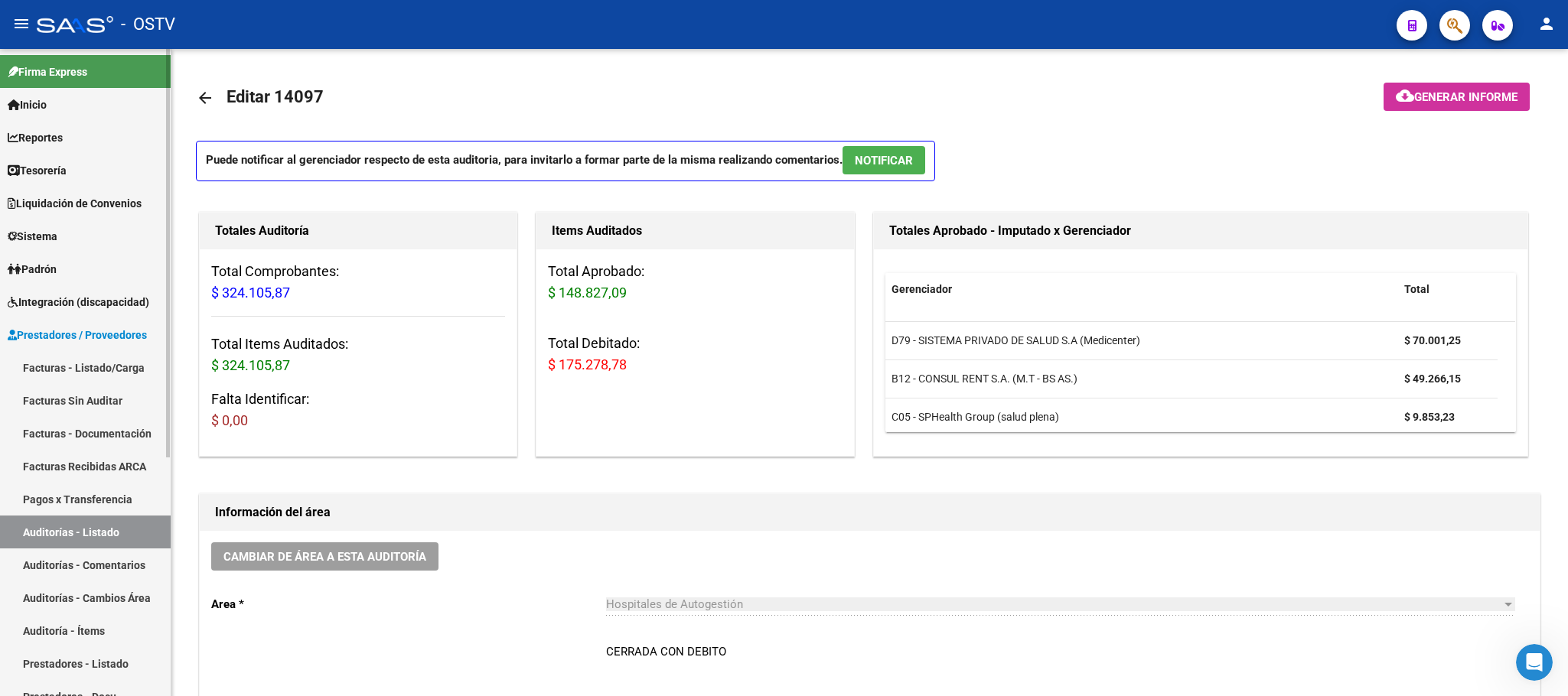
click at [78, 326] on span "Prestadores / Proveedores" at bounding box center [77, 335] width 139 height 17
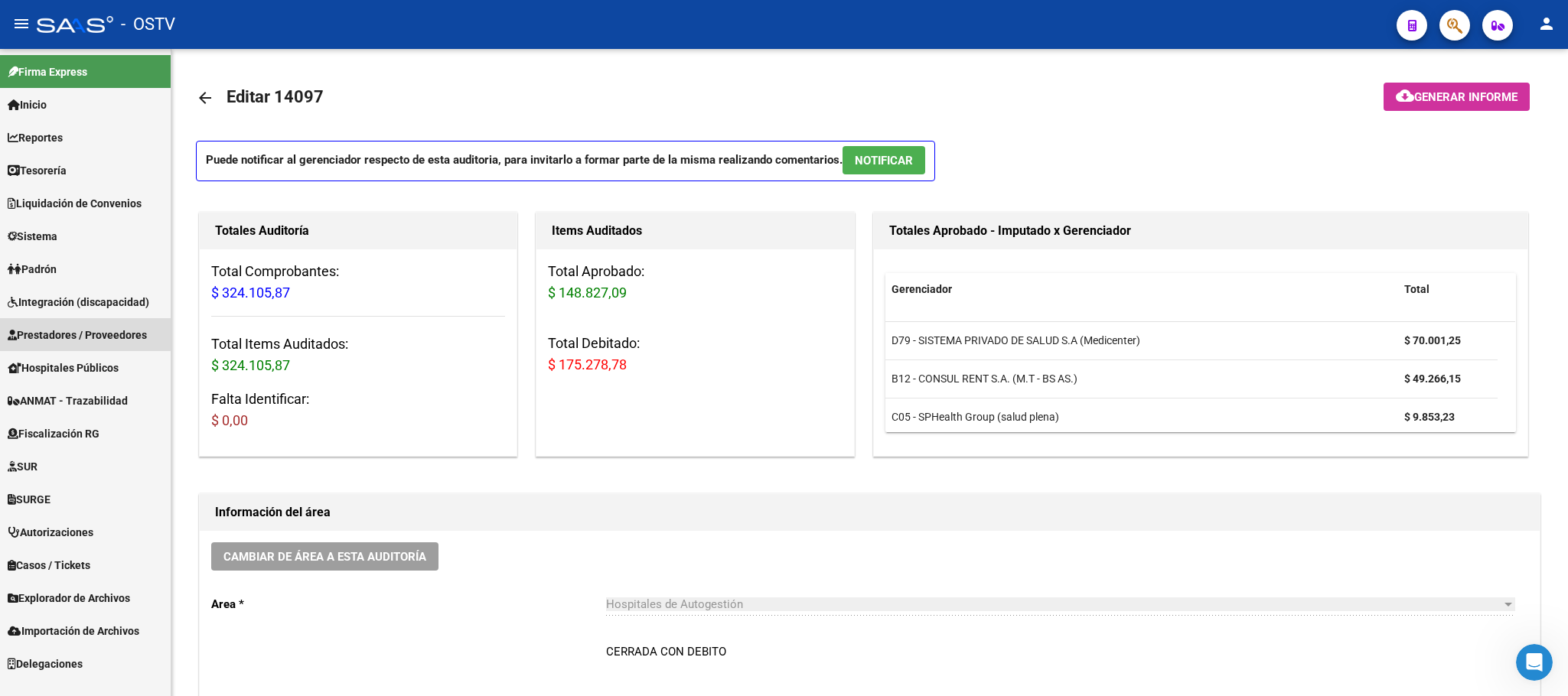
click at [80, 333] on span "Prestadores / Proveedores" at bounding box center [77, 335] width 139 height 17
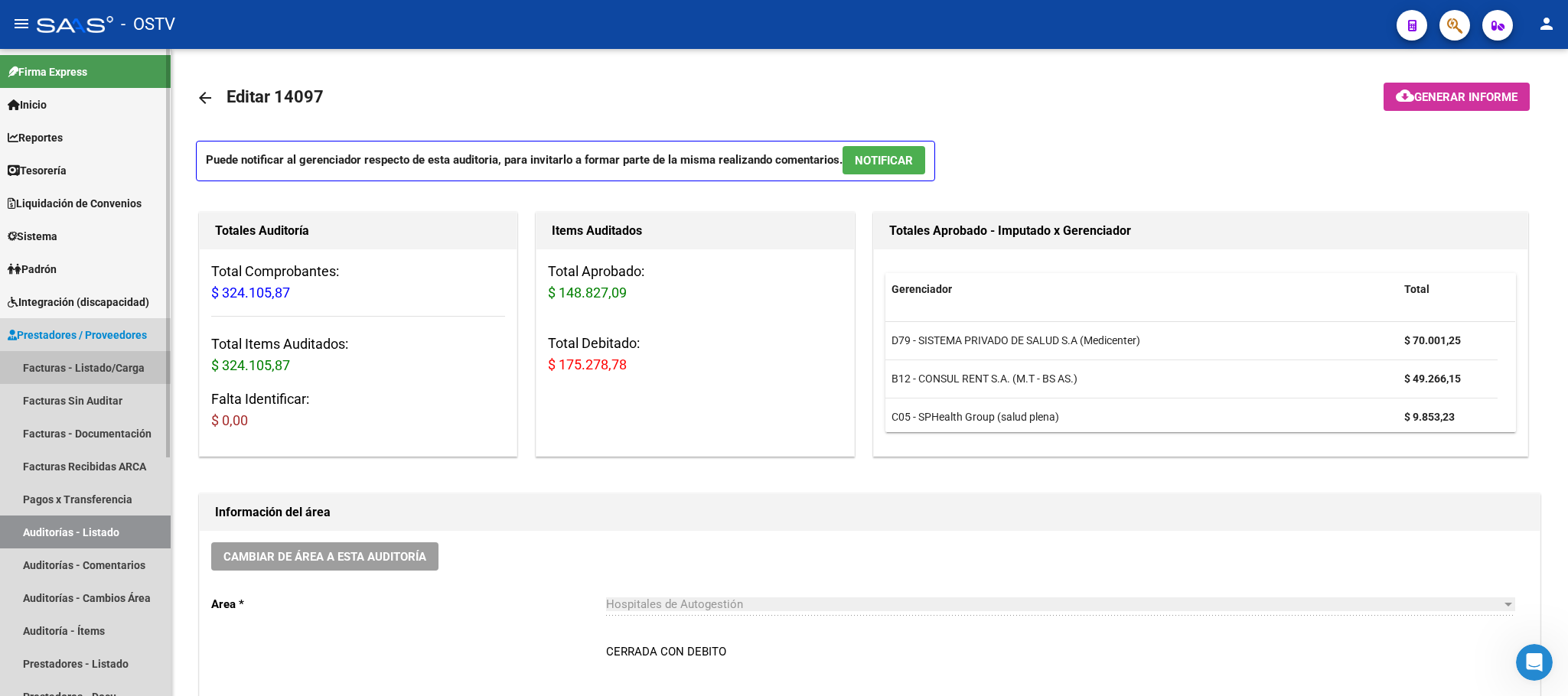
click at [80, 357] on link "Facturas - Listado/Carga" at bounding box center [85, 367] width 171 height 33
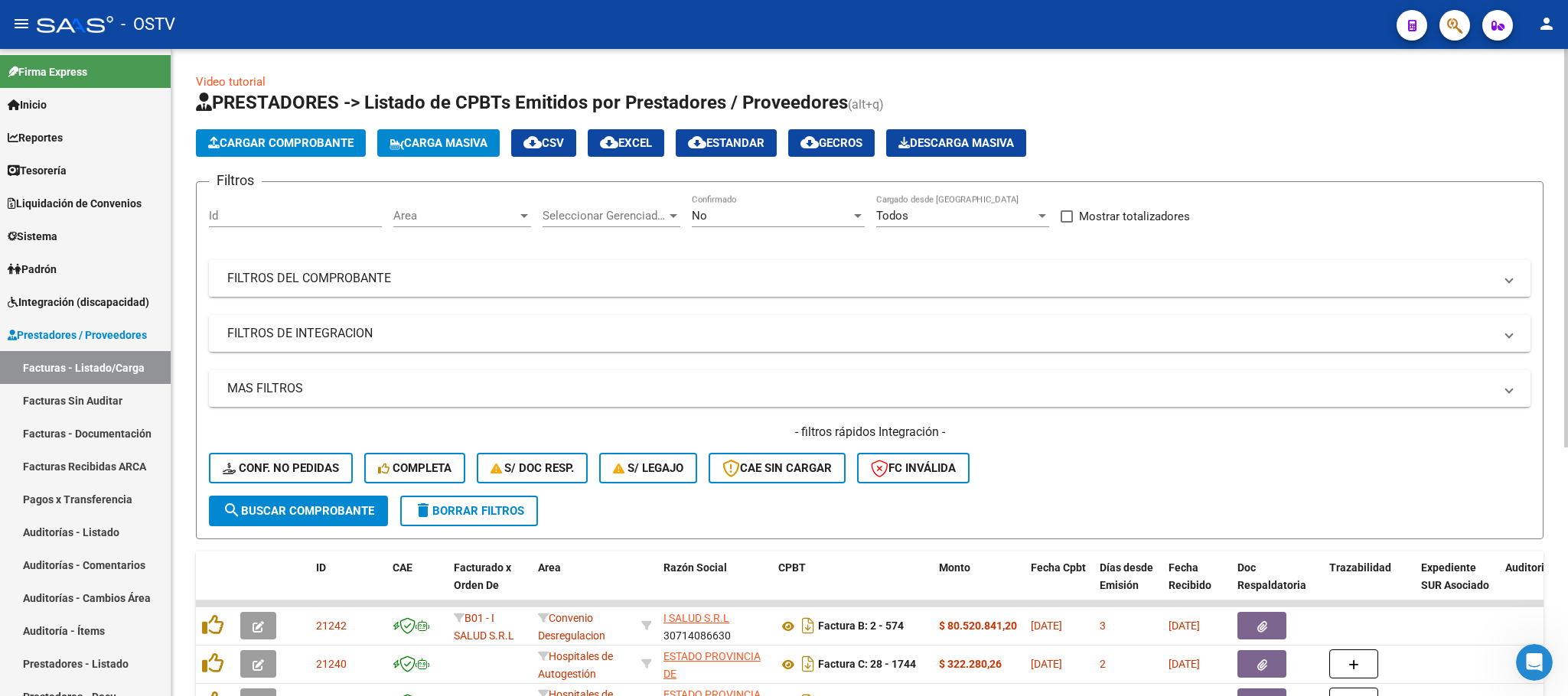
click at [1043, 267] on mat-expansion-panel-header "FILTROS DEL COMPROBANTE" at bounding box center [869, 278] width 1322 height 37
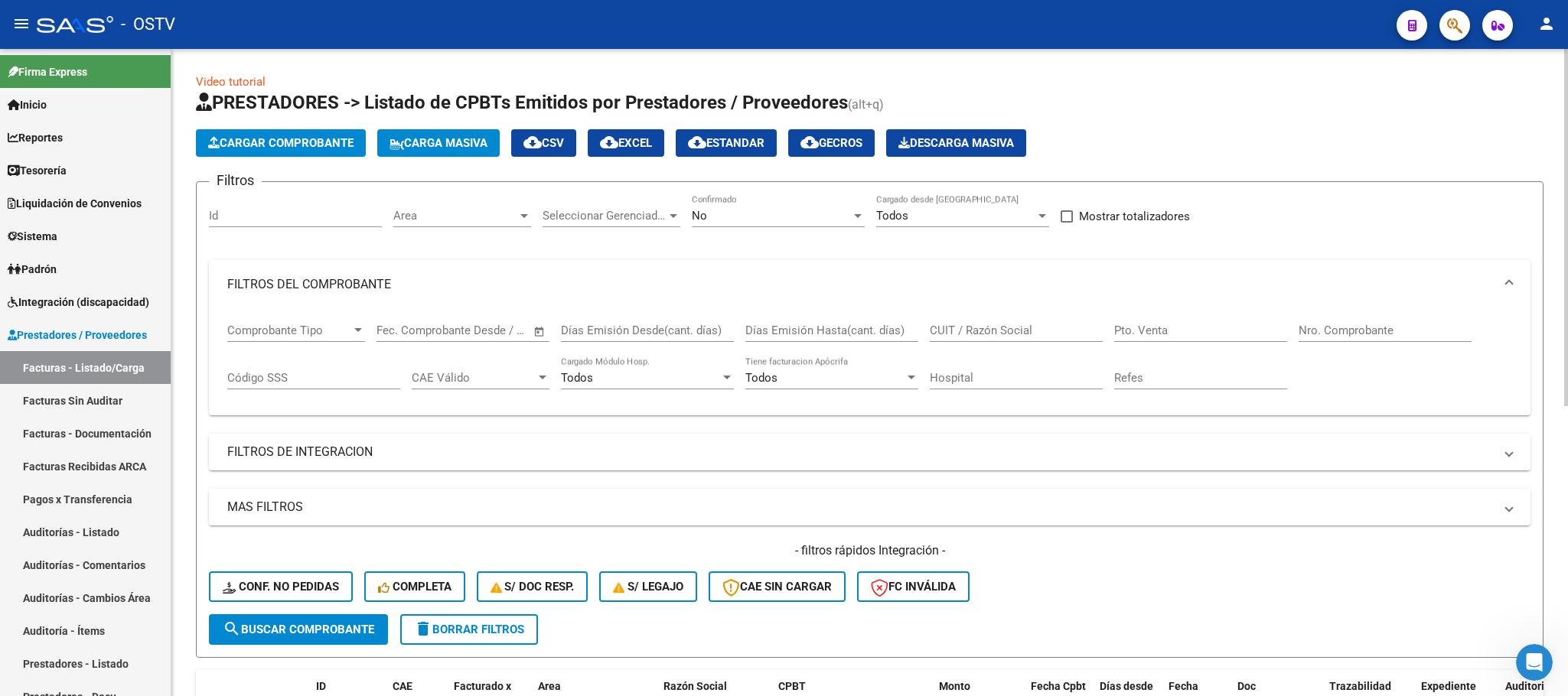
click at [1167, 333] on input "Pto. Venta" at bounding box center [1200, 331] width 173 height 14
type input "114"
click at [270, 628] on span "search Buscar Comprobante" at bounding box center [298, 630] width 152 height 14
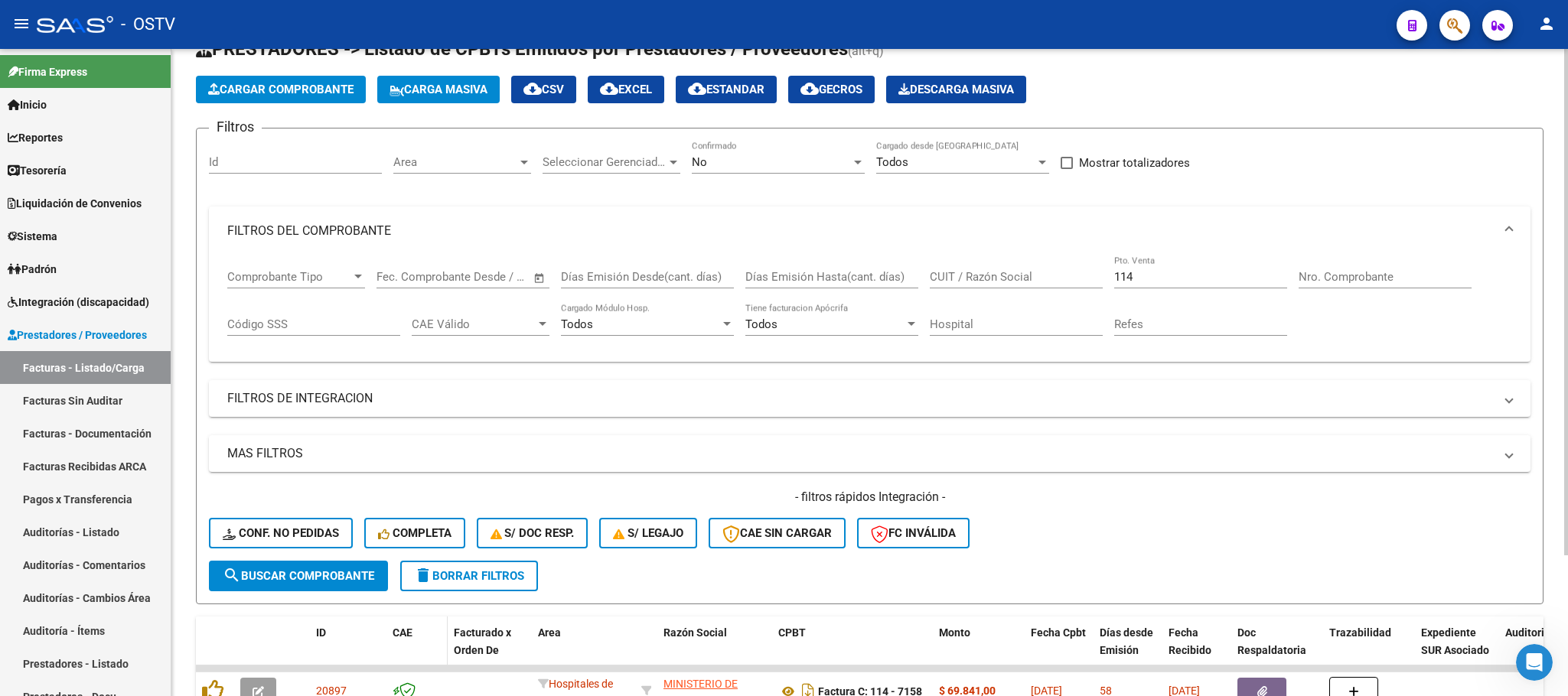
scroll to position [179, 0]
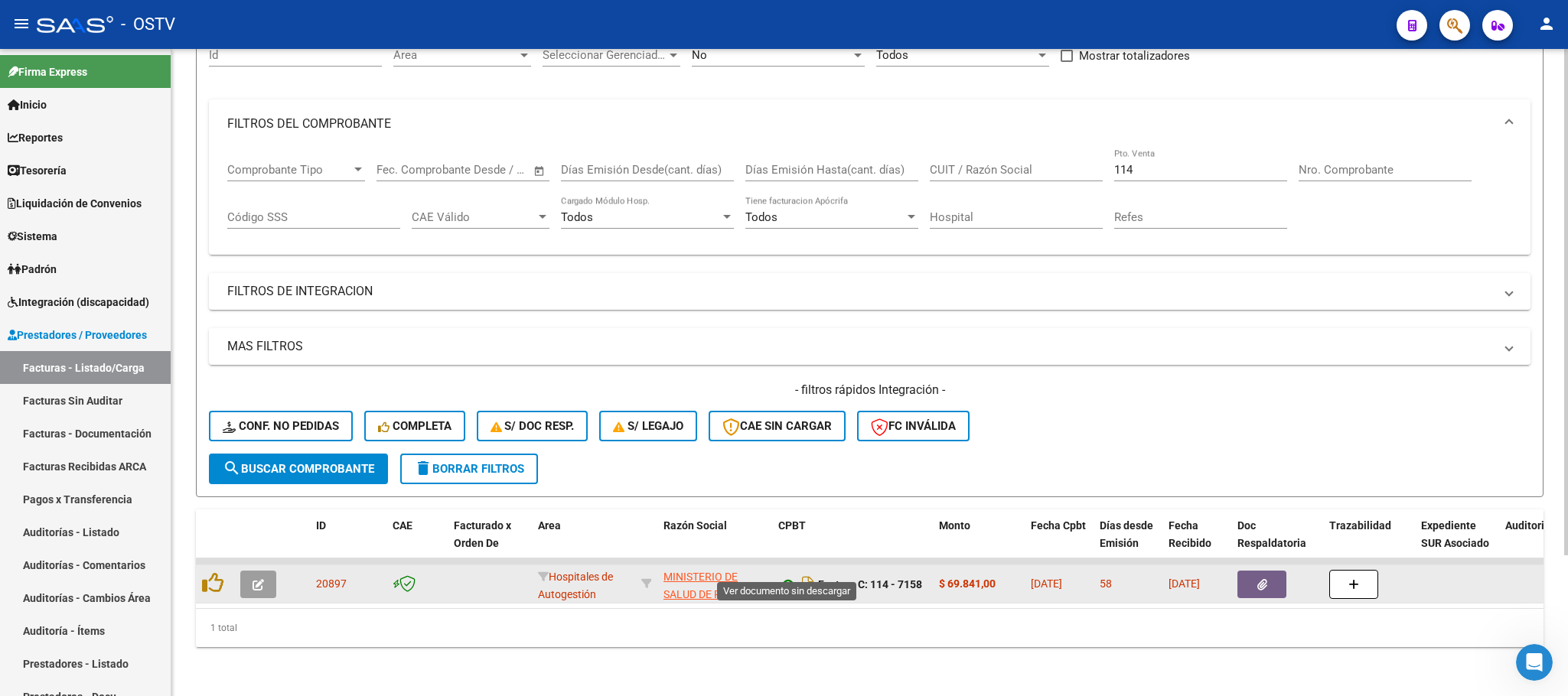
click at [788, 576] on icon at bounding box center [789, 585] width 20 height 19
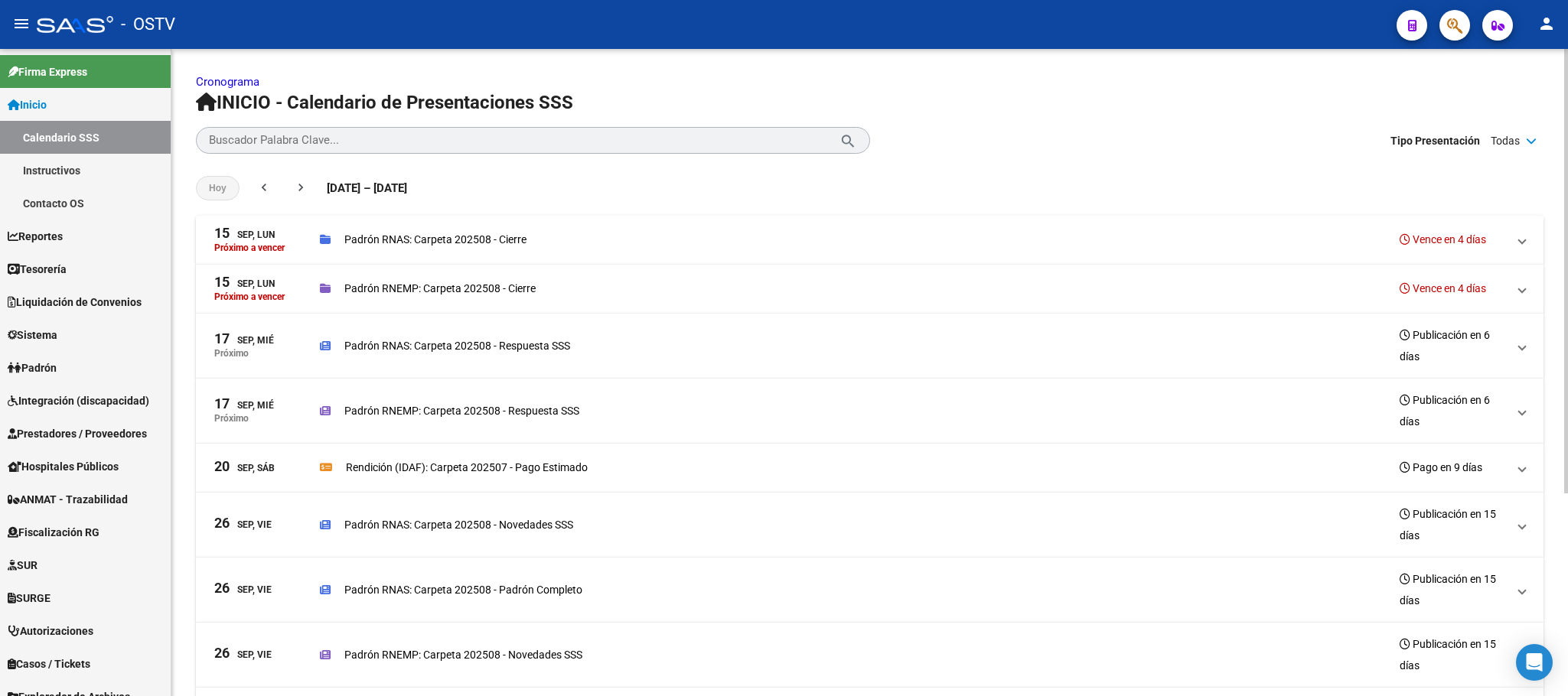
click at [444, 458] on mat-expansion-panel-header "[DATE], Sáb Rendición (IDAF): Carpeta 202507 - Pago Estimado Pago en 9 días" at bounding box center [869, 468] width 1347 height 49
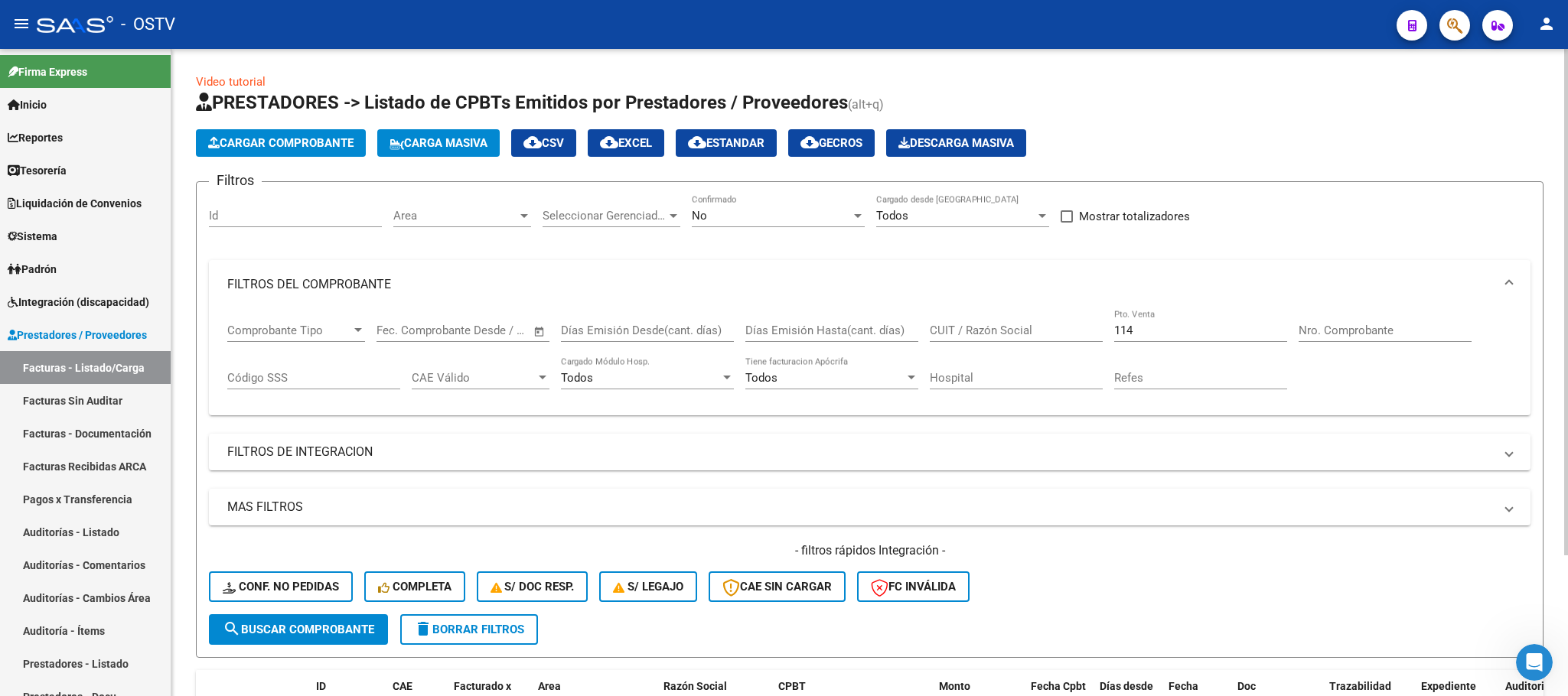
scroll to position [179, 0]
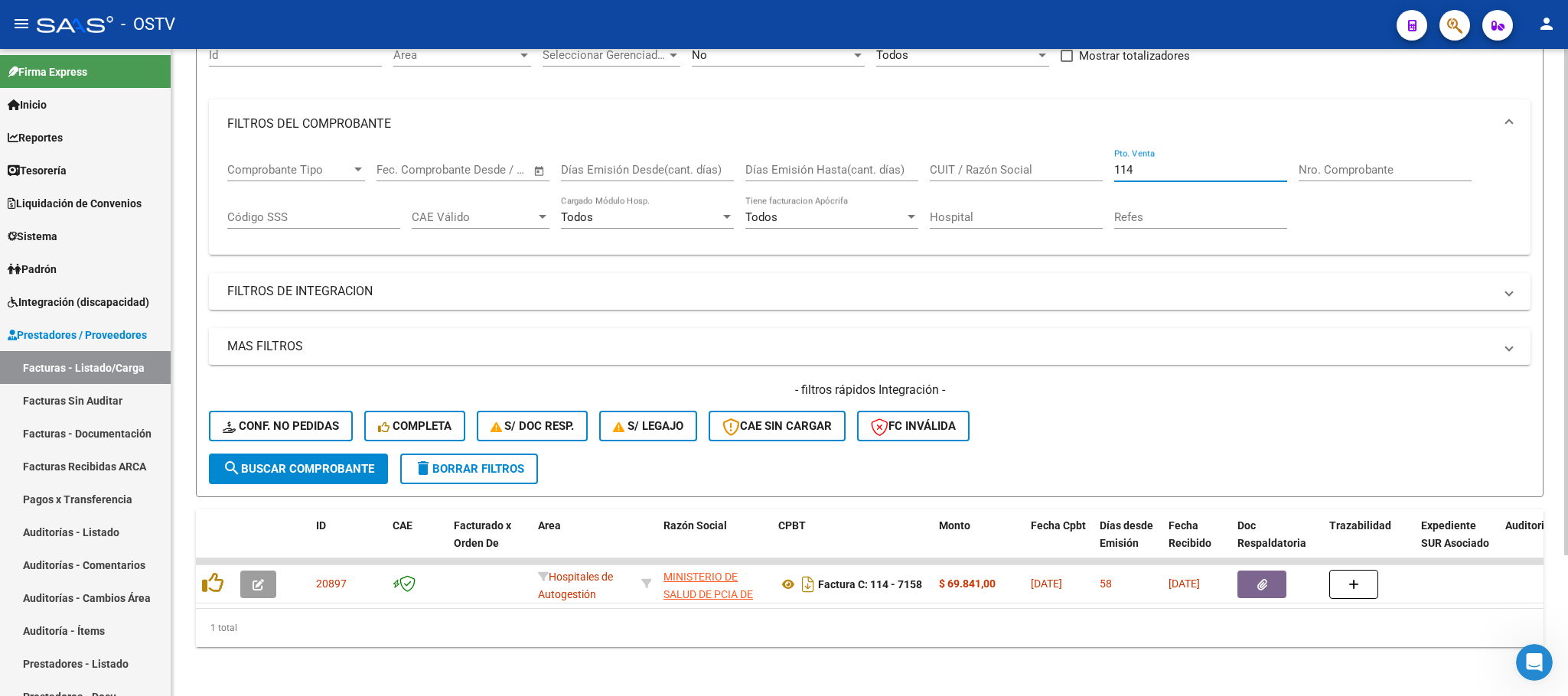
drag, startPoint x: 1145, startPoint y: 152, endPoint x: 967, endPoint y: 169, distance: 178.8
click at [977, 166] on div "Comprobante Tipo Comprobante Tipo Fecha inicio – Fecha fin Fec. Comprobante Des…" at bounding box center [869, 196] width 1284 height 95
click at [1360, 163] on input "Nro. Comprobante" at bounding box center [1385, 170] width 173 height 14
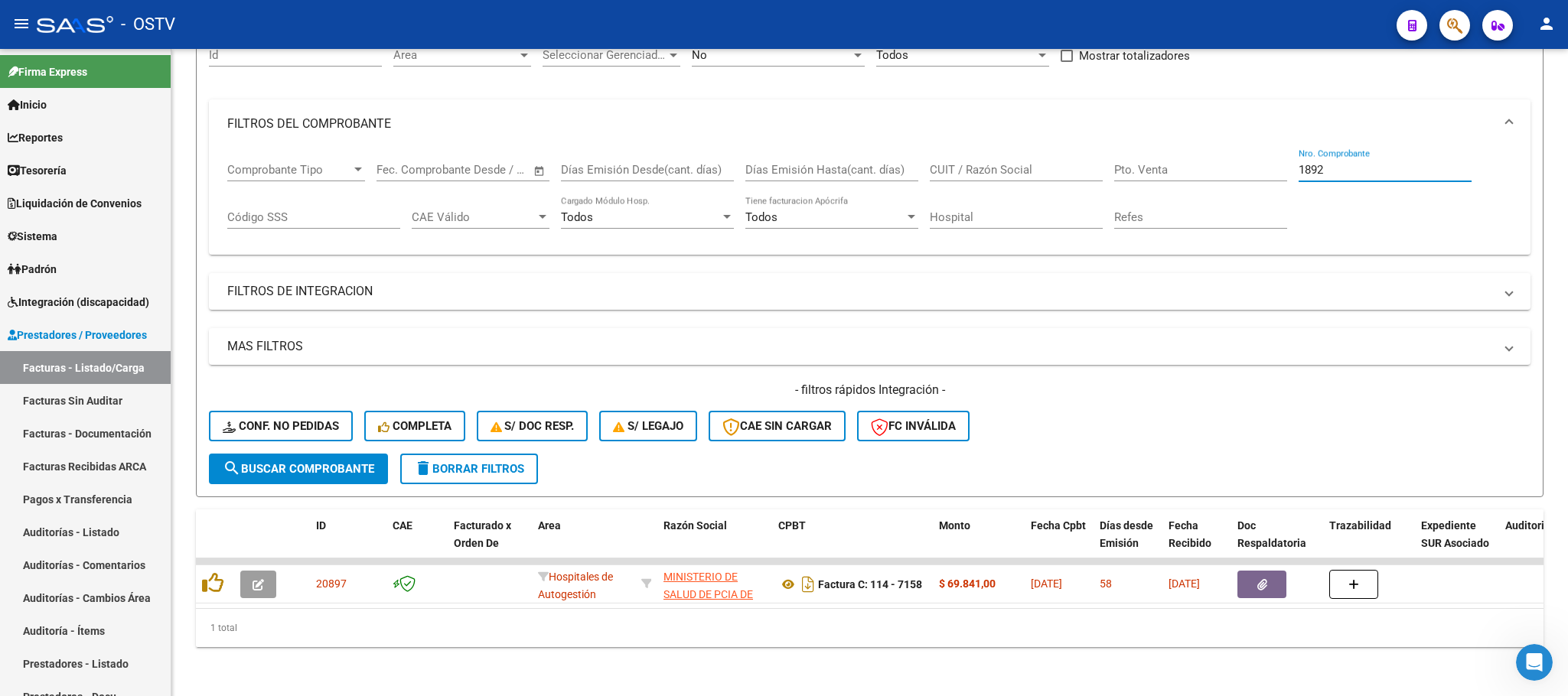
type input "1892"
click at [285, 454] on button "search Buscar Comprobante" at bounding box center [298, 468] width 179 height 30
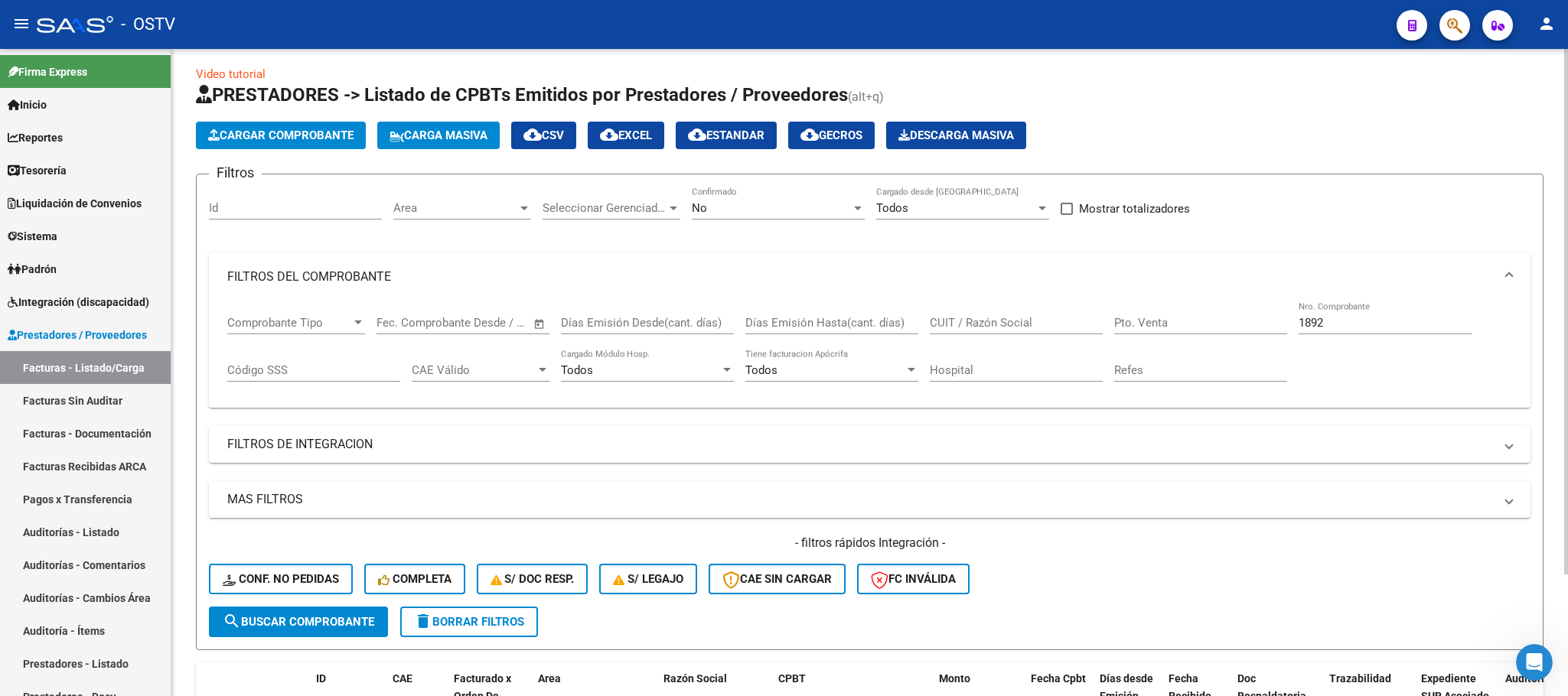
scroll to position [0, 0]
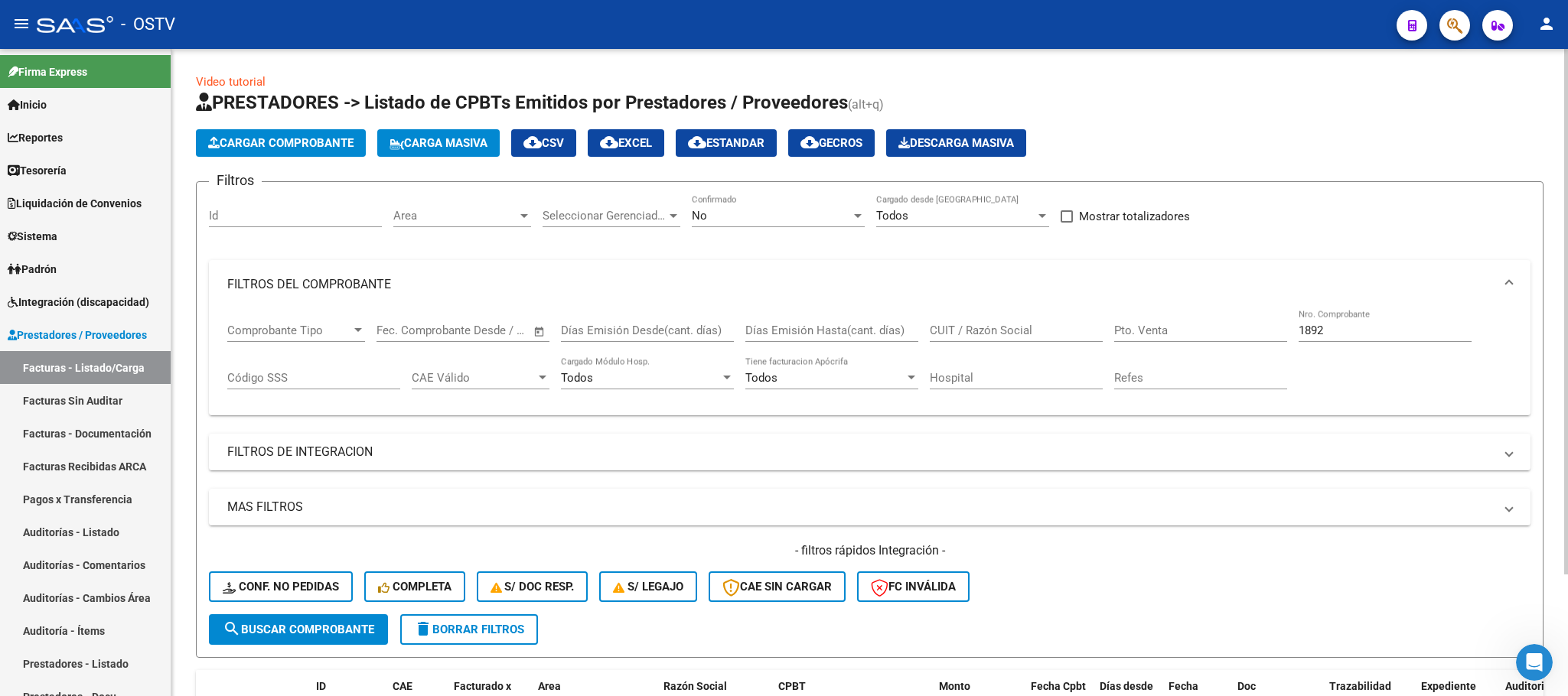
click at [768, 214] on div "No" at bounding box center [771, 216] width 159 height 14
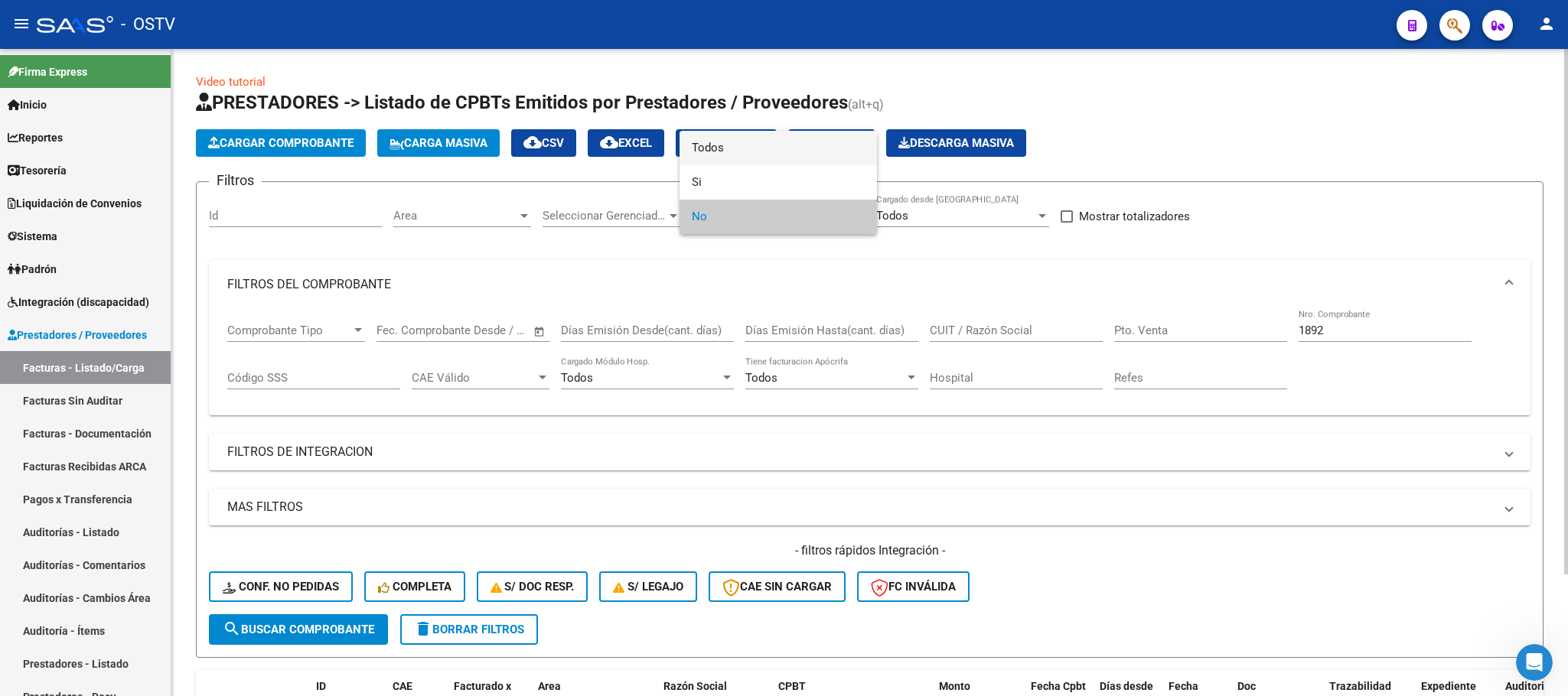
click at [744, 137] on span "Todos" at bounding box center [778, 148] width 173 height 34
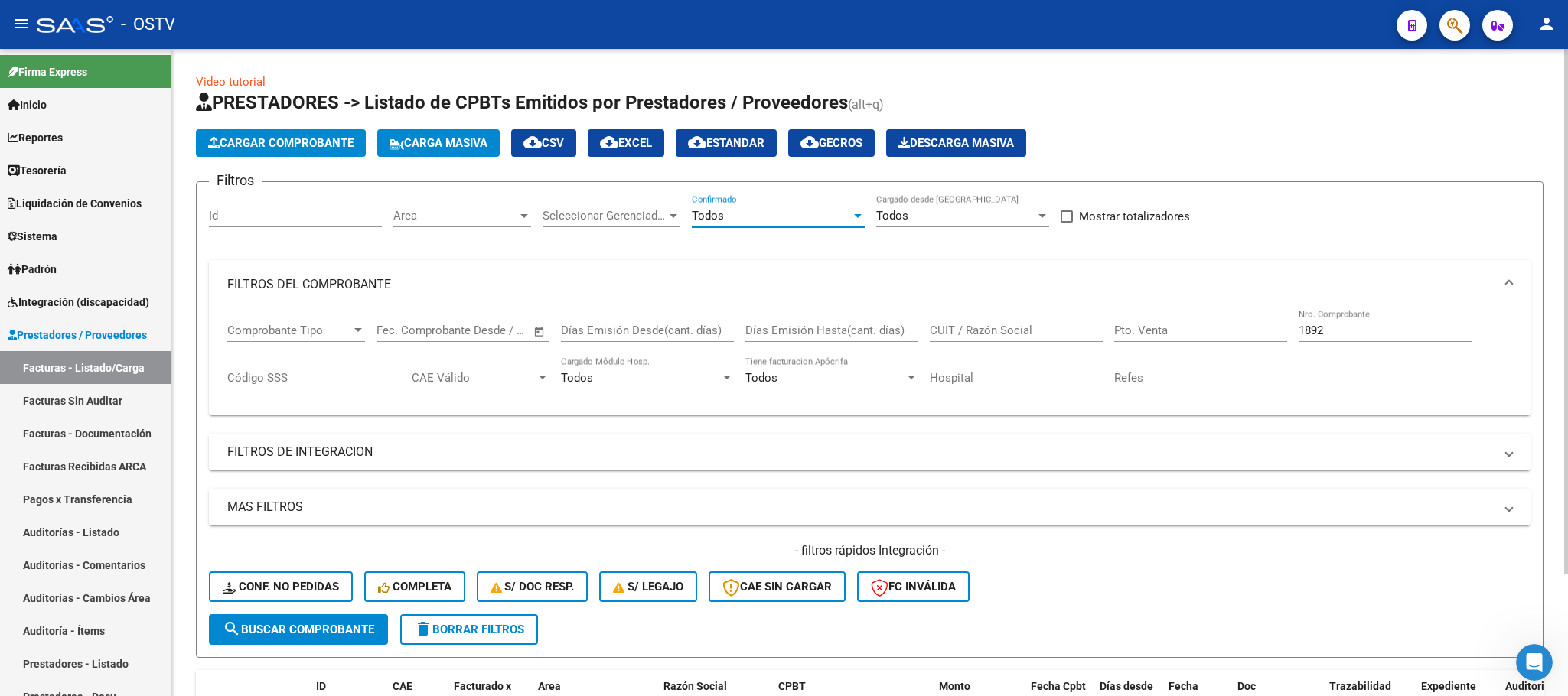
click at [320, 621] on button "search Buscar Comprobante" at bounding box center [298, 629] width 179 height 30
